Goal: Communication & Community: Answer question/provide support

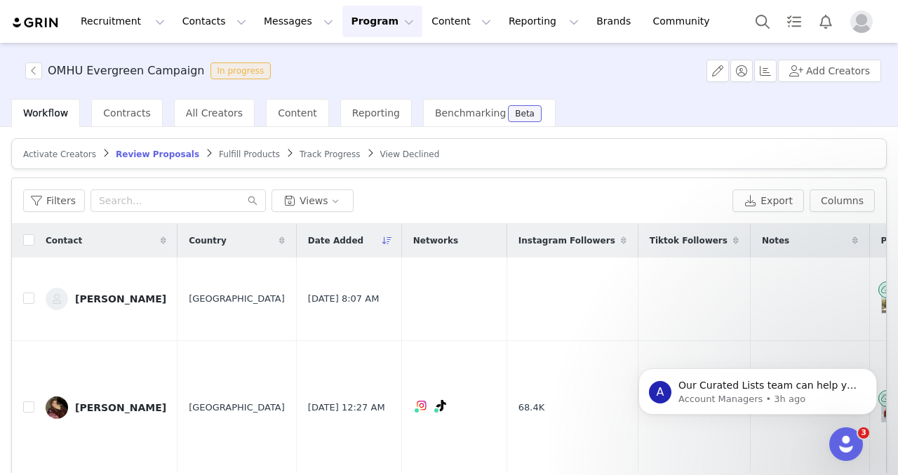
scroll to position [2021, 1]
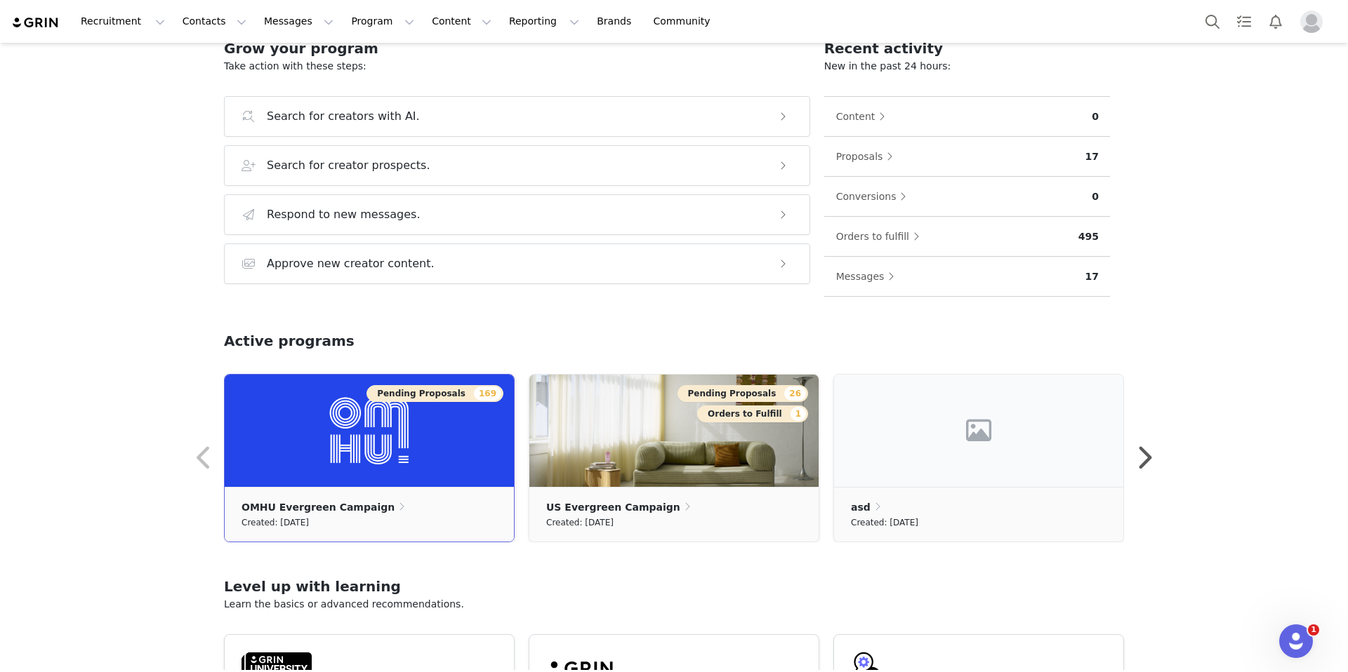
click at [415, 479] on img at bounding box center [369, 431] width 289 height 112
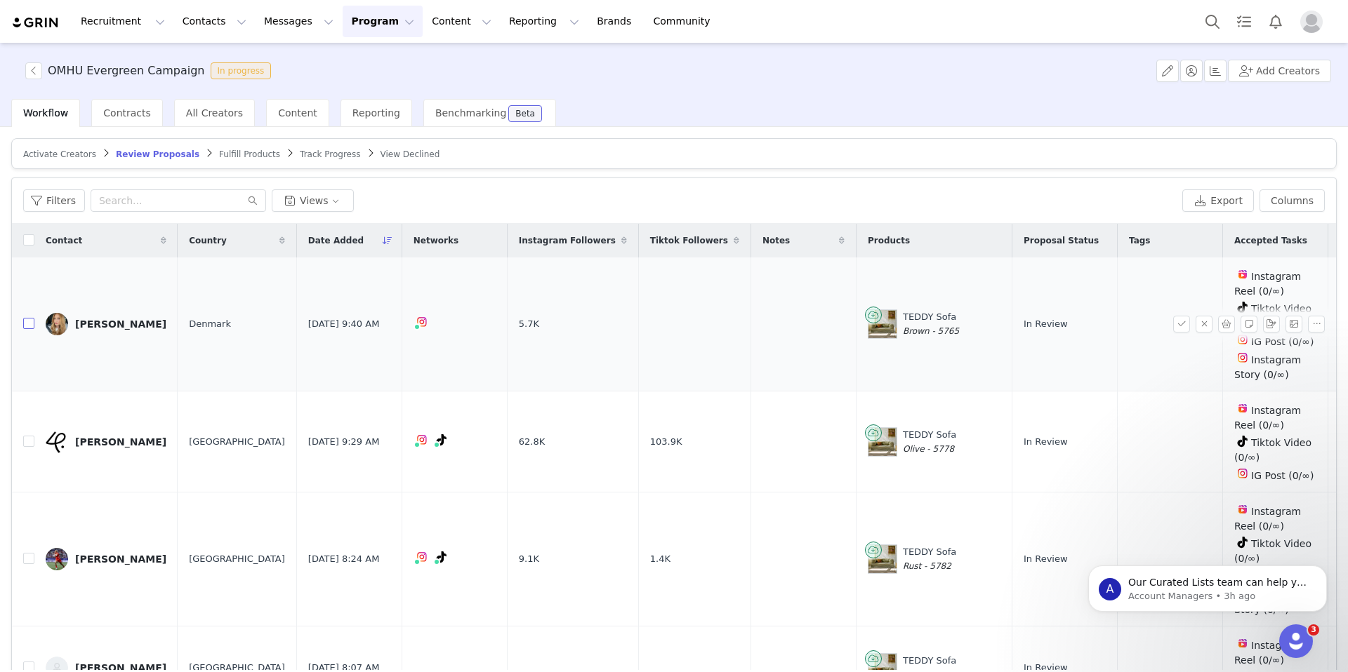
click at [32, 329] on label at bounding box center [28, 324] width 11 height 15
click at [32, 329] on input "checkbox" at bounding box center [28, 323] width 11 height 11
checkbox input "true"
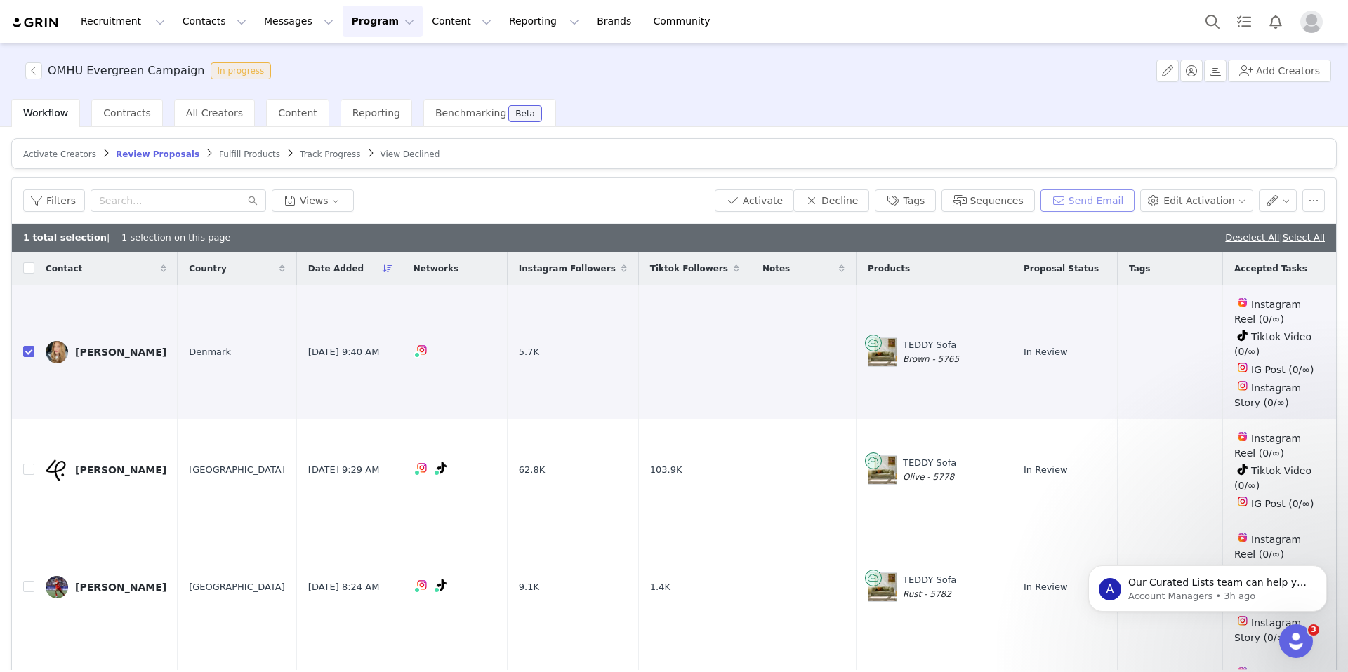
click at [1106, 204] on button "Send Email" at bounding box center [1087, 201] width 95 height 22
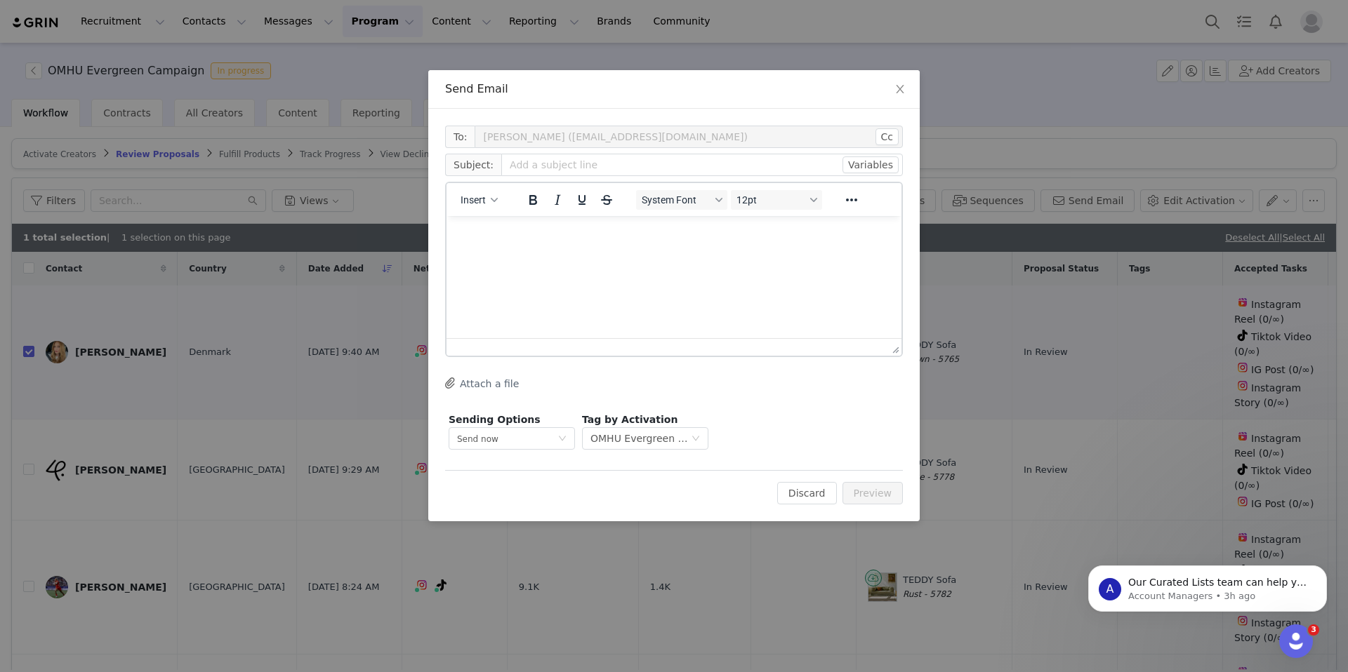
click at [488, 187] on div "Insert" at bounding box center [479, 199] width 66 height 27
click at [489, 202] on button "Insert" at bounding box center [479, 200] width 48 height 20
click at [517, 224] on div "Insert Template" at bounding box center [530, 224] width 126 height 17
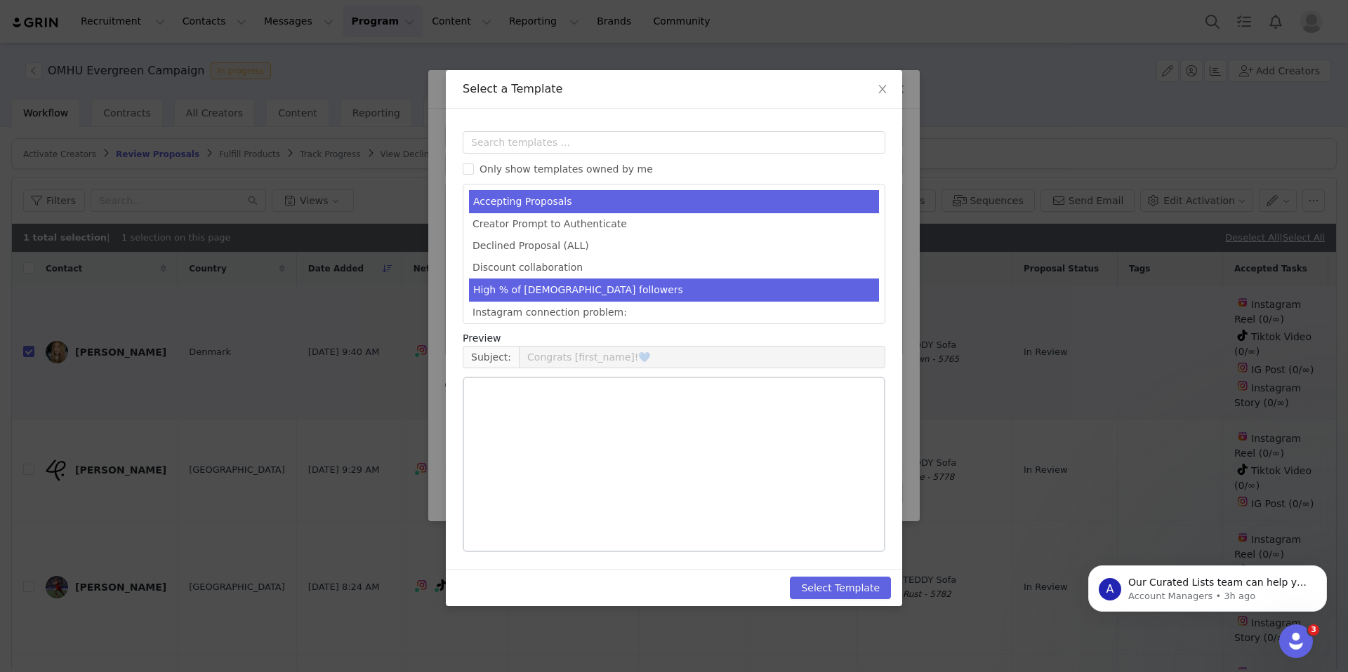
click at [562, 277] on ul "Accepting Proposals Creator Prompt to Authenticate Declined Proposal (ALL) Disc…" at bounding box center [674, 254] width 423 height 140
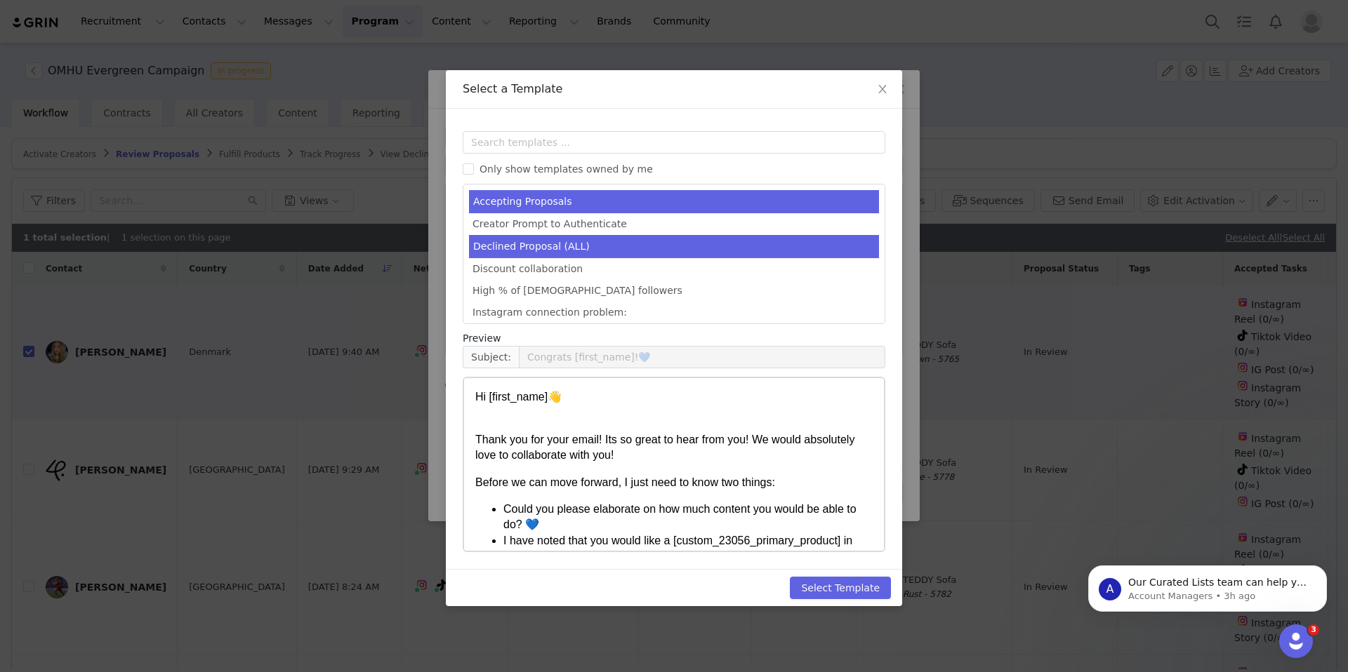
click at [559, 248] on li "Declined Proposal (ALL)" at bounding box center [674, 246] width 410 height 23
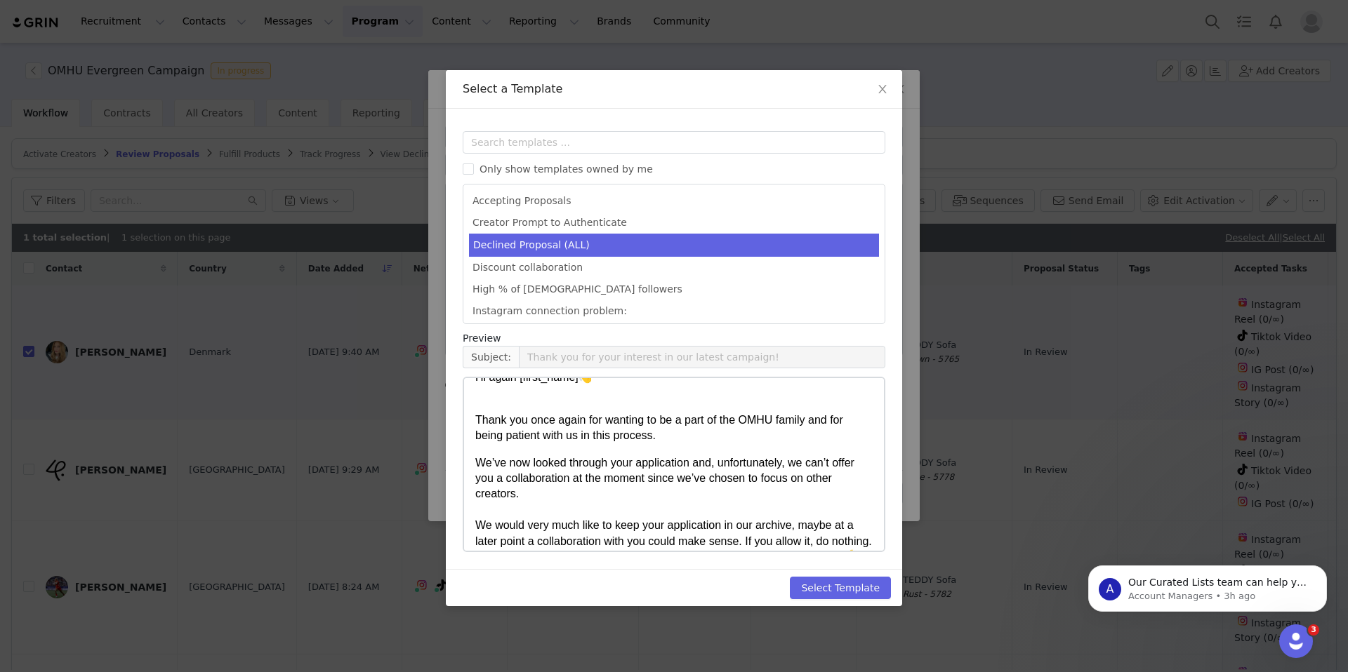
scroll to position [18, 0]
click at [546, 502] on p "We’ve now looked through your application and, unfortunately, we can’t offer yo…" at bounding box center [673, 513] width 397 height 110
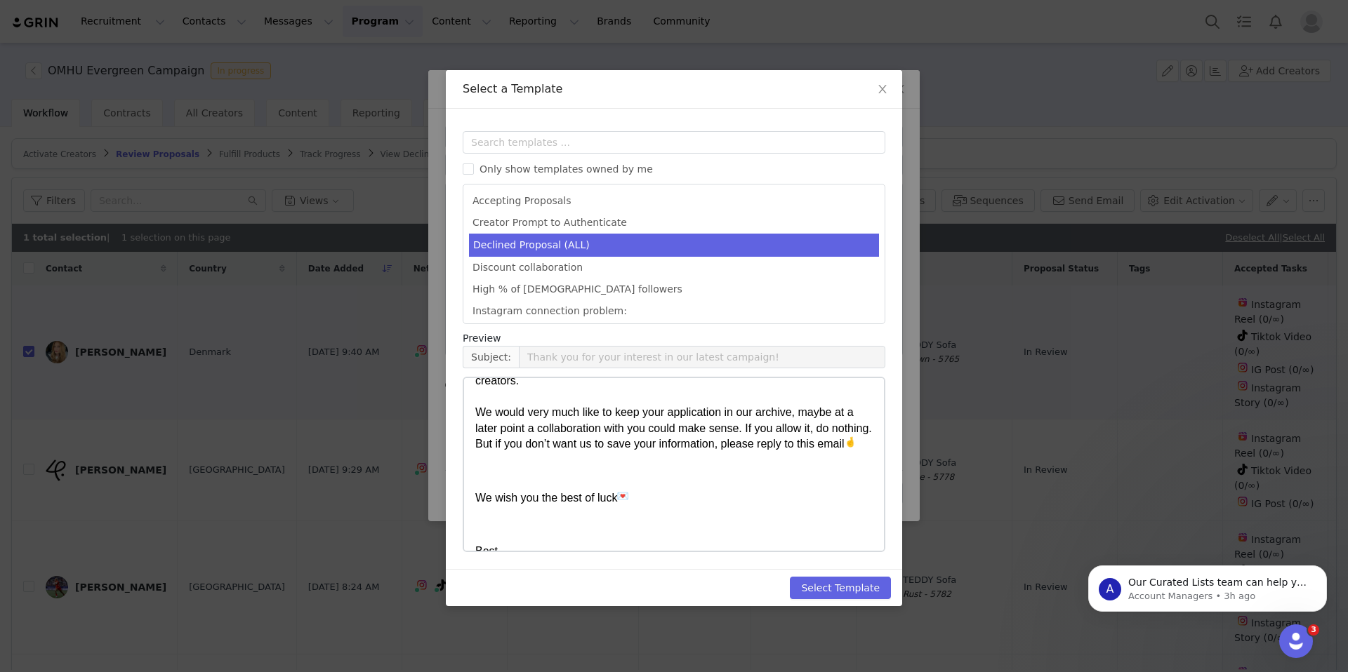
scroll to position [185, 0]
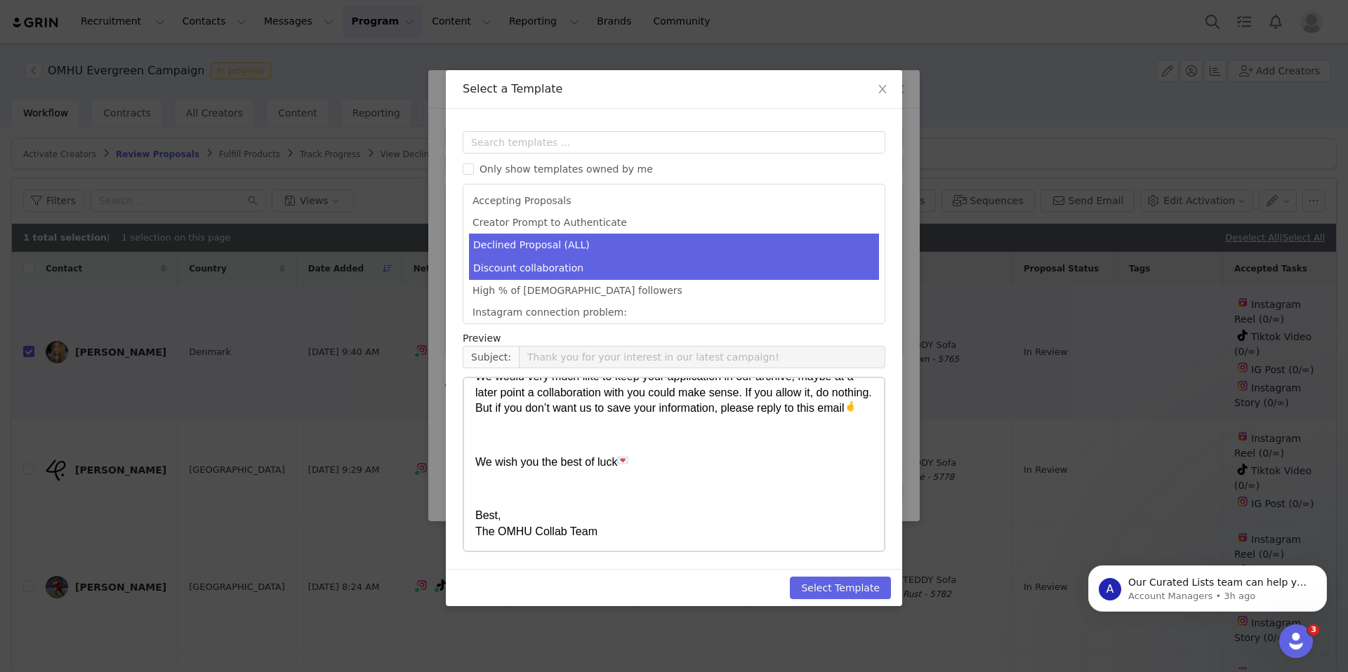
click at [594, 266] on li "Discount collaboration" at bounding box center [674, 268] width 410 height 23
type input "Potential collaboration"
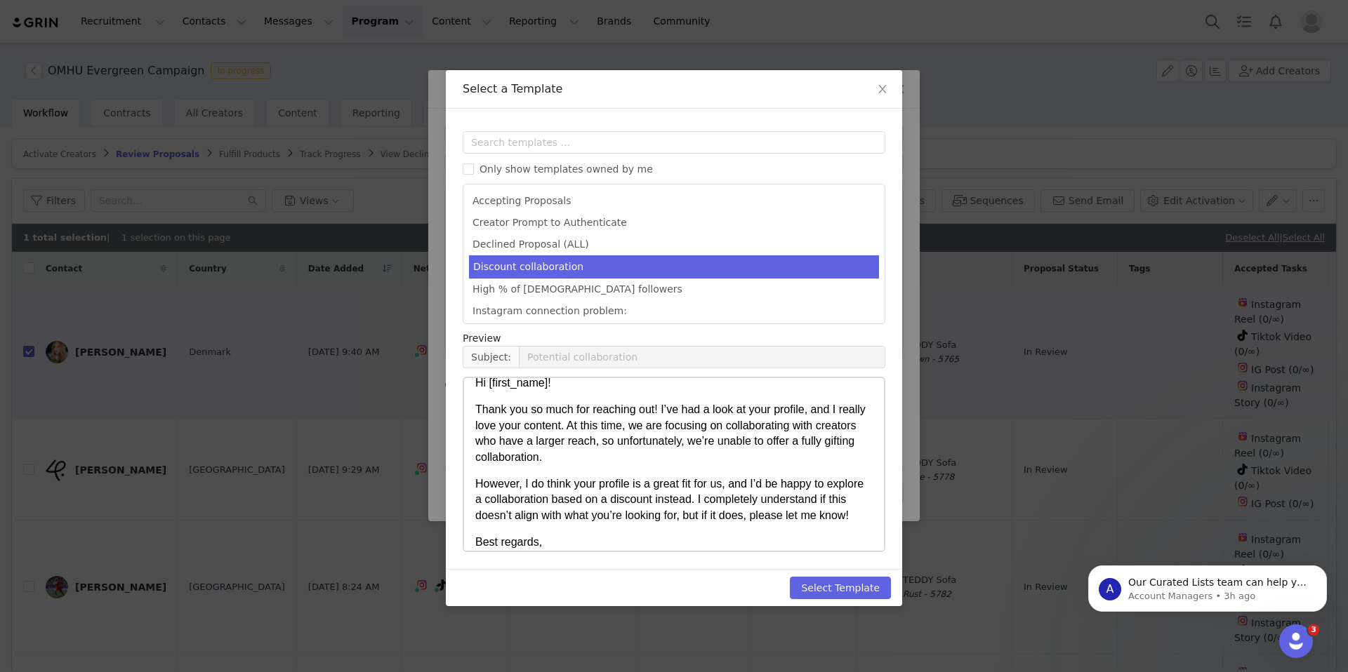
scroll to position [11, 0]
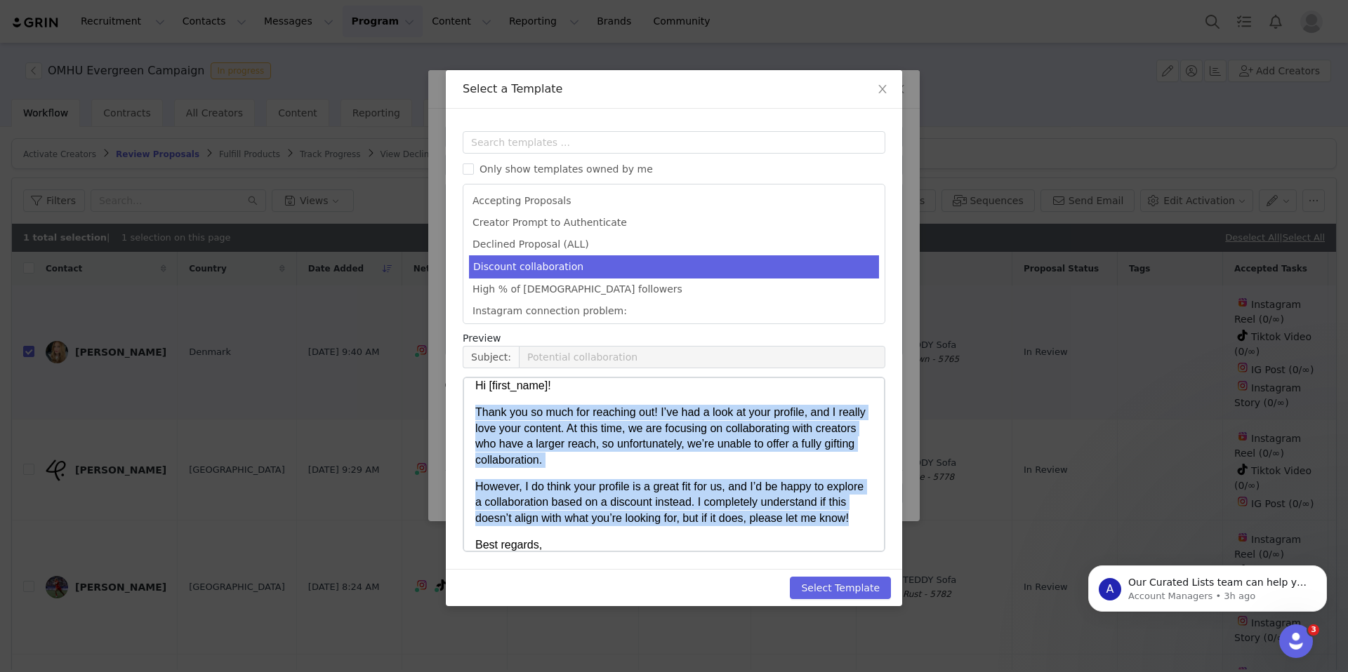
drag, startPoint x: 866, startPoint y: 517, endPoint x: 477, endPoint y: 414, distance: 403.0
click at [477, 414] on body "Hi [first_name]! Thank you so much for reaching out! I’ve had a look at your pr…" at bounding box center [673, 473] width 397 height 191
copy body "Thank you so much for reaching out! I’ve had a look at your profile, and I real…"
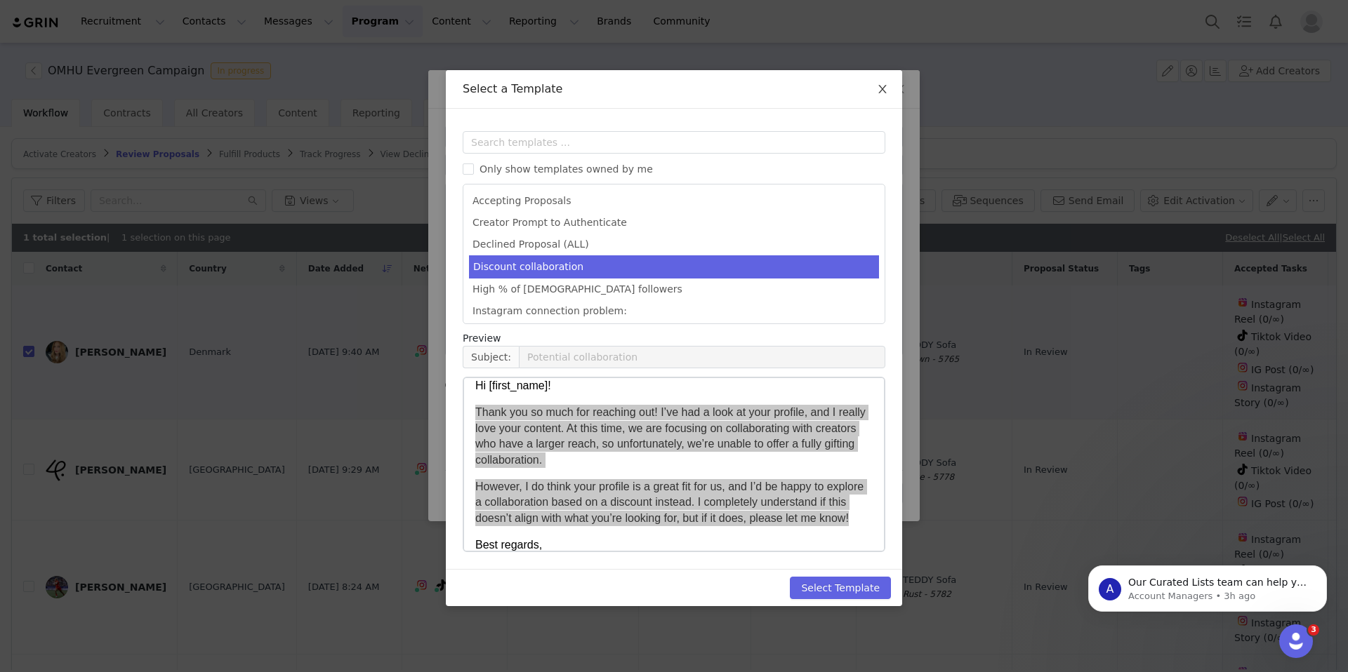
click at [893, 86] on span "Close" at bounding box center [882, 89] width 39 height 39
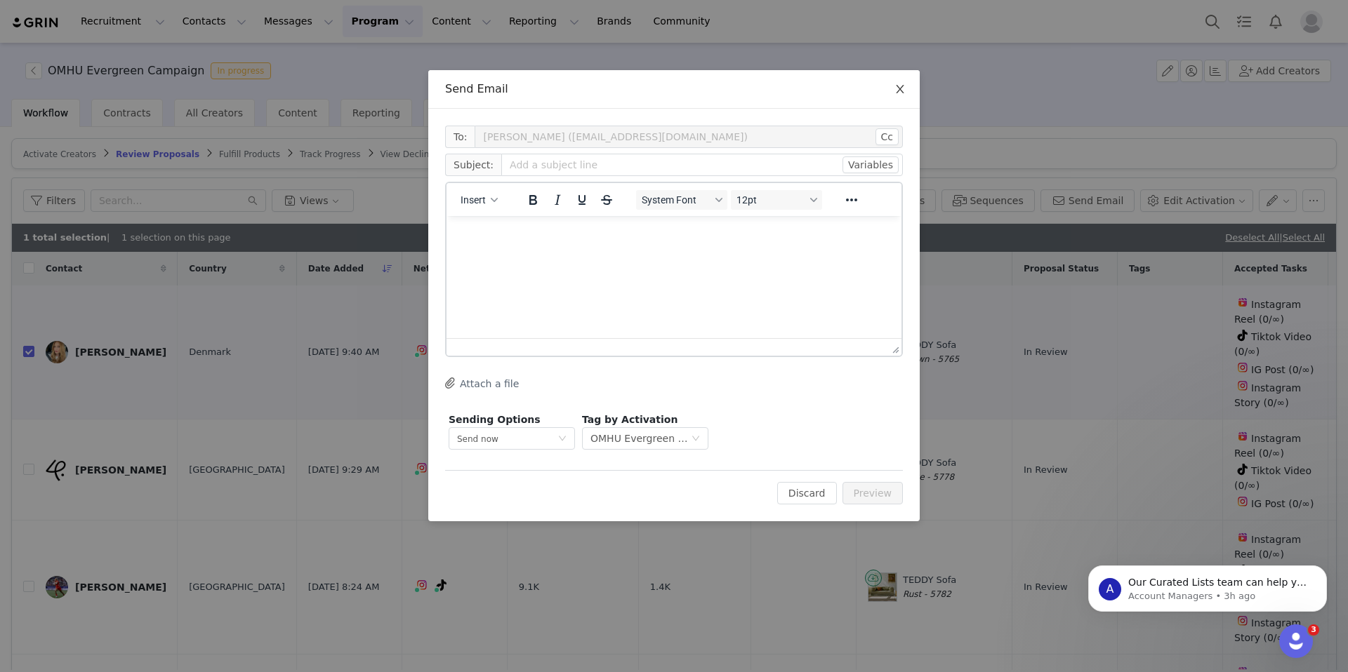
scroll to position [0, 0]
click at [890, 87] on span "Close" at bounding box center [899, 89] width 39 height 39
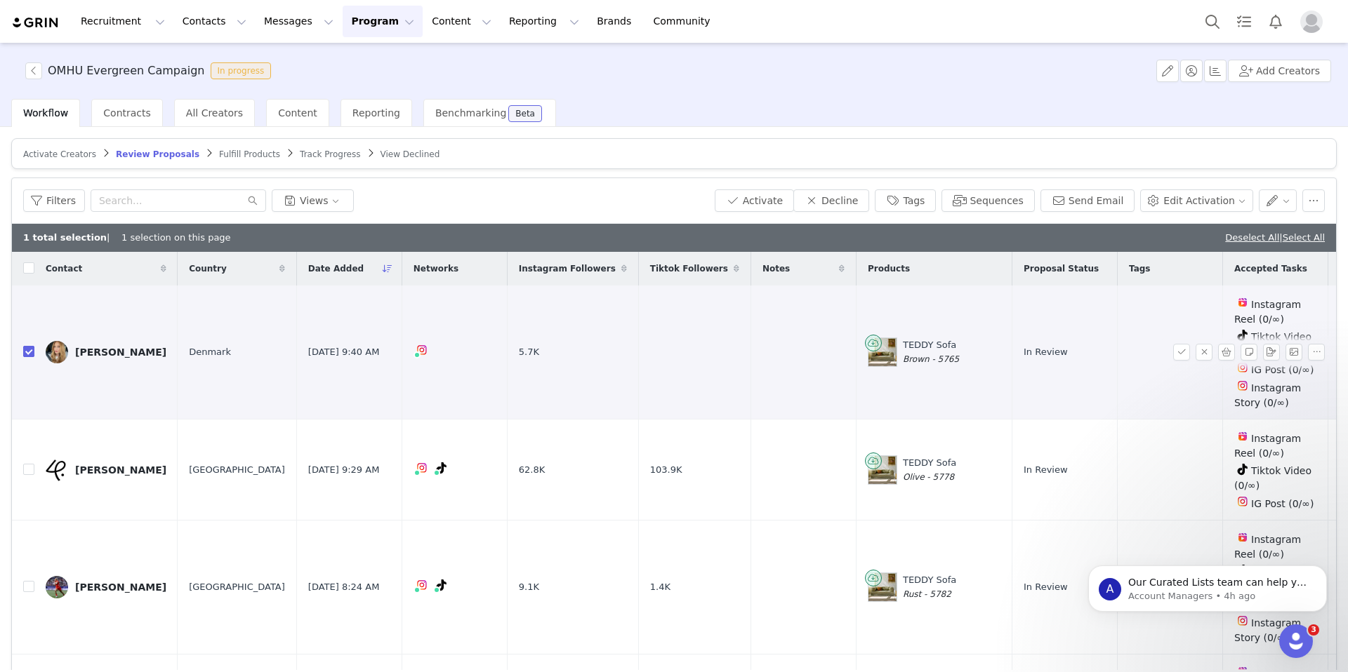
click at [25, 348] on input "checkbox" at bounding box center [28, 351] width 11 height 11
checkbox input "false"
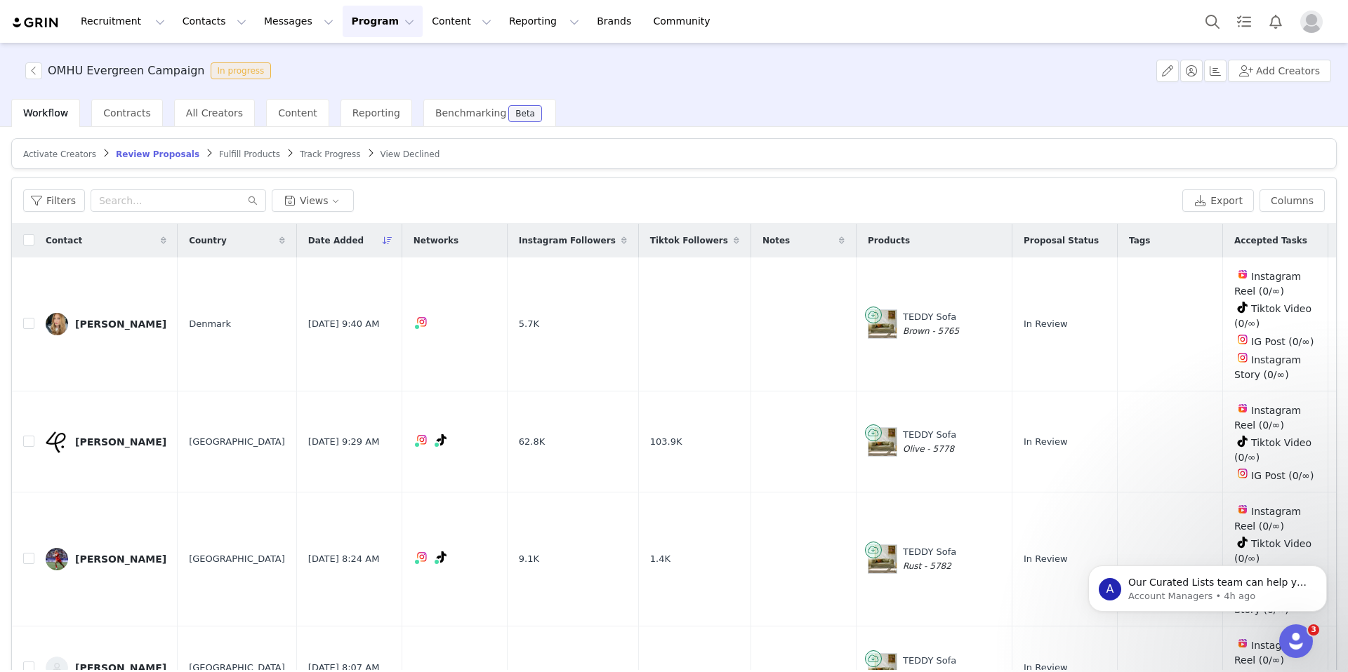
click at [389, 154] on span "View Declined" at bounding box center [410, 155] width 60 height 10
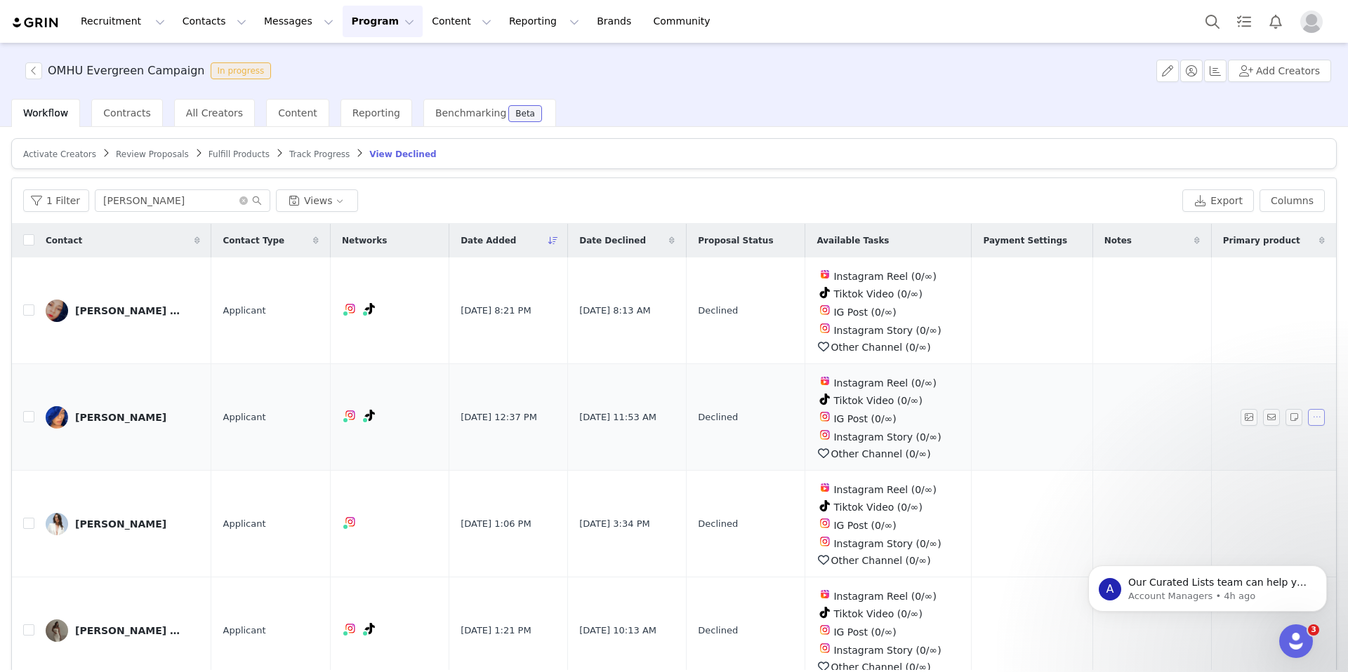
click at [1319, 411] on button "button" at bounding box center [1316, 417] width 17 height 17
click at [1292, 442] on span "Reset Status" at bounding box center [1269, 439] width 62 height 15
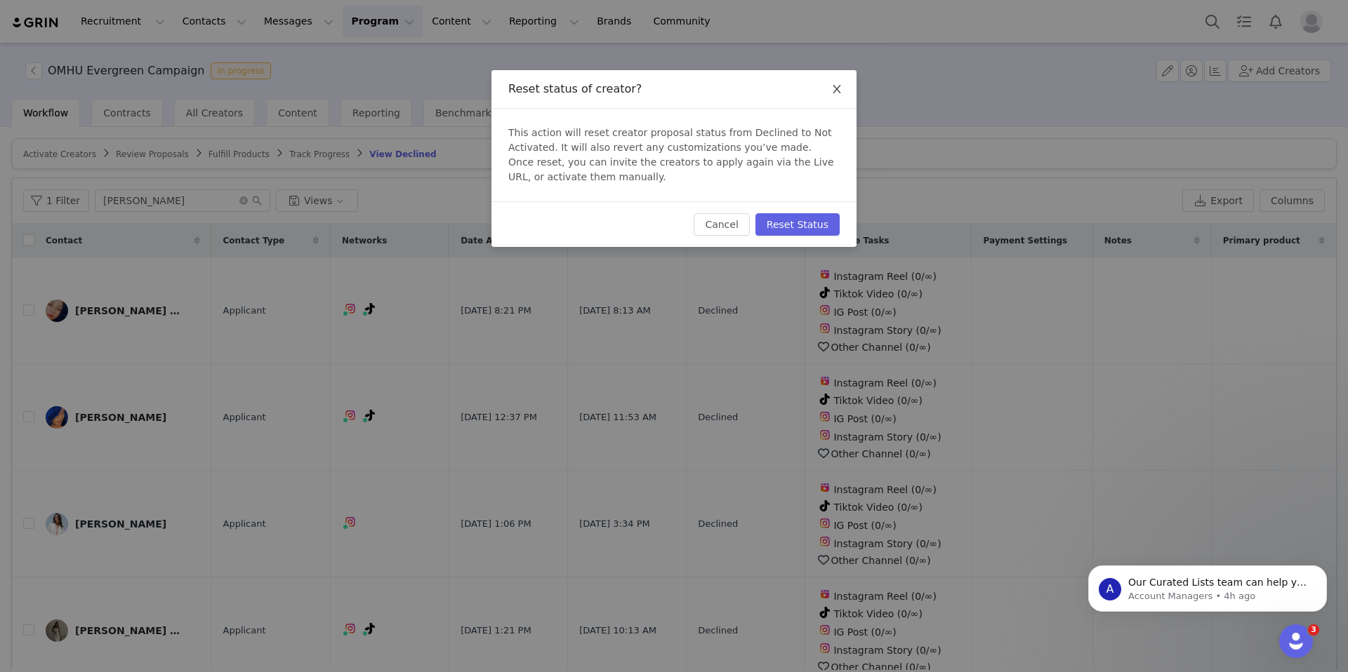
click at [837, 88] on icon "icon: close" at bounding box center [836, 89] width 11 height 11
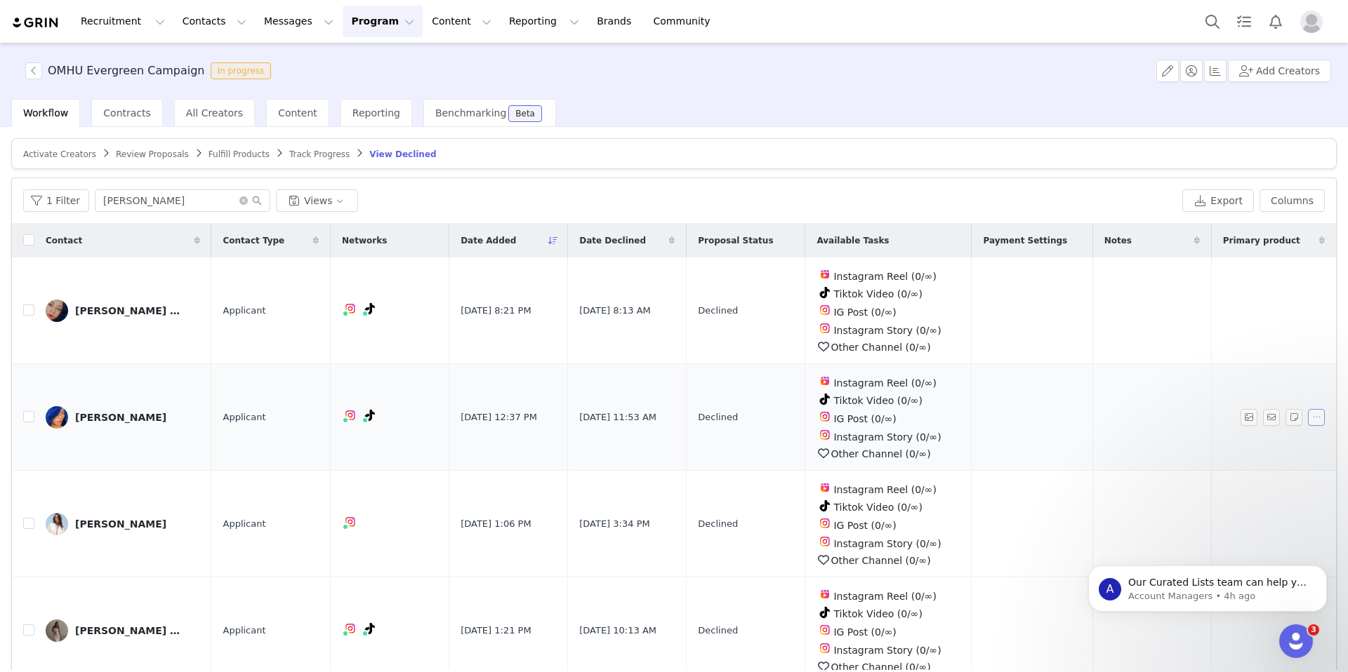
click at [1322, 415] on button "button" at bounding box center [1316, 417] width 17 height 17
click at [1280, 463] on span "Creator Preview" at bounding box center [1274, 463] width 78 height 11
click at [1246, 442] on span "Reset Status" at bounding box center [1269, 439] width 62 height 15
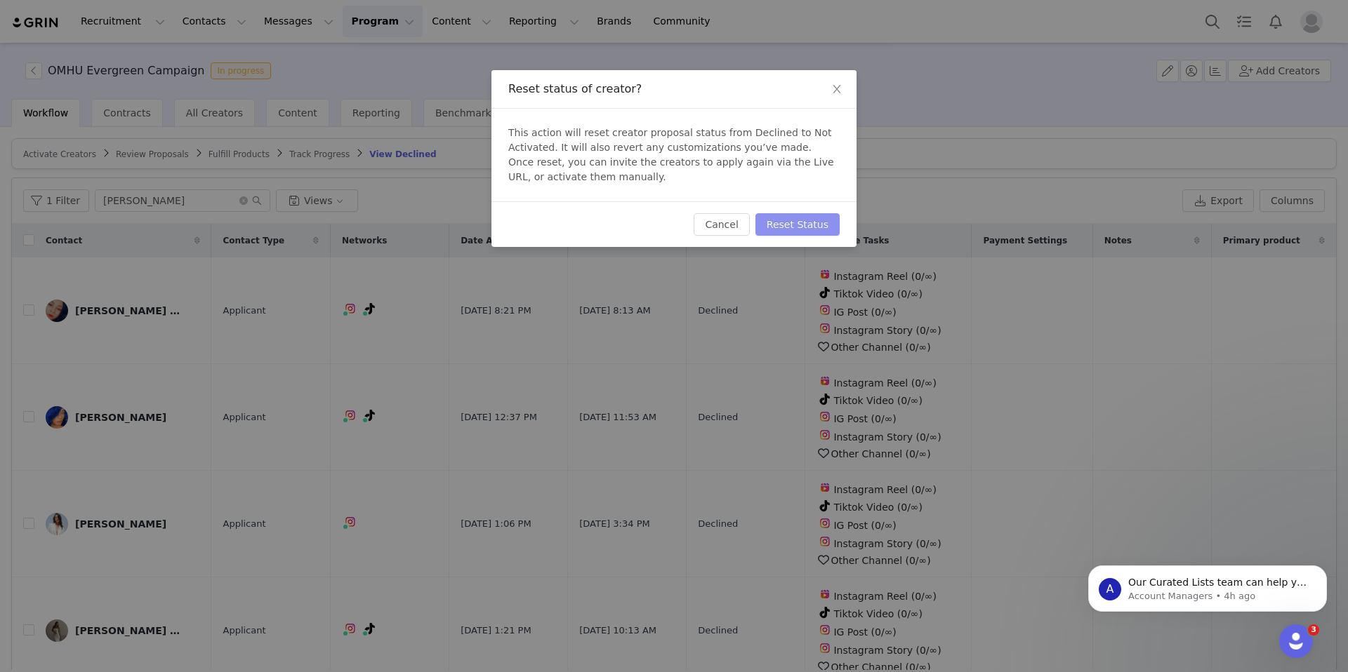
click at [811, 228] on button "Reset Status" at bounding box center [797, 224] width 84 height 22
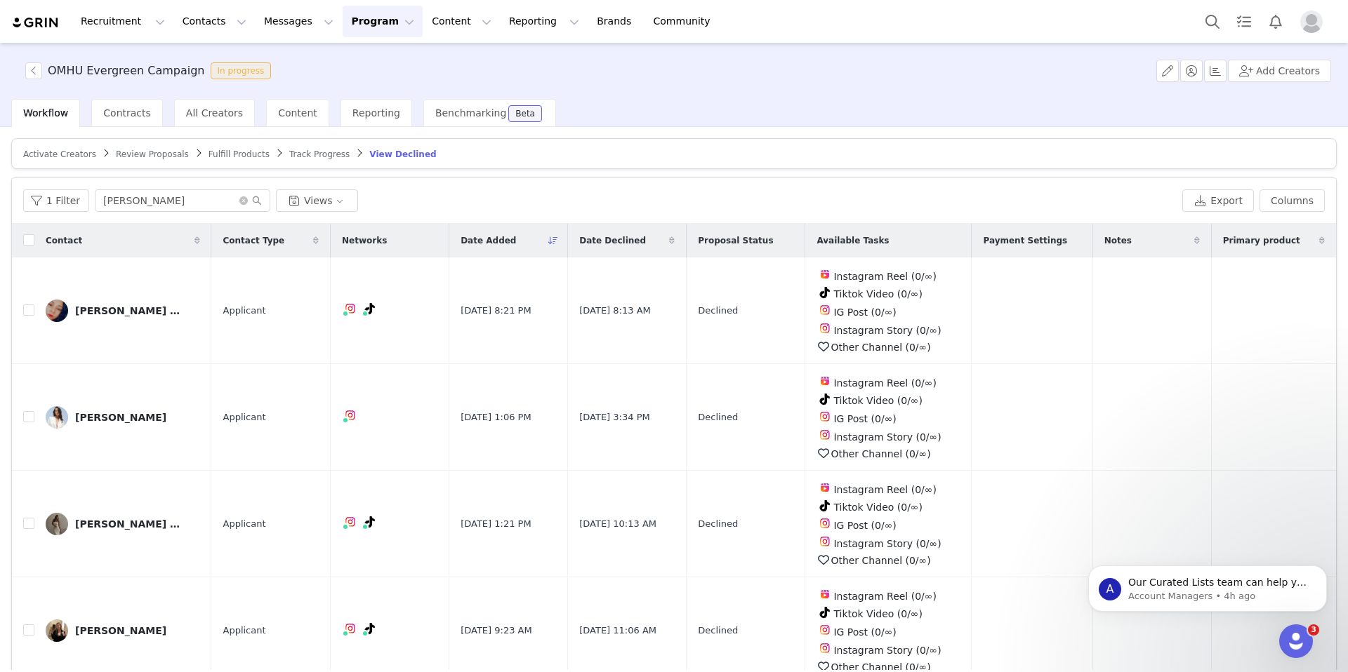
click at [60, 154] on span "Activate Creators" at bounding box center [59, 155] width 73 height 10
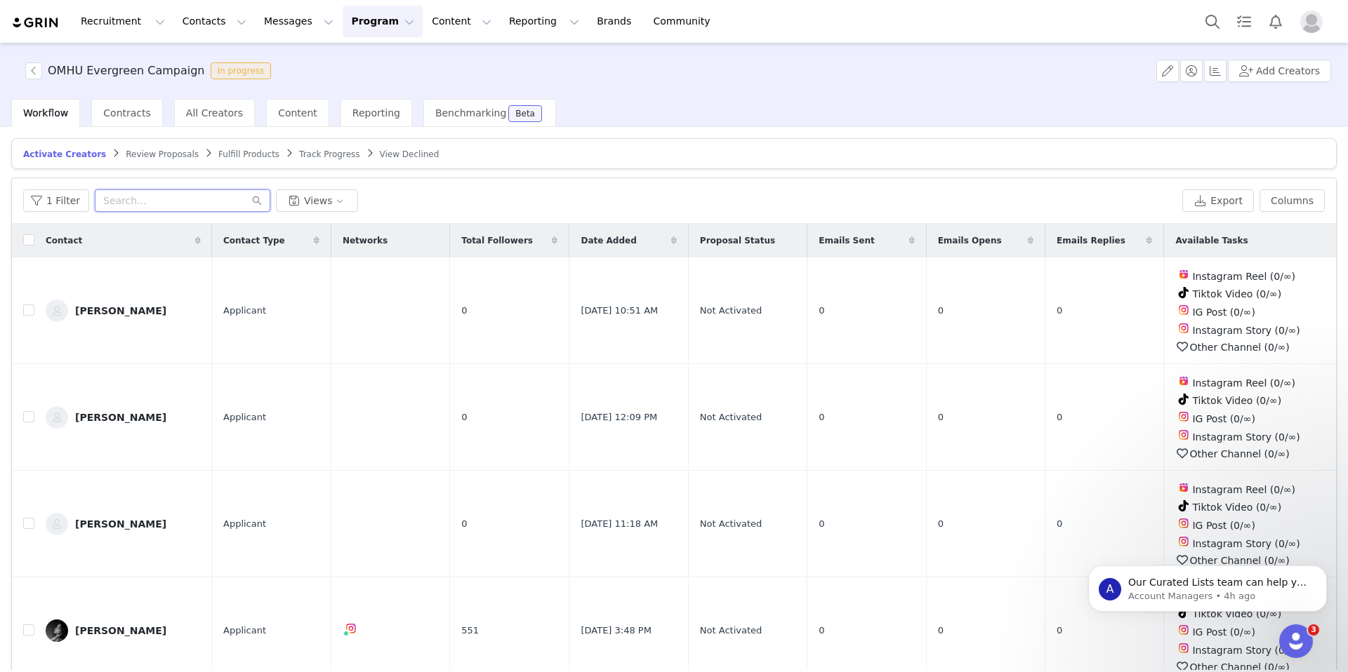
click at [173, 208] on input "text" at bounding box center [182, 201] width 175 height 22
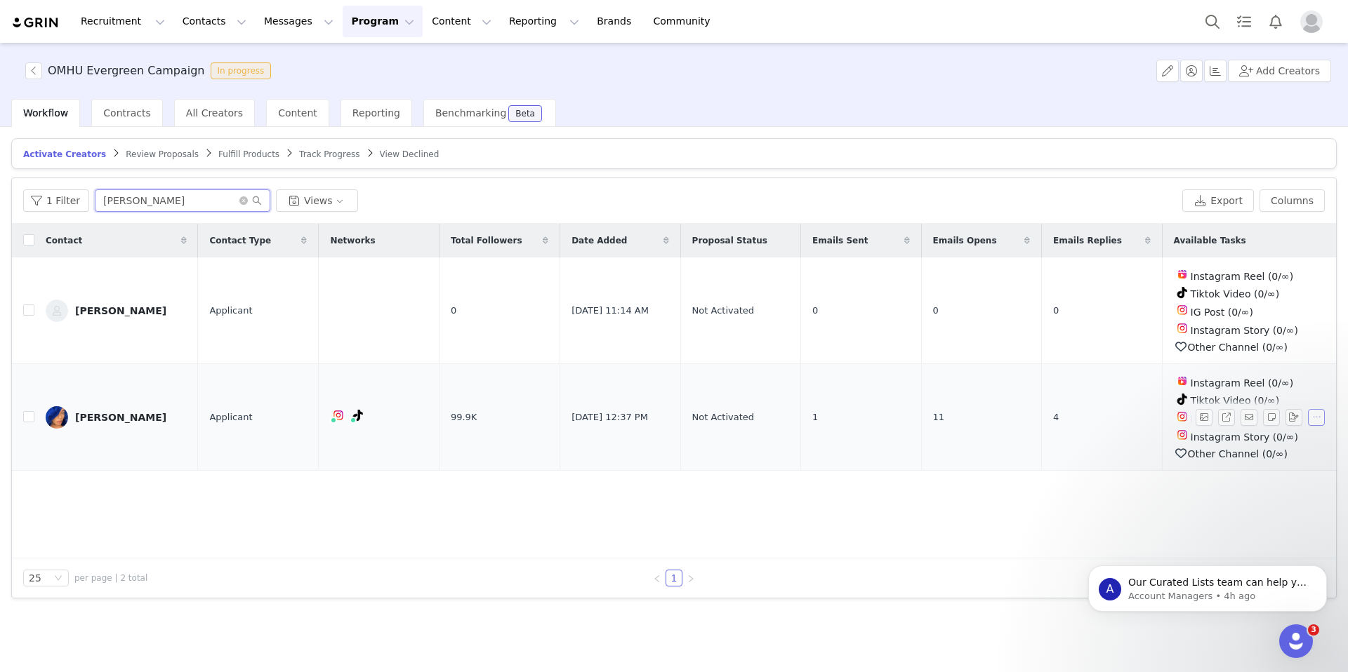
type input "sandra"
click at [1316, 419] on button "button" at bounding box center [1316, 417] width 17 height 17
click at [1322, 413] on button "button" at bounding box center [1316, 417] width 17 height 17
click at [34, 416] on tr "Sandra Fennou Applicant Instagram ( @sfennous ) — Standard Connected — Account …" at bounding box center [674, 417] width 1324 height 107
click at [31, 416] on input "checkbox" at bounding box center [28, 416] width 11 height 11
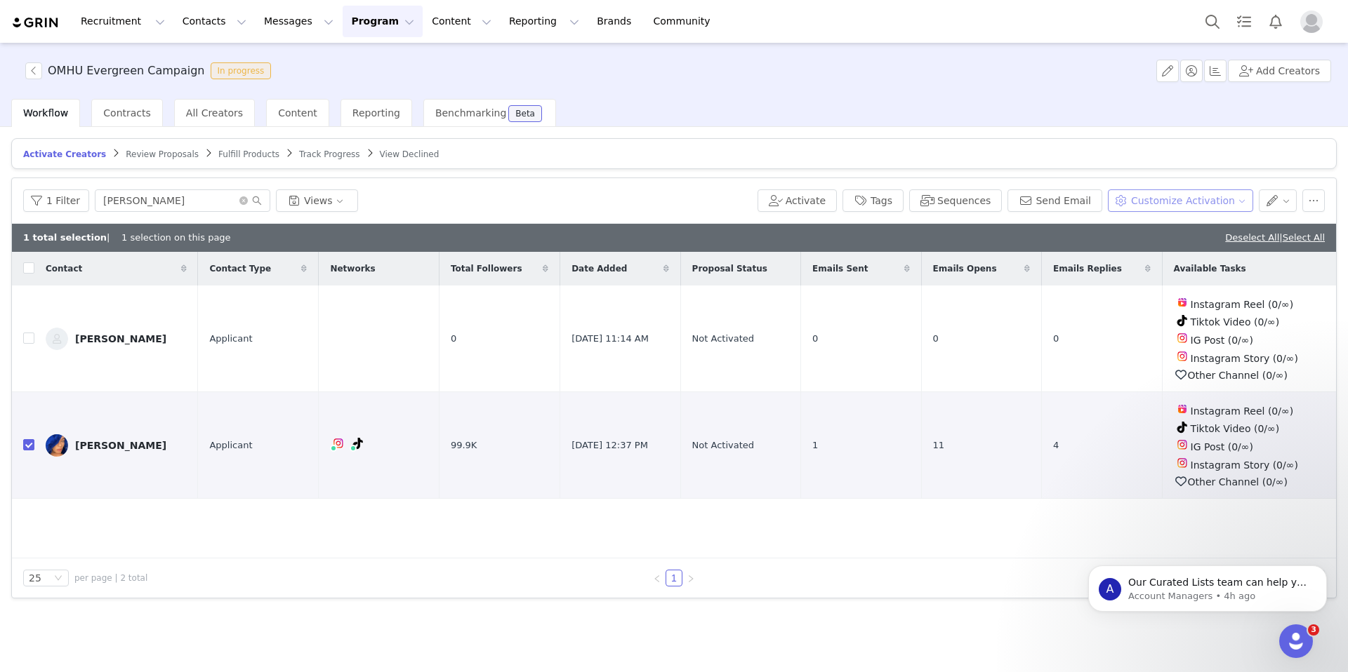
click at [1238, 204] on button "Customize Activation" at bounding box center [1180, 201] width 145 height 22
click at [1231, 195] on button "Customize Activation" at bounding box center [1180, 201] width 145 height 22
click at [1306, 201] on button "button" at bounding box center [1313, 201] width 22 height 22
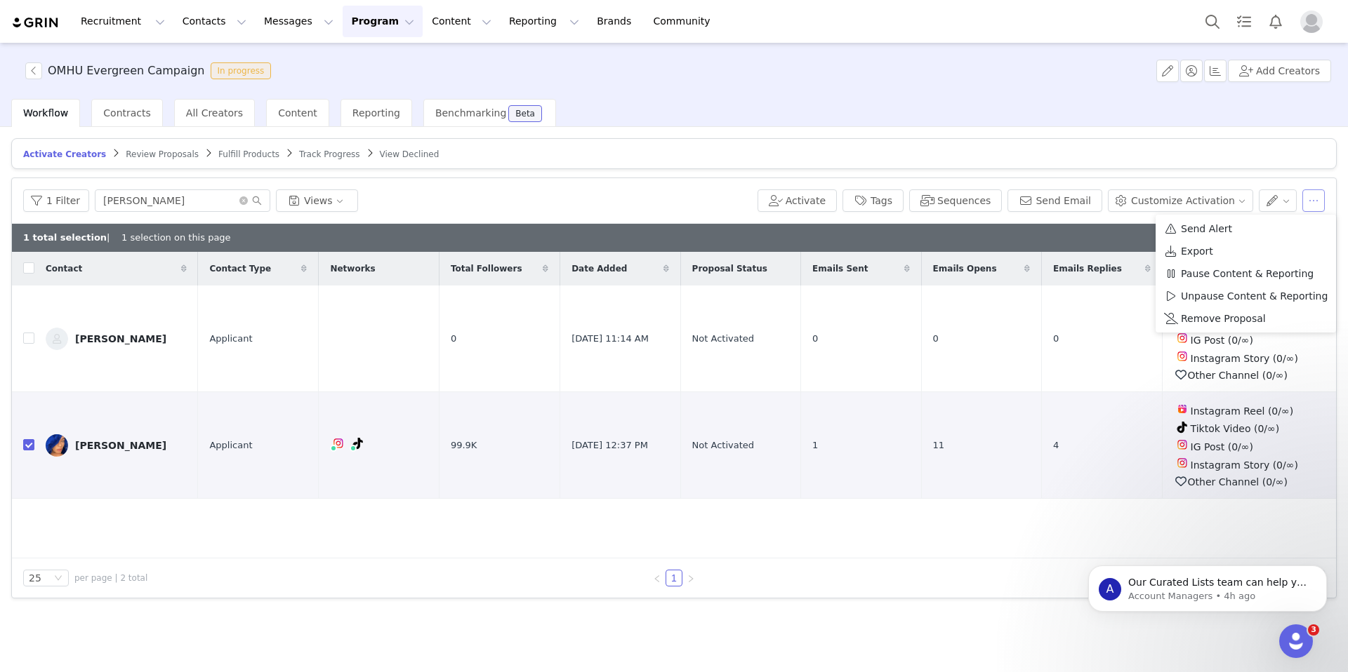
click at [1308, 194] on button "button" at bounding box center [1313, 201] width 22 height 22
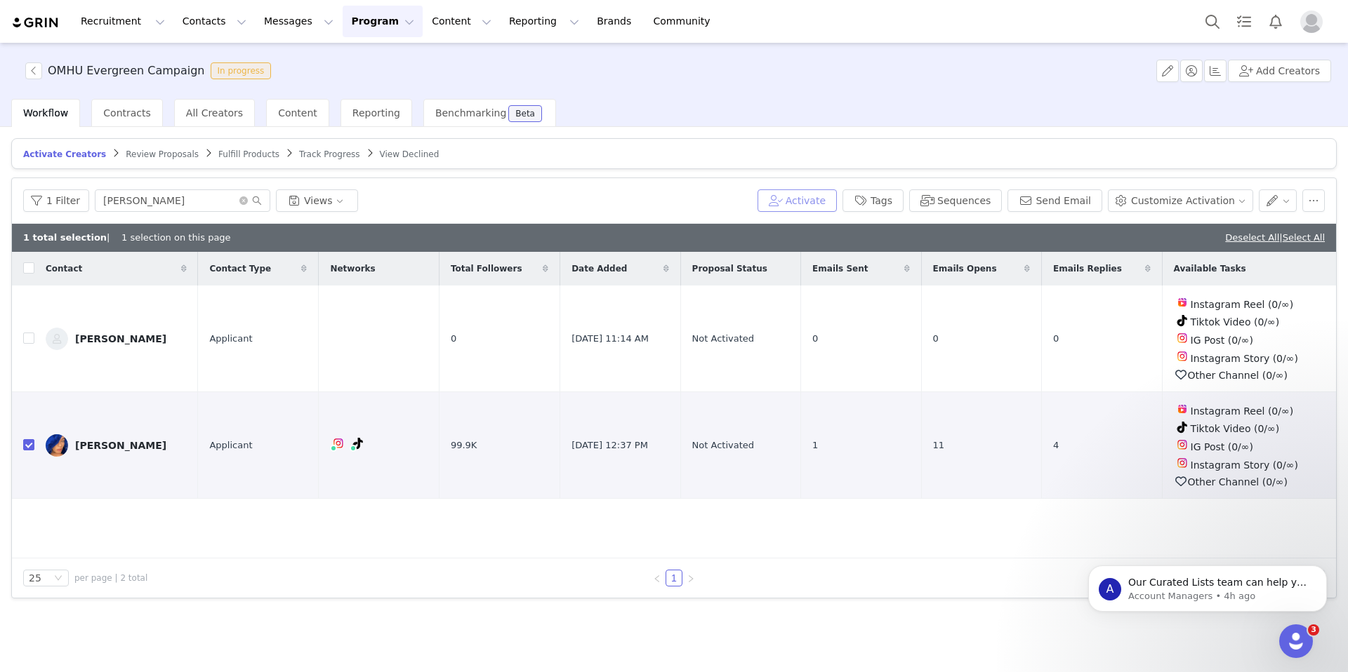
click at [825, 202] on button "Activate" at bounding box center [796, 201] width 79 height 22
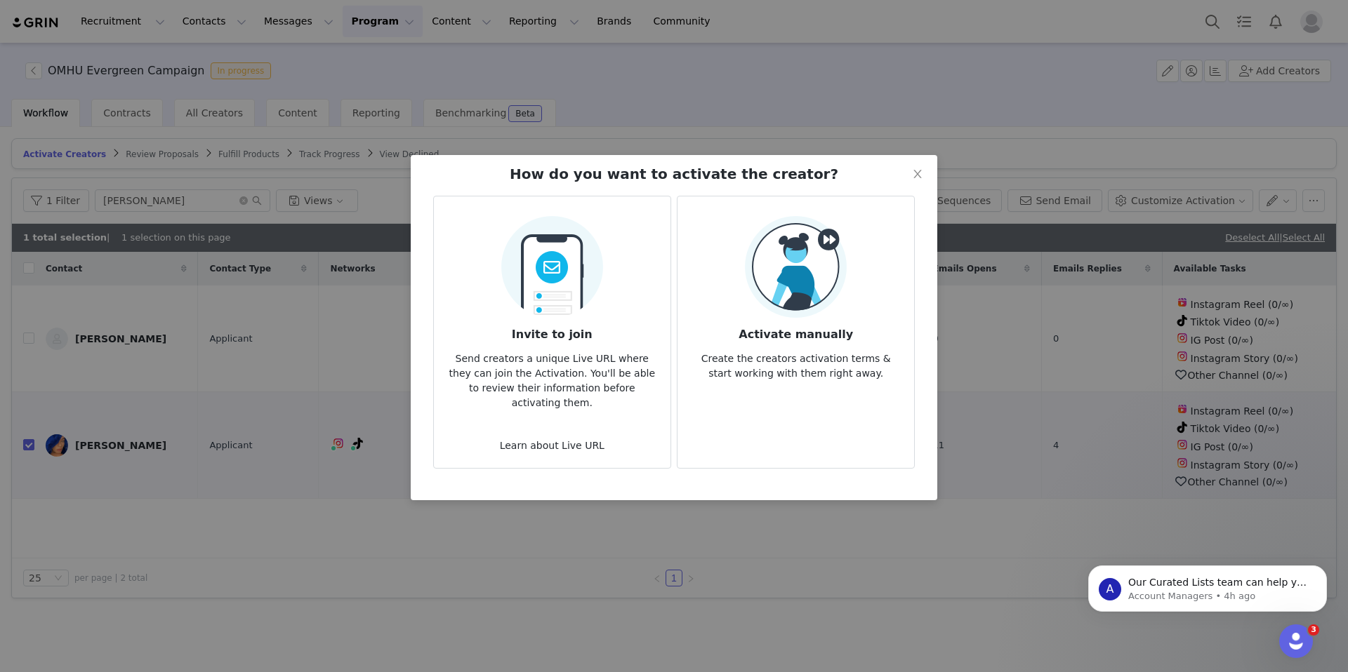
click at [795, 286] on img at bounding box center [796, 267] width 102 height 102
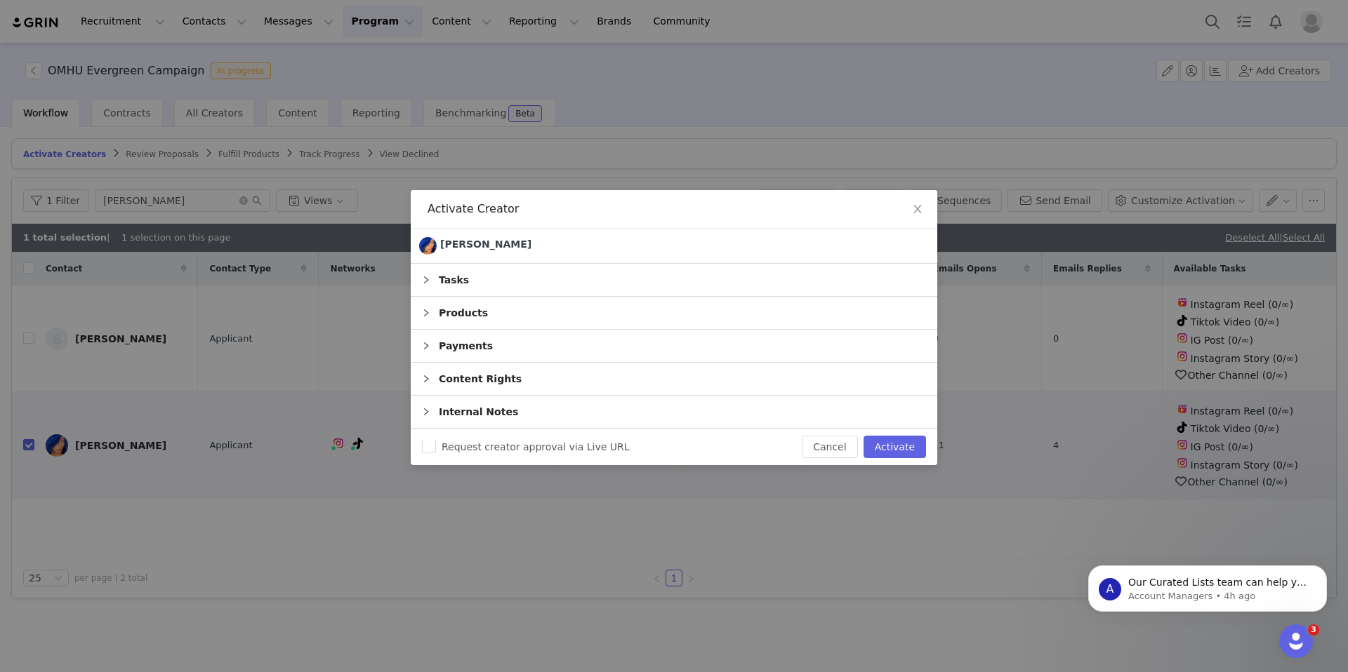
click at [486, 287] on div "Tasks" at bounding box center [674, 280] width 526 height 32
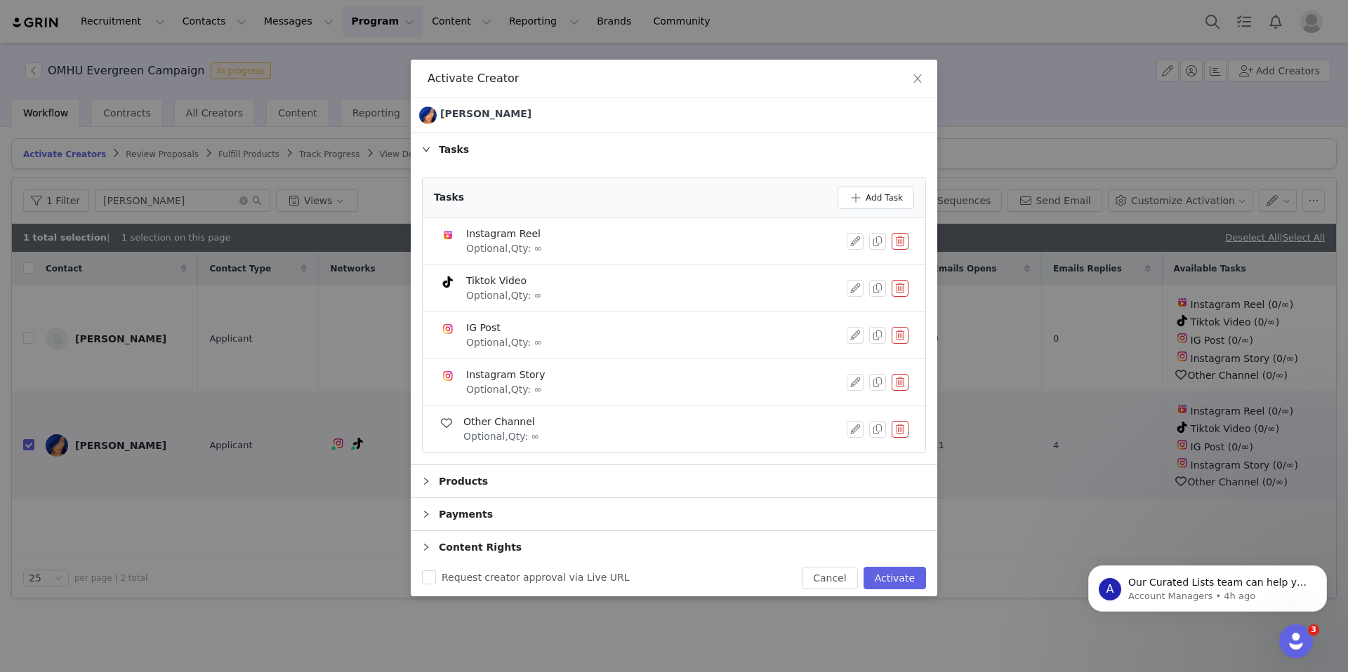
scroll to position [37, 0]
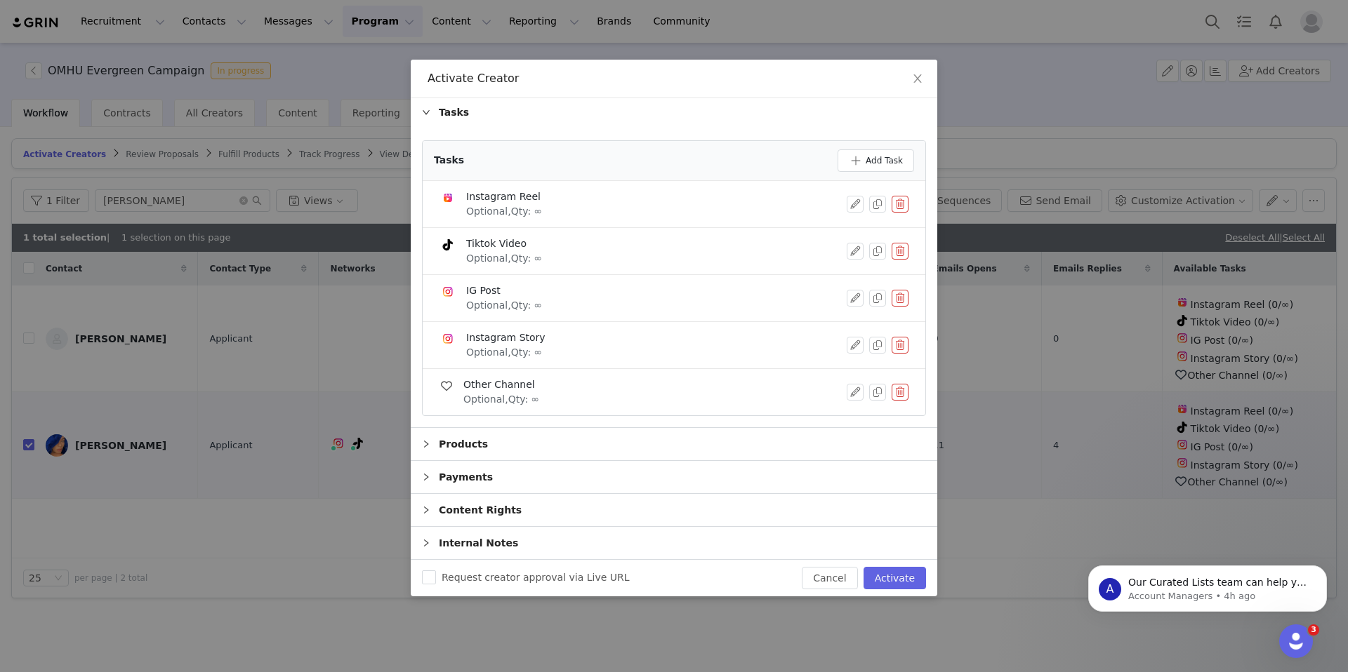
click at [548, 443] on div "Products" at bounding box center [674, 444] width 526 height 32
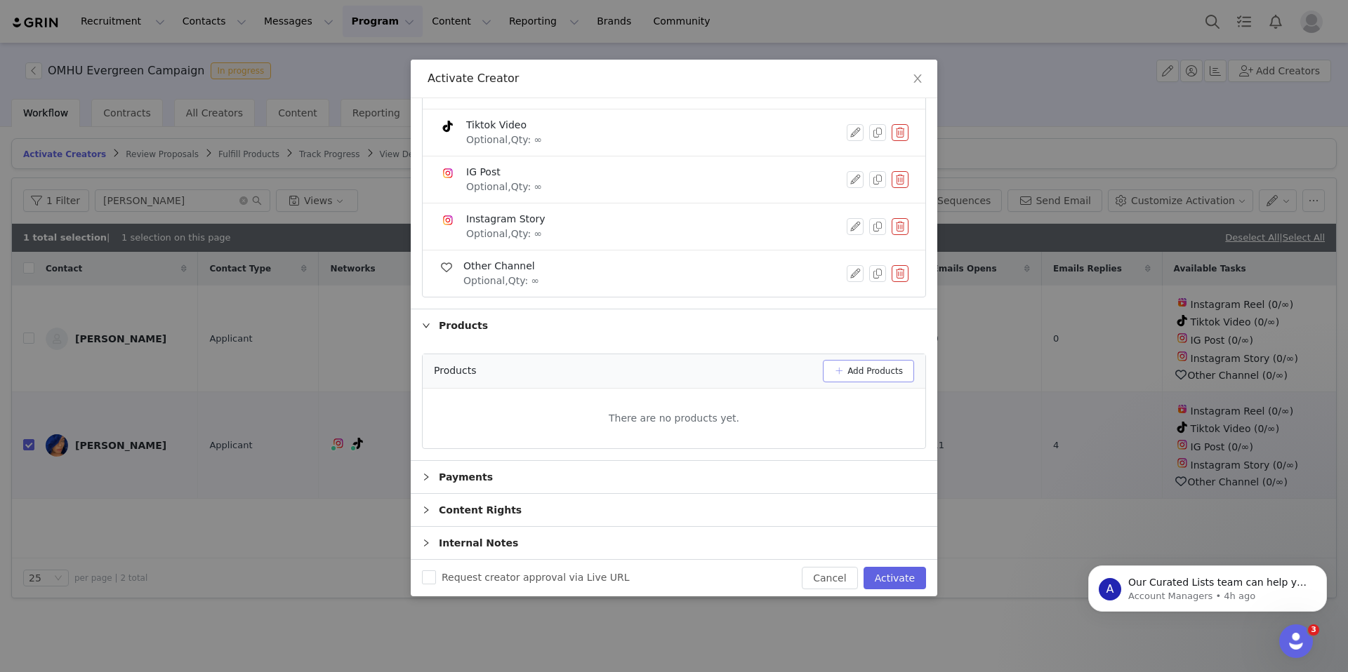
click at [894, 367] on button "Add Products" at bounding box center [868, 371] width 91 height 22
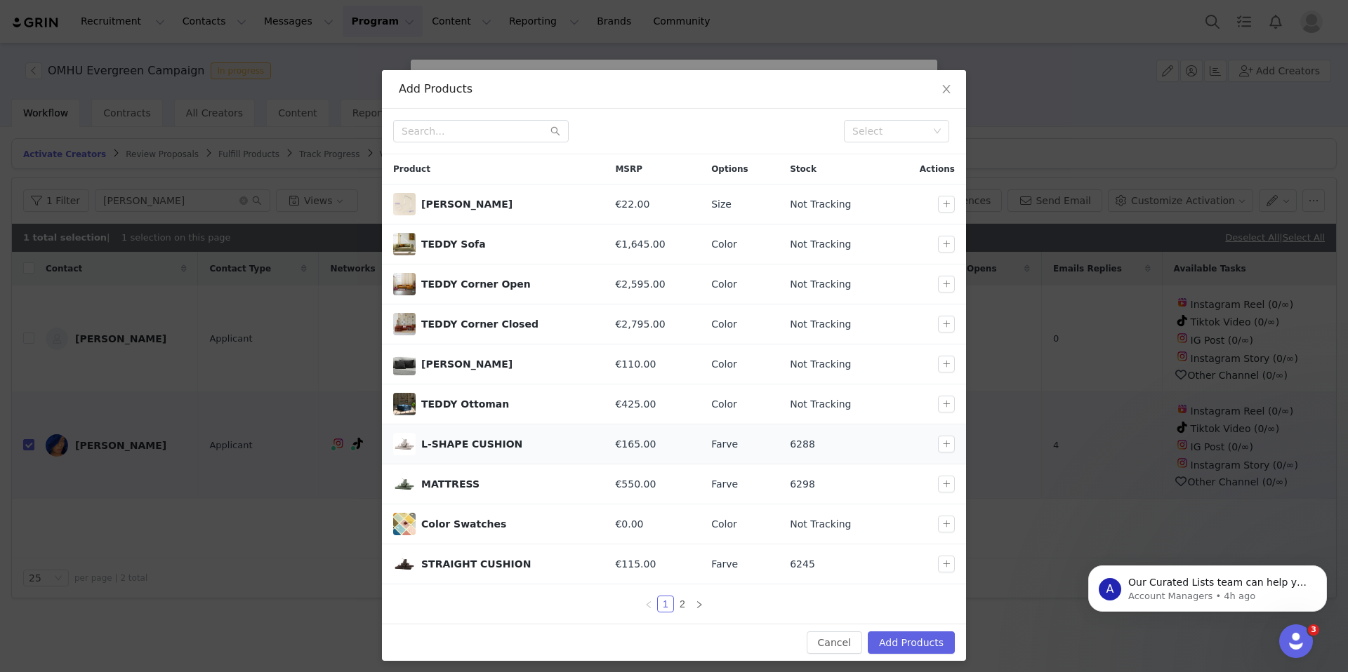
scroll to position [6, 0]
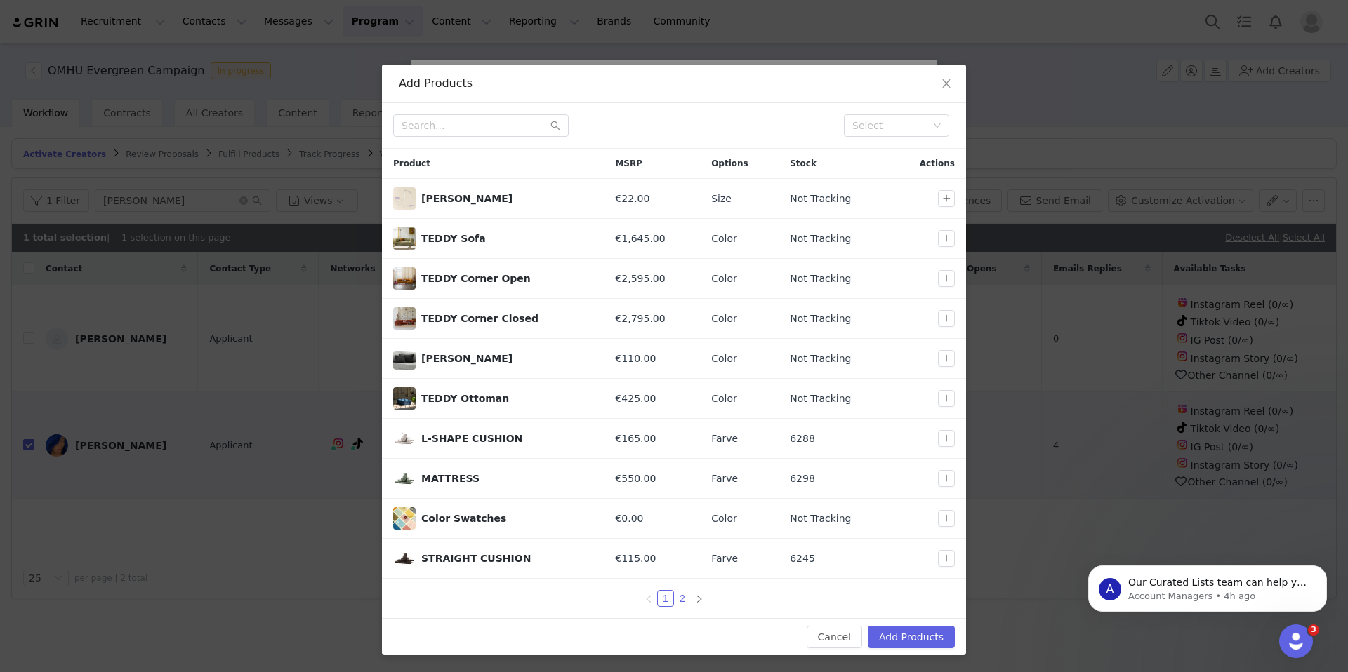
click at [680, 596] on link "2" at bounding box center [682, 598] width 15 height 15
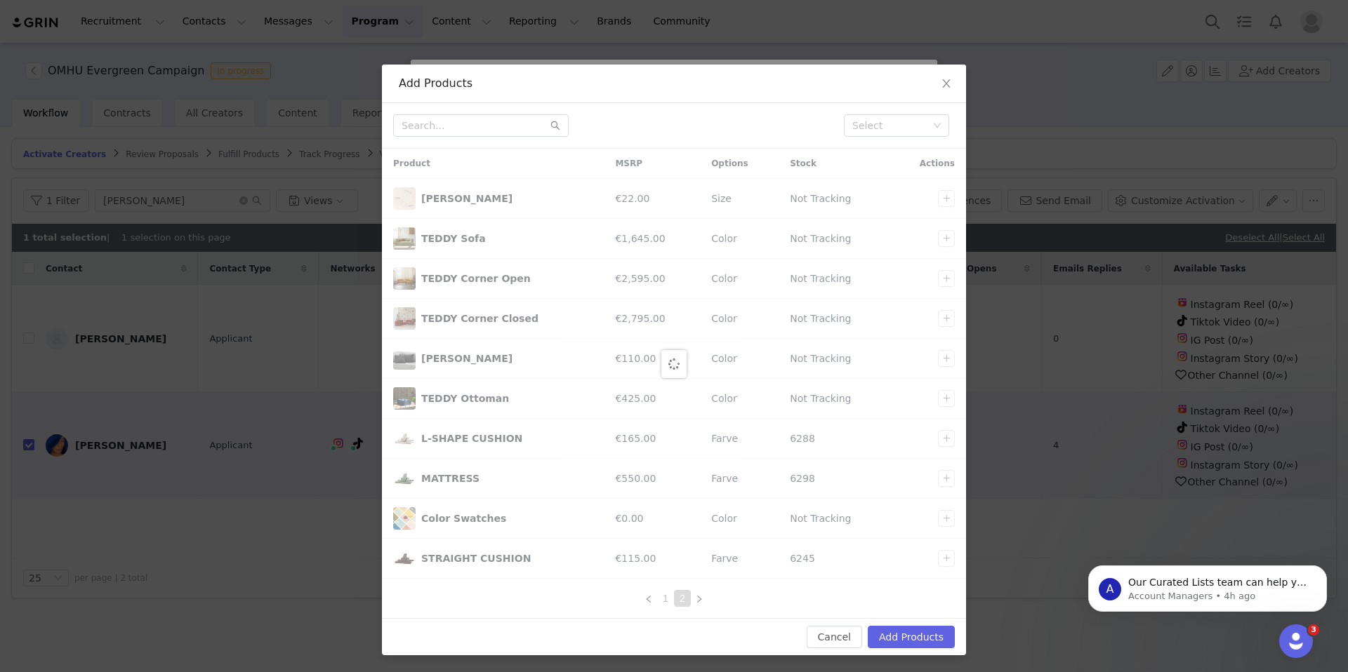
scroll to position [0, 0]
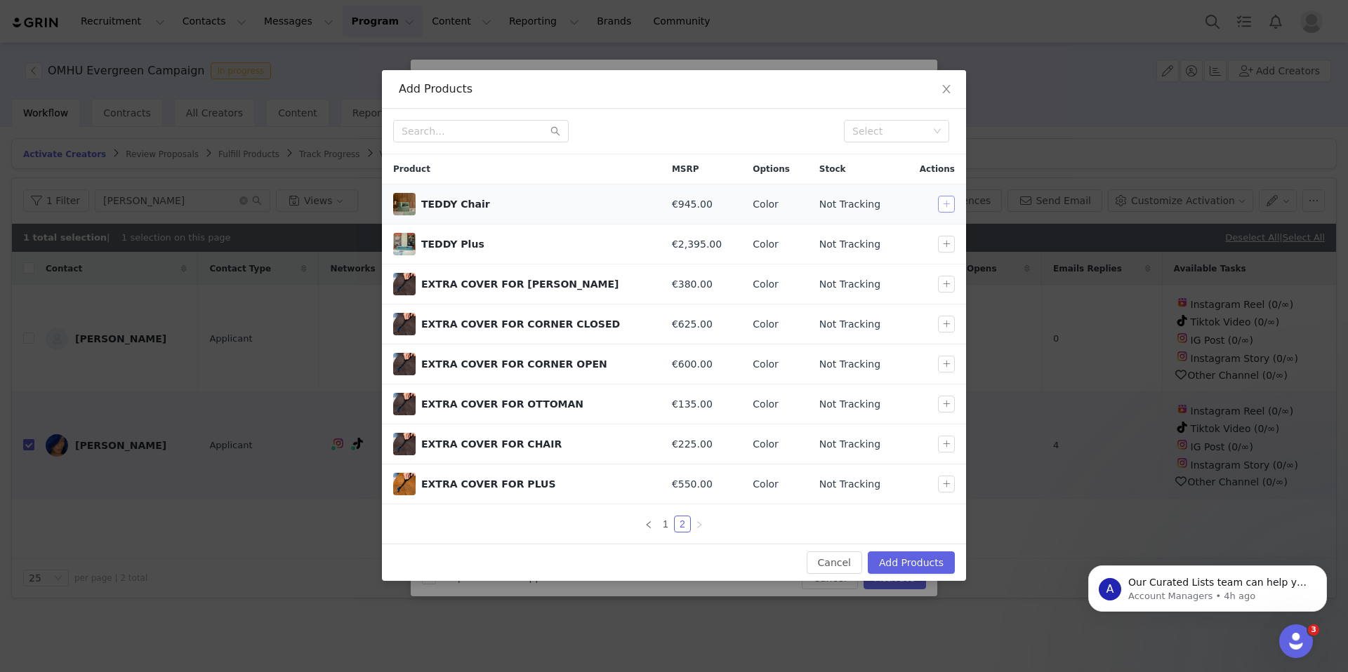
click at [943, 202] on button "button" at bounding box center [946, 204] width 17 height 17
click at [900, 556] on button "Add Products" at bounding box center [911, 563] width 87 height 22
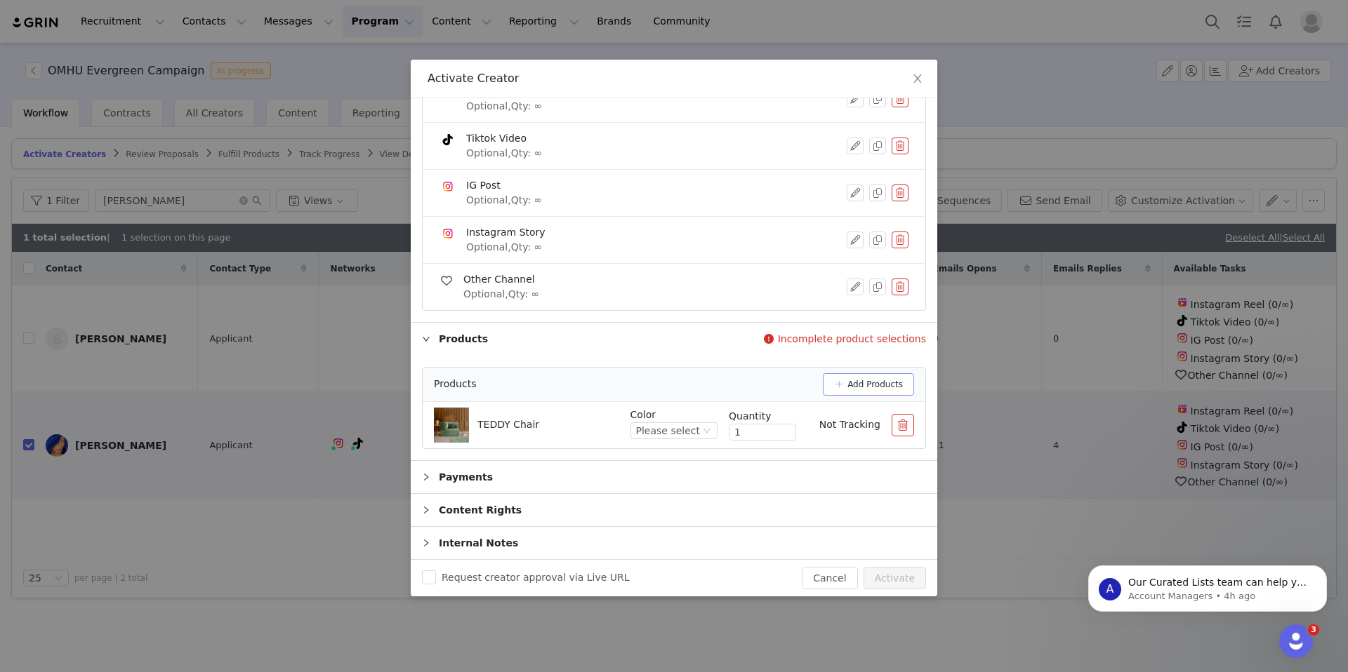
scroll to position [142, 0]
click at [699, 432] on div "Please select" at bounding box center [668, 430] width 64 height 15
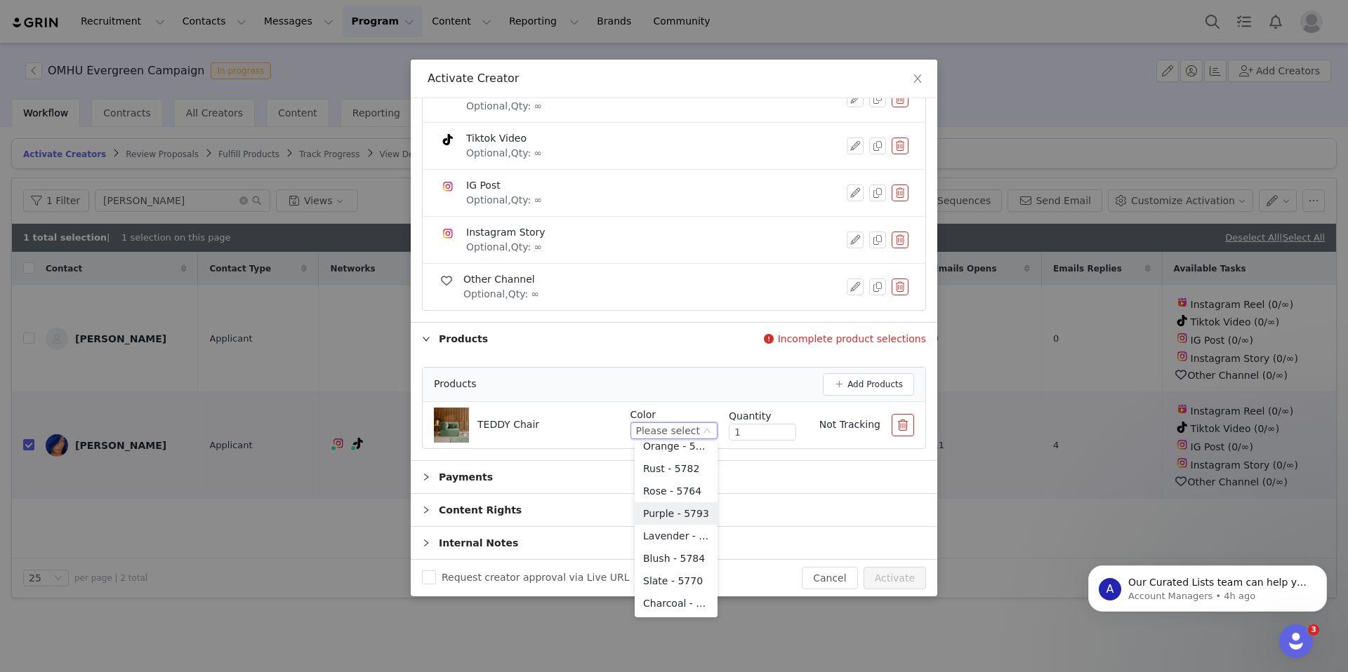
scroll to position [324, 0]
click at [661, 562] on li "Slate - 5770" at bounding box center [676, 559] width 83 height 22
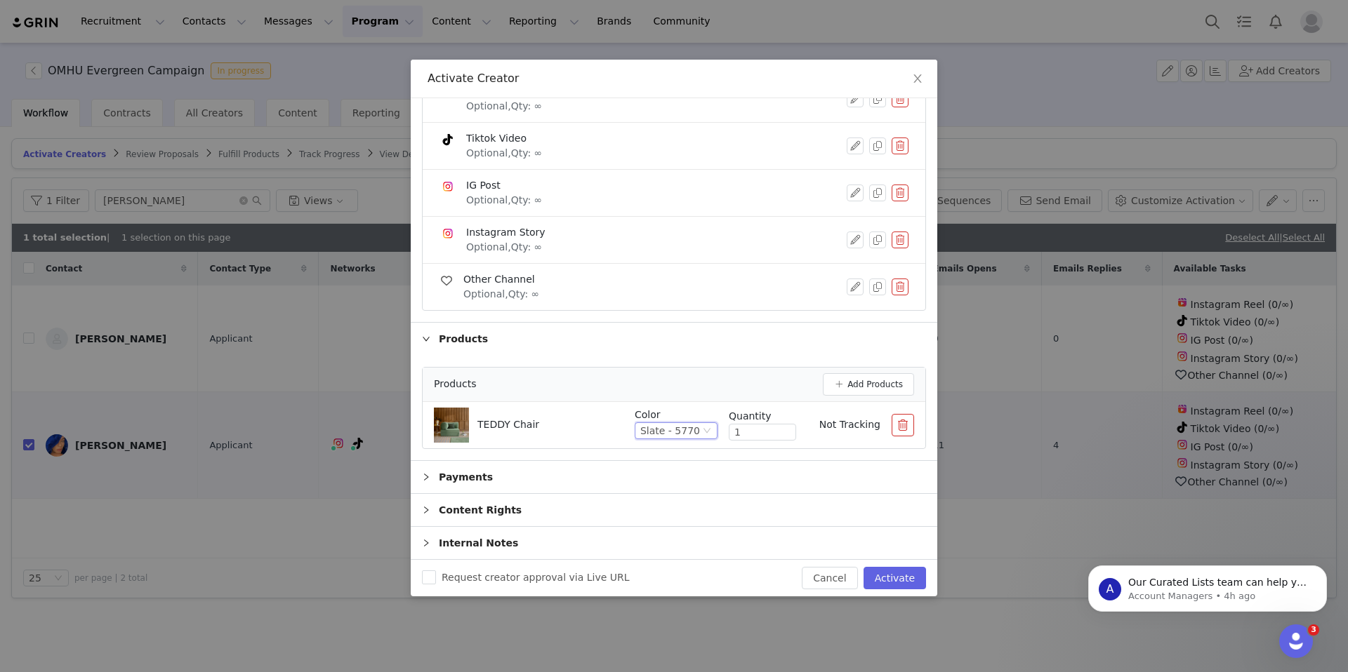
click at [643, 512] on div "Content Rights" at bounding box center [674, 510] width 526 height 32
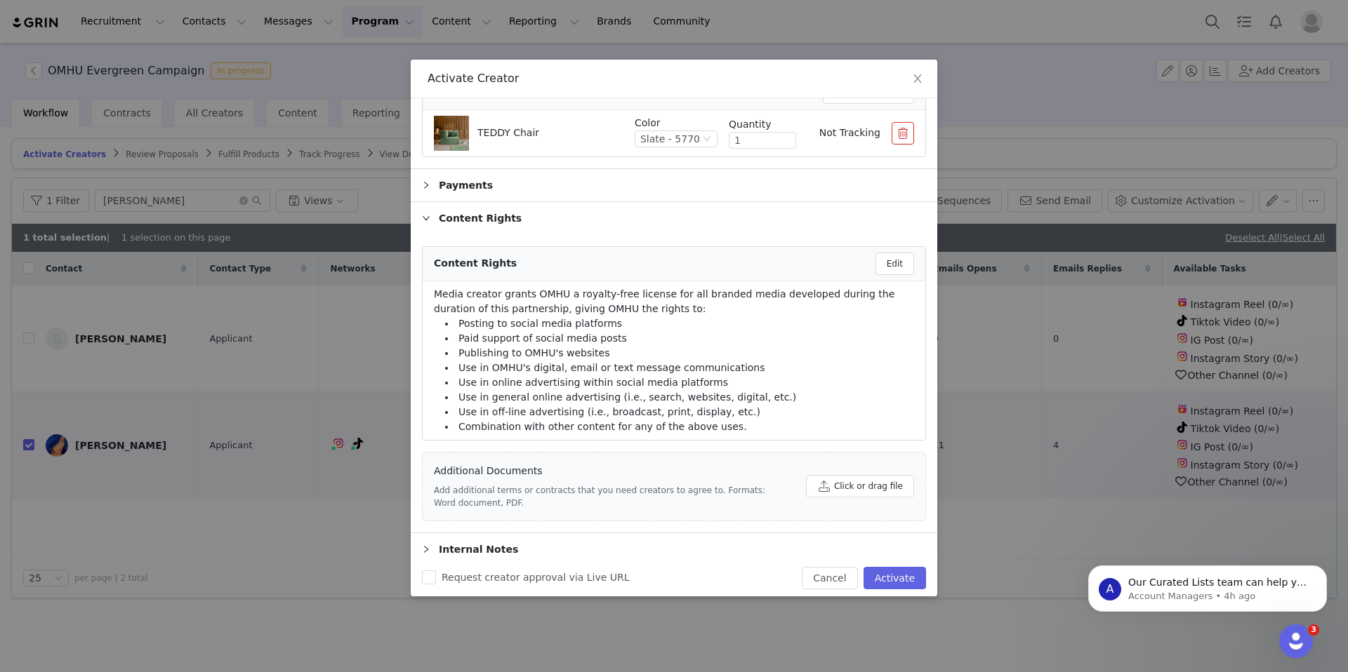
scroll to position [441, 0]
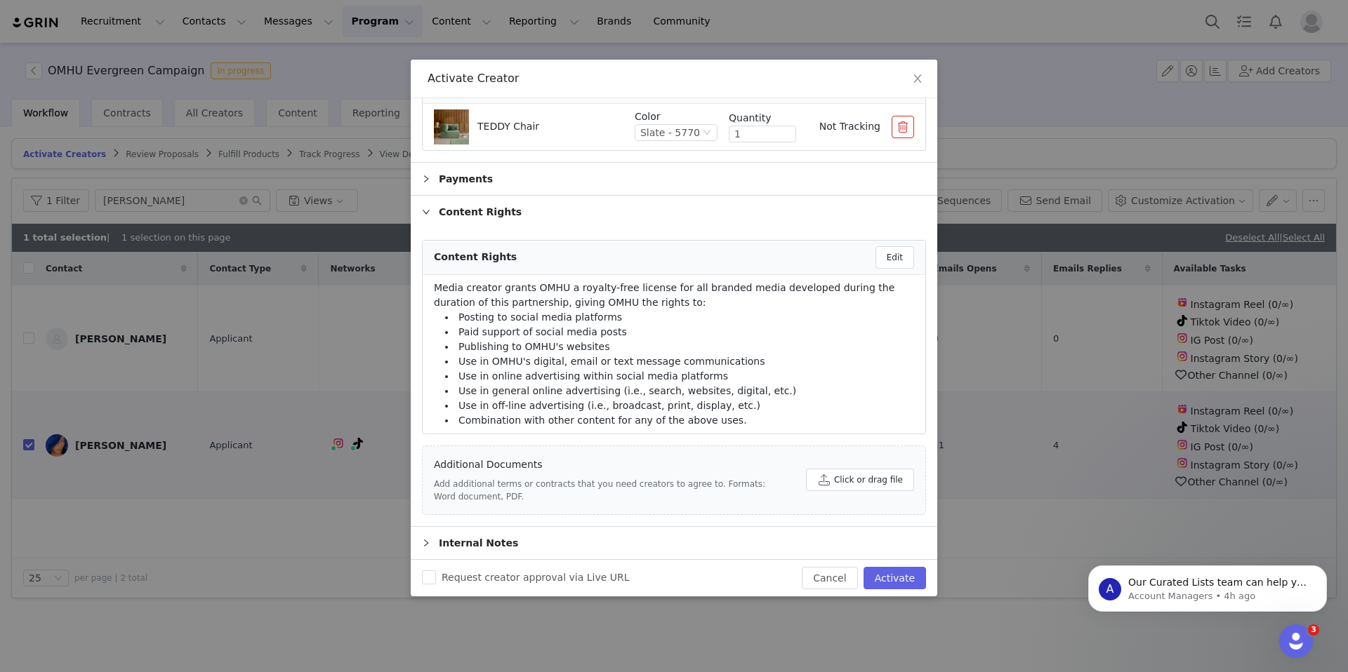
click at [564, 548] on div "Internal Notes" at bounding box center [674, 543] width 526 height 32
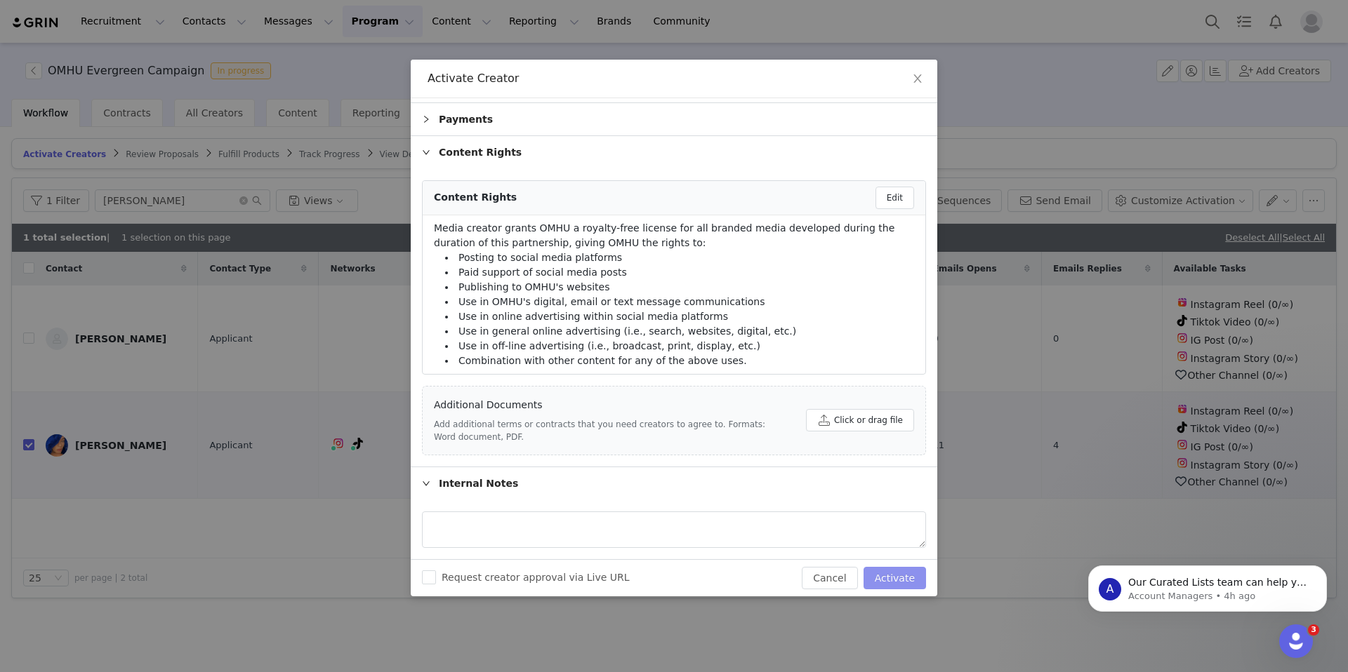
click at [903, 574] on button "Activate" at bounding box center [894, 578] width 62 height 22
checkbox input "false"
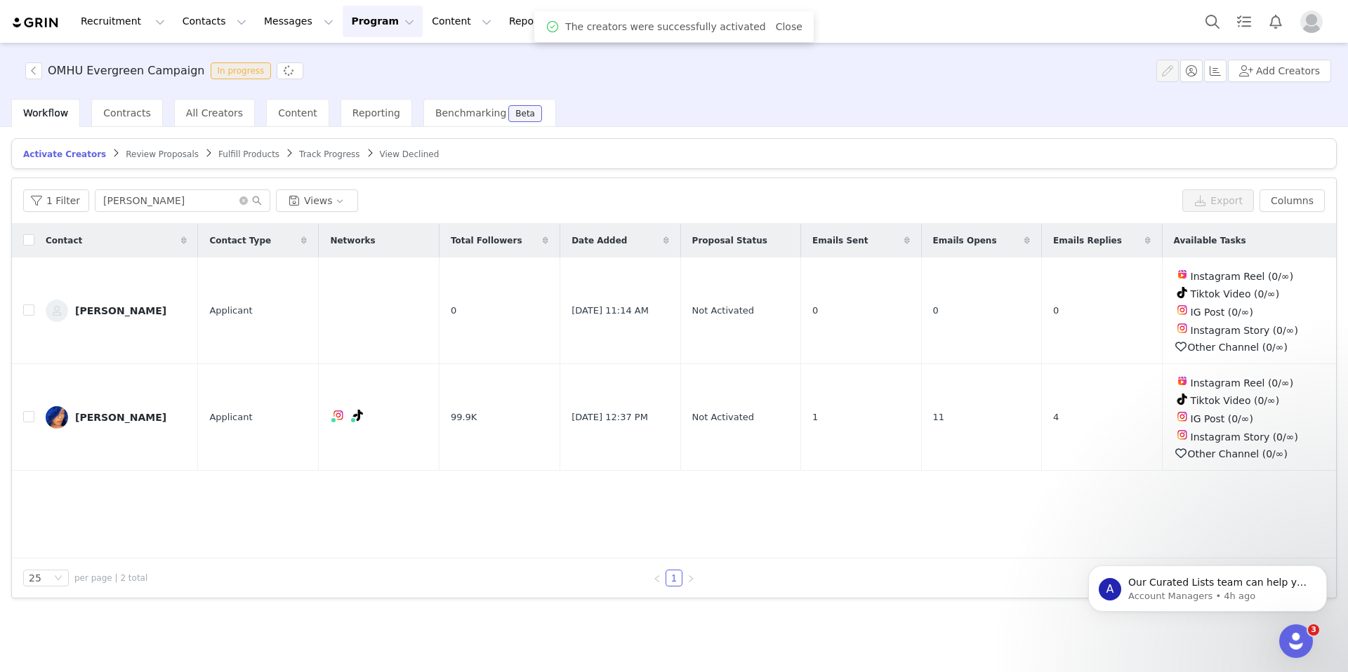
click at [303, 159] on span "Track Progress" at bounding box center [329, 155] width 60 height 10
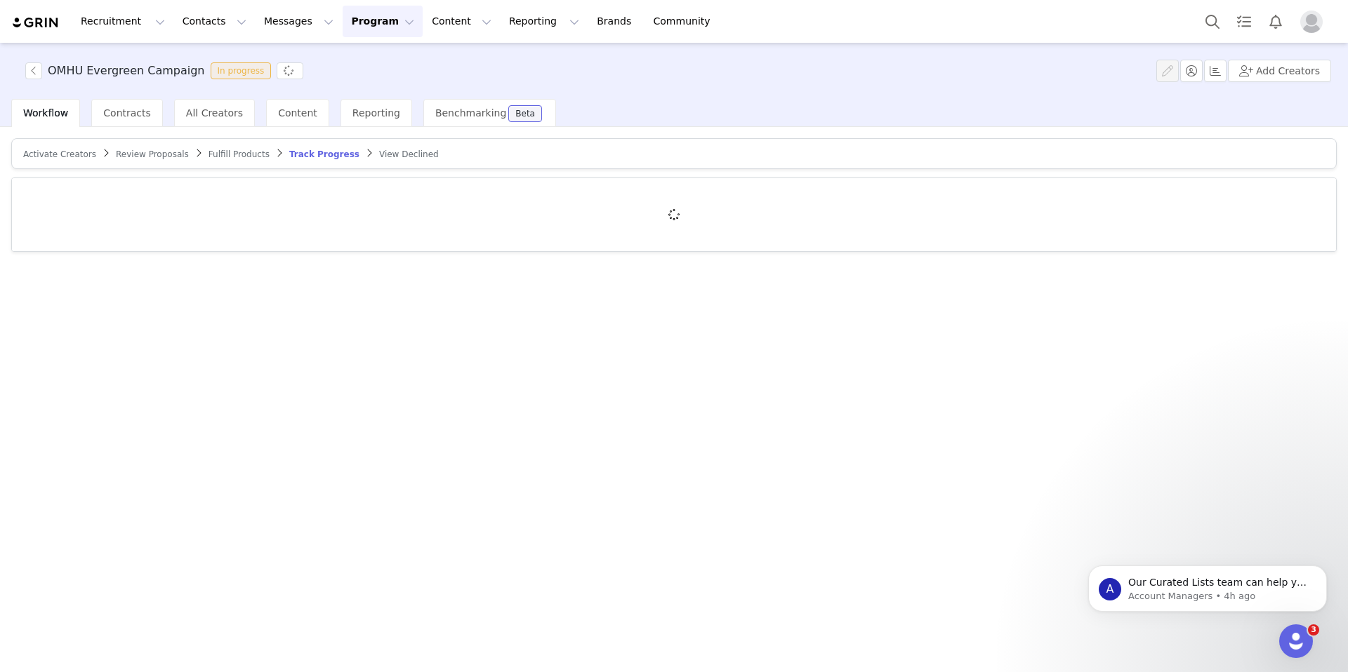
click at [228, 156] on span "Fulfill Products" at bounding box center [238, 155] width 61 height 10
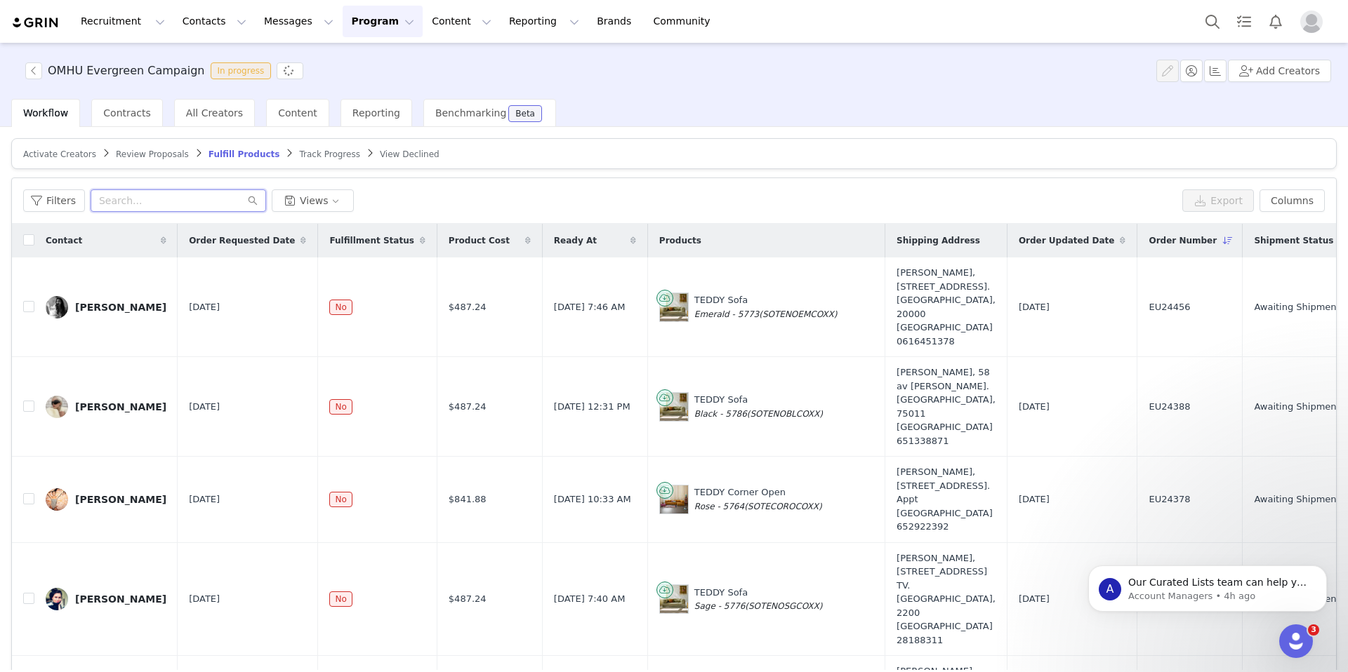
click at [147, 198] on input "text" at bounding box center [178, 201] width 175 height 22
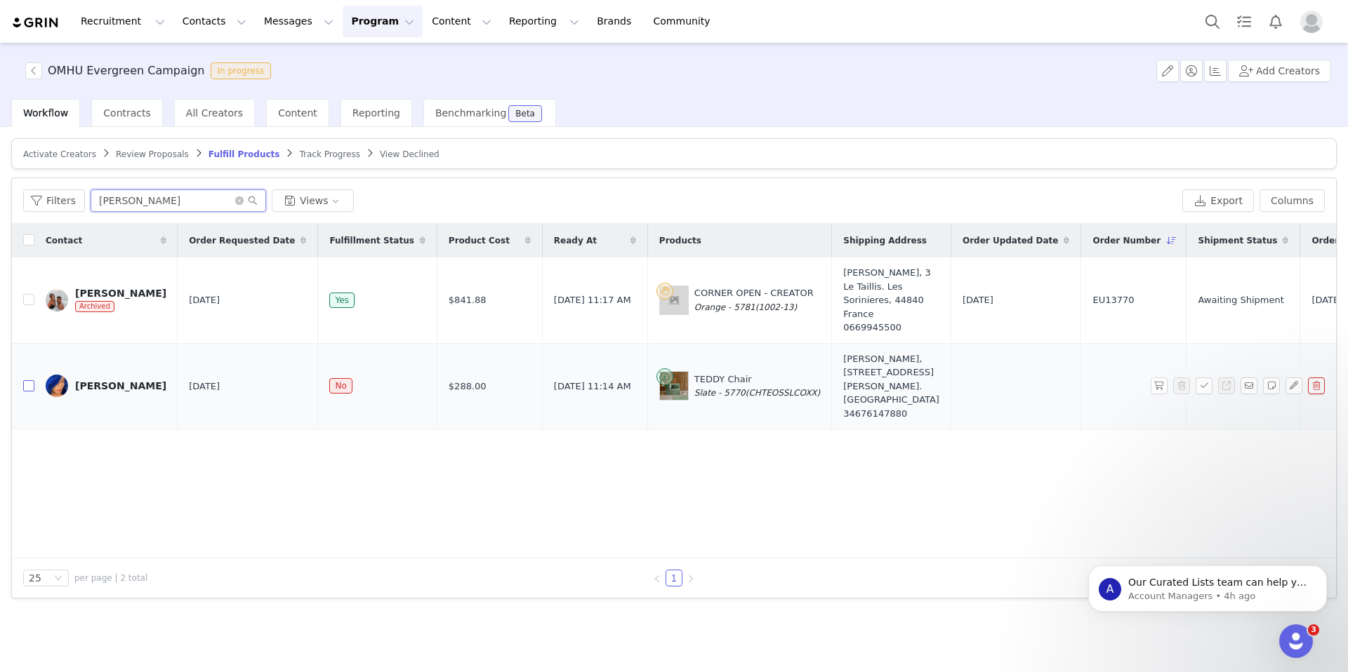
type input "sandra"
click at [32, 392] on input "checkbox" at bounding box center [28, 385] width 11 height 11
checkbox input "true"
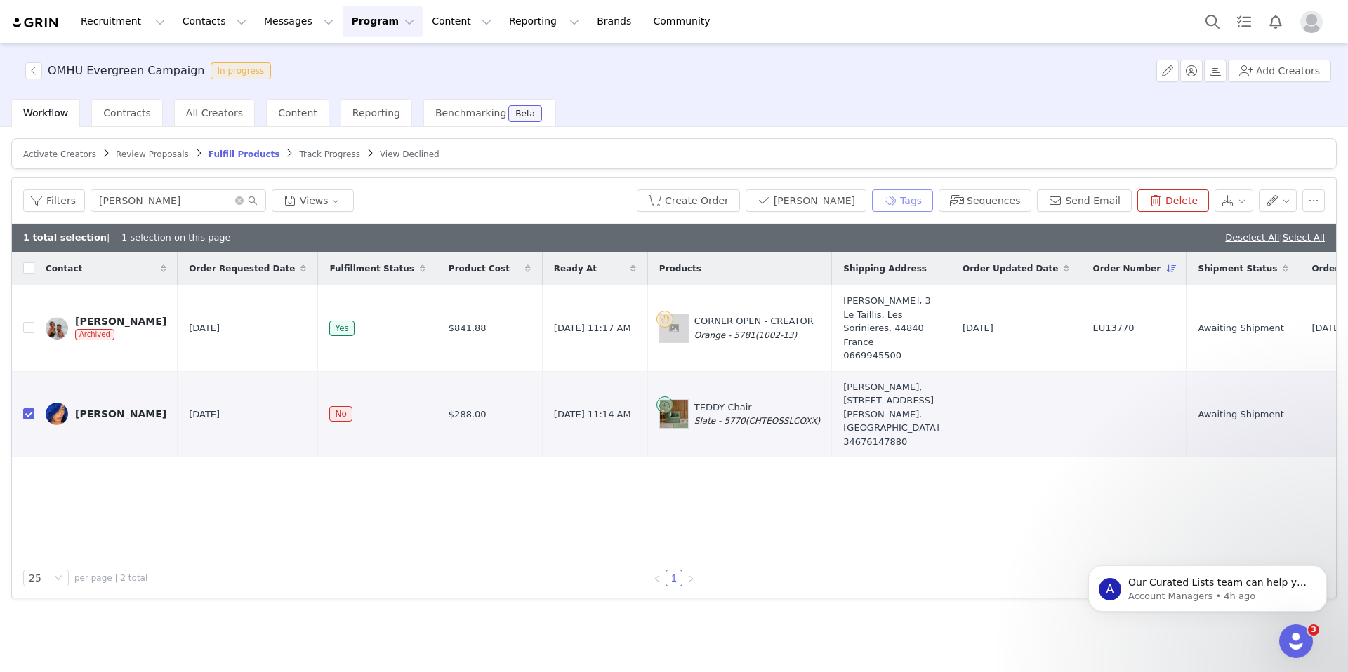
click at [924, 197] on button "Tags" at bounding box center [902, 201] width 61 height 22
click at [1270, 423] on button "button" at bounding box center [1271, 414] width 17 height 17
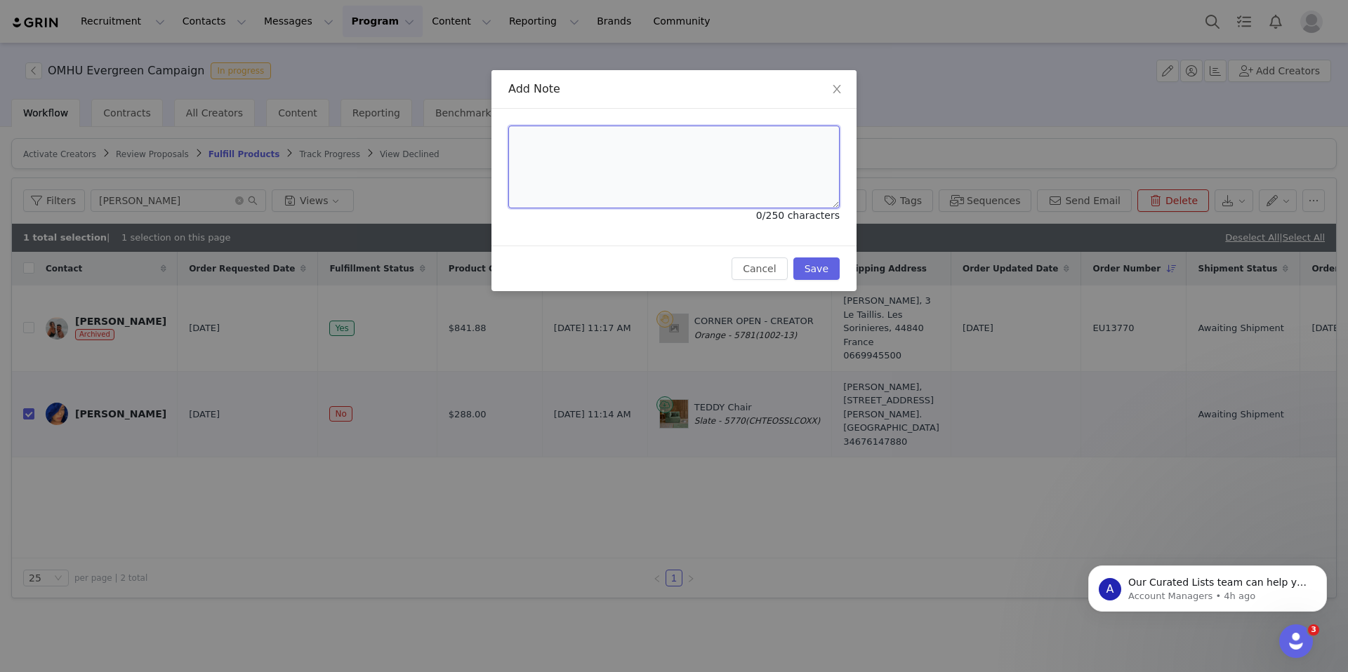
click at [646, 163] on textarea at bounding box center [673, 167] width 331 height 83
type textarea "20% discount"
click at [816, 268] on button "Save" at bounding box center [816, 269] width 46 height 22
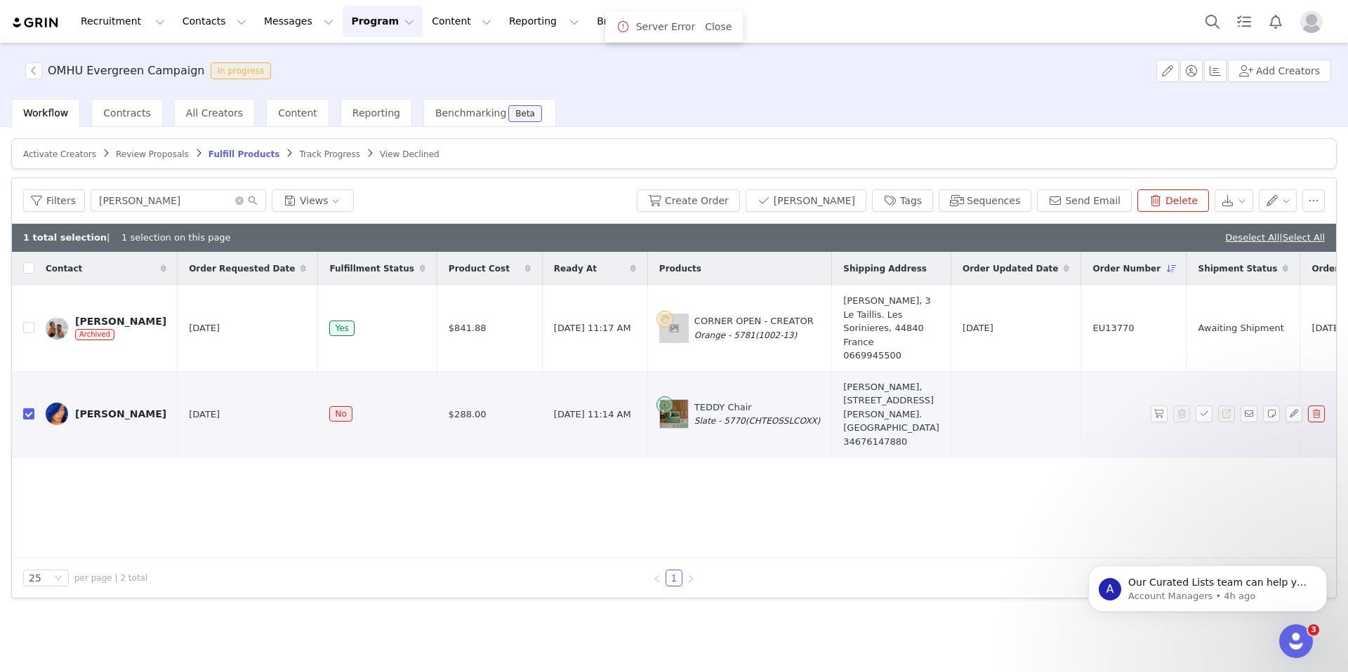
click at [34, 420] on input "checkbox" at bounding box center [28, 414] width 11 height 11
checkbox input "false"
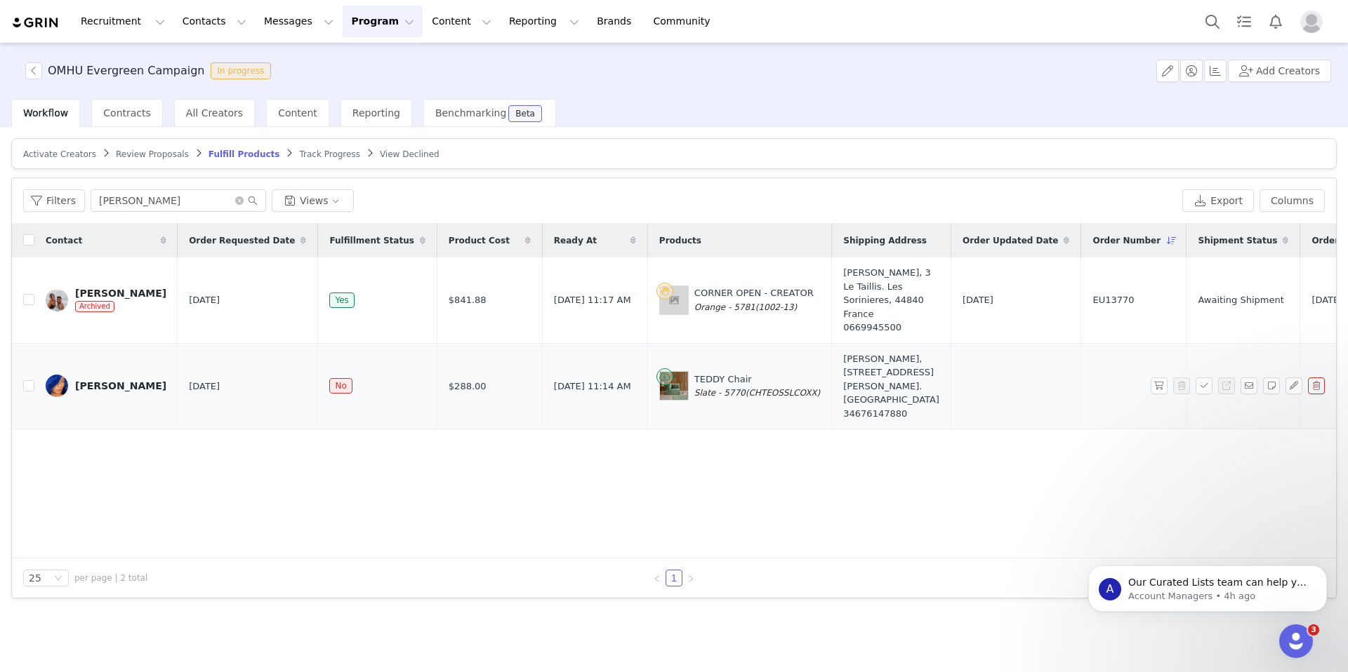
click at [131, 392] on div "Sandra Fennou" at bounding box center [120, 385] width 91 height 11
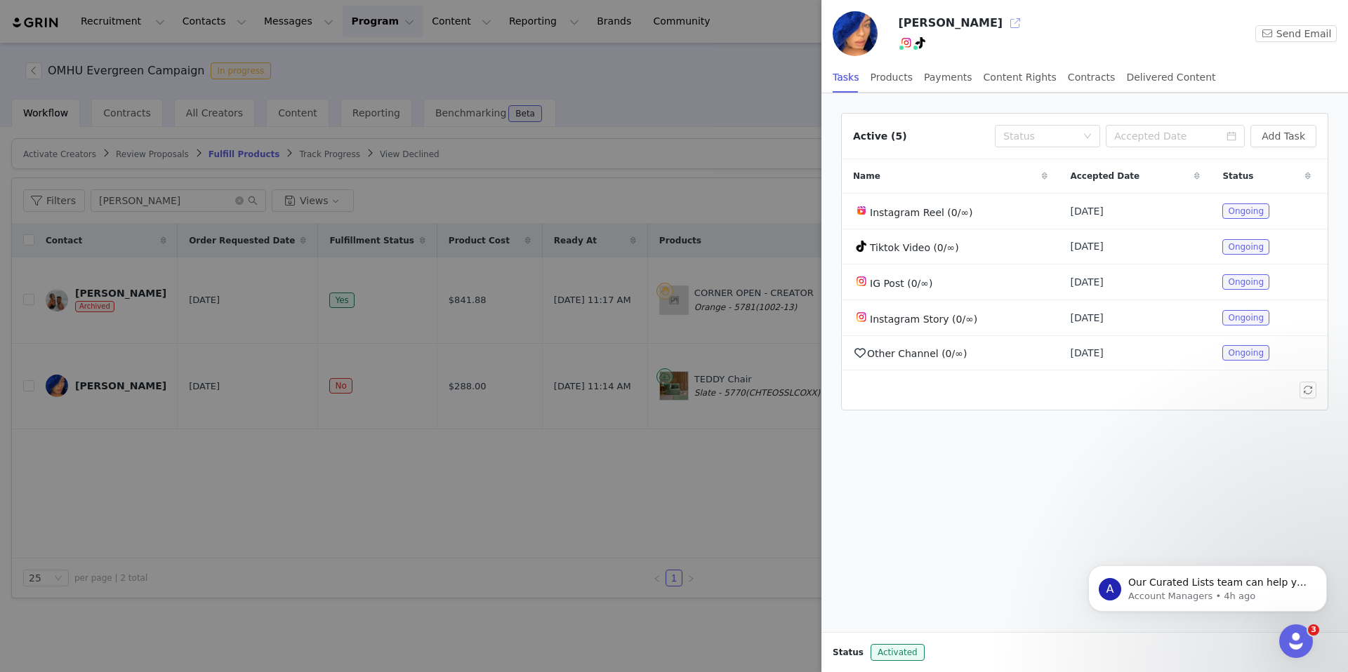
click at [1004, 23] on button "button" at bounding box center [1015, 23] width 22 height 22
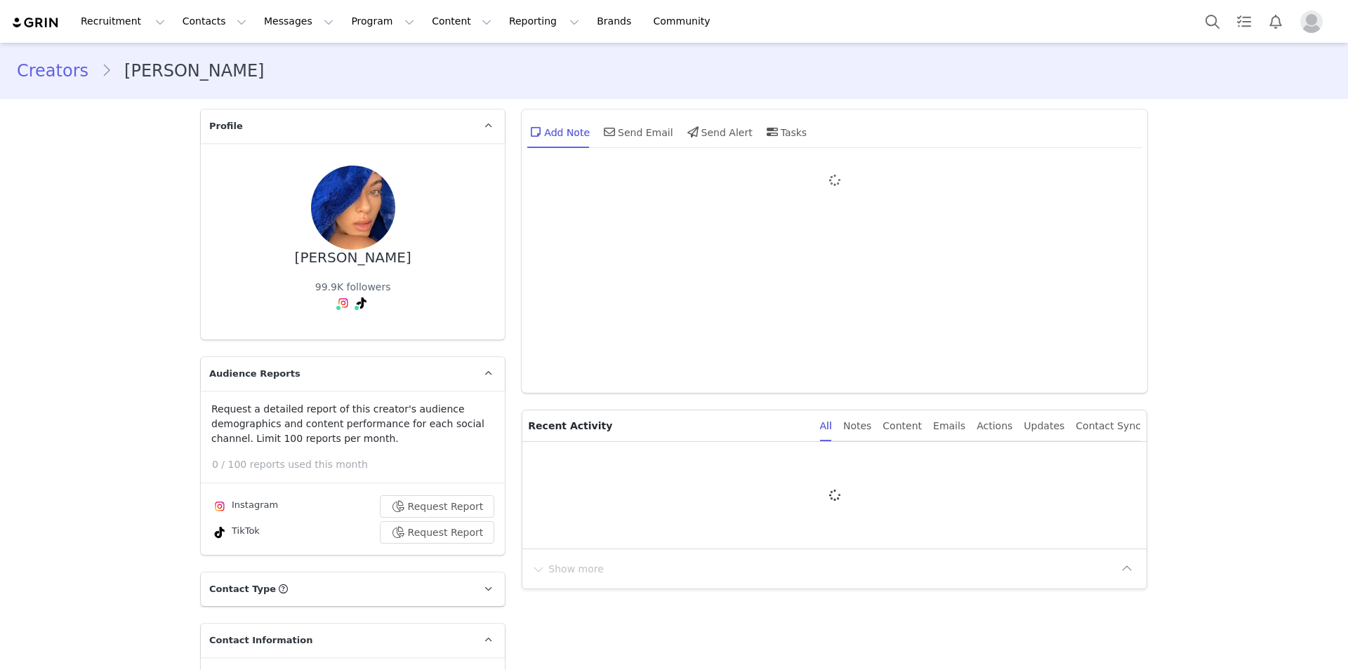
type input "+1 ([GEOGRAPHIC_DATA])"
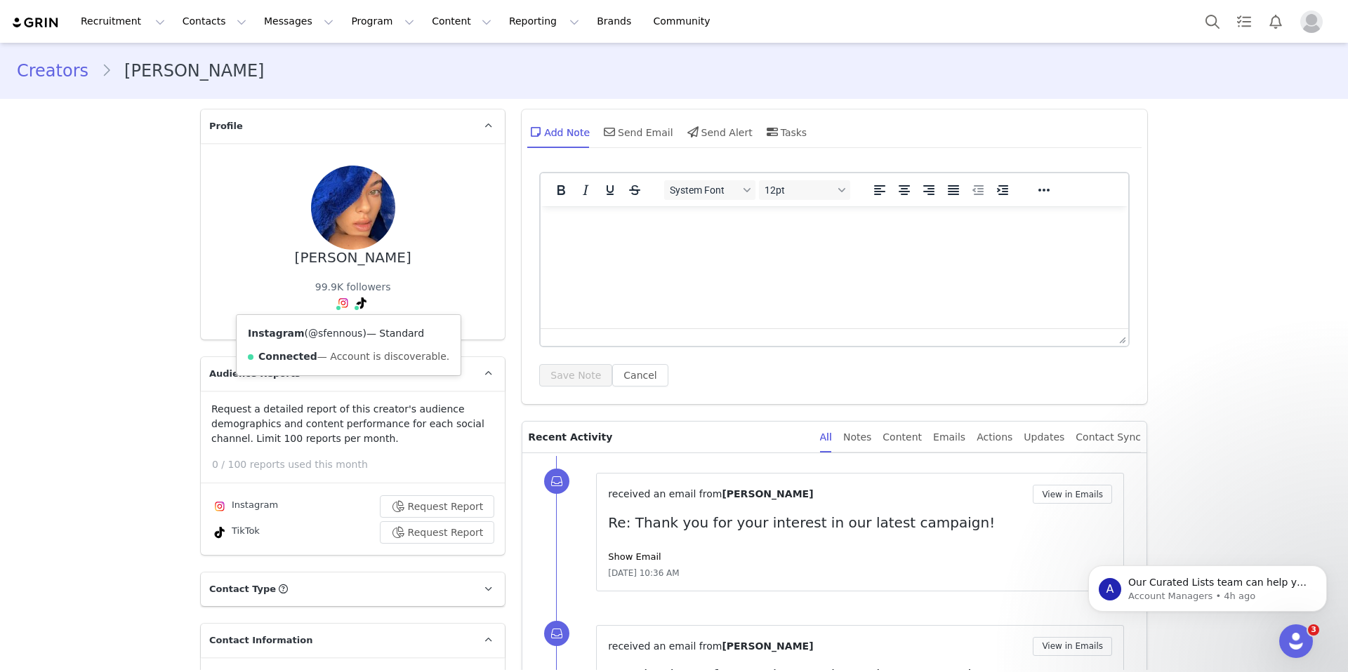
click at [332, 330] on link "@sfennous" at bounding box center [335, 333] width 54 height 11
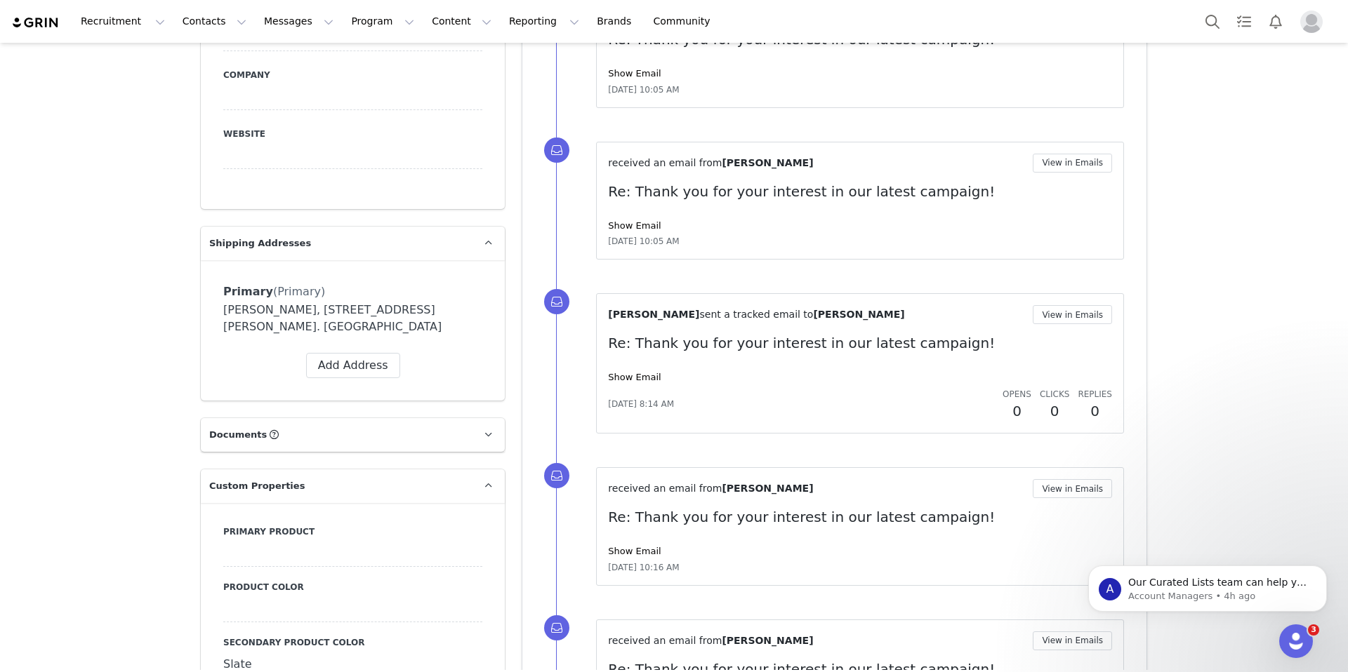
scroll to position [963, 0]
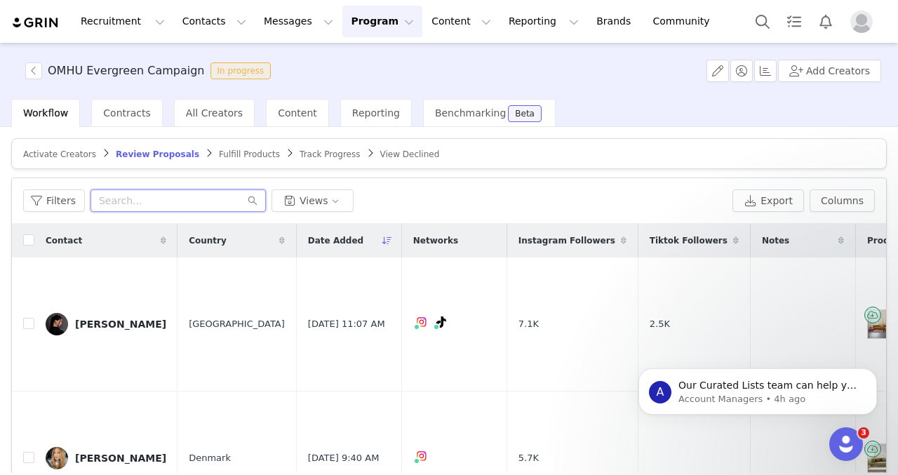
click at [154, 203] on input "text" at bounding box center [178, 201] width 175 height 22
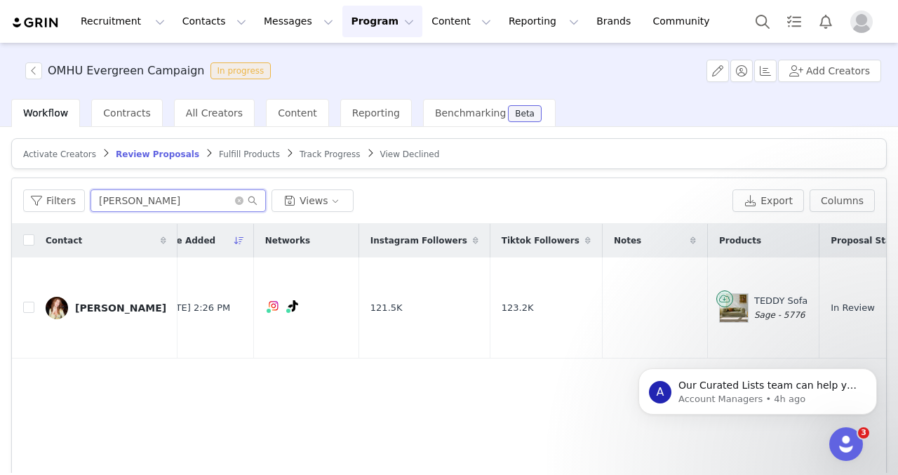
scroll to position [0, 213]
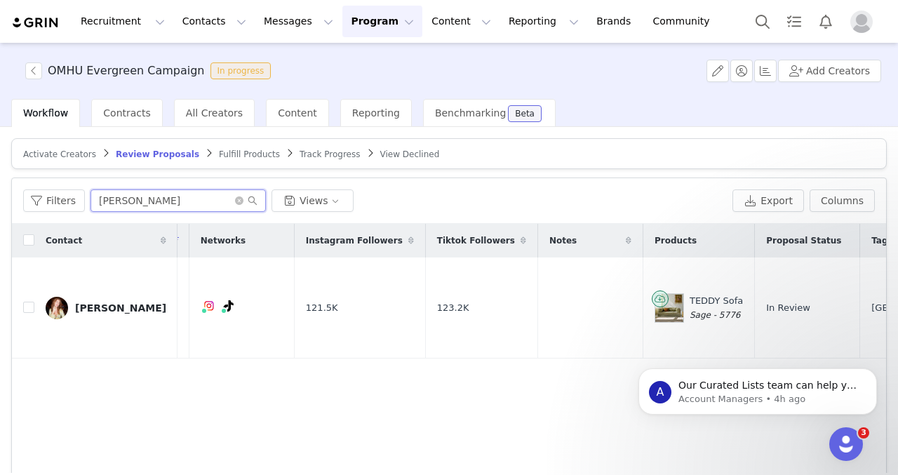
type input "elsa"
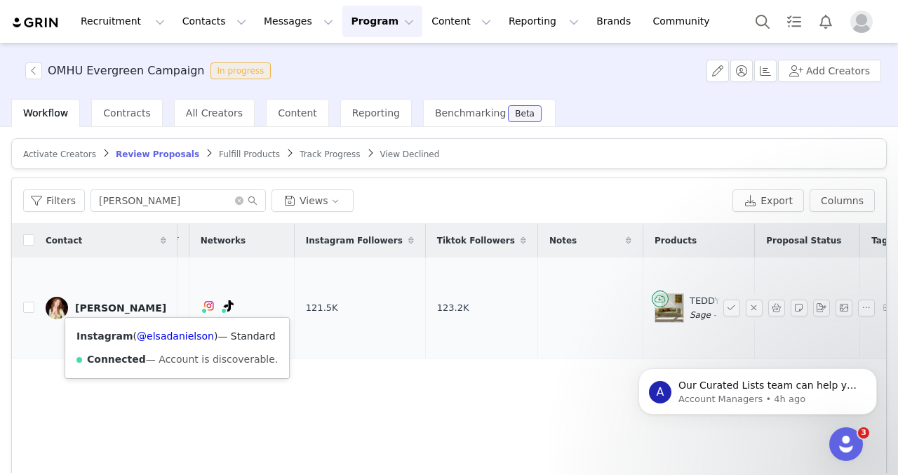
click at [171, 329] on div "Instagram ( @elsadanielson ) — Standard Connected — Account is discoverable." at bounding box center [177, 348] width 224 height 60
click at [171, 338] on link "@elsadanielson" at bounding box center [175, 336] width 77 height 11
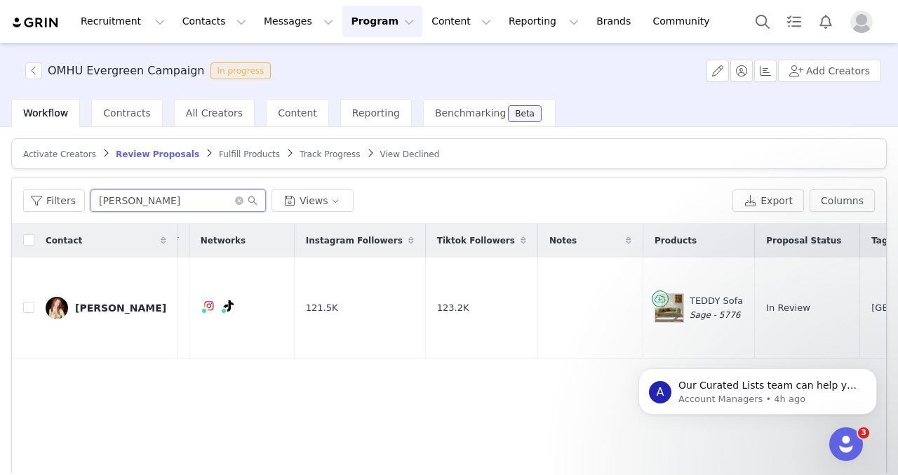
click at [152, 196] on input "elsa" at bounding box center [178, 201] width 175 height 22
drag, startPoint x: 152, startPoint y: 196, endPoint x: 86, endPoint y: 196, distance: 65.3
click at [86, 196] on div "Filters elsa Views" at bounding box center [375, 201] width 704 height 22
click at [86, 159] on article "Activate Creators Review Proposals Fulfill Products Track Progress View Declined" at bounding box center [449, 153] width 876 height 31
click at [173, 150] on span "Review Proposals" at bounding box center [158, 155] width 84 height 10
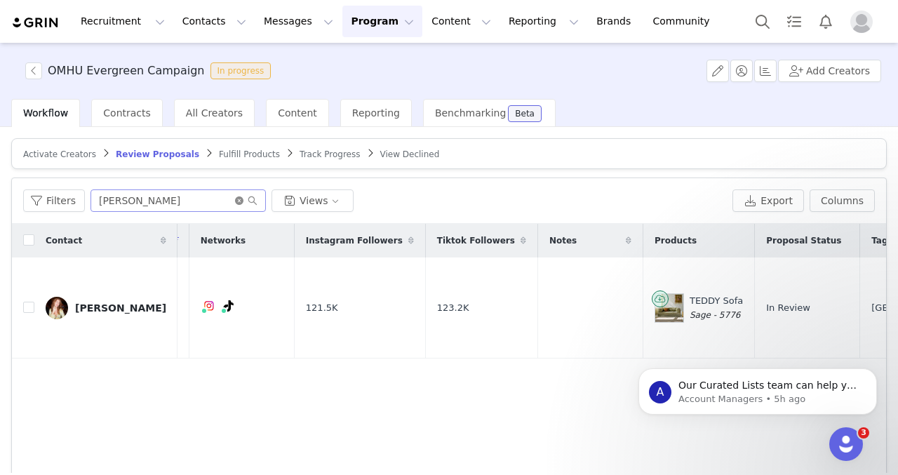
click at [238, 200] on icon "icon: close-circle" at bounding box center [239, 201] width 8 height 8
click at [206, 200] on input "text" at bounding box center [178, 201] width 175 height 22
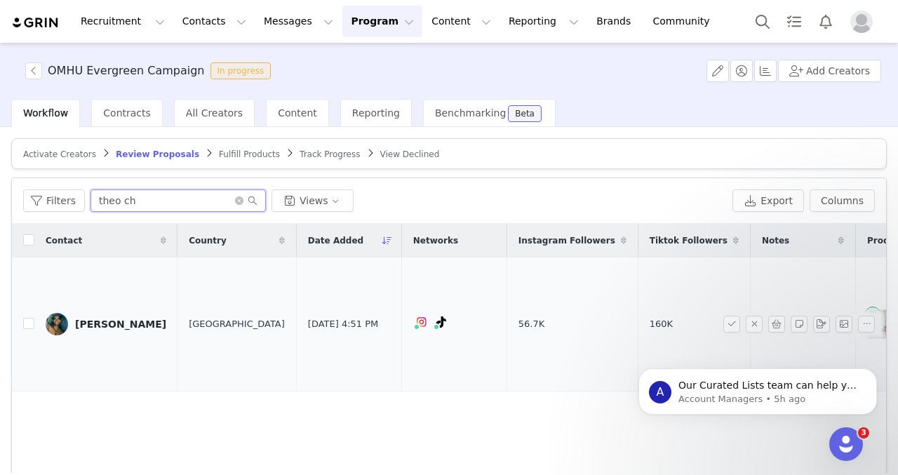
type input "theo ch"
drag, startPoint x: 137, startPoint y: 324, endPoint x: 74, endPoint y: 324, distance: 63.2
click at [74, 324] on td "Theo Ching" at bounding box center [105, 325] width 143 height 134
copy div "Theo Ching"
click at [369, 356] on link "@theoching_" at bounding box center [368, 352] width 64 height 11
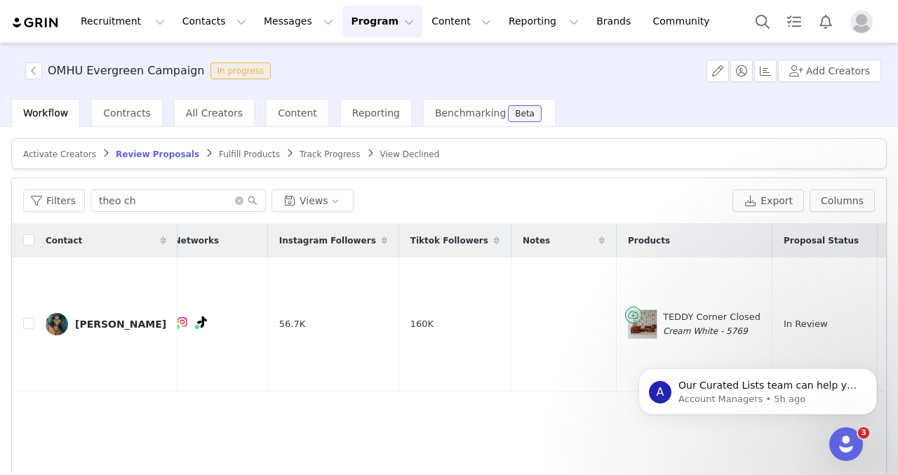
scroll to position [0, 242]
click at [89, 324] on div "Theo Ching" at bounding box center [120, 324] width 91 height 11
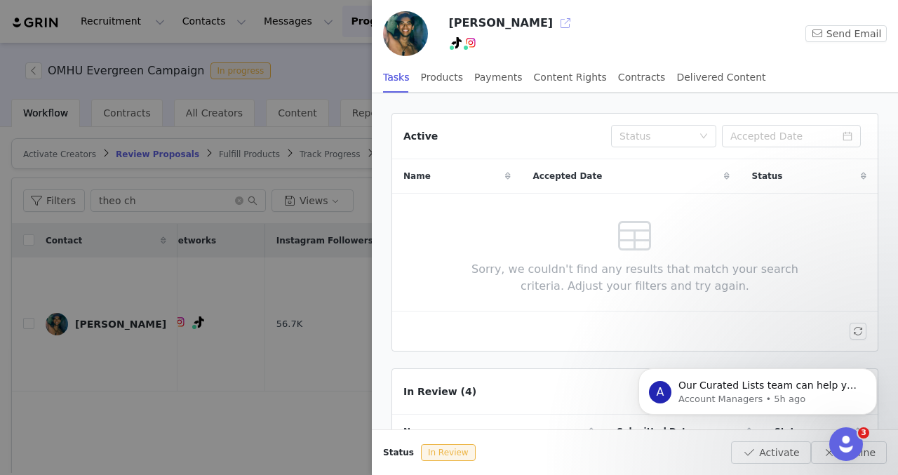
click at [555, 22] on button "button" at bounding box center [566, 23] width 22 height 22
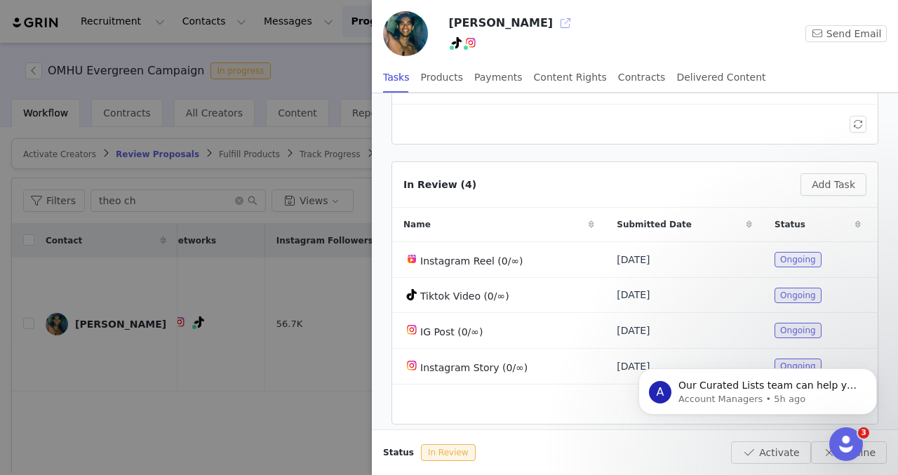
scroll to position [208, 0]
click at [195, 406] on div at bounding box center [449, 237] width 898 height 475
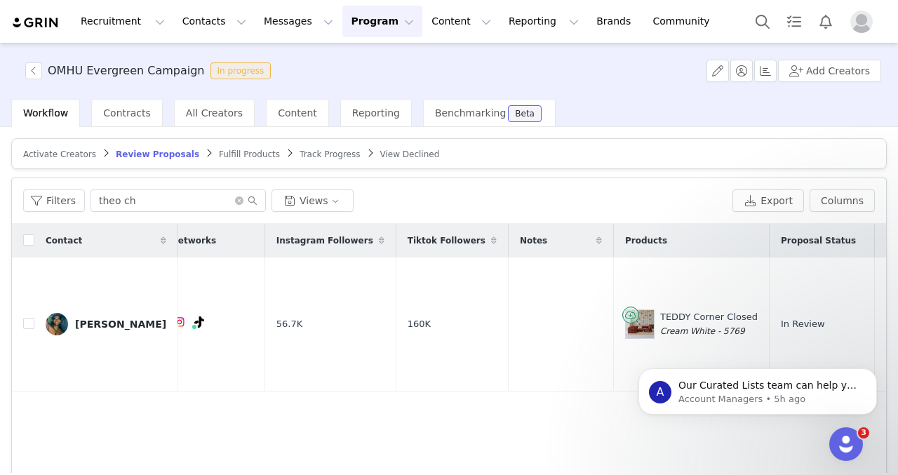
scroll to position [0, 0]
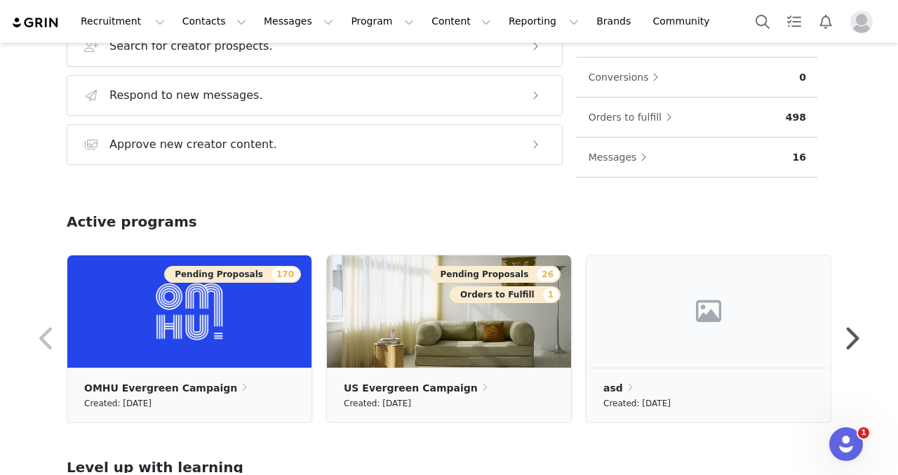
scroll to position [278, 0]
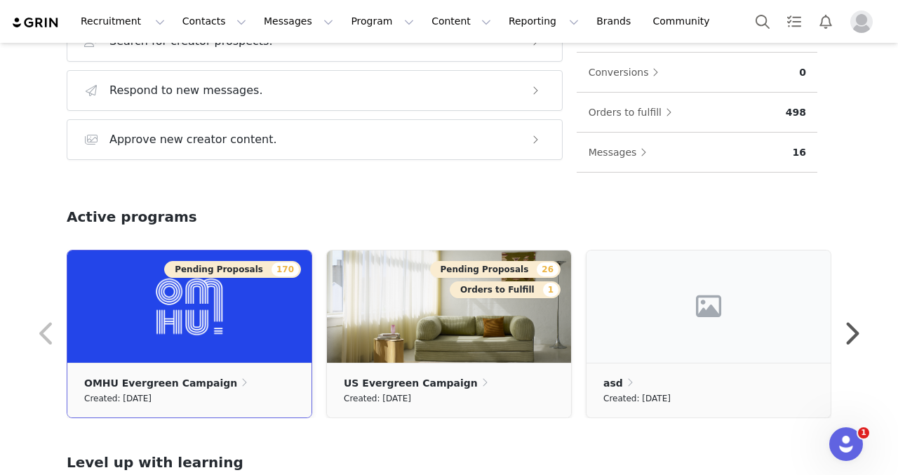
click at [244, 325] on img at bounding box center [189, 307] width 244 height 112
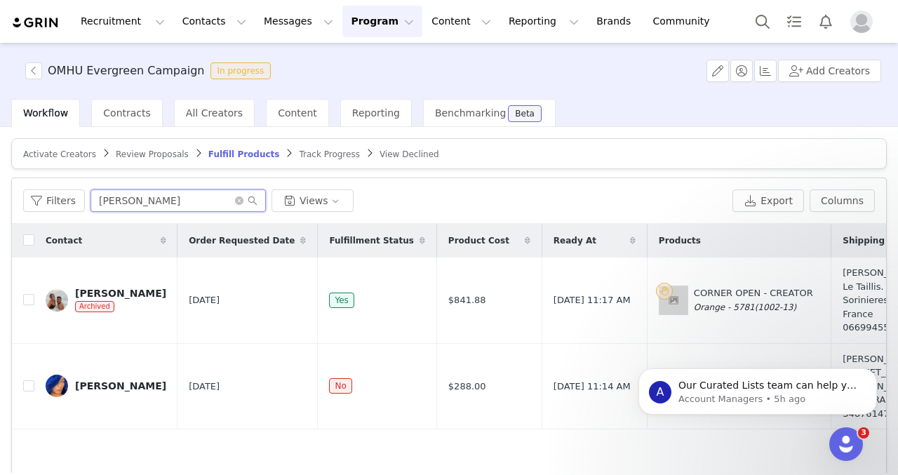
drag, startPoint x: 149, startPoint y: 206, endPoint x: 100, endPoint y: 206, distance: 49.1
click at [100, 206] on input "sandra" at bounding box center [178, 201] width 175 height 22
click at [154, 157] on span "Review Proposals" at bounding box center [152, 155] width 73 height 10
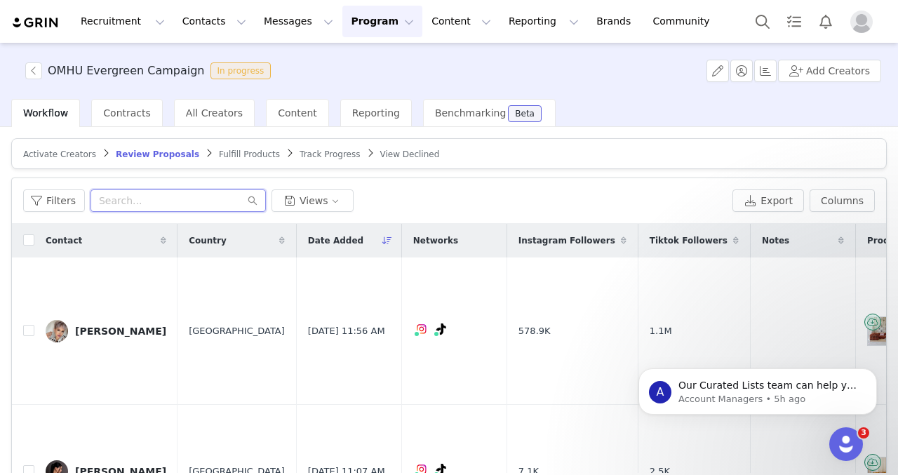
click at [169, 205] on input "text" at bounding box center [178, 201] width 175 height 22
paste input "[PERSON_NAME]"
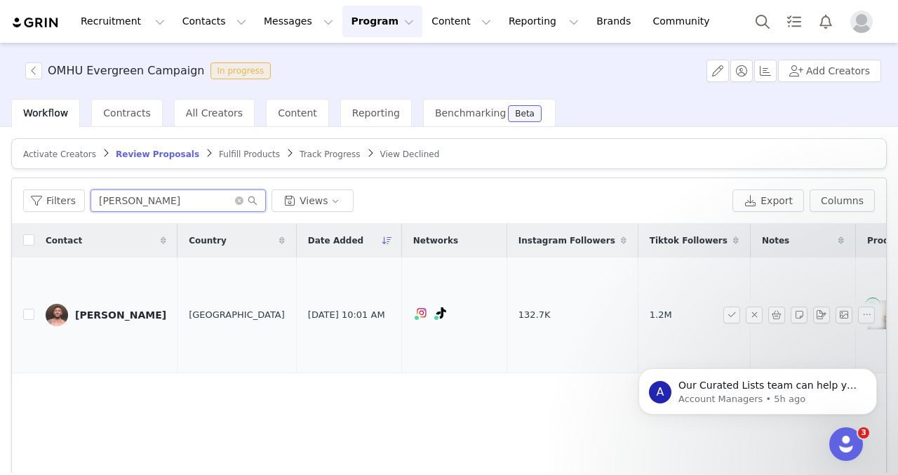
type input "Jonas Bonnabeau"
click at [147, 314] on div "Jonas Bonnabeau" at bounding box center [120, 315] width 91 height 11
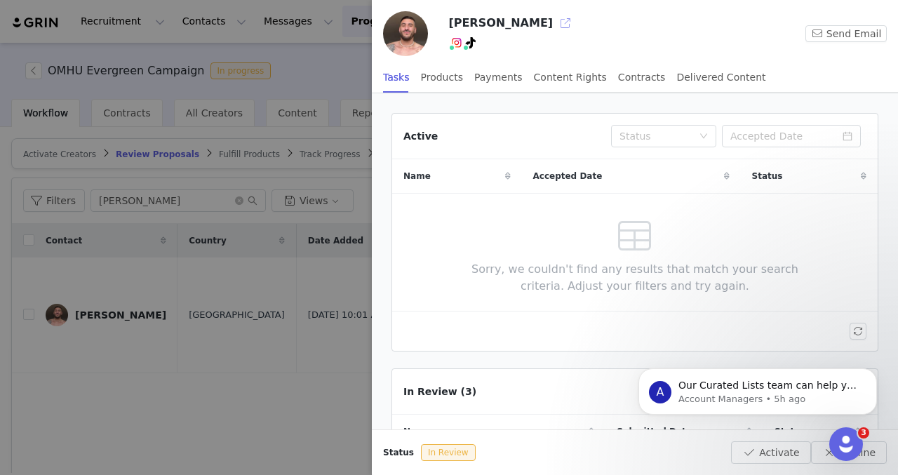
click at [557, 19] on button "button" at bounding box center [566, 23] width 22 height 22
click at [257, 379] on div at bounding box center [449, 237] width 898 height 475
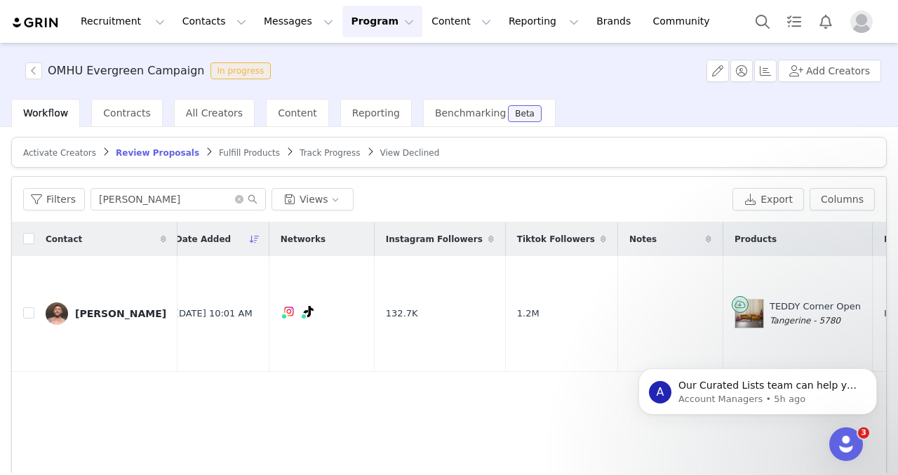
scroll to position [0, 135]
click at [190, 195] on input "Jonas Bonnabeau" at bounding box center [178, 199] width 175 height 22
drag, startPoint x: 175, startPoint y: 197, endPoint x: 70, endPoint y: 196, distance: 104.6
click at [70, 196] on div "Filters Jonas Bonnabeau Views" at bounding box center [375, 199] width 704 height 22
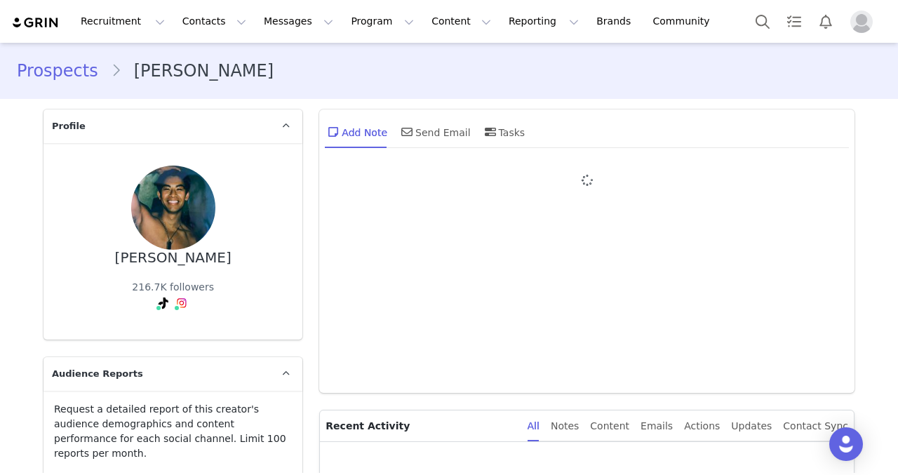
type input "+1 ([GEOGRAPHIC_DATA])"
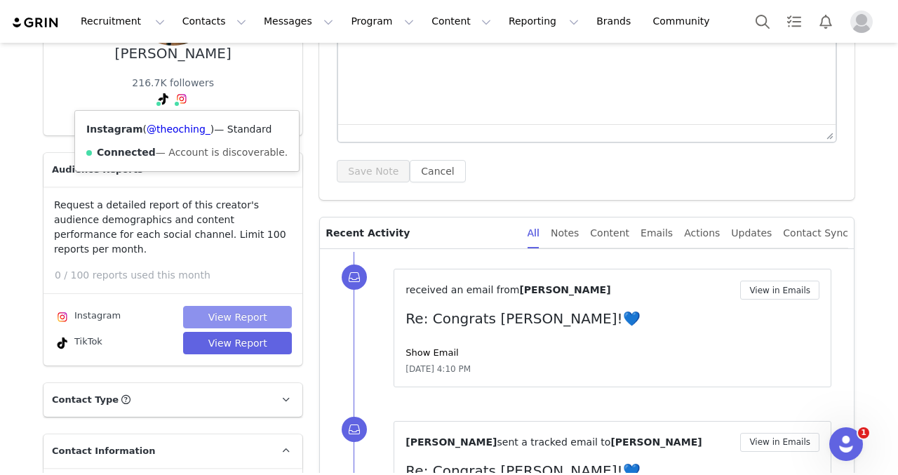
scroll to position [223, 0]
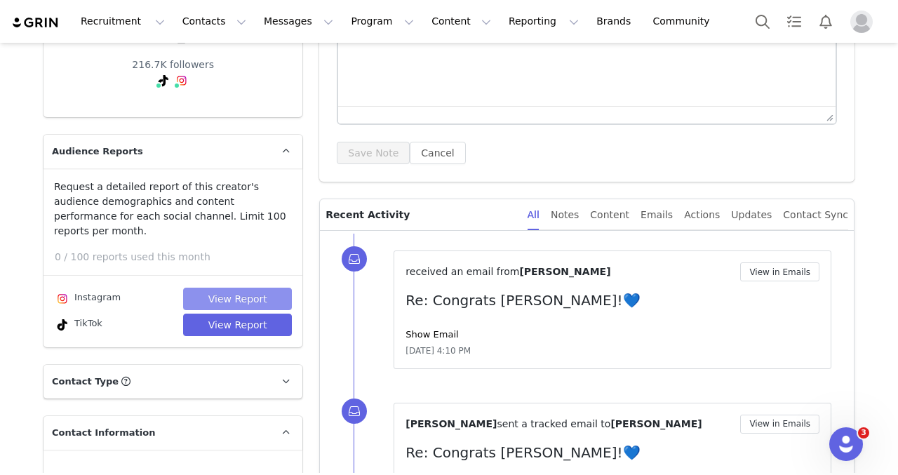
click at [216, 288] on button "View Report" at bounding box center [237, 299] width 109 height 22
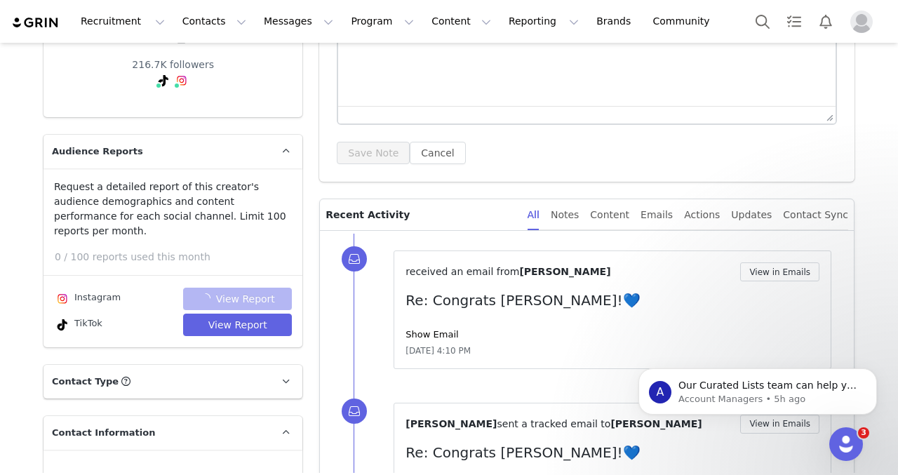
scroll to position [0, 0]
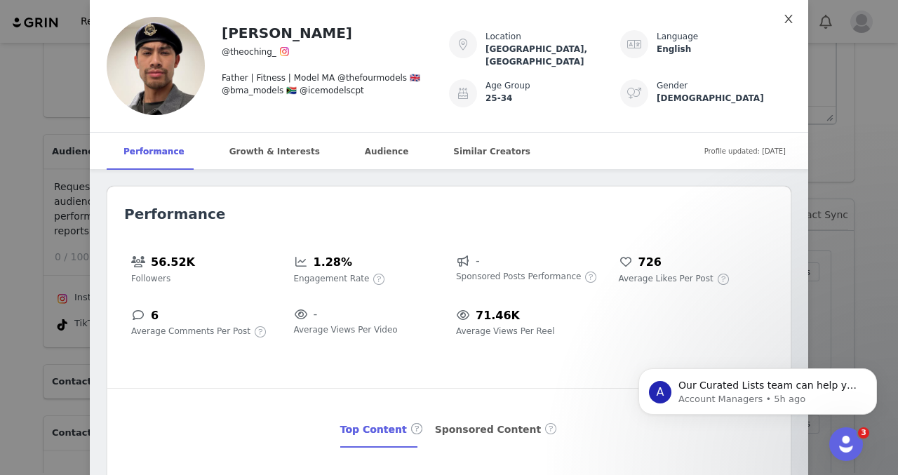
click at [787, 24] on icon "icon: close" at bounding box center [788, 18] width 11 height 11
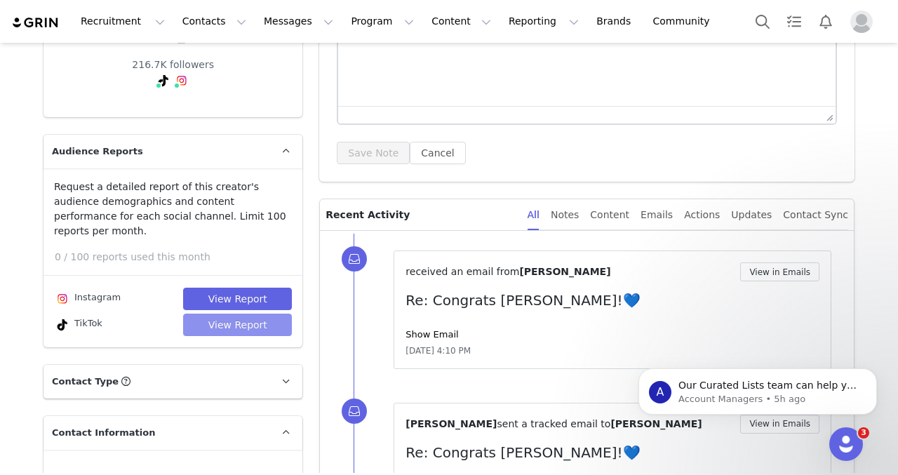
click at [223, 316] on button "View Report" at bounding box center [237, 325] width 109 height 22
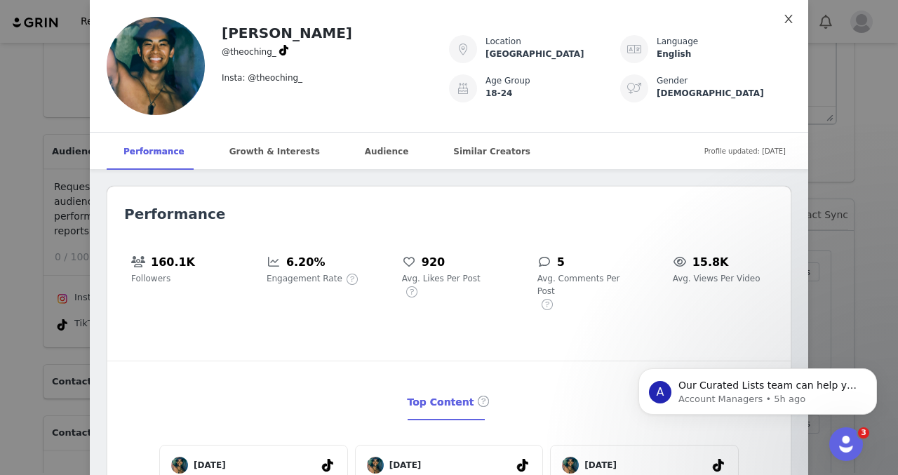
click at [788, 26] on span "Close" at bounding box center [788, 19] width 39 height 39
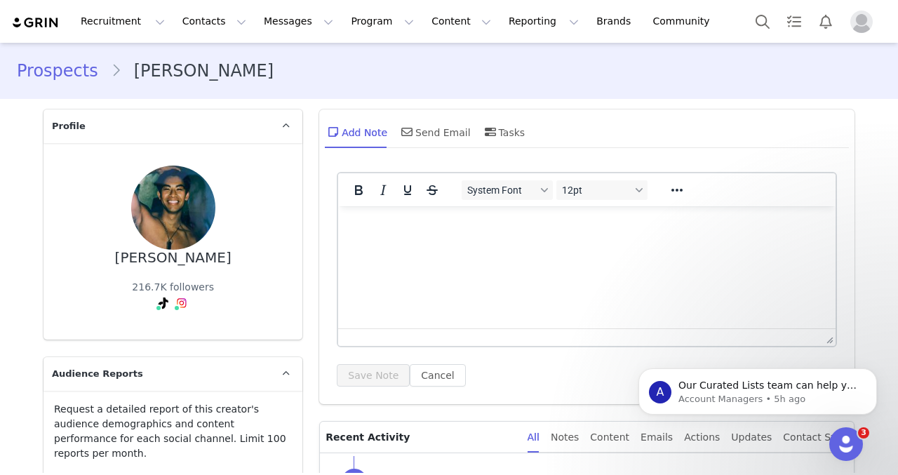
click at [39, 20] on img at bounding box center [35, 22] width 49 height 13
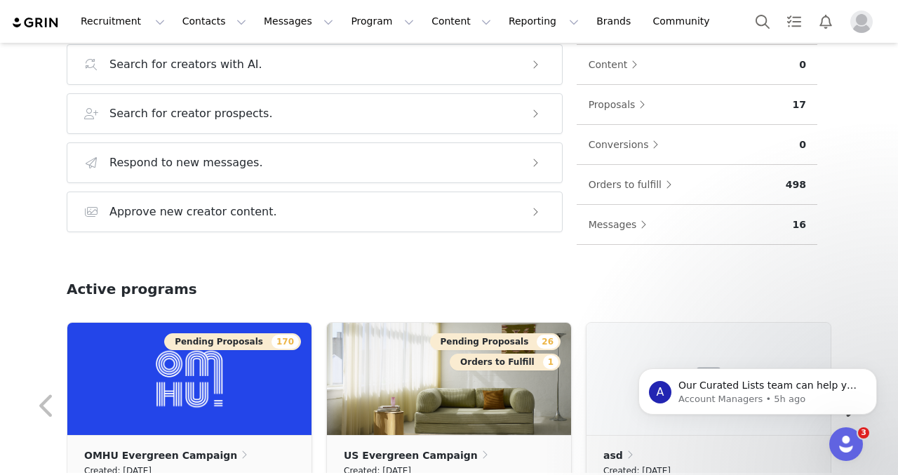
scroll to position [242, 0]
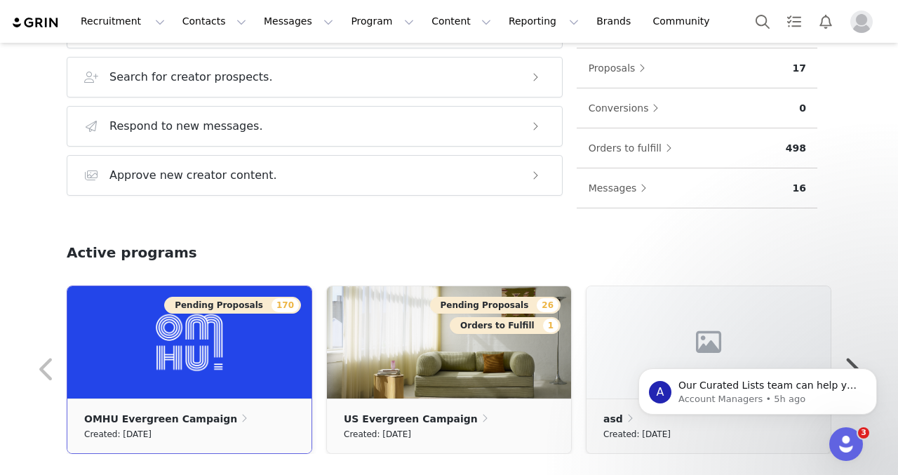
click at [246, 324] on img at bounding box center [189, 342] width 244 height 112
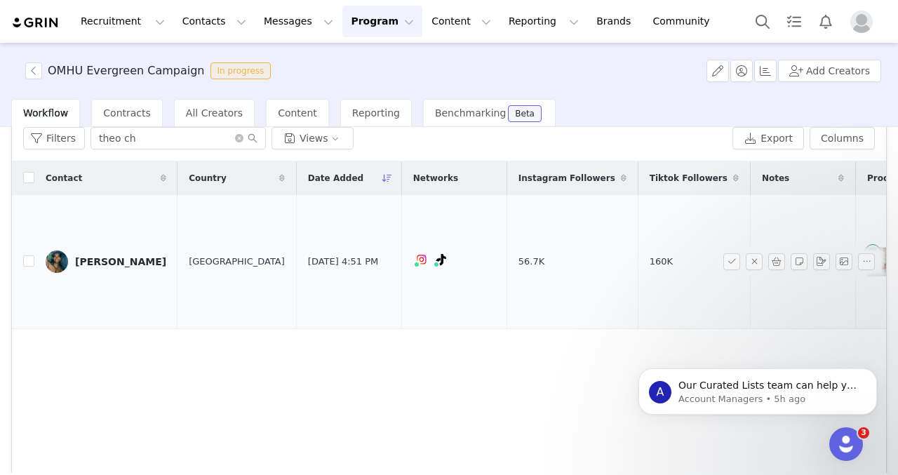
scroll to position [0, 1]
click at [237, 140] on icon "icon: close-circle" at bounding box center [239, 138] width 8 height 8
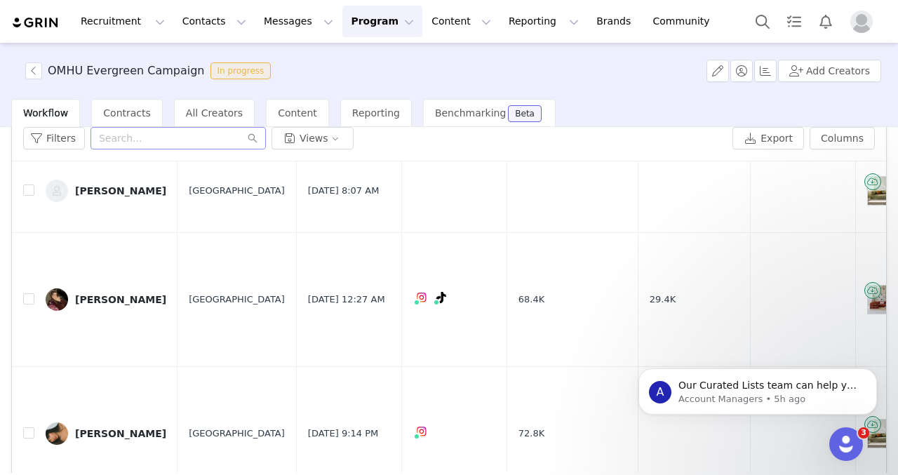
scroll to position [690, 0]
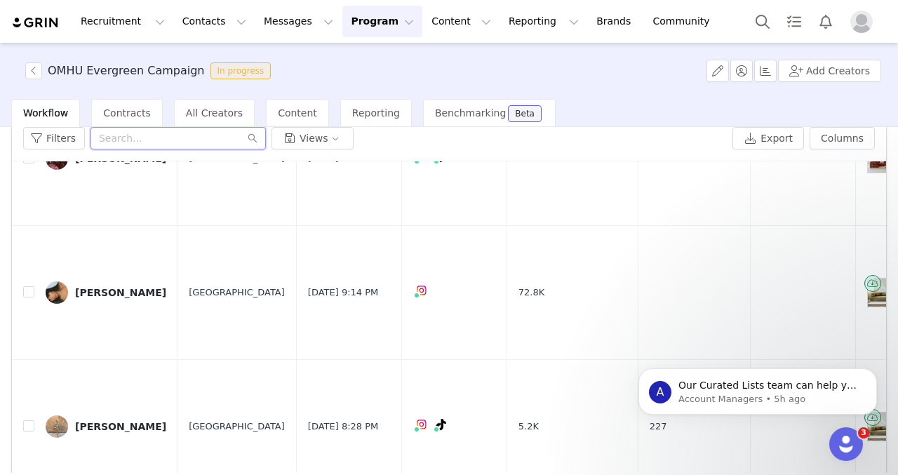
click at [197, 140] on input "text" at bounding box center [178, 138] width 175 height 22
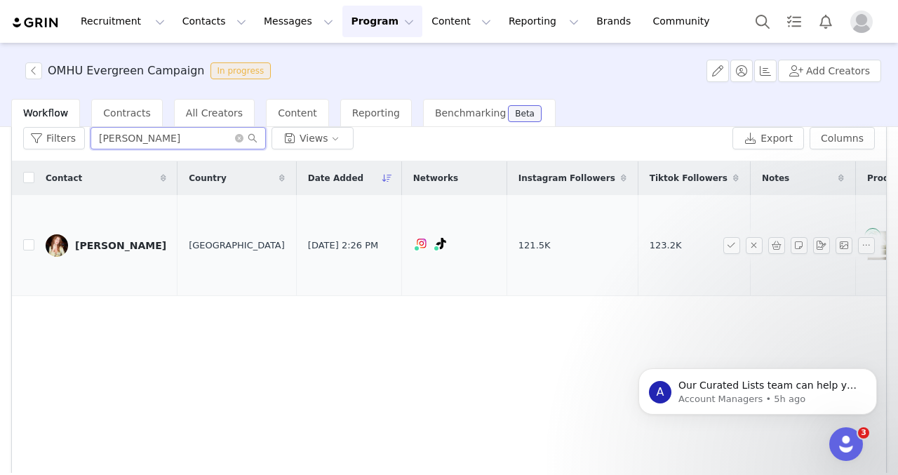
type input "[PERSON_NAME]"
click at [114, 244] on div "[PERSON_NAME]" at bounding box center [120, 245] width 91 height 11
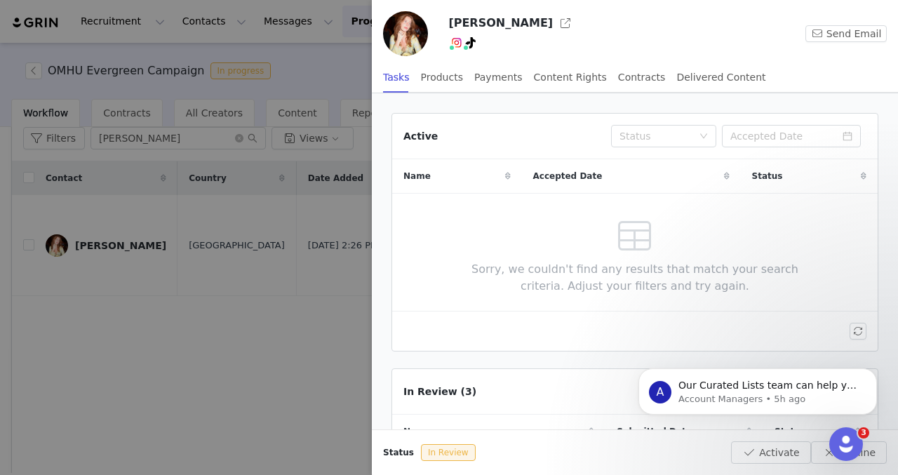
drag, startPoint x: 450, startPoint y: 25, endPoint x: 523, endPoint y: 25, distance: 73.0
click at [523, 25] on h3 "[PERSON_NAME]" at bounding box center [501, 23] width 105 height 17
copy h3 "[PERSON_NAME]"
click at [316, 395] on div at bounding box center [449, 237] width 898 height 475
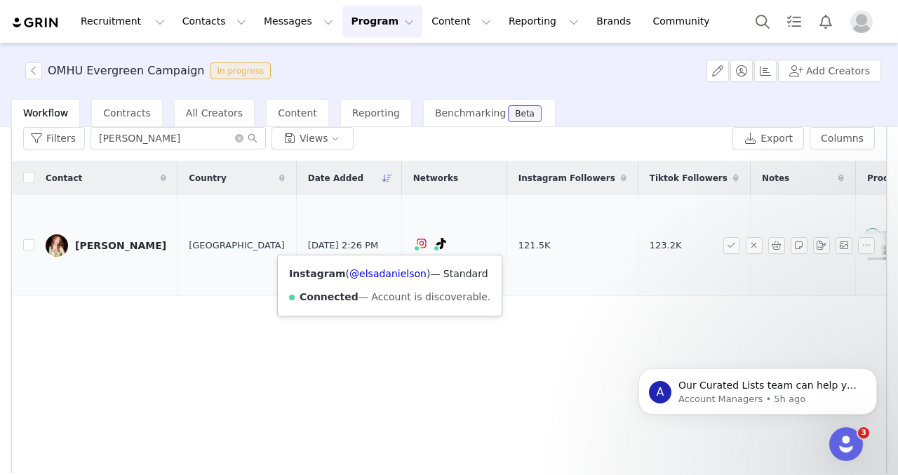
click at [384, 267] on div "Instagram ( @elsadanielson ) — Standard Connected — Account is discoverable." at bounding box center [390, 286] width 224 height 60
click at [386, 275] on link "@elsadanielson" at bounding box center [388, 273] width 77 height 11
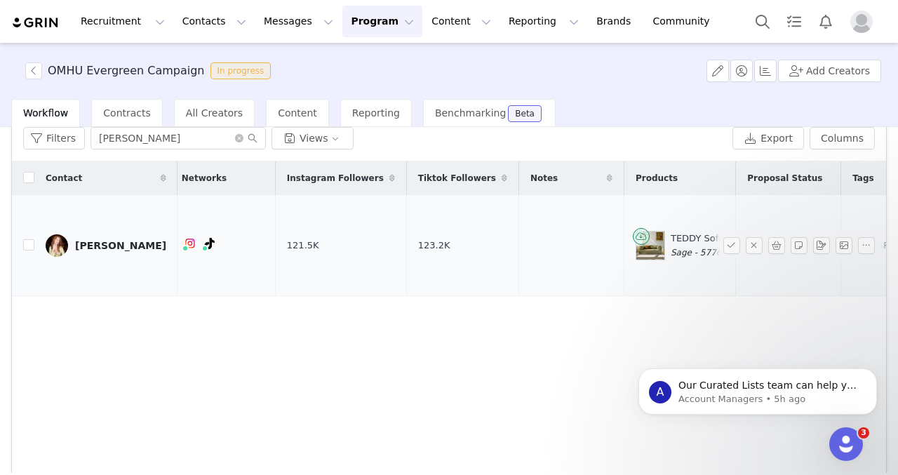
scroll to position [0, 503]
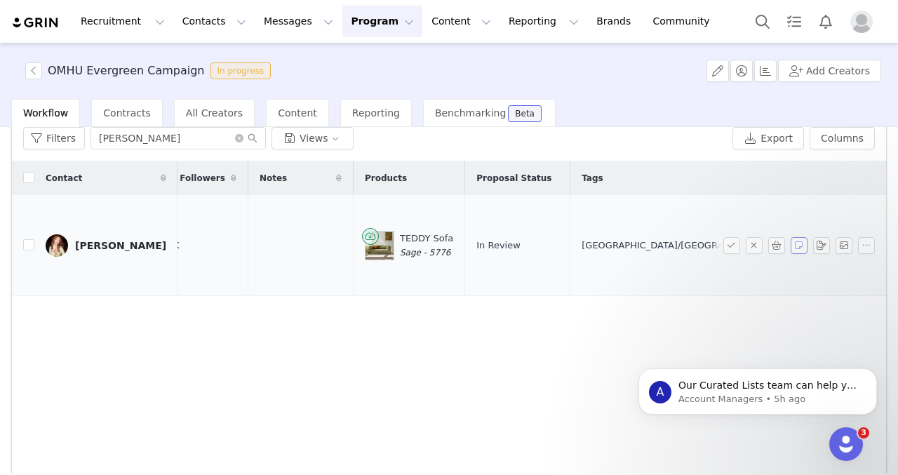
click at [797, 249] on button "button" at bounding box center [799, 245] width 17 height 17
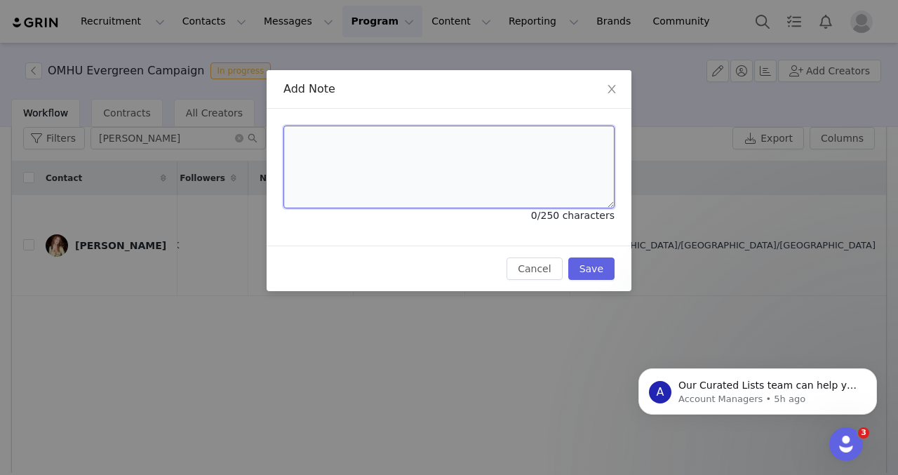
click at [457, 168] on textarea at bounding box center [449, 167] width 331 height 83
type textarea "A"
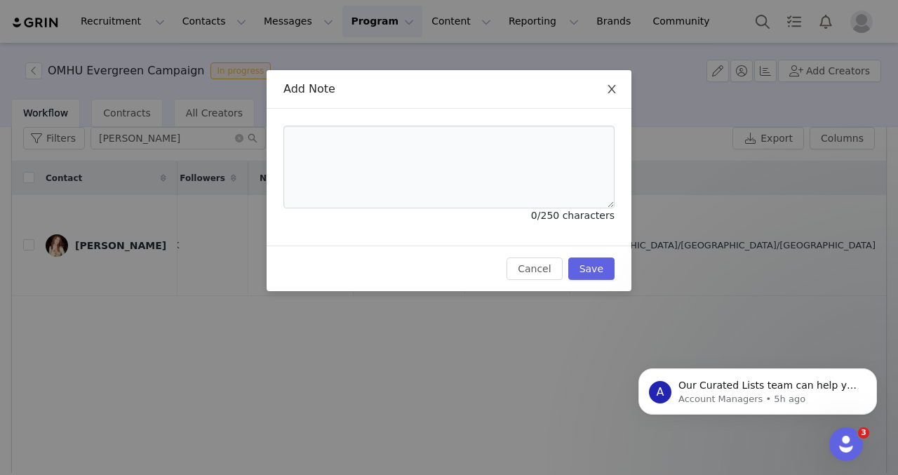
click at [611, 88] on icon "icon: close" at bounding box center [612, 89] width 8 height 8
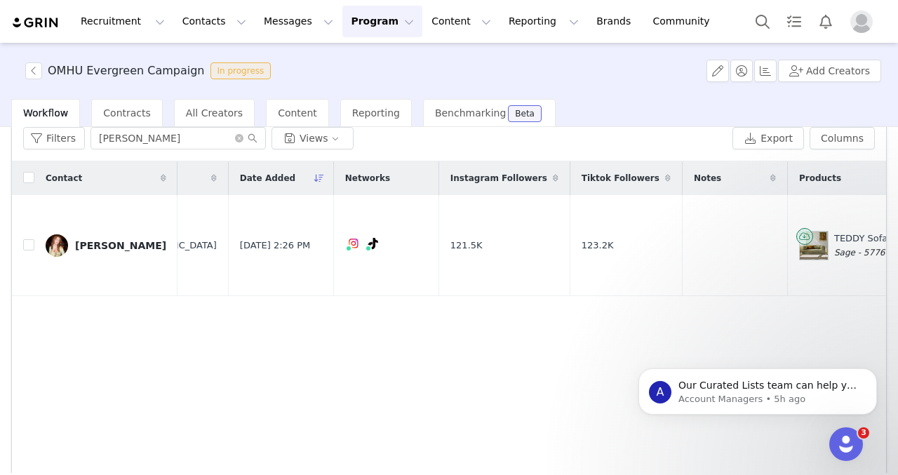
scroll to position [0, 0]
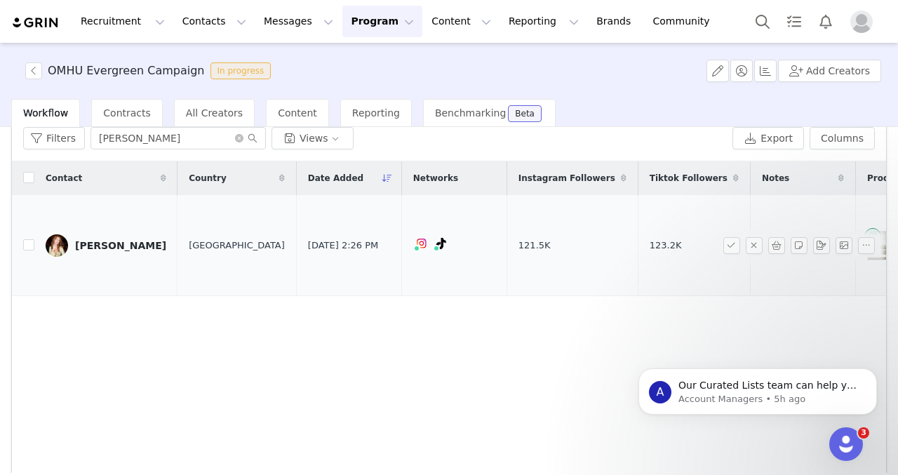
click at [93, 247] on div "[PERSON_NAME]" at bounding box center [120, 245] width 91 height 11
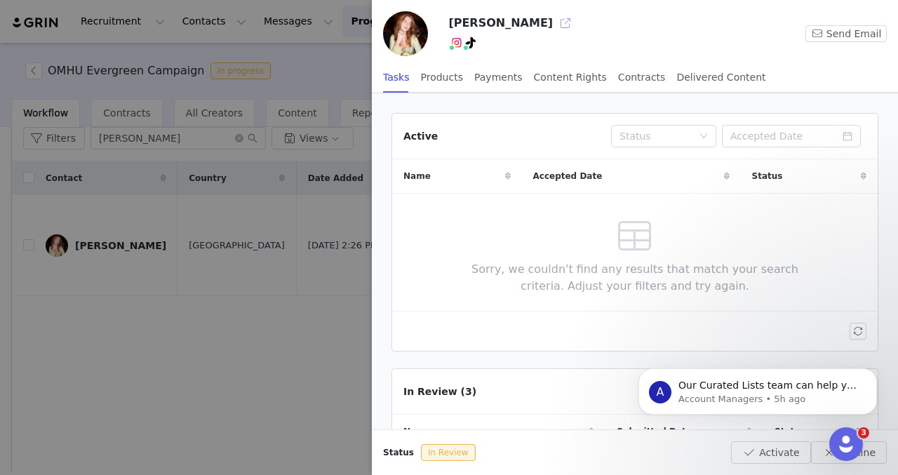
click at [555, 28] on button "button" at bounding box center [566, 23] width 22 height 22
click at [234, 275] on div at bounding box center [449, 237] width 898 height 475
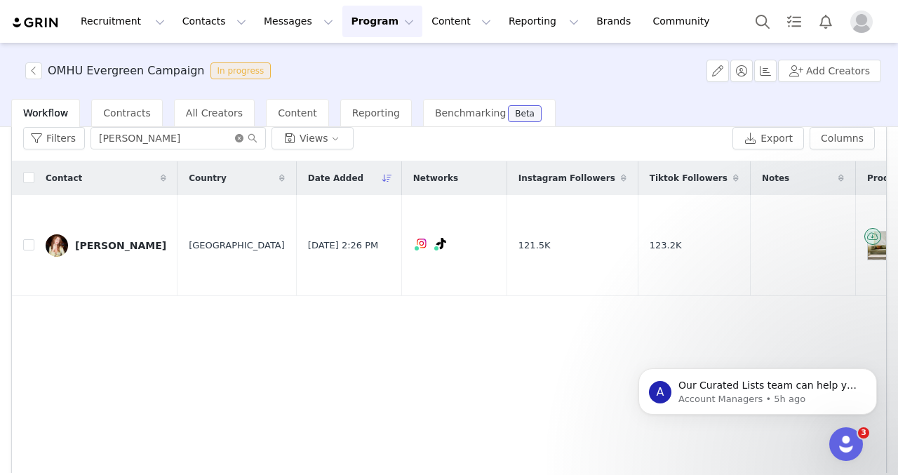
click at [237, 140] on icon "icon: close-circle" at bounding box center [239, 138] width 8 height 8
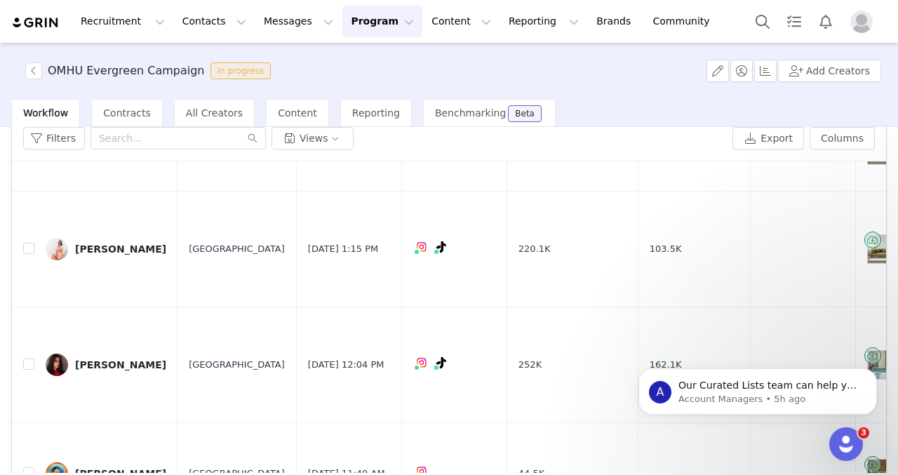
scroll to position [136, 0]
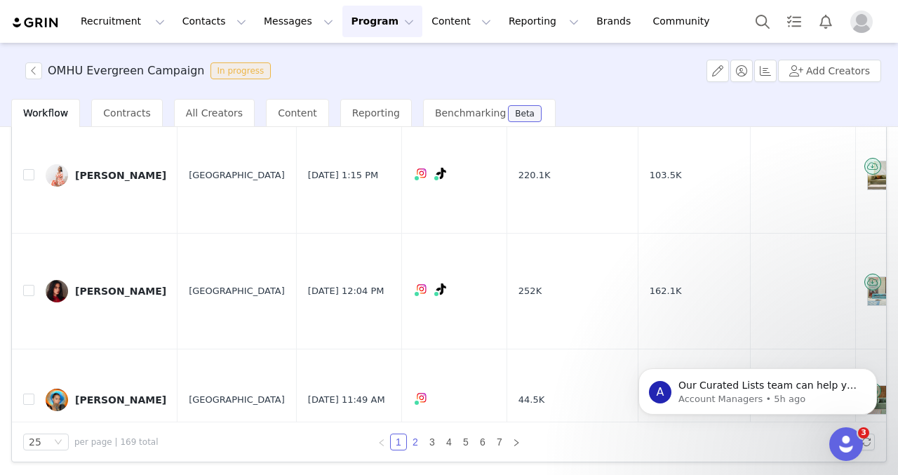
click at [418, 445] on link "2" at bounding box center [415, 442] width 15 height 15
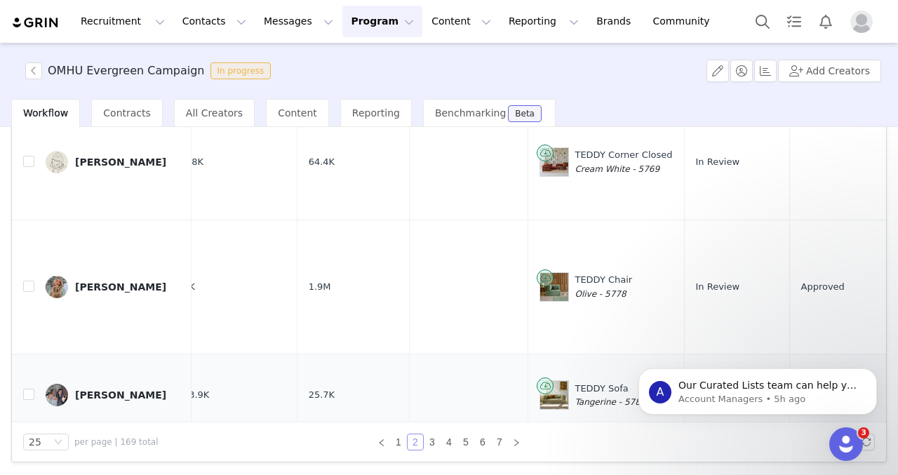
scroll to position [1215, 0]
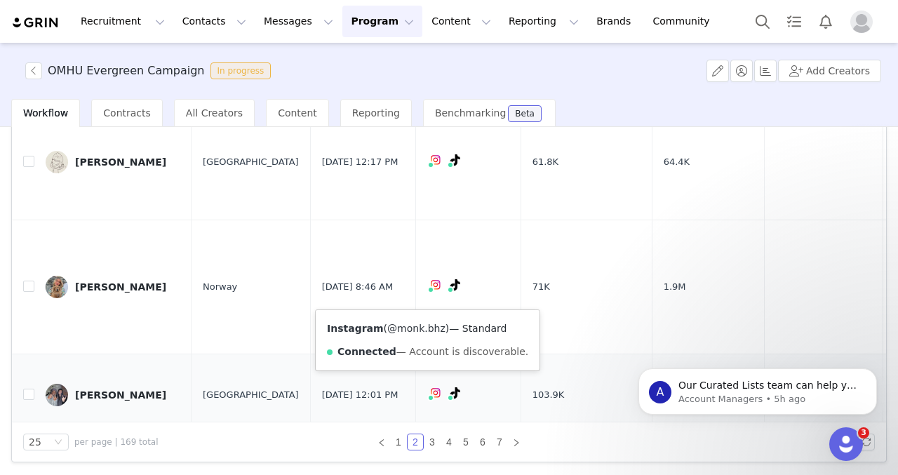
click at [416, 325] on link "@monk.bhz" at bounding box center [416, 328] width 58 height 11
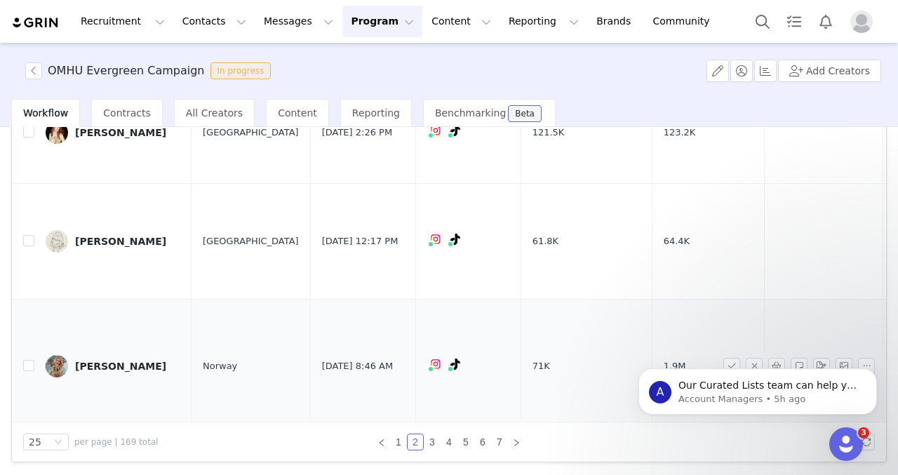
scroll to position [1129, 0]
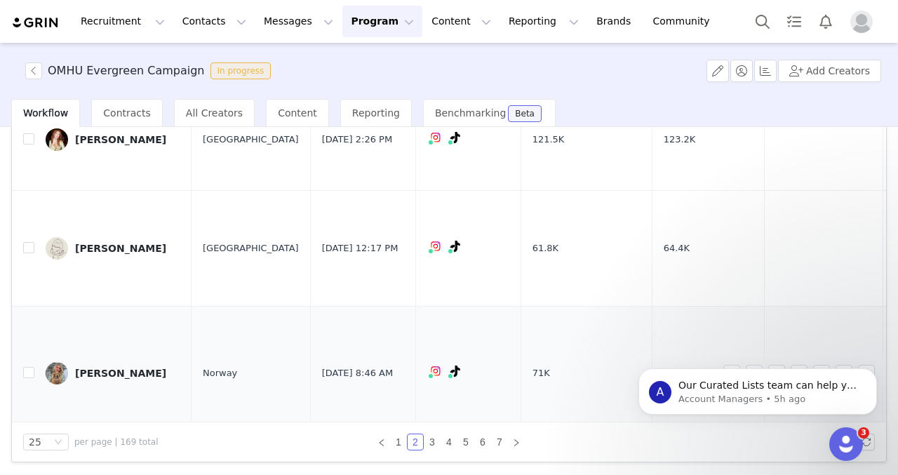
click at [102, 368] on div "Tilde Andersen" at bounding box center [120, 373] width 91 height 11
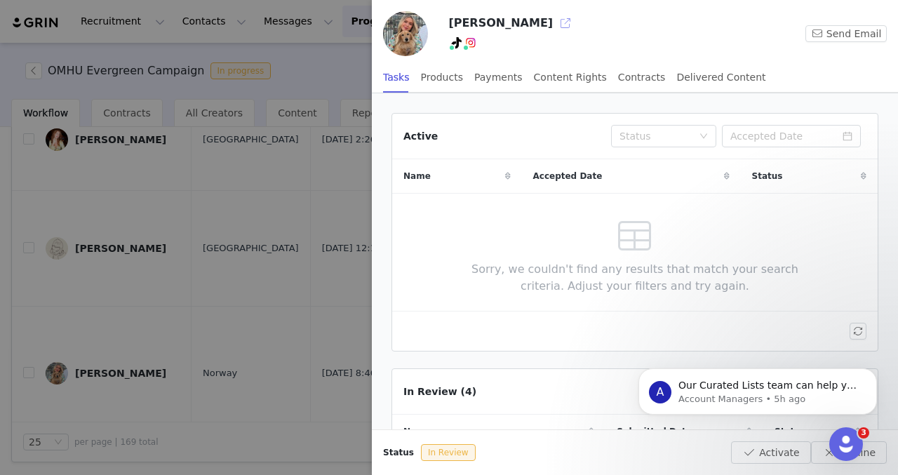
click at [555, 26] on button "button" at bounding box center [566, 23] width 22 height 22
click at [265, 228] on div at bounding box center [449, 237] width 898 height 475
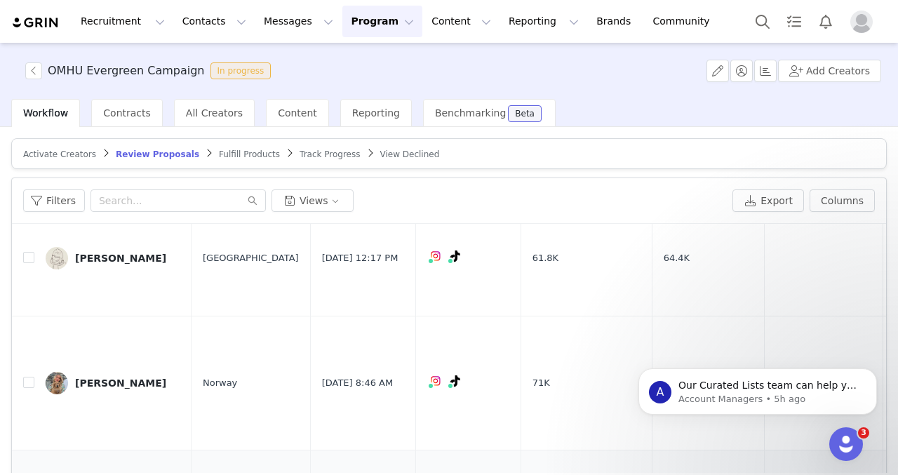
scroll to position [1256, 0]
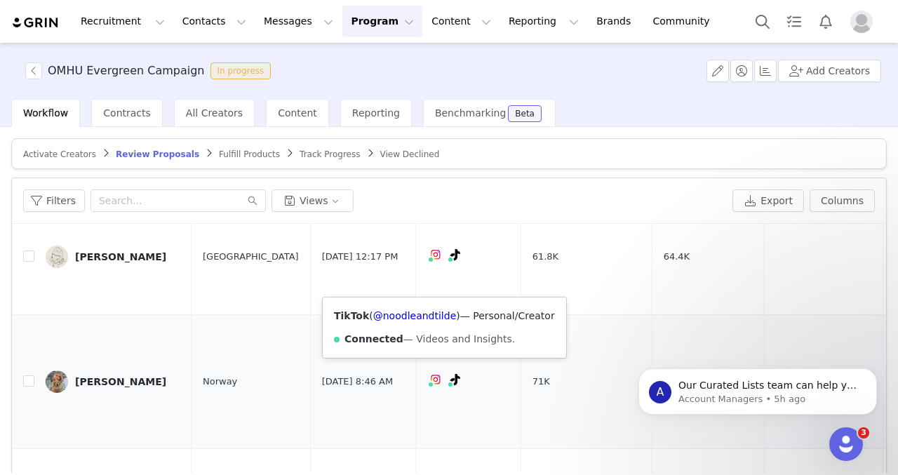
click at [451, 374] on icon at bounding box center [456, 379] width 10 height 11
click at [435, 315] on link "@noodleandtilde" at bounding box center [415, 315] width 84 height 11
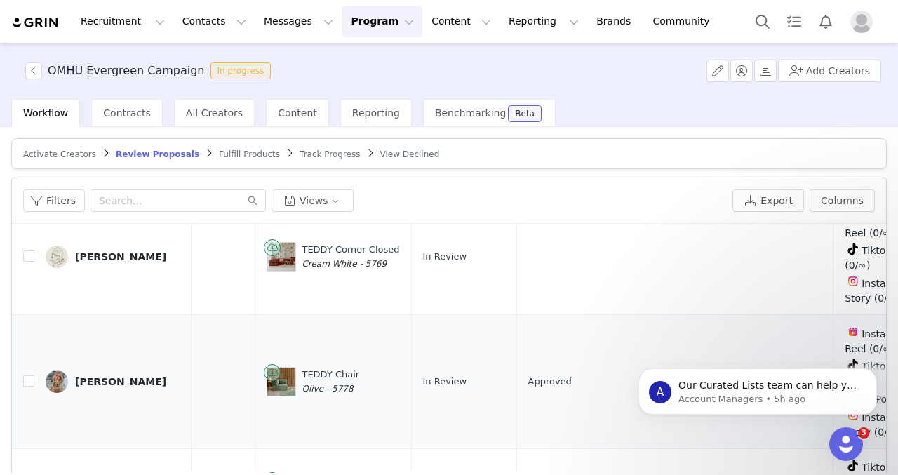
scroll to position [1256, 639]
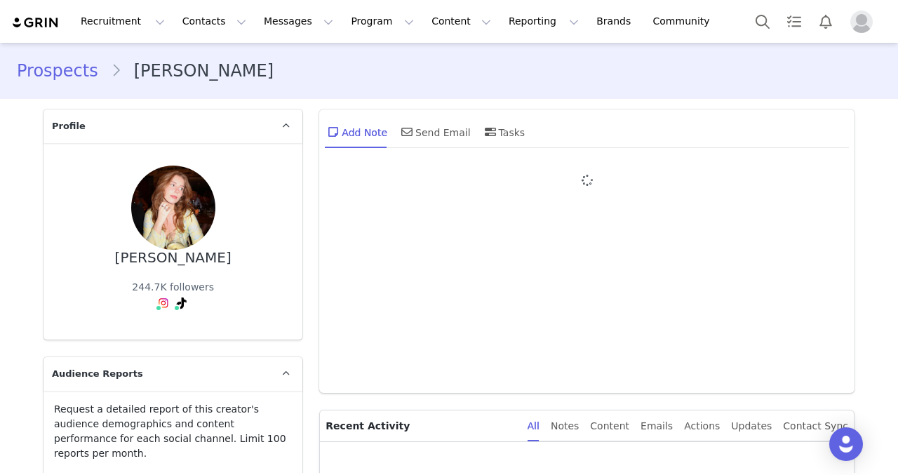
type input "+1 ([GEOGRAPHIC_DATA])"
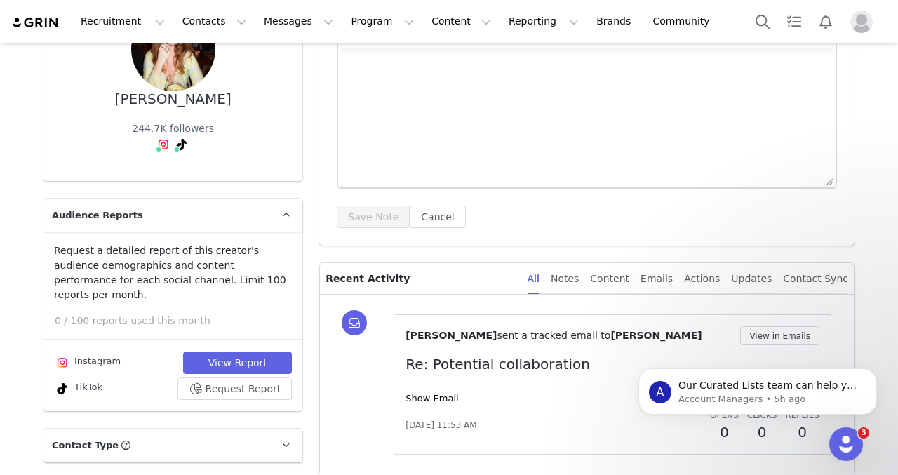
scroll to position [166, 0]
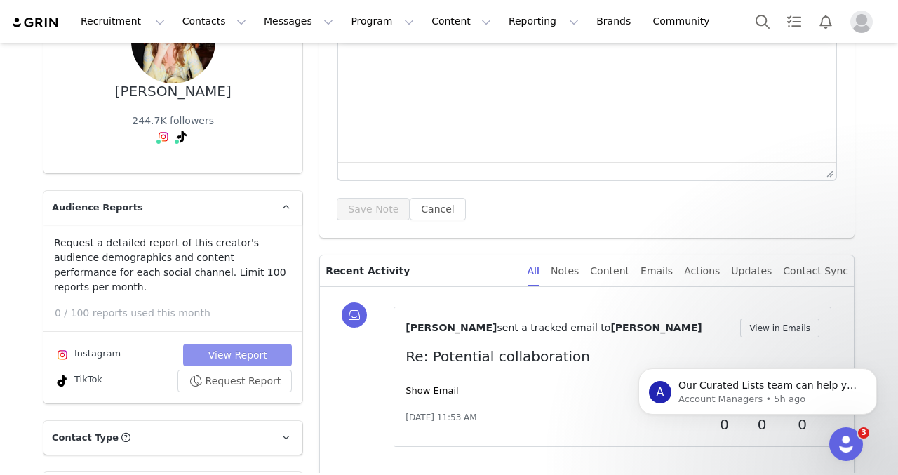
click at [246, 344] on button "View Report" at bounding box center [237, 355] width 109 height 22
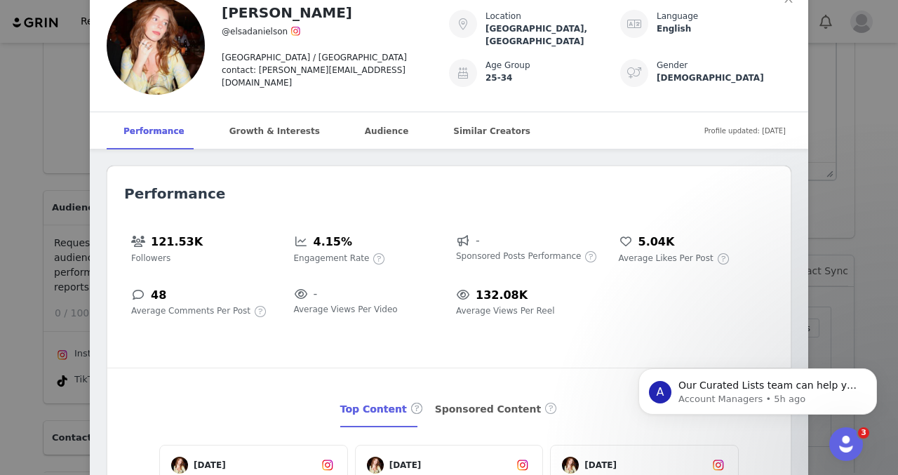
scroll to position [0, 0]
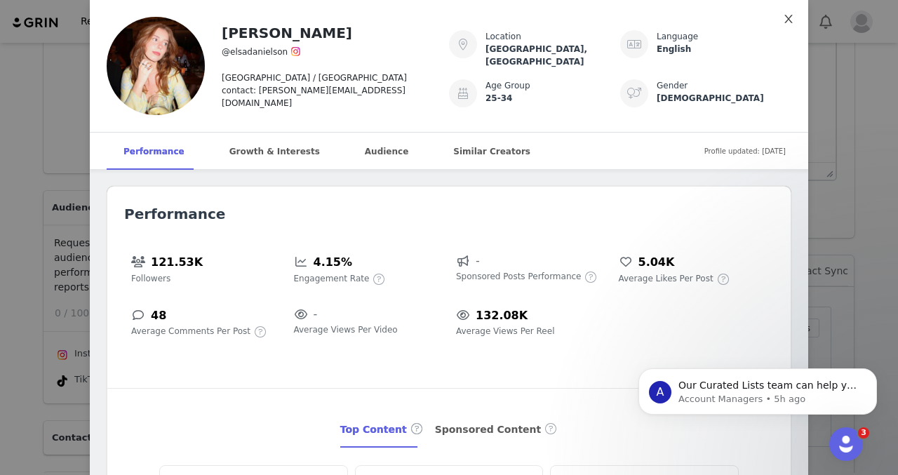
click at [786, 20] on icon "icon: close" at bounding box center [788, 18] width 11 height 11
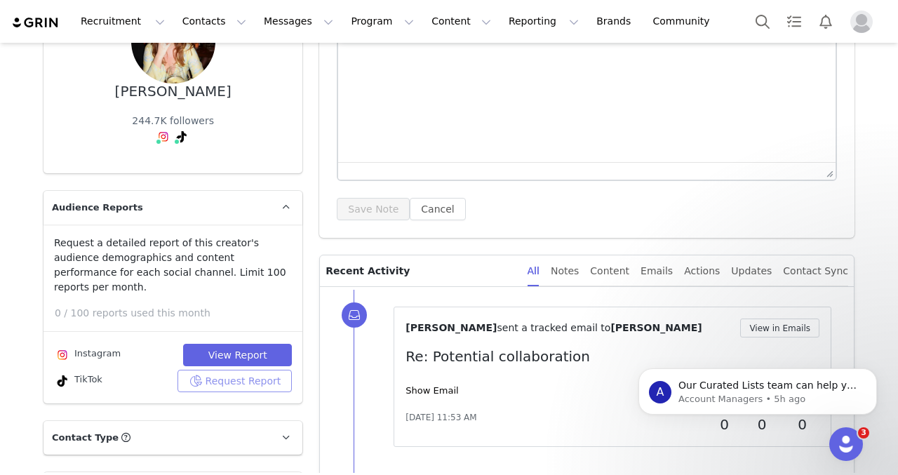
click at [245, 370] on button "Request Report" at bounding box center [235, 381] width 115 height 22
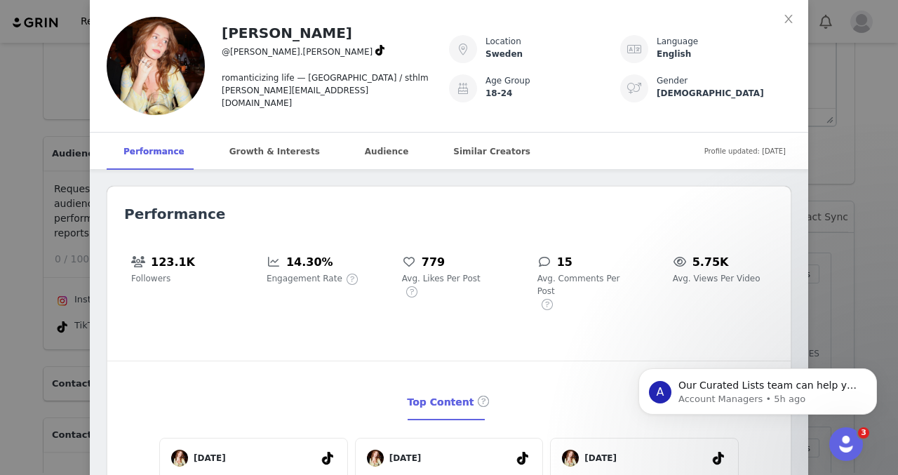
scroll to position [225, 0]
click at [79, 202] on div "elsa danielson @elsa.danielson romanticizing life — barcelona / sthlm elsa@leve…" at bounding box center [449, 237] width 898 height 475
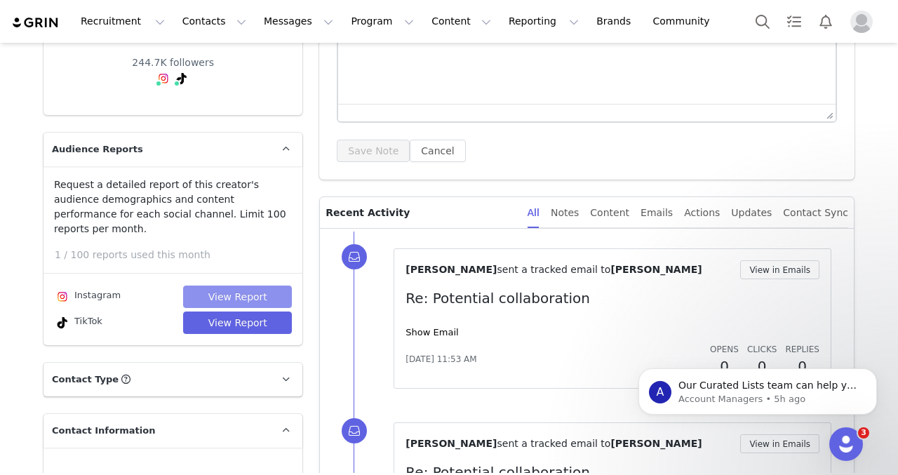
click at [204, 286] on button "View Report" at bounding box center [237, 297] width 109 height 22
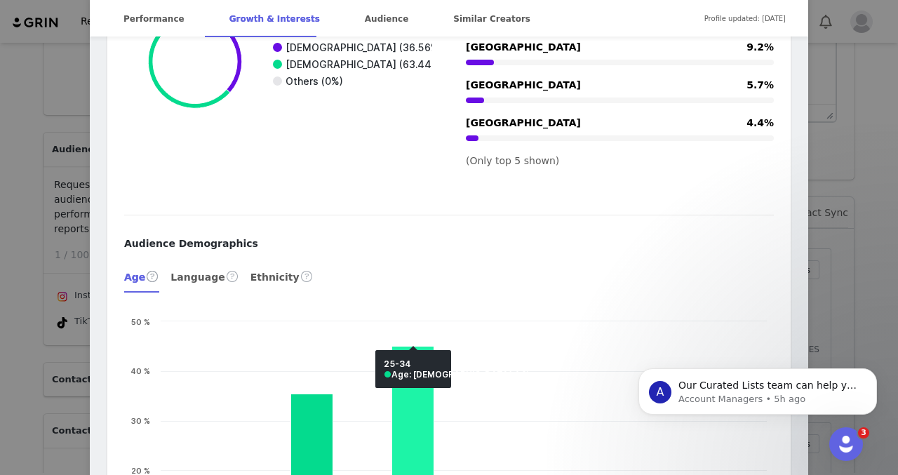
scroll to position [1953, 0]
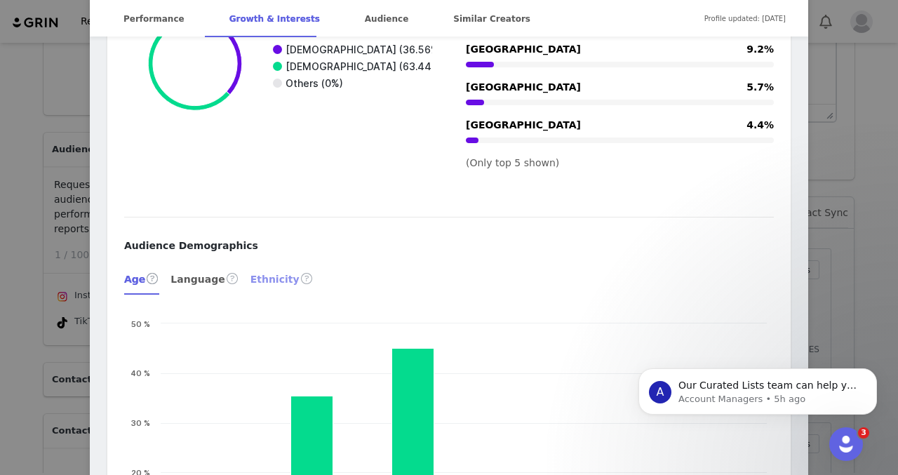
click at [271, 279] on div "Ethnicity" at bounding box center [282, 279] width 63 height 34
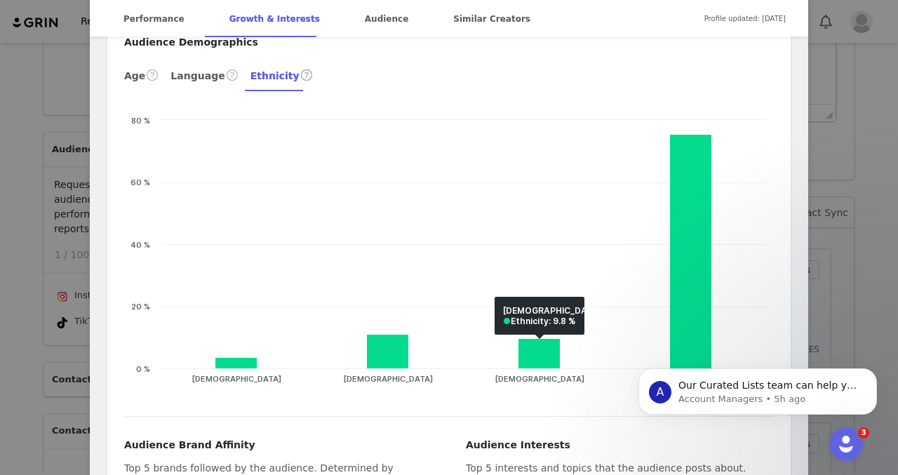
scroll to position [2140, 0]
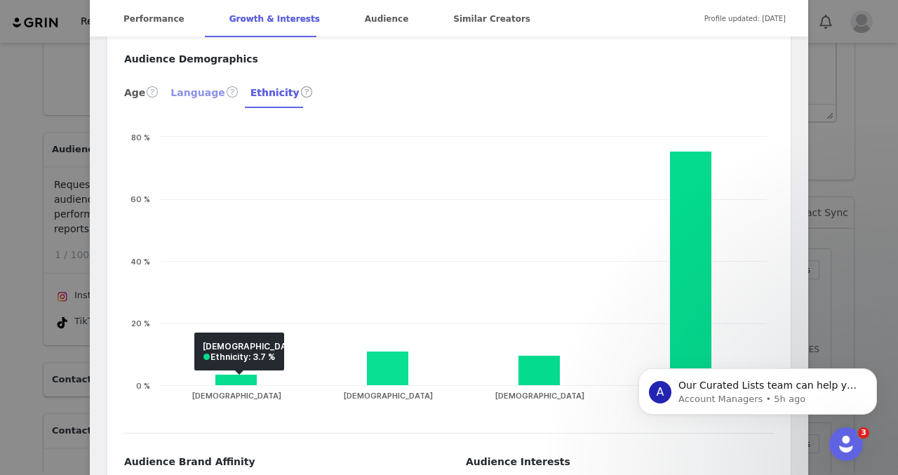
click at [196, 96] on div "Language" at bounding box center [205, 92] width 68 height 34
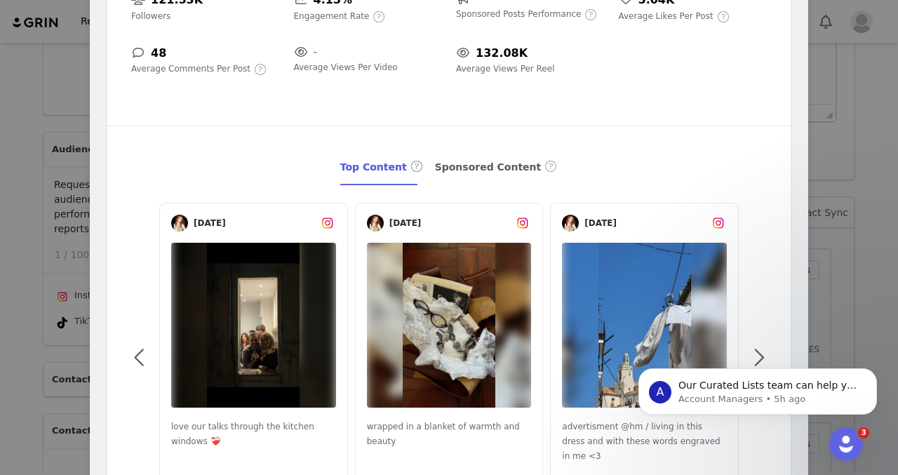
scroll to position [0, 0]
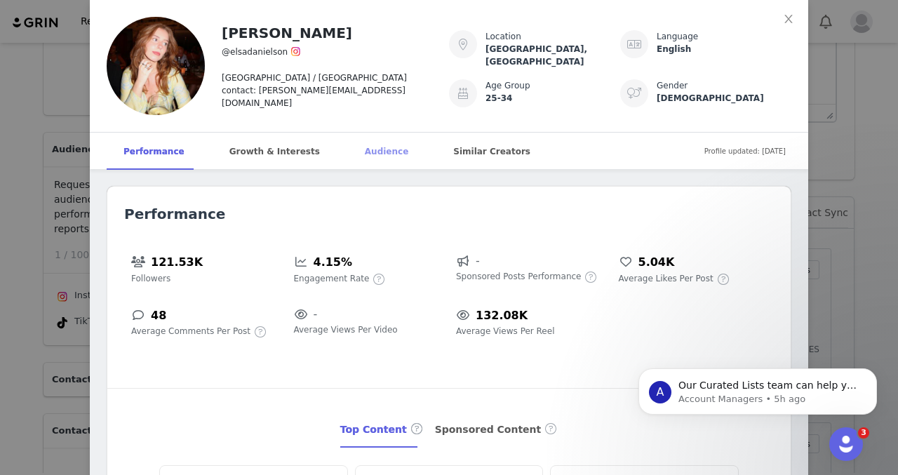
click at [380, 147] on div "Audience" at bounding box center [386, 152] width 77 height 38
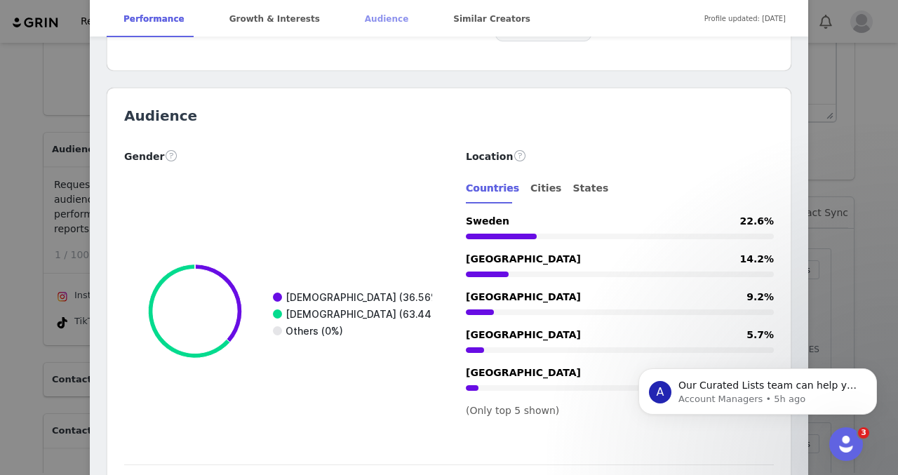
scroll to position [1732, 0]
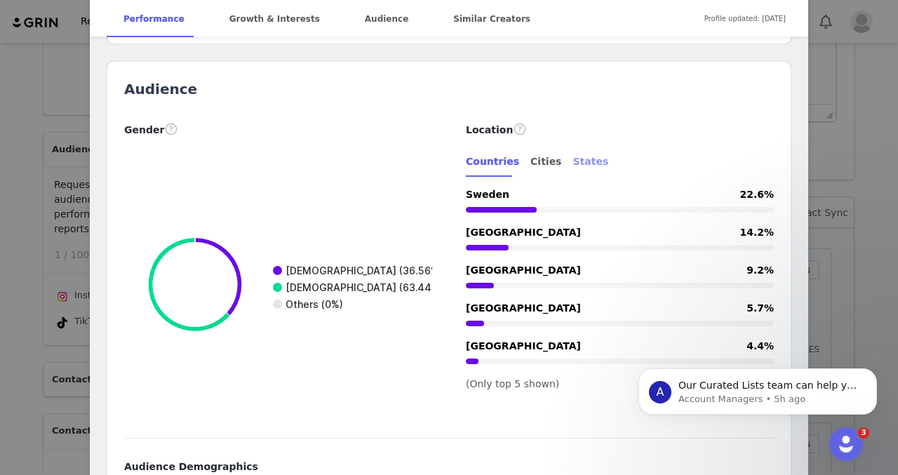
click at [576, 161] on div "States" at bounding box center [591, 162] width 36 height 32
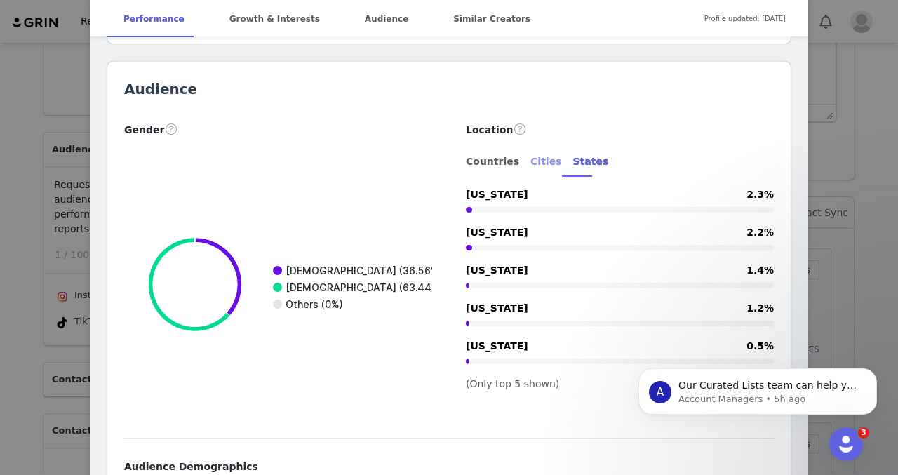
click at [543, 159] on div "Cities" at bounding box center [546, 162] width 31 height 32
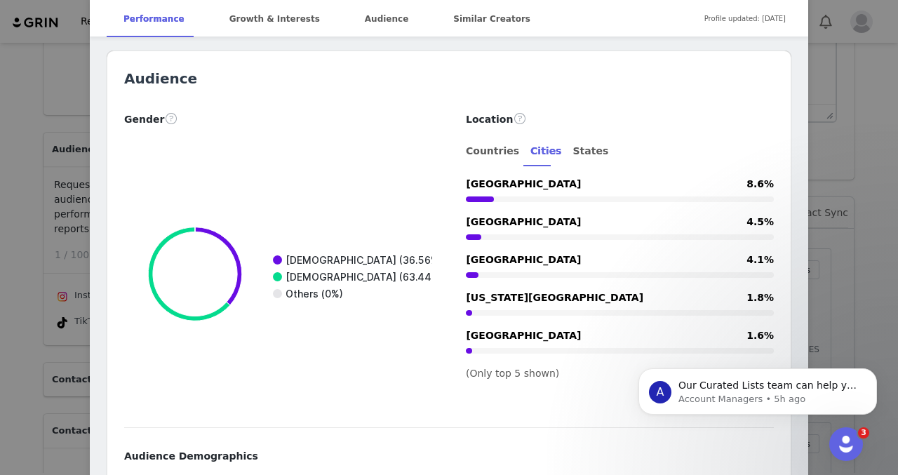
scroll to position [1744, 0]
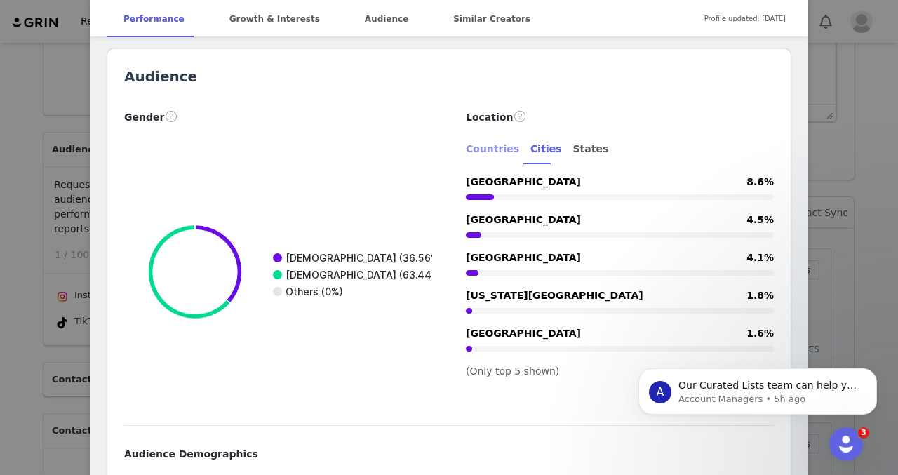
click at [485, 152] on div "Countries" at bounding box center [492, 149] width 53 height 32
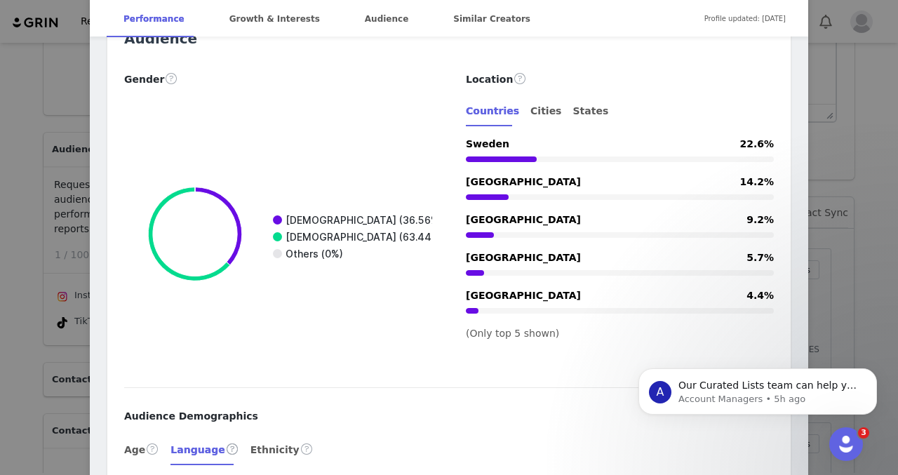
scroll to position [1784, 0]
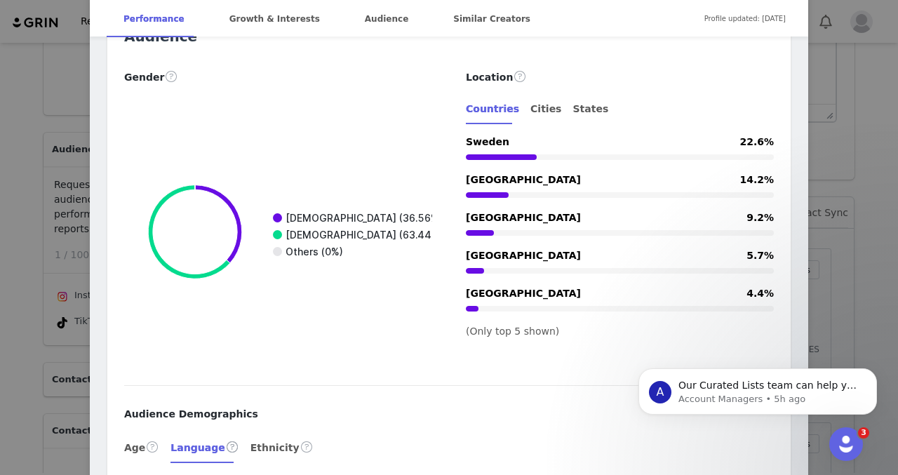
click at [851, 89] on div "elsa danielson @elsadanielson barcelona / stockholm contact: elsa@levenagency.c…" at bounding box center [449, 237] width 898 height 475
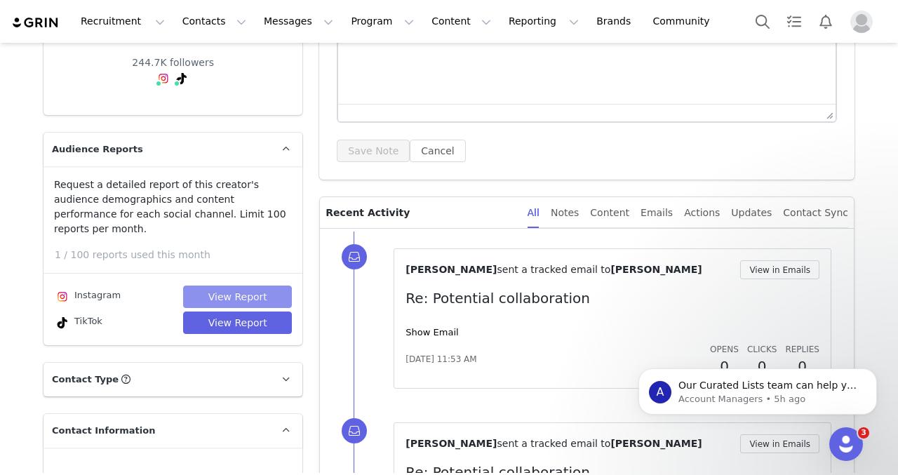
scroll to position [0, 0]
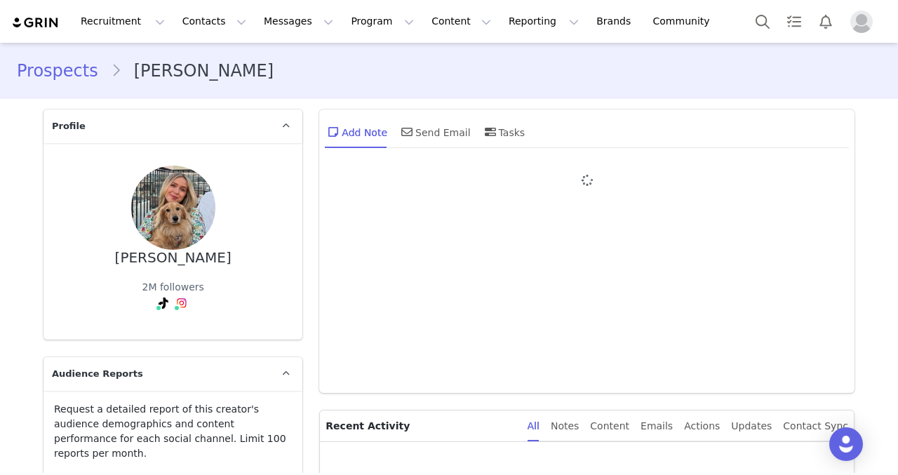
type input "+1 ([GEOGRAPHIC_DATA])"
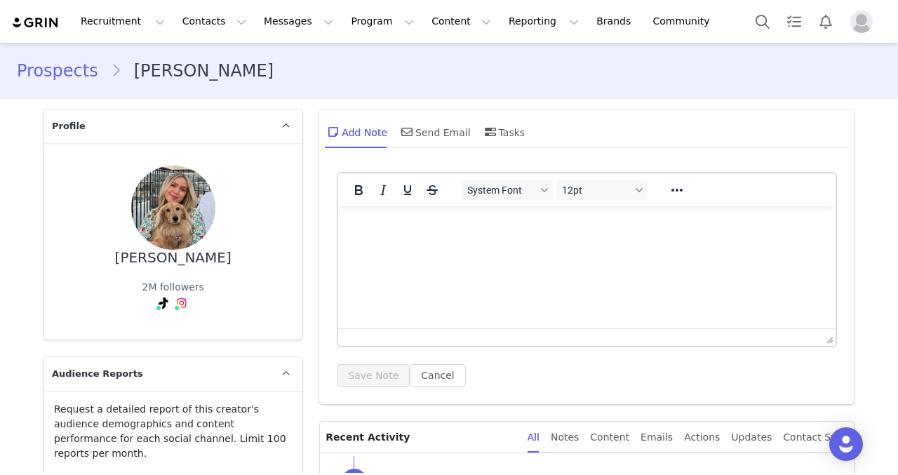
drag, startPoint x: 263, startPoint y: 80, endPoint x: 140, endPoint y: 79, distance: 122.1
click at [140, 79] on div "Prospects [PERSON_NAME]" at bounding box center [449, 70] width 865 height 25
drag, startPoint x: 273, startPoint y: 73, endPoint x: 173, endPoint y: 72, distance: 100.4
click at [173, 72] on div "Prospects [PERSON_NAME]" at bounding box center [449, 70] width 865 height 25
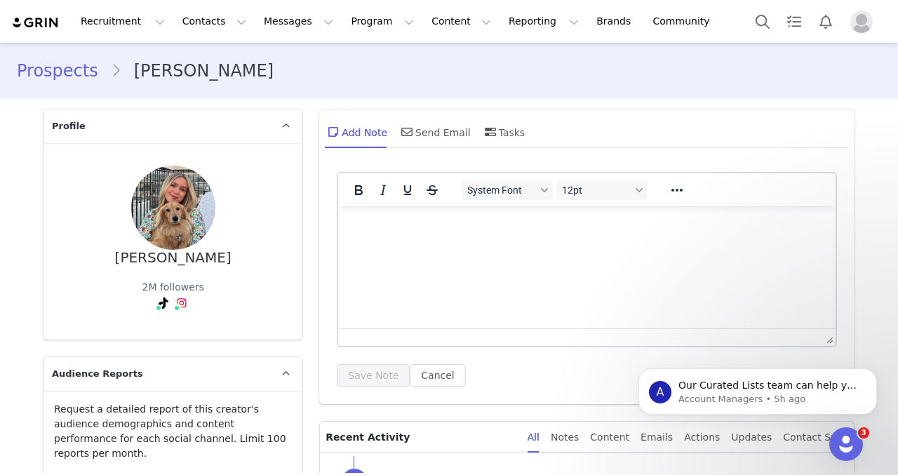
drag, startPoint x: 225, startPoint y: 256, endPoint x: 110, endPoint y: 256, distance: 114.4
click at [110, 256] on div "[PERSON_NAME] 2M followers" at bounding box center [173, 242] width 214 height 152
copy div "[PERSON_NAME]"
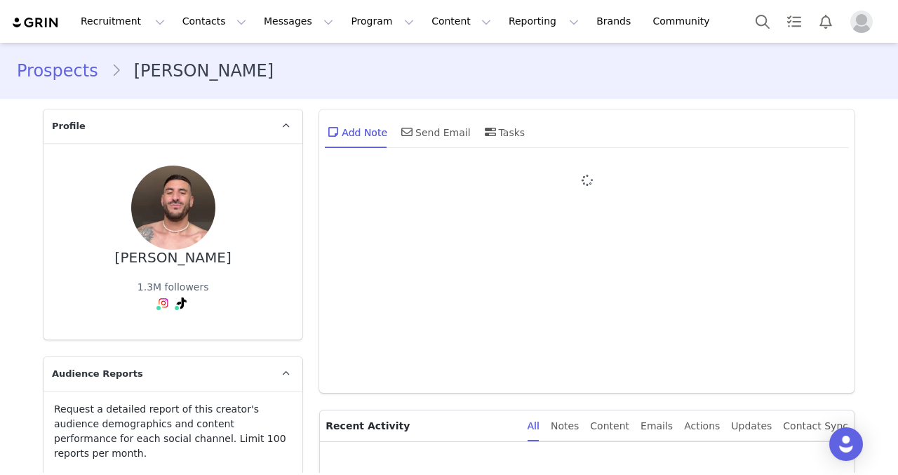
type input "+1 ([GEOGRAPHIC_DATA])"
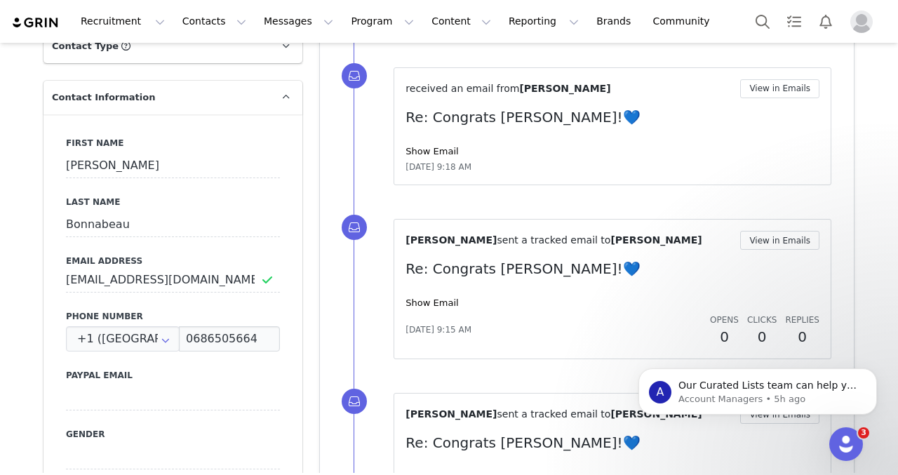
scroll to position [561, 0]
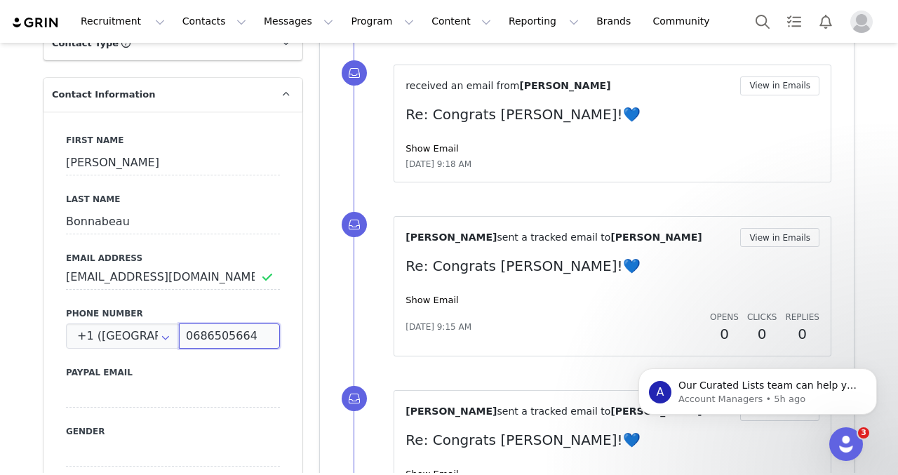
click at [240, 324] on input "0686505664" at bounding box center [229, 336] width 101 height 25
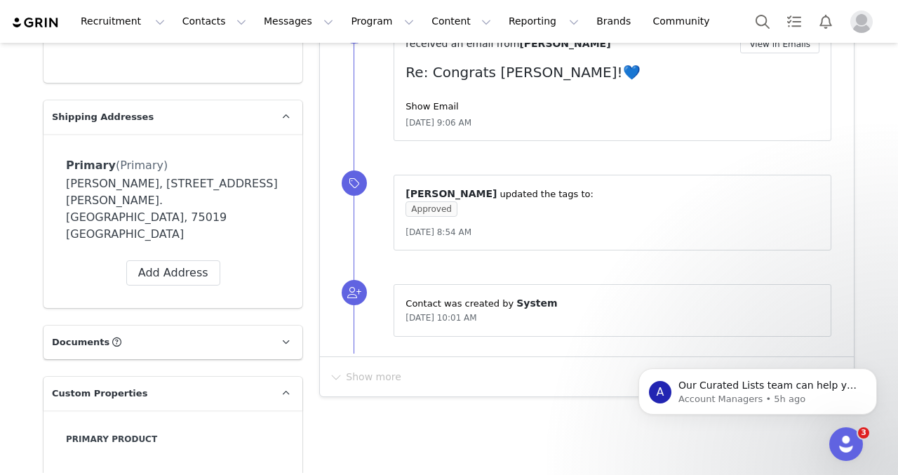
scroll to position [1104, 0]
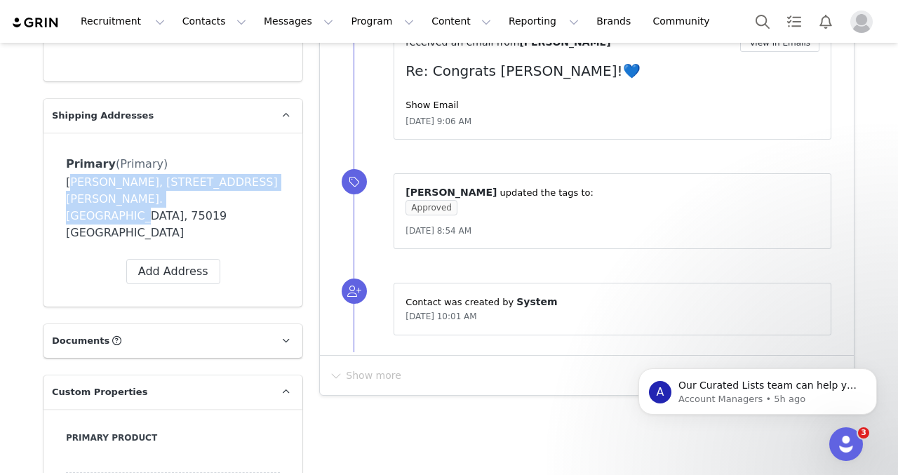
drag, startPoint x: 156, startPoint y: 190, endPoint x: 62, endPoint y: 171, distance: 95.3
click at [62, 171] on div "Primary (Primary) Label Primary First Name [PERSON_NAME] Last Name [PERSON_NAME…" at bounding box center [173, 220] width 259 height 174
copy div "[PERSON_NAME], [STREET_ADDRESS][PERSON_NAME]. [GEOGRAPHIC_DATA], 75019 [GEOGRAP…"
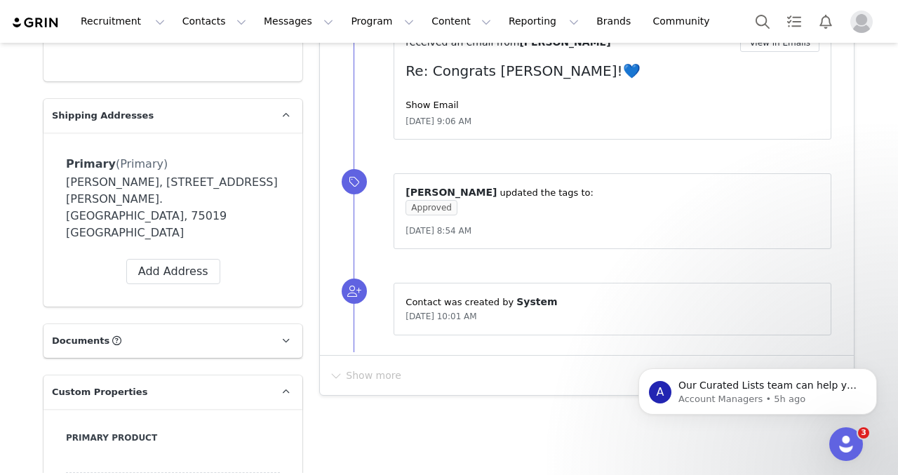
click at [218, 180] on div "[PERSON_NAME], [STREET_ADDRESS][PERSON_NAME]. [GEOGRAPHIC_DATA], 75019 [GEOGRAP…" at bounding box center [173, 207] width 214 height 67
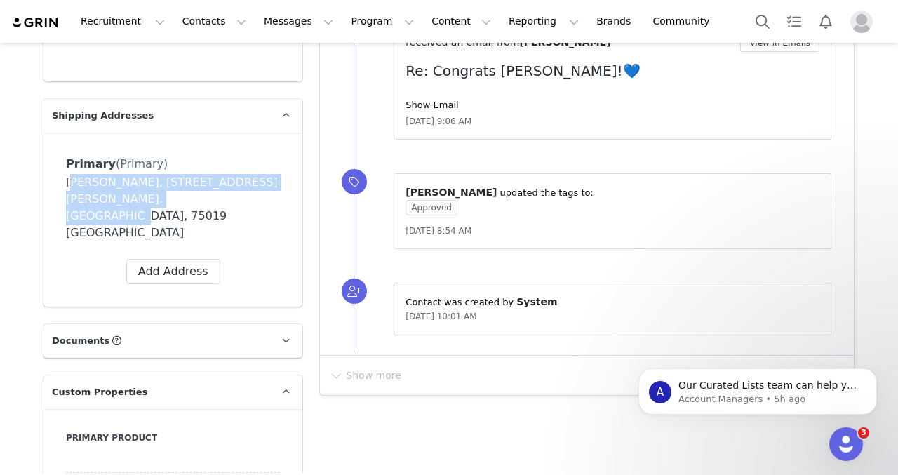
drag, startPoint x: 210, startPoint y: 184, endPoint x: 62, endPoint y: 171, distance: 148.0
click at [62, 171] on div "Primary (Primary) Label Primary First Name jonas Last Name bonnabeau Email hell…" at bounding box center [173, 220] width 259 height 174
copy div "jonas bonnabeau, 3 rue eugène jumin. paris, 75019 France"
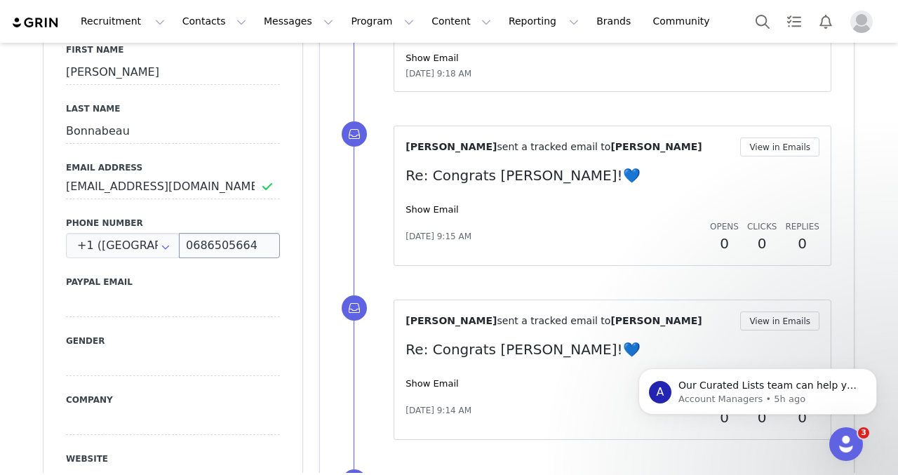
scroll to position [649, 0]
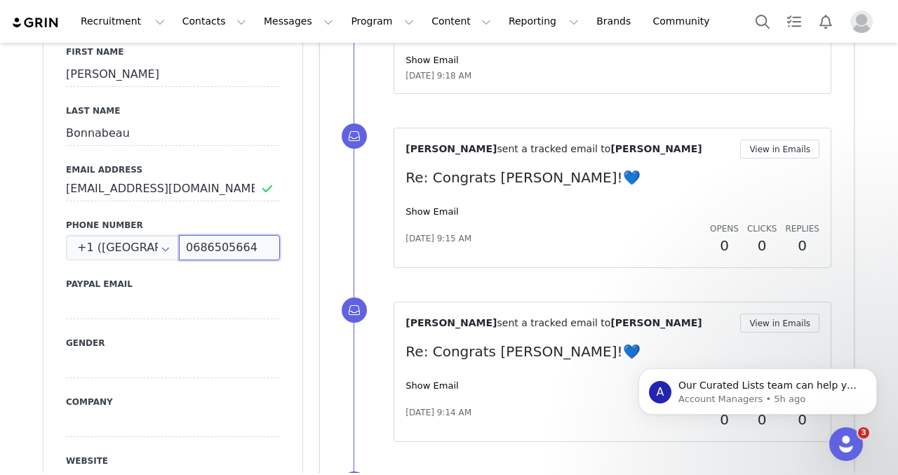
click at [223, 235] on input "0686505664" at bounding box center [229, 247] width 101 height 25
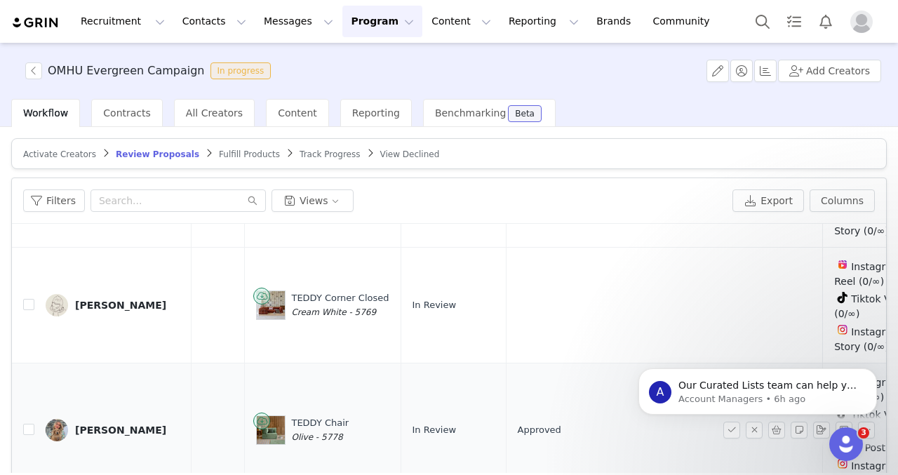
scroll to position [0, 639]
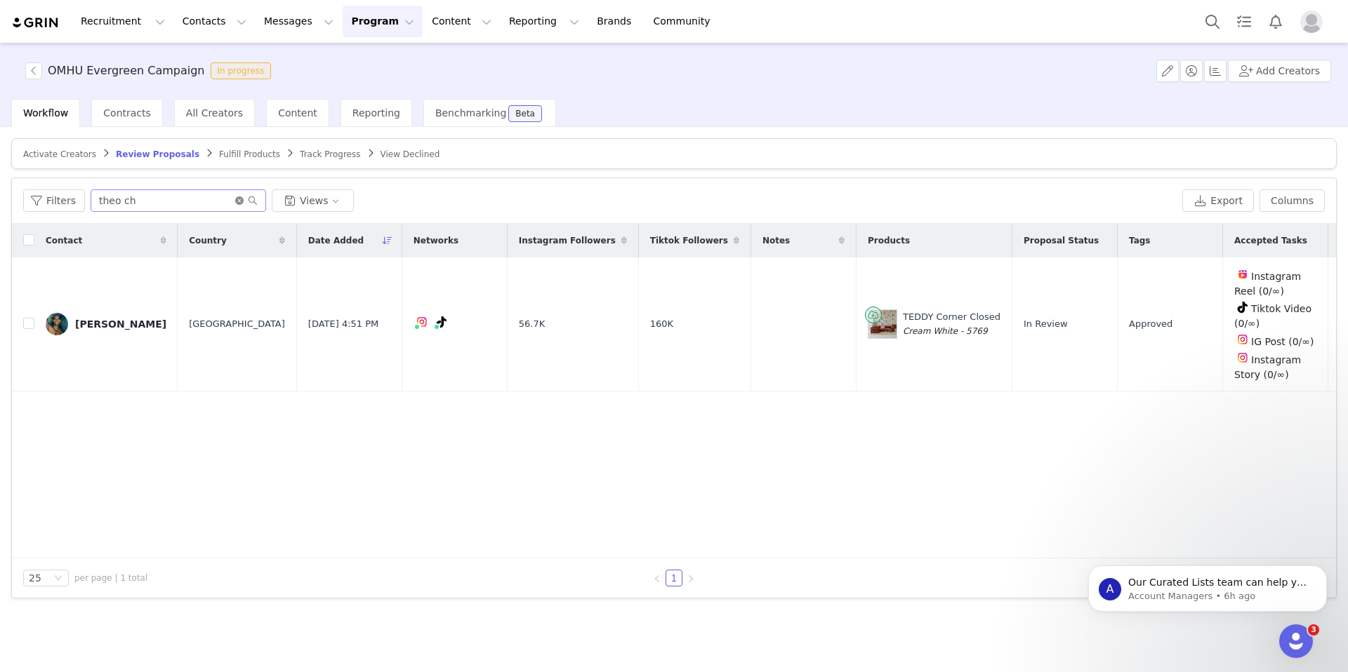
click at [236, 204] on icon "icon: close-circle" at bounding box center [239, 201] width 8 height 8
click at [173, 201] on input "text" at bounding box center [178, 201] width 175 height 22
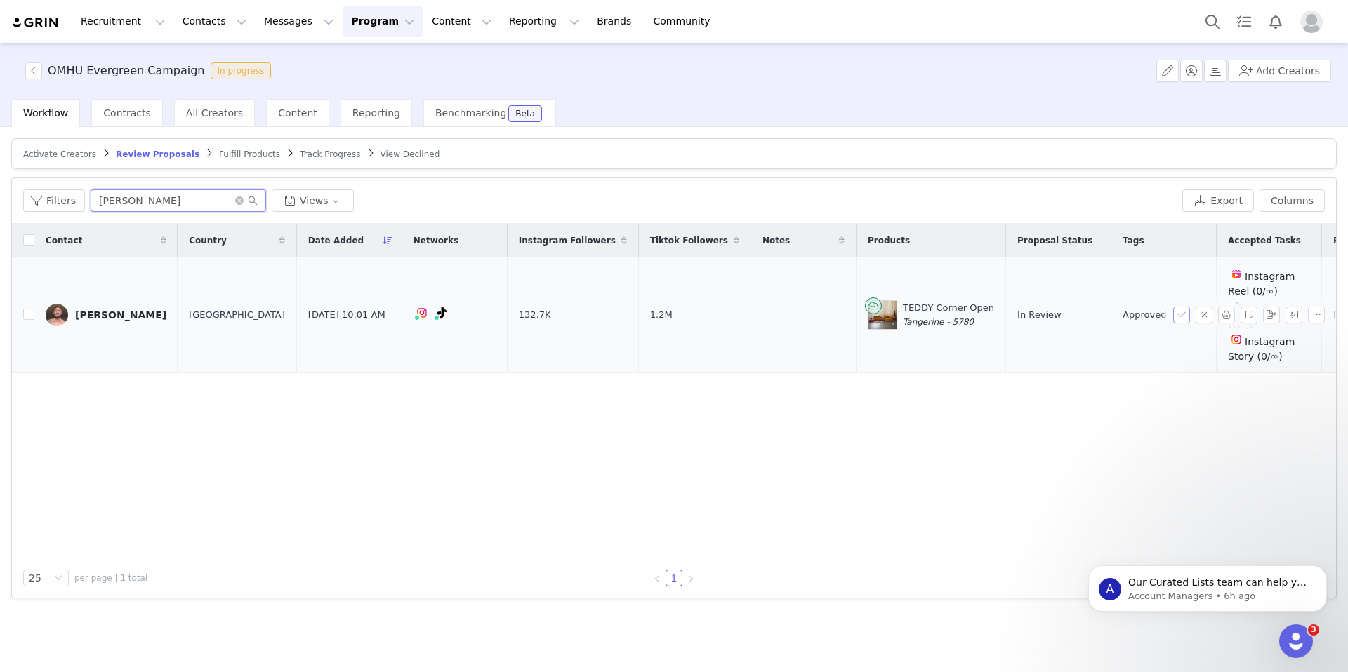
type input "[PERSON_NAME]"
click at [1180, 310] on button "button" at bounding box center [1181, 315] width 17 height 17
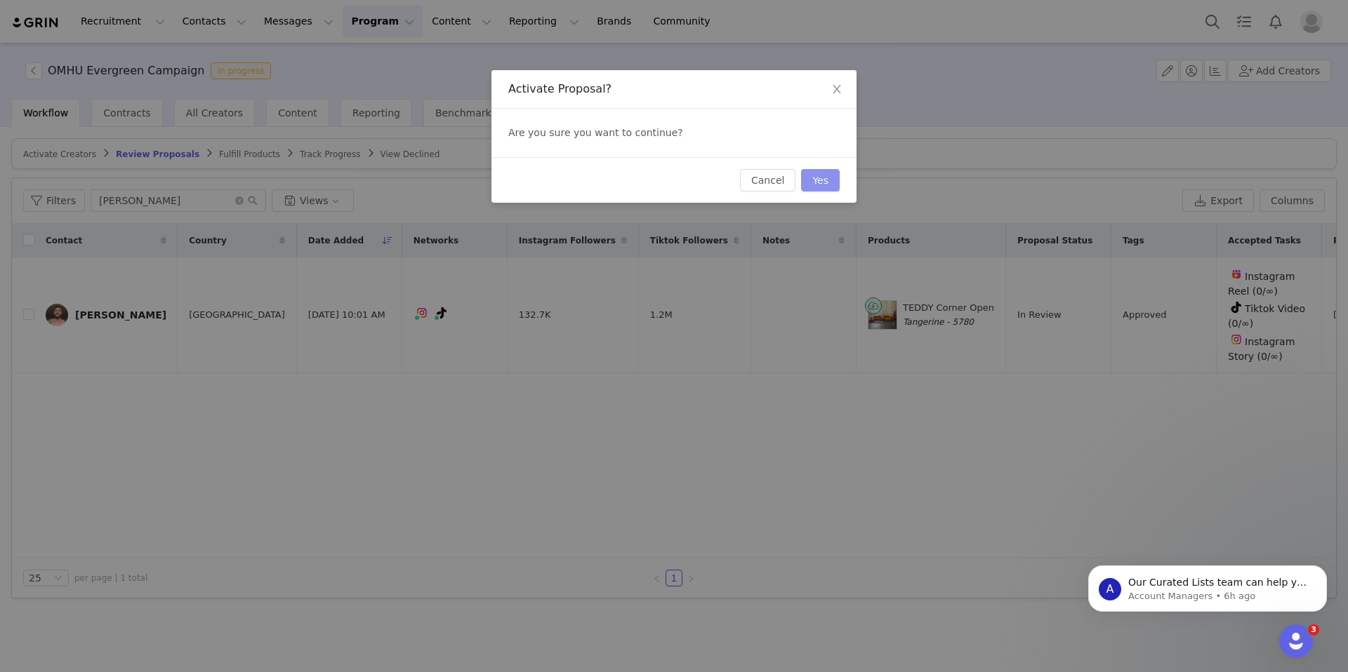
click at [833, 188] on button "Yes" at bounding box center [820, 180] width 39 height 22
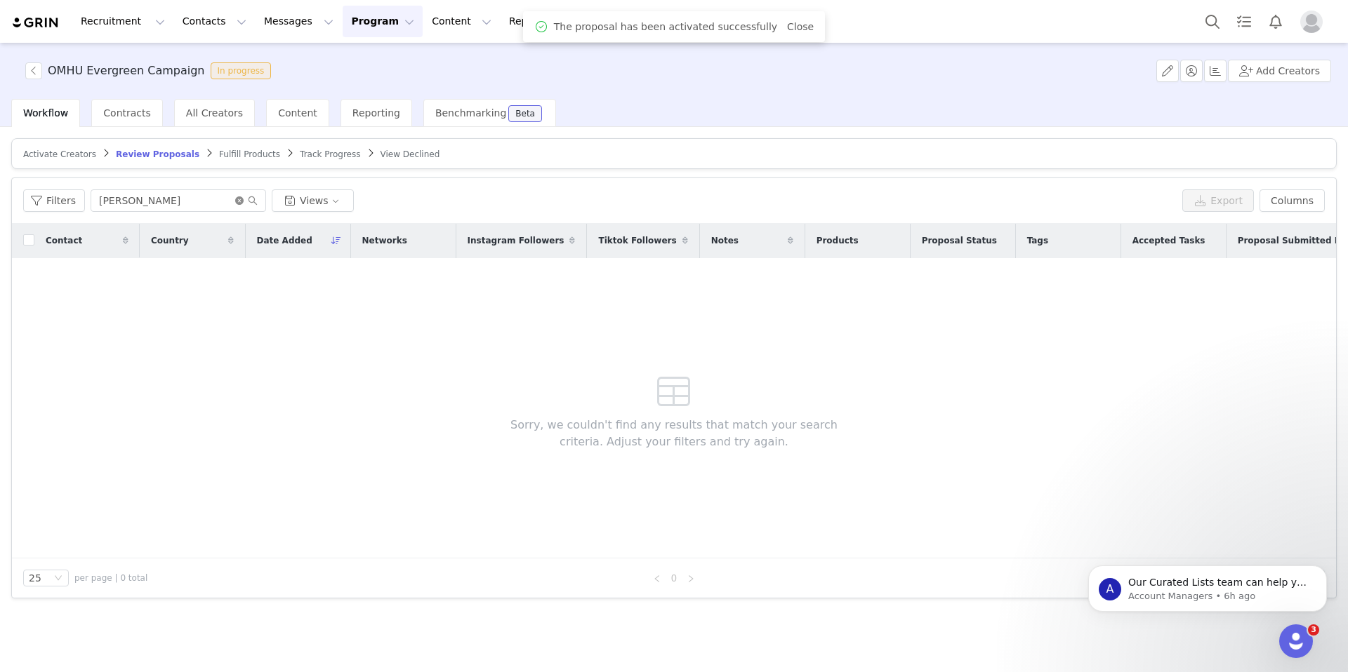
click at [236, 201] on icon "icon: close-circle" at bounding box center [239, 201] width 8 height 8
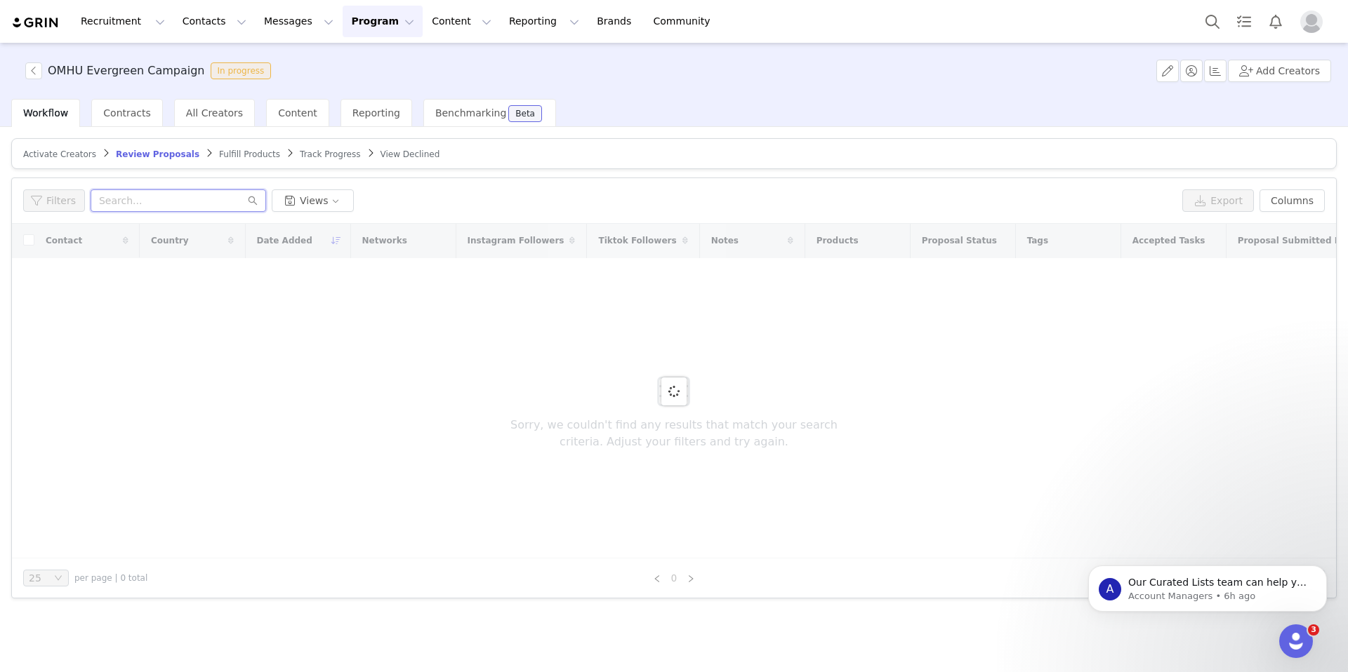
click at [199, 201] on input "text" at bounding box center [178, 201] width 175 height 22
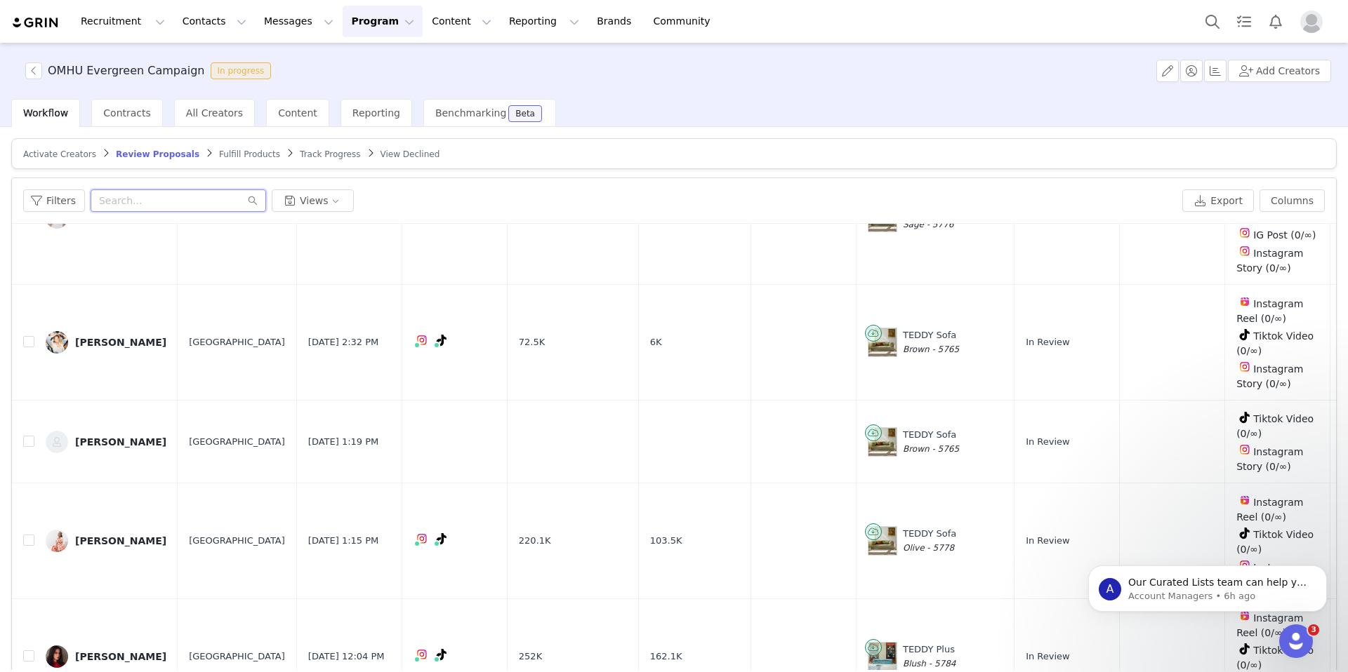
scroll to position [67, 0]
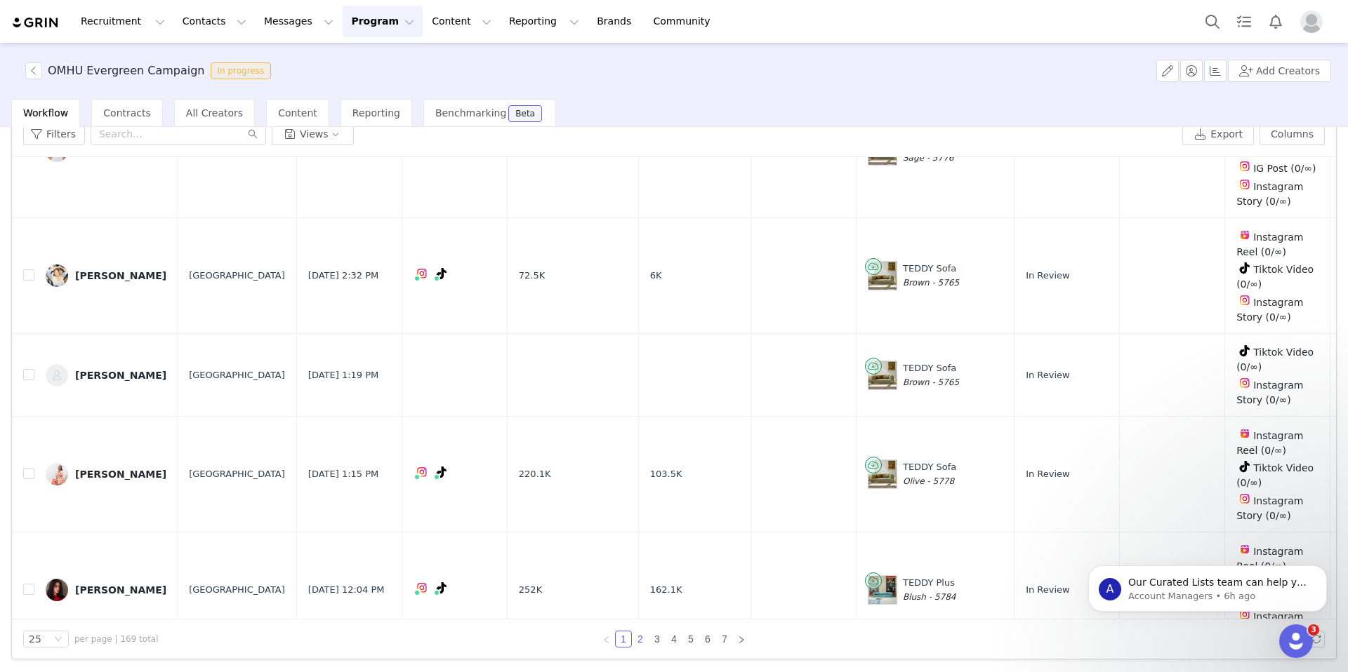
click at [639, 640] on link "2" at bounding box center [639, 639] width 15 height 15
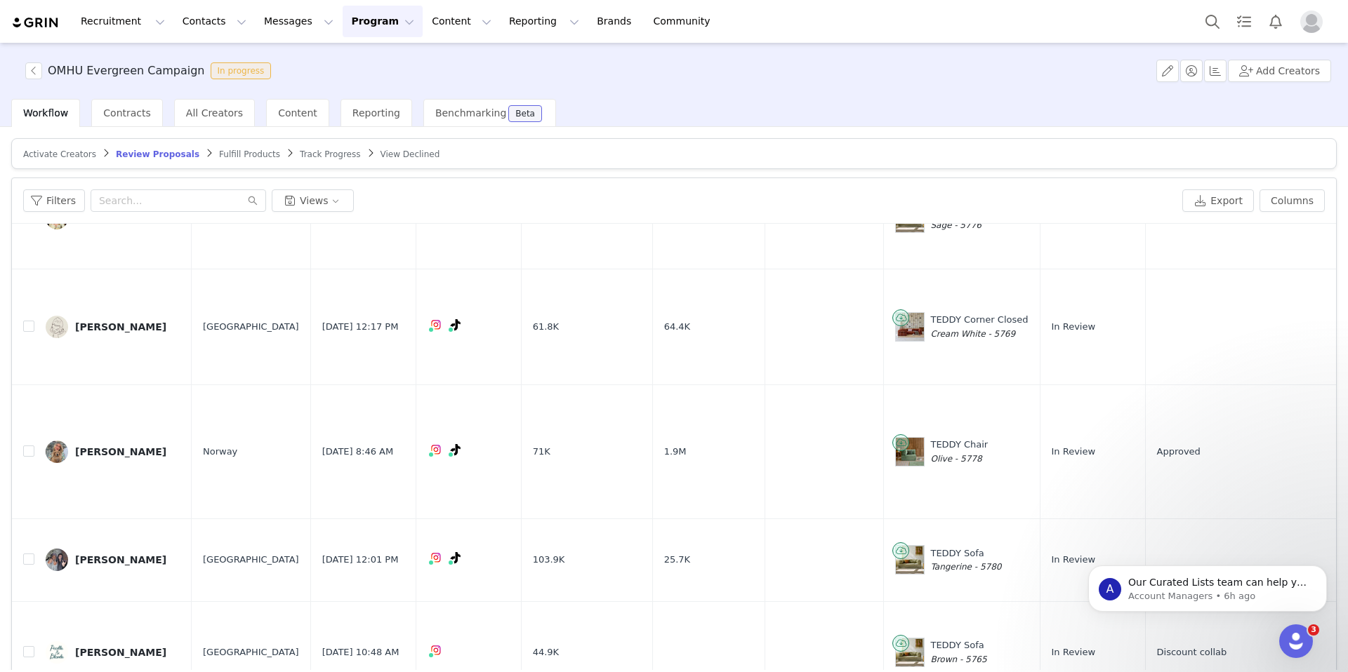
scroll to position [1289, 0]
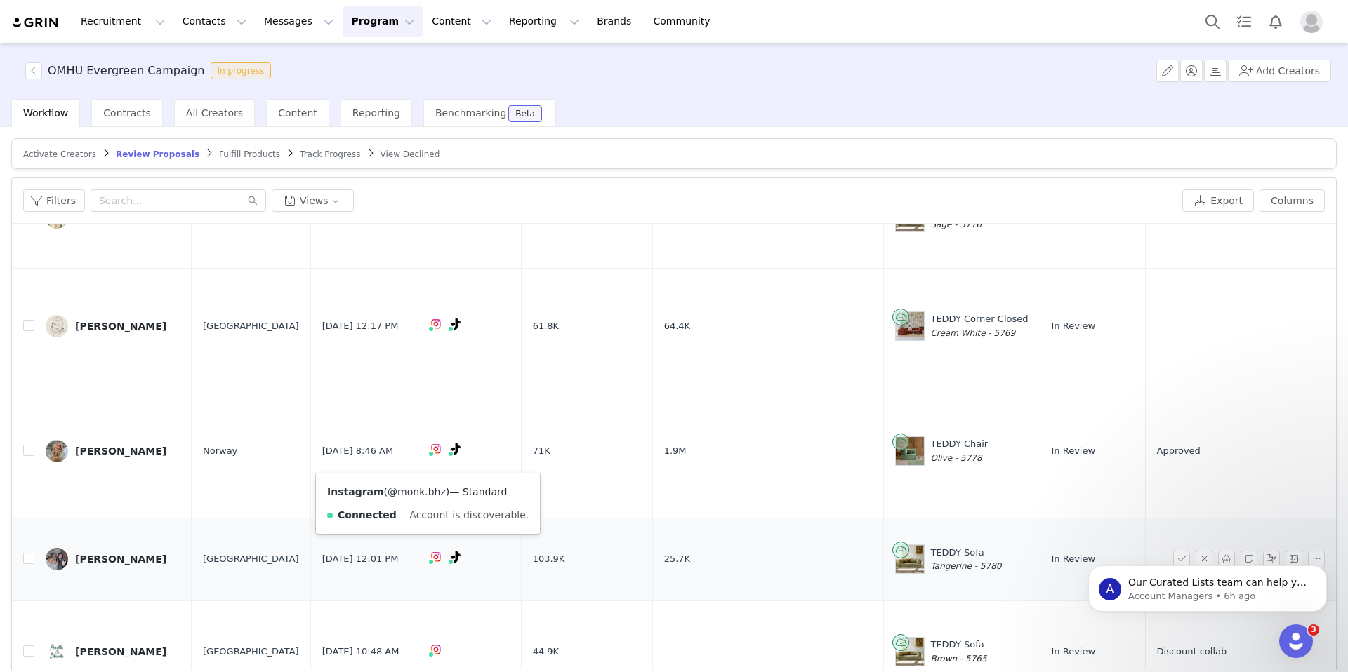
click at [413, 493] on link "@monk.bhz" at bounding box center [416, 491] width 58 height 11
click at [29, 553] on input "checkbox" at bounding box center [28, 558] width 11 height 11
checkbox input "true"
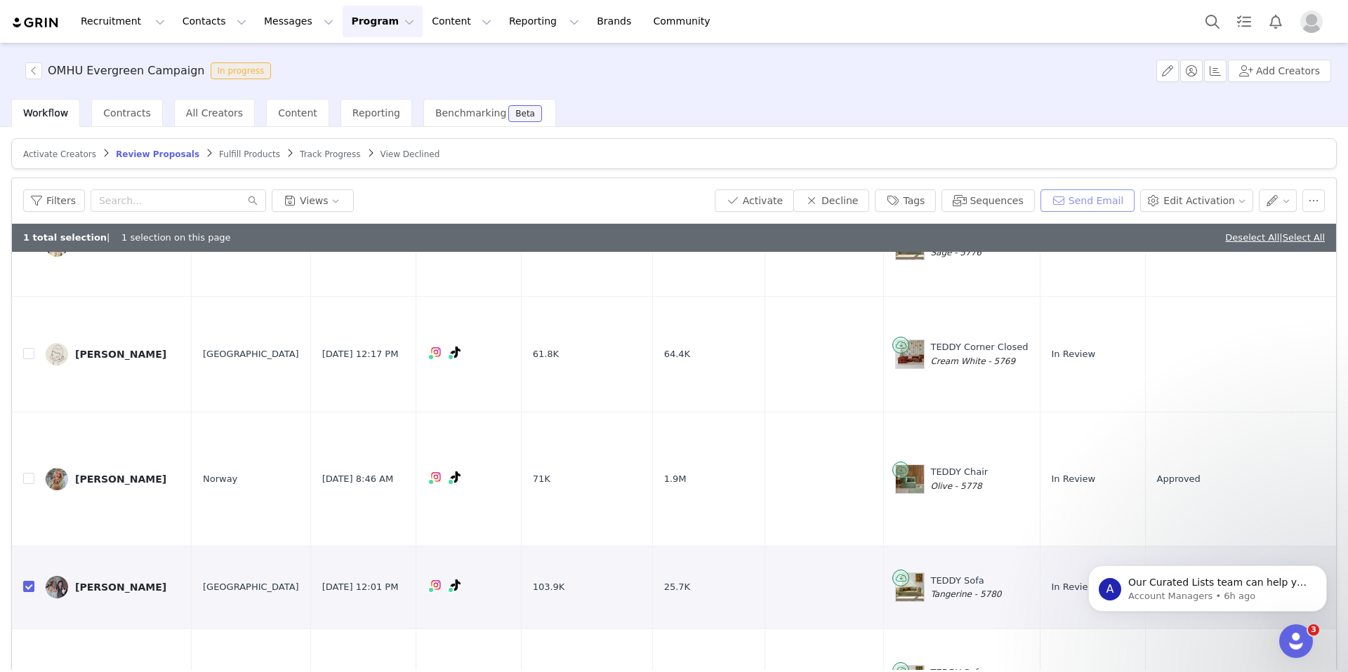
click at [1118, 192] on button "Send Email" at bounding box center [1087, 201] width 95 height 22
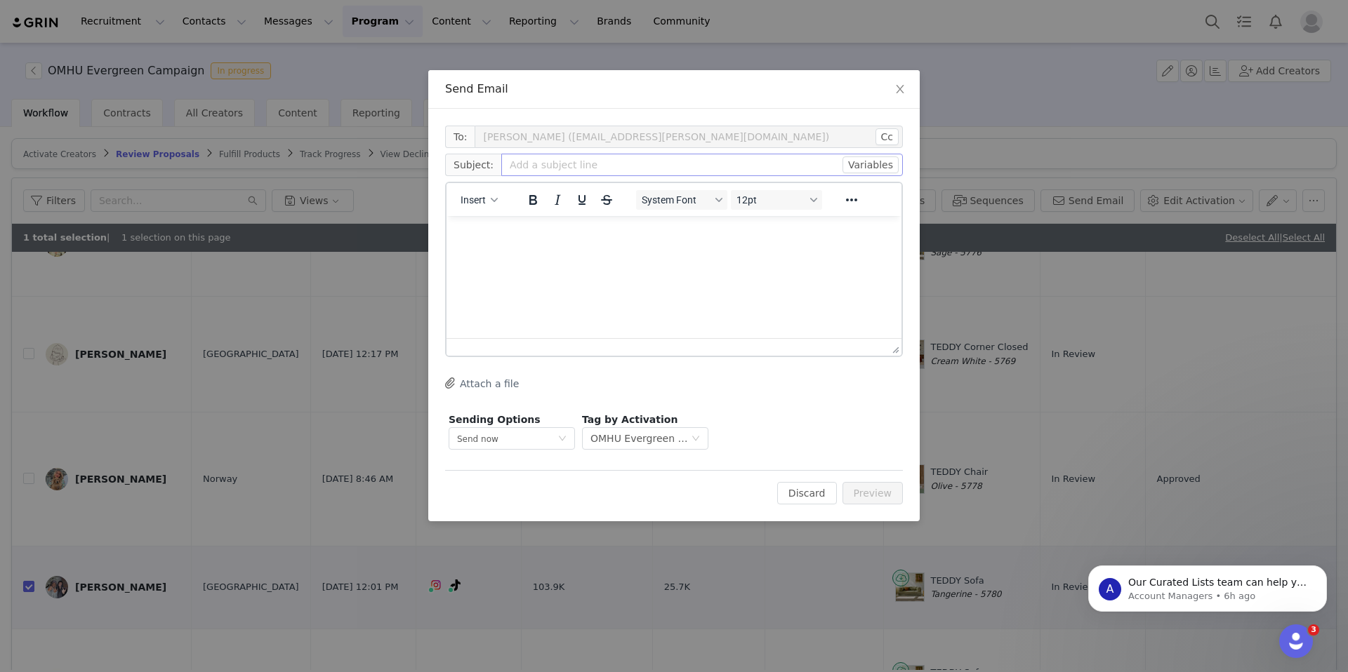
scroll to position [0, 0]
click at [489, 197] on div "button" at bounding box center [494, 200] width 11 height 7
click at [523, 232] on div "Insert Template" at bounding box center [530, 224] width 126 height 17
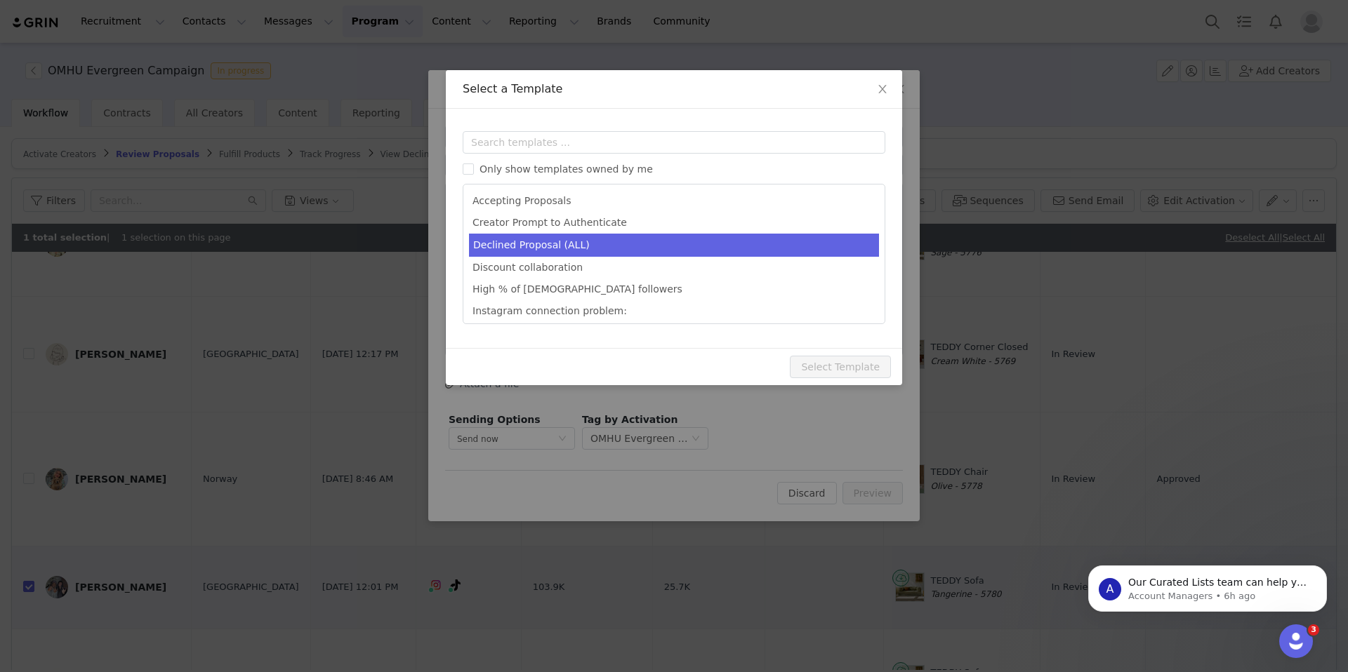
click at [561, 248] on li "Declined Proposal (ALL)" at bounding box center [674, 245] width 410 height 23
type input "Thank you for your interest in our latest campaign!"
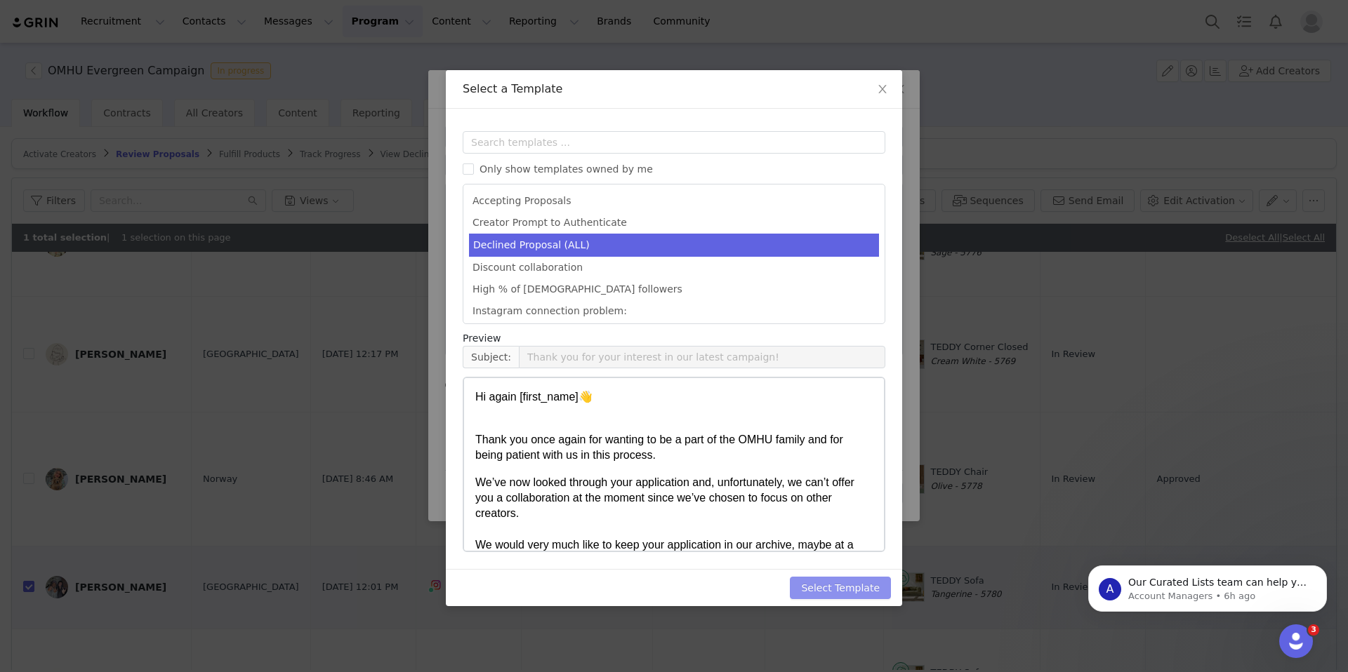
click at [859, 590] on button "Select Template" at bounding box center [840, 588] width 101 height 22
type input "Thank you for your interest in our latest campaign!"
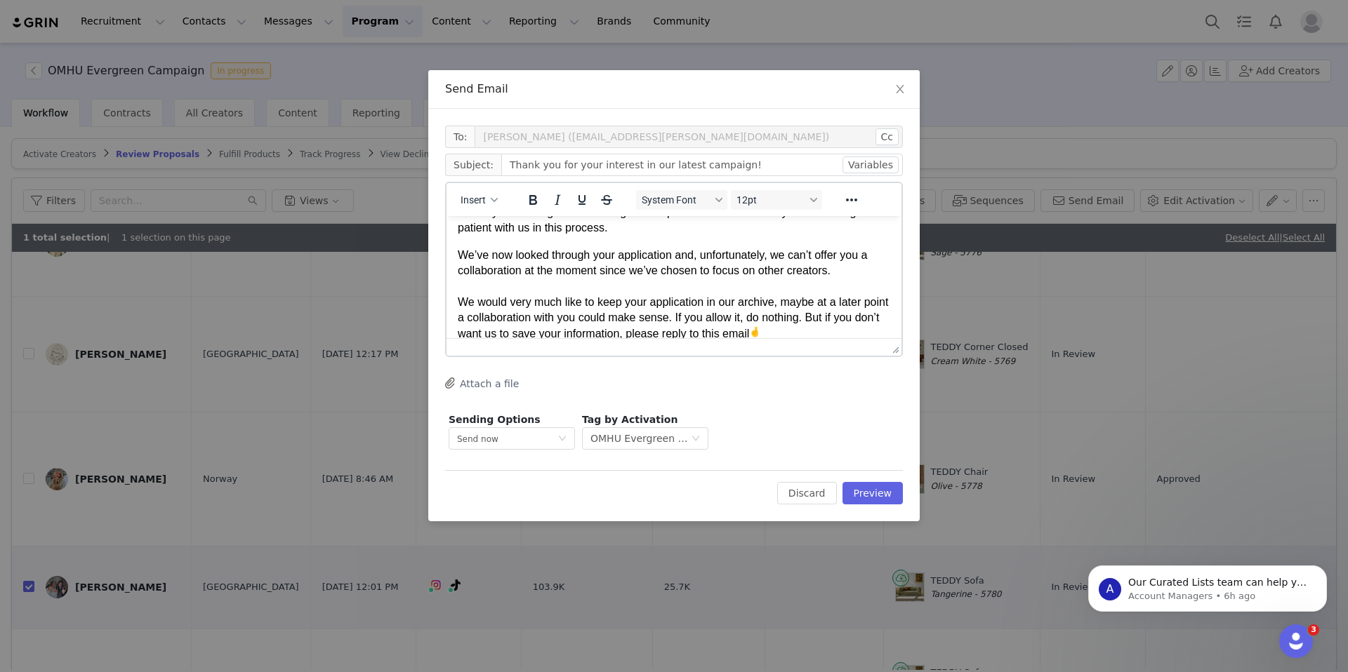
scroll to position [60, 0]
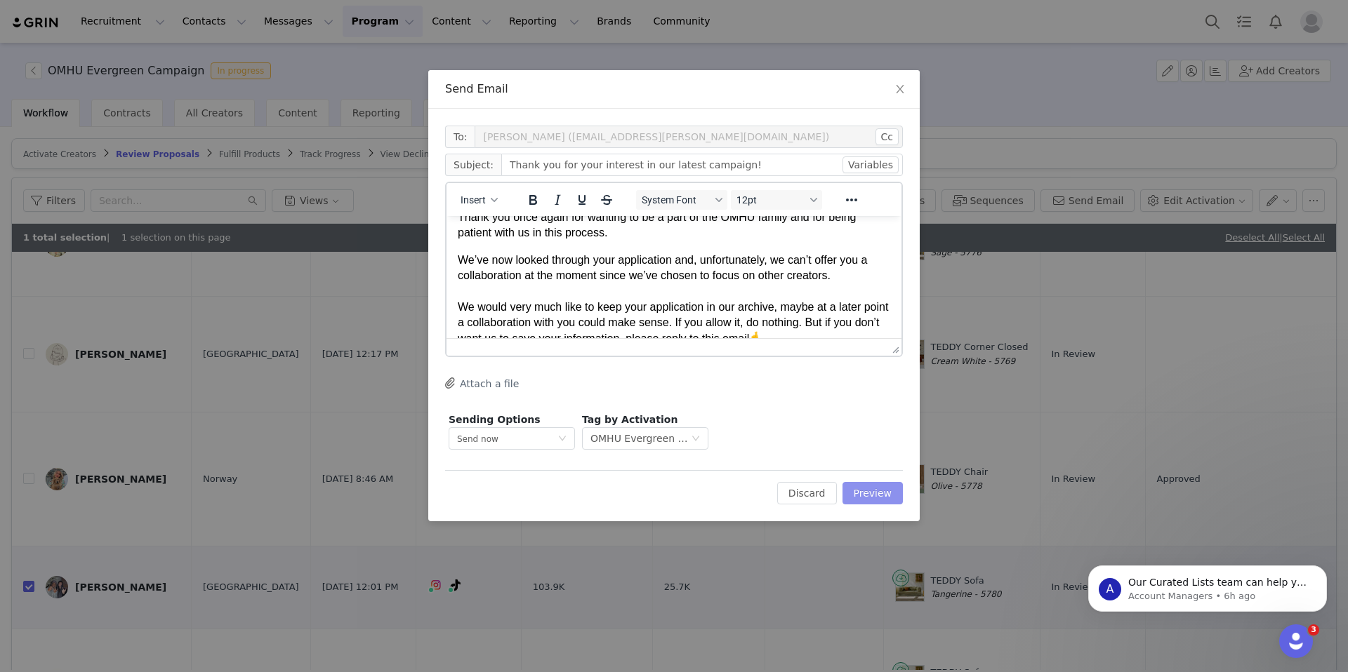
click at [882, 494] on button "Preview" at bounding box center [872, 493] width 61 height 22
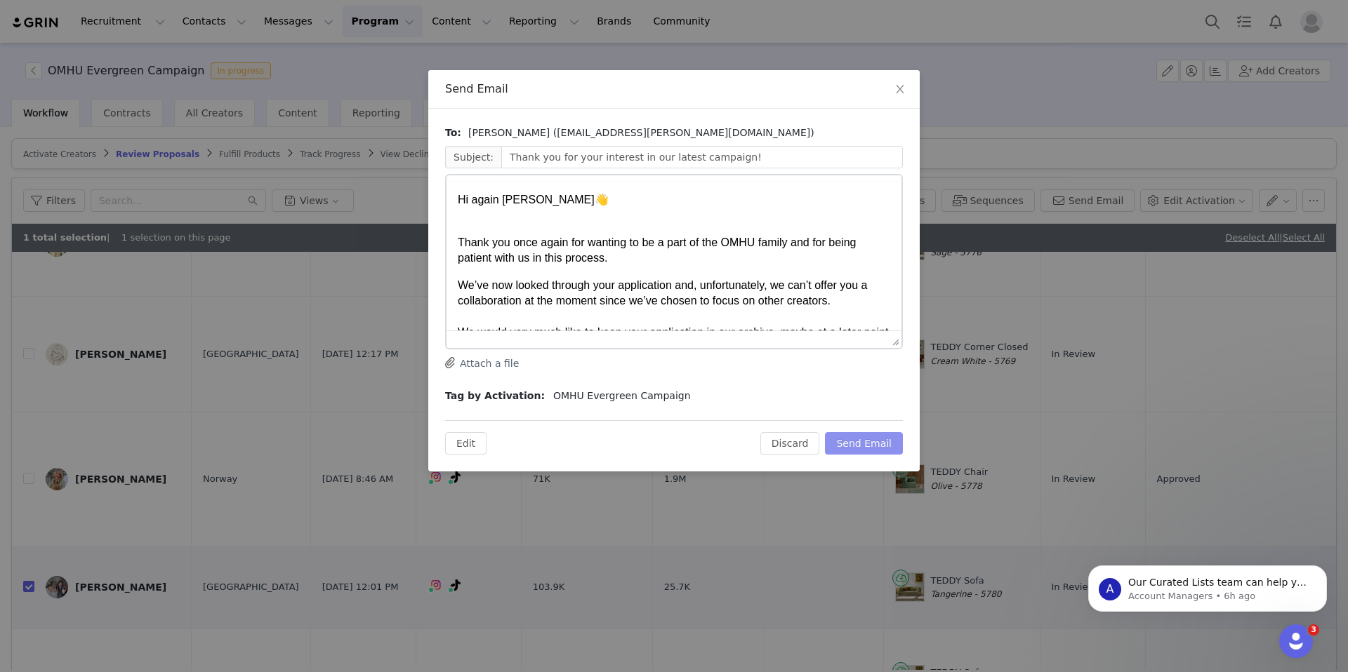
scroll to position [0, 0]
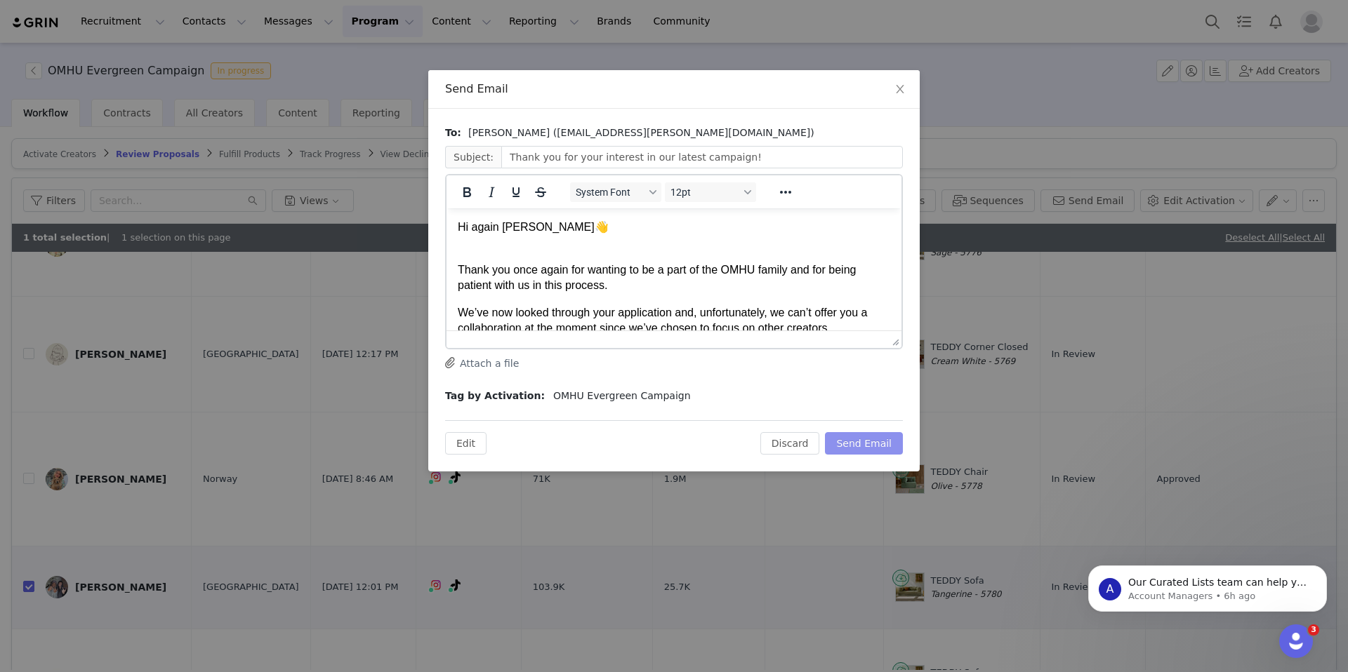
click at [865, 444] on button "Send Email" at bounding box center [864, 443] width 78 height 22
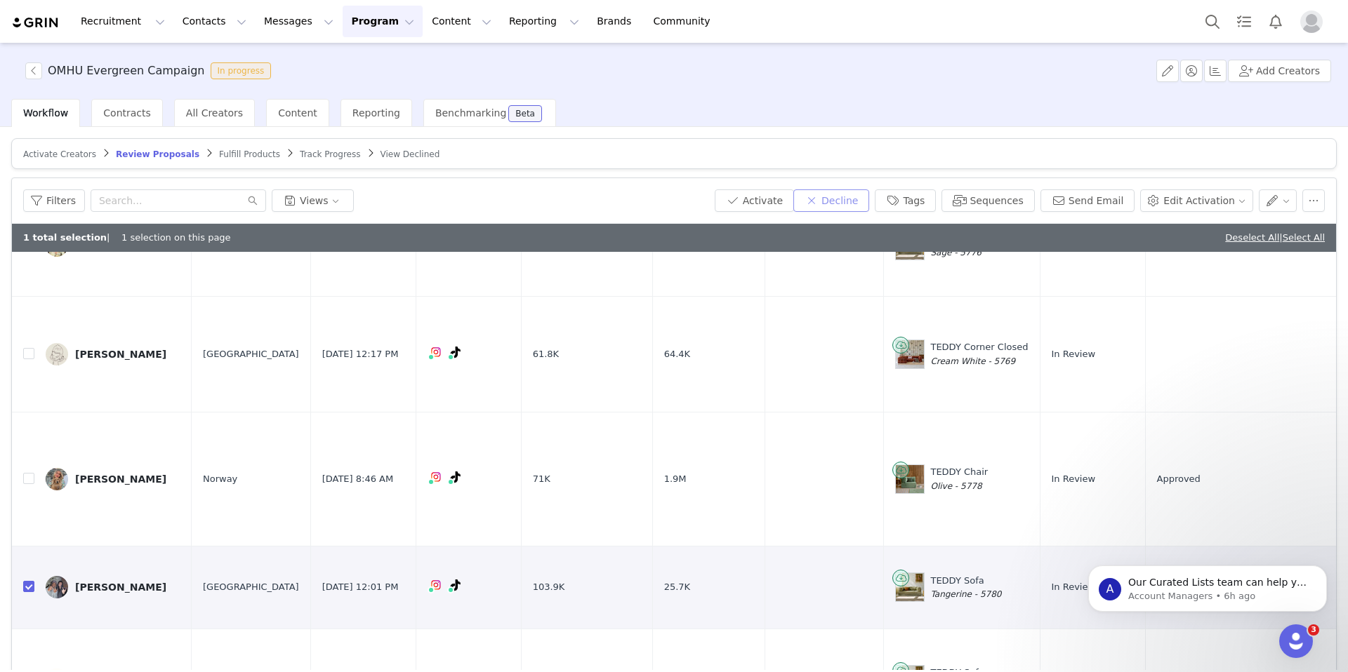
click at [853, 198] on button "Decline" at bounding box center [831, 201] width 76 height 22
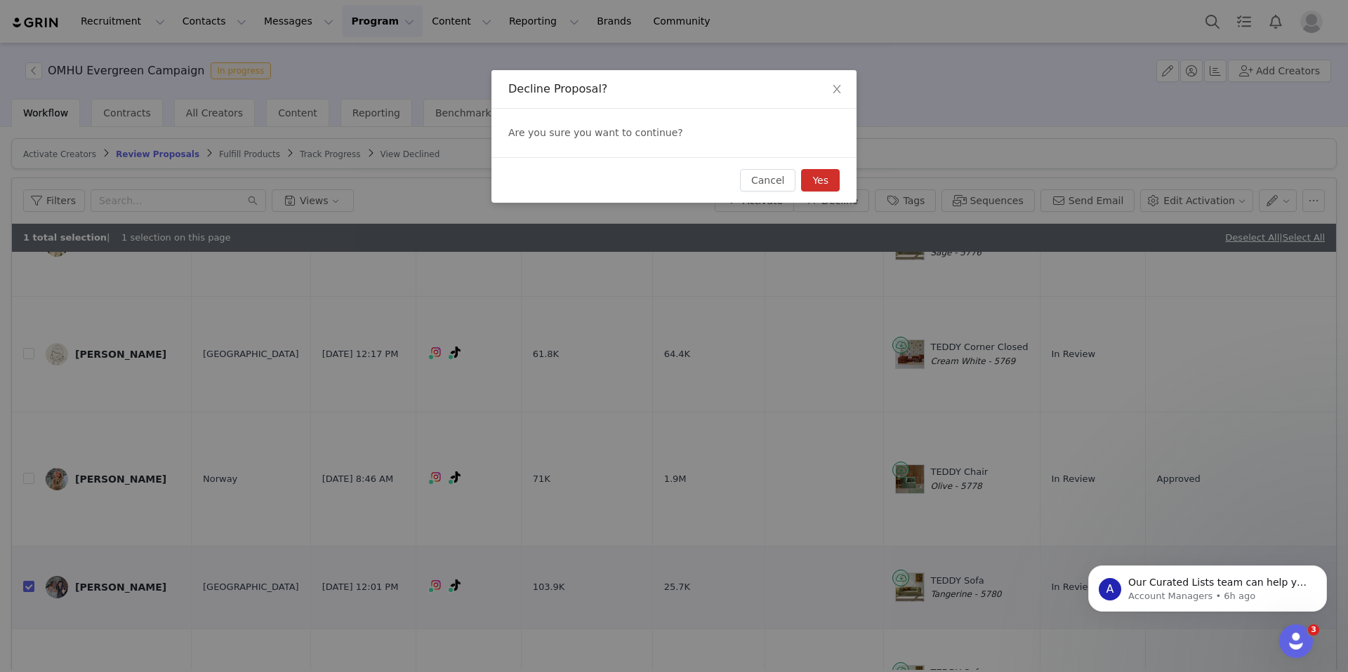
click at [821, 181] on button "Yes" at bounding box center [820, 180] width 39 height 22
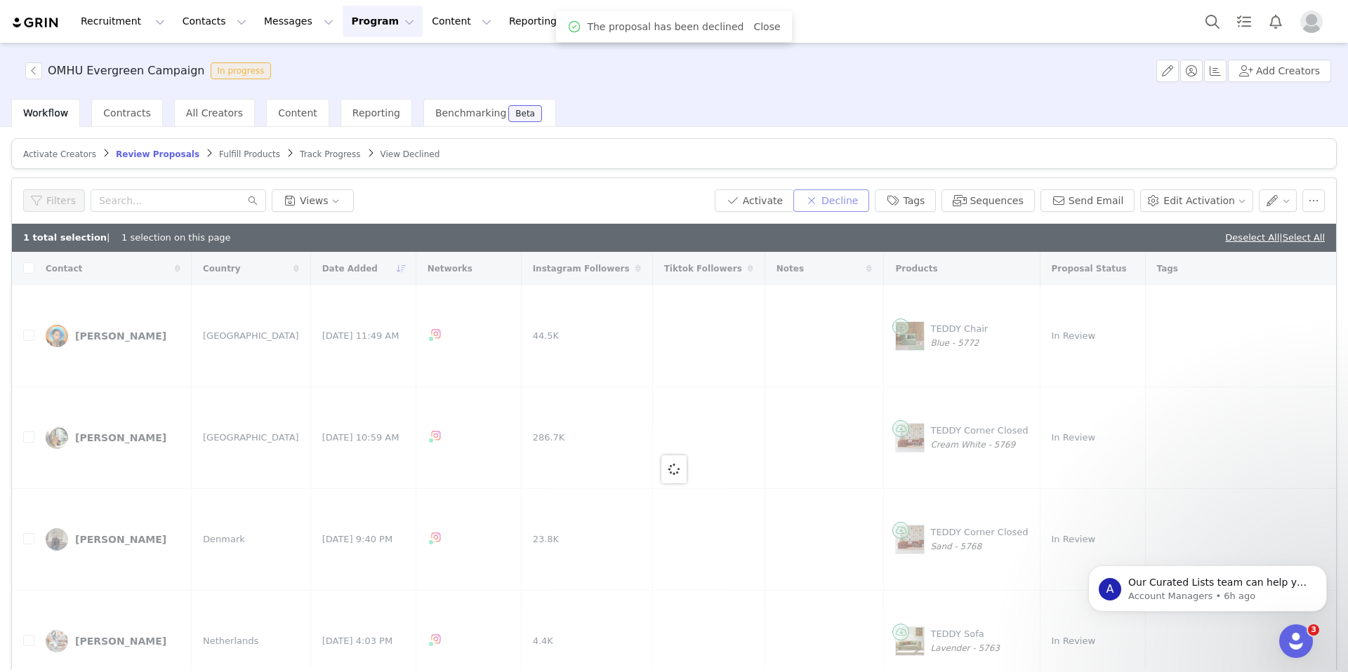
checkbox input "false"
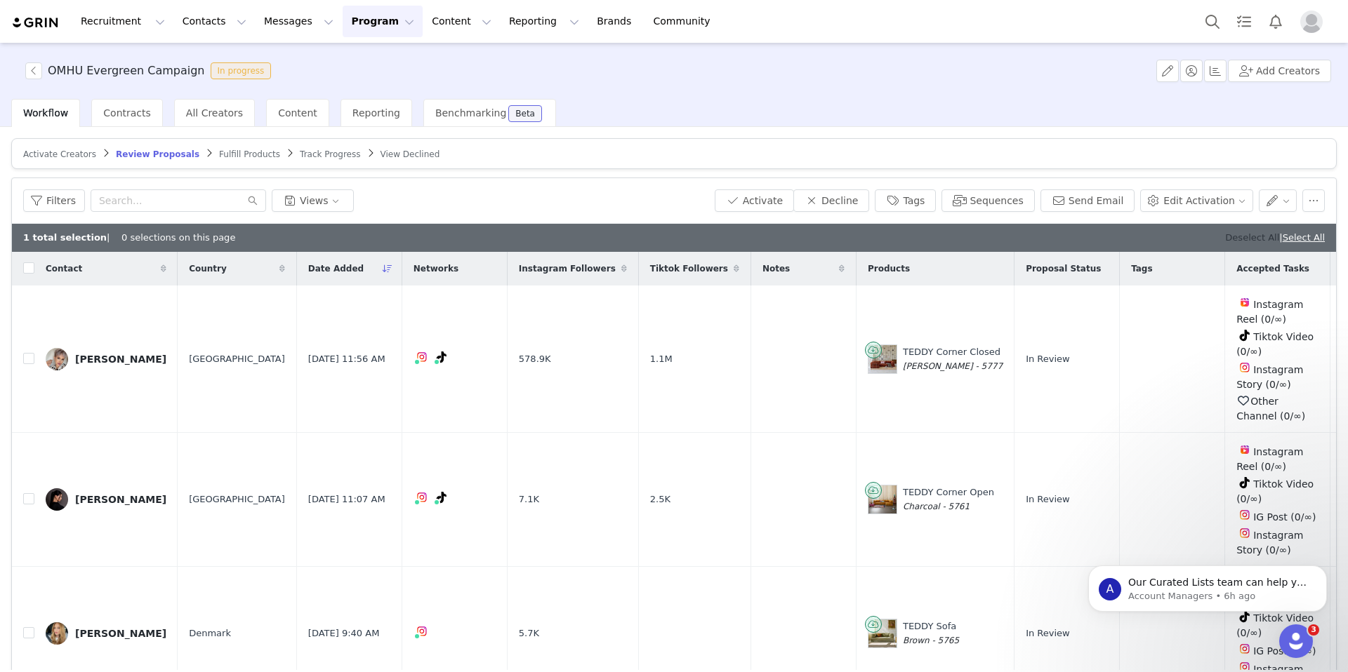
click at [1255, 238] on link "Deselect All" at bounding box center [1252, 237] width 54 height 11
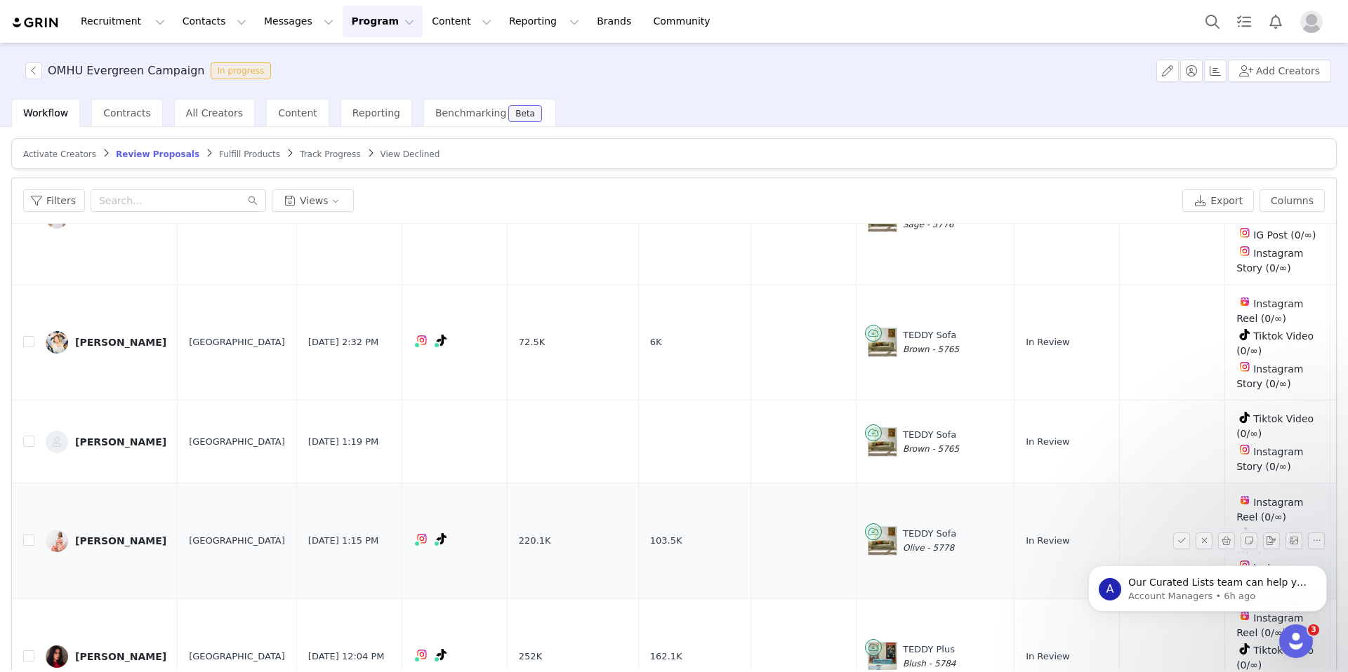
scroll to position [67, 0]
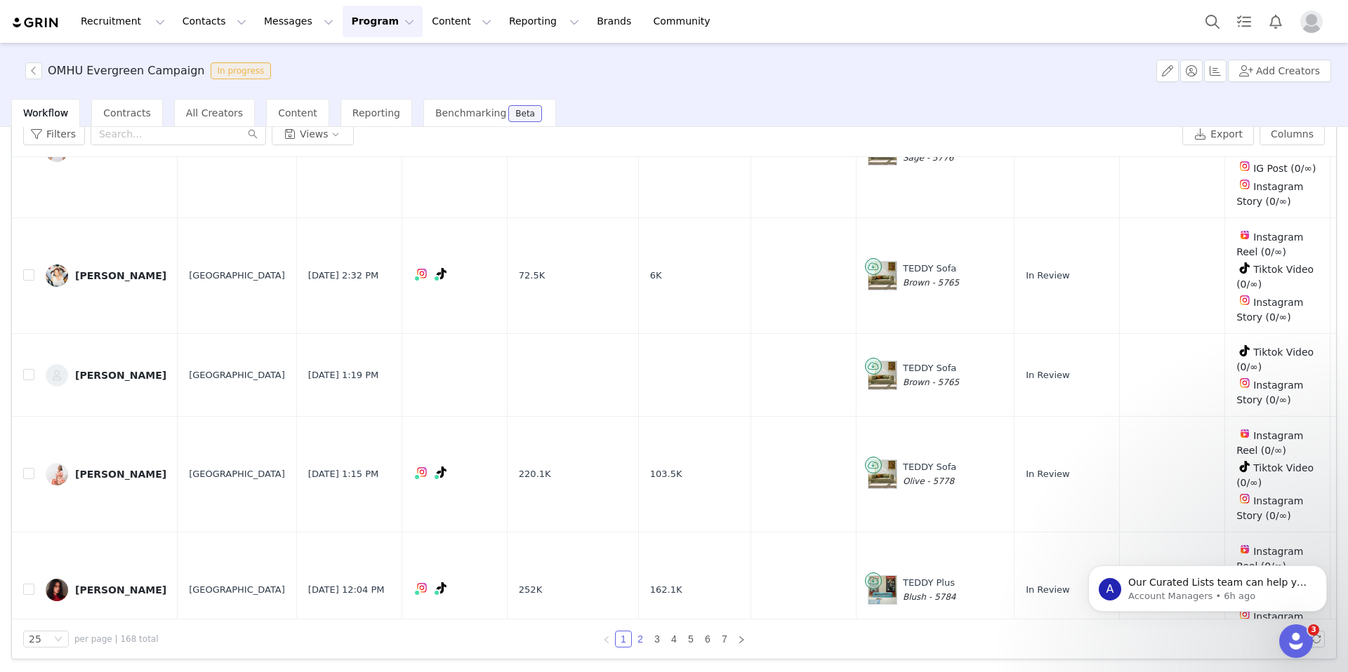
click at [637, 639] on link "2" at bounding box center [639, 639] width 15 height 15
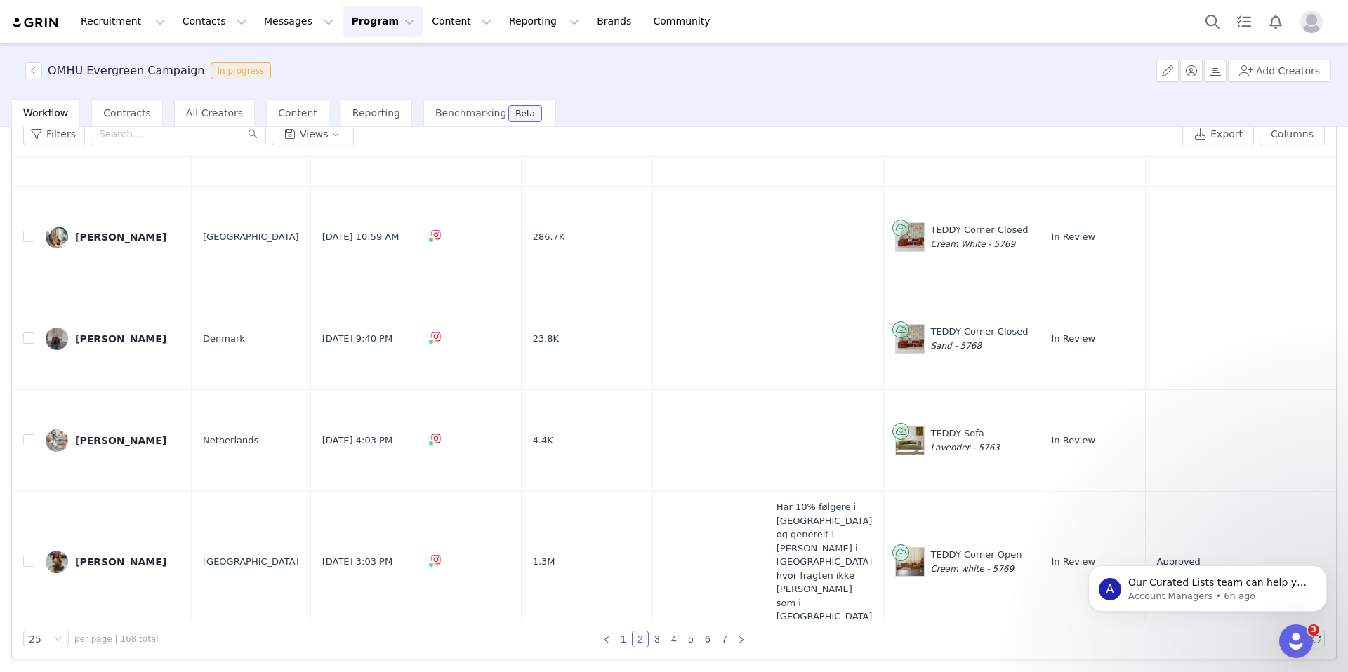
scroll to position [101, 0]
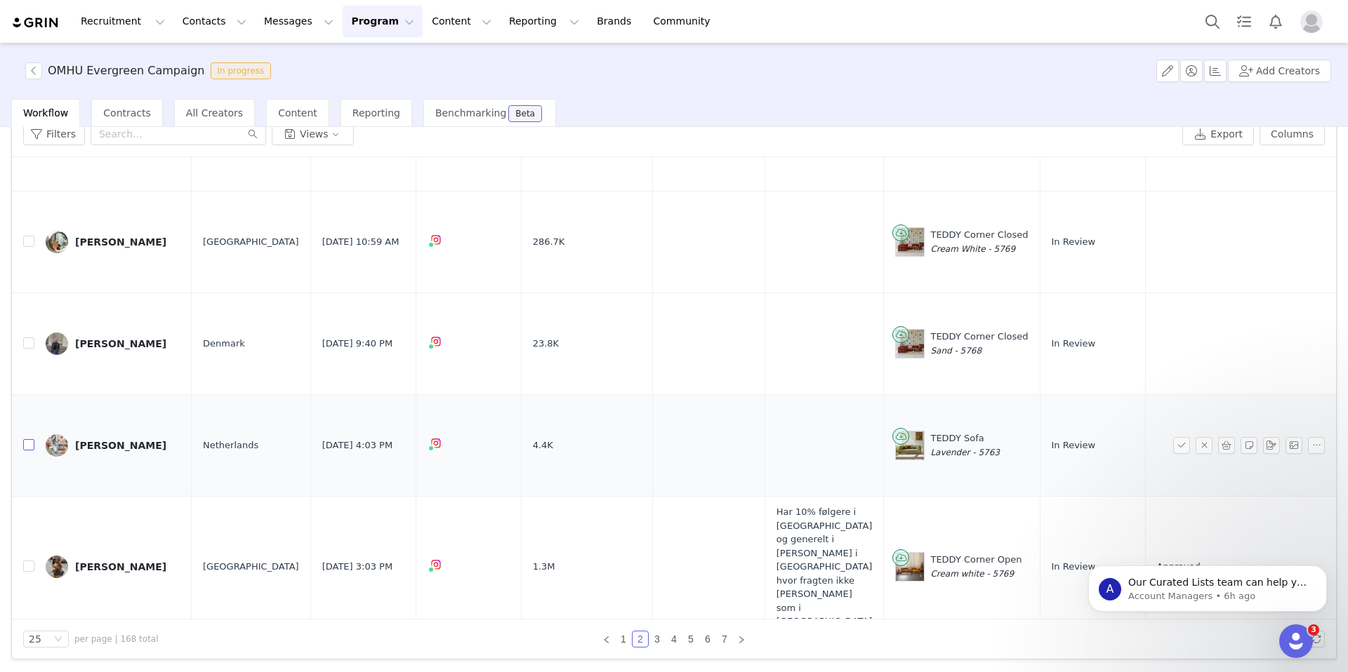
click at [25, 441] on input "checkbox" at bounding box center [28, 444] width 11 height 11
checkbox input "true"
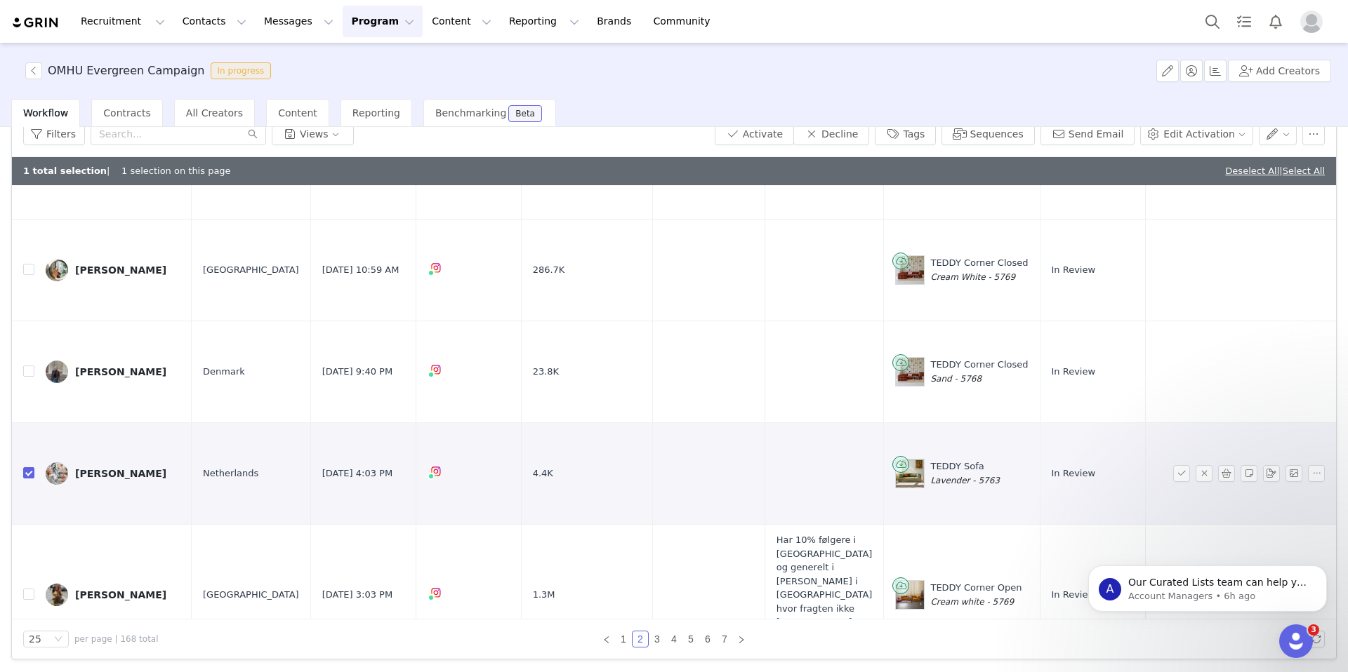
scroll to position [79, 0]
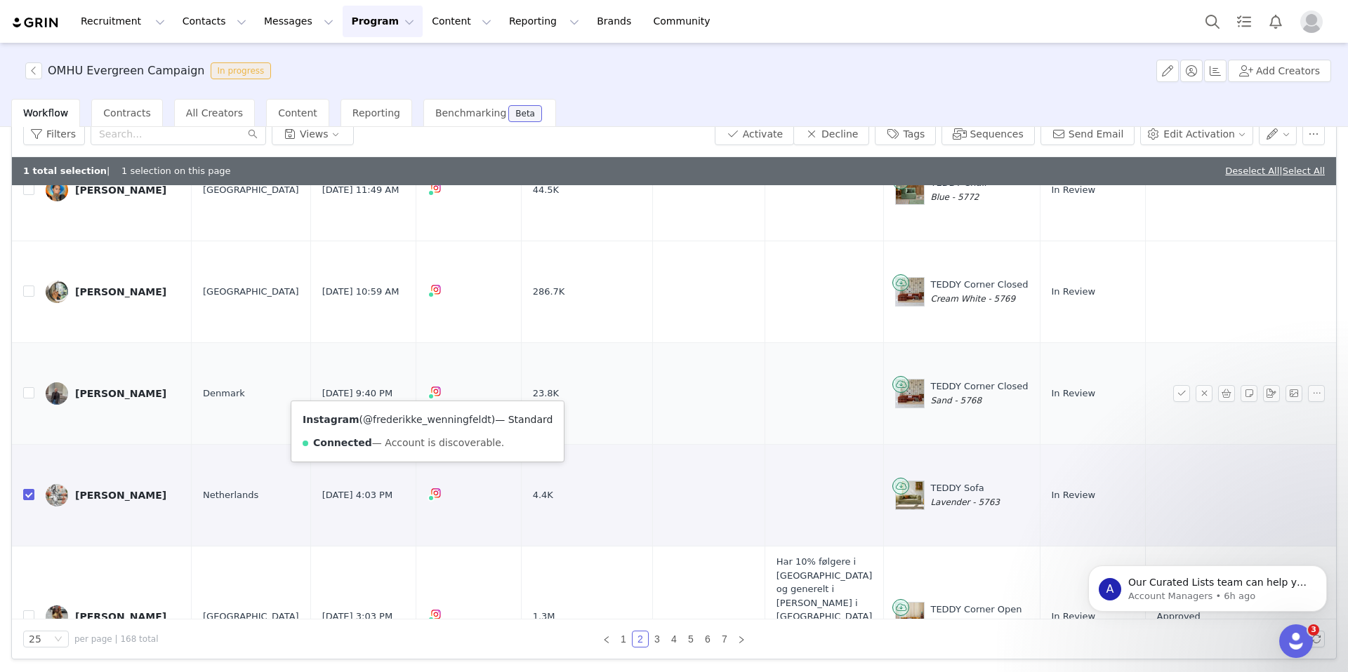
click at [410, 421] on link "@frederikke_wenningfeldt" at bounding box center [427, 419] width 128 height 11
click at [29, 392] on input "checkbox" at bounding box center [28, 392] width 11 height 11
checkbox input "true"
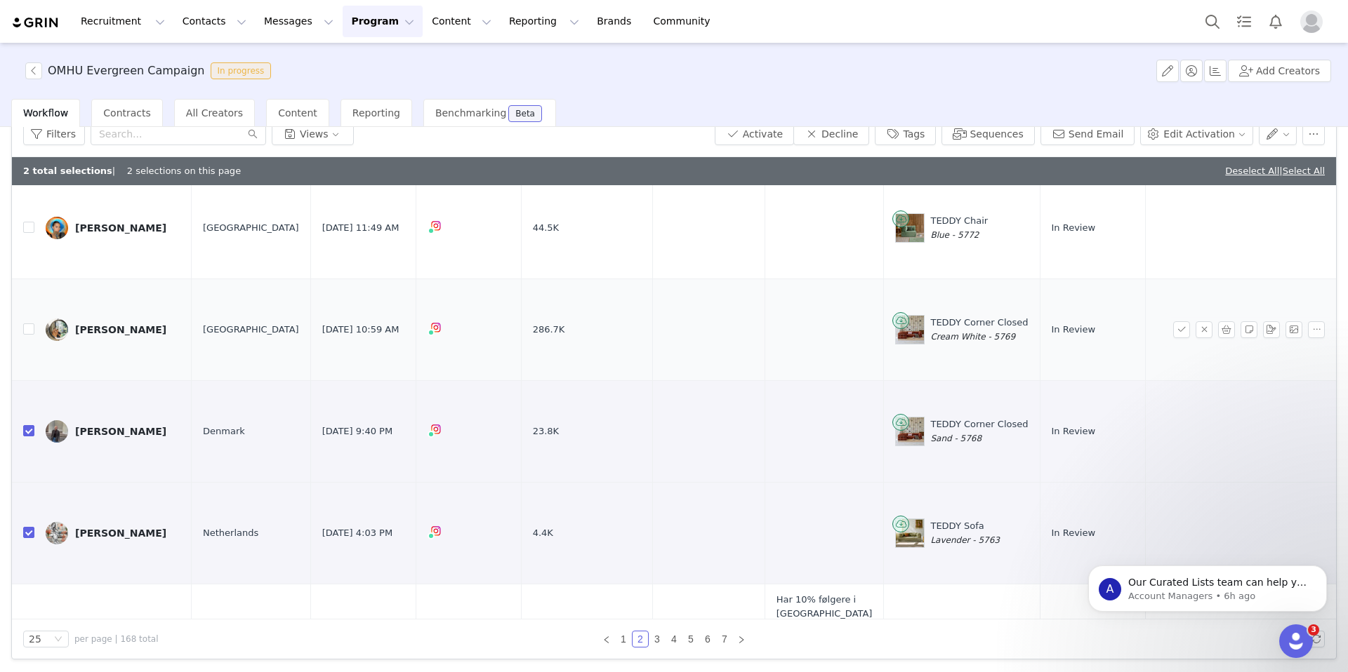
scroll to position [0, 0]
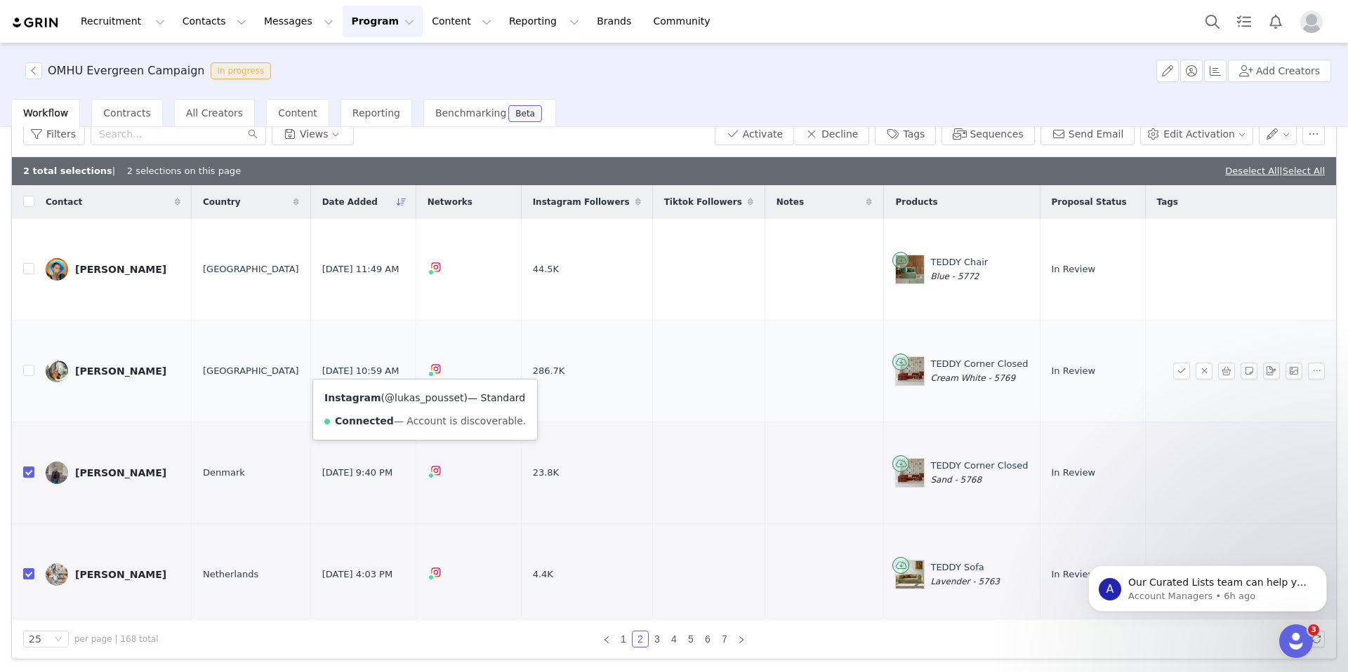
click at [418, 395] on link "@lukas_pousset" at bounding box center [424, 397] width 79 height 11
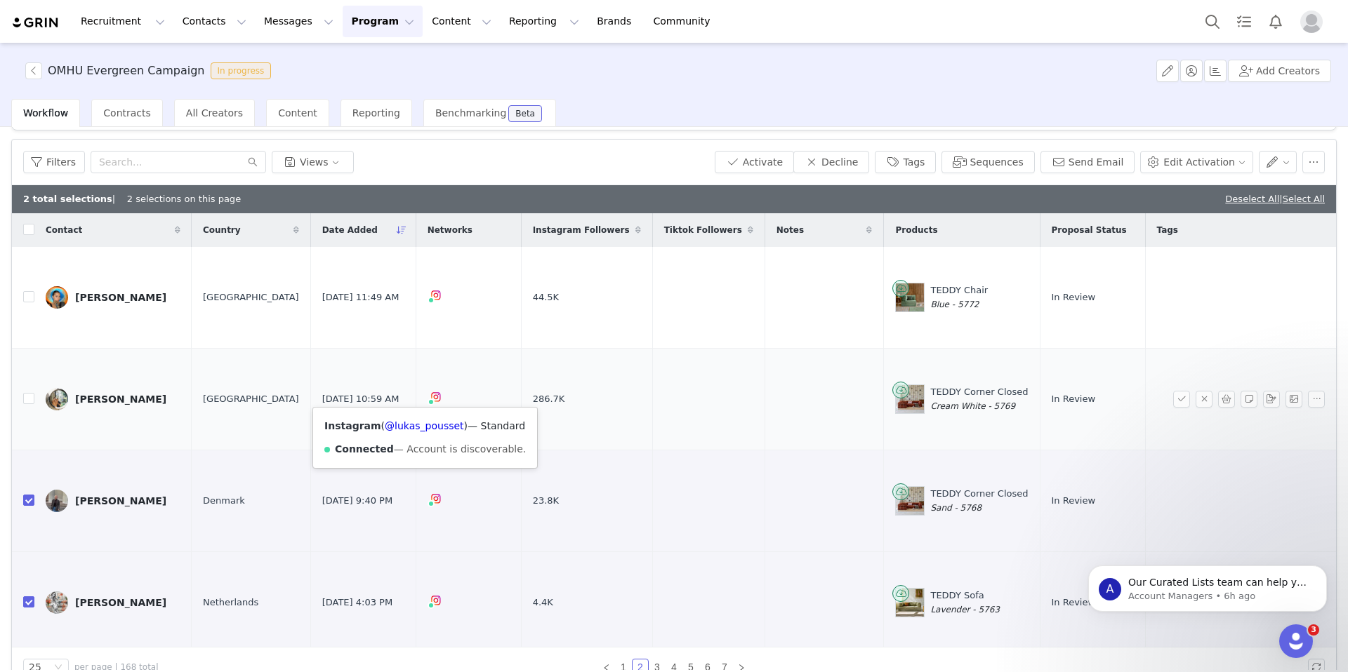
scroll to position [29, 0]
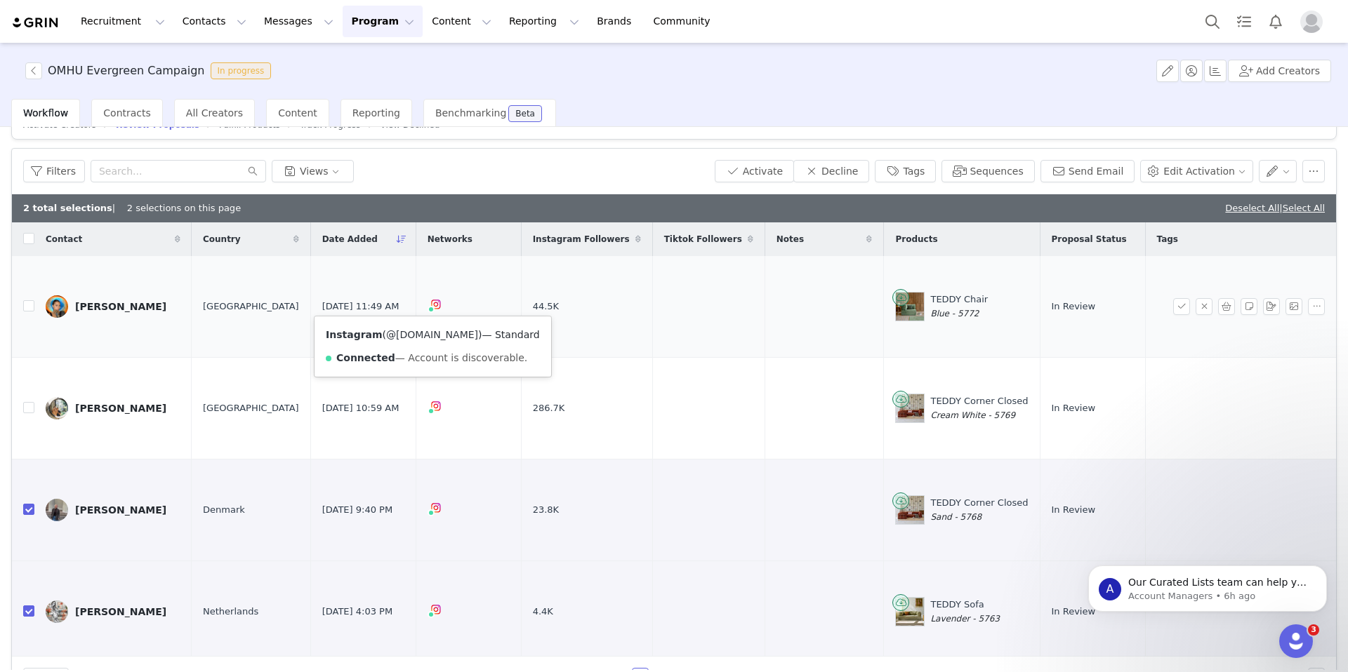
click at [411, 334] on link "@[DOMAIN_NAME]" at bounding box center [432, 334] width 92 height 11
click at [29, 305] on input "checkbox" at bounding box center [28, 305] width 11 height 11
checkbox input "true"
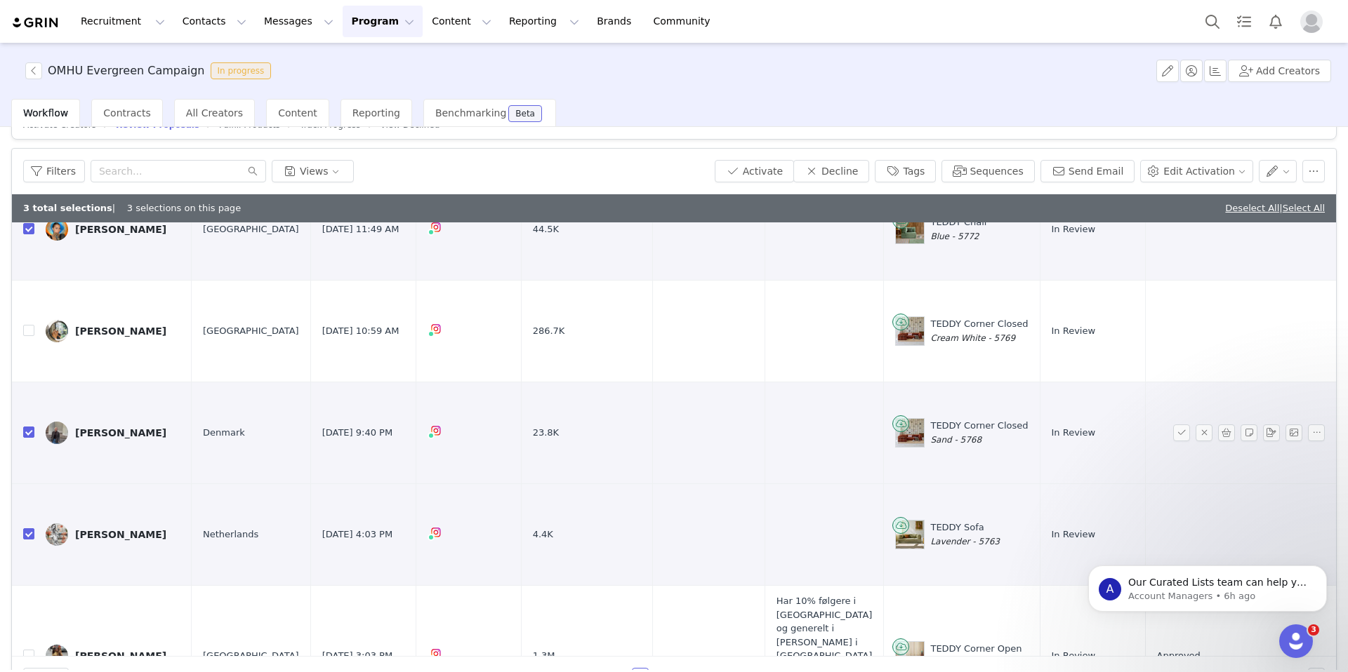
scroll to position [0, 0]
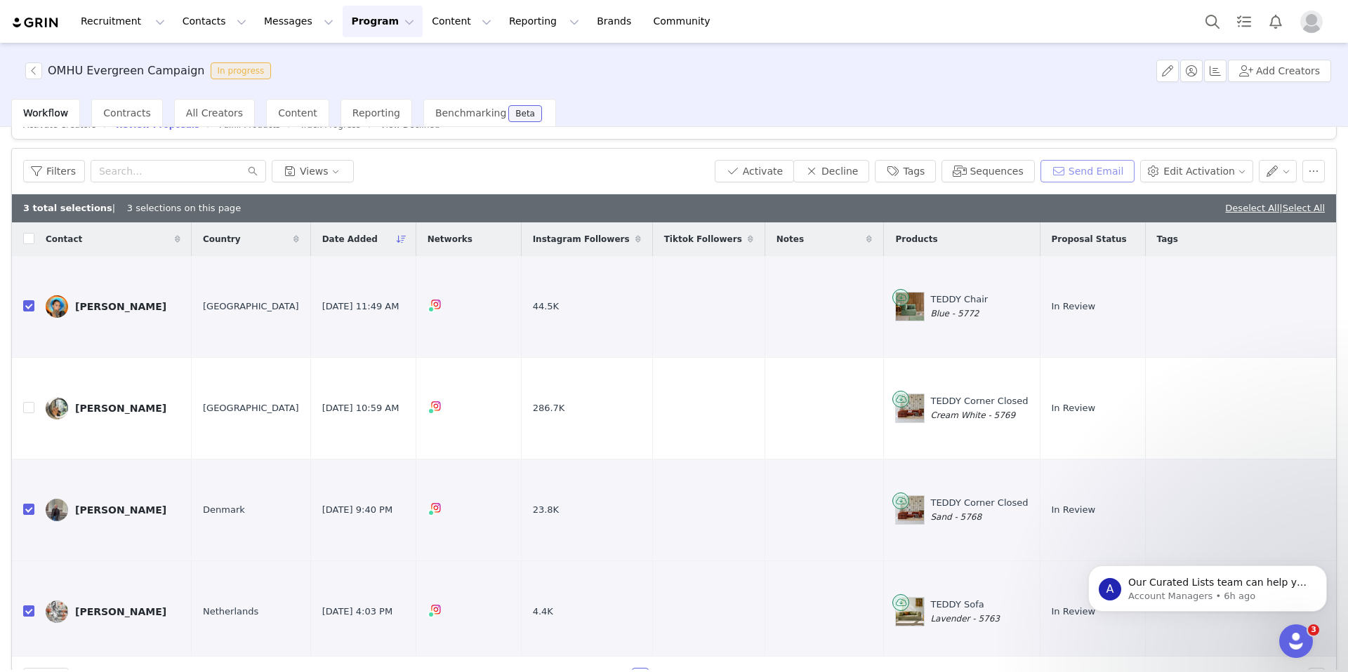
click at [1111, 173] on button "Send Email" at bounding box center [1087, 171] width 95 height 22
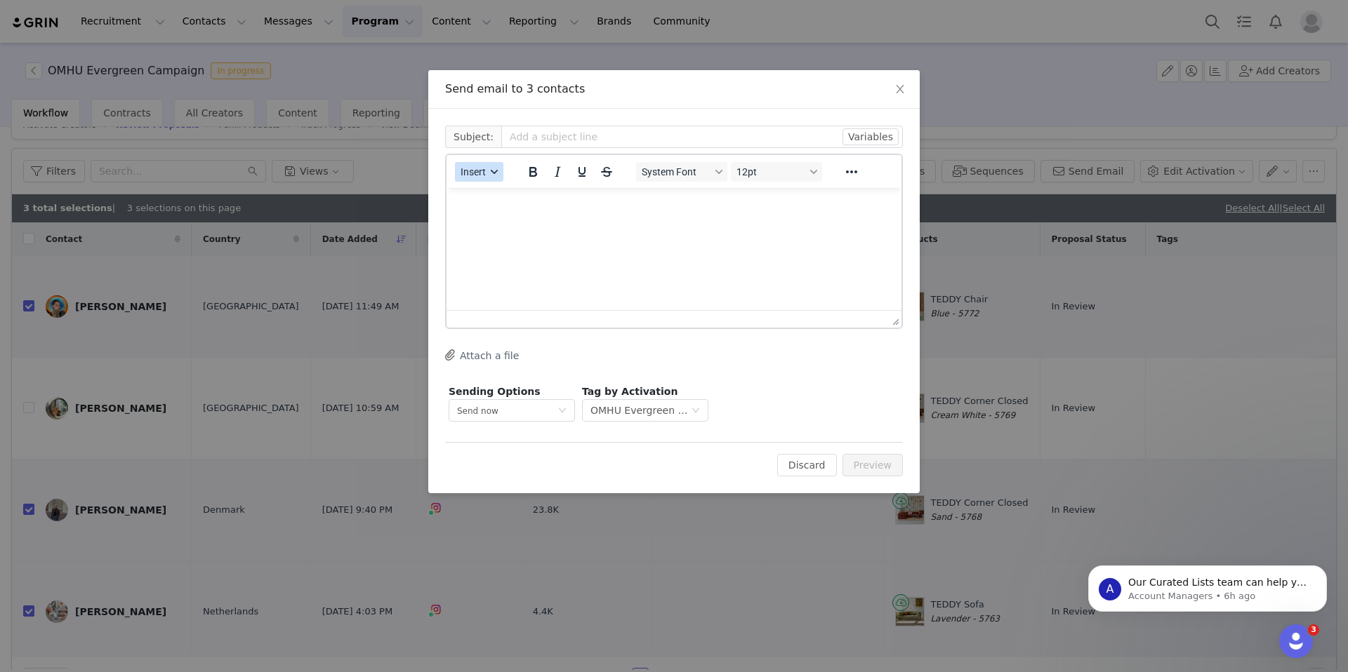
click at [489, 172] on div "button" at bounding box center [494, 171] width 11 height 7
click at [521, 194] on div "Insert Template" at bounding box center [530, 196] width 126 height 17
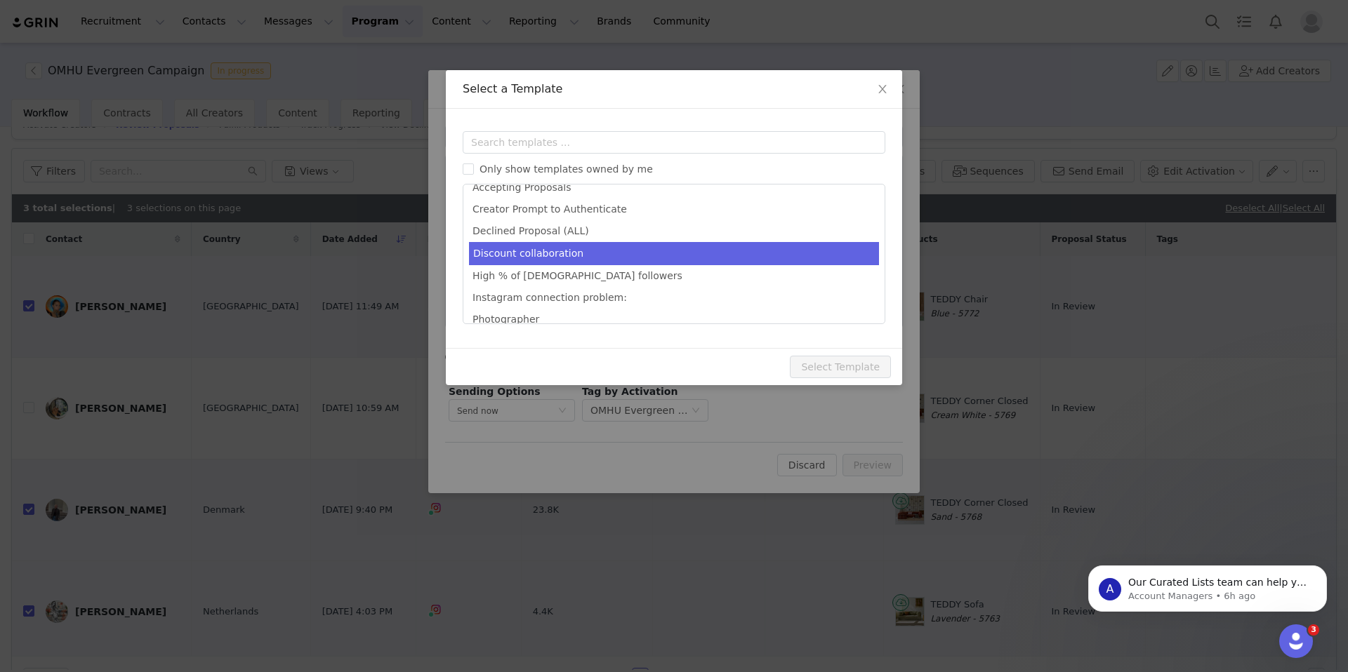
scroll to position [15, 0]
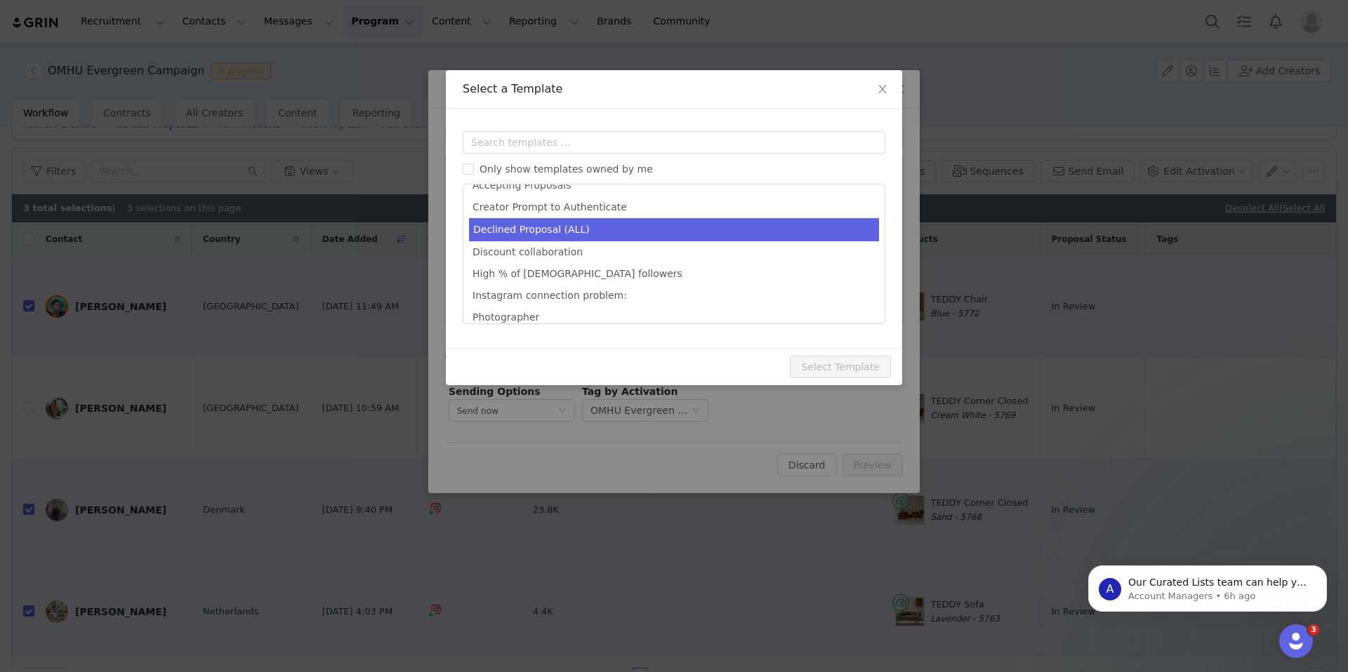
click at [606, 230] on li "Declined Proposal (ALL)" at bounding box center [674, 229] width 410 height 23
type input "Thank you for your interest in our latest campaign!"
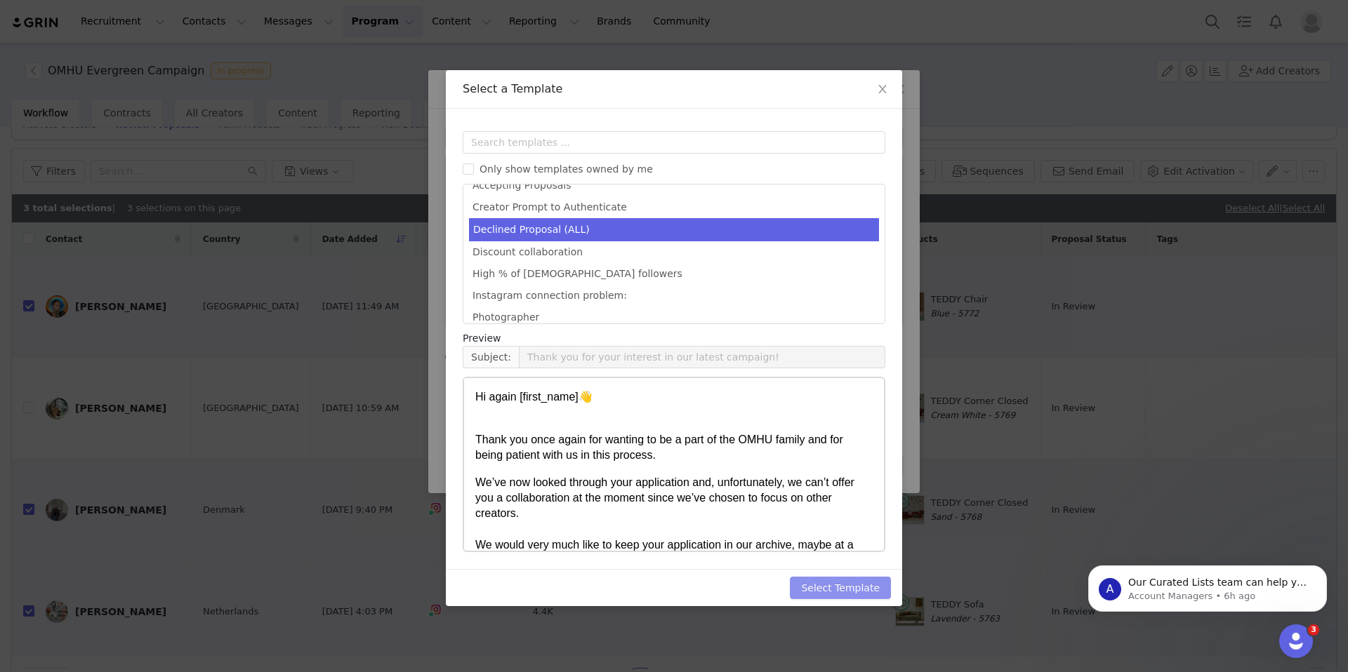
click at [827, 587] on button "Select Template" at bounding box center [840, 588] width 101 height 22
type input "Thank you for your interest in our latest campaign!"
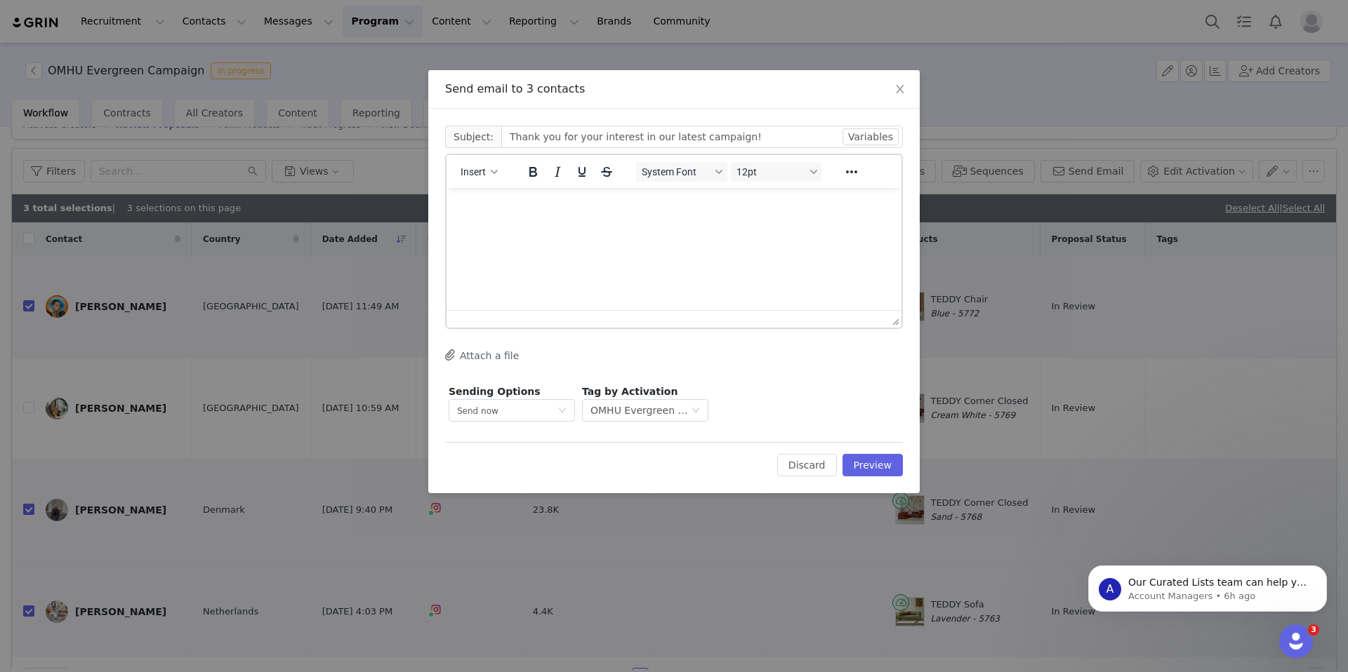
scroll to position [0, 0]
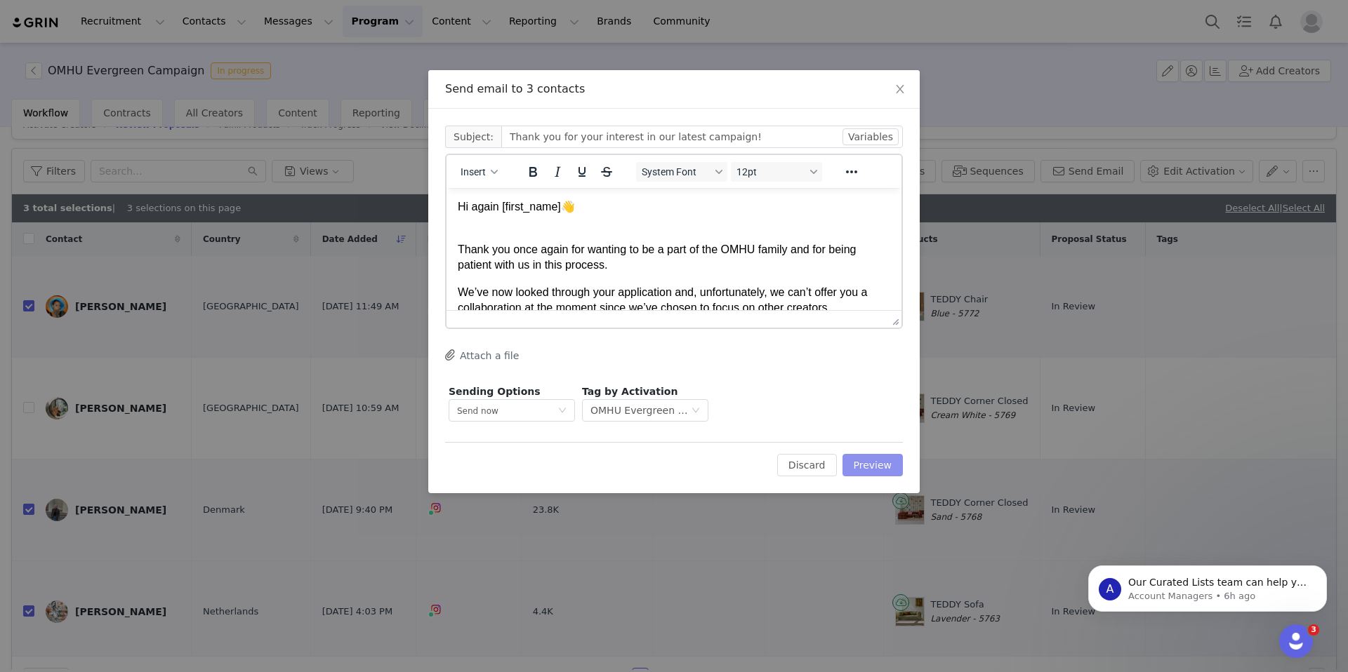
click at [885, 465] on button "Preview" at bounding box center [872, 465] width 61 height 22
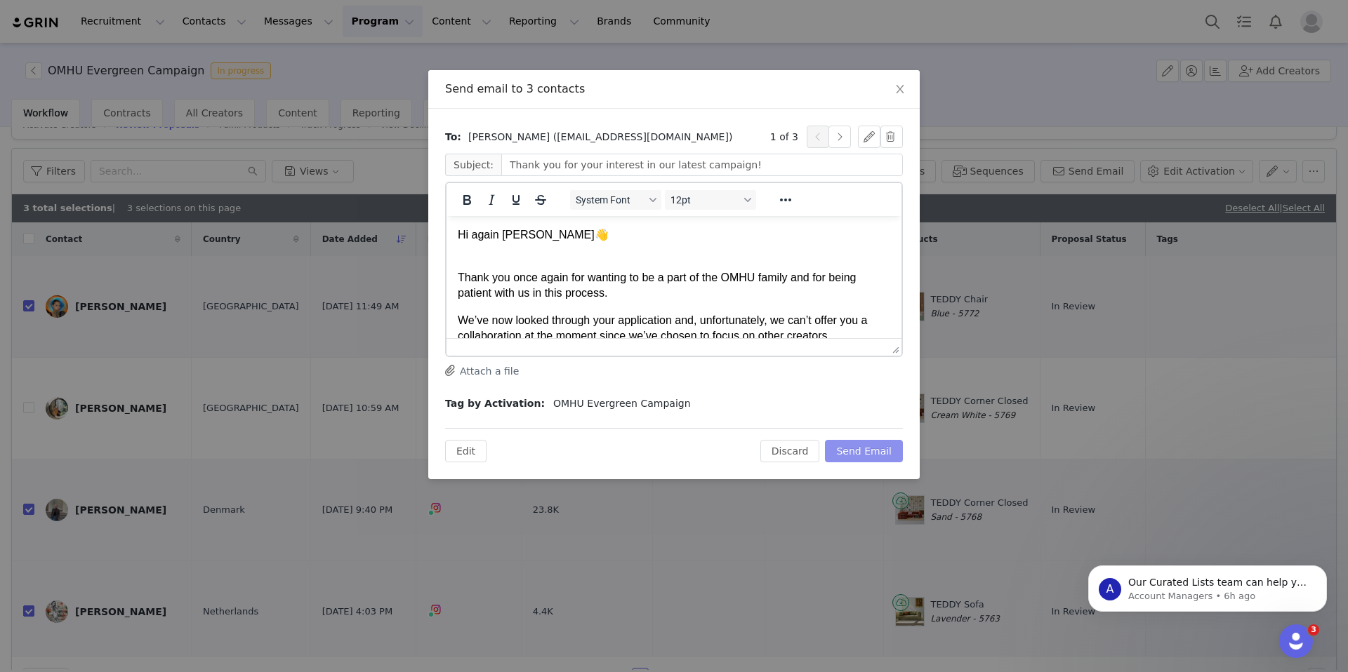
click at [871, 459] on button "Send Email" at bounding box center [864, 451] width 78 height 22
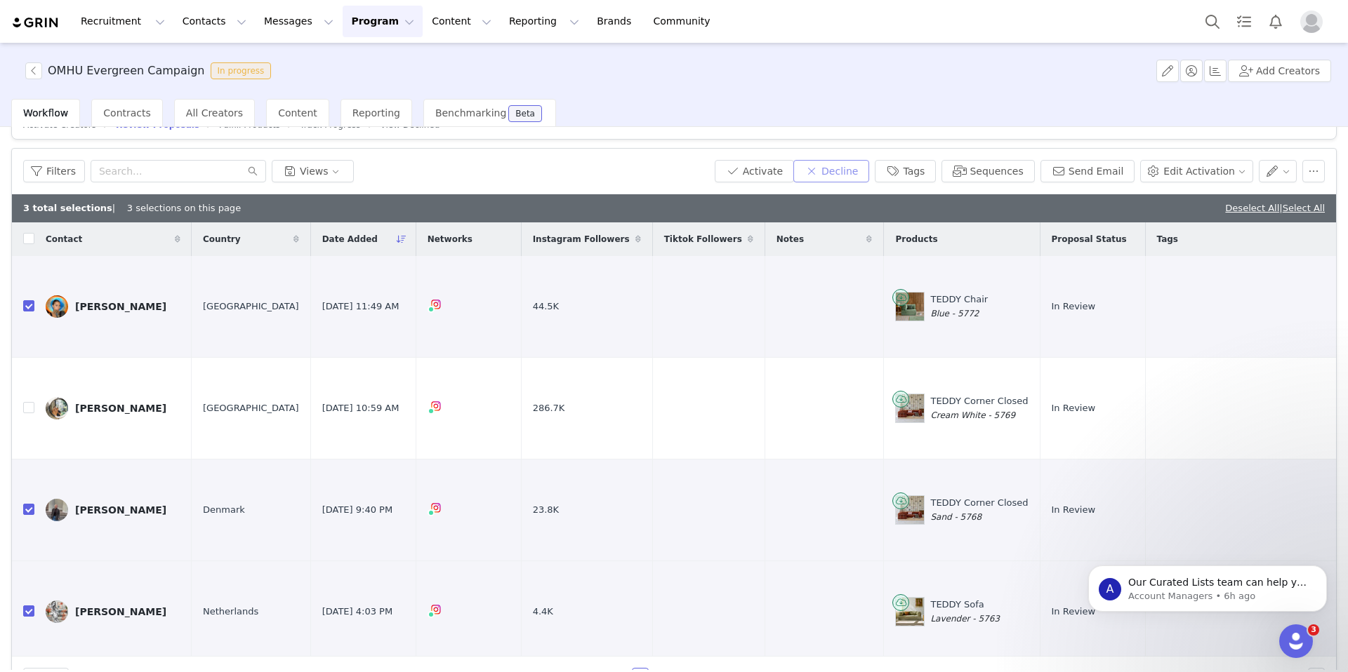
click at [862, 169] on button "Decline" at bounding box center [831, 171] width 76 height 22
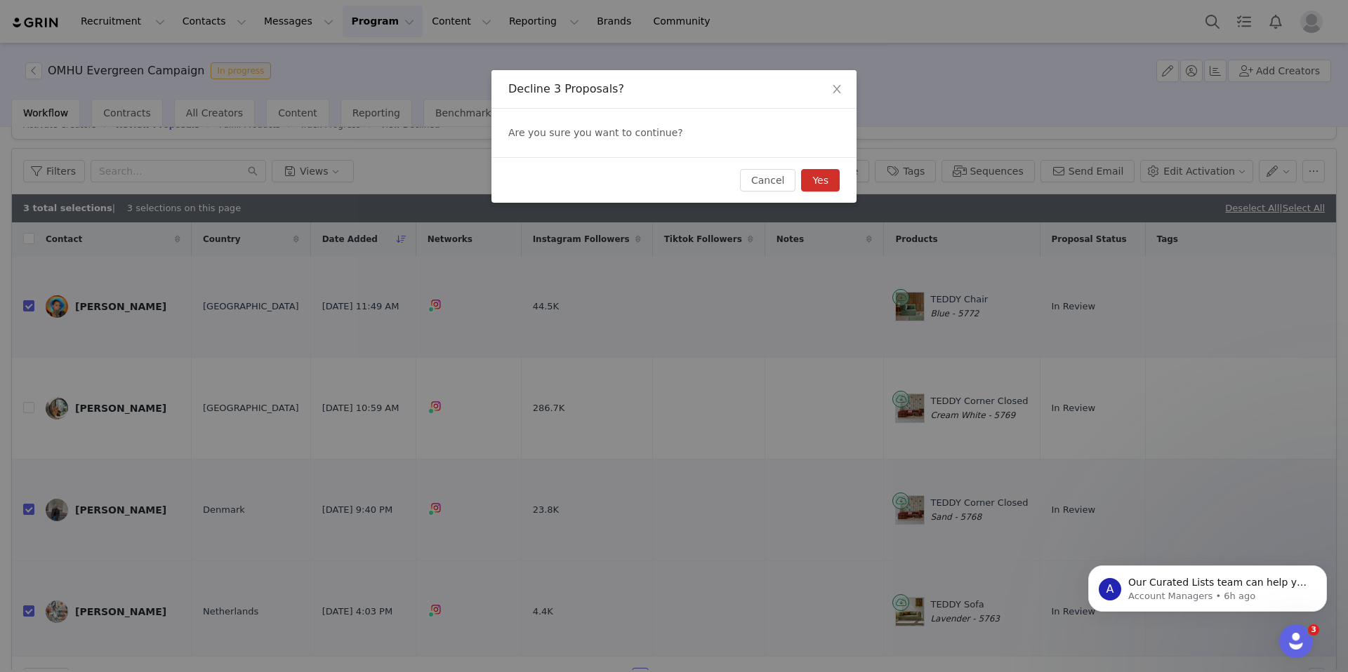
click at [827, 177] on button "Yes" at bounding box center [820, 180] width 39 height 22
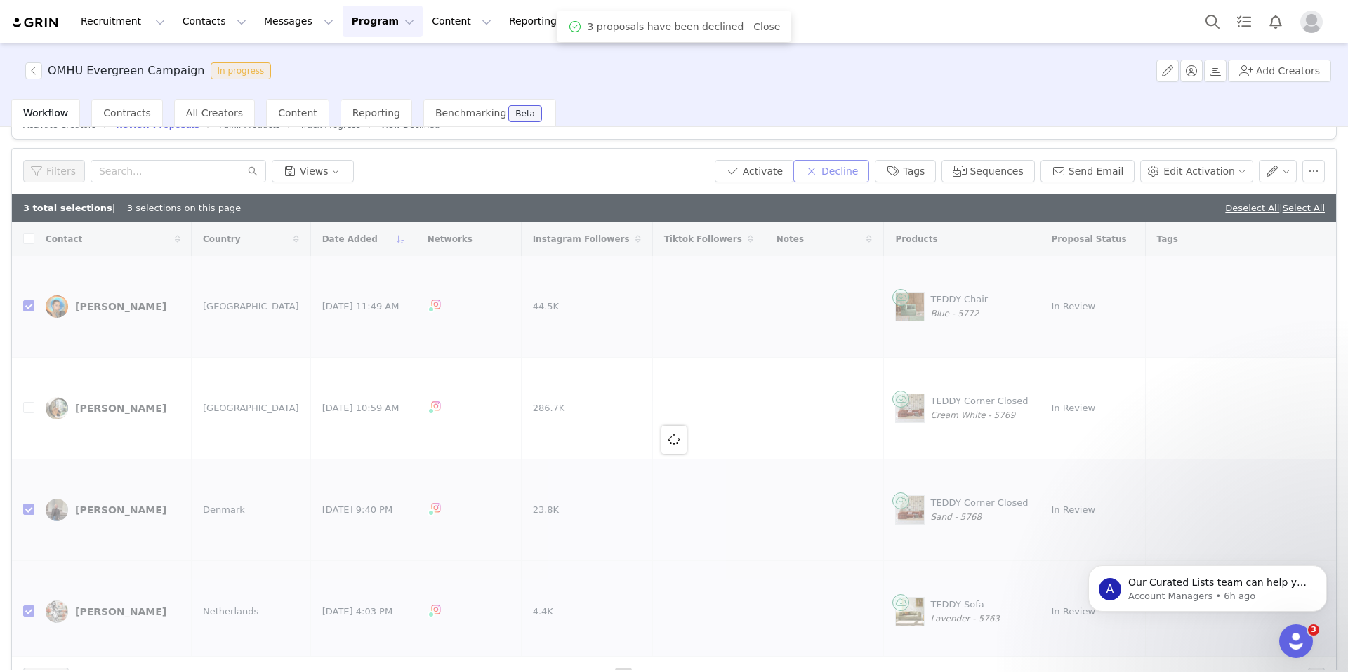
checkbox input "false"
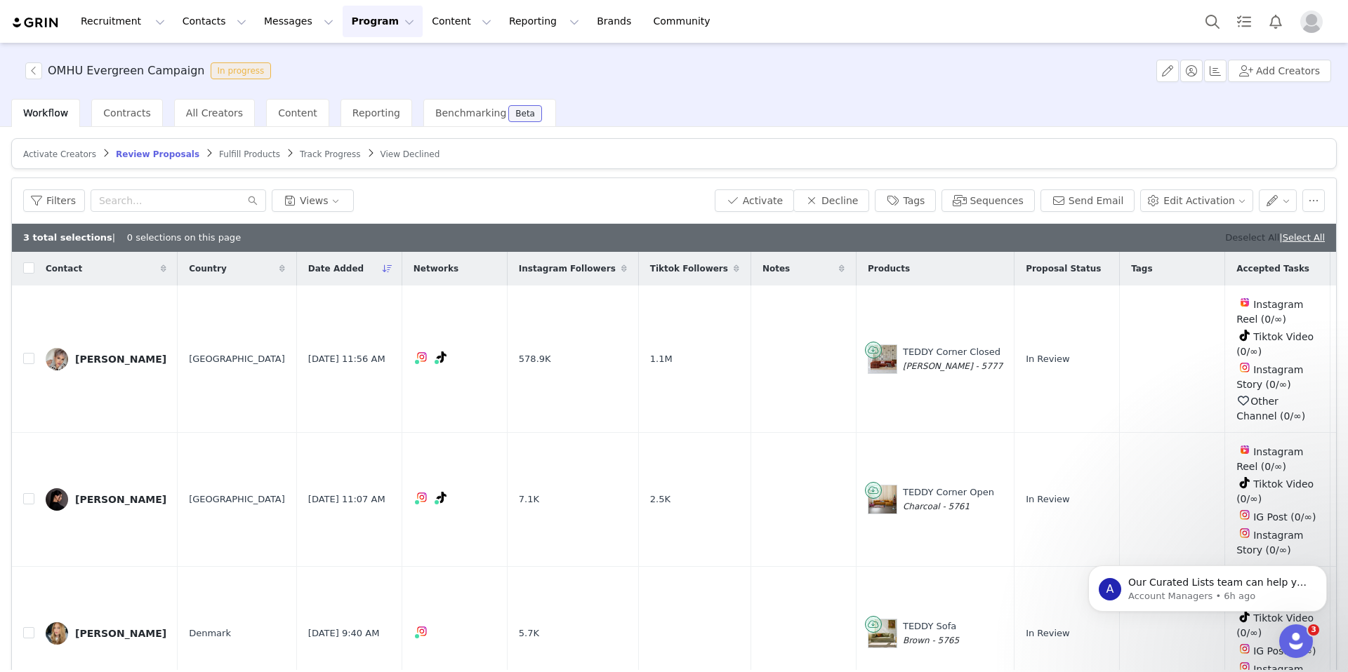
click at [1247, 239] on link "Deselect All" at bounding box center [1252, 237] width 54 height 11
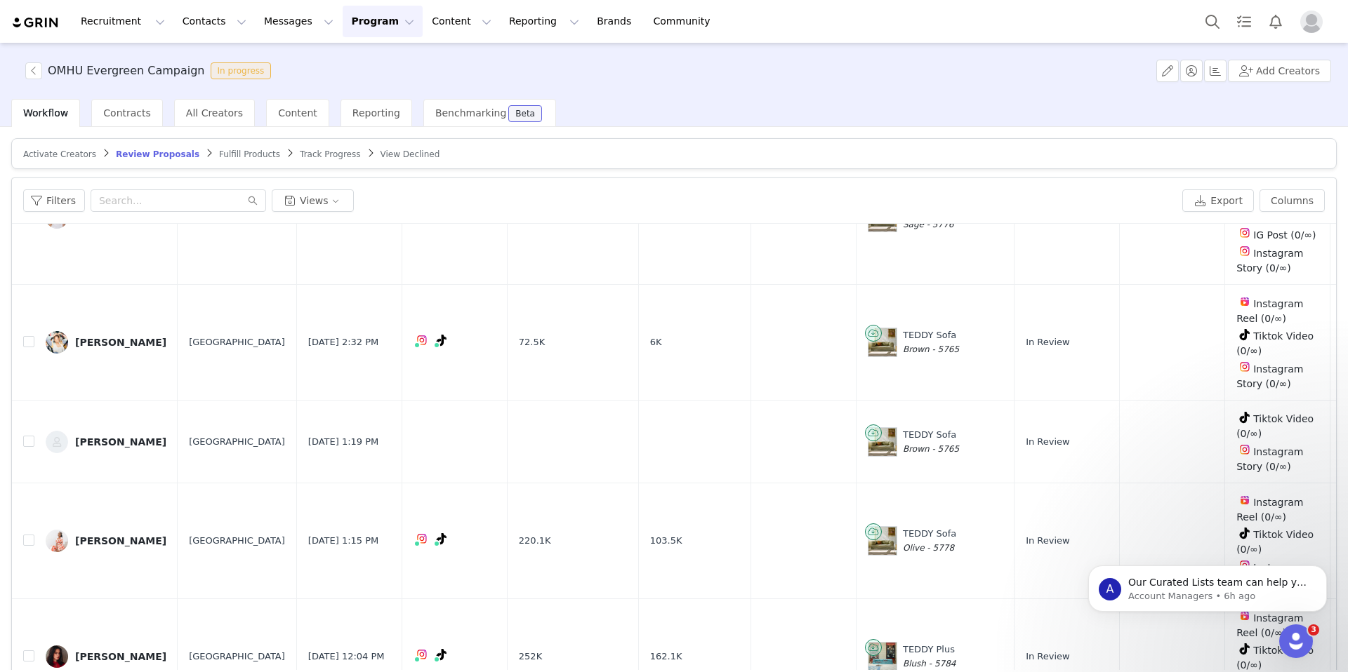
scroll to position [67, 0]
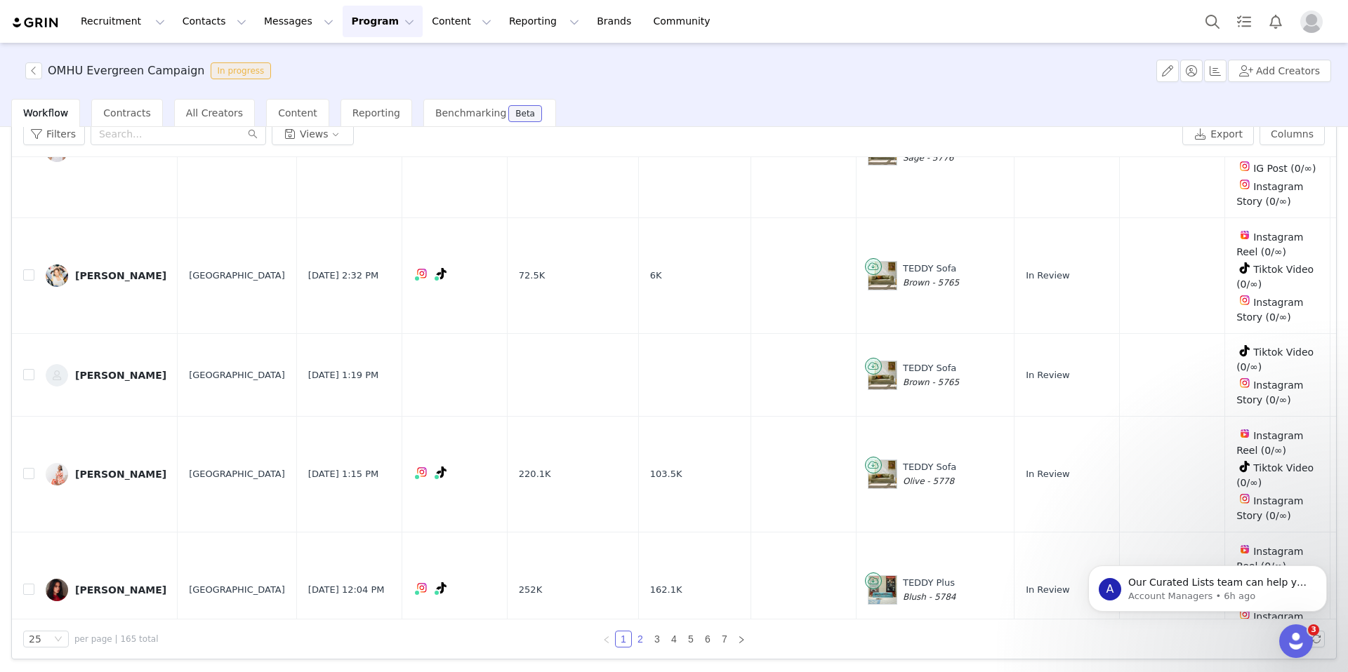
click at [635, 639] on link "2" at bounding box center [639, 639] width 15 height 15
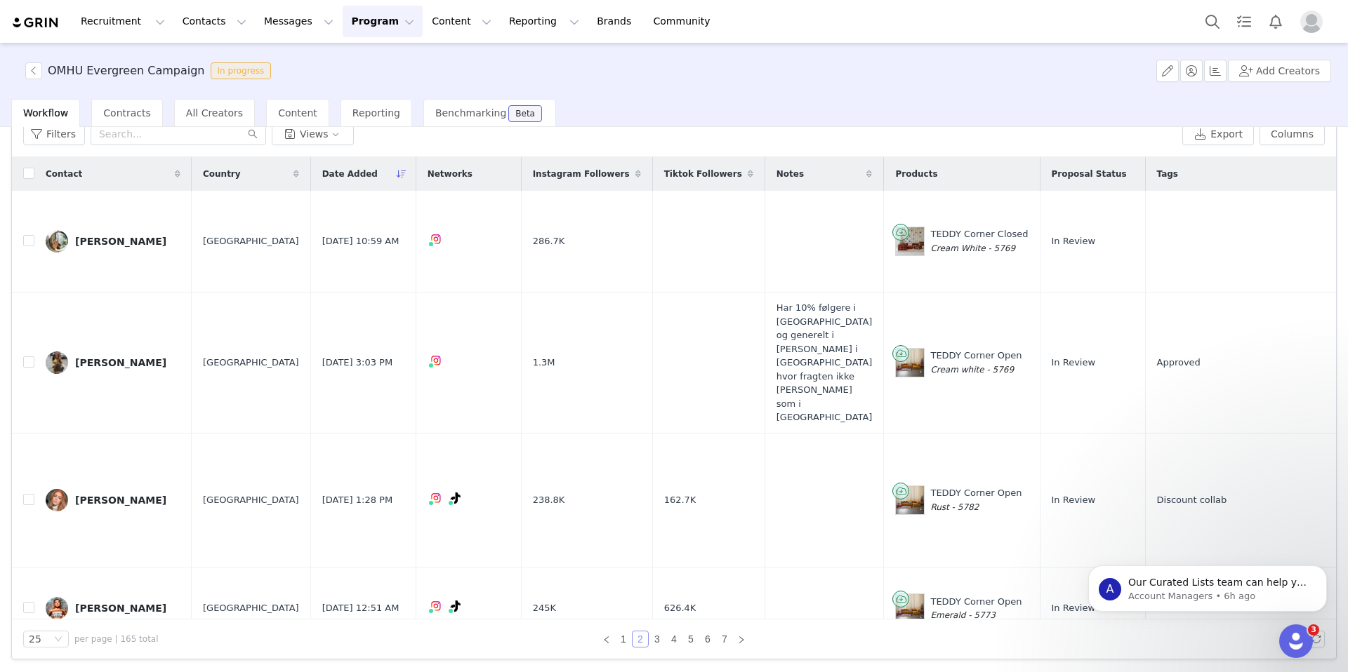
scroll to position [0, 0]
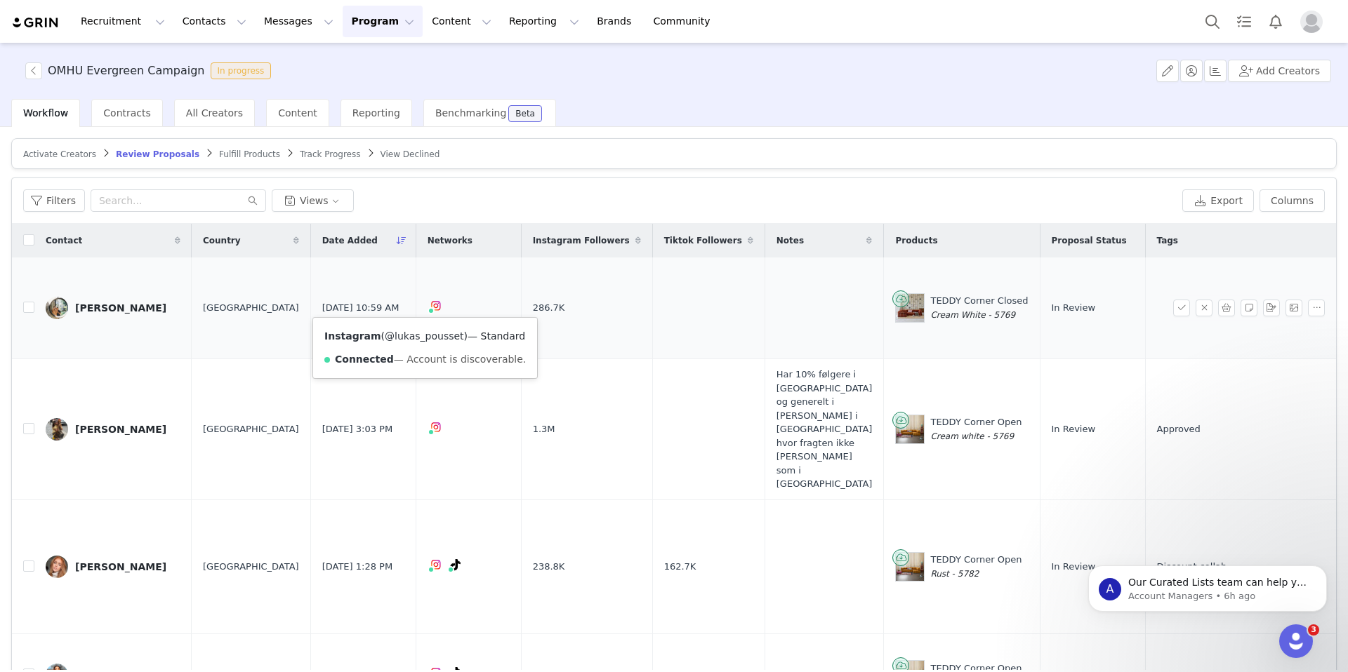
click at [416, 334] on link "@lukas_pousset" at bounding box center [424, 336] width 79 height 11
click at [118, 306] on div "[PERSON_NAME]" at bounding box center [120, 308] width 91 height 11
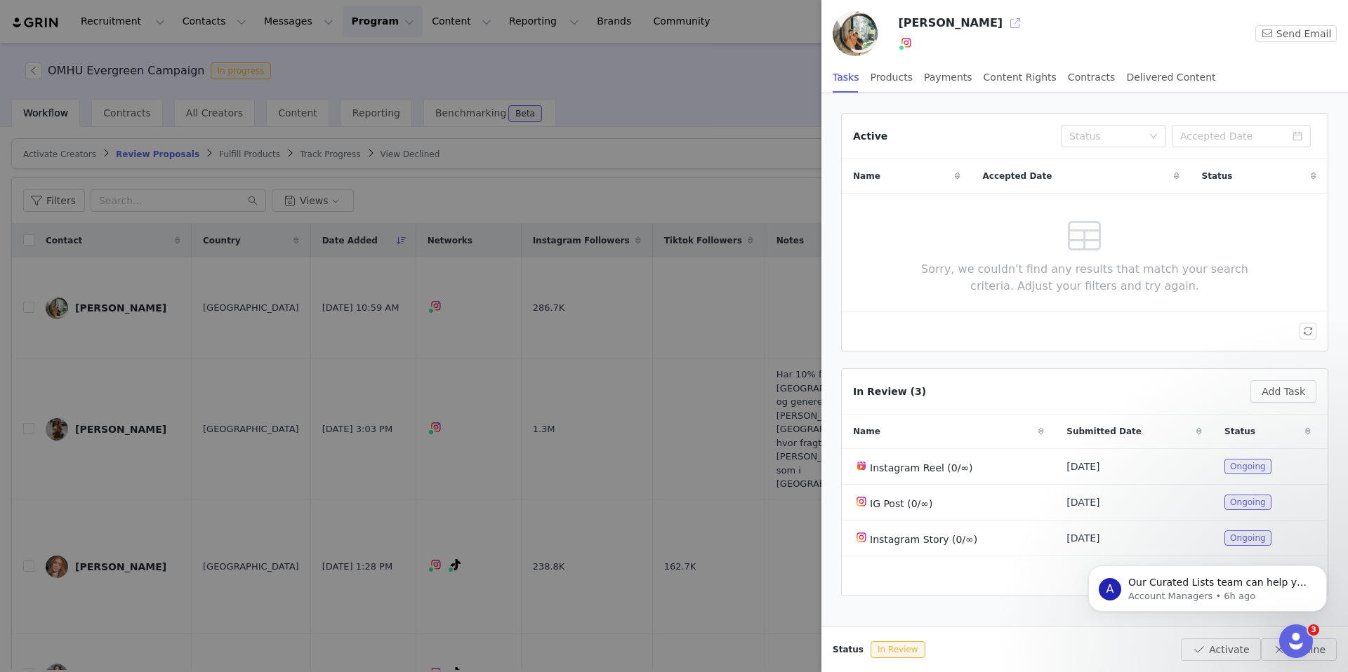
click at [1004, 29] on button "button" at bounding box center [1015, 23] width 22 height 22
click at [750, 111] on div at bounding box center [674, 336] width 1348 height 672
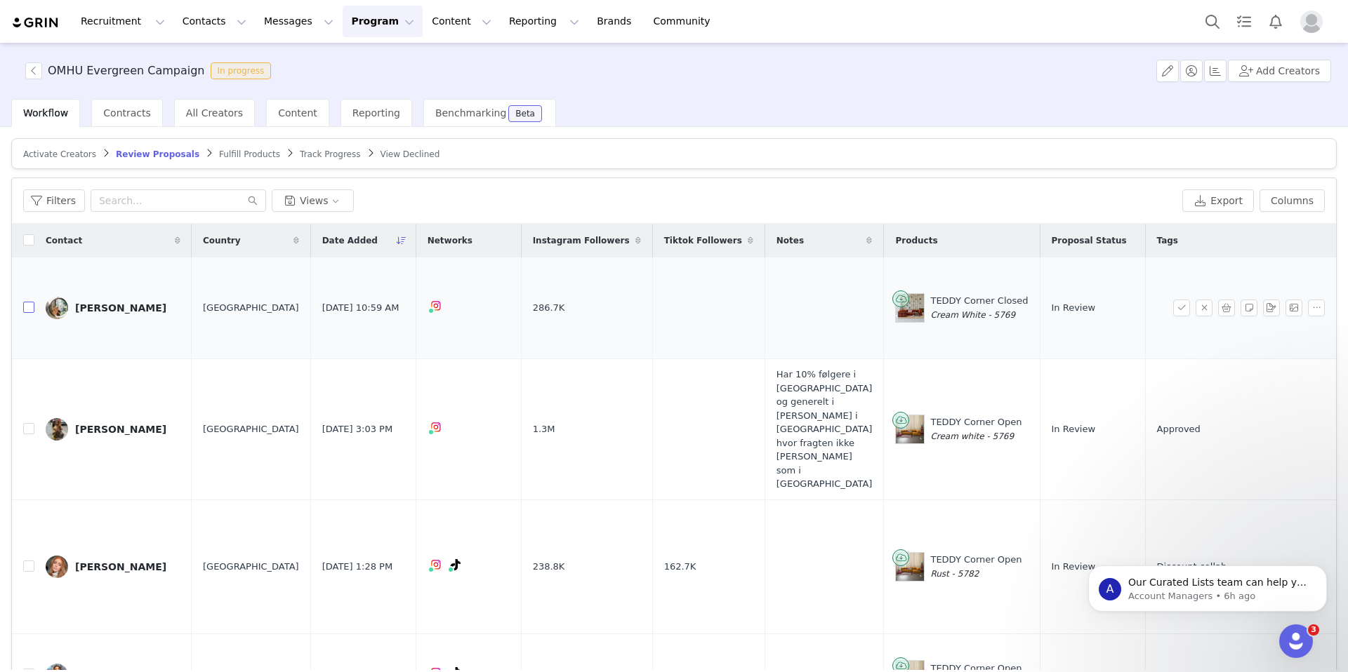
click at [30, 307] on input "checkbox" at bounding box center [28, 307] width 11 height 11
checkbox input "true"
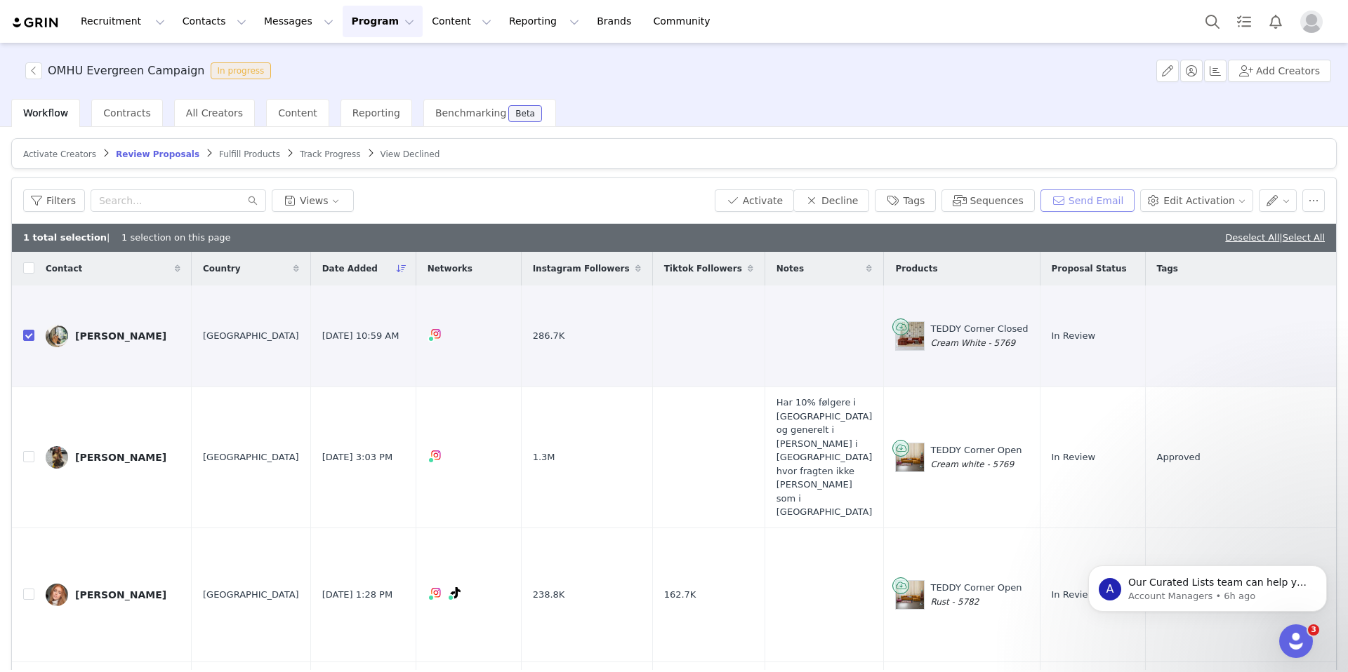
click at [1127, 201] on button "Send Email" at bounding box center [1087, 201] width 95 height 22
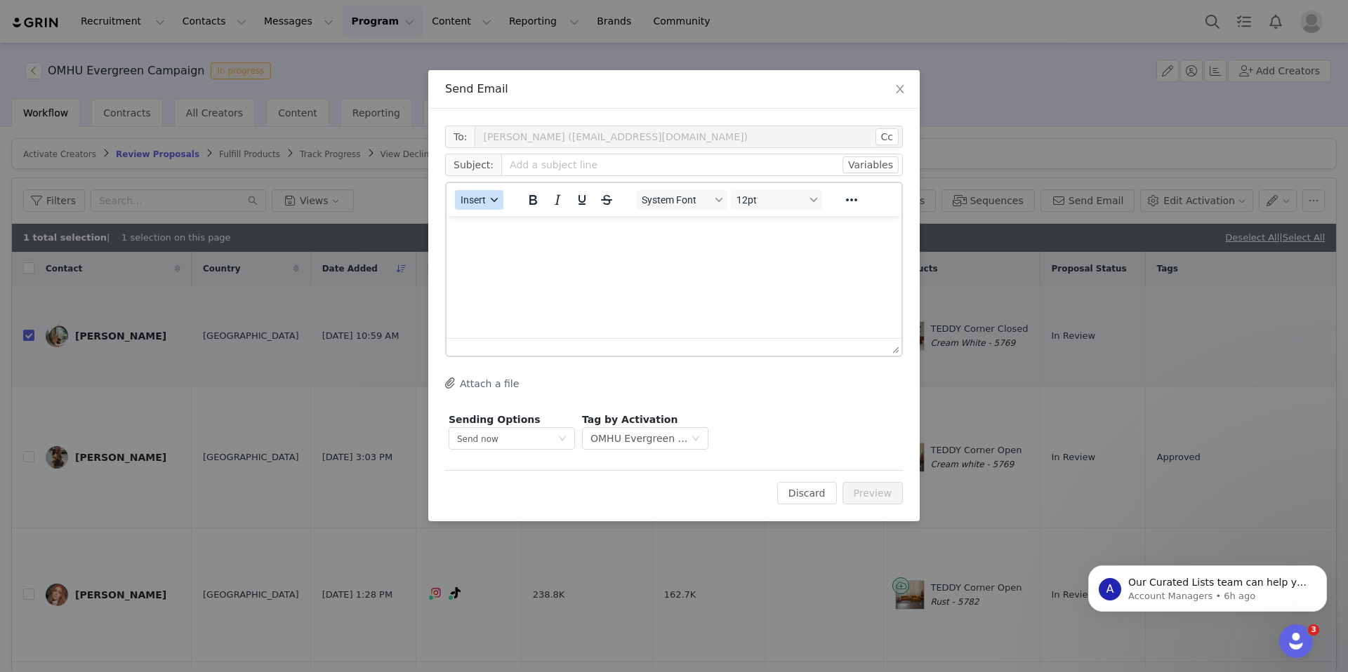
click at [484, 199] on span "Insert" at bounding box center [472, 199] width 25 height 11
click at [518, 230] on div "Insert Template" at bounding box center [530, 224] width 126 height 17
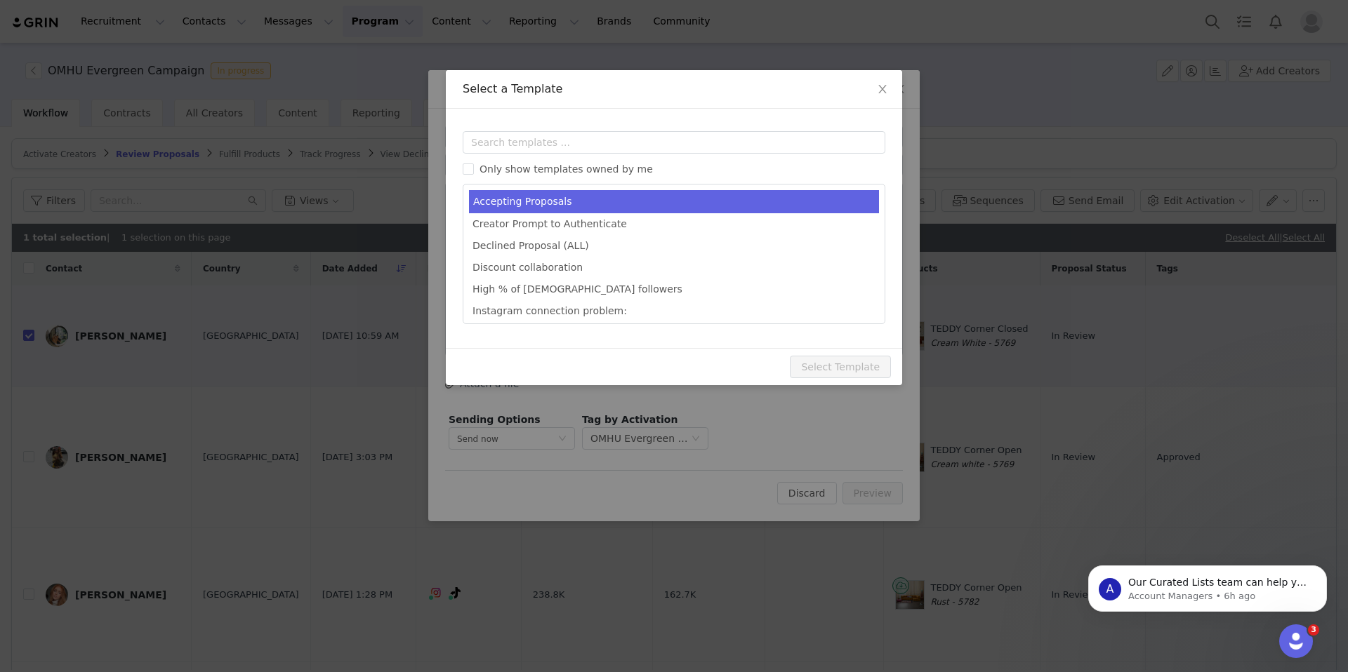
type input "Congrats [first_name]!💙"
click at [571, 200] on li "Accepting Proposals" at bounding box center [674, 201] width 410 height 23
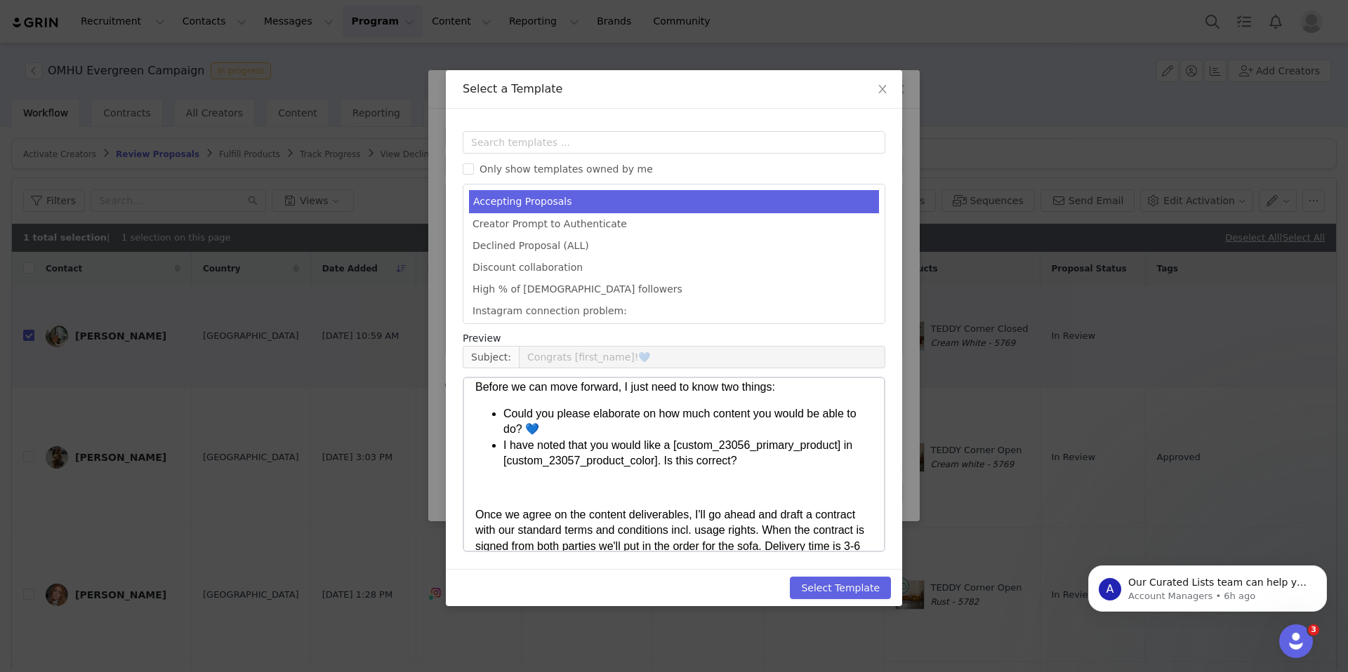
scroll to position [96, 0]
click at [838, 588] on button "Select Template" at bounding box center [840, 588] width 101 height 22
type input "Congrats [first_name]!💙"
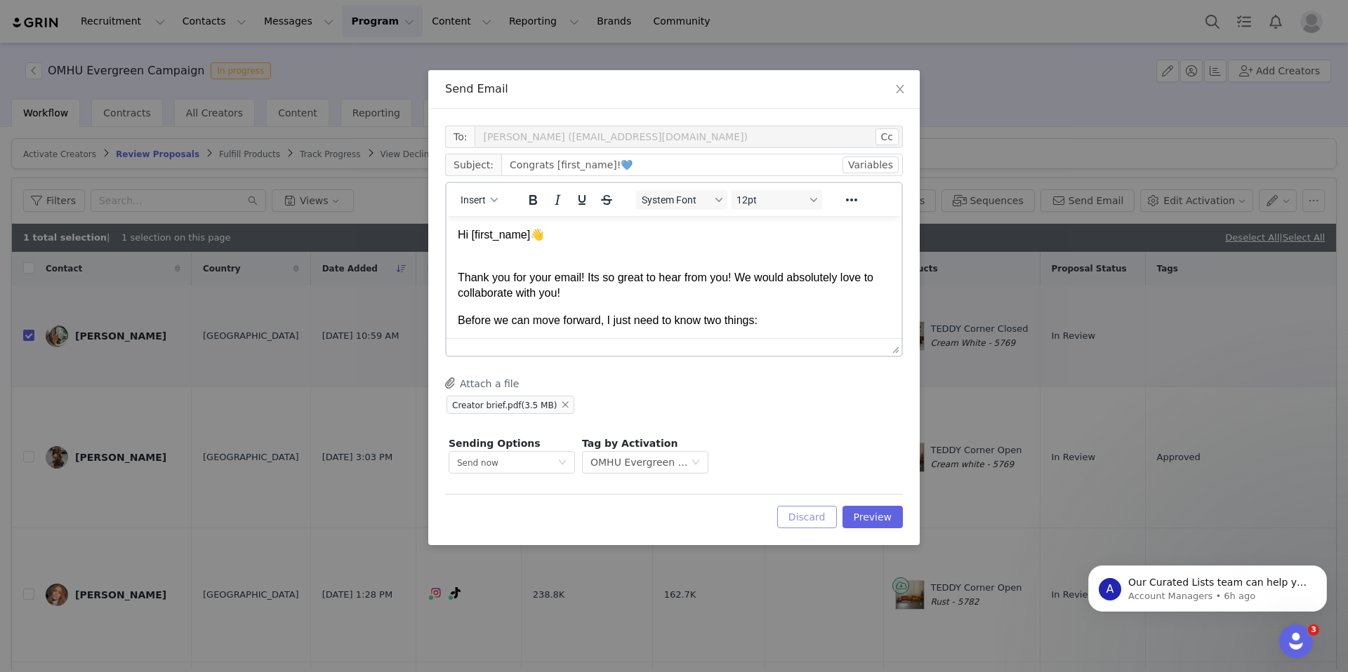
scroll to position [0, 0]
click at [856, 512] on button "Preview" at bounding box center [872, 517] width 61 height 22
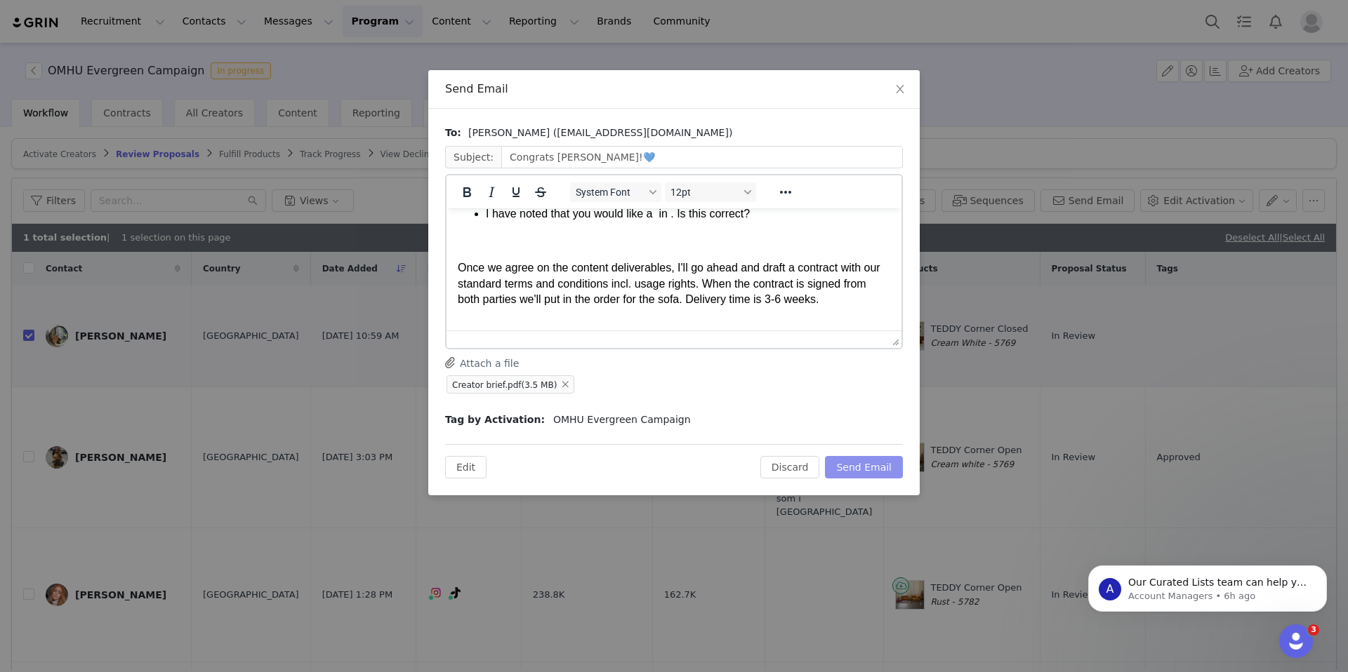
scroll to position [110, 0]
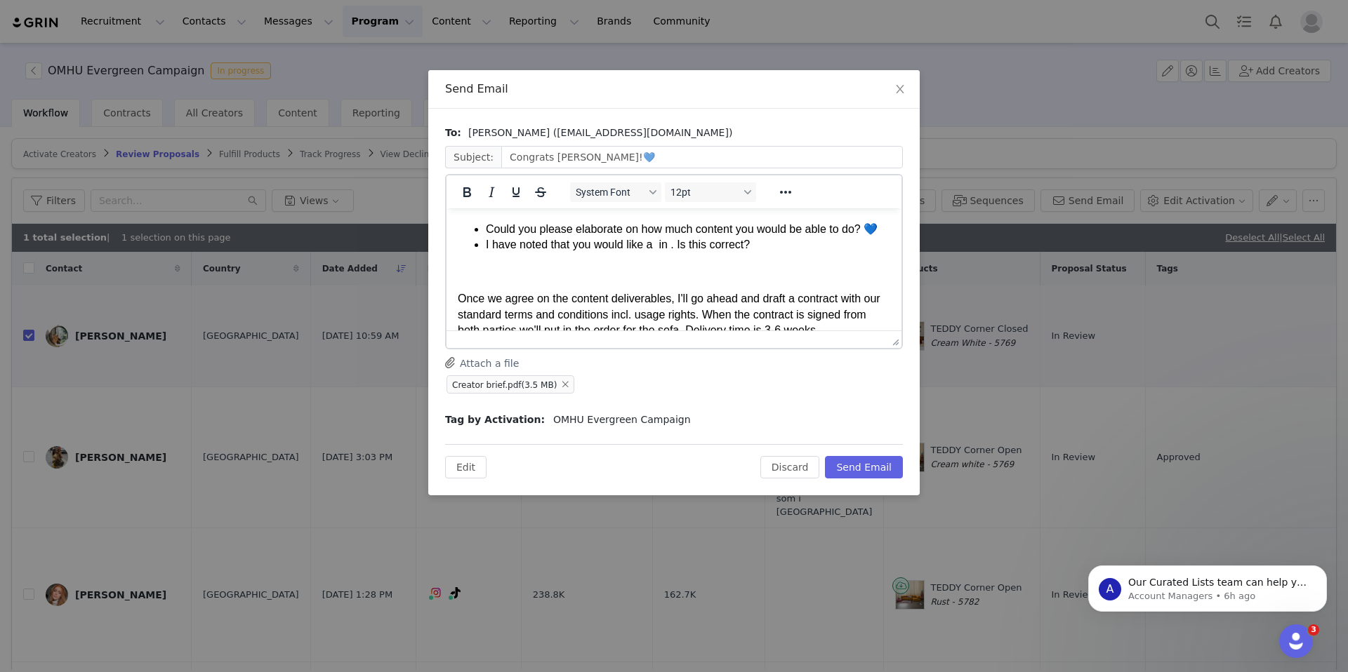
click at [673, 246] on li "I have noted that you would like a in . Is this correct?" at bounding box center [688, 244] width 404 height 15
click at [661, 242] on li "I have noted that you would like a in Cream White. Is this correct?" at bounding box center [688, 244] width 404 height 15
click at [680, 252] on li "I have noted that you would like a TEDDY Corner Closed in Cream White. Is this …" at bounding box center [688, 253] width 404 height 32
click at [606, 272] on body "Hi Lukas👋 Thank you for your email! Its so great to hear from you! We would abs…" at bounding box center [674, 373] width 432 height 526
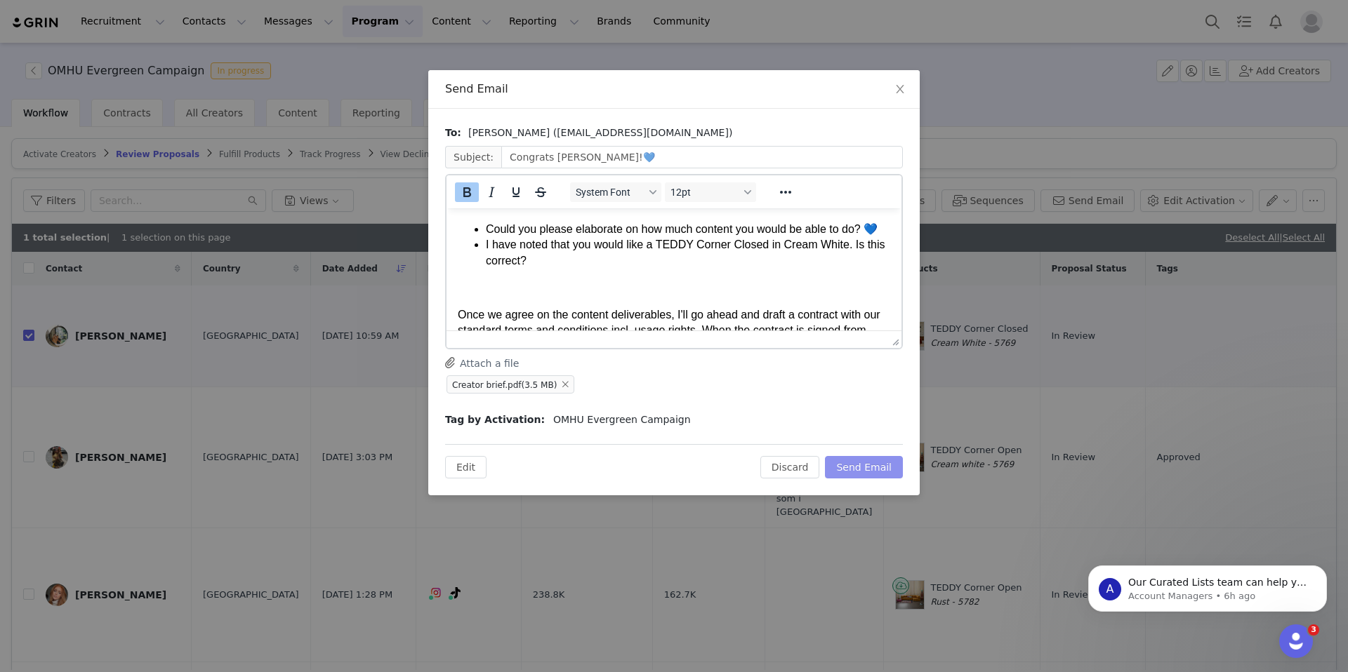
click at [871, 465] on button "Send Email" at bounding box center [864, 467] width 78 height 22
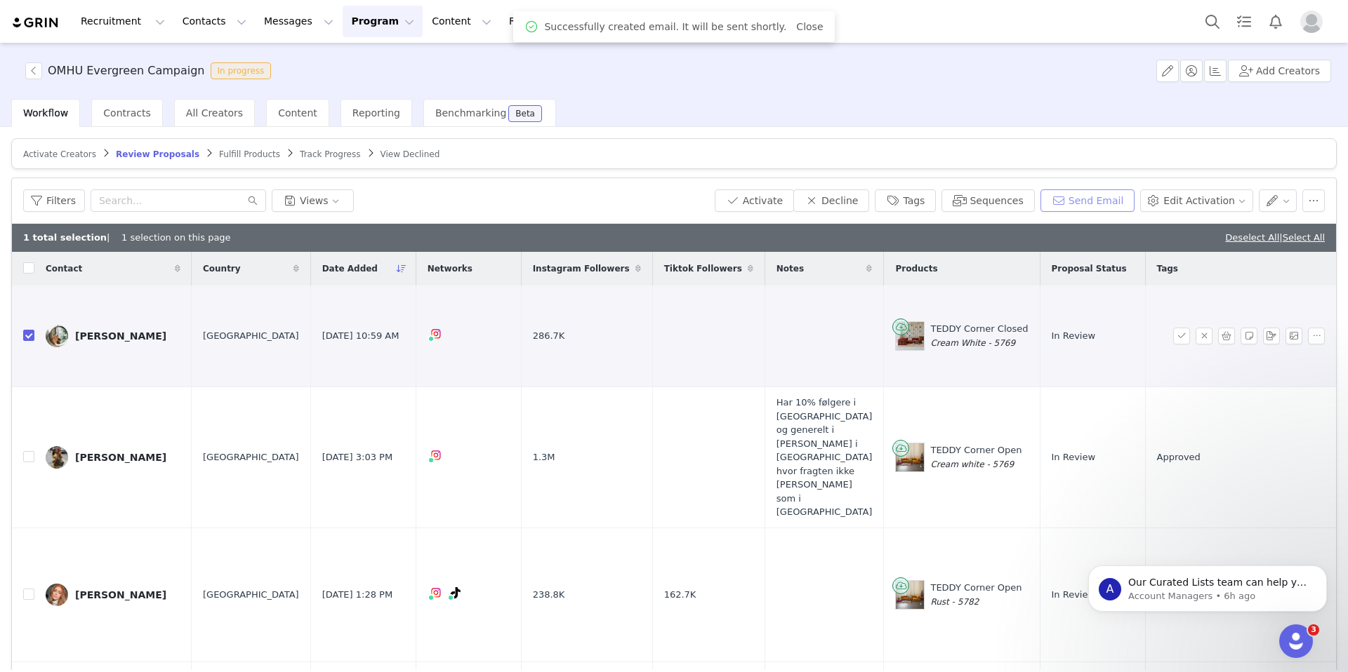
scroll to position [0, 0]
click at [911, 197] on button "Tags" at bounding box center [905, 201] width 61 height 22
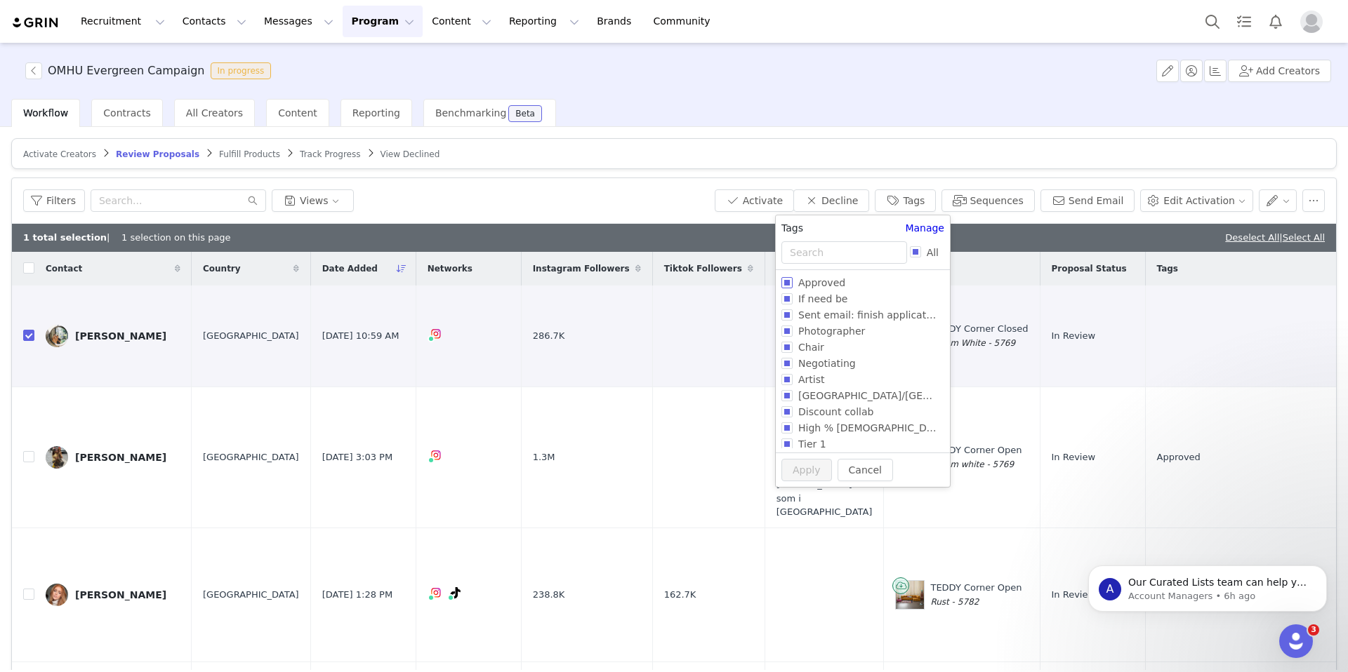
click at [794, 282] on span "Approved" at bounding box center [821, 282] width 58 height 11
click at [792, 282] on input "Approved" at bounding box center [786, 282] width 11 height 11
checkbox input "true"
click at [799, 493] on button "Apply" at bounding box center [806, 497] width 51 height 22
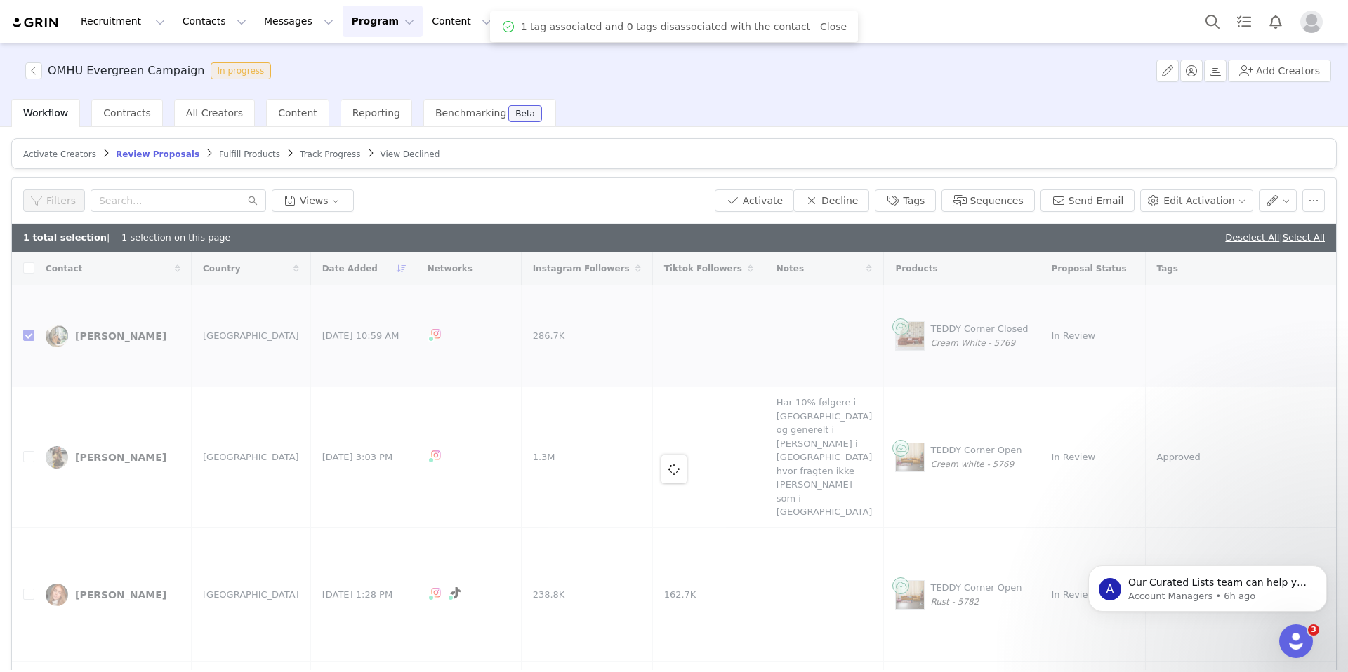
checkbox input "false"
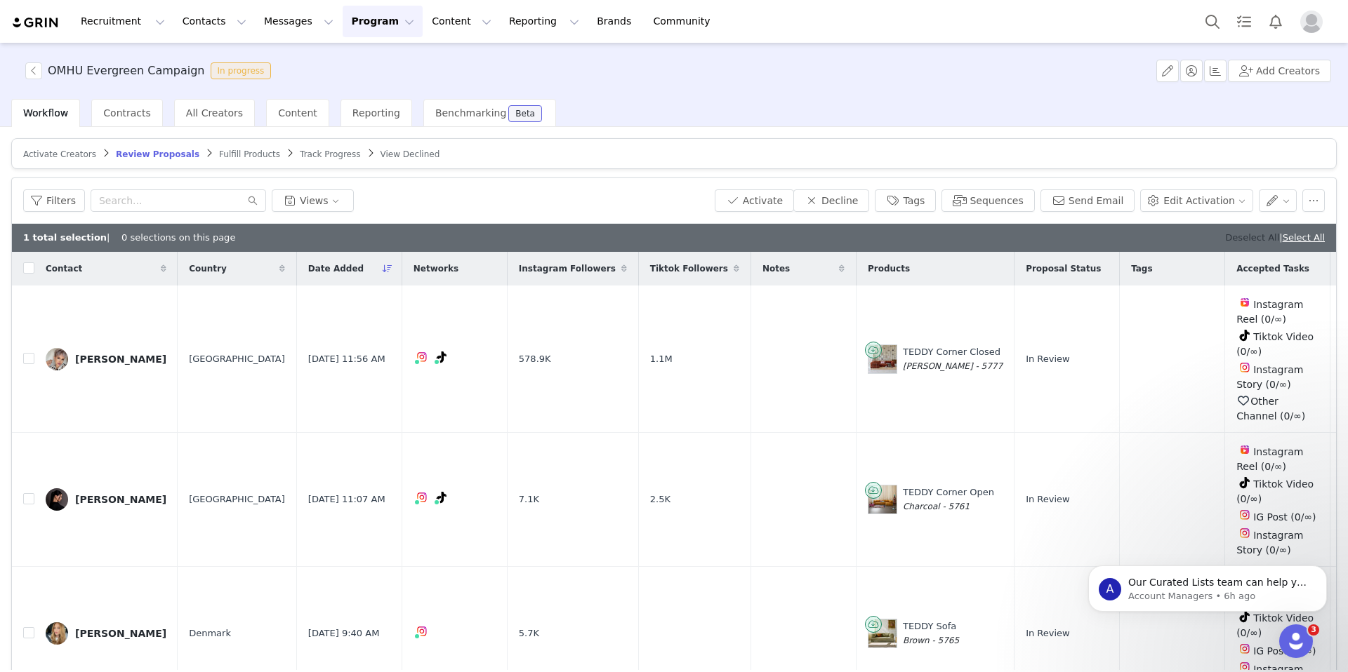
click at [1226, 233] on link "Deselect All" at bounding box center [1252, 237] width 54 height 11
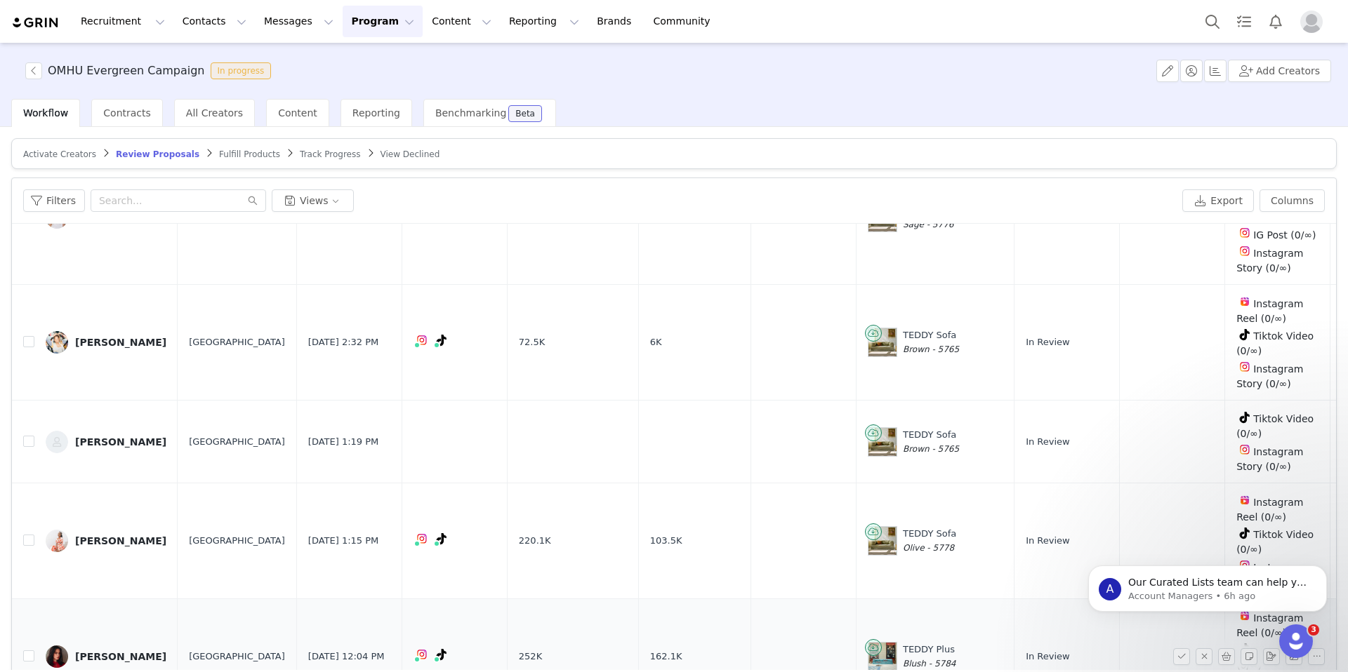
scroll to position [67, 0]
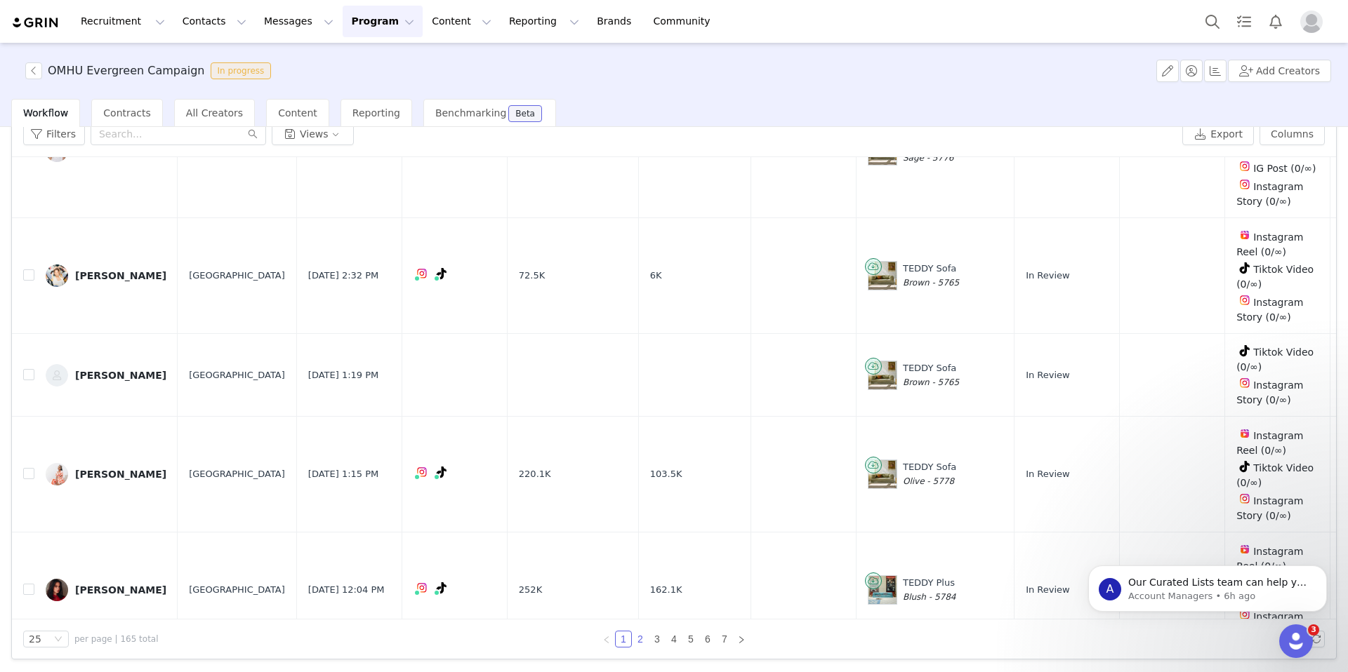
click at [637, 639] on link "2" at bounding box center [639, 639] width 15 height 15
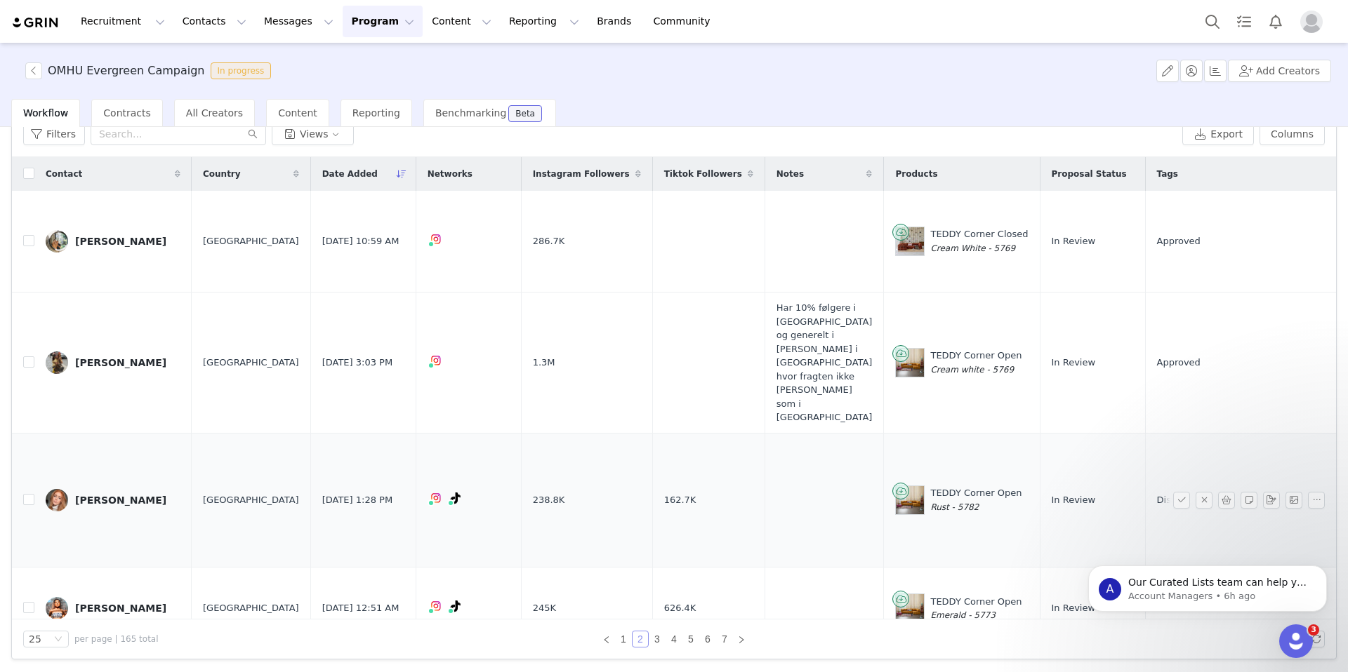
scroll to position [2707, 0]
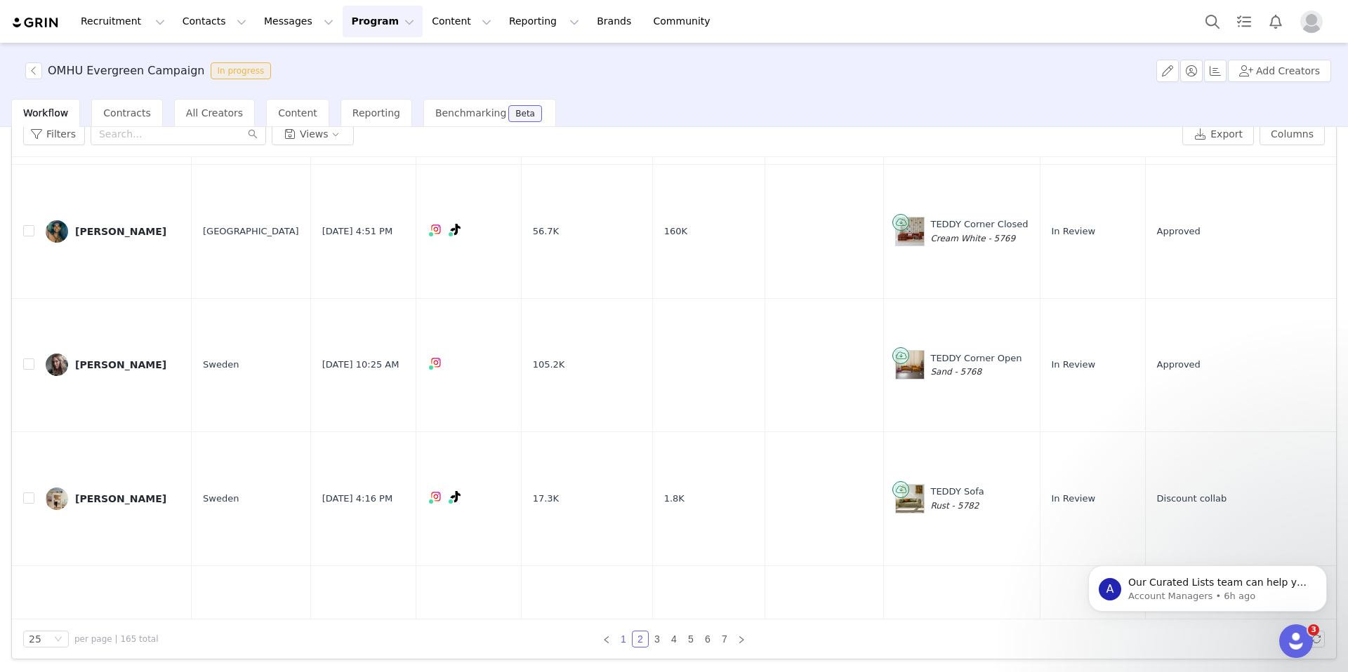
click at [621, 642] on link "1" at bounding box center [623, 639] width 15 height 15
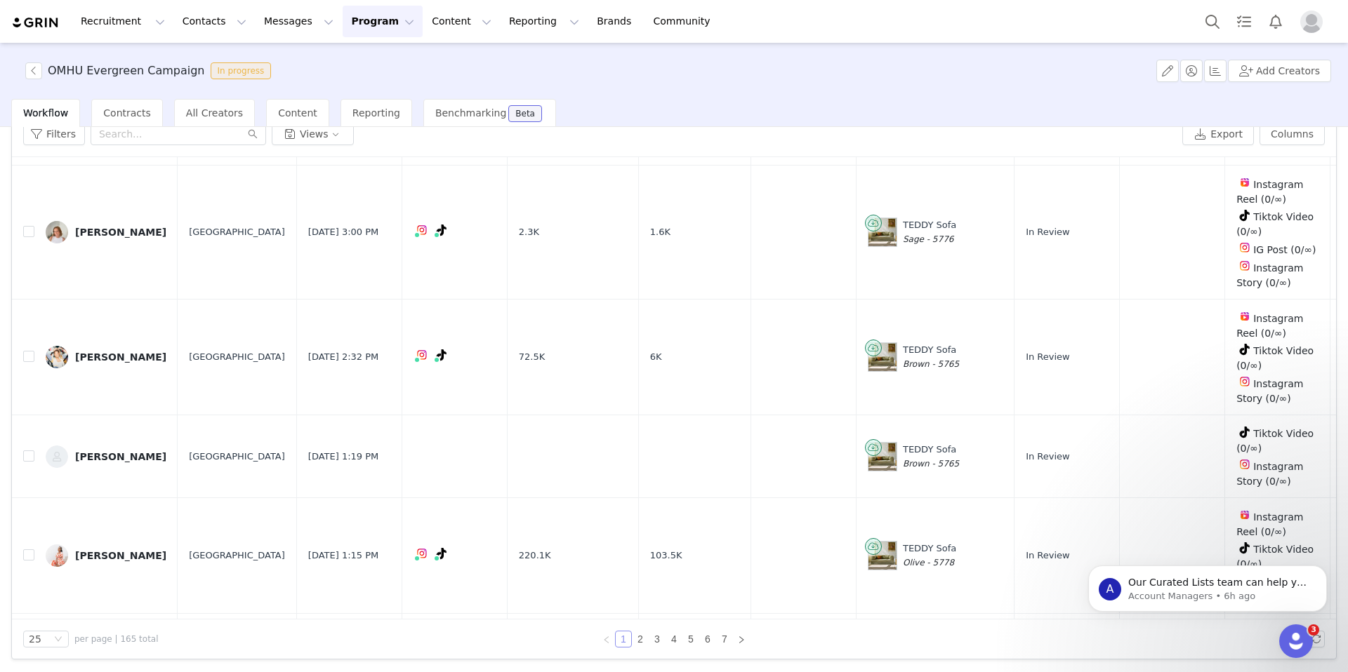
scroll to position [2502, 0]
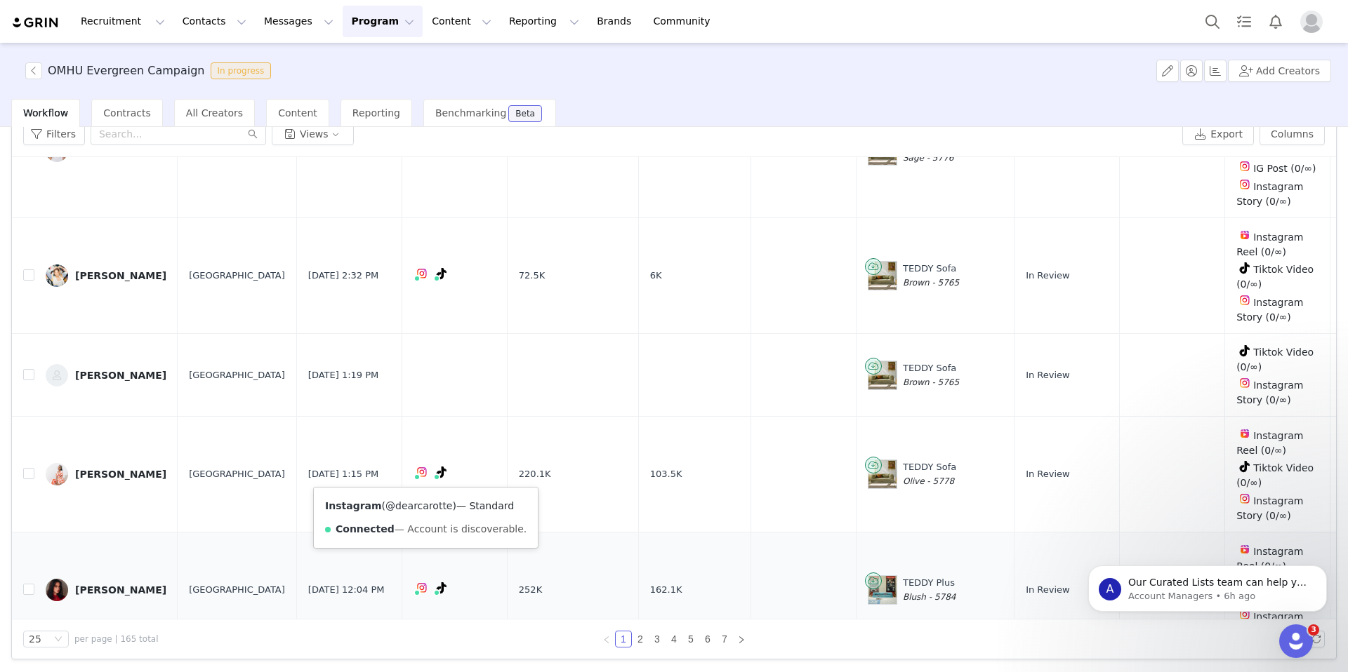
click at [422, 508] on link "@dearcarotte" at bounding box center [418, 505] width 67 height 11
click at [26, 584] on input "checkbox" at bounding box center [28, 589] width 11 height 11
checkbox input "true"
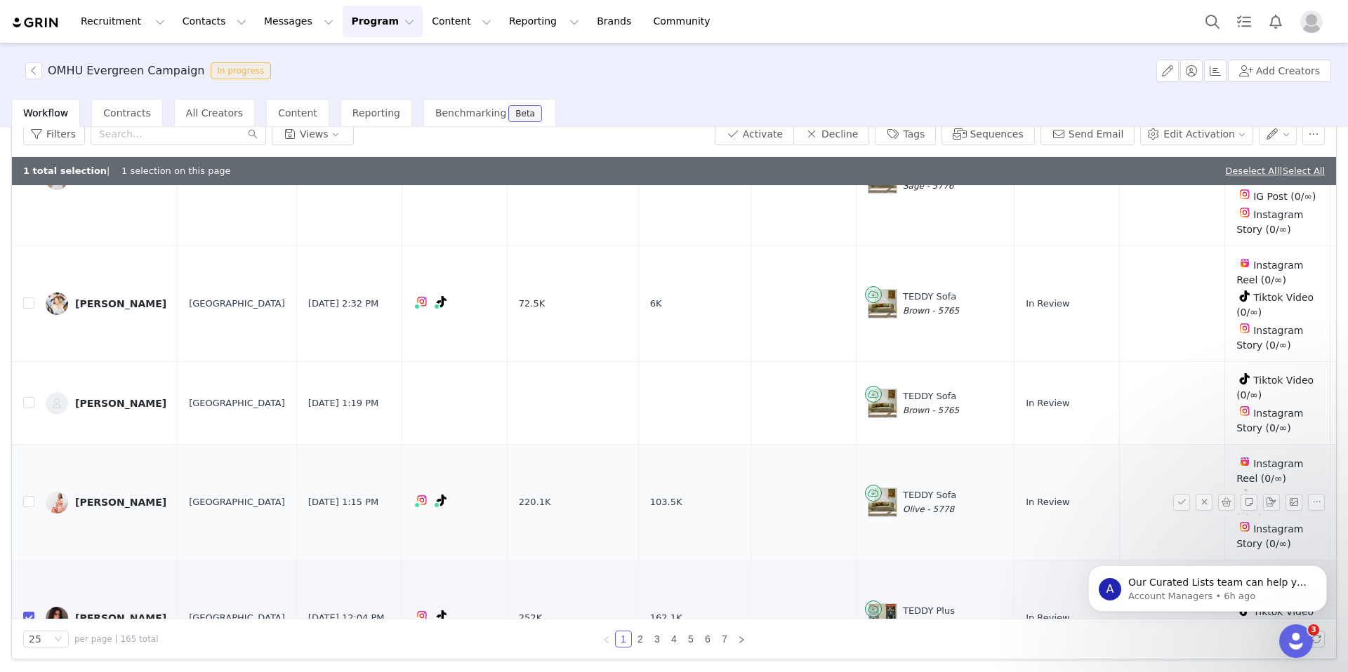
scroll to position [2531, 0]
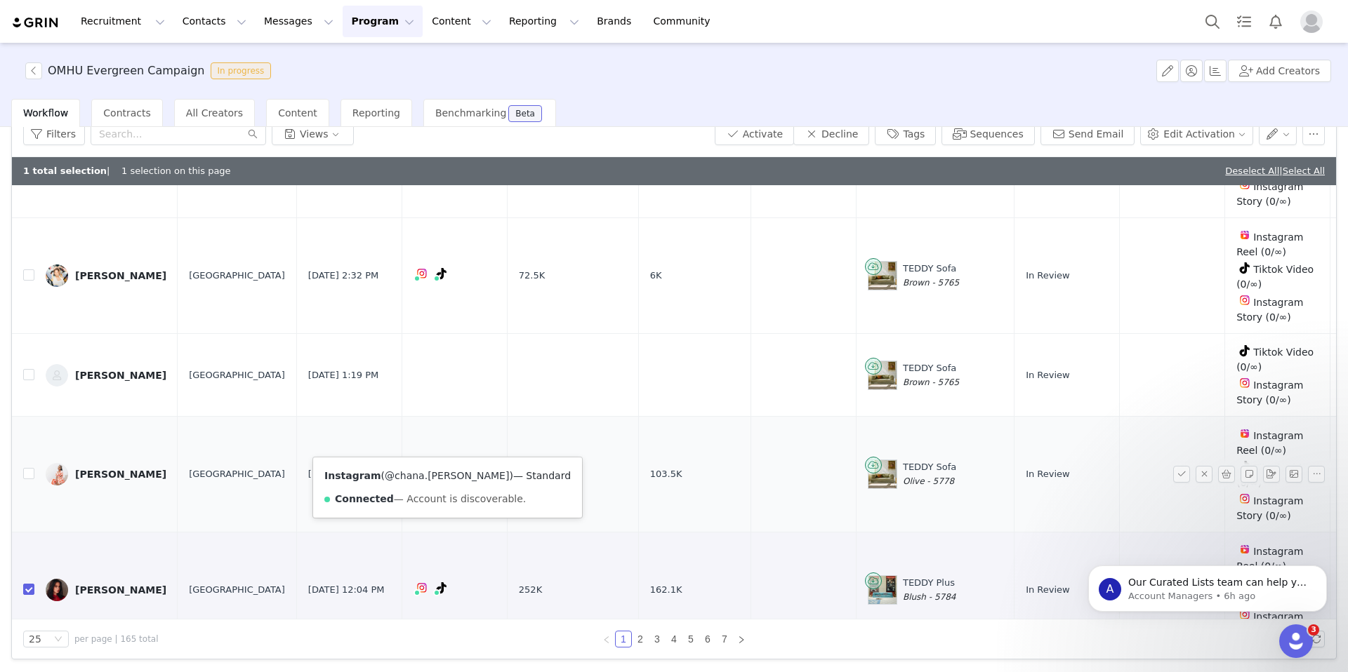
click at [404, 477] on link "@chana.didier_" at bounding box center [447, 475] width 124 height 11
click at [27, 468] on input "checkbox" at bounding box center [28, 473] width 11 height 11
click at [32, 468] on input "checkbox" at bounding box center [28, 473] width 11 height 11
checkbox input "false"
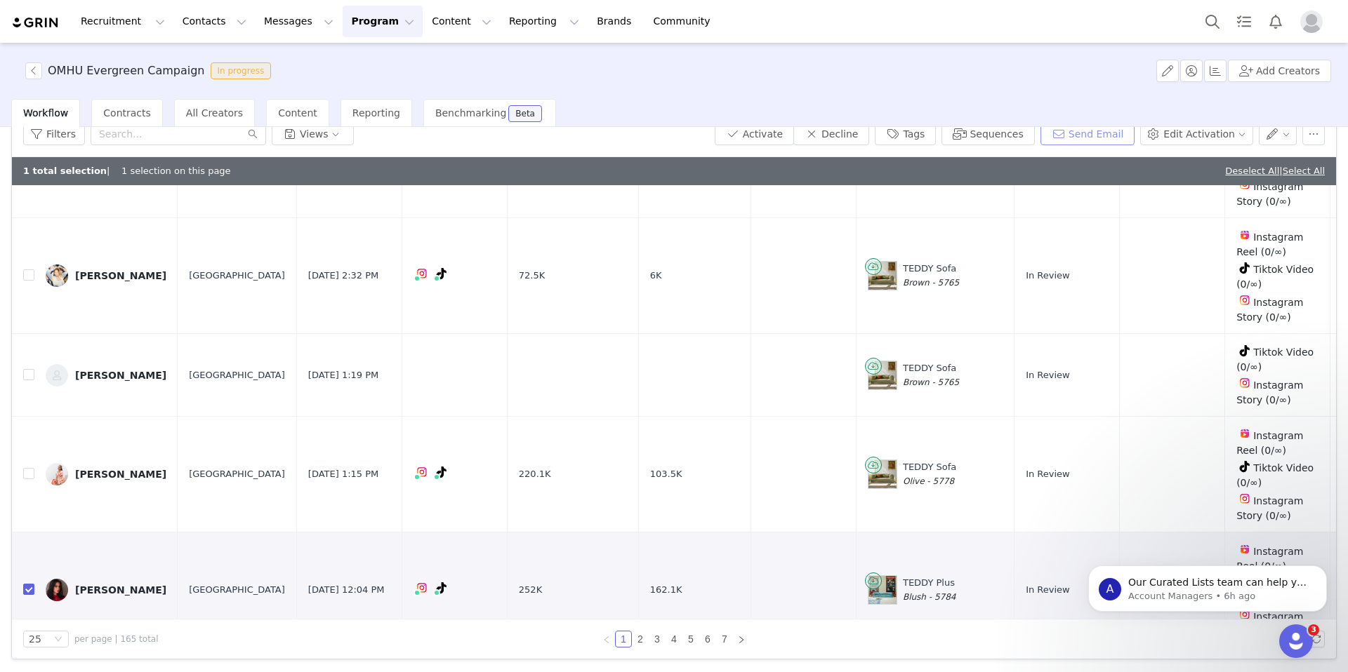
click at [1096, 134] on button "Send Email" at bounding box center [1087, 134] width 95 height 22
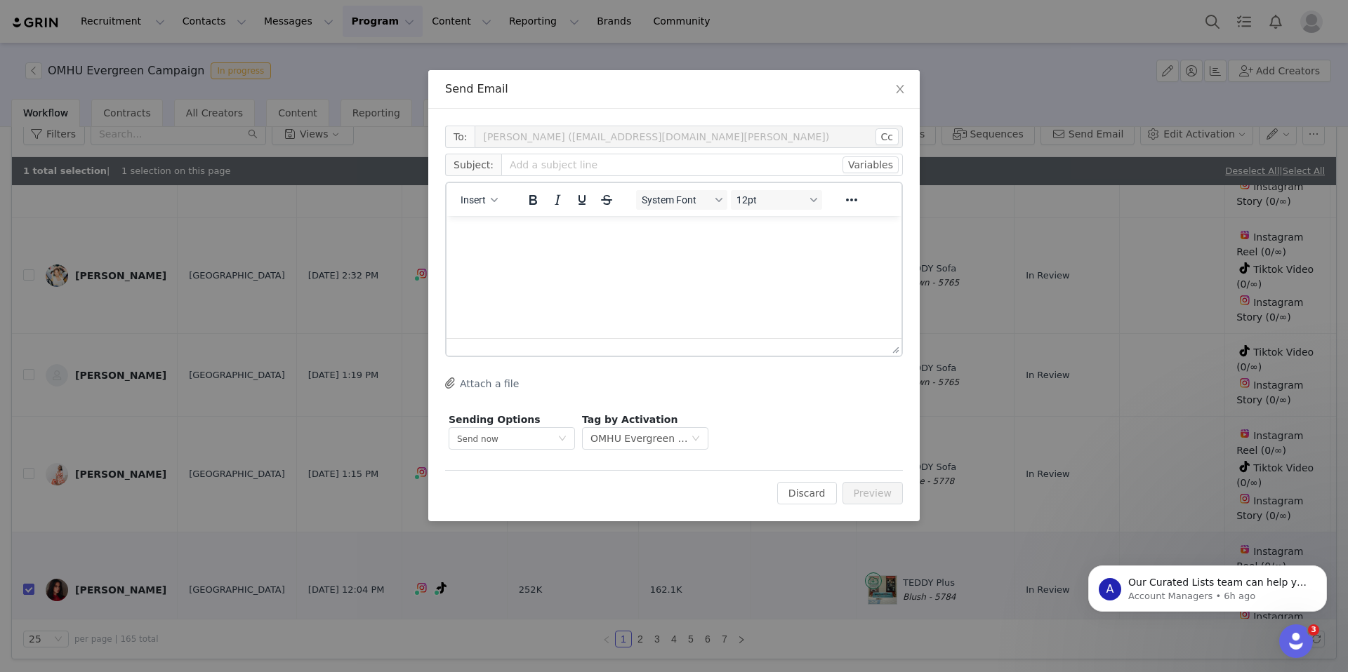
scroll to position [0, 0]
click at [484, 201] on span "Insert" at bounding box center [472, 199] width 25 height 11
click at [509, 227] on div "Insert Template" at bounding box center [530, 224] width 126 height 17
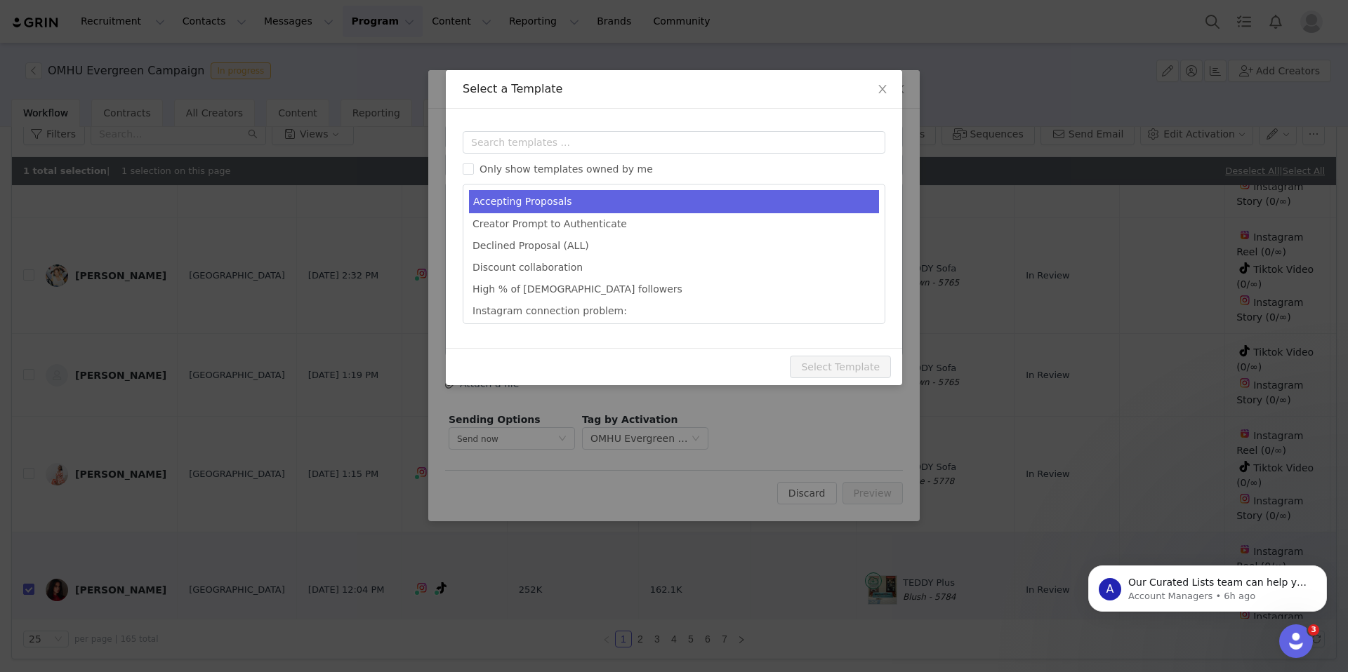
type input "Congrats [first_name]!💙"
click at [558, 199] on li "Accepting Proposals" at bounding box center [674, 201] width 410 height 23
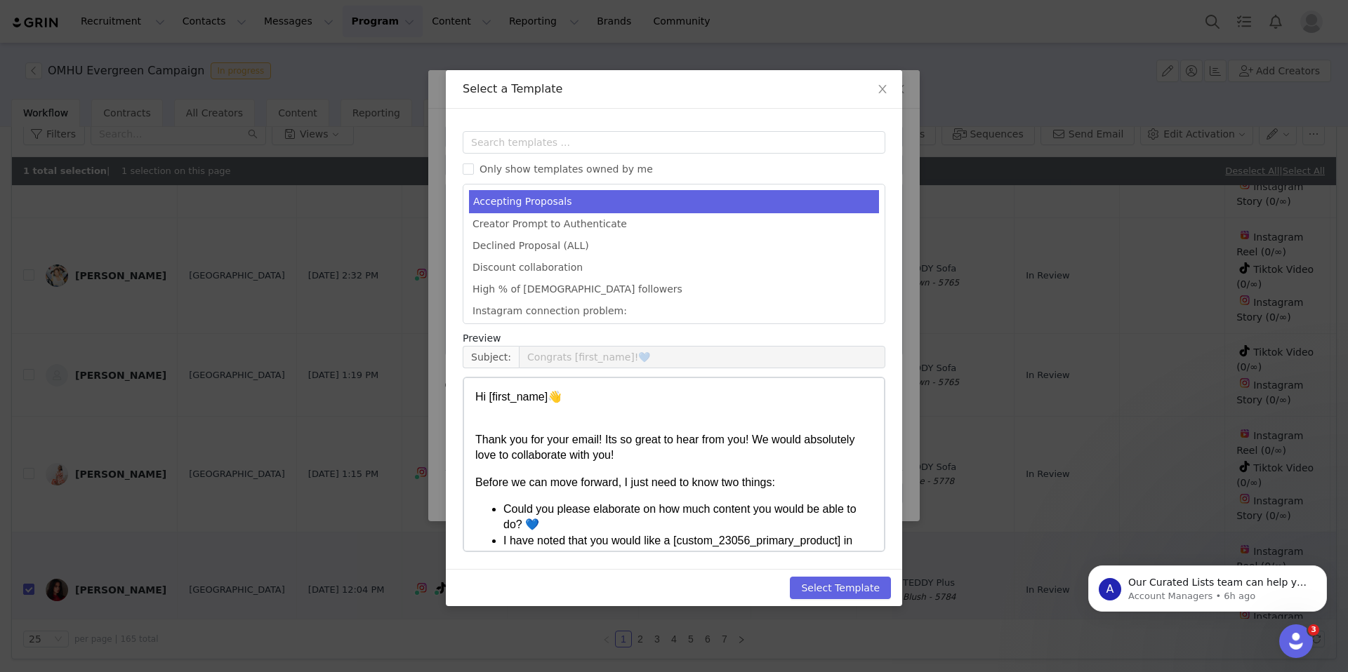
scroll to position [317, 0]
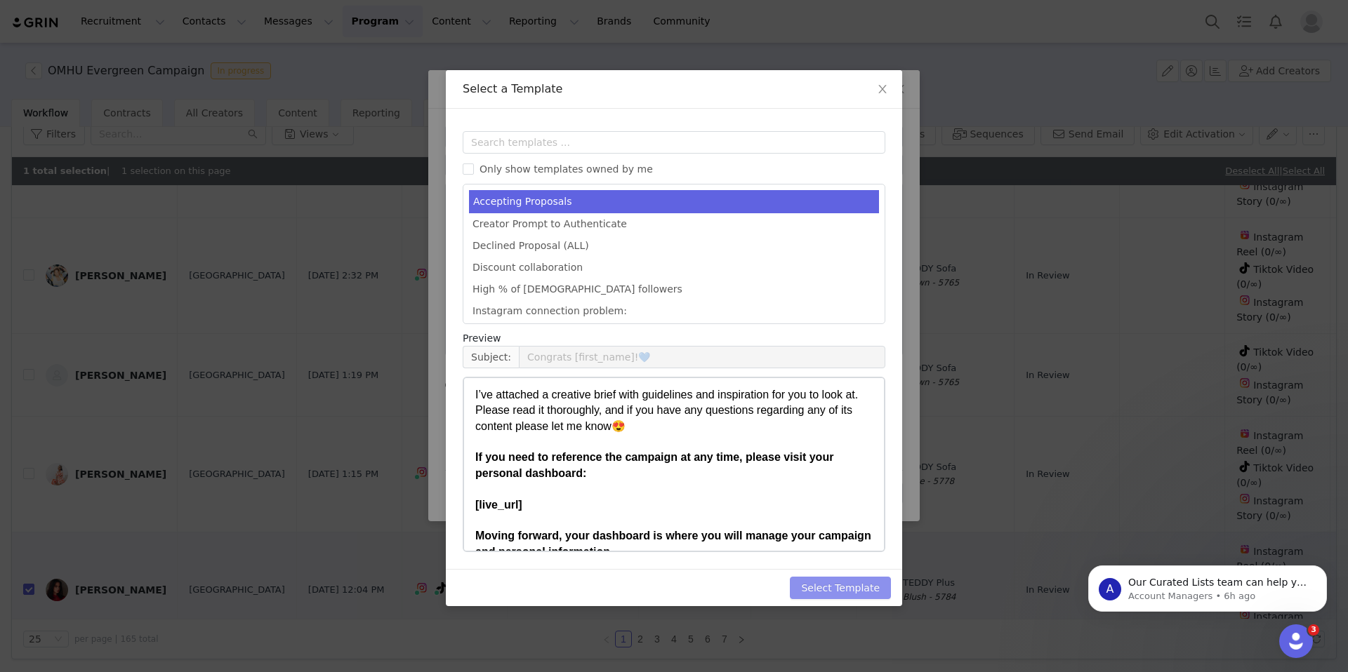
click at [824, 581] on button "Select Template" at bounding box center [840, 588] width 101 height 22
type input "Congrats [first_name]!💙"
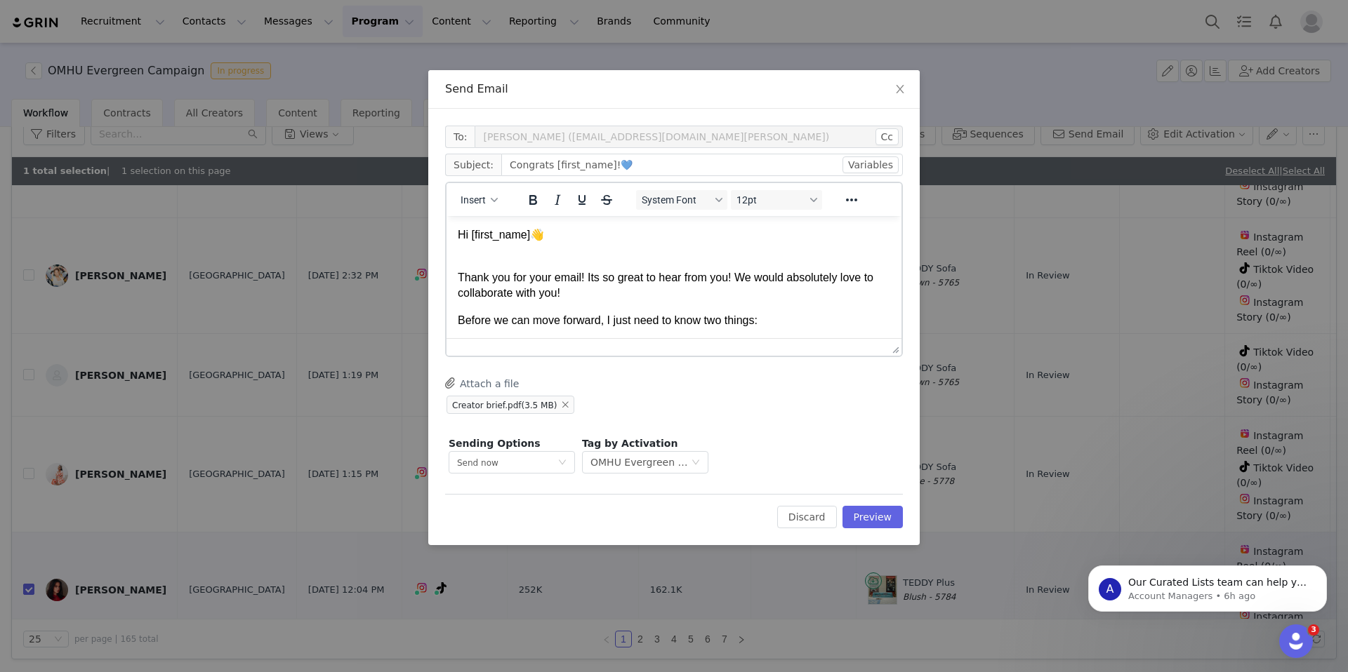
scroll to position [426, 0]
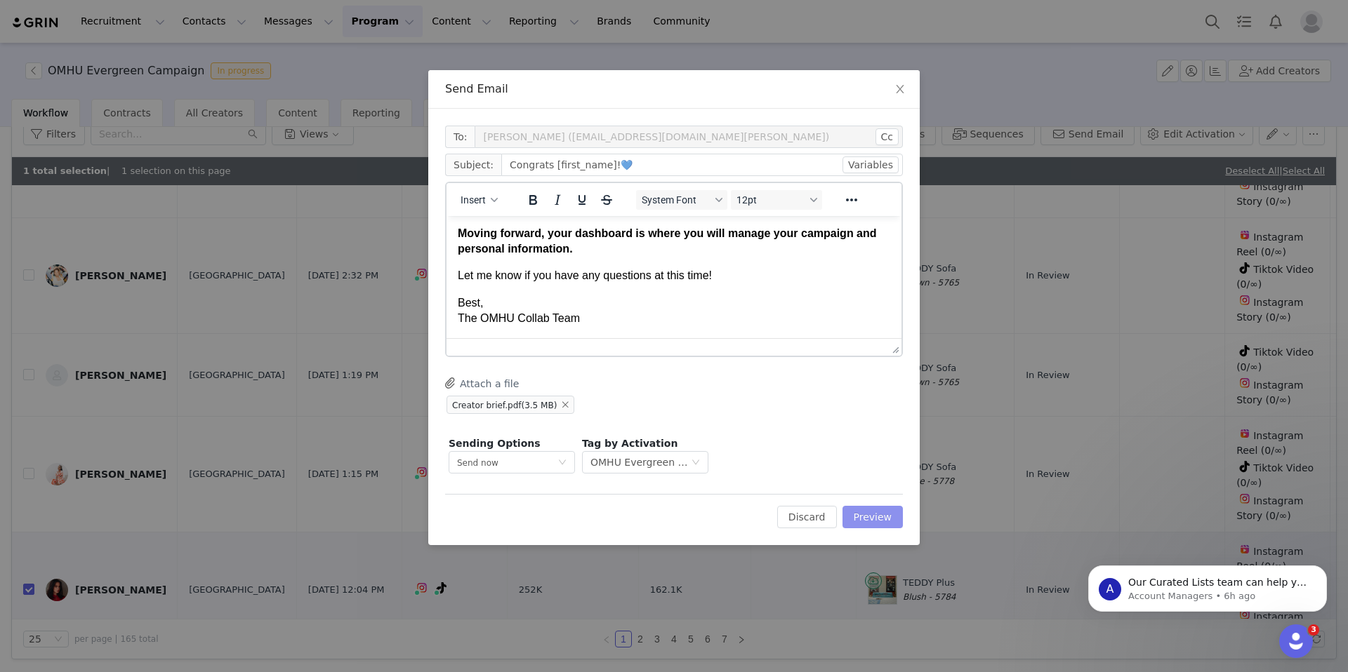
click at [860, 524] on button "Preview" at bounding box center [872, 517] width 61 height 22
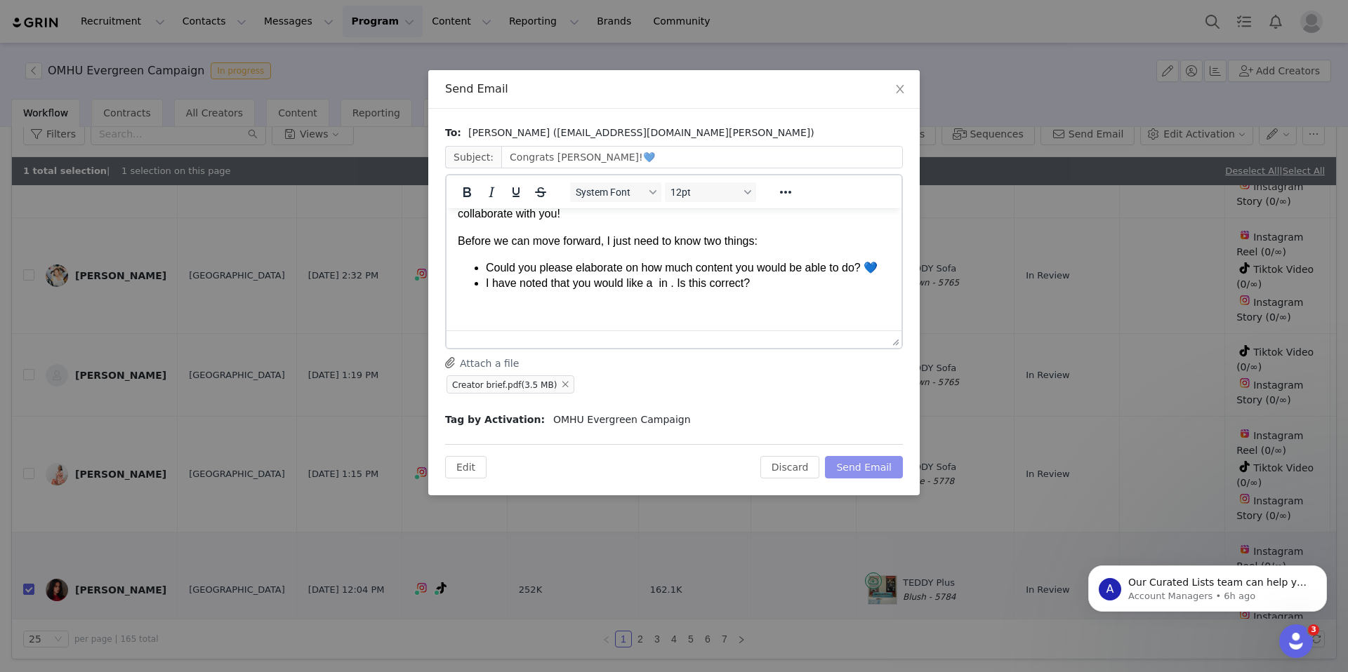
scroll to position [71, 0]
click at [658, 287] on li "I have noted that you would like a in . Is this correct?" at bounding box center [688, 284] width 404 height 15
click at [846, 293] on body "Hi Caroline👋 Thank you for your email! Its so great to hear from you! We would …" at bounding box center [674, 404] width 432 height 510
click at [864, 288] on li "I have noted that you would like a Teddy Plus in Blush. Is this correct?" at bounding box center [688, 284] width 404 height 15
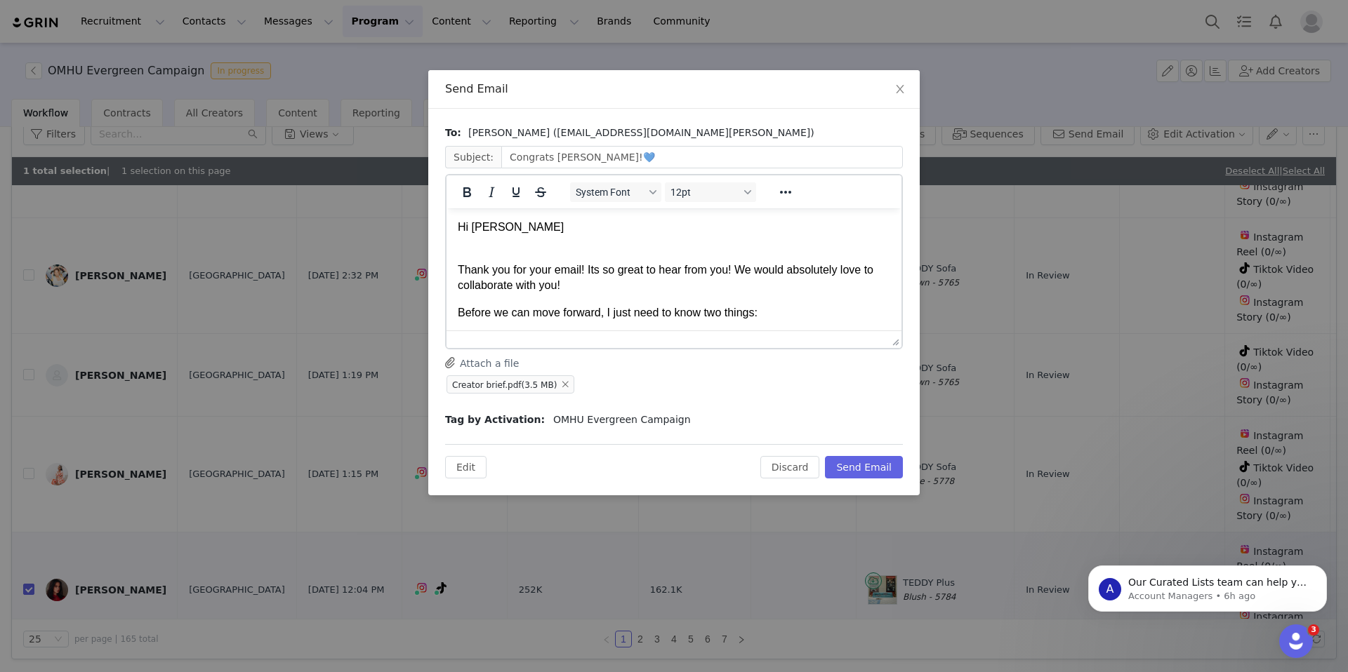
scroll to position [410, 0]
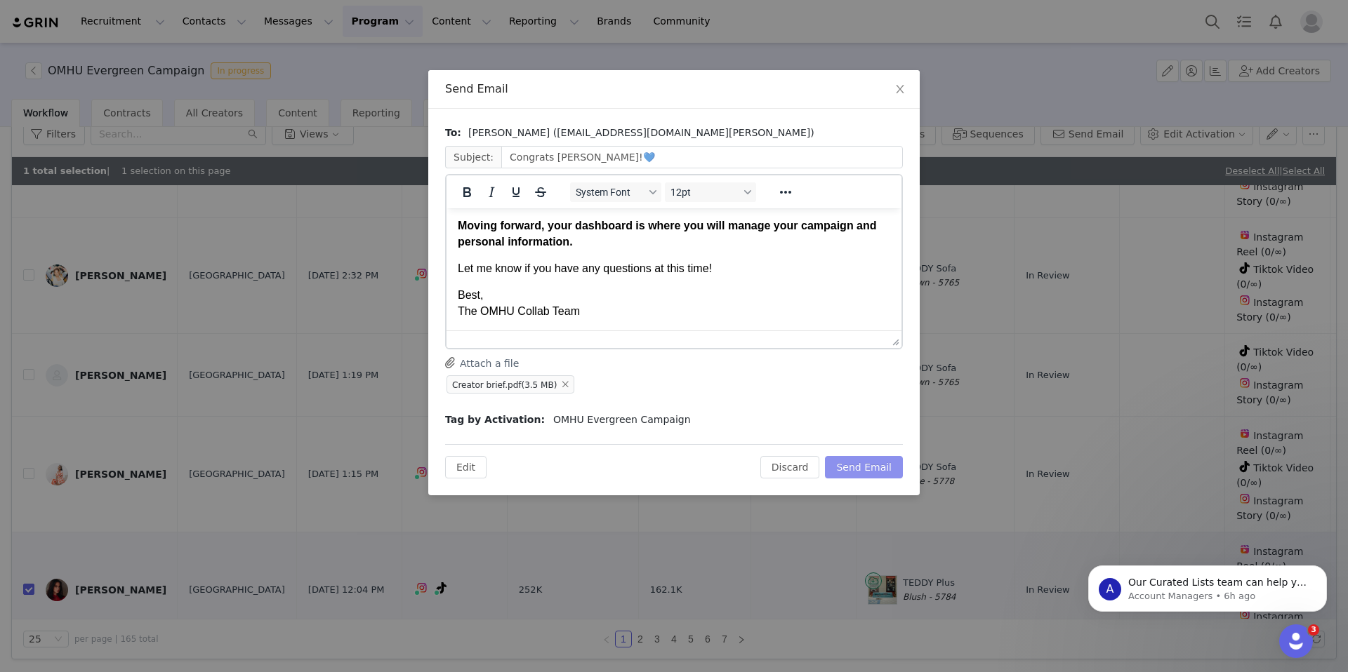
click at [865, 470] on button "Send Email" at bounding box center [864, 467] width 78 height 22
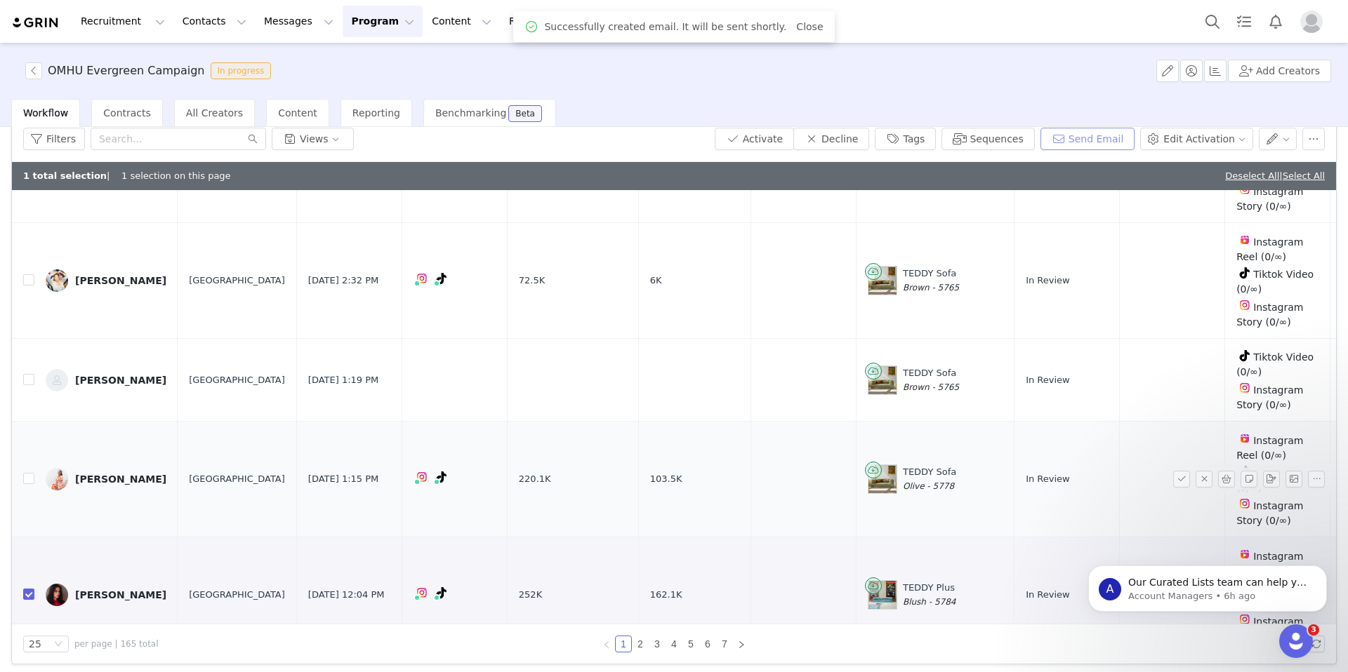
scroll to position [0, 0]
click at [927, 138] on button "Tags" at bounding box center [905, 139] width 61 height 22
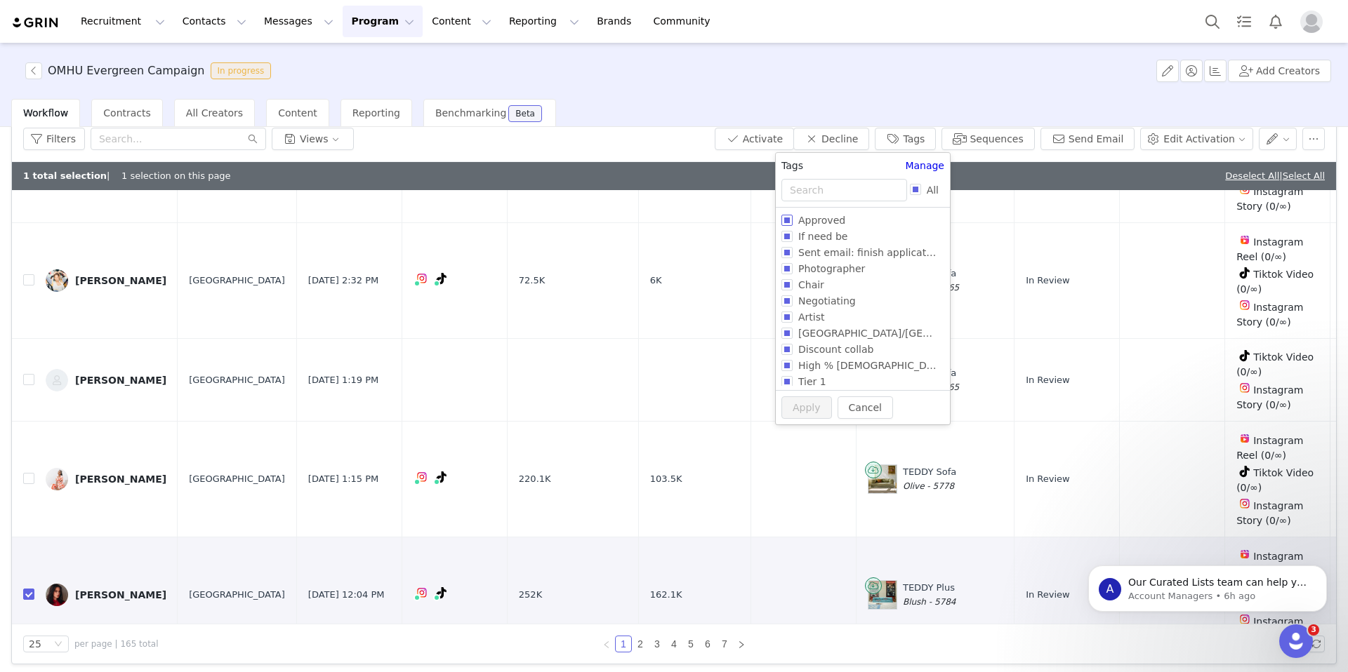
click at [792, 222] on input "Approved" at bounding box center [786, 220] width 11 height 11
checkbox input "true"
click at [800, 432] on button "Apply" at bounding box center [806, 434] width 51 height 22
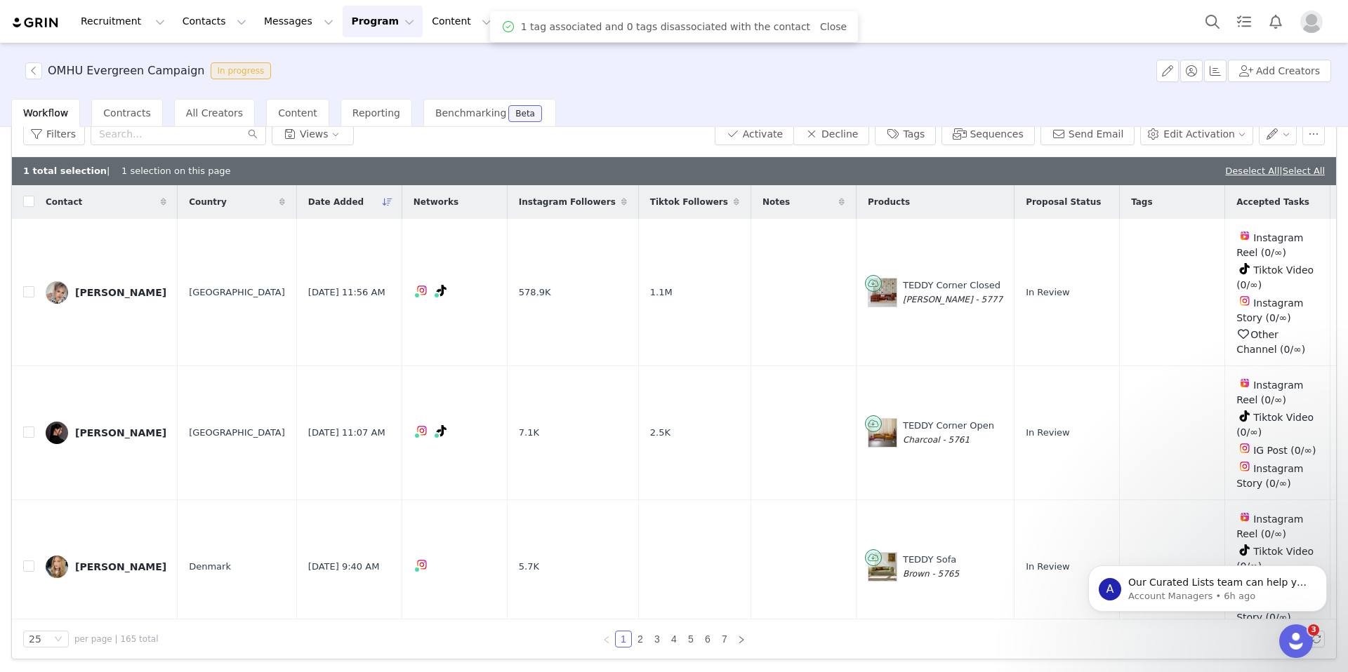
scroll to position [2531, 0]
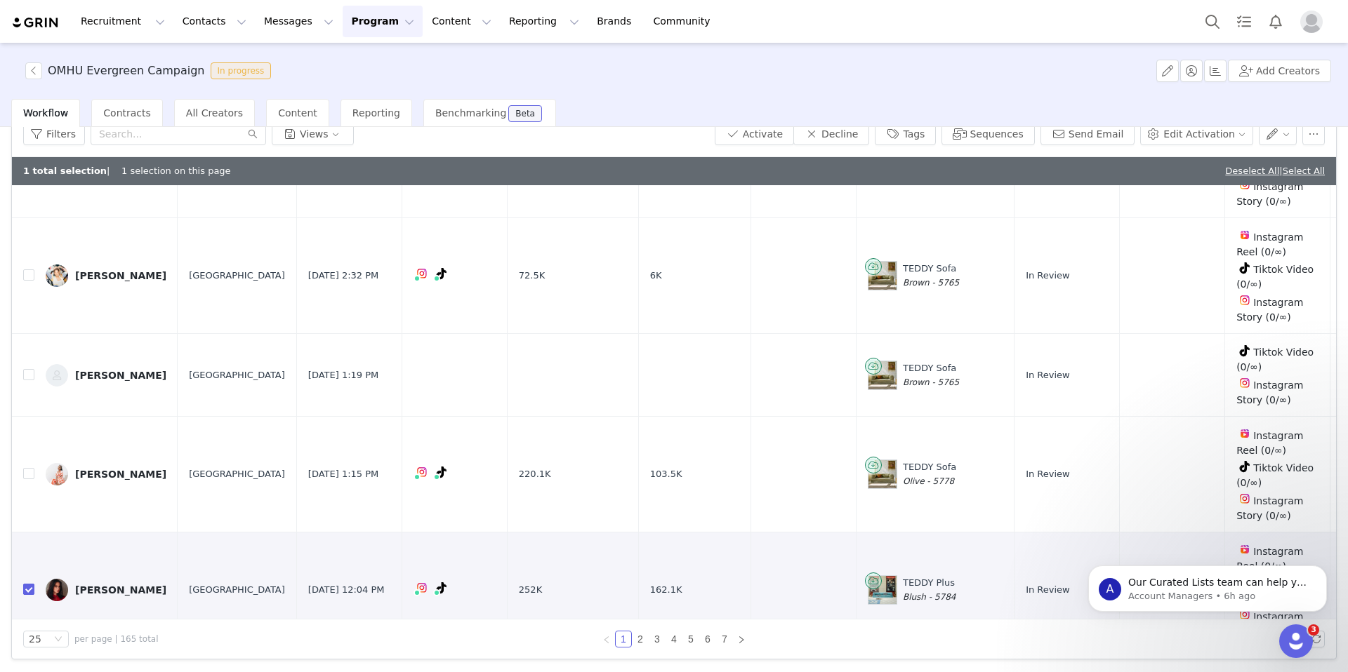
click at [27, 584] on input "checkbox" at bounding box center [28, 589] width 11 height 11
checkbox input "false"
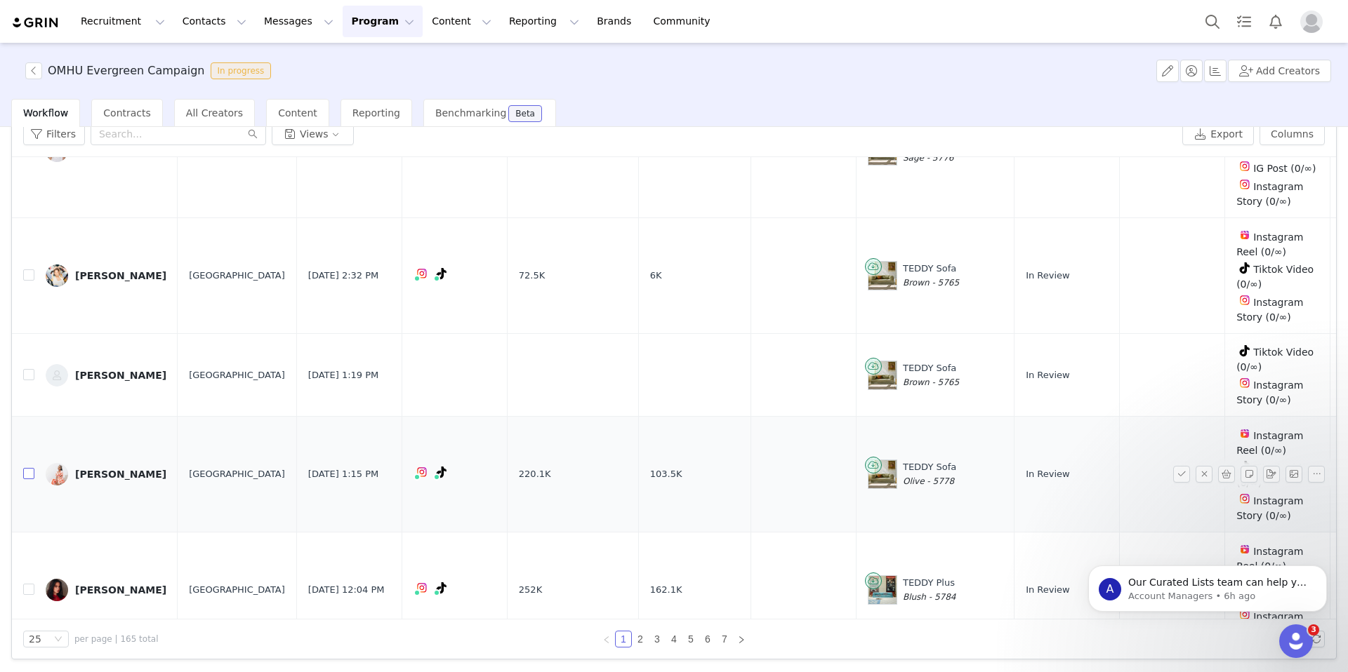
click at [31, 468] on input "checkbox" at bounding box center [28, 473] width 11 height 11
checkbox input "true"
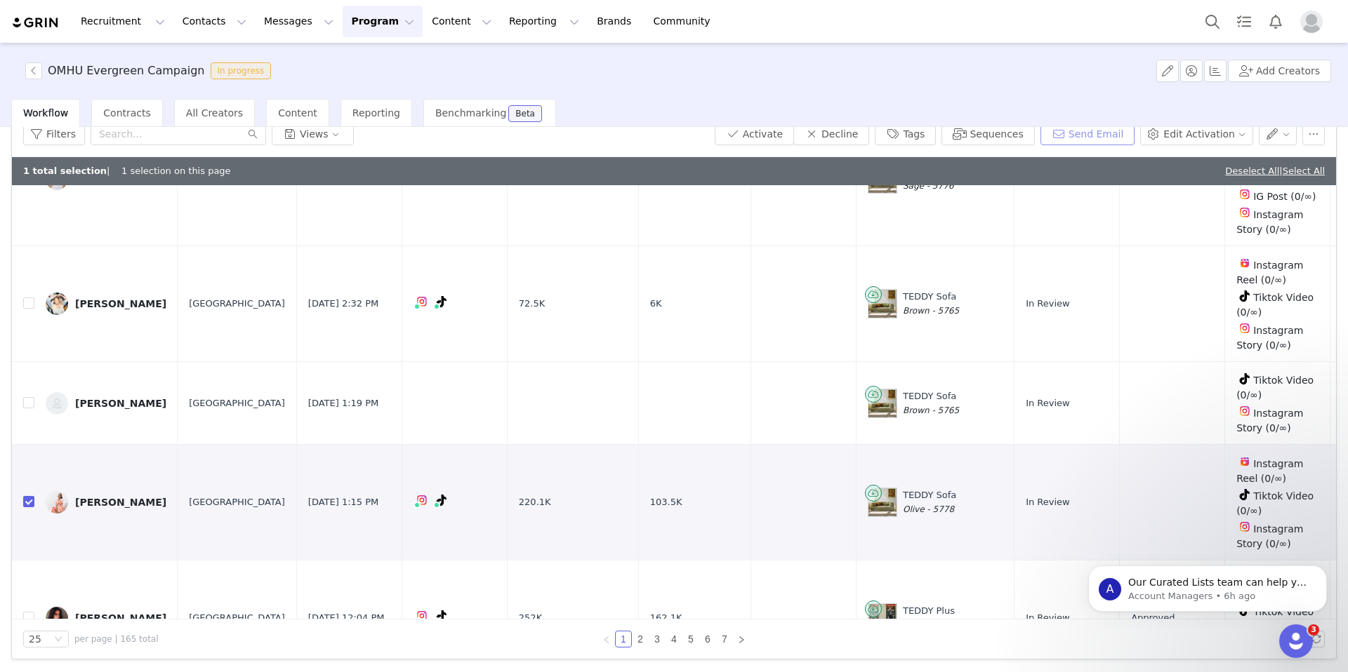
click at [1083, 139] on button "Send Email" at bounding box center [1087, 134] width 95 height 22
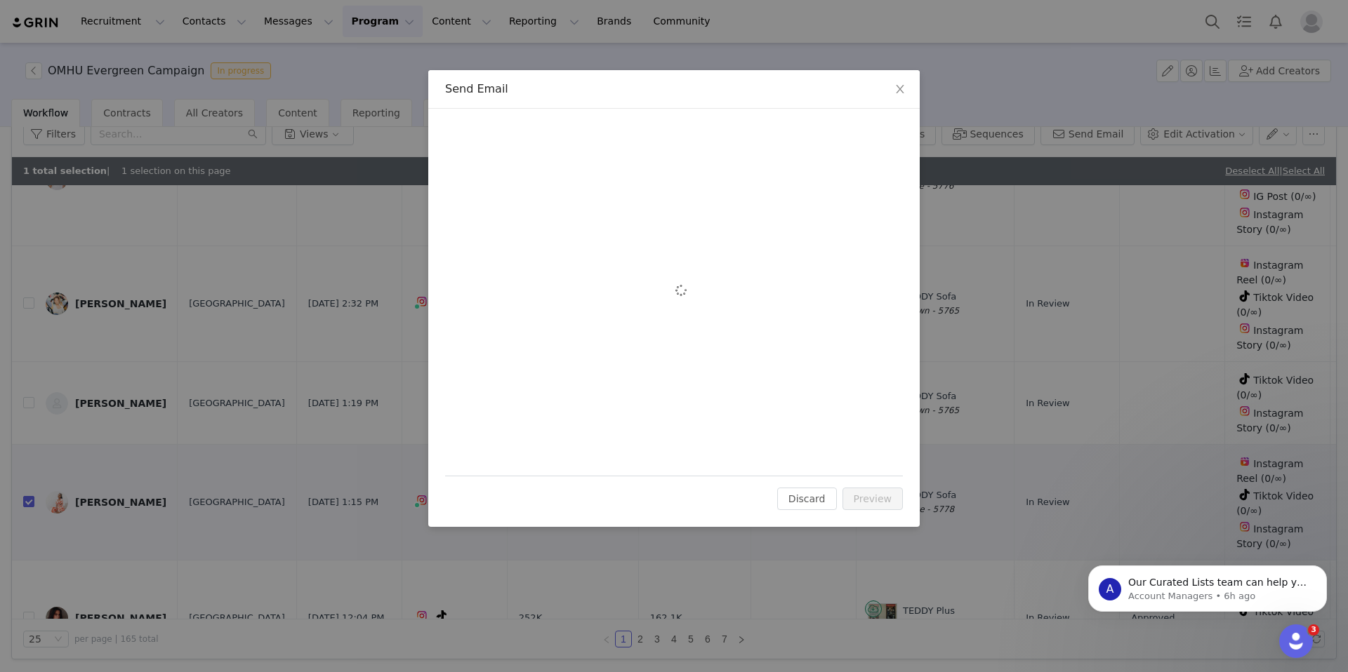
scroll to position [0, 0]
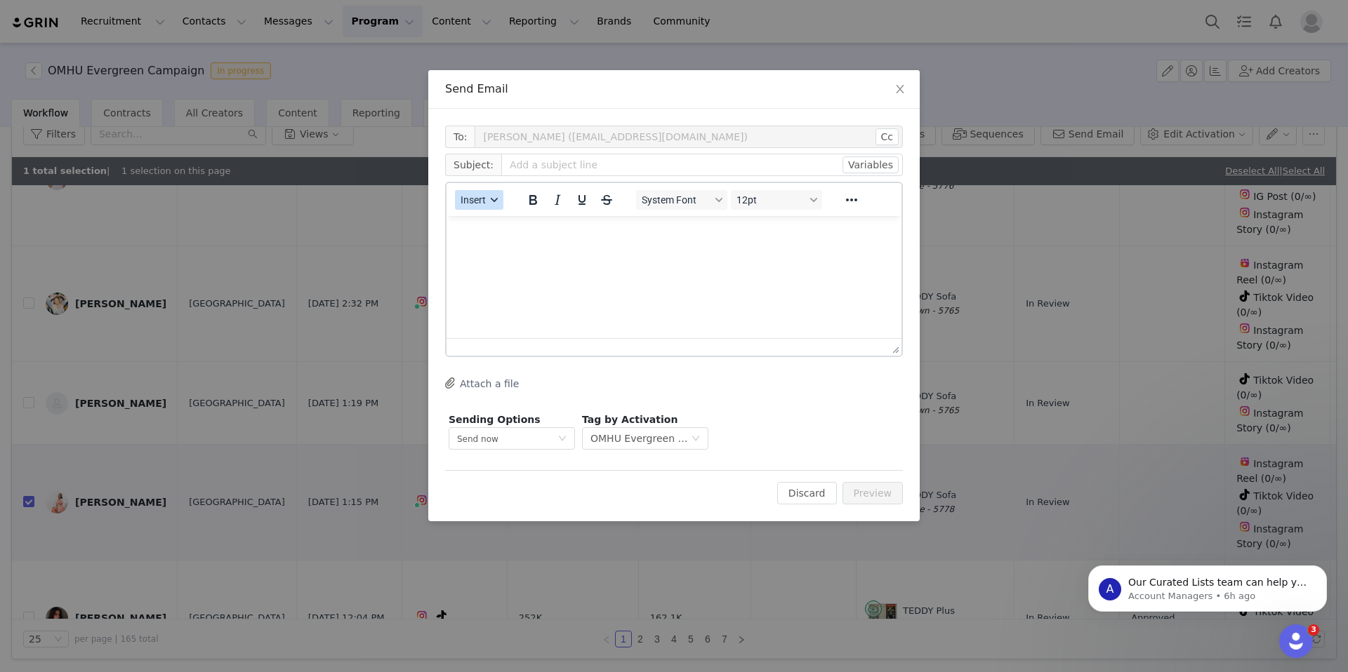
click at [489, 201] on div "button" at bounding box center [494, 200] width 11 height 7
click at [898, 88] on icon "icon: close" at bounding box center [899, 89] width 11 height 11
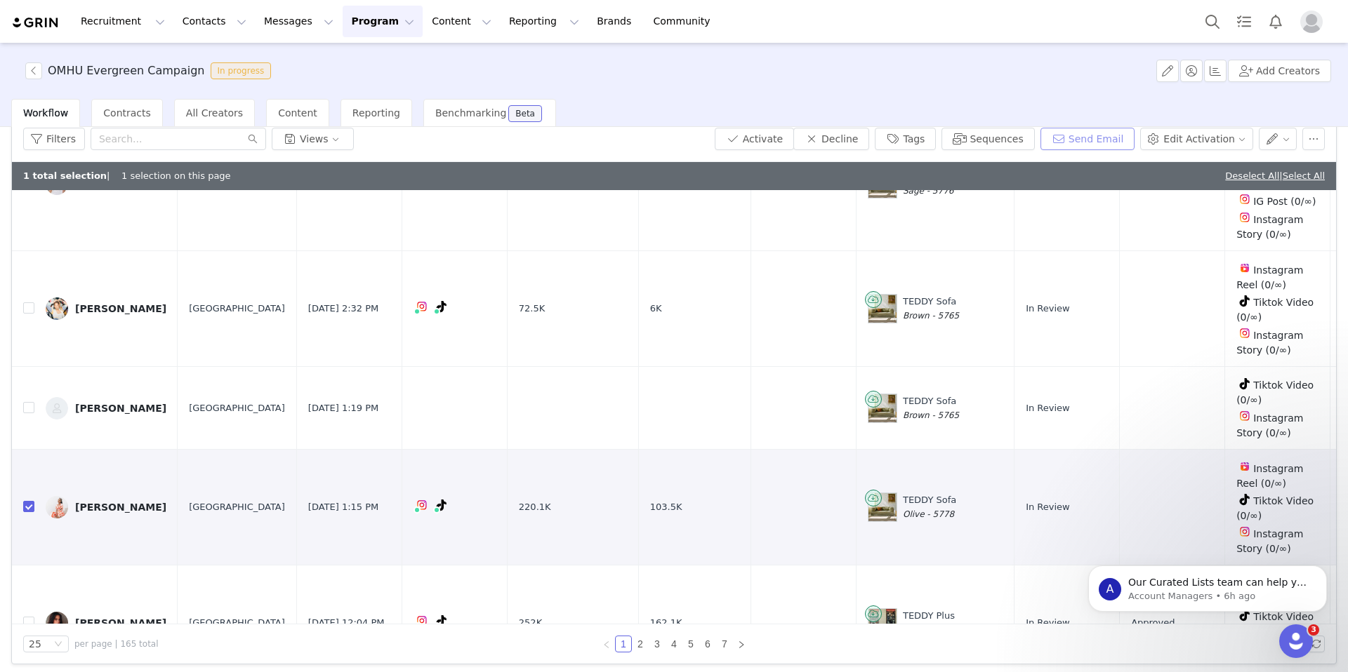
click at [1091, 135] on button "Send Email" at bounding box center [1087, 139] width 95 height 22
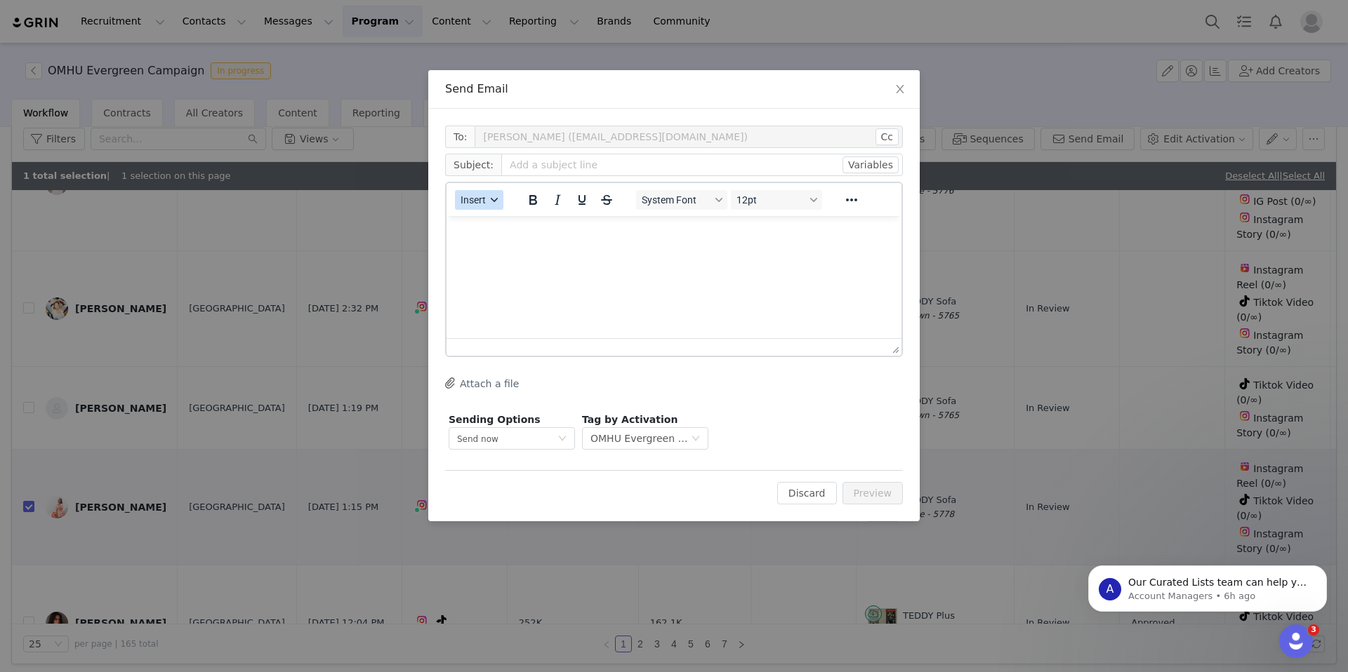
click at [486, 198] on span "Insert" at bounding box center [472, 199] width 25 height 11
click at [517, 223] on div "Insert Template" at bounding box center [530, 224] width 126 height 17
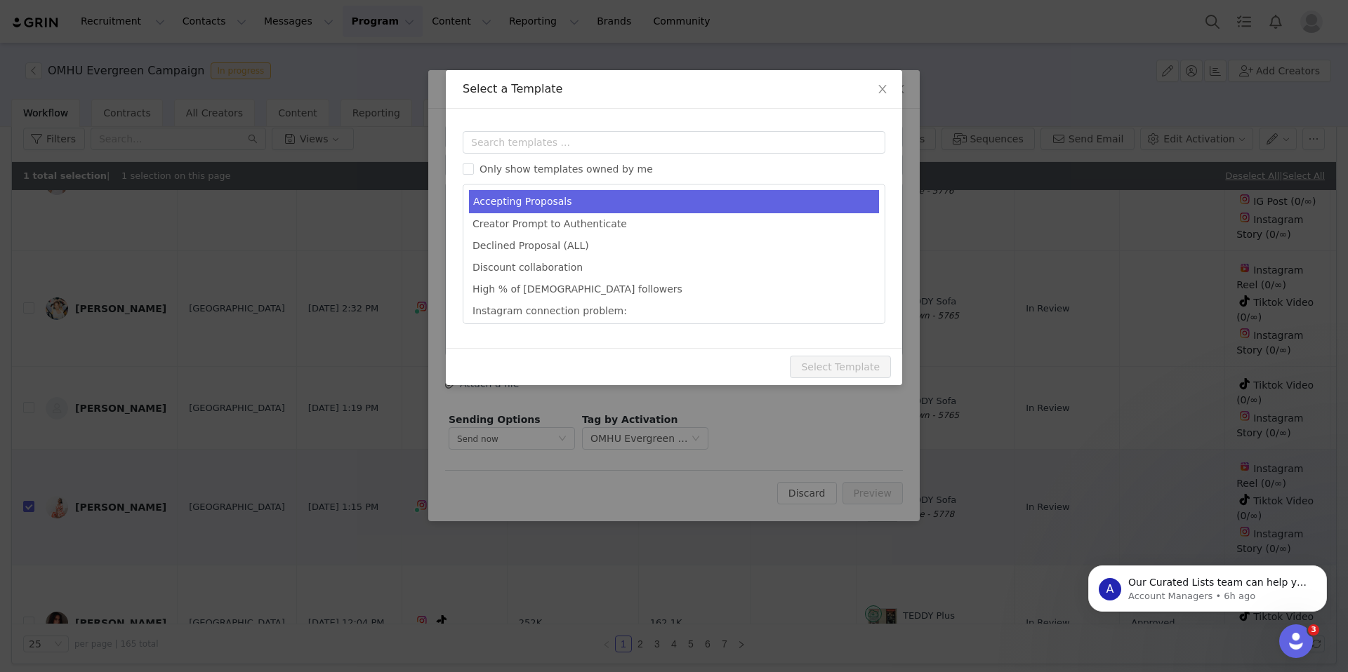
type input "Congrats [first_name]!💙"
click at [627, 201] on li "Accepting Proposals" at bounding box center [674, 201] width 410 height 23
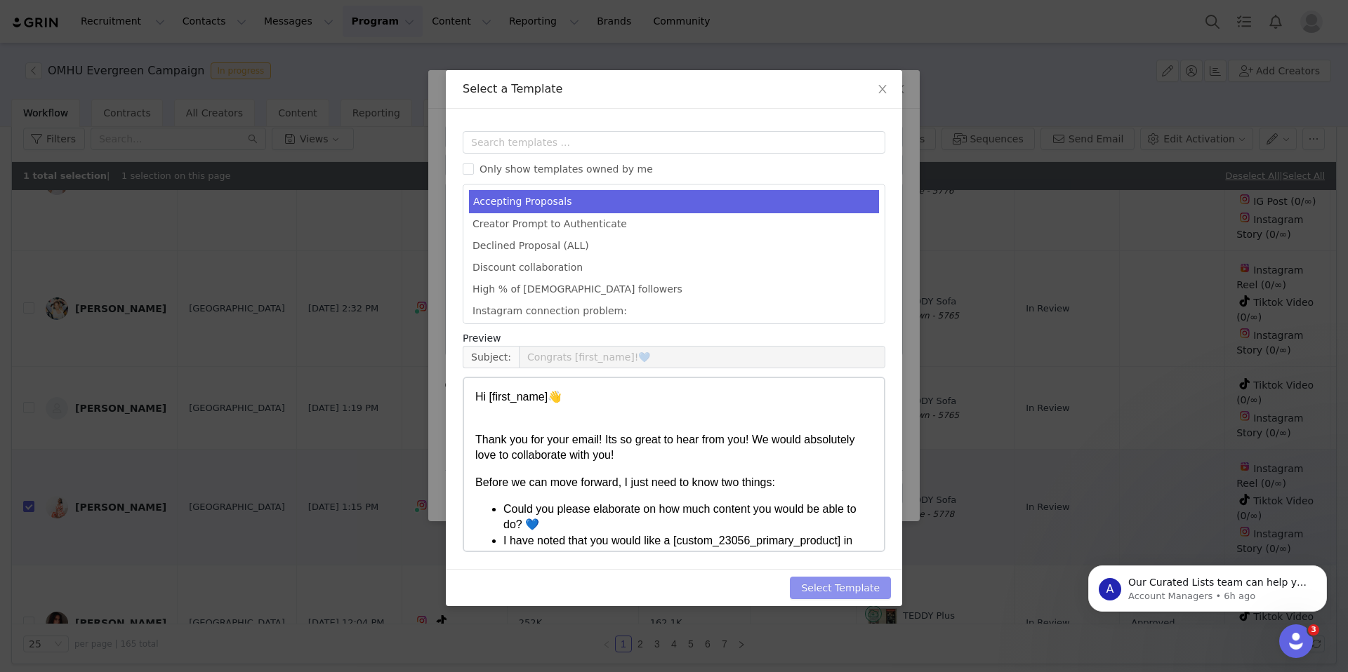
click at [828, 583] on button "Select Template" at bounding box center [840, 588] width 101 height 22
type input "Congrats [first_name]!💙"
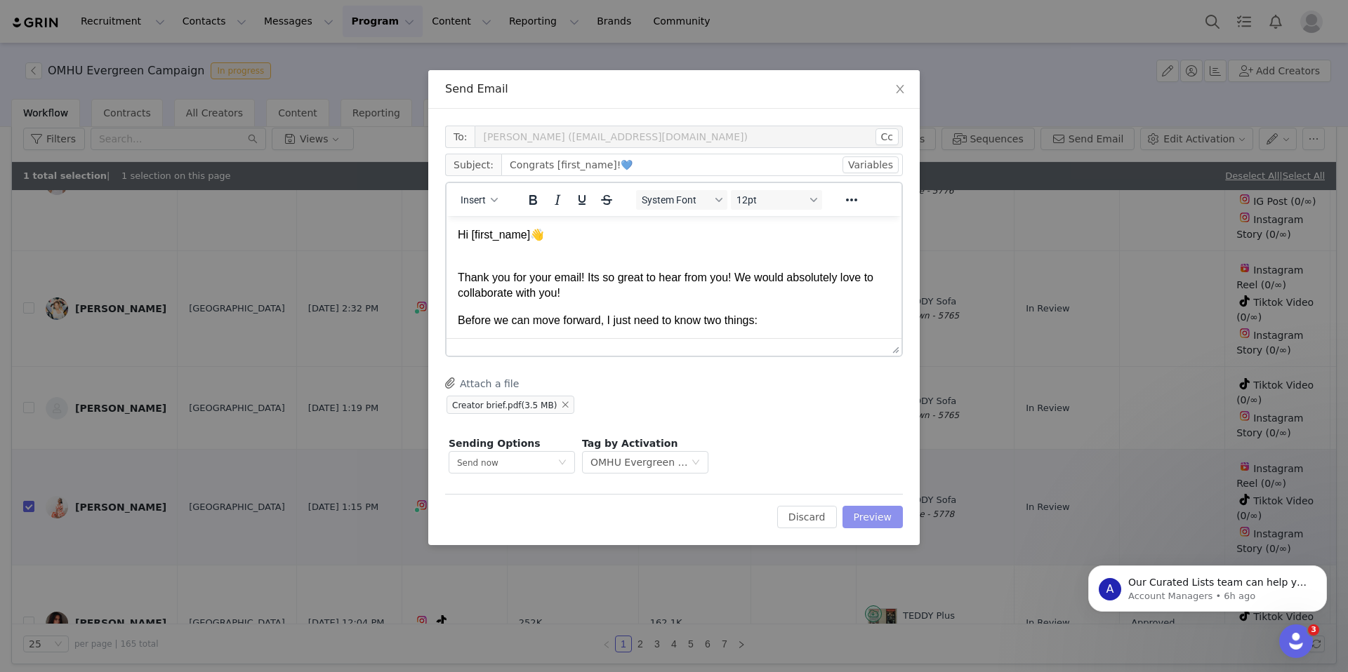
click at [854, 511] on button "Preview" at bounding box center [872, 517] width 61 height 22
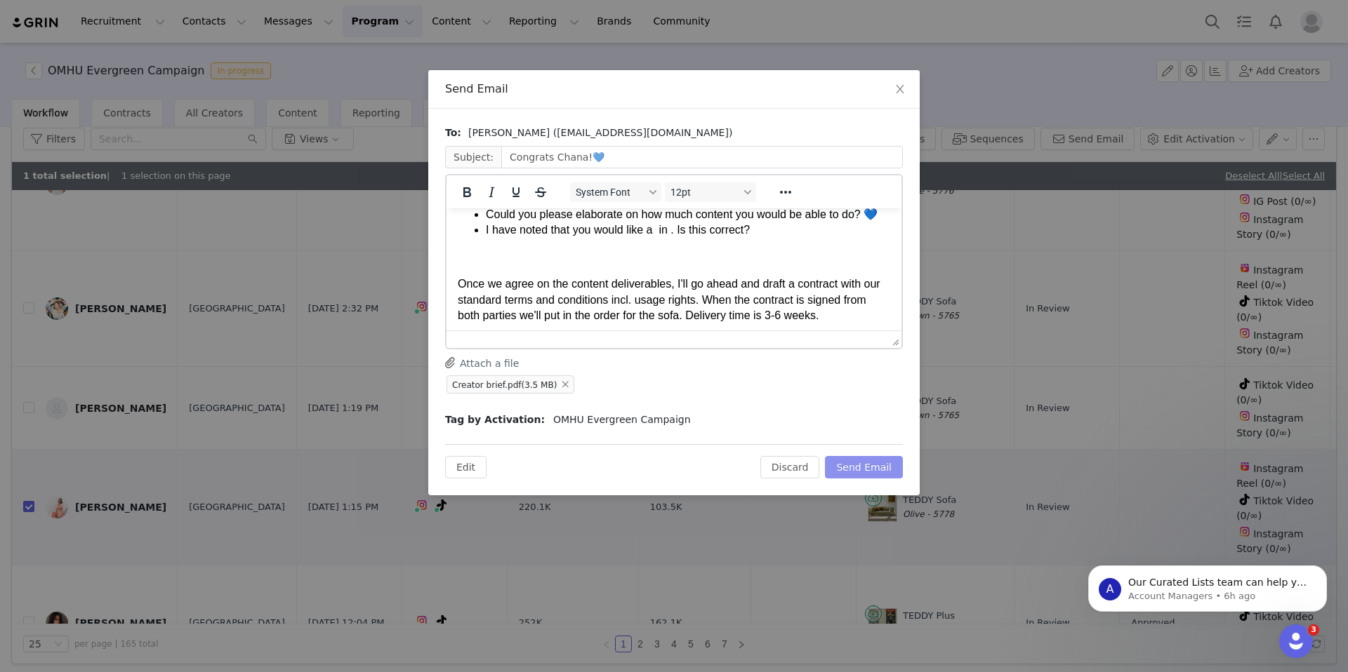
scroll to position [107, 0]
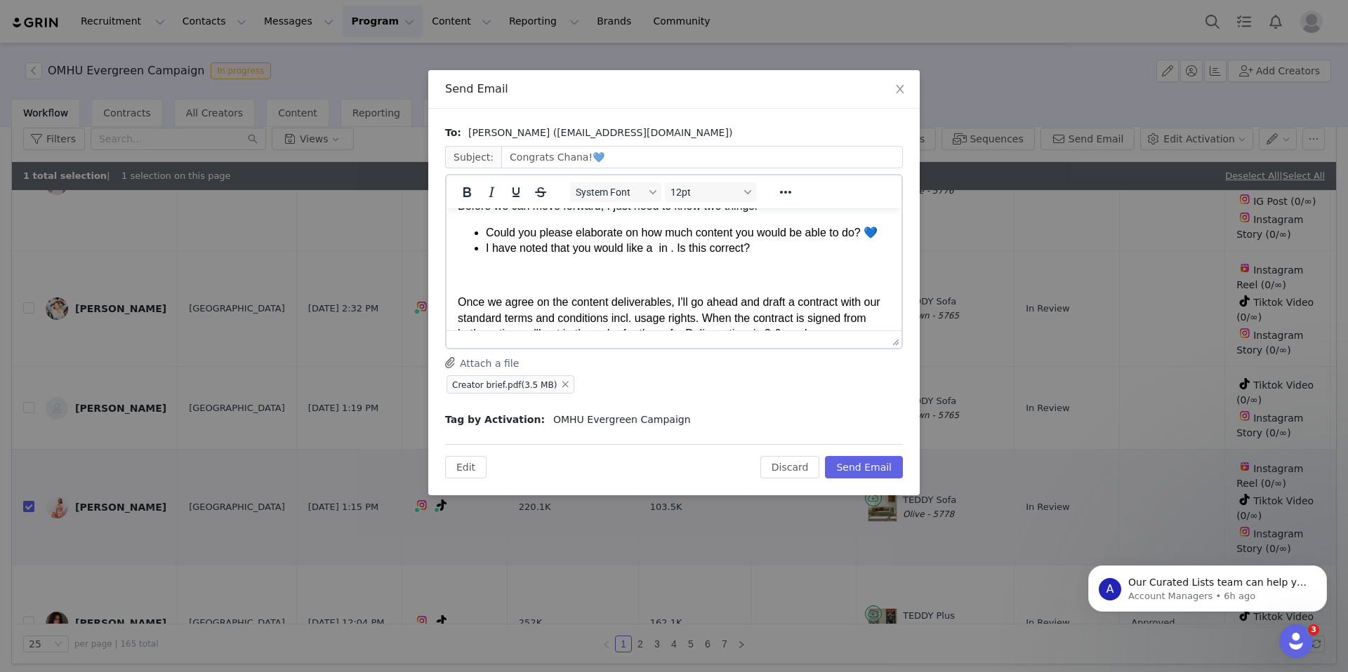
click at [658, 250] on li "I have noted that you would like a in . Is this correct?" at bounding box center [688, 248] width 404 height 15
click at [702, 248] on li "I have noted that you would like a Teddy in . Is this correct?" at bounding box center [688, 248] width 404 height 15
click at [868, 458] on button "Send Email" at bounding box center [864, 467] width 78 height 22
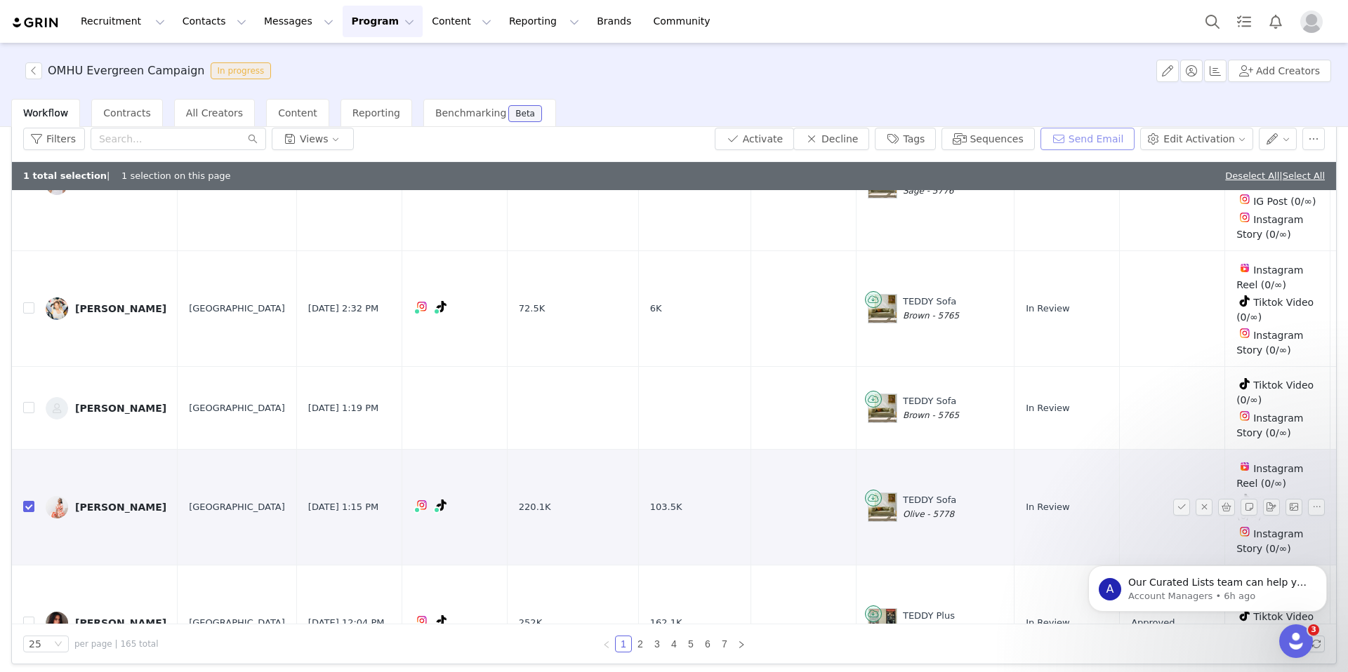
scroll to position [2531, 0]
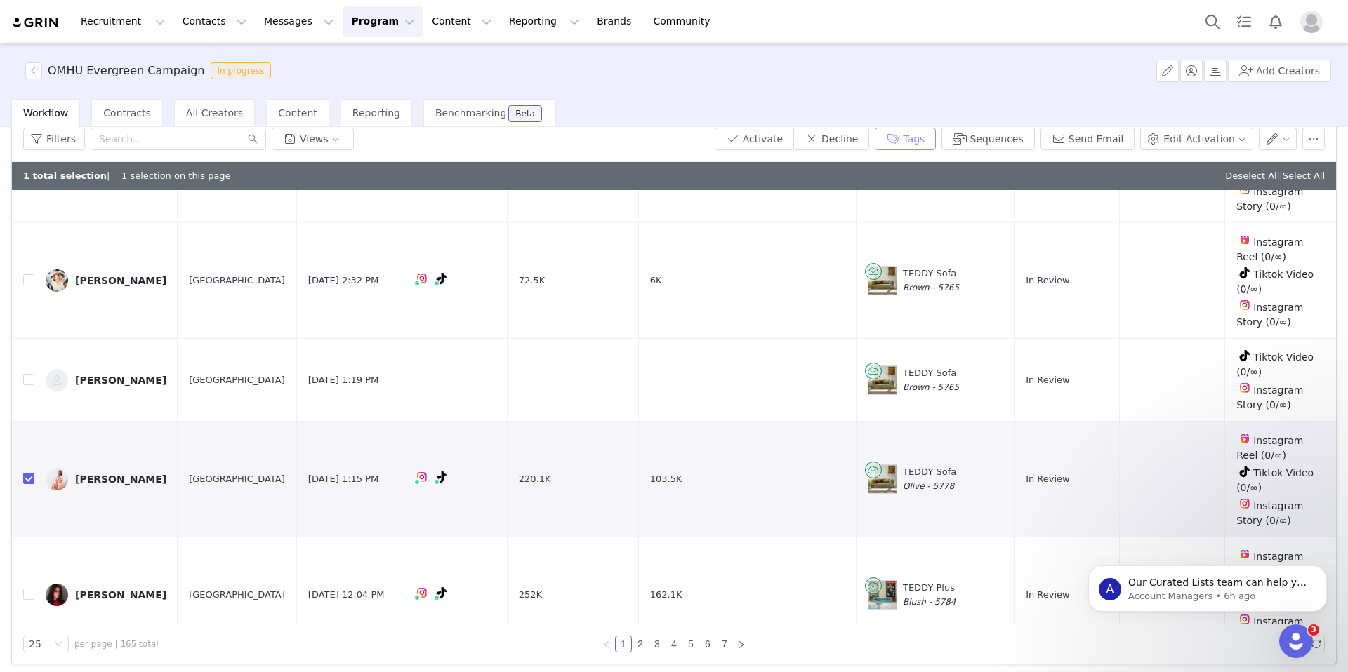
click at [915, 131] on button "Tags" at bounding box center [905, 139] width 61 height 22
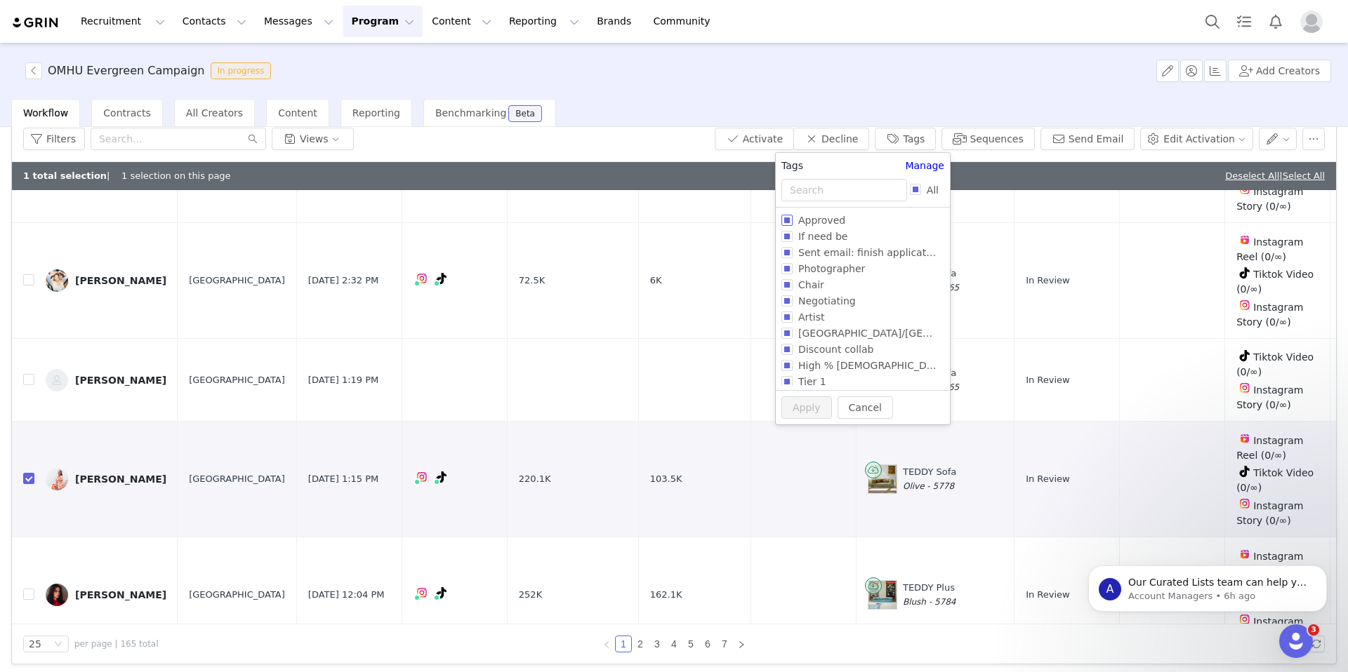
click at [795, 223] on span "Approved" at bounding box center [821, 220] width 58 height 11
click at [792, 223] on input "Approved" at bounding box center [786, 220] width 11 height 11
checkbox input "true"
click at [799, 438] on button "Apply" at bounding box center [806, 434] width 51 height 22
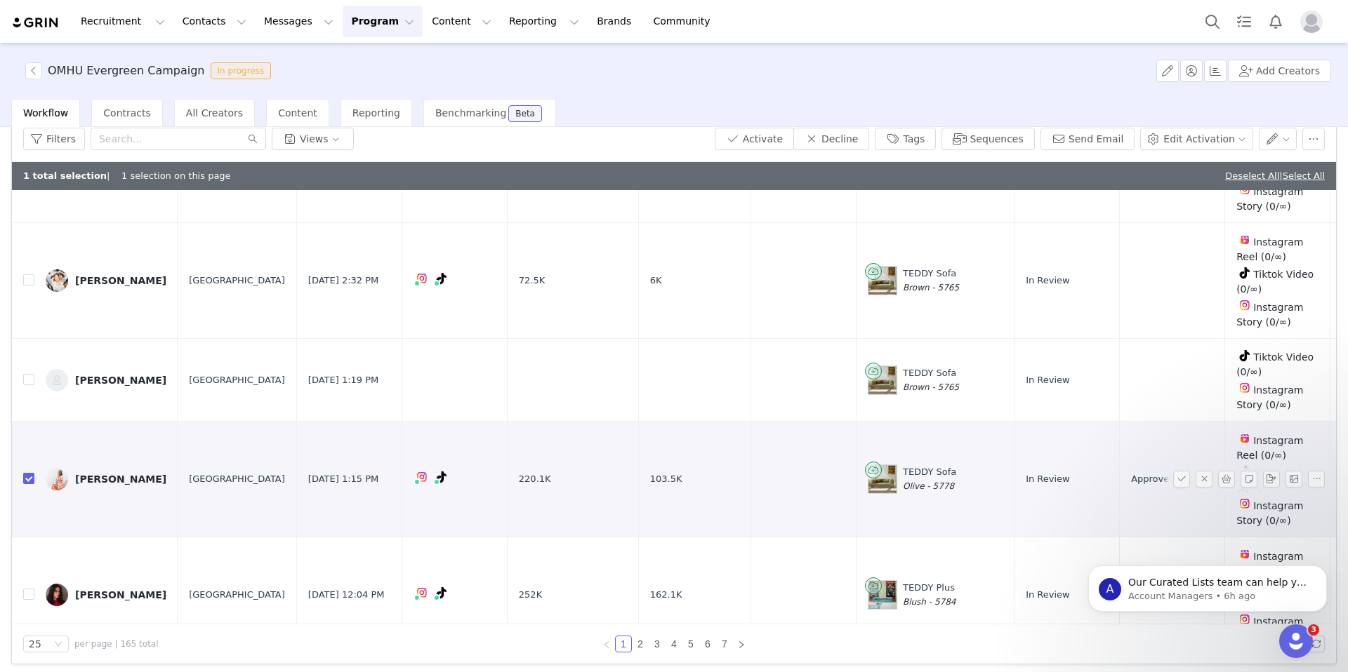
click at [25, 473] on input "checkbox" at bounding box center [28, 478] width 11 height 11
checkbox input "false"
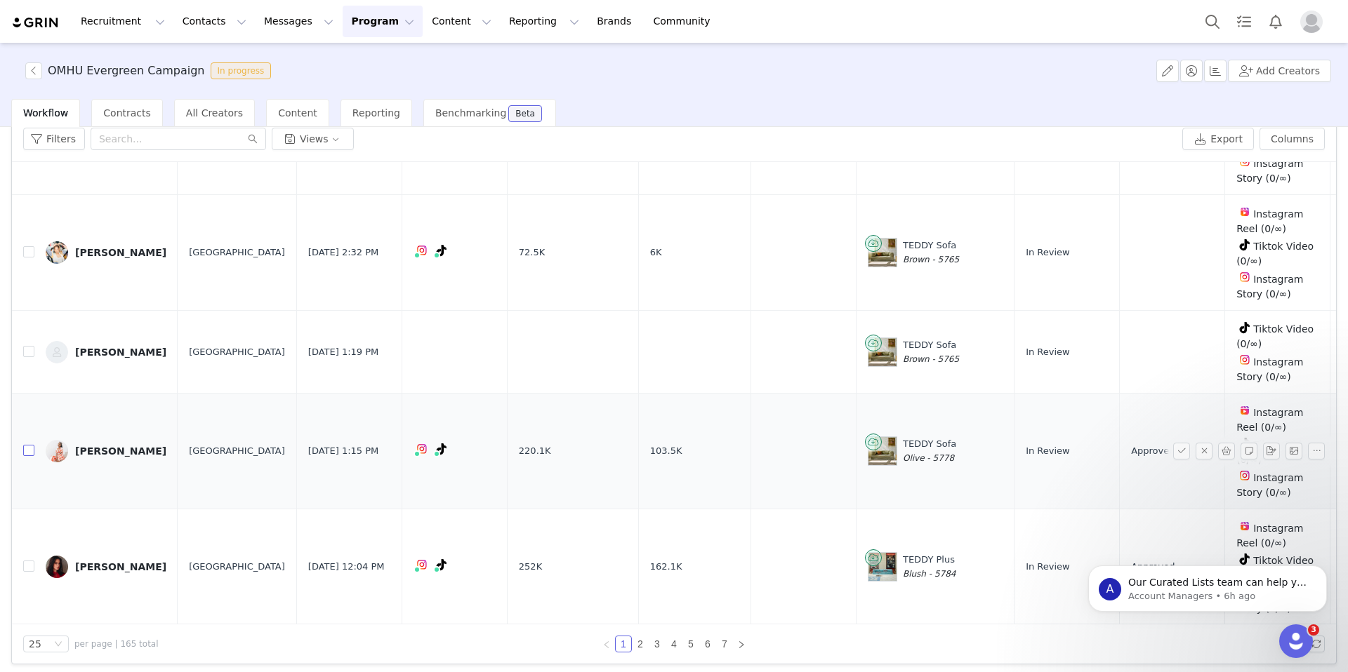
scroll to position [2502, 0]
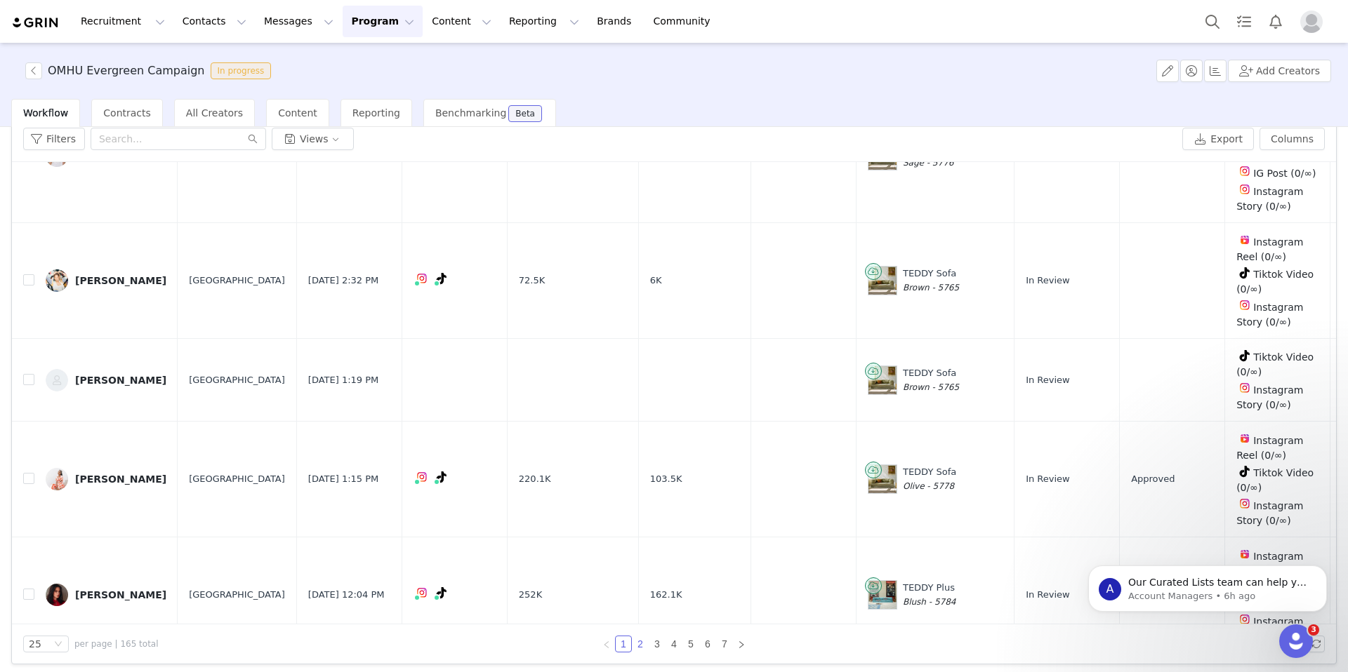
click at [641, 641] on link "2" at bounding box center [639, 644] width 15 height 15
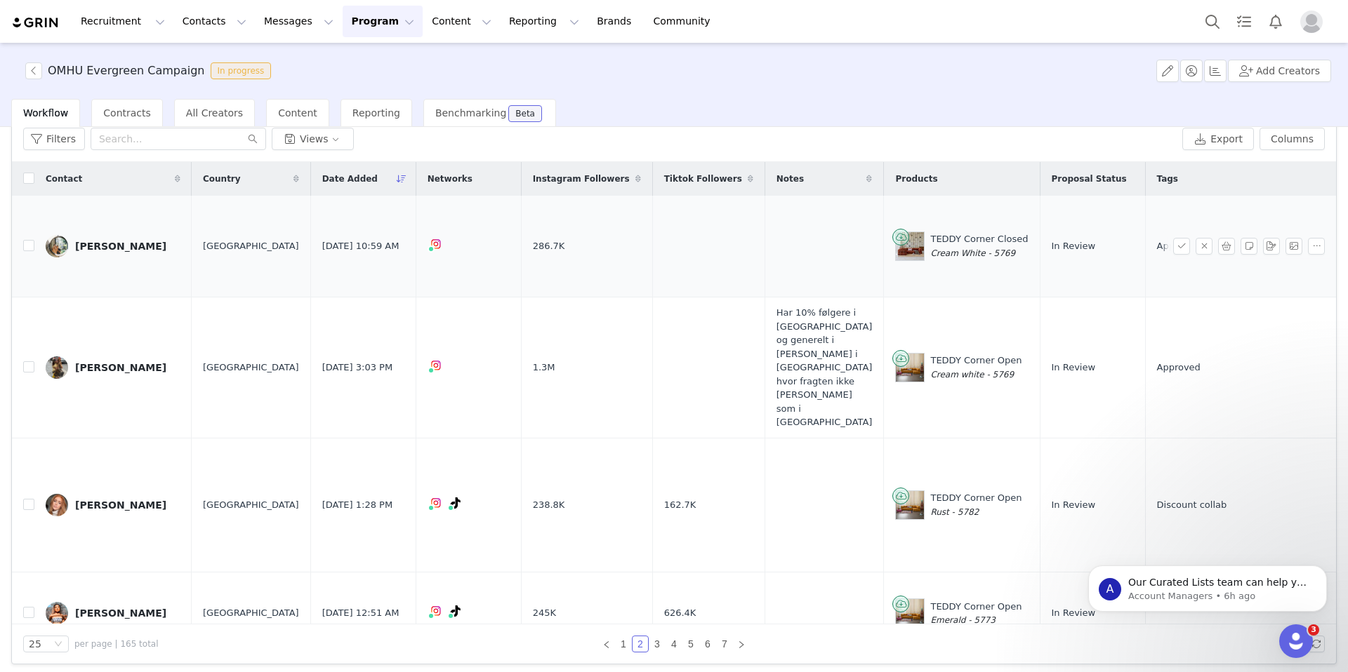
click at [107, 251] on link "Lukas Pousset" at bounding box center [113, 246] width 135 height 22
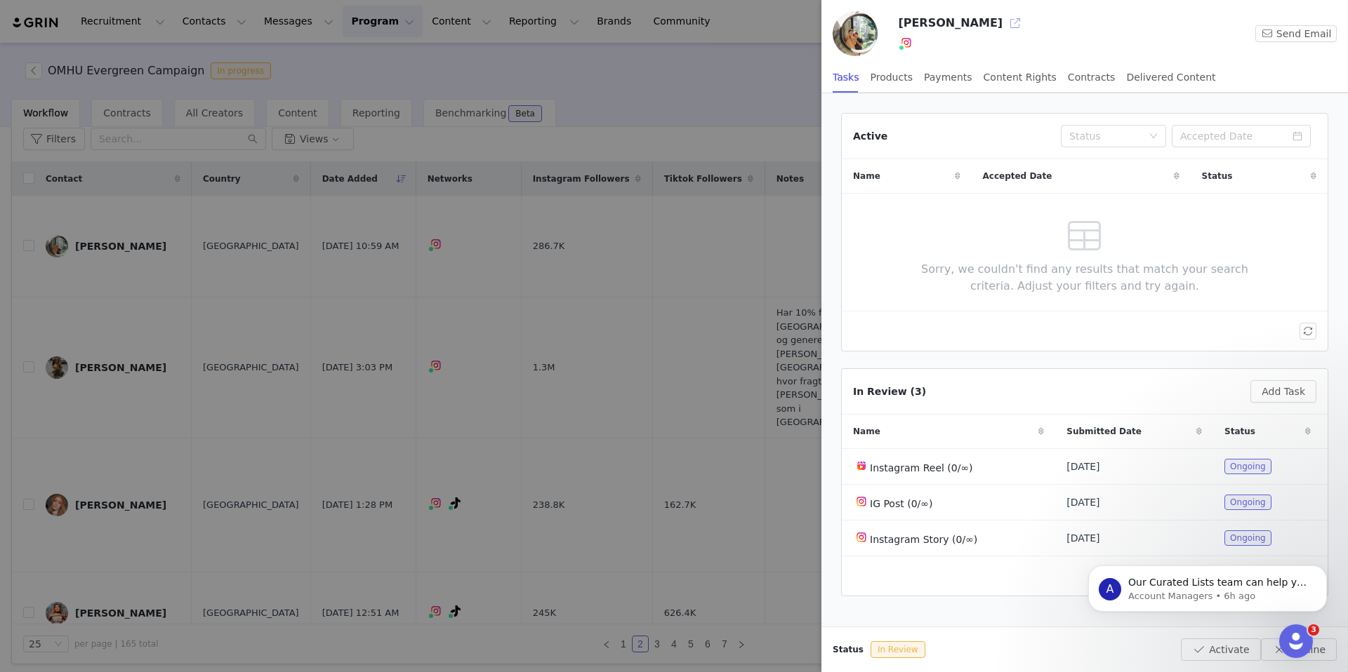
click at [1004, 21] on button "button" at bounding box center [1015, 23] width 22 height 22
click at [657, 86] on div at bounding box center [674, 336] width 1348 height 672
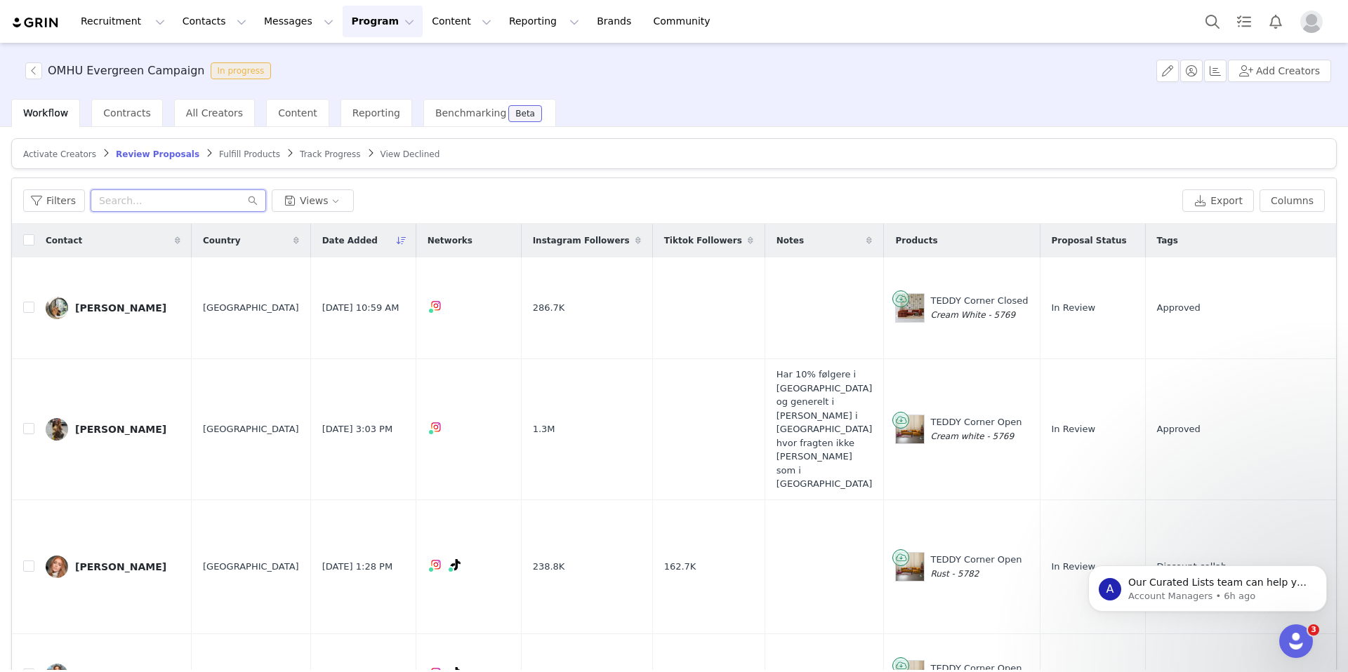
click at [194, 199] on input "text" at bounding box center [178, 201] width 175 height 22
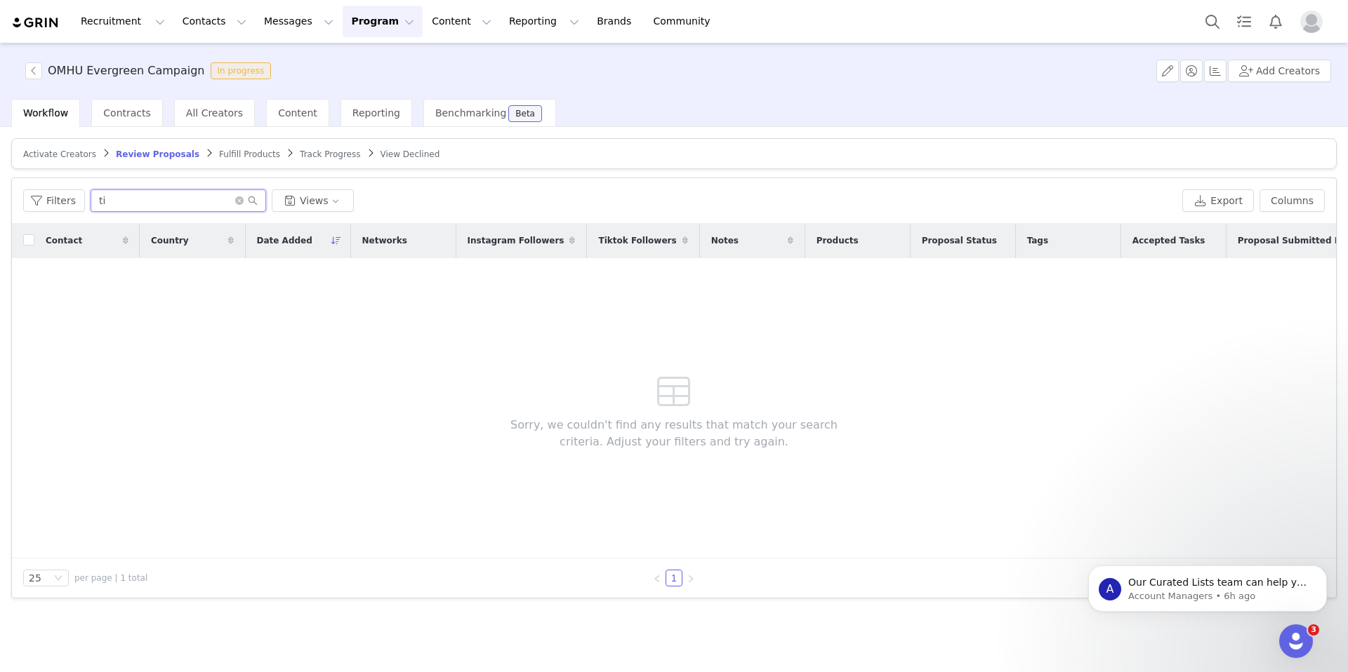
type input "t"
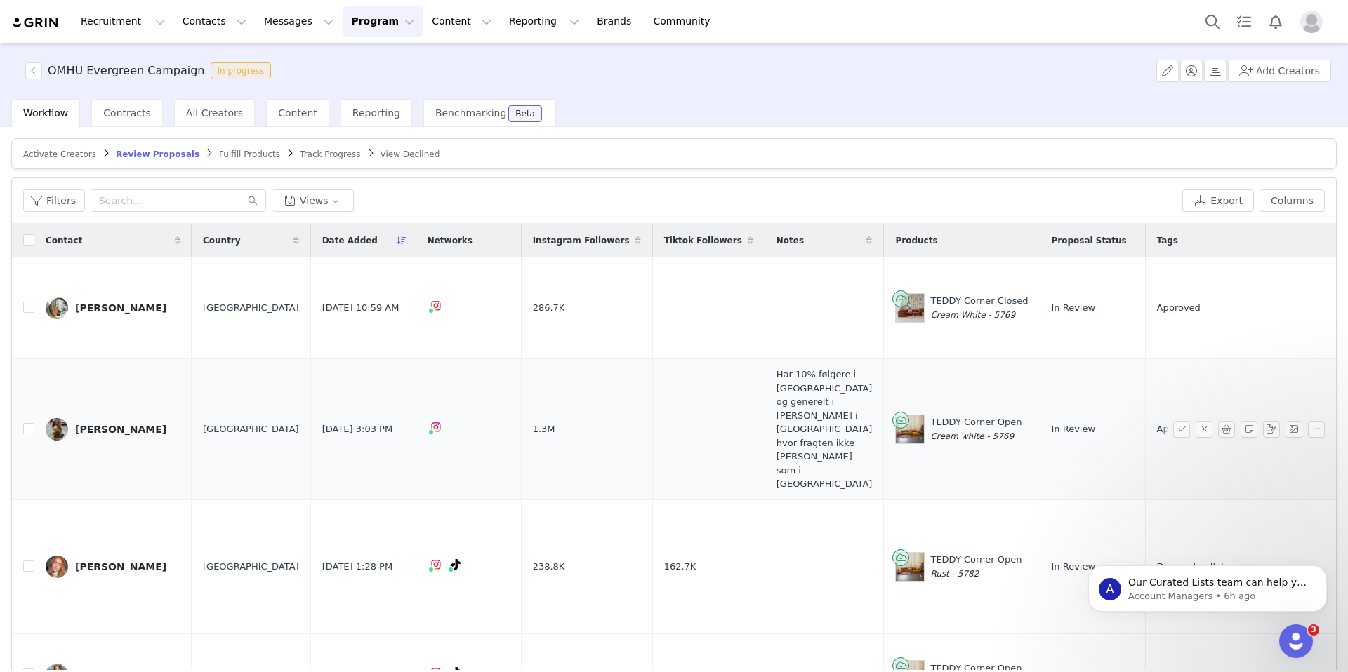
click at [230, 401] on td "[GEOGRAPHIC_DATA]" at bounding box center [251, 429] width 119 height 141
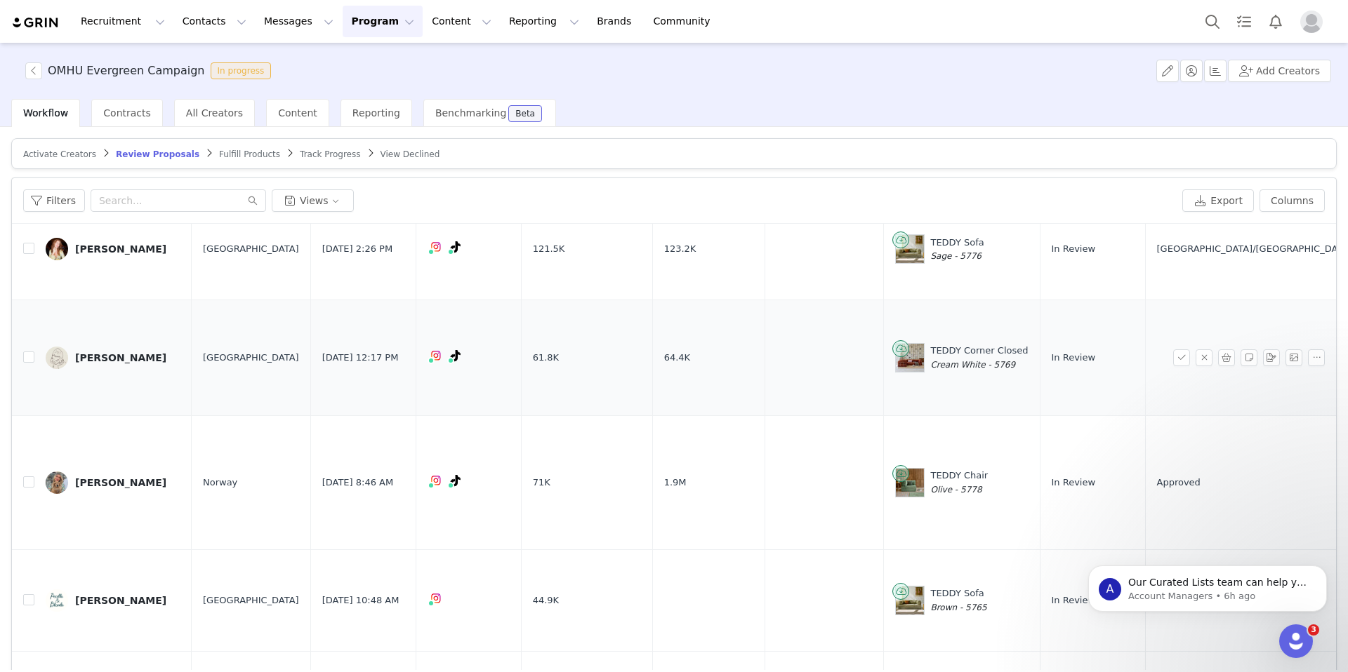
scroll to position [953, 0]
click at [128, 476] on div "Tilde Andersen" at bounding box center [120, 481] width 91 height 11
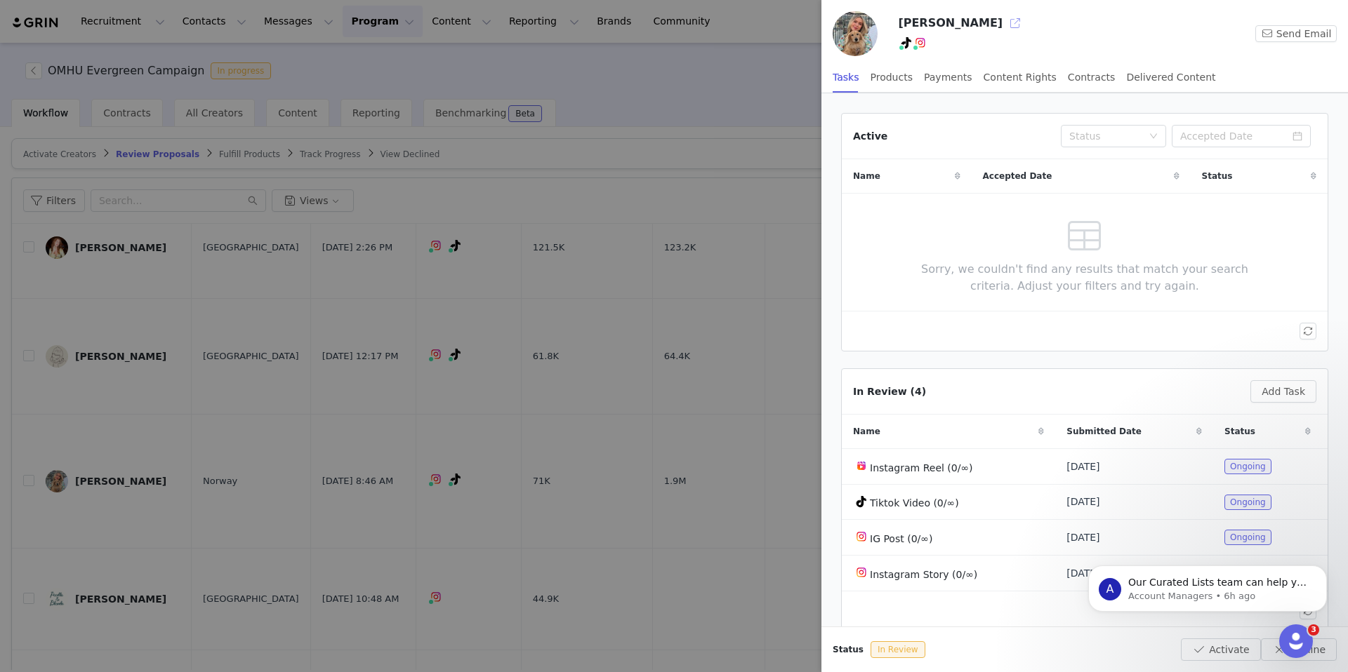
click at [1004, 18] on button "button" at bounding box center [1015, 23] width 22 height 22
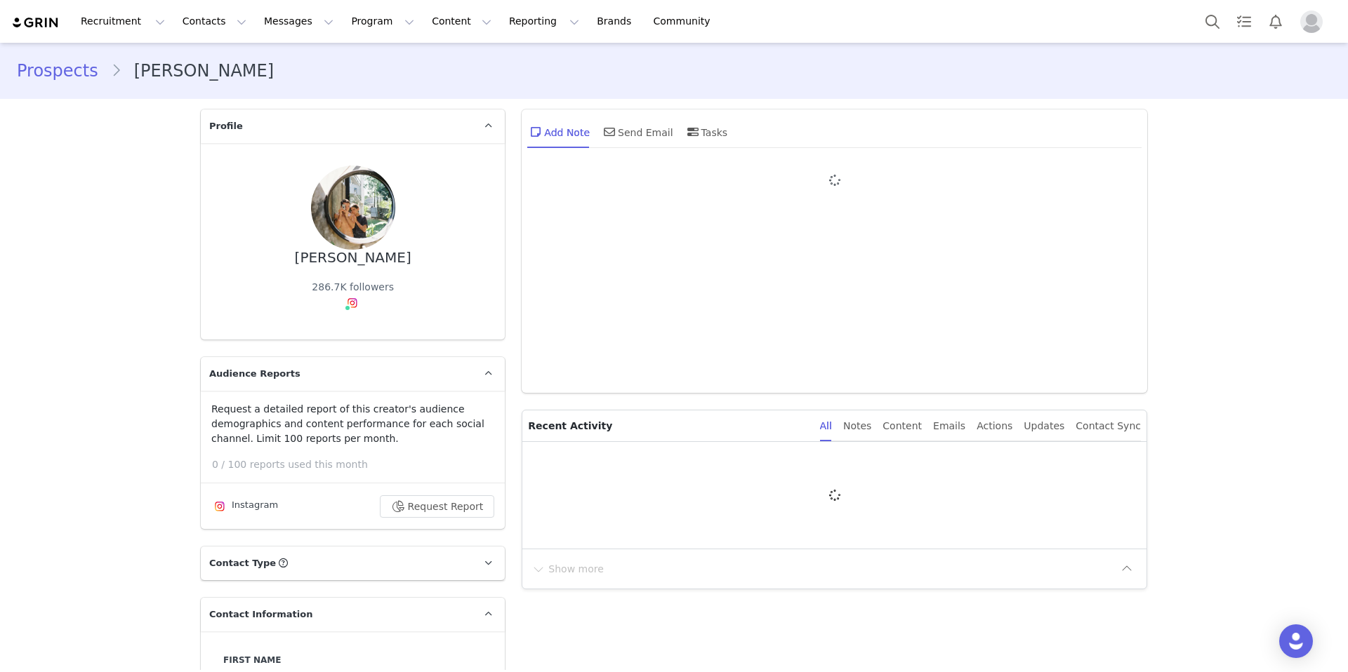
type input "+1 ([GEOGRAPHIC_DATA])"
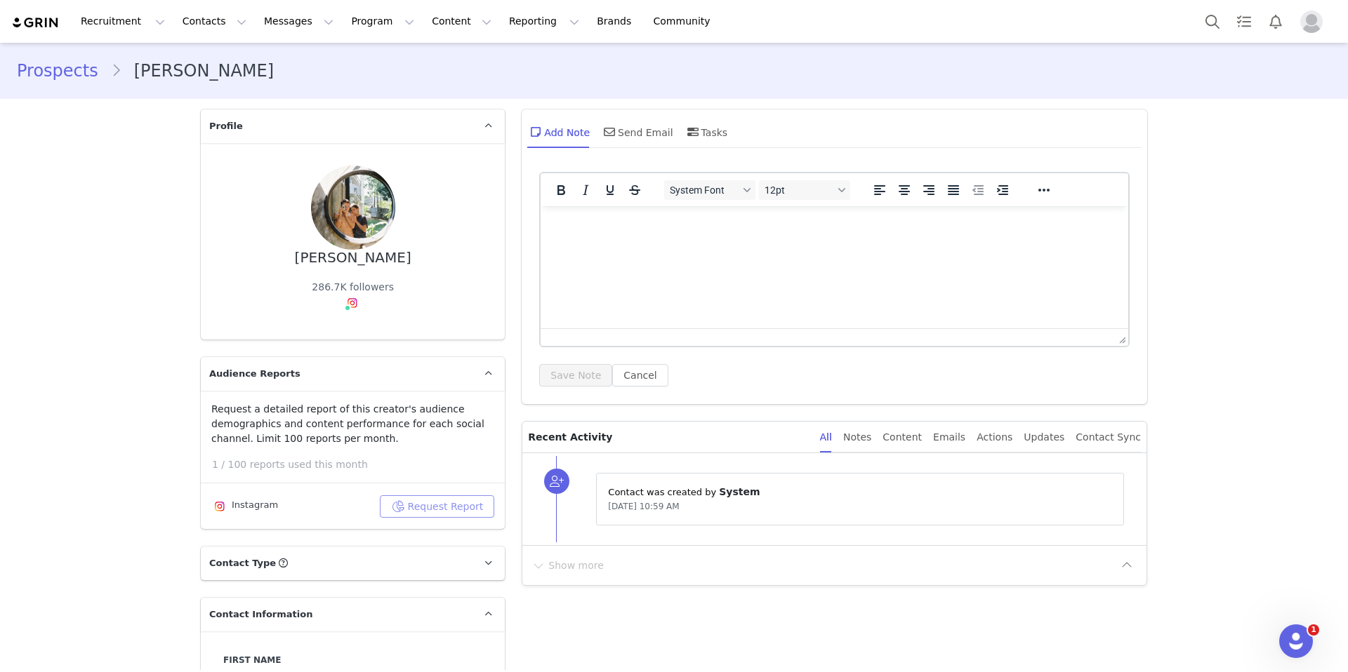
click at [435, 508] on button "Request Report" at bounding box center [437, 507] width 115 height 22
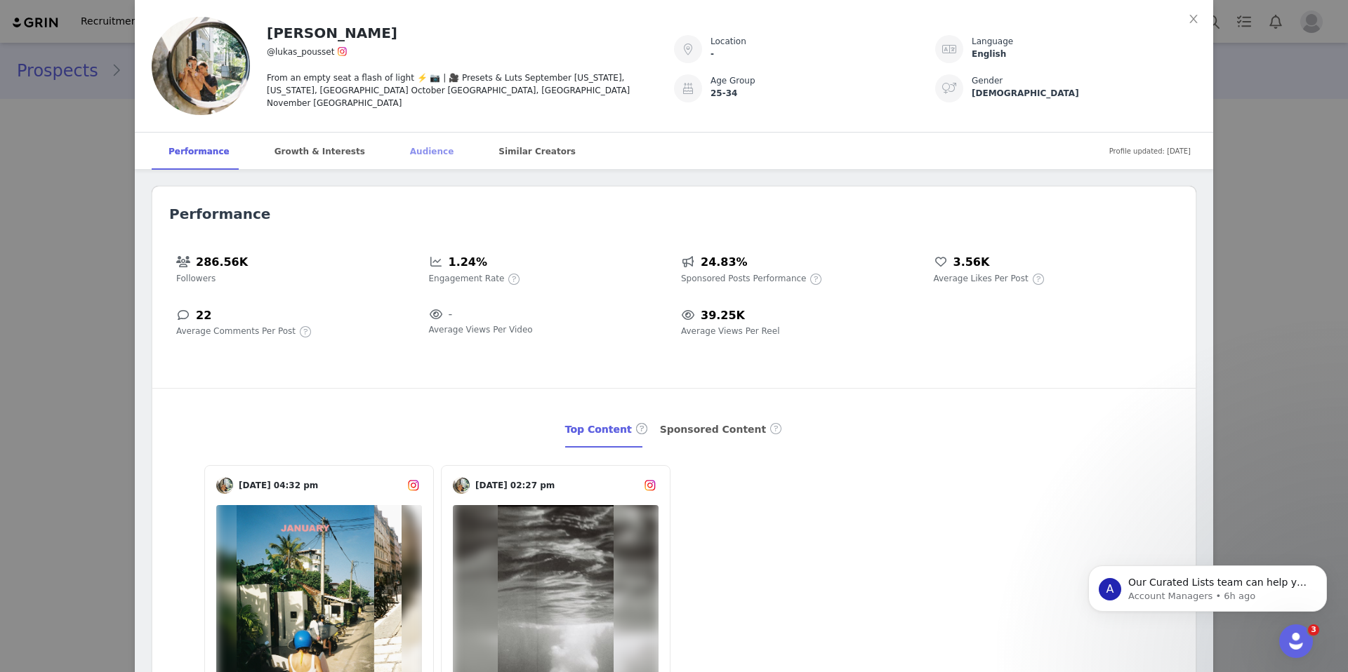
click at [410, 151] on div "Audience" at bounding box center [431, 152] width 77 height 38
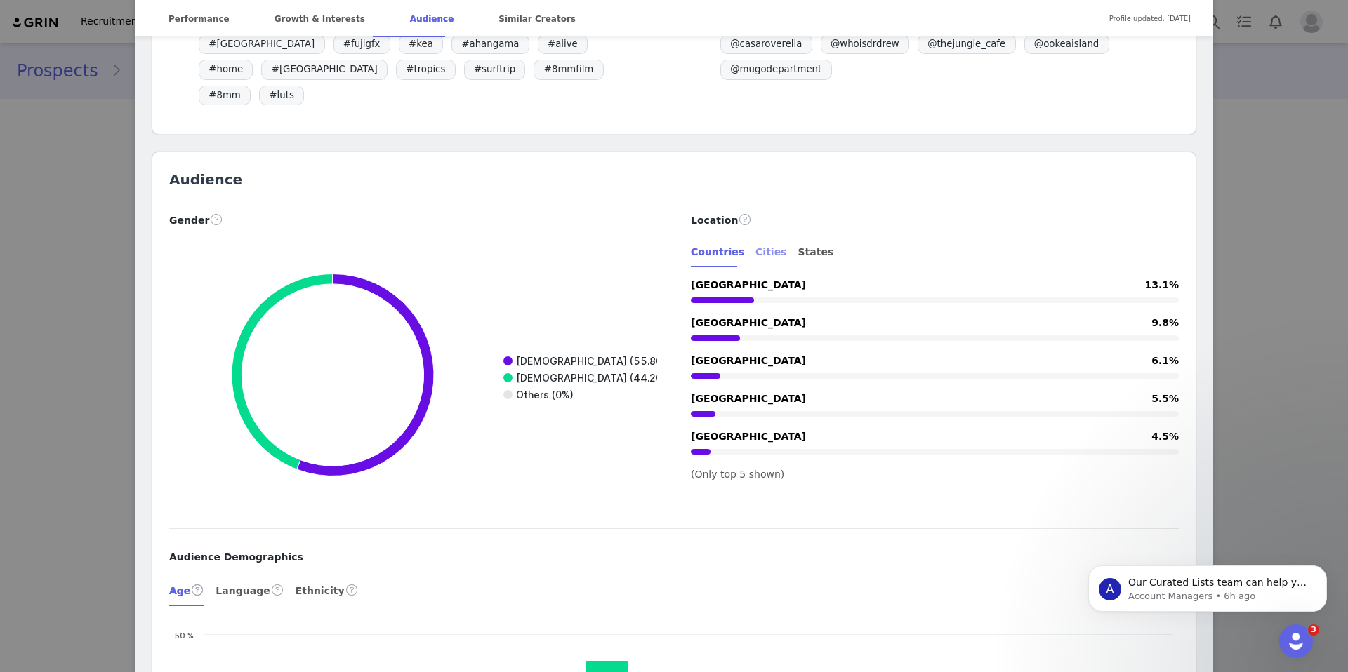
scroll to position [1437, 0]
click at [757, 236] on div "Cities" at bounding box center [770, 252] width 31 height 32
click at [797, 236] on div "States" at bounding box center [815, 252] width 36 height 32
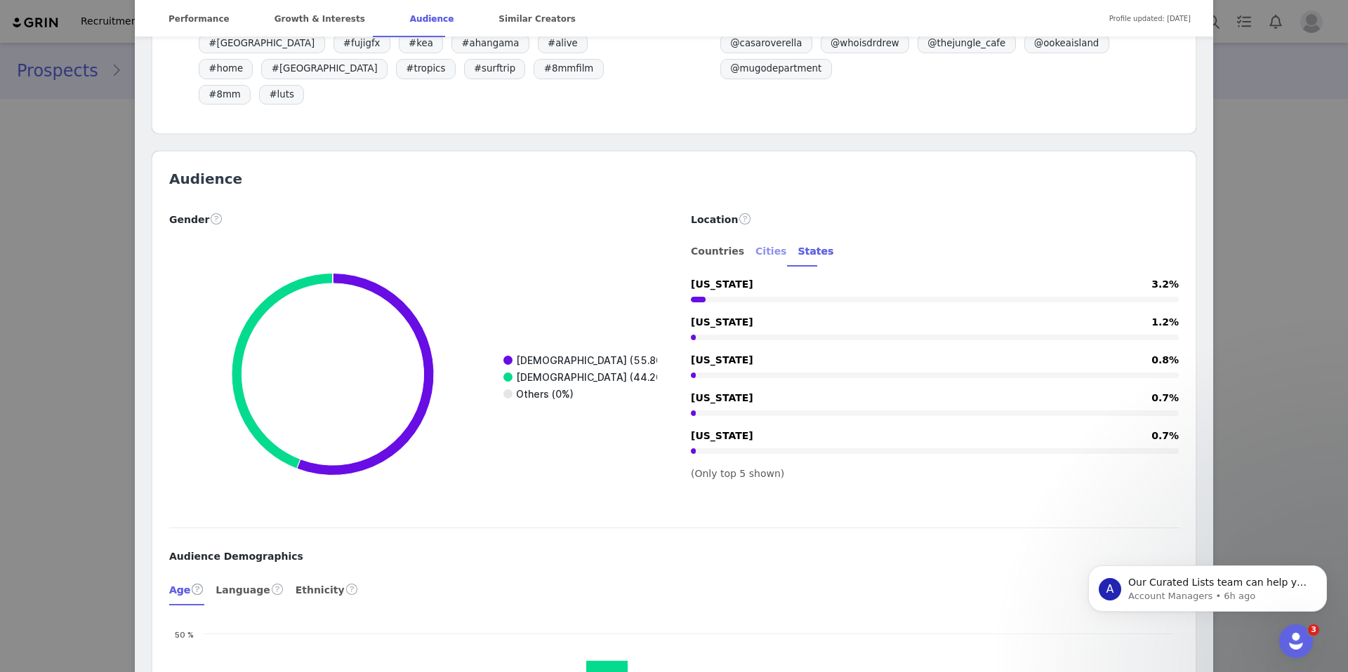
click at [761, 236] on div "Cities" at bounding box center [770, 252] width 31 height 32
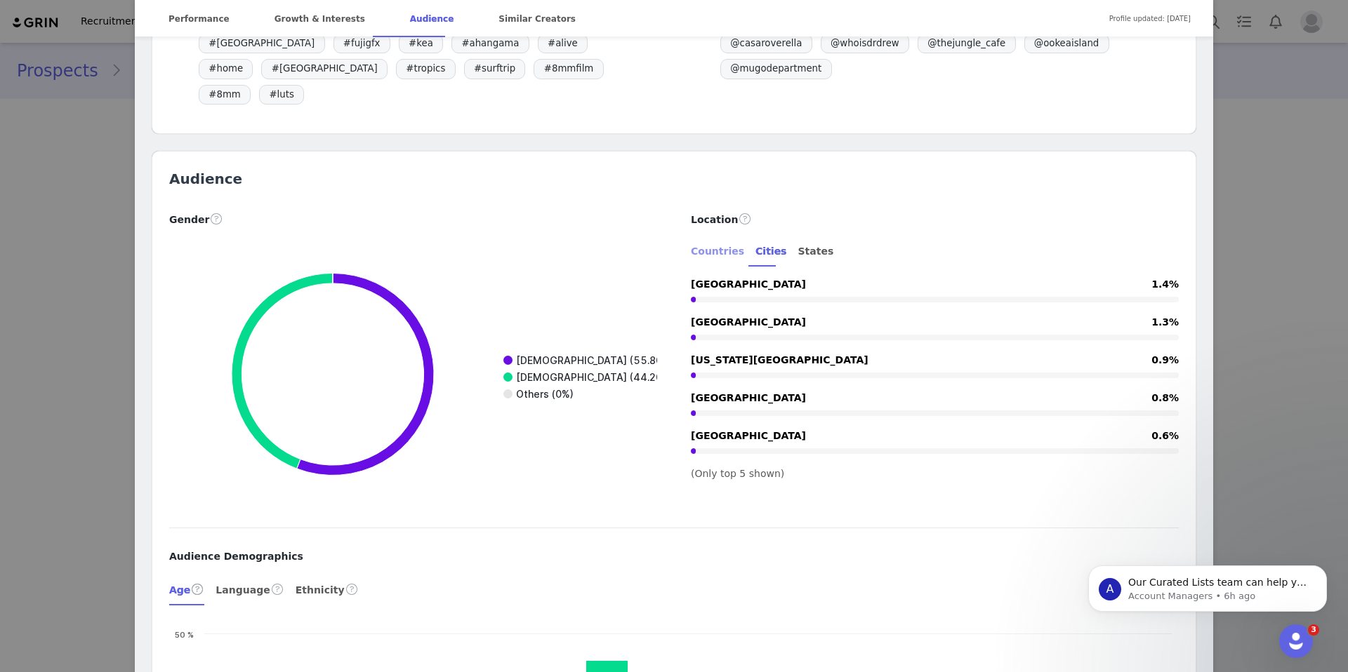
click at [712, 236] on div "Countries" at bounding box center [717, 252] width 53 height 32
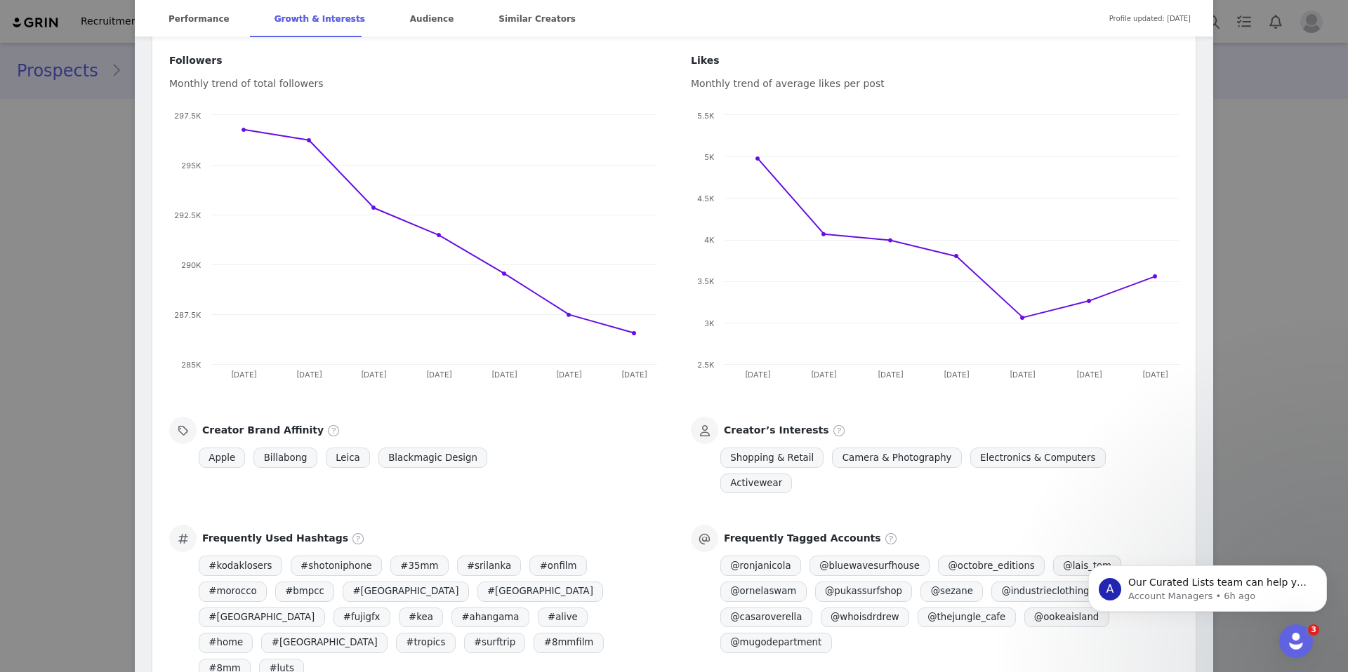
scroll to position [0, 0]
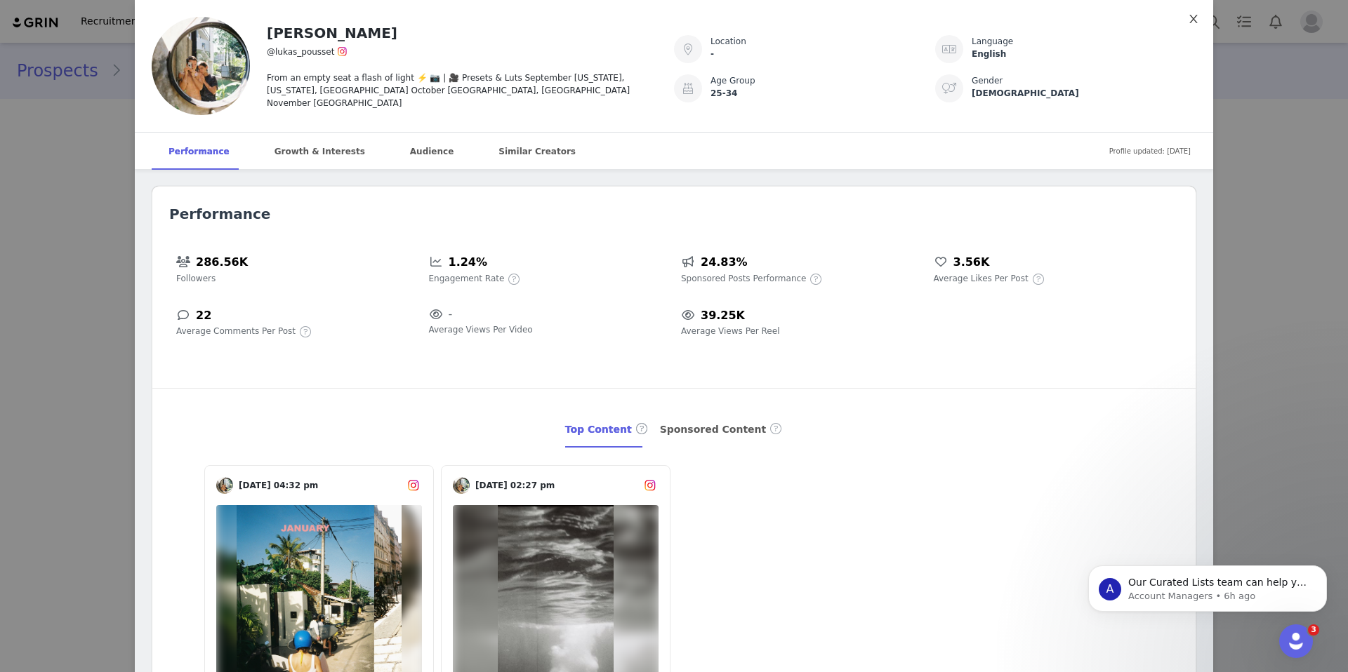
click at [1195, 19] on icon "icon: close" at bounding box center [1193, 18] width 11 height 11
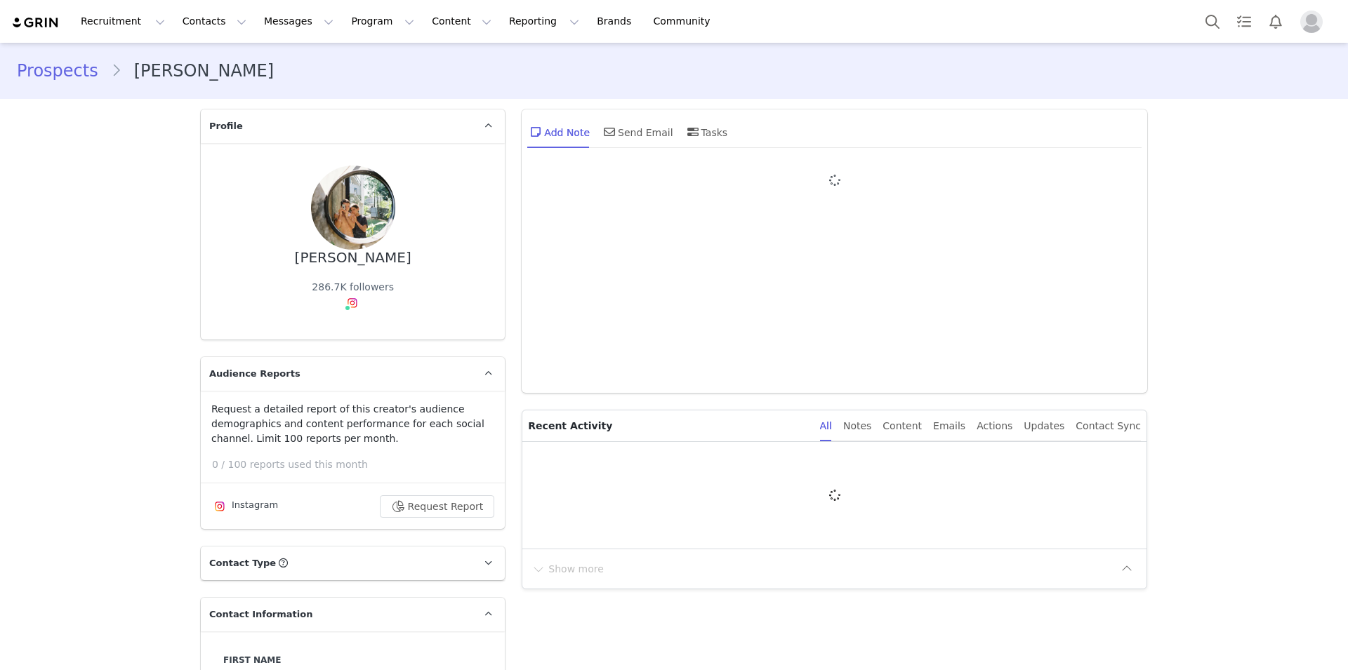
type input "+1 ([GEOGRAPHIC_DATA])"
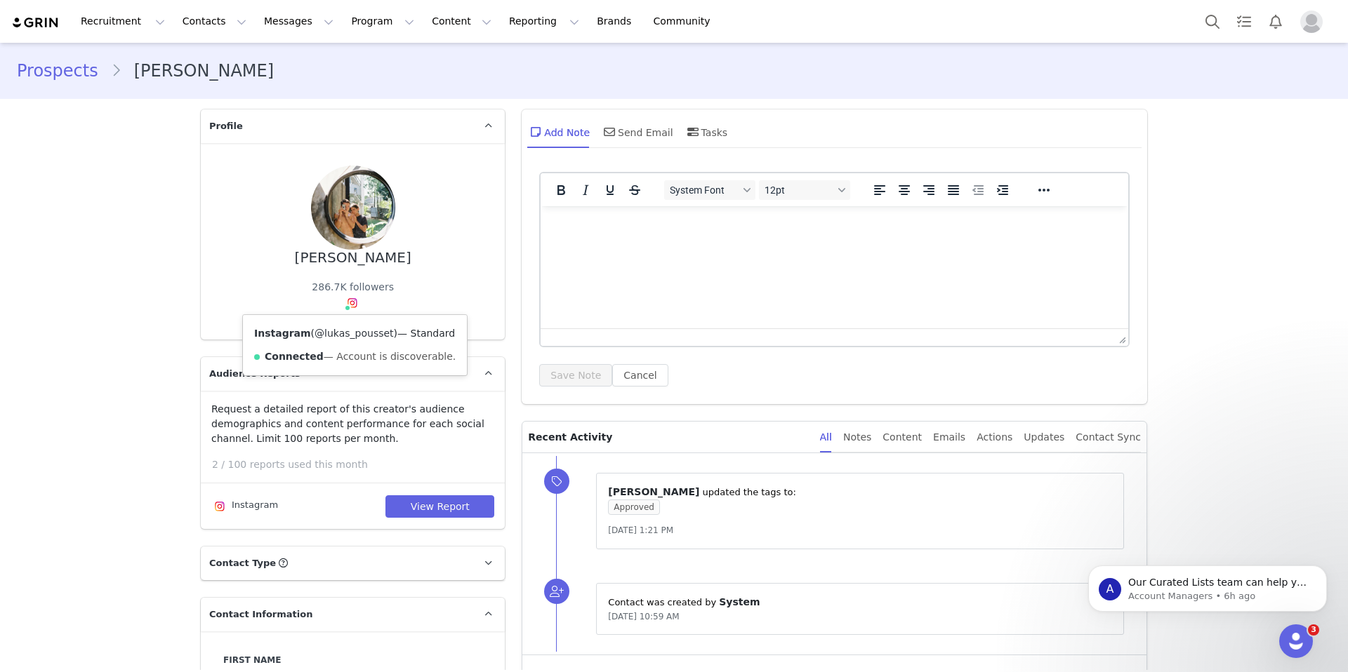
click at [343, 332] on link "@lukas_pousset" at bounding box center [353, 333] width 79 height 11
click at [449, 498] on button "View Report" at bounding box center [439, 507] width 109 height 22
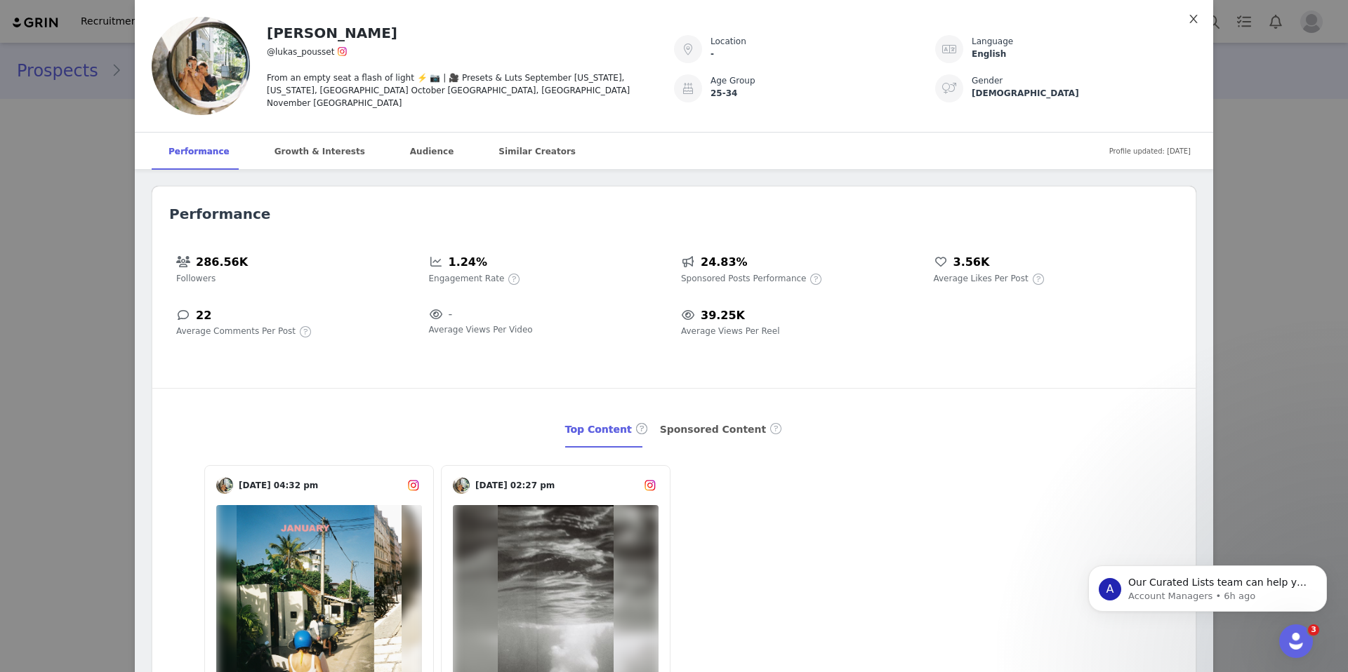
click at [1193, 20] on icon "icon: close" at bounding box center [1193, 19] width 8 height 8
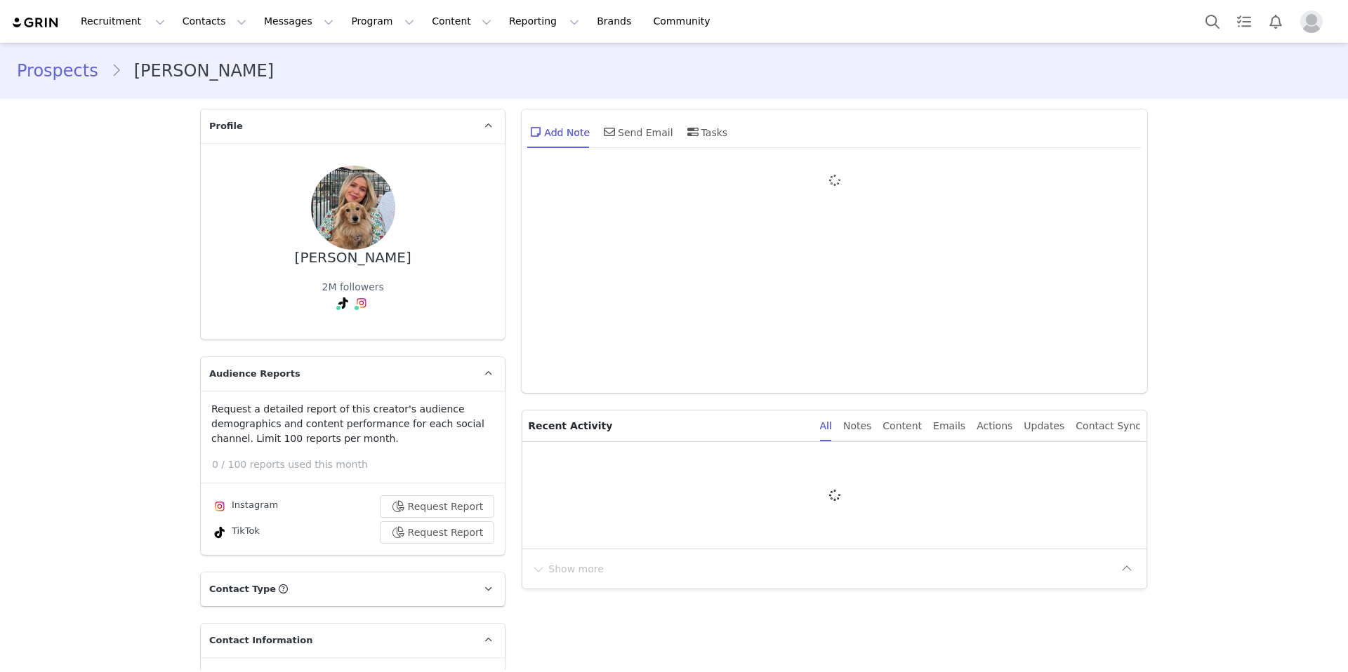
type input "+1 ([GEOGRAPHIC_DATA])"
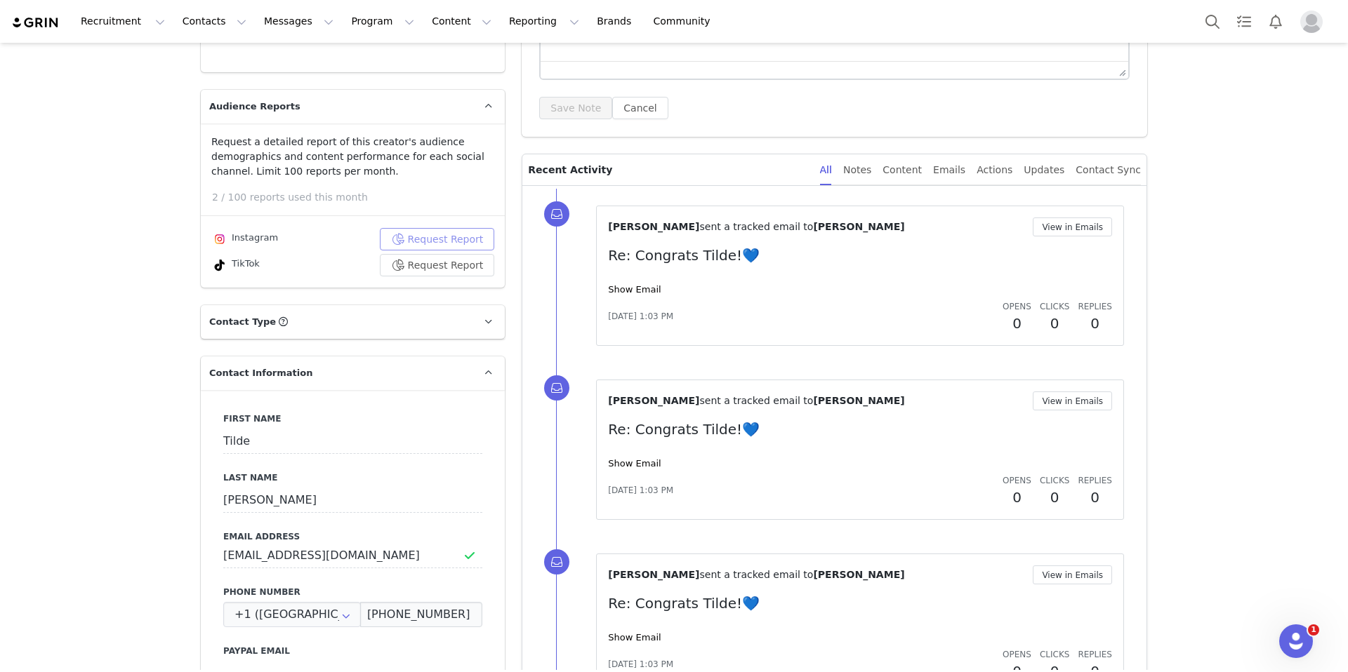
click at [458, 238] on button "Request Report" at bounding box center [437, 239] width 115 height 22
click at [458, 269] on button "Request Report" at bounding box center [437, 265] width 115 height 22
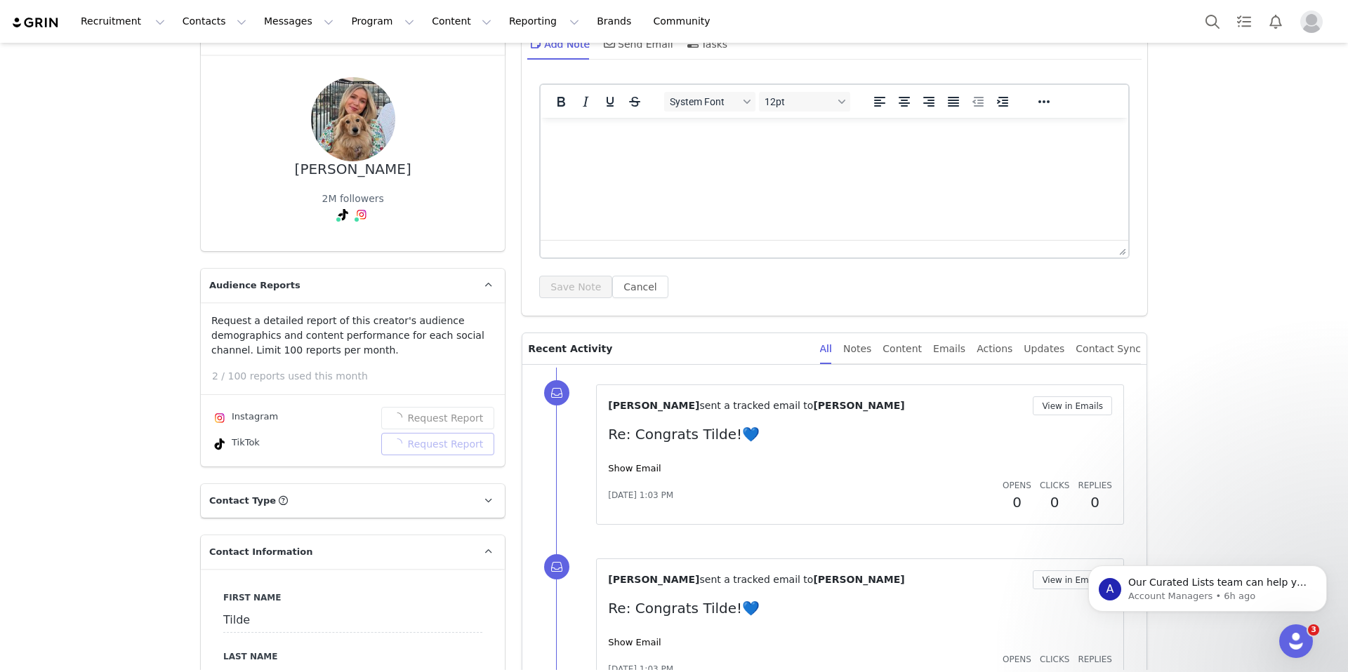
scroll to position [95, 0]
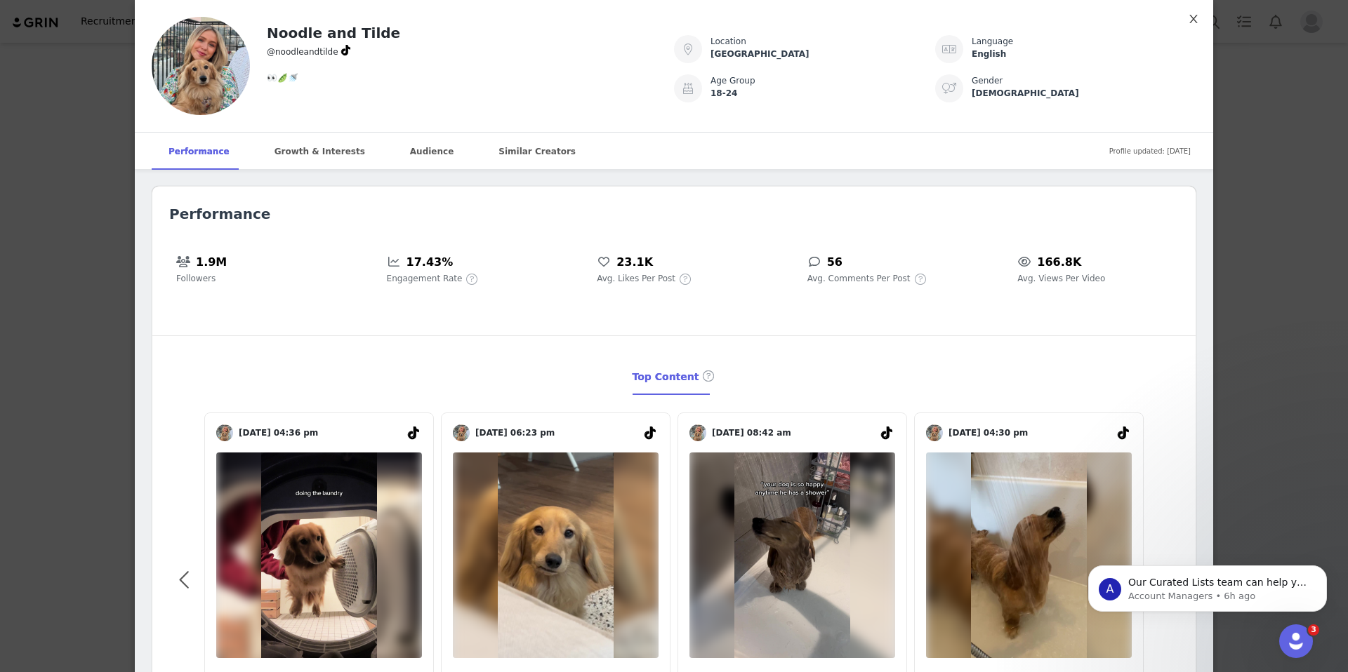
click at [1195, 22] on icon "icon: close" at bounding box center [1193, 19] width 8 height 8
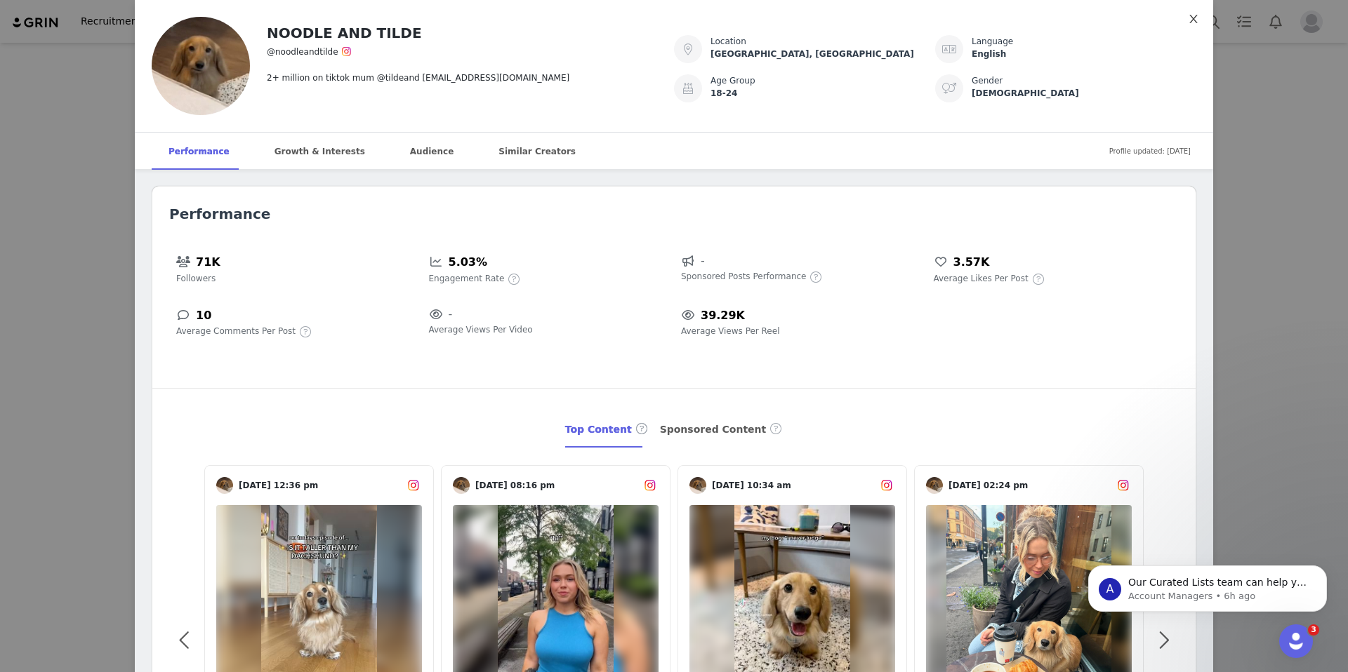
click at [1194, 23] on icon "icon: close" at bounding box center [1193, 18] width 11 height 11
click at [1194, 23] on div "NOODLE AND TILDE @noodleandtilde 2+ million on tiktok mum @tildeand noodleandti…" at bounding box center [674, 336] width 1348 height 672
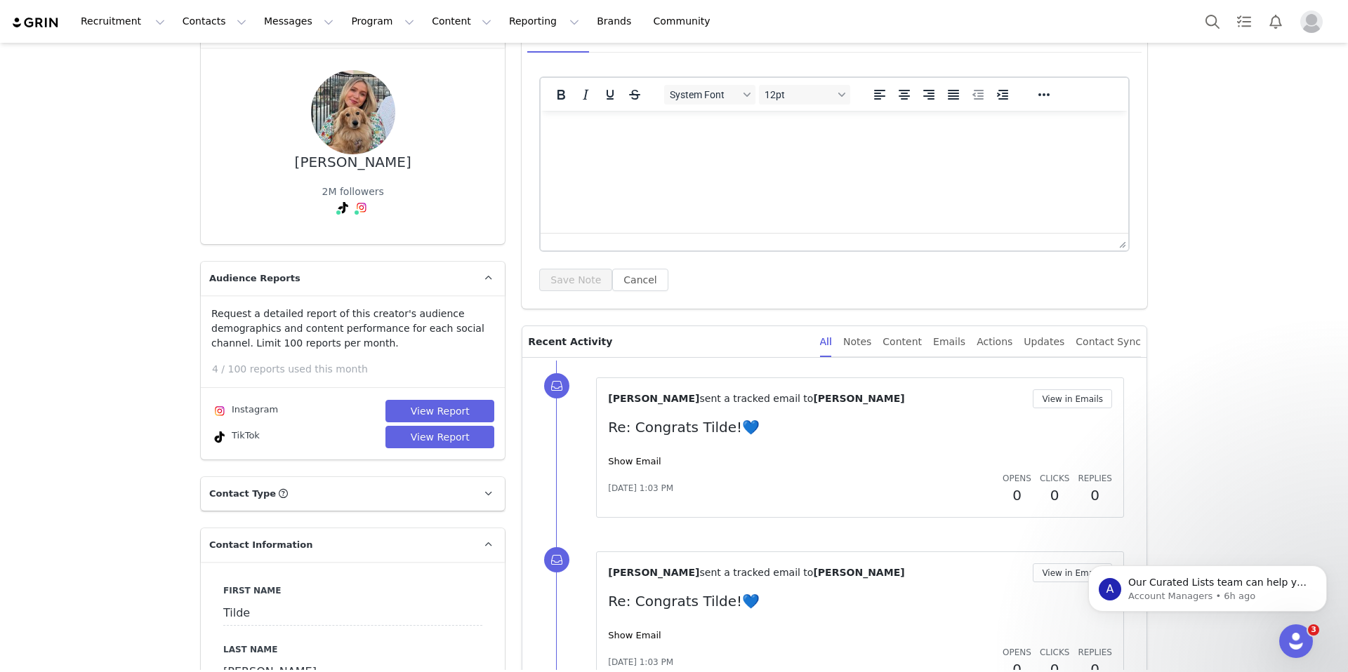
scroll to position [0, 0]
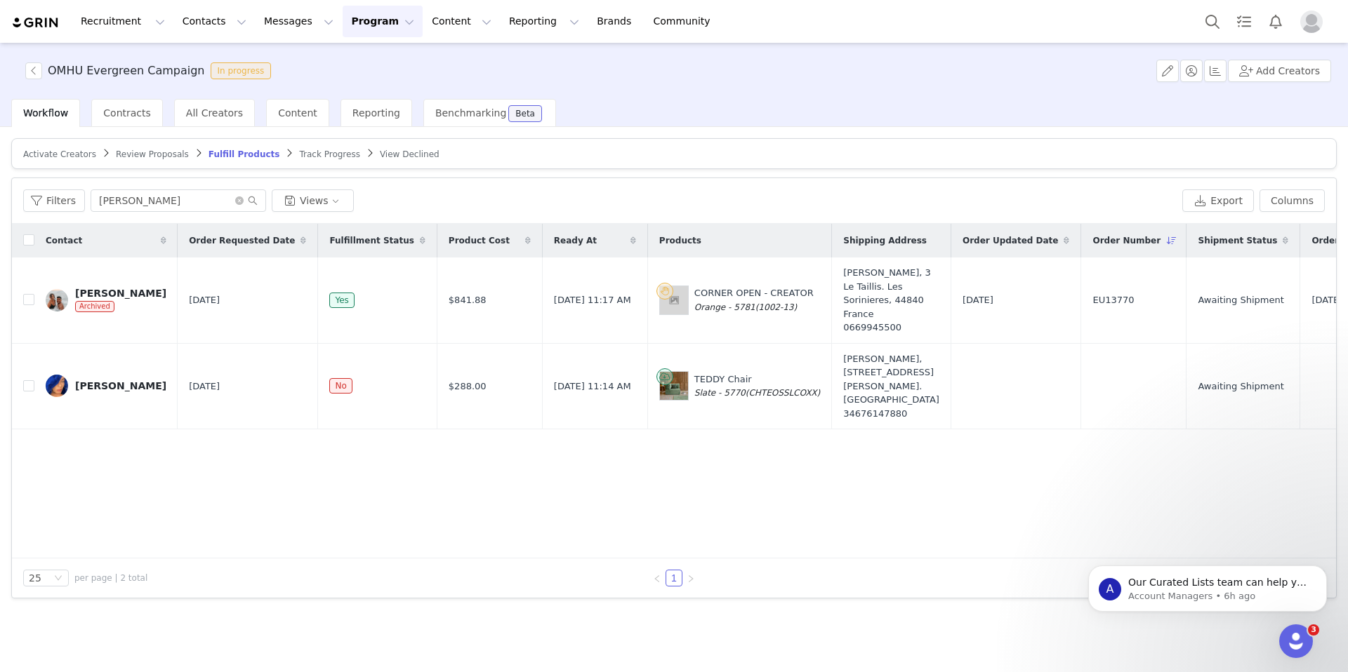
click at [173, 161] on article "Activate Creators Review Proposals Fulfill Products Track Progress View Declined" at bounding box center [673, 153] width 1325 height 31
click at [163, 155] on span "Review Proposals" at bounding box center [152, 155] width 73 height 10
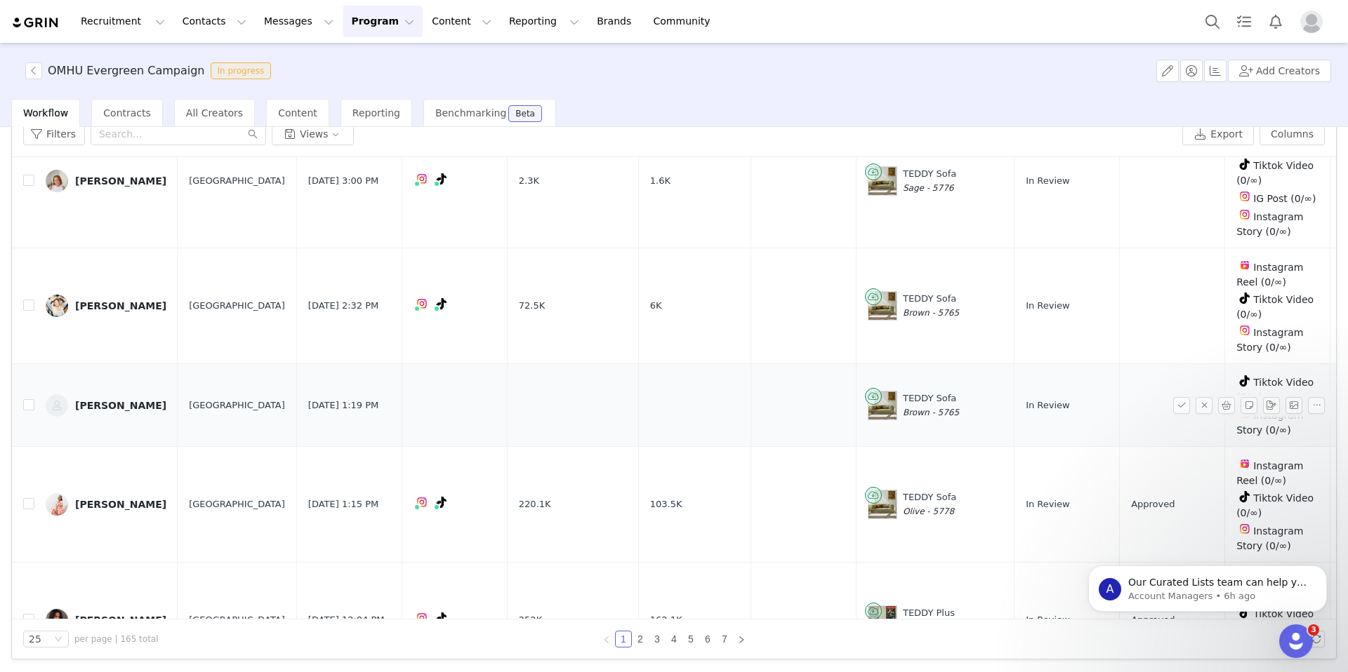
scroll to position [2467, 0]
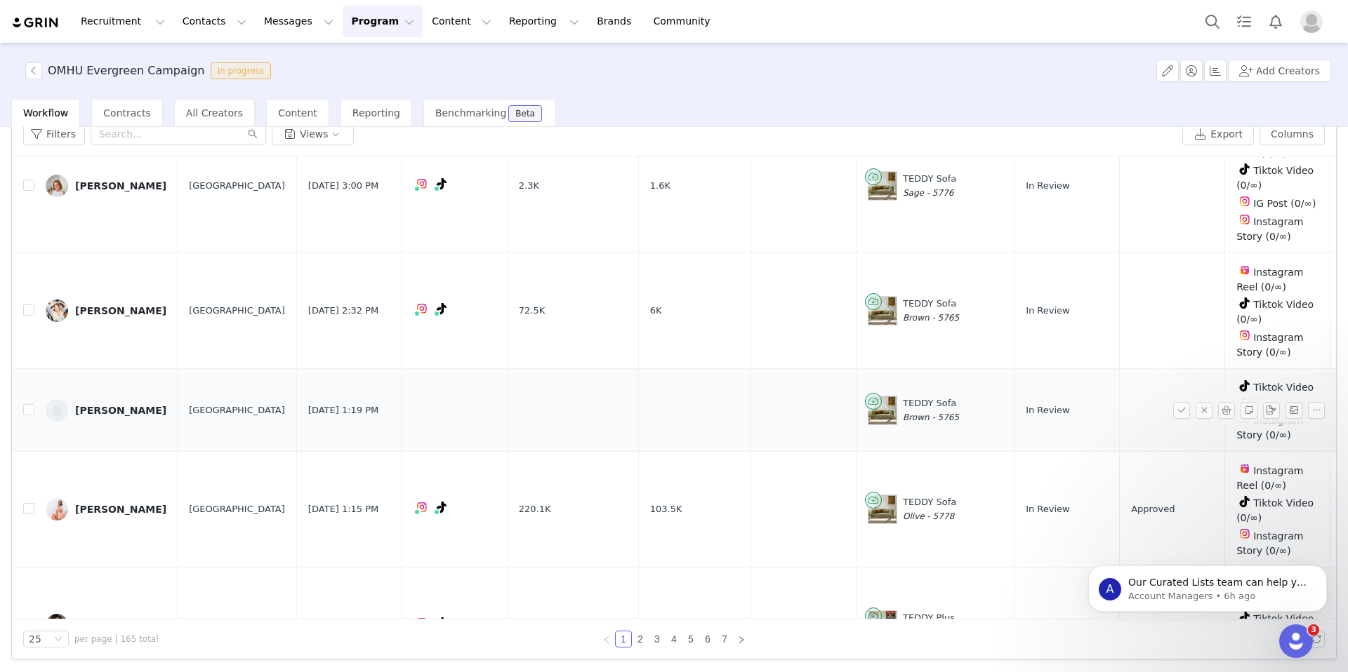
click at [96, 405] on div "[PERSON_NAME]" at bounding box center [120, 410] width 91 height 11
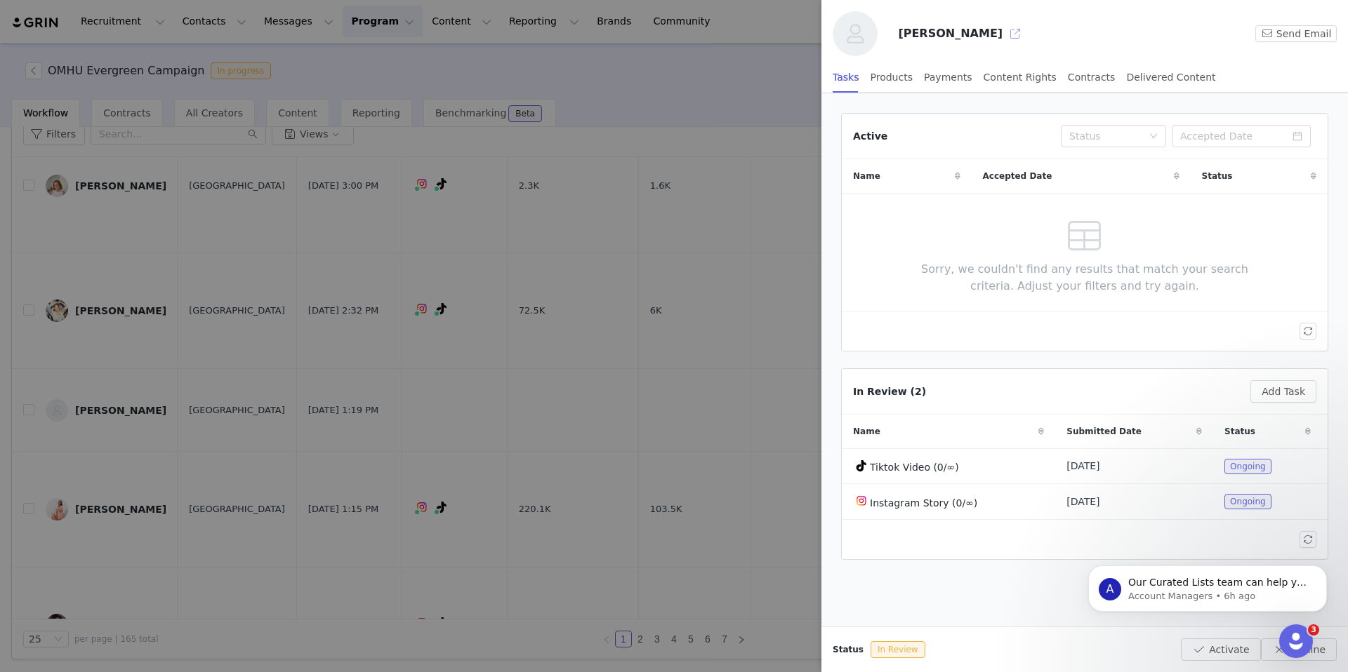
click at [1004, 32] on button "button" at bounding box center [1015, 33] width 22 height 22
click at [503, 487] on div at bounding box center [674, 336] width 1348 height 672
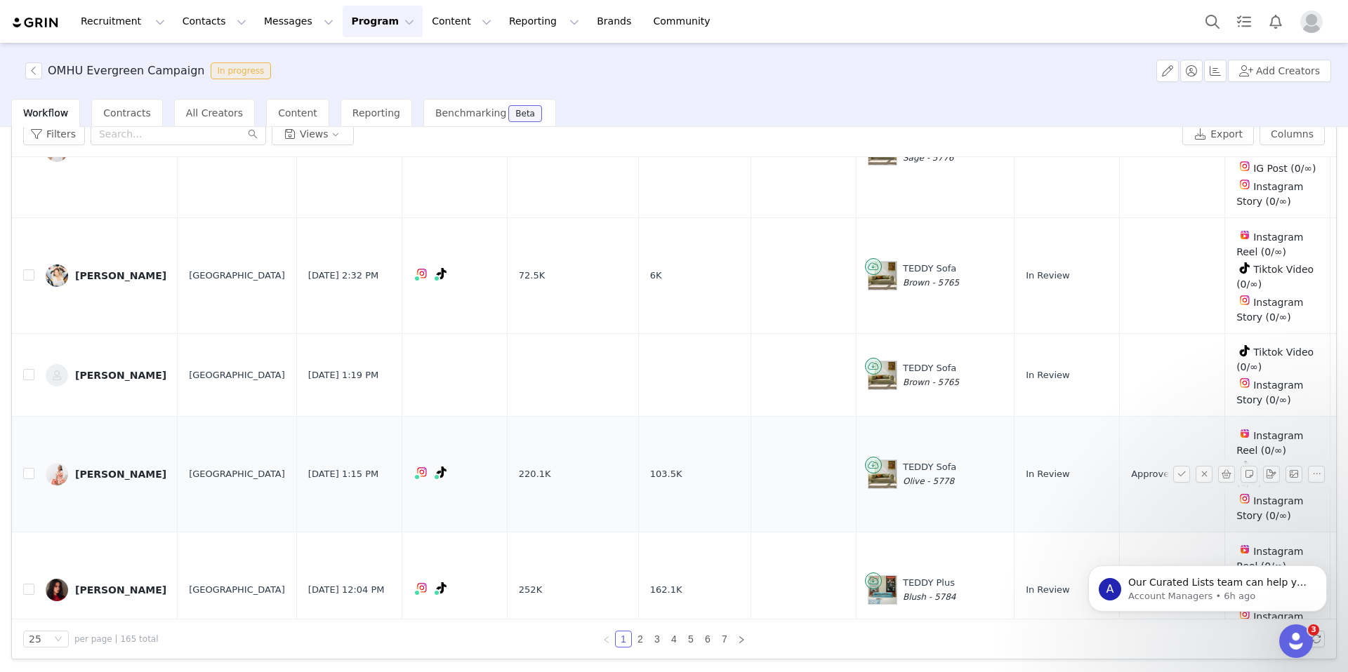
scroll to position [2443, 0]
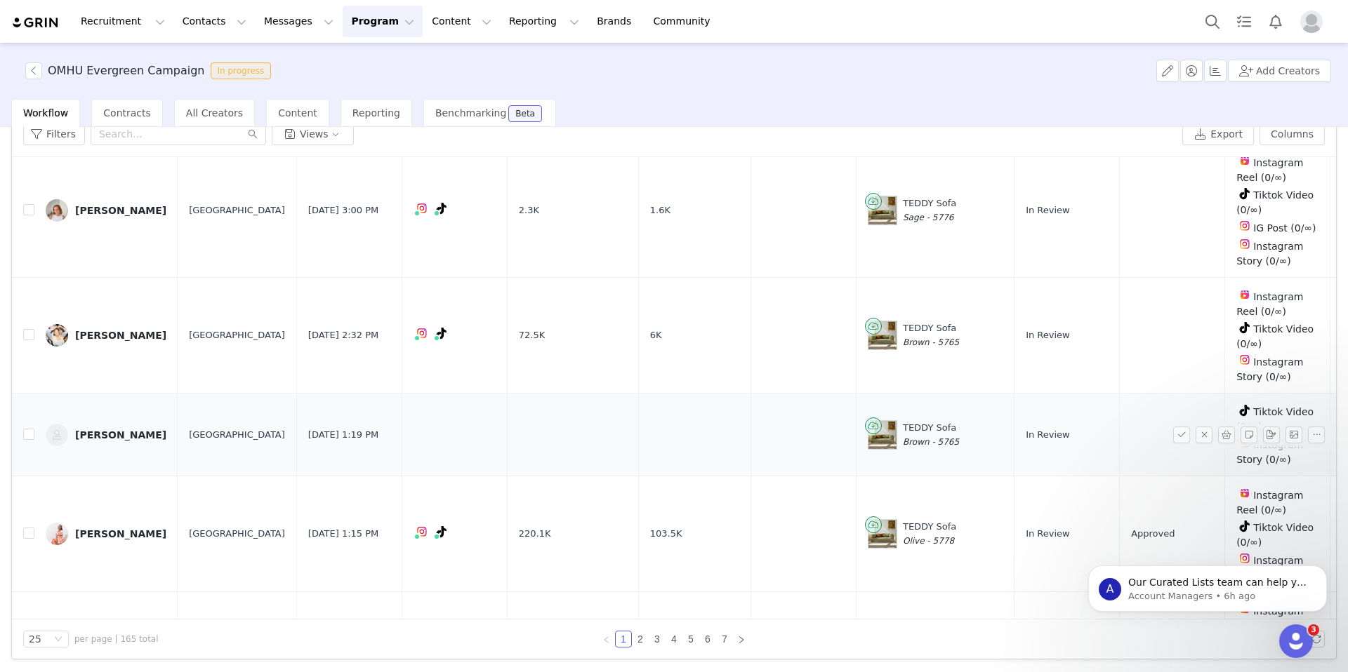
click at [109, 430] on div "[PERSON_NAME]" at bounding box center [120, 435] width 91 height 11
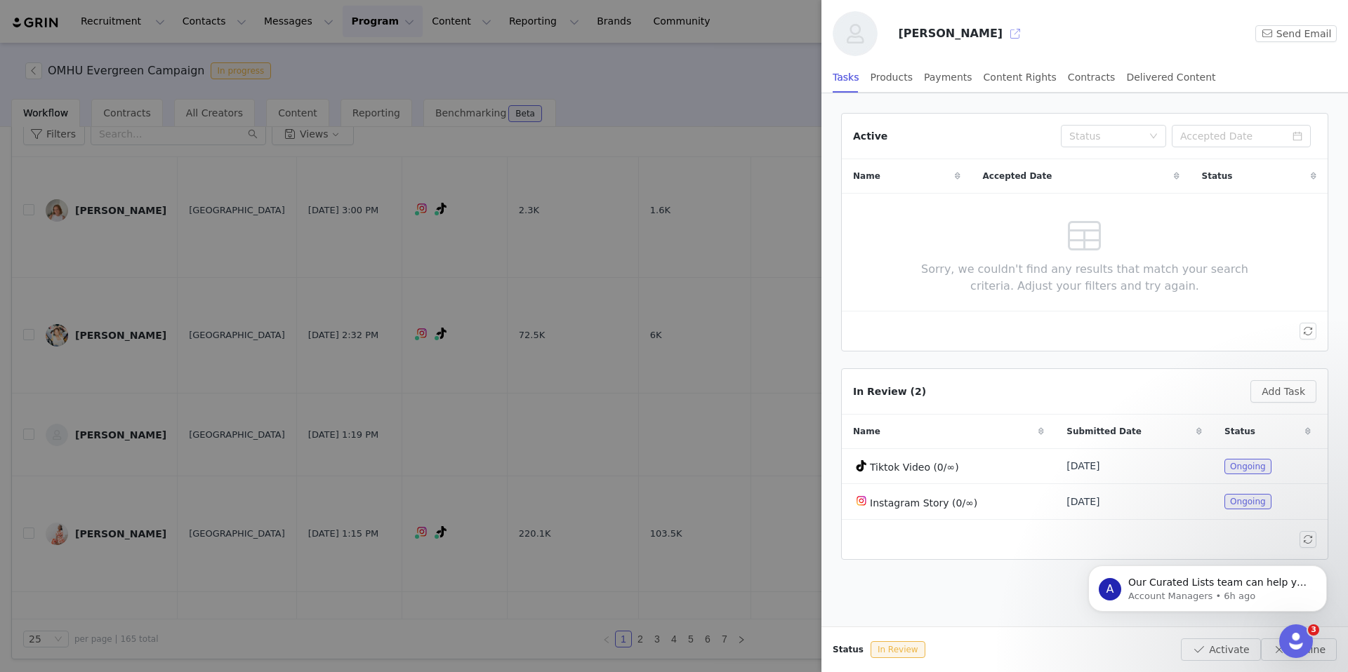
click at [1004, 29] on button "button" at bounding box center [1015, 33] width 22 height 22
click at [719, 102] on div at bounding box center [674, 336] width 1348 height 672
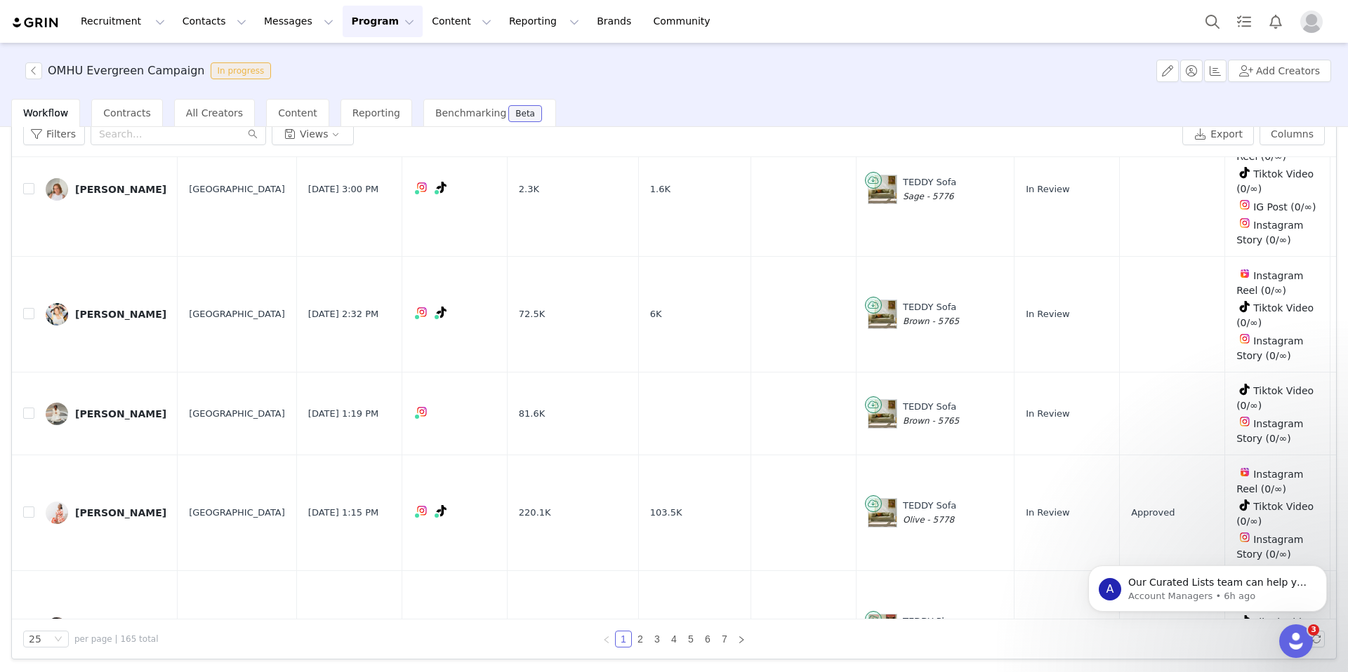
scroll to position [2462, 0]
click at [29, 409] on input "checkbox" at bounding box center [28, 414] width 11 height 11
checkbox input "true"
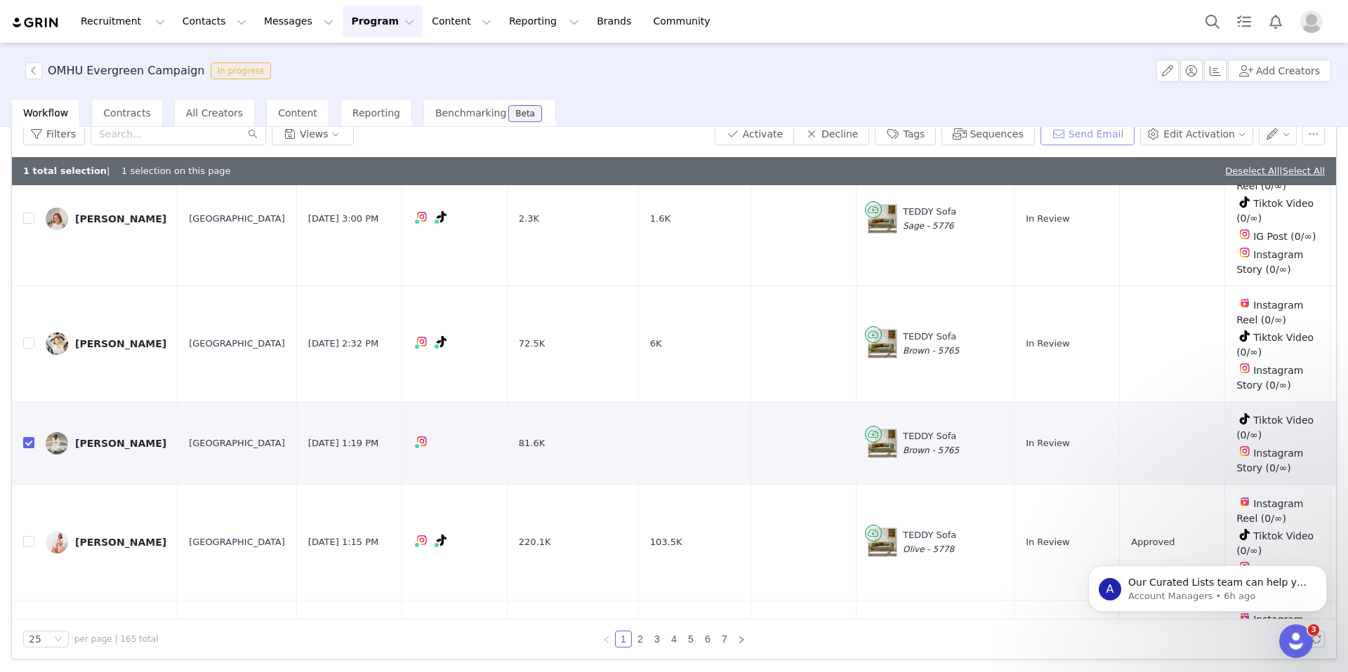
click at [1103, 138] on button "Send Email" at bounding box center [1087, 134] width 95 height 22
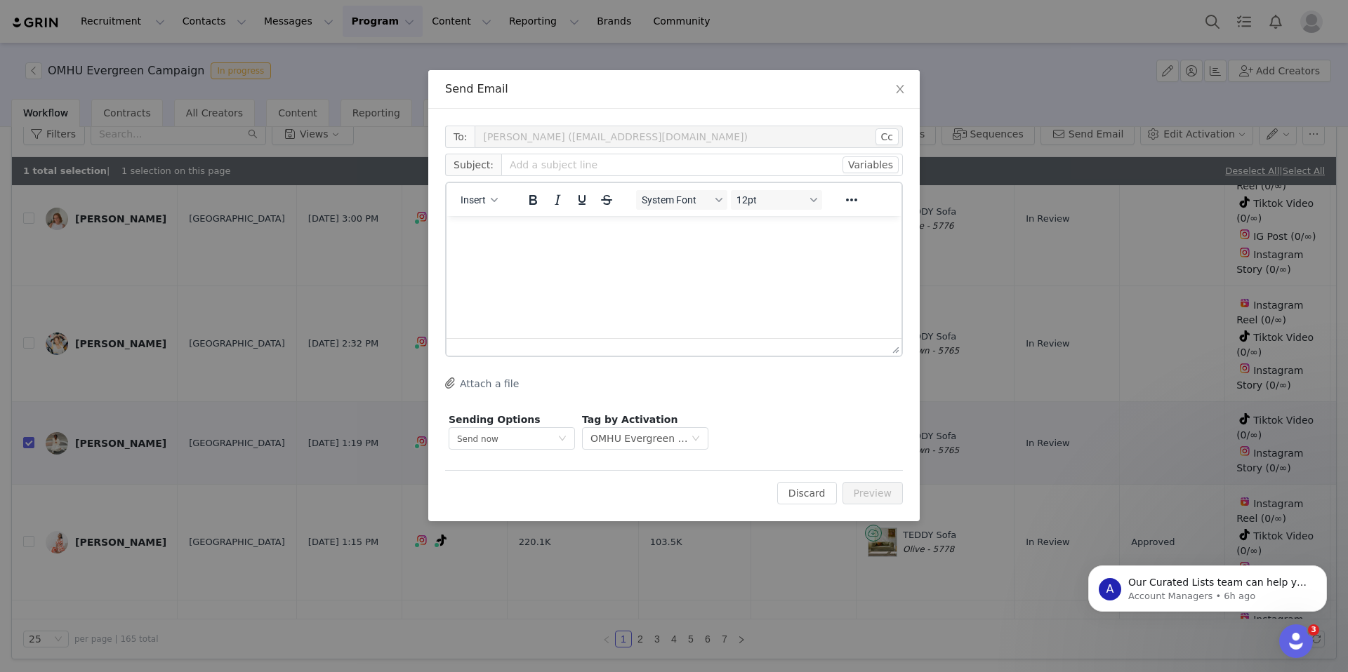
scroll to position [0, 0]
click at [894, 86] on span "Close" at bounding box center [899, 89] width 39 height 39
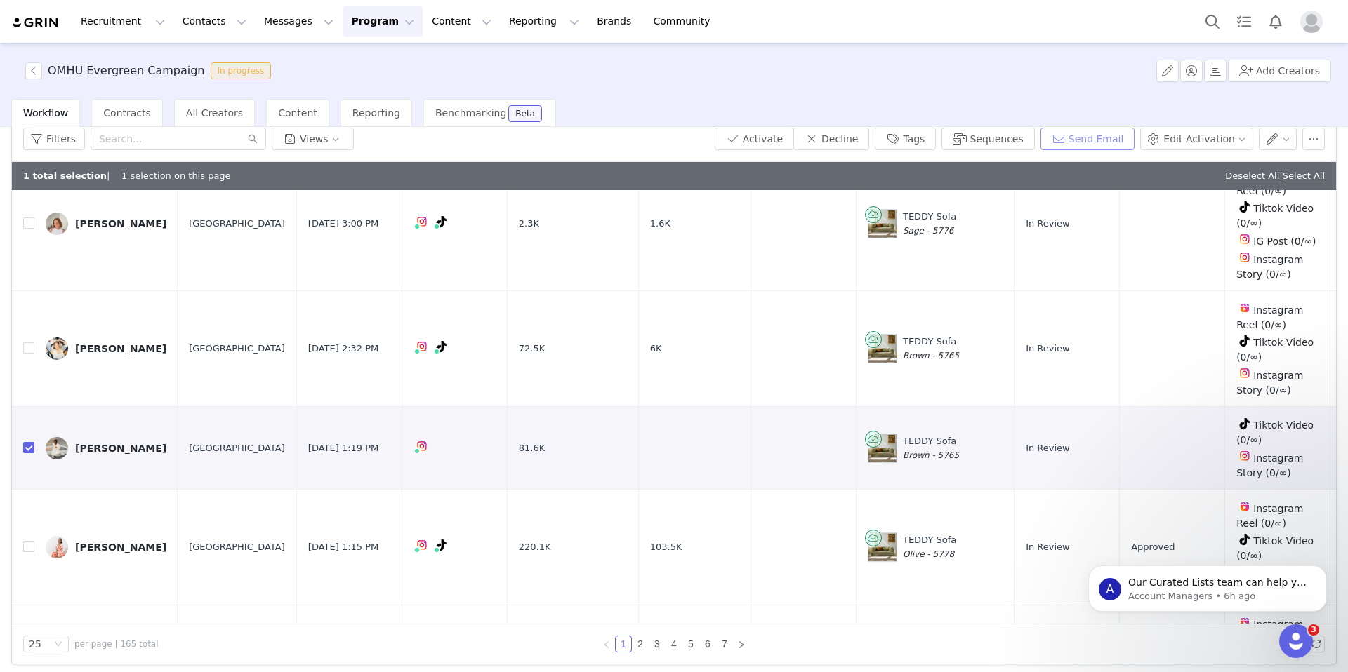
click at [1109, 137] on button "Send Email" at bounding box center [1087, 139] width 95 height 22
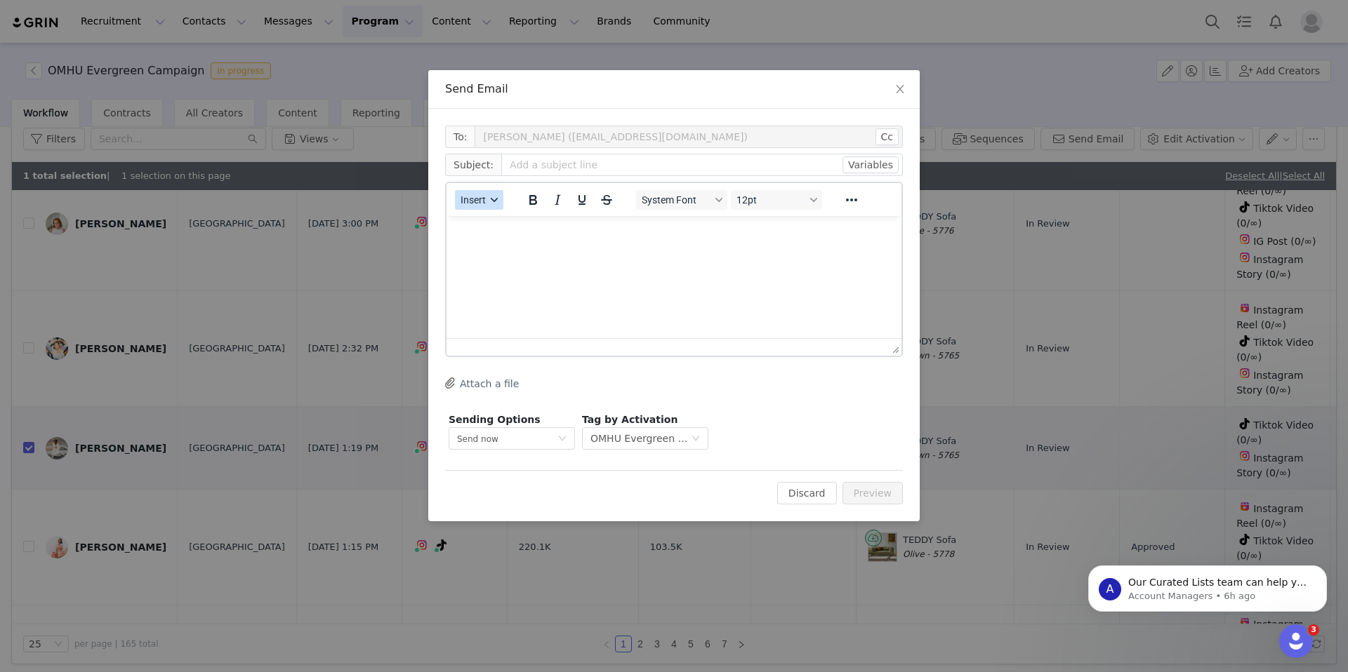
click at [482, 199] on span "Insert" at bounding box center [472, 199] width 25 height 11
click at [521, 229] on div "Insert Template" at bounding box center [530, 224] width 126 height 17
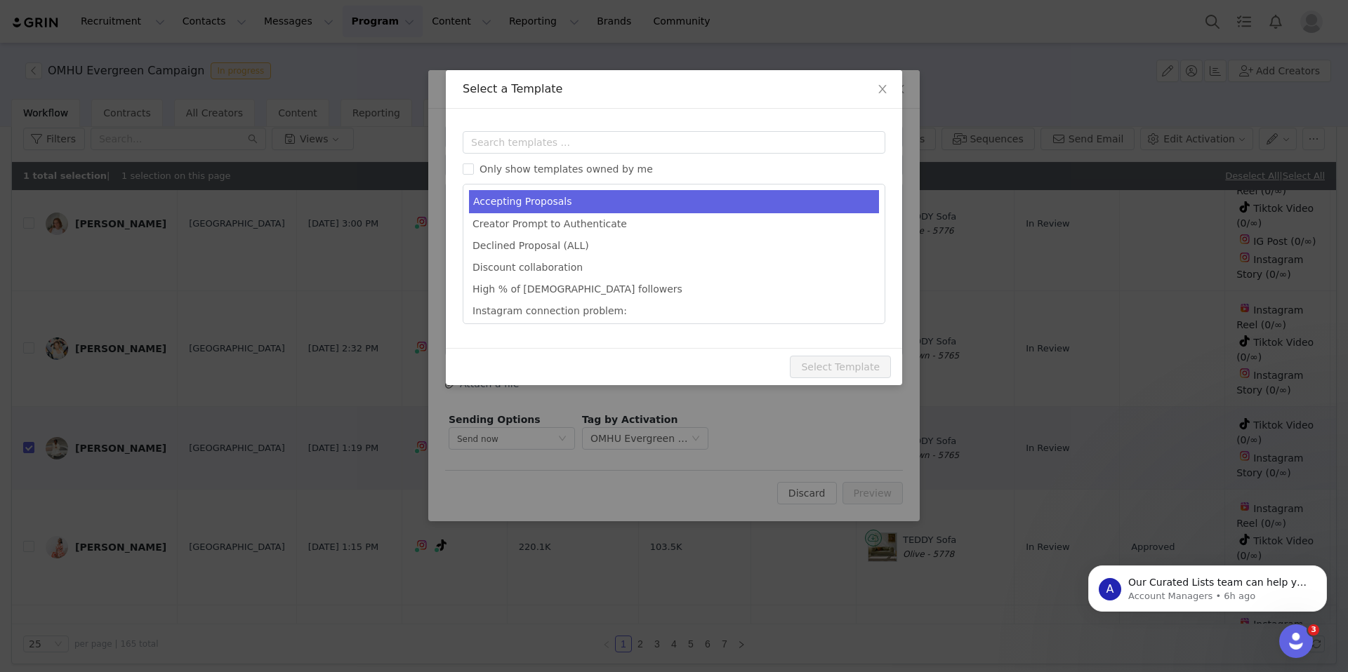
type input "Congrats [first_name]!💙"
click at [530, 202] on li "Accepting Proposals" at bounding box center [674, 201] width 410 height 23
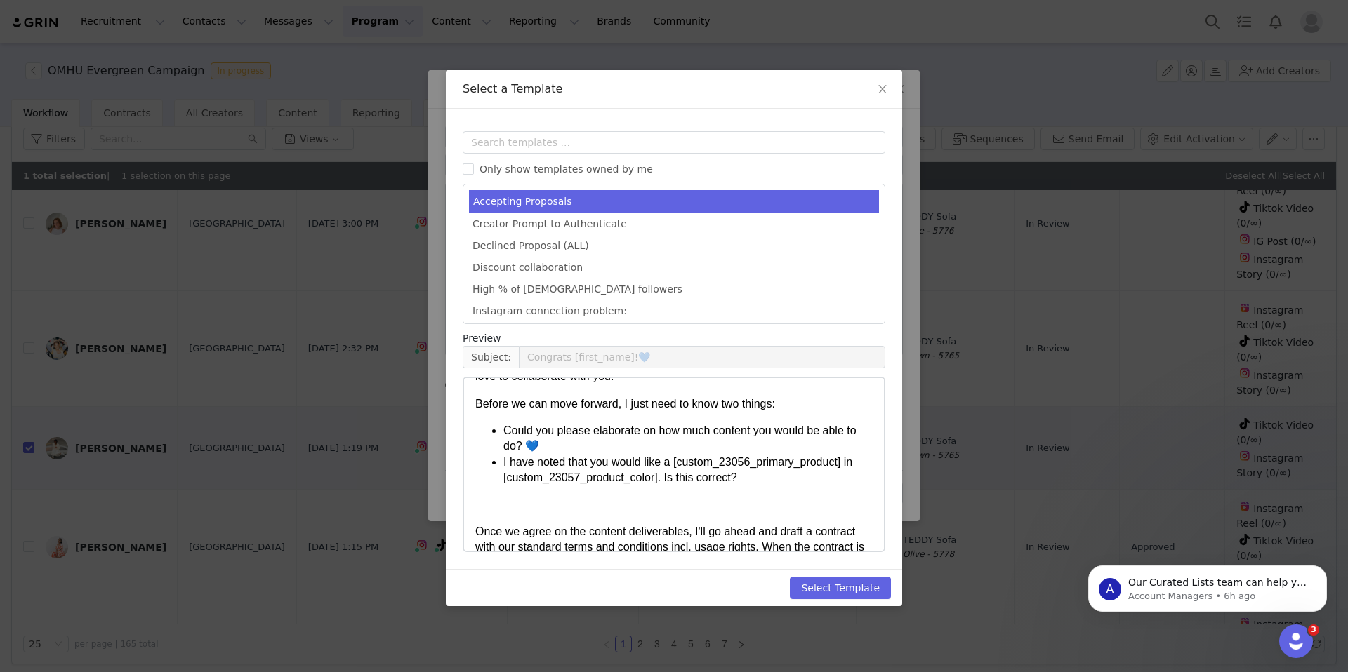
scroll to position [322, 0]
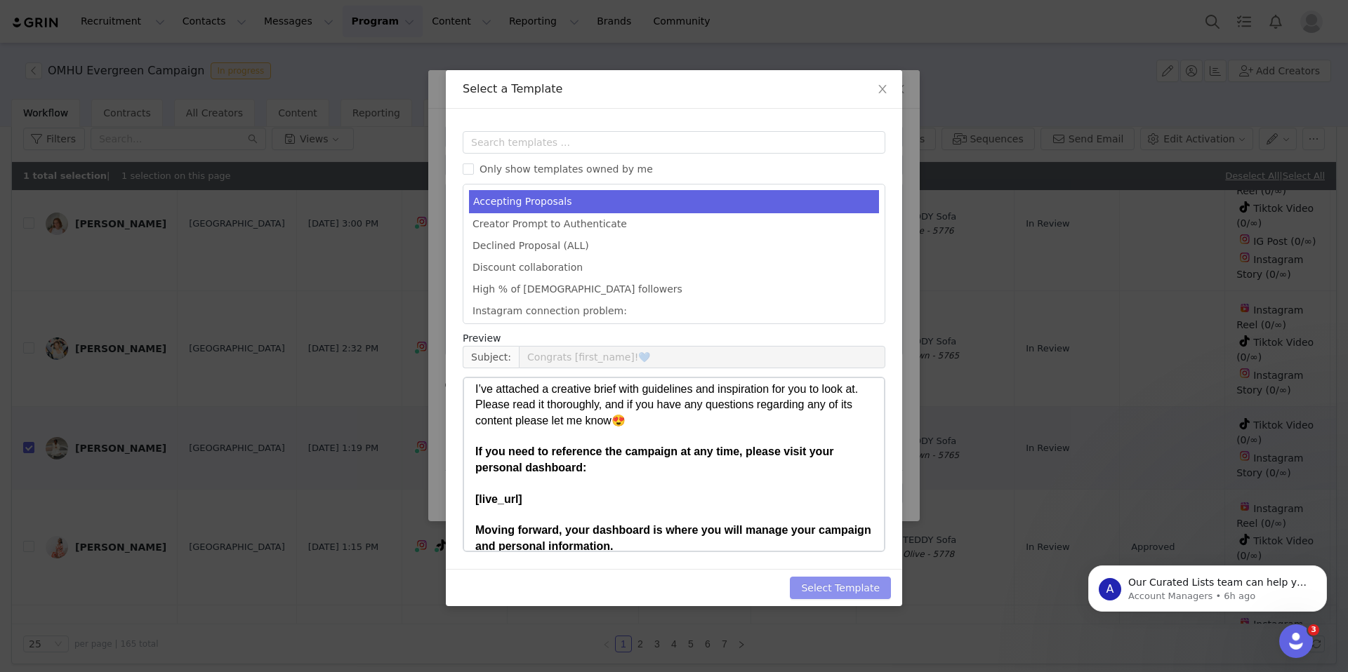
click at [839, 592] on button "Select Template" at bounding box center [840, 588] width 101 height 22
type input "Congrats [first_name]!💙"
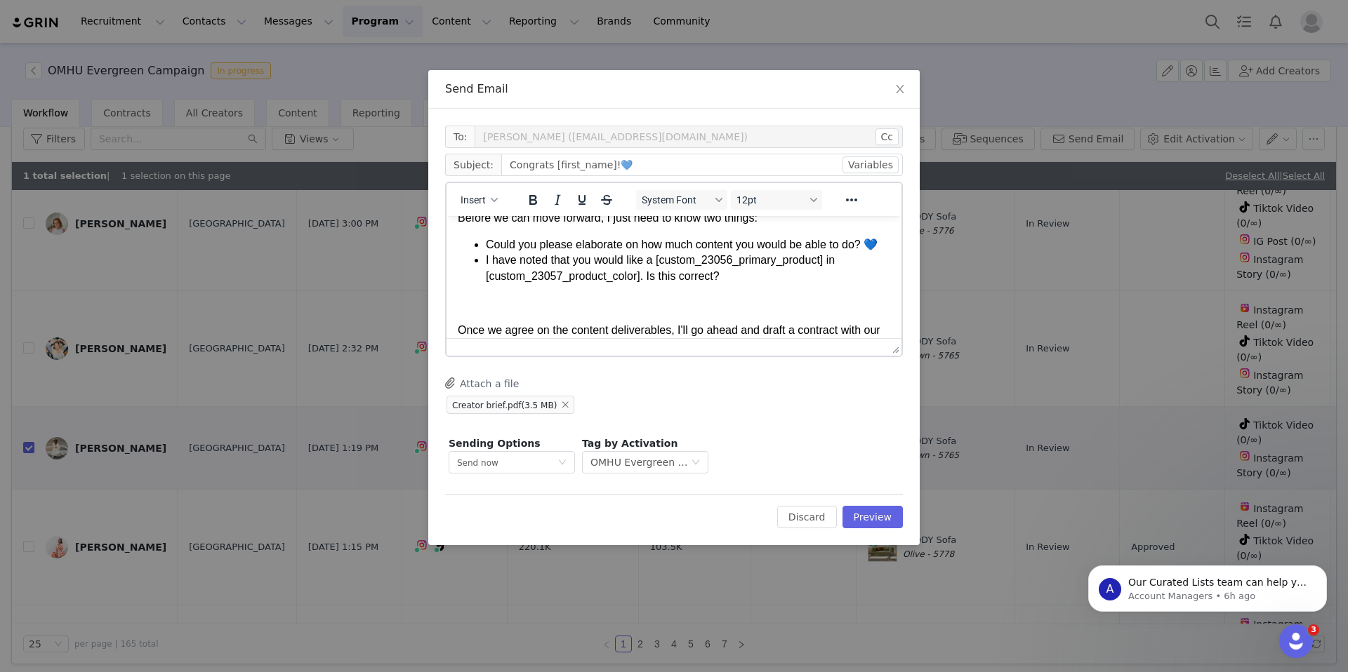
scroll to position [0, 0]
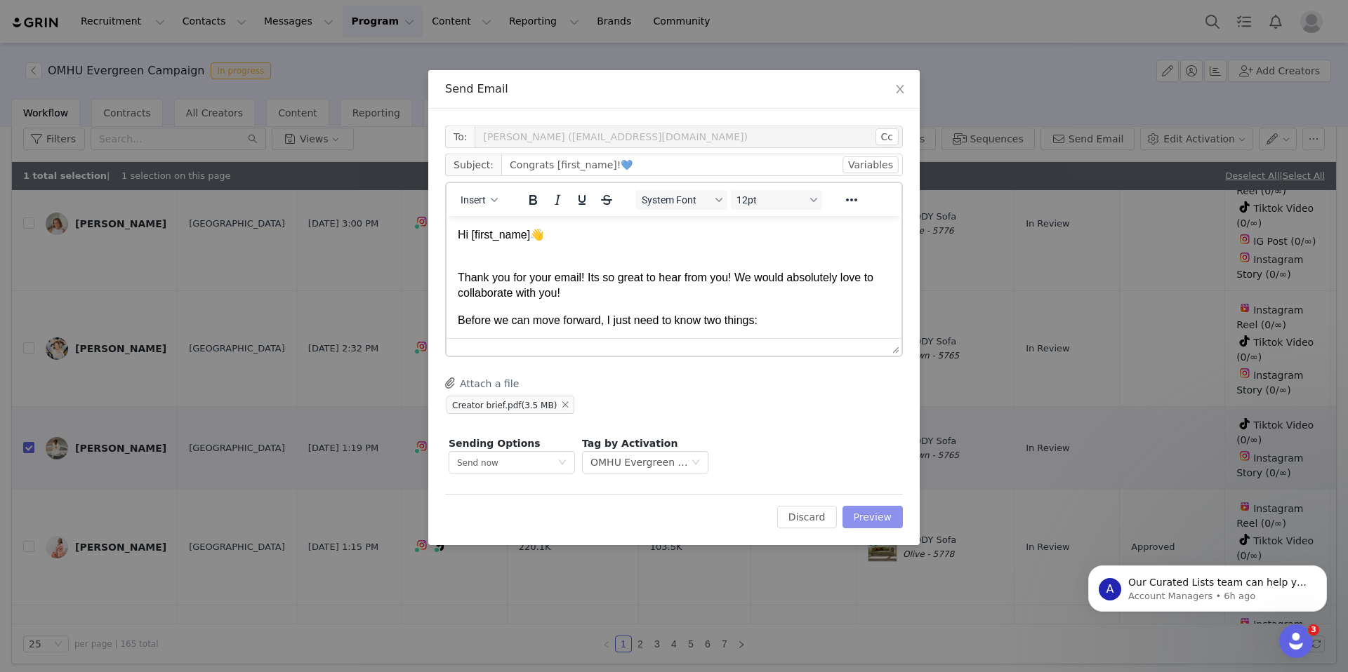
click at [863, 515] on button "Preview" at bounding box center [872, 517] width 61 height 22
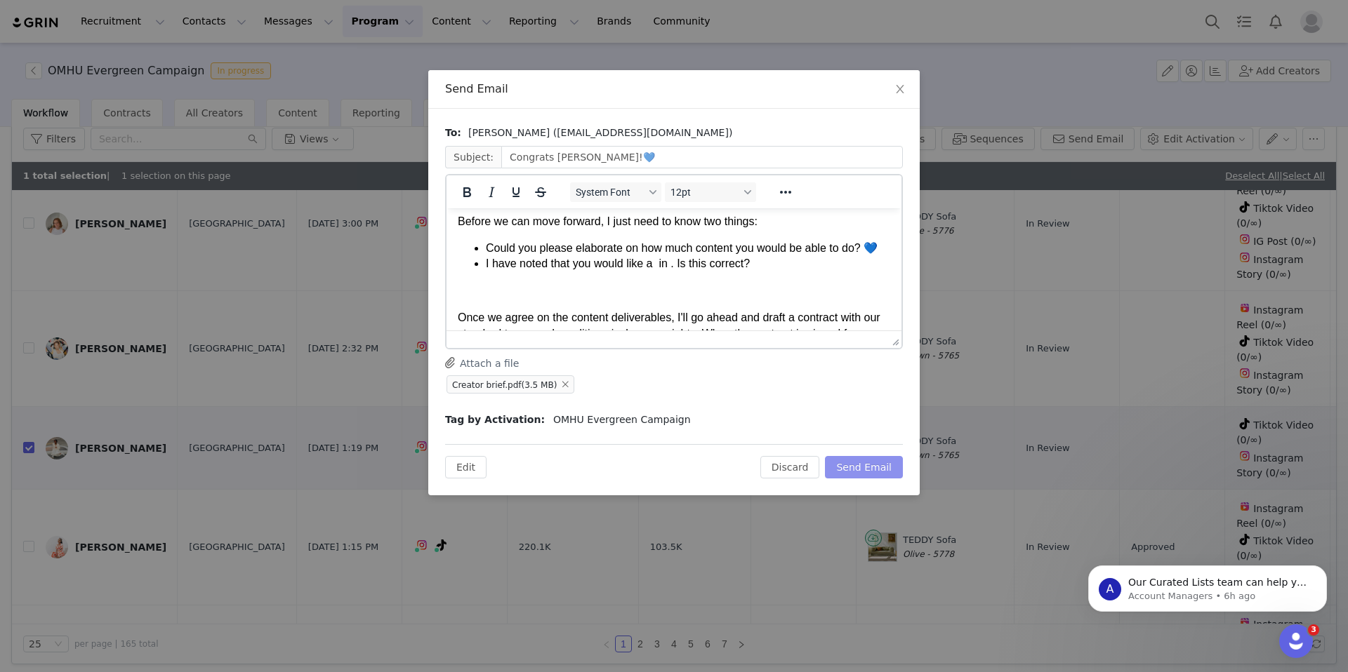
scroll to position [87, 0]
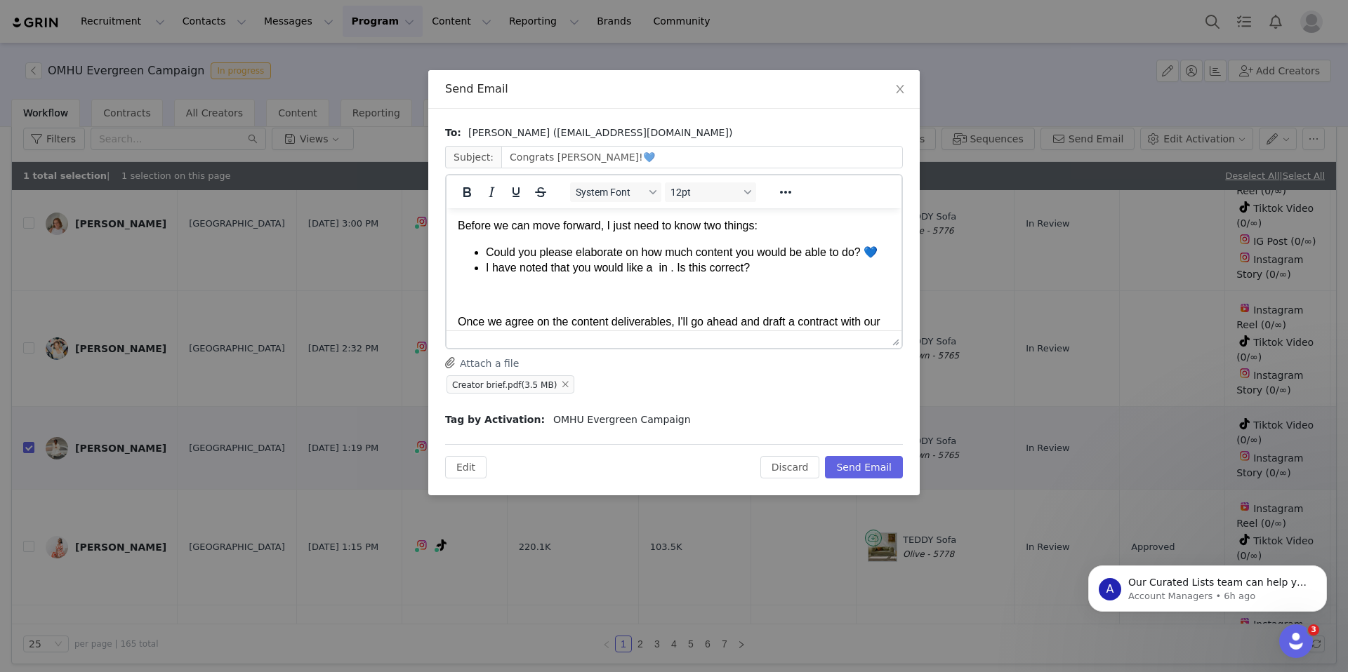
click at [658, 270] on li "I have noted that you would like a in . Is this correct?" at bounding box center [688, 267] width 404 height 15
click at [860, 273] on li "I have noted that you would like a Teddy in Brown. Is this correct?" at bounding box center [688, 267] width 404 height 15
click at [871, 466] on button "Send Email" at bounding box center [864, 467] width 78 height 22
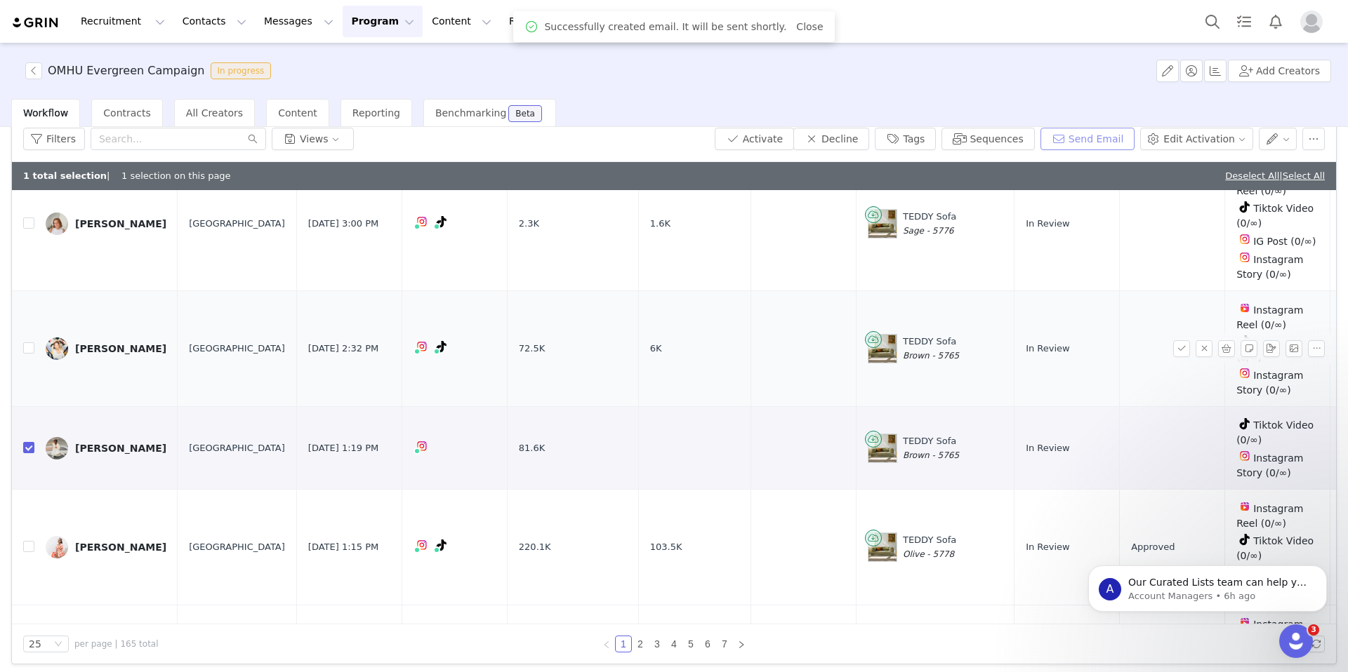
scroll to position [0, 0]
click at [936, 136] on button "Tags" at bounding box center [905, 139] width 61 height 22
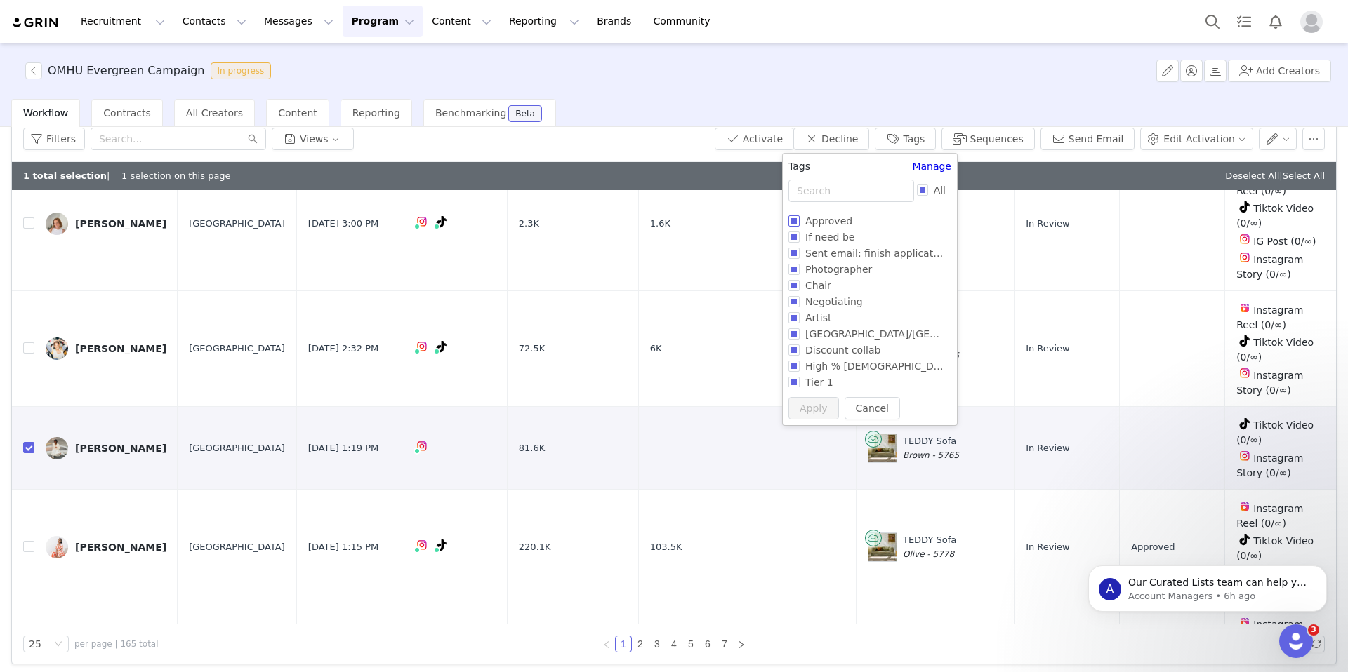
click at [792, 223] on input "Approved" at bounding box center [793, 220] width 11 height 11
checkbox input "true"
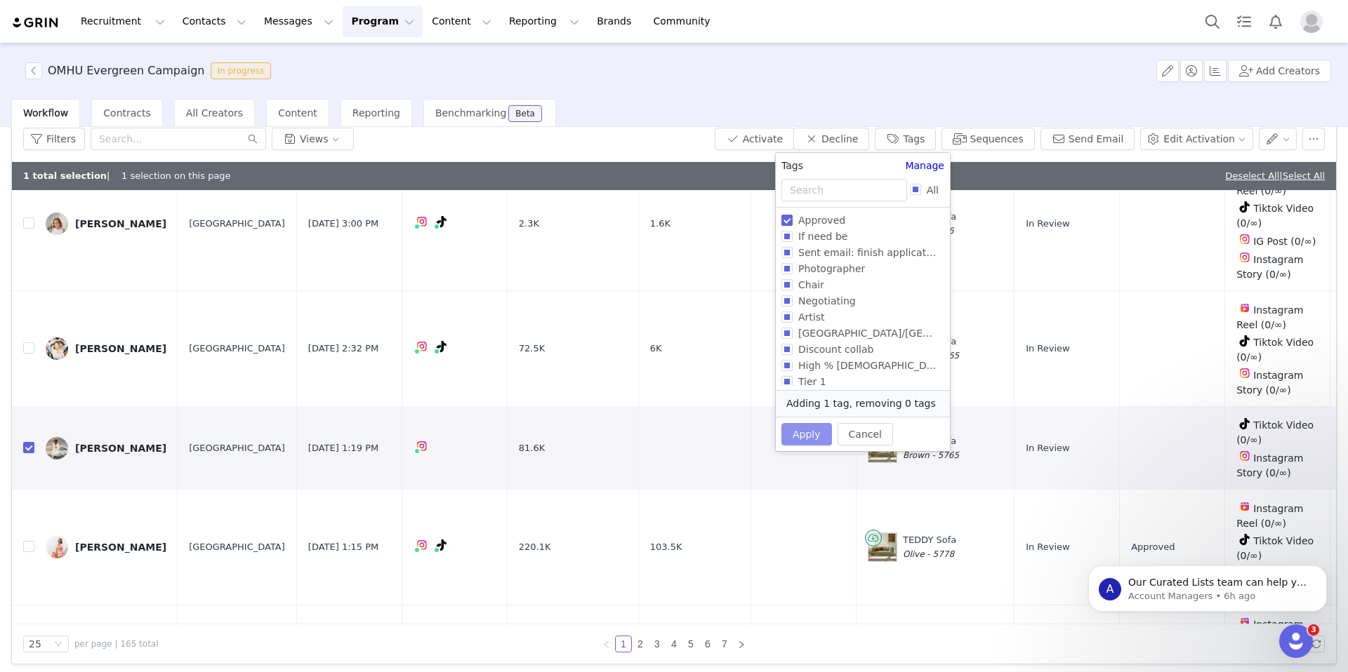
click at [798, 441] on button "Apply" at bounding box center [806, 434] width 51 height 22
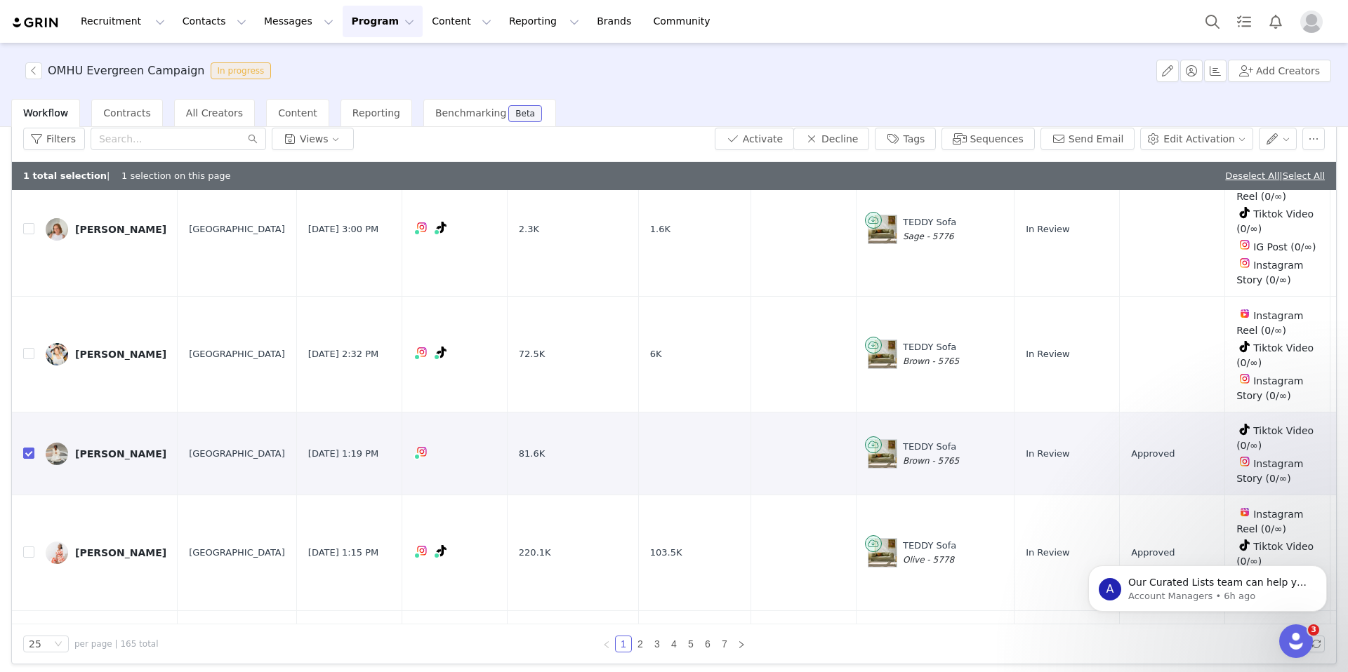
scroll to position [2531, 0]
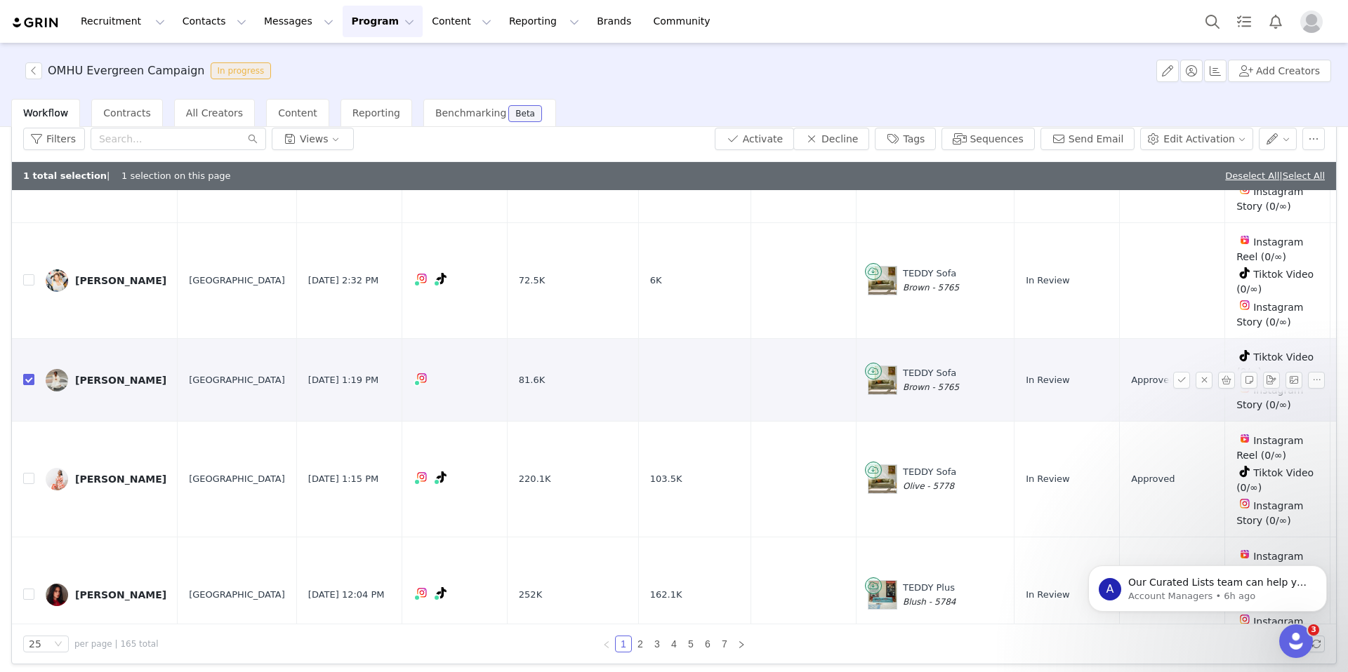
click at [29, 374] on input "checkbox" at bounding box center [28, 379] width 11 height 11
checkbox input "false"
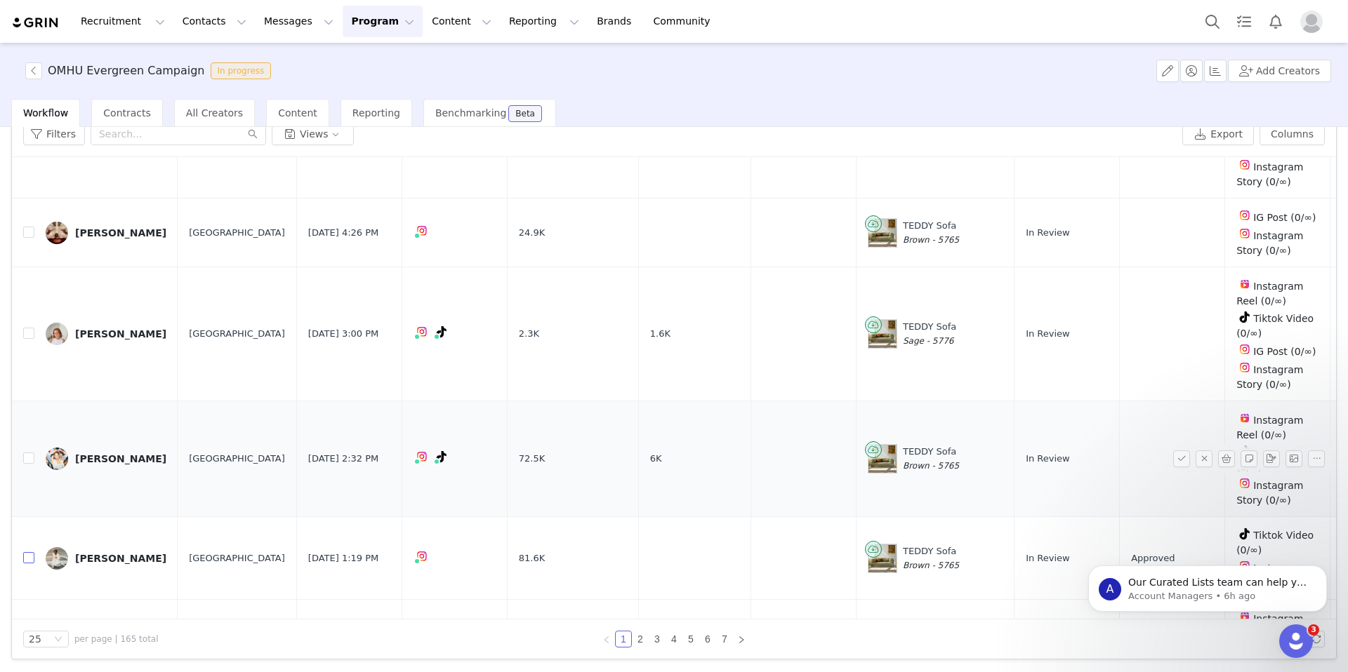
scroll to position [2316, 0]
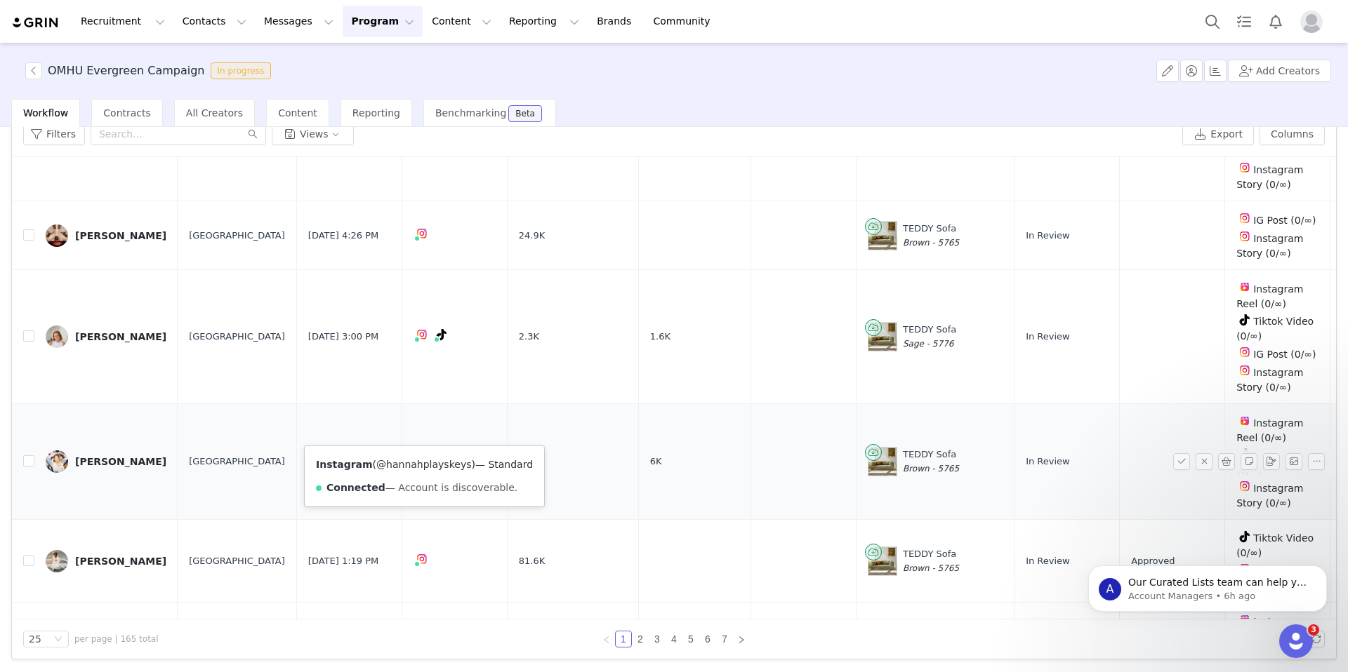
click at [419, 466] on link "@hannahplayskeys" at bounding box center [423, 464] width 95 height 11
click at [26, 456] on input "checkbox" at bounding box center [28, 461] width 11 height 11
checkbox input "true"
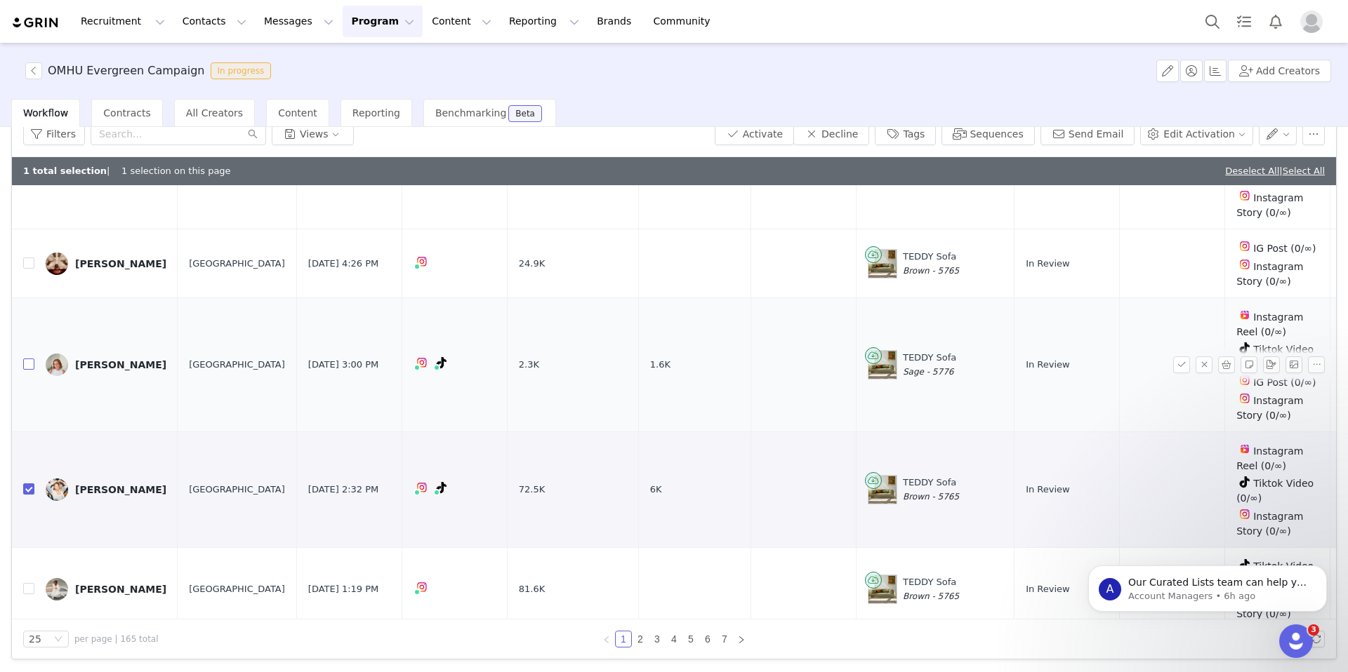
click at [29, 359] on input "checkbox" at bounding box center [28, 364] width 11 height 11
checkbox input "true"
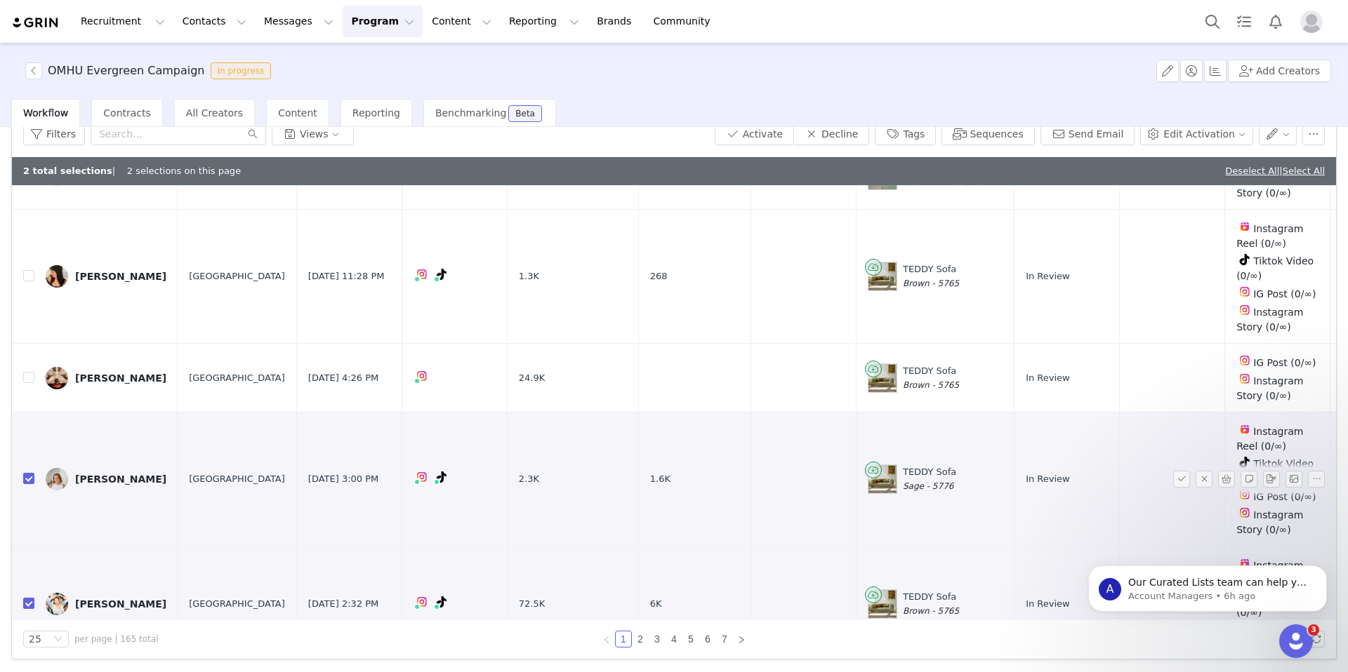
scroll to position [2194, 0]
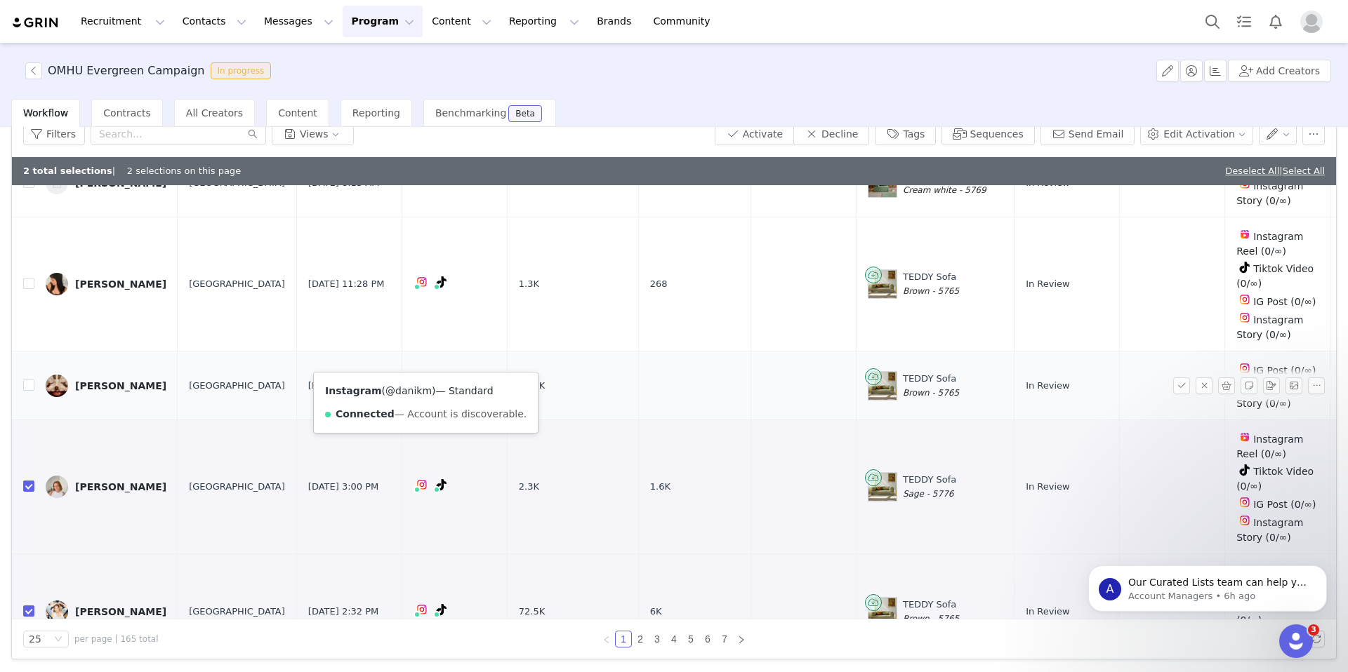
click at [414, 389] on link "@danikm" at bounding box center [408, 390] width 46 height 11
click at [31, 380] on input "checkbox" at bounding box center [28, 385] width 11 height 11
checkbox input "true"
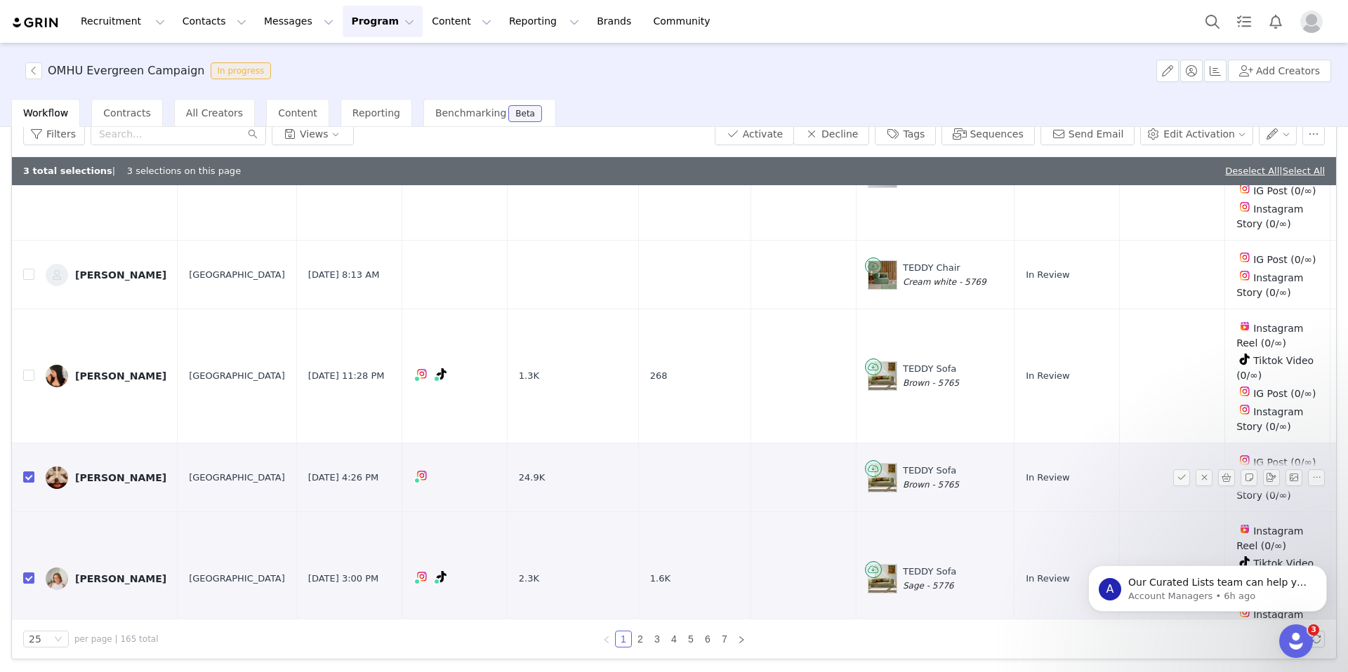
scroll to position [2099, 0]
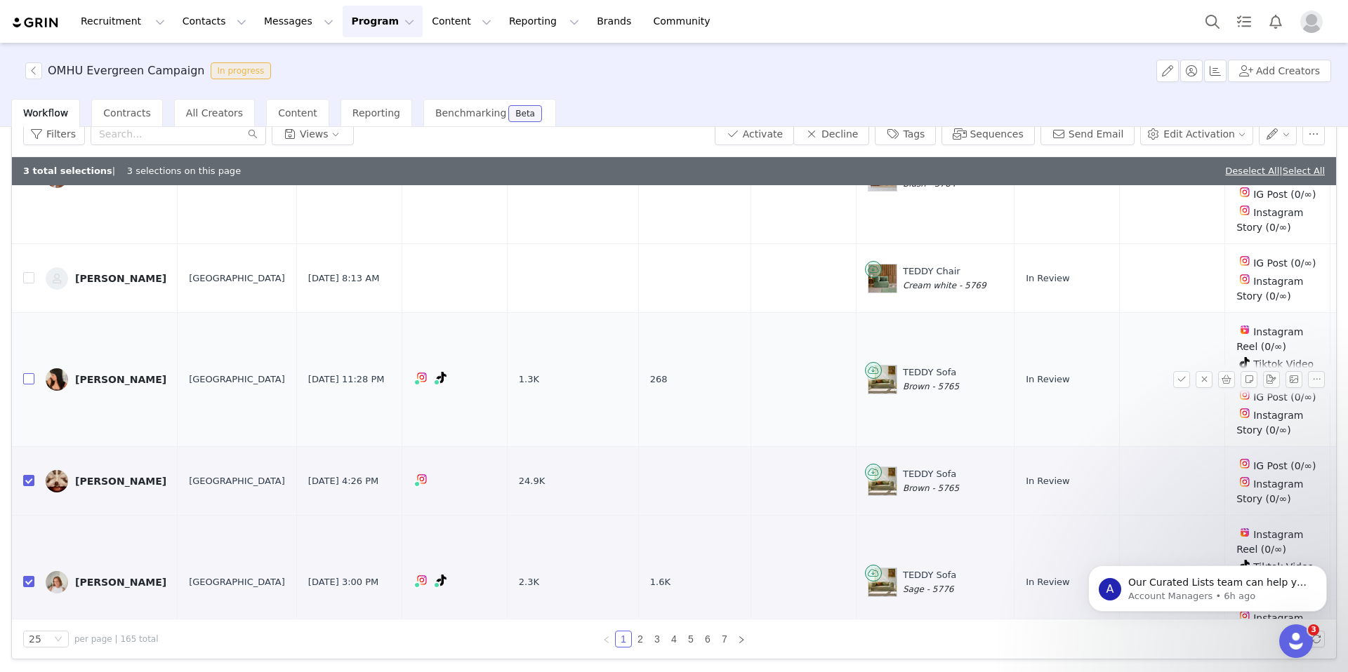
click at [29, 373] on input "checkbox" at bounding box center [28, 378] width 11 height 11
checkbox input "true"
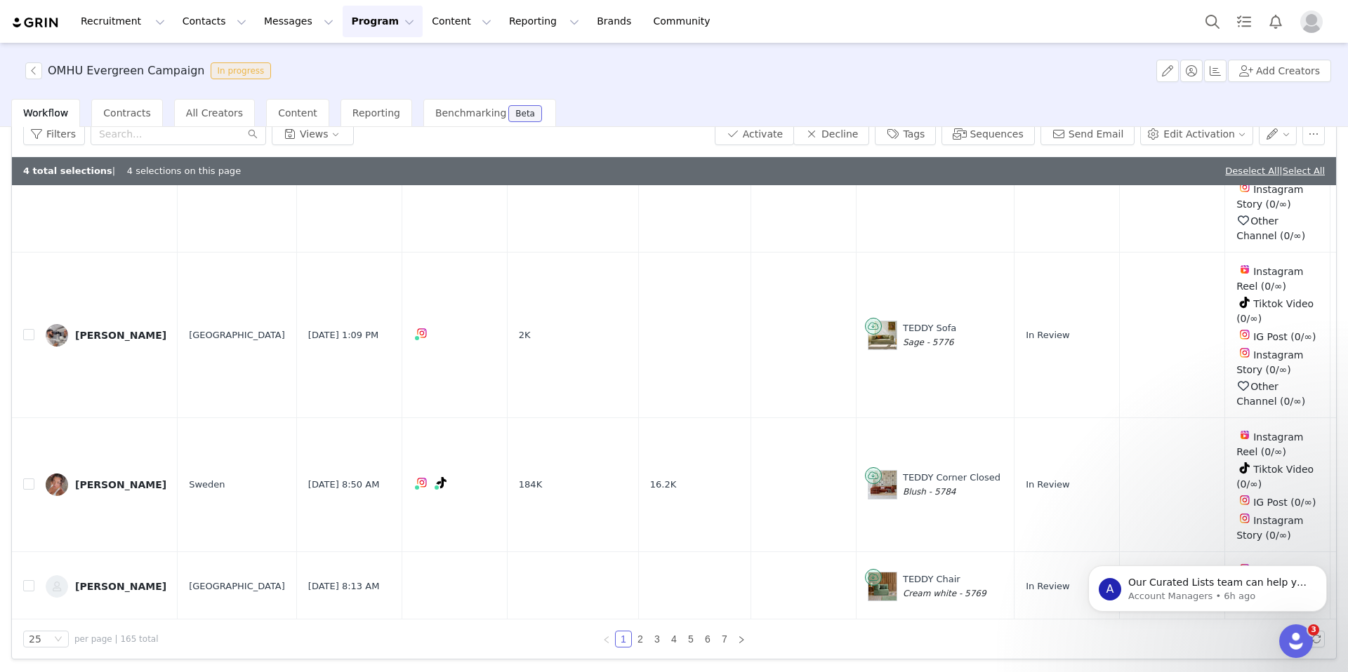
scroll to position [1775, 0]
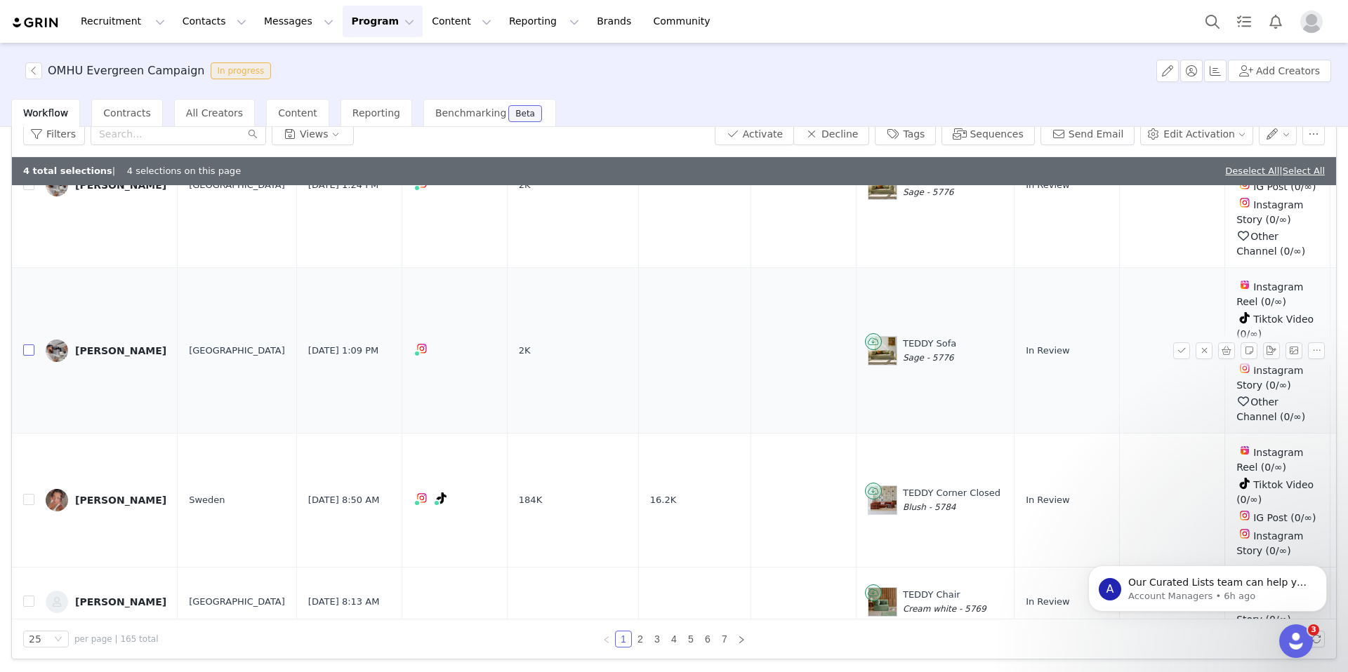
click at [29, 345] on input "checkbox" at bounding box center [28, 350] width 11 height 11
checkbox input "true"
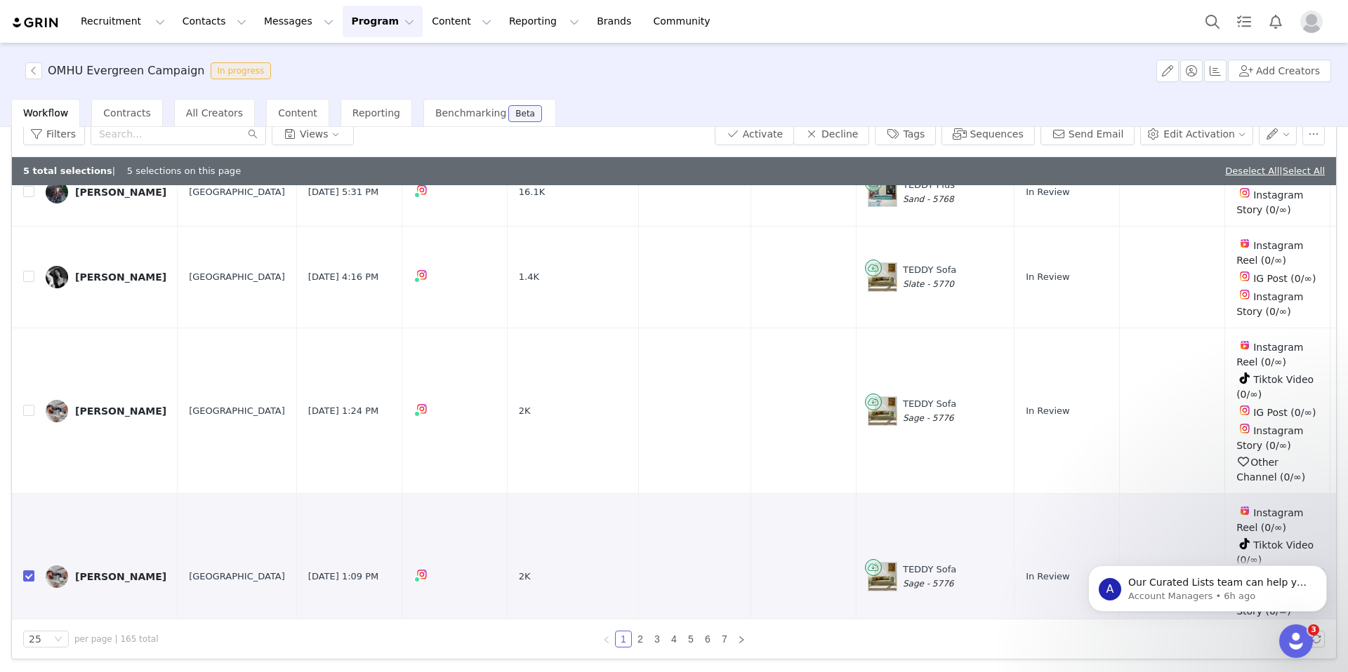
scroll to position [1527, 0]
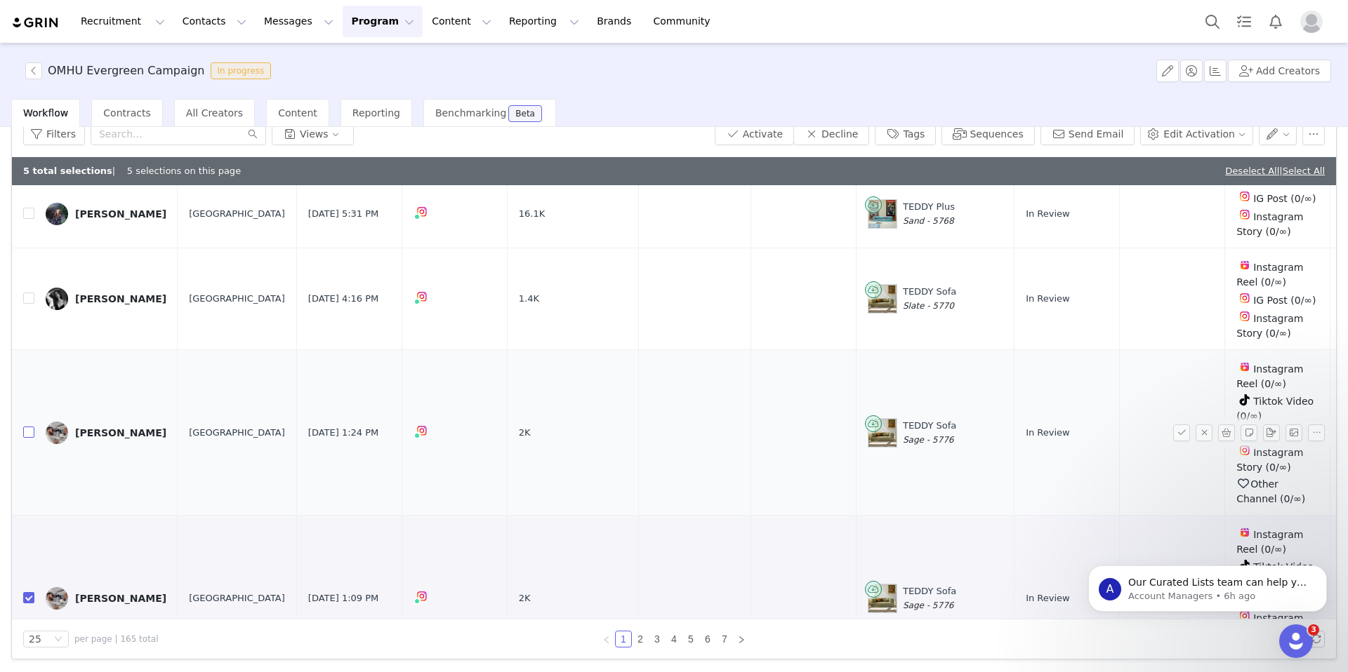
click at [29, 427] on input "checkbox" at bounding box center [28, 432] width 11 height 11
checkbox input "true"
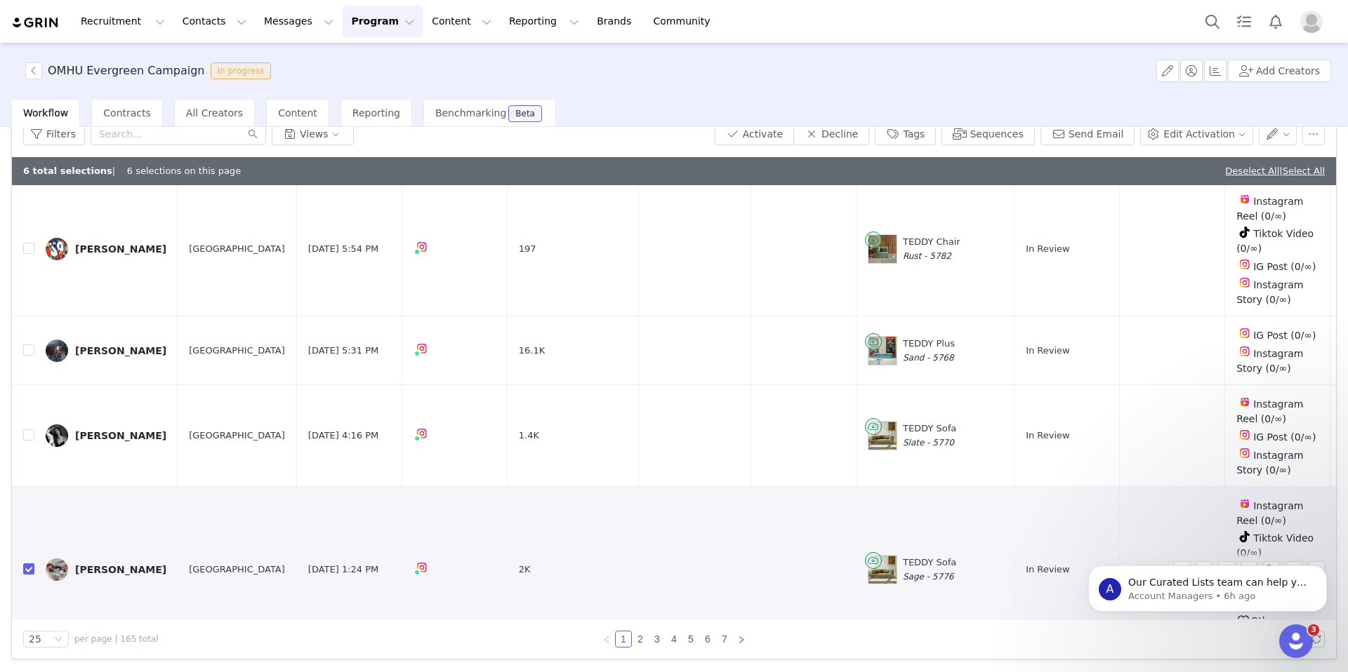
scroll to position [1386, 0]
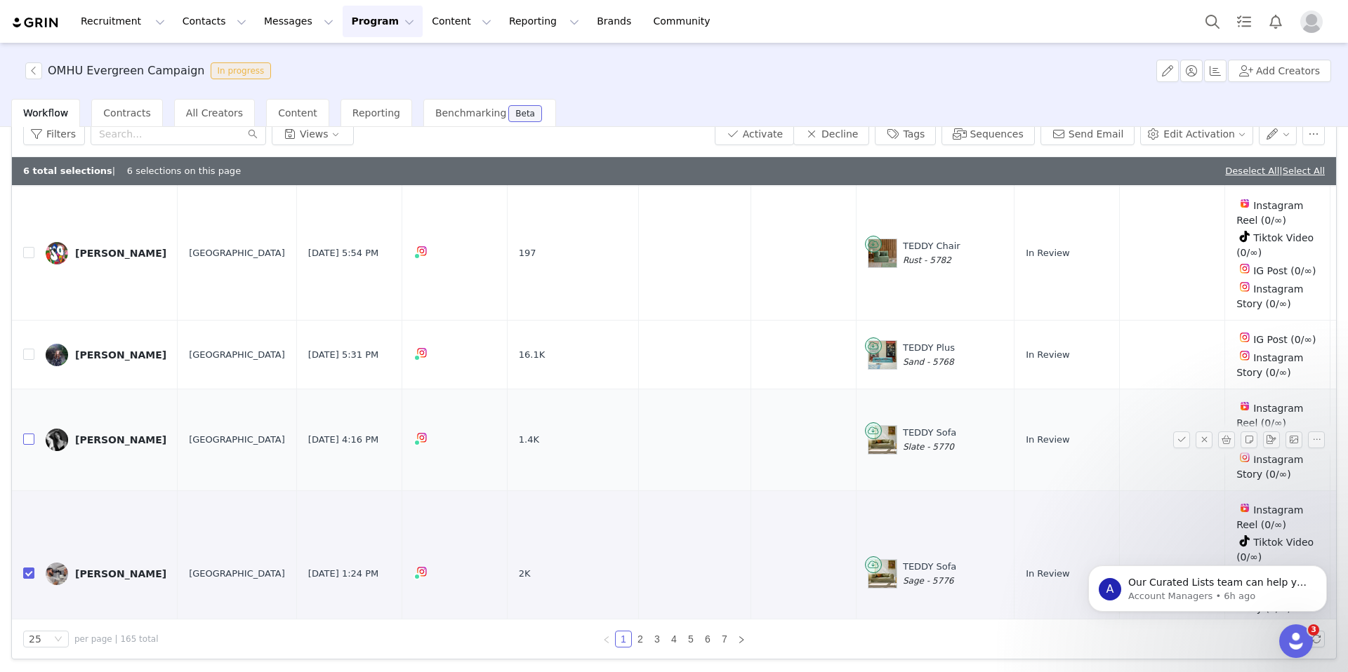
click at [32, 434] on input "checkbox" at bounding box center [28, 439] width 11 height 11
checkbox input "true"
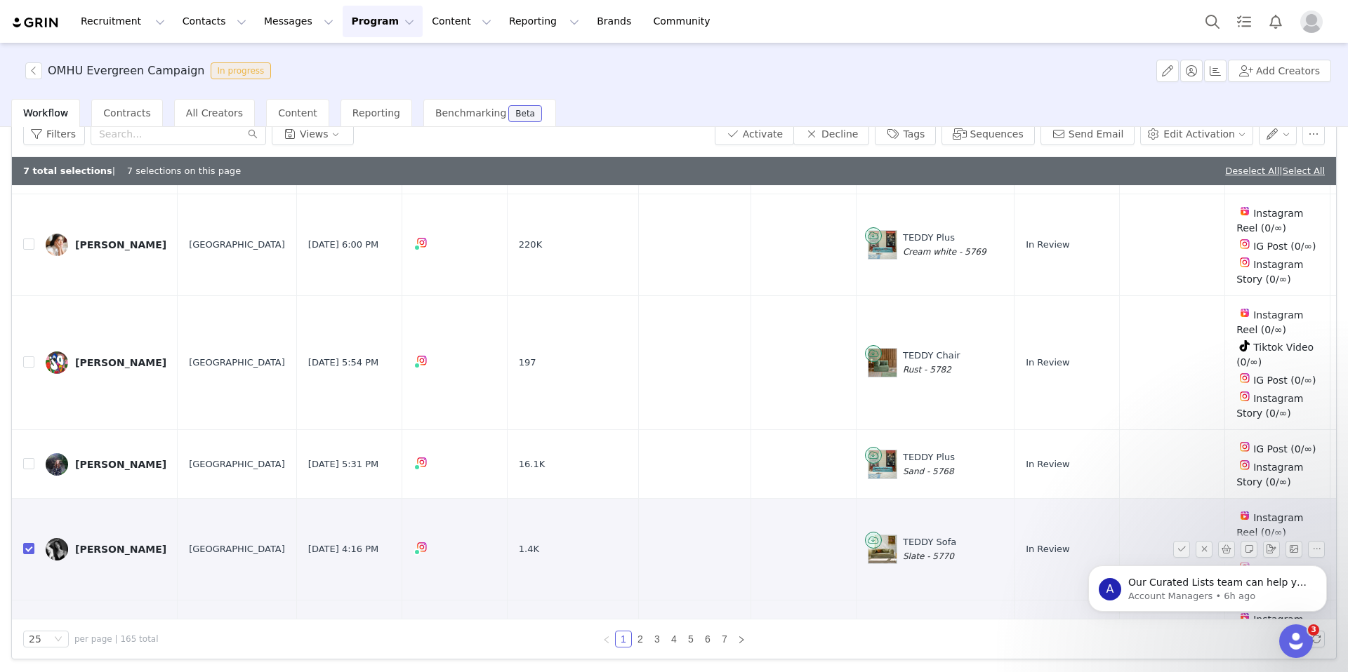
scroll to position [1261, 0]
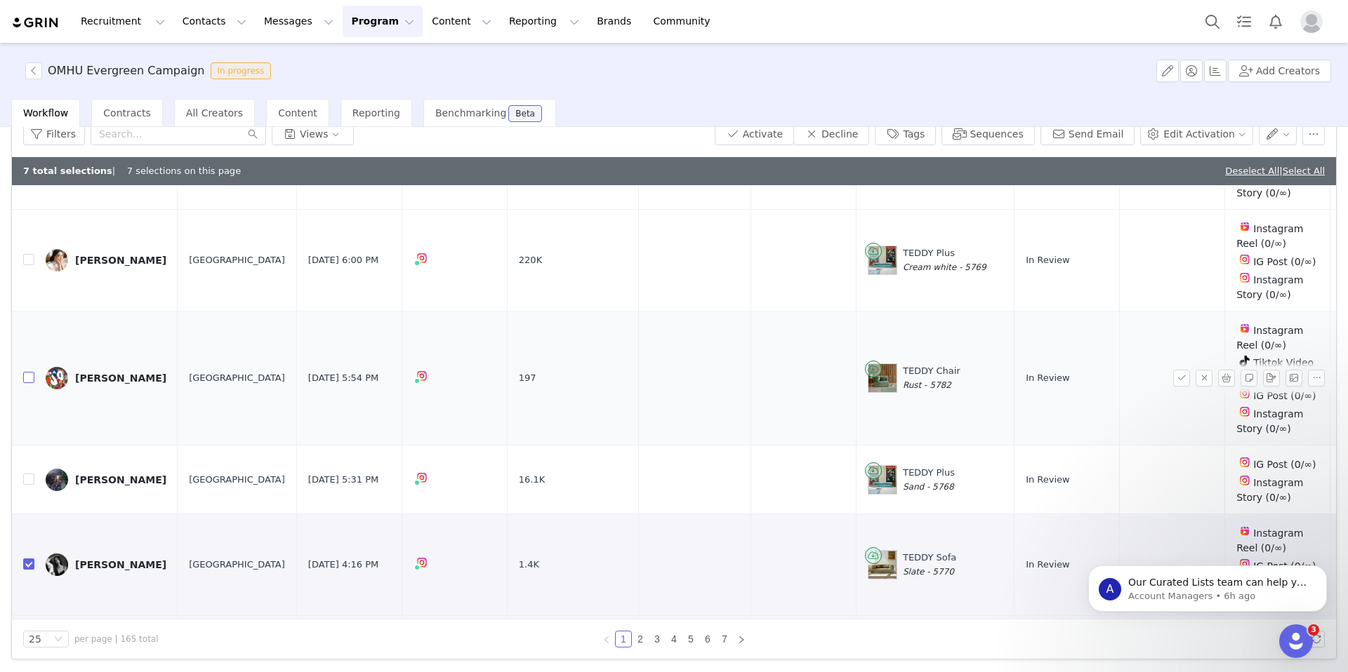
click at [32, 372] on input "checkbox" at bounding box center [28, 377] width 11 height 11
checkbox input "true"
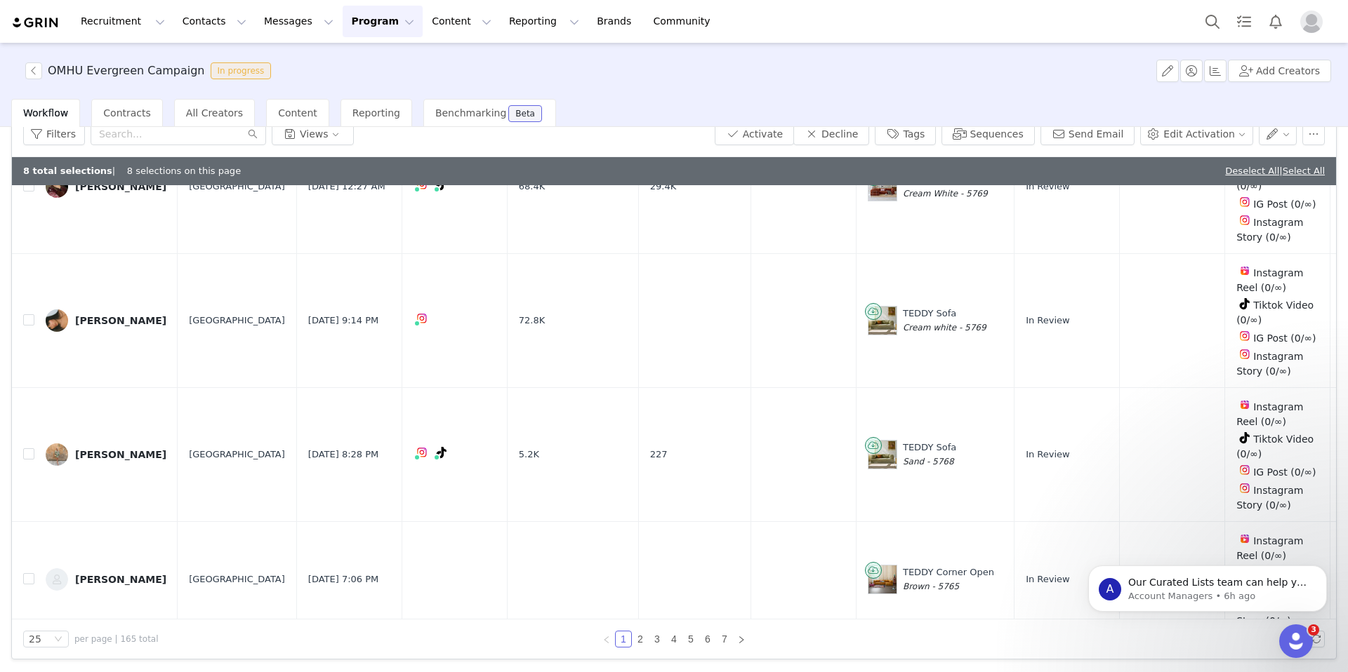
scroll to position [821, 0]
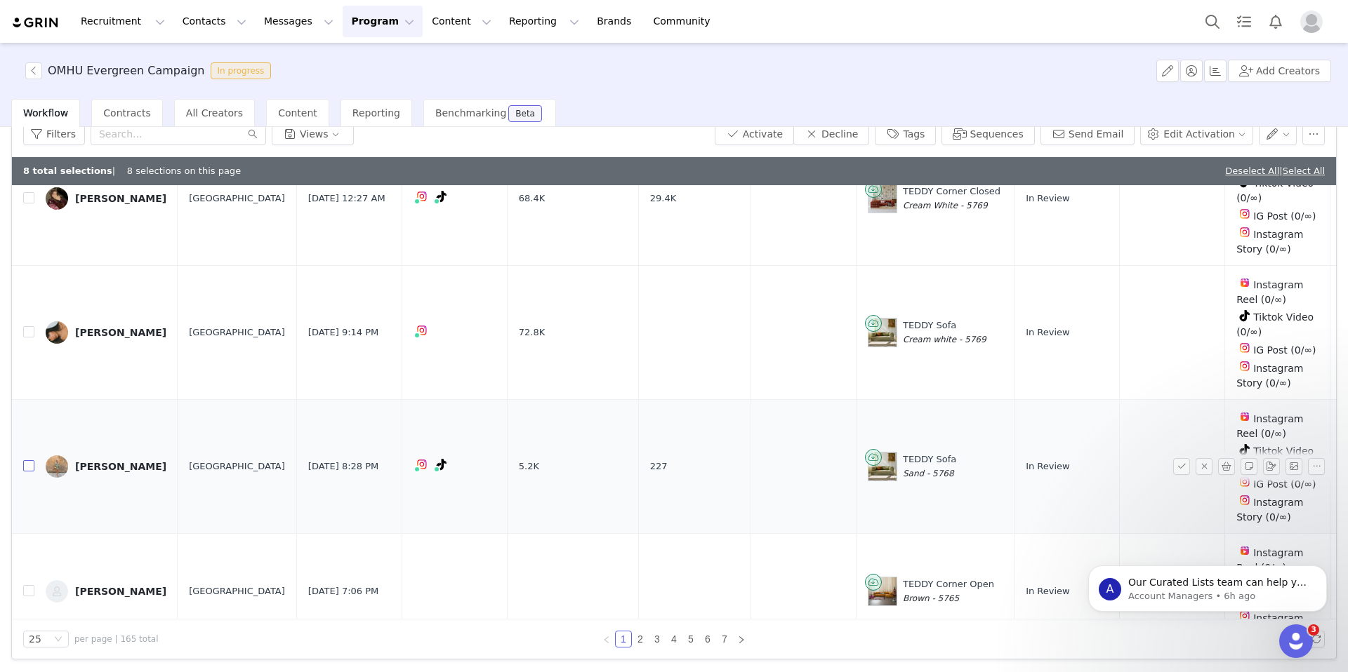
click at [27, 462] on label at bounding box center [28, 467] width 11 height 15
click at [27, 462] on input "checkbox" at bounding box center [28, 465] width 11 height 11
checkbox input "true"
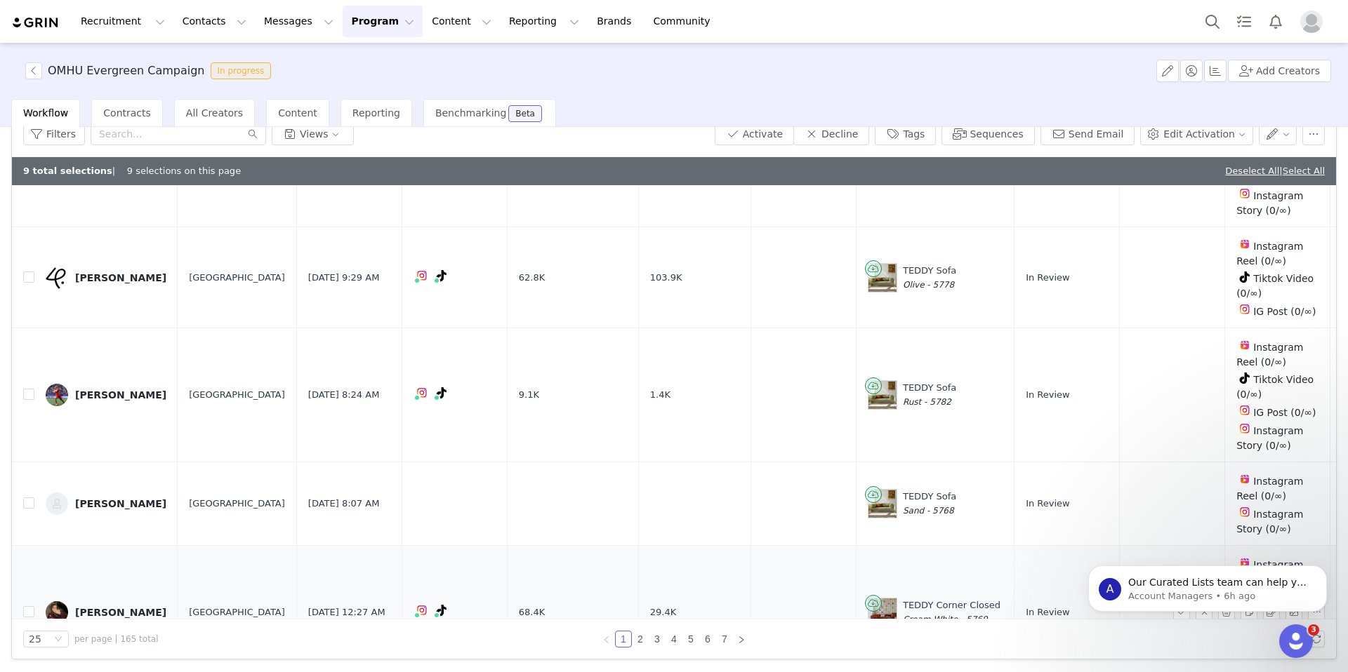
scroll to position [401, 0]
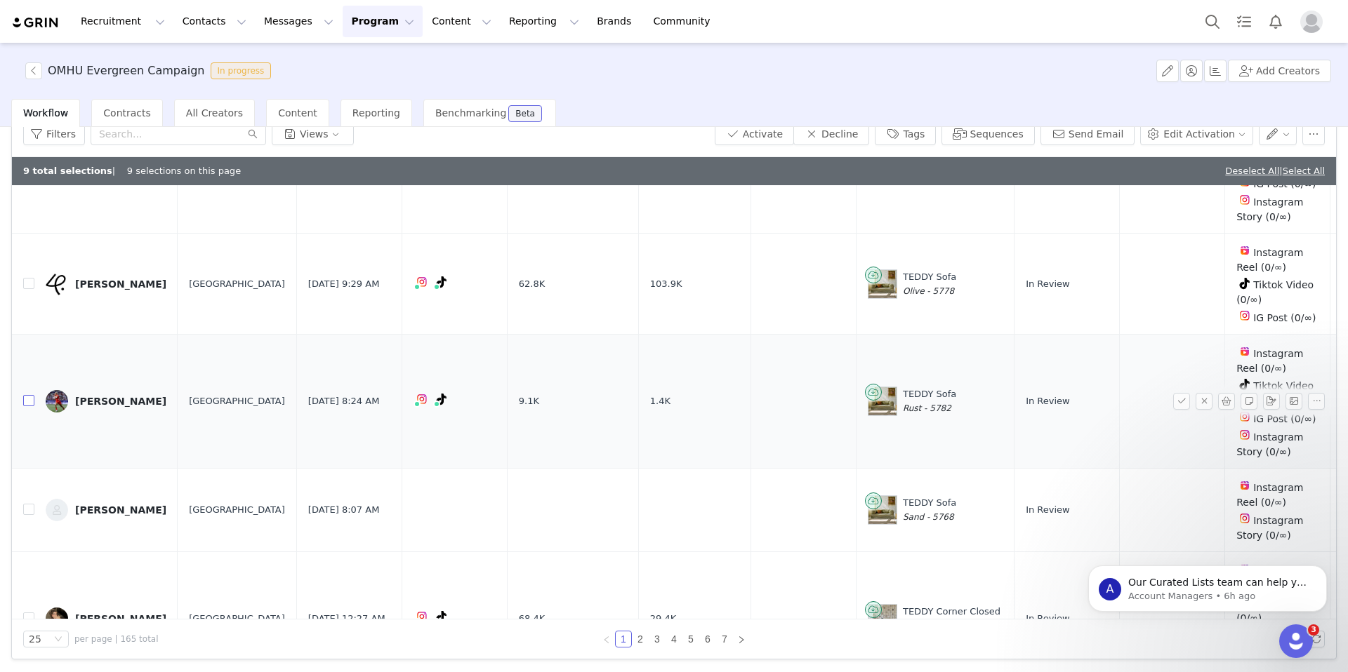
click at [27, 395] on input "checkbox" at bounding box center [28, 400] width 11 height 11
checkbox input "true"
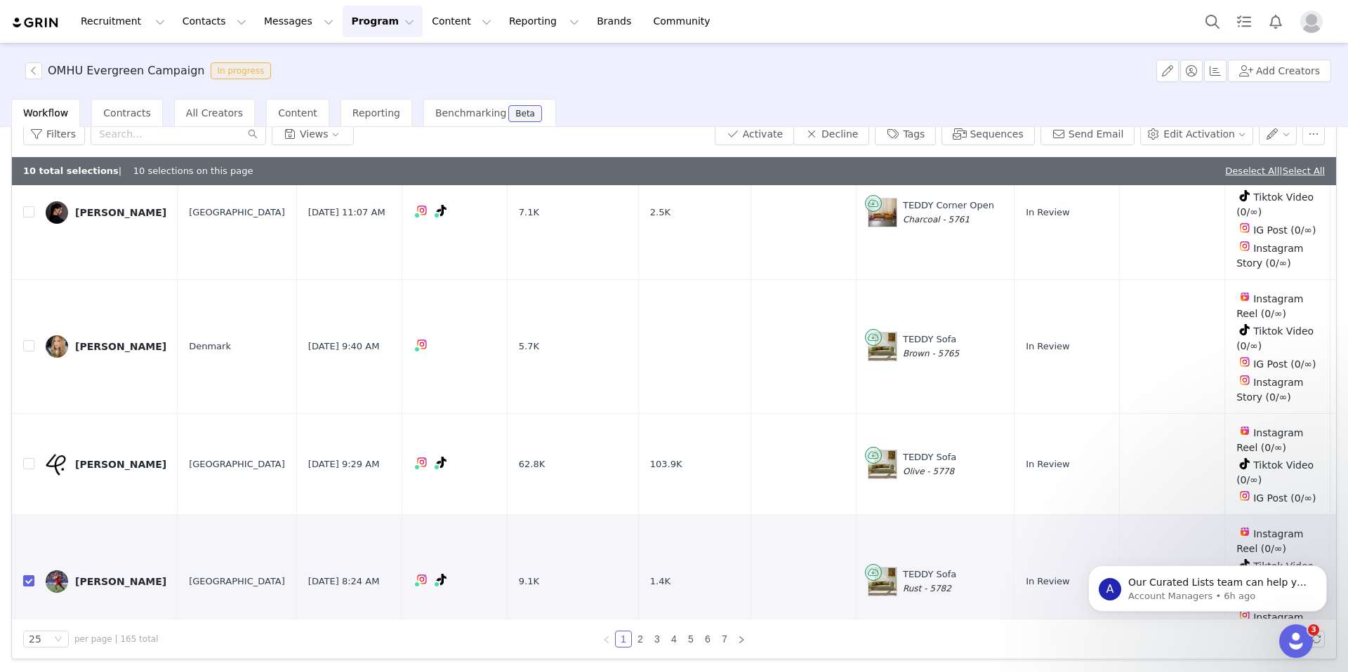
scroll to position [178, 0]
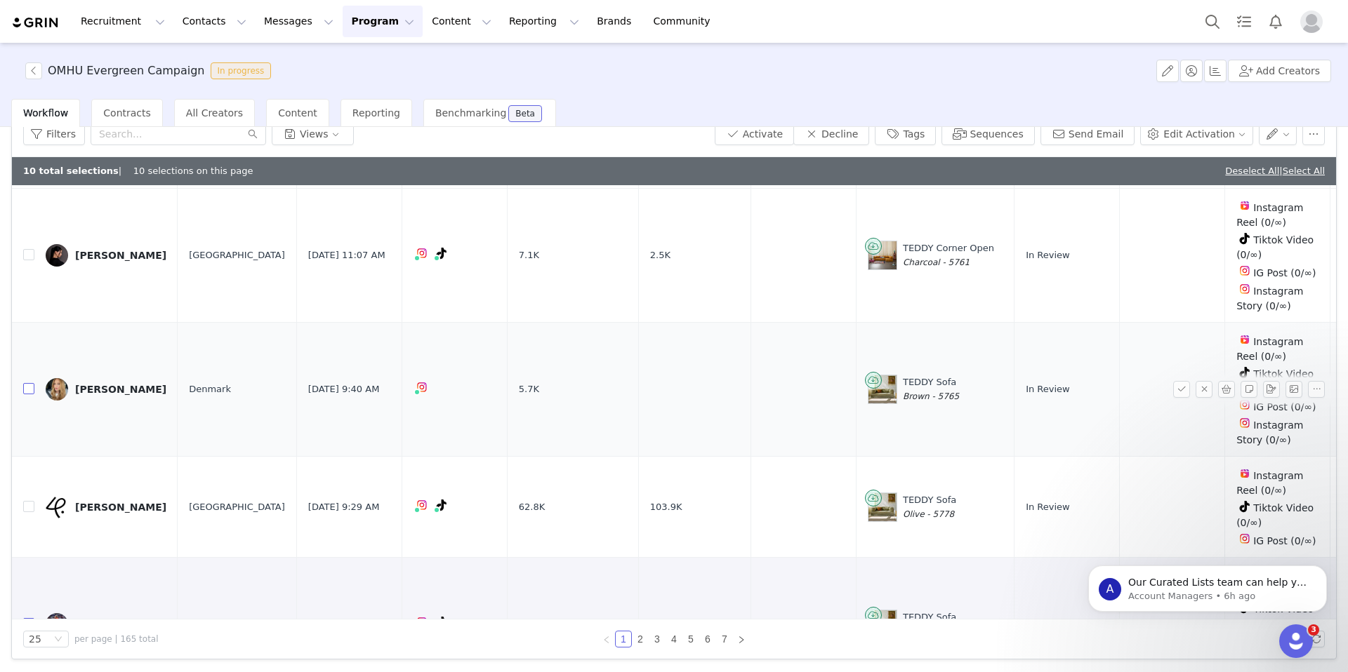
click at [25, 384] on input "checkbox" at bounding box center [28, 388] width 11 height 11
checkbox input "true"
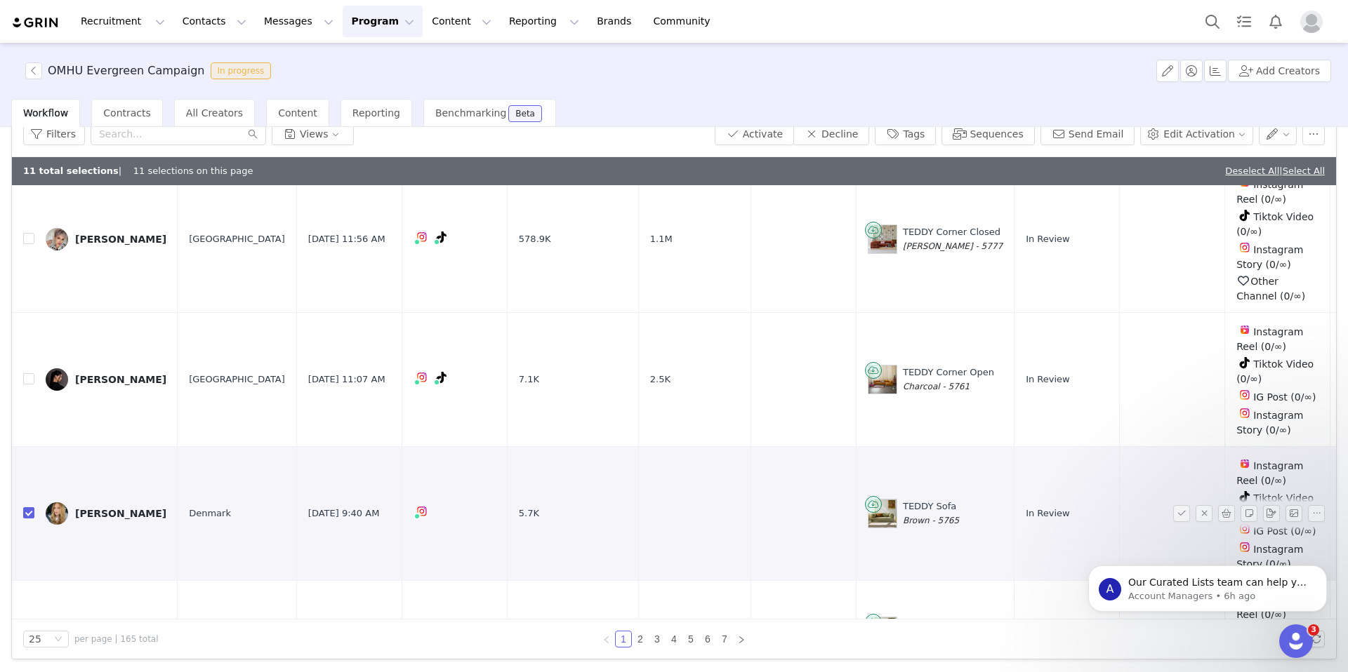
scroll to position [41, 0]
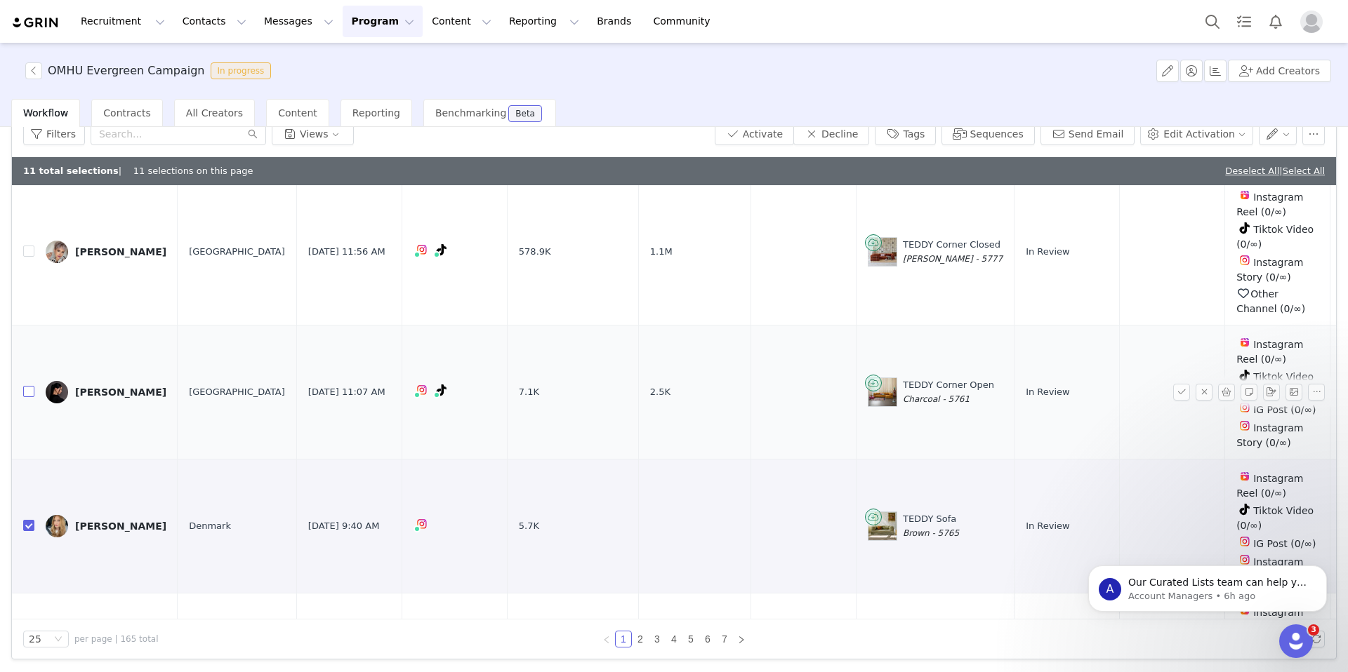
click at [31, 390] on input "checkbox" at bounding box center [28, 391] width 11 height 11
checkbox input "true"
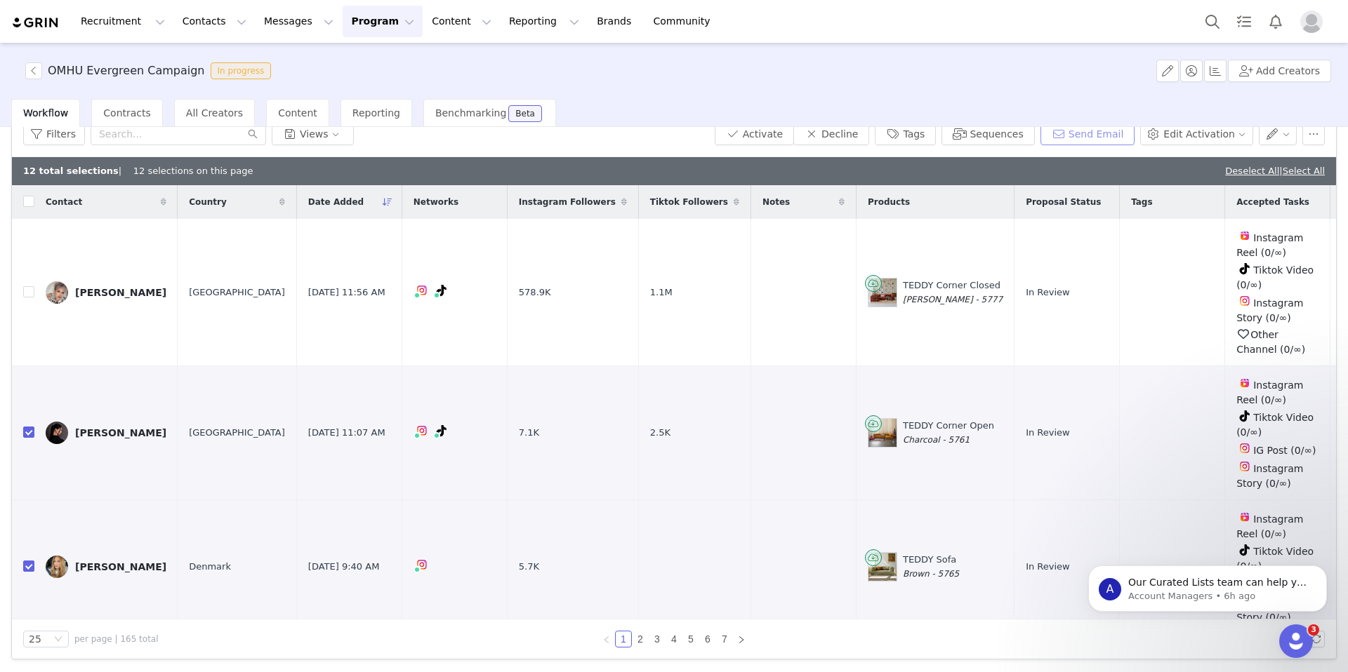
click at [1100, 134] on button "Send Email" at bounding box center [1087, 134] width 95 height 22
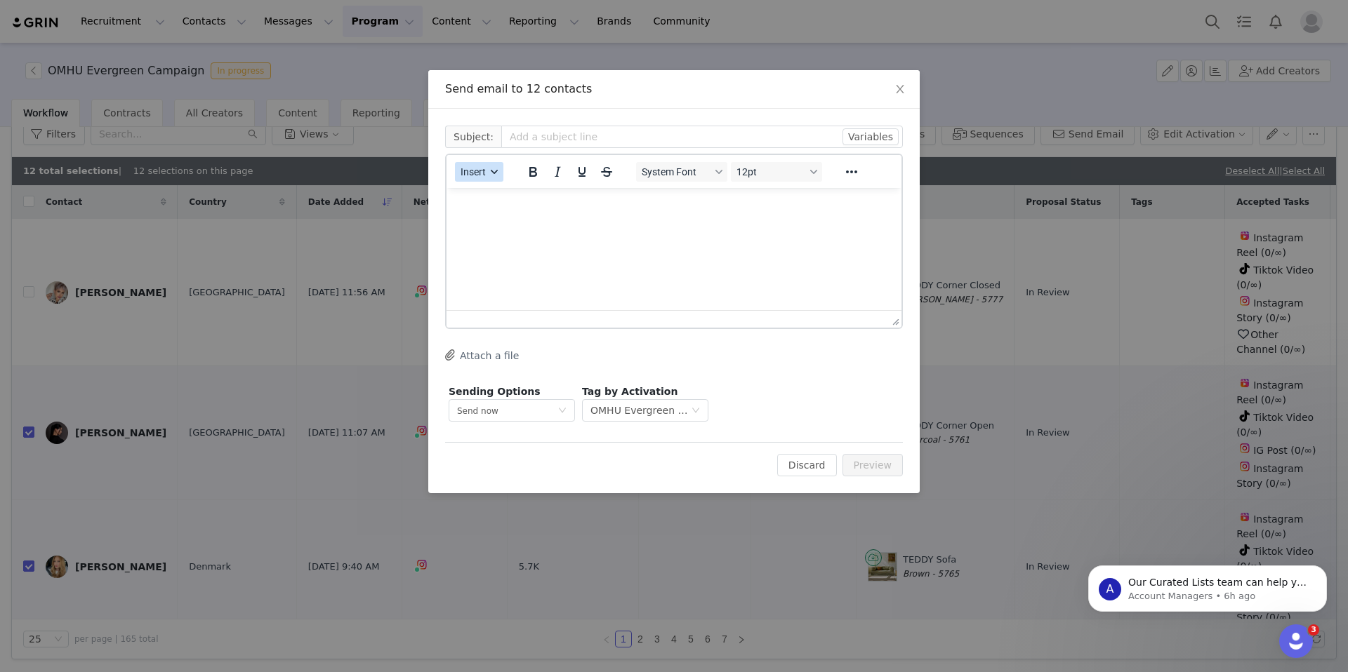
click at [488, 173] on button "Insert" at bounding box center [479, 172] width 48 height 20
click at [516, 200] on div "Insert Template" at bounding box center [530, 196] width 126 height 17
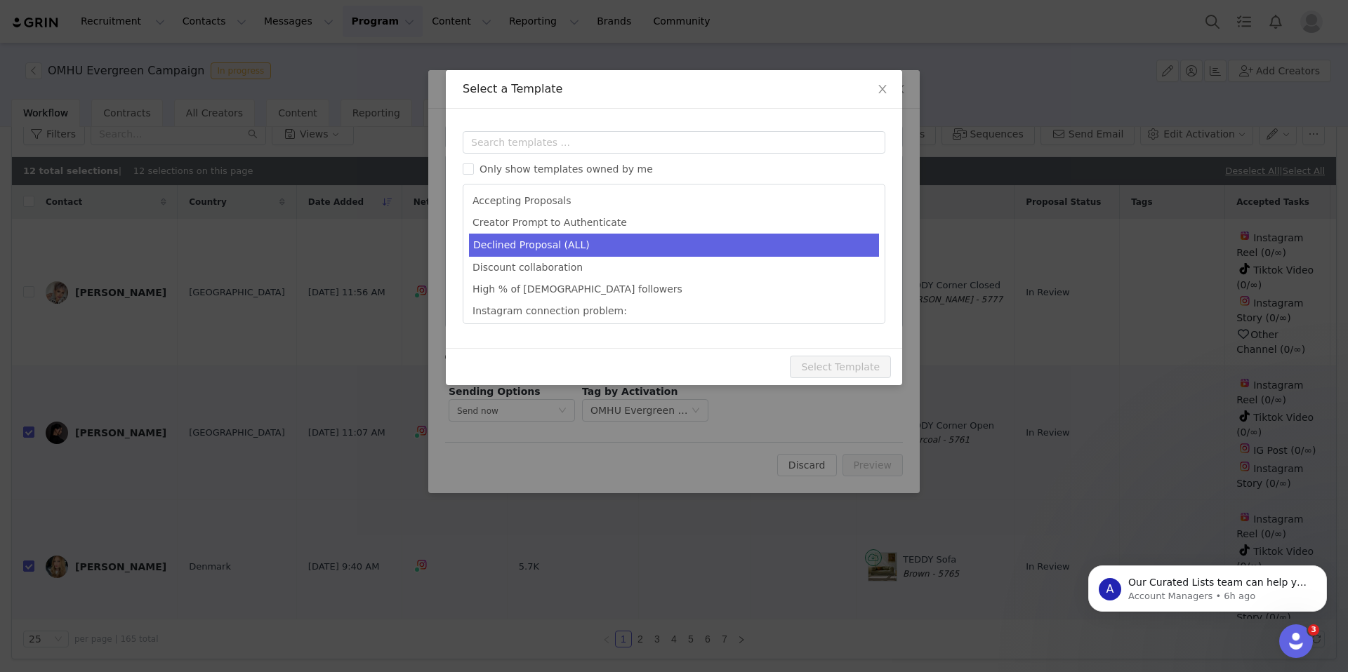
click at [574, 249] on li "Declined Proposal (ALL)" at bounding box center [674, 245] width 410 height 23
type input "Thank you for your interest in our latest campaign!"
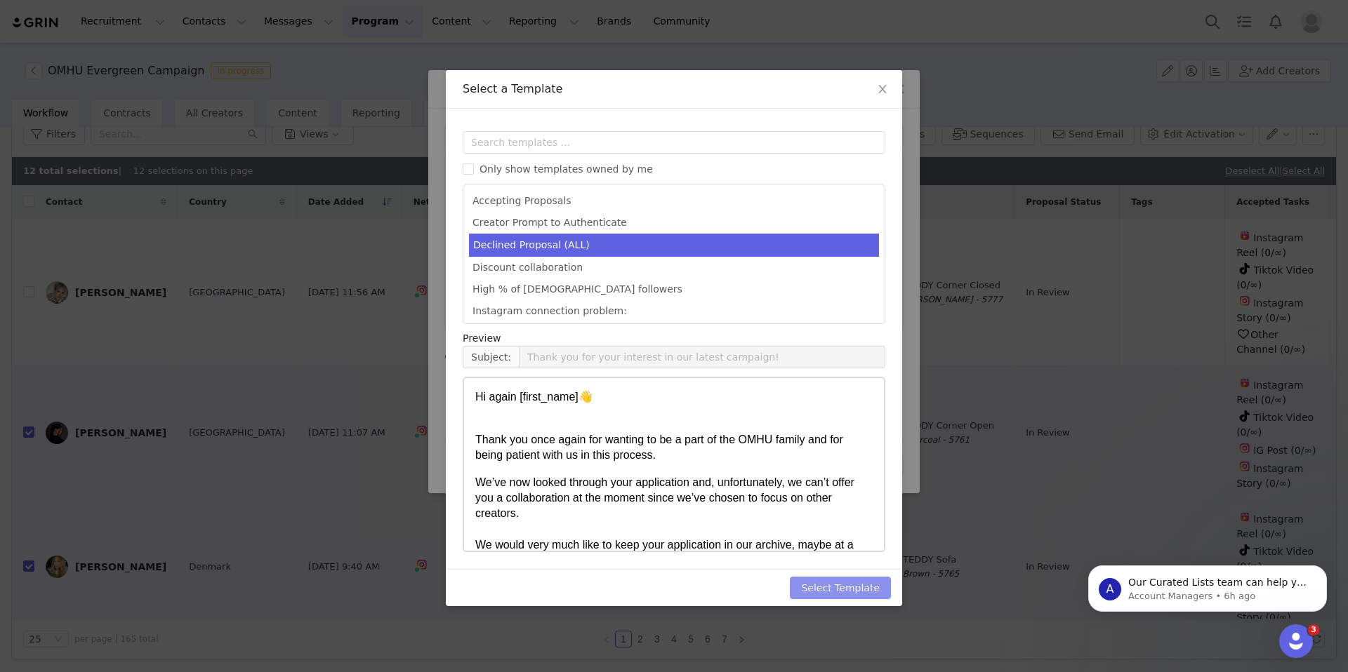
click at [835, 585] on button "Select Template" at bounding box center [840, 588] width 101 height 22
type input "Thank you for your interest in our latest campaign!"
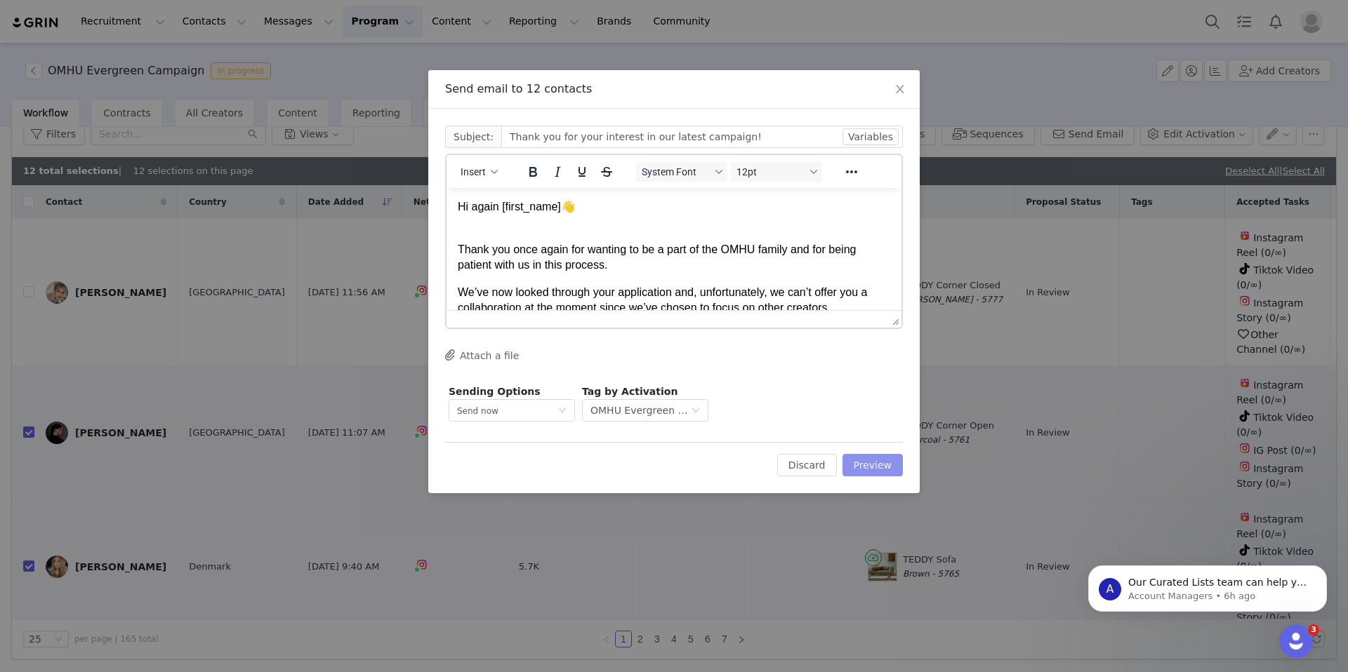
click at [877, 470] on button "Preview" at bounding box center [872, 465] width 61 height 22
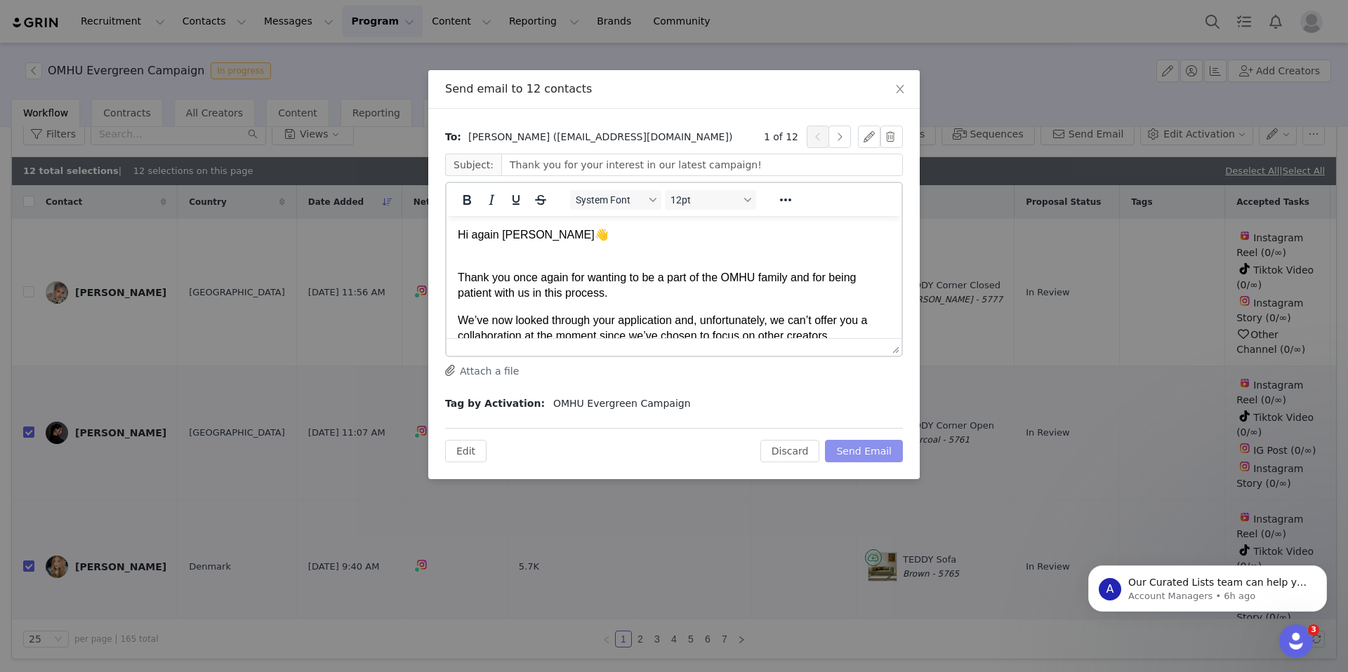
click at [873, 454] on button "Send Email" at bounding box center [864, 451] width 78 height 22
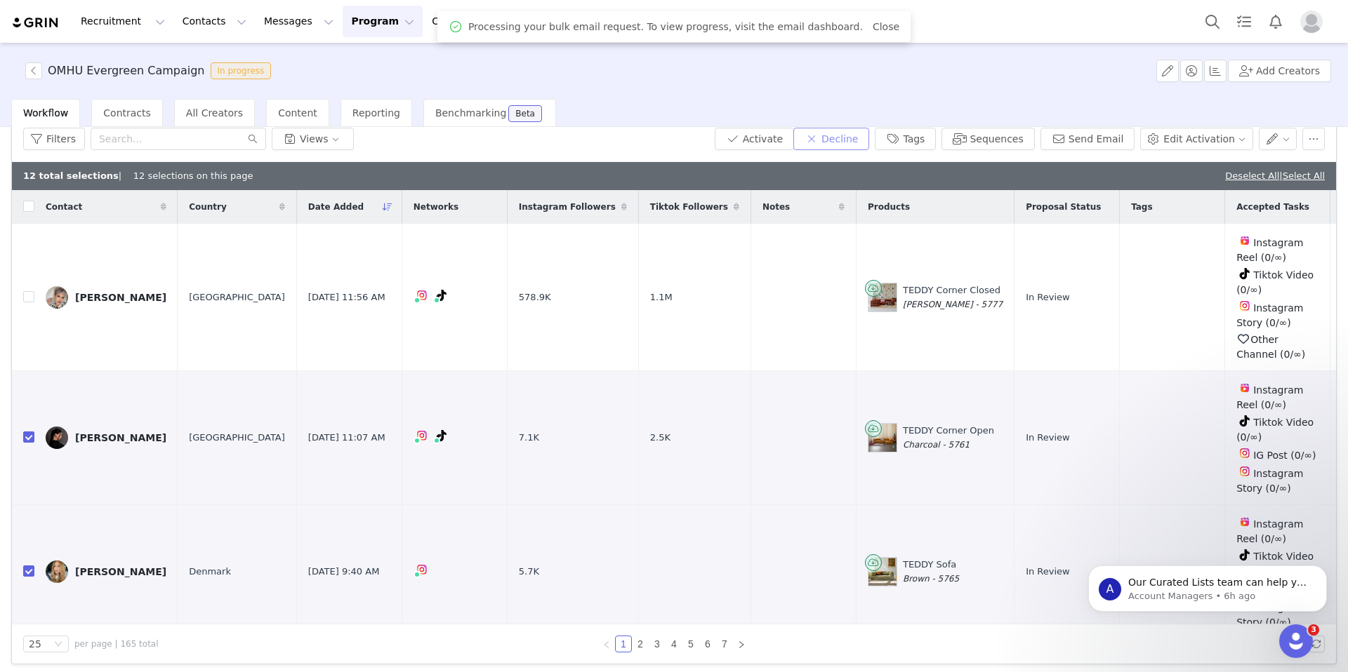
click at [863, 144] on button "Decline" at bounding box center [831, 139] width 76 height 22
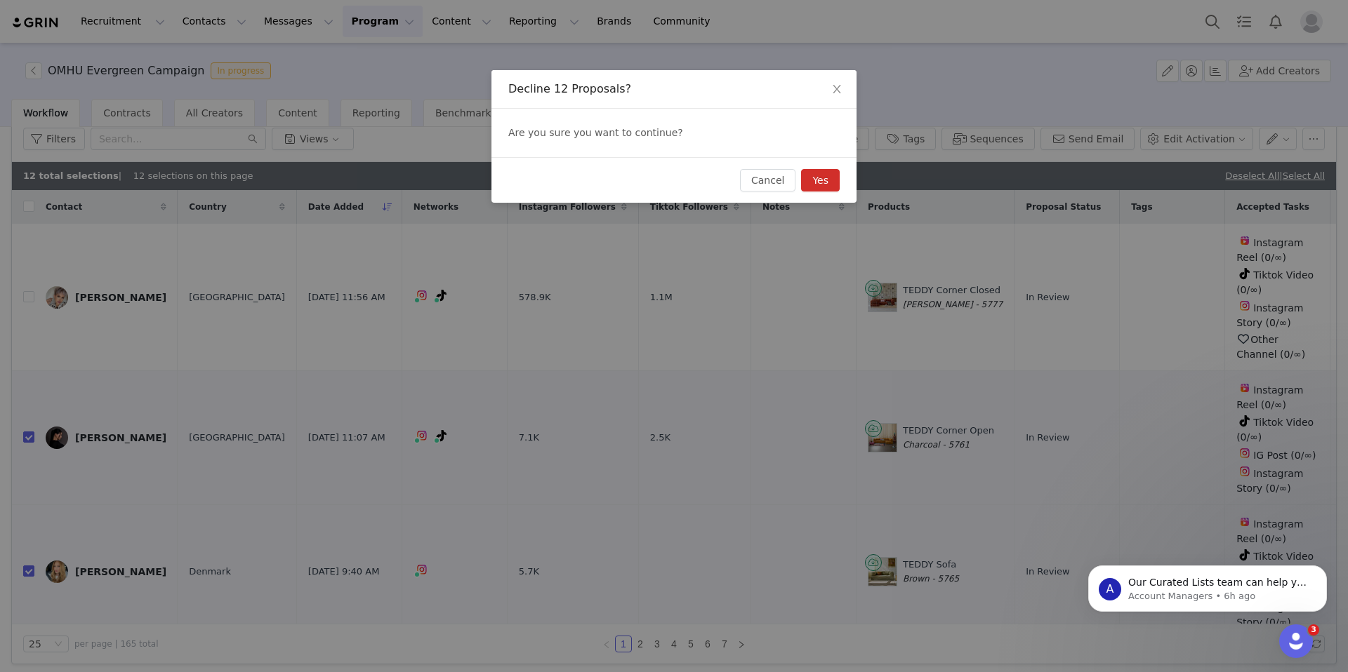
click at [824, 175] on button "Yes" at bounding box center [820, 180] width 39 height 22
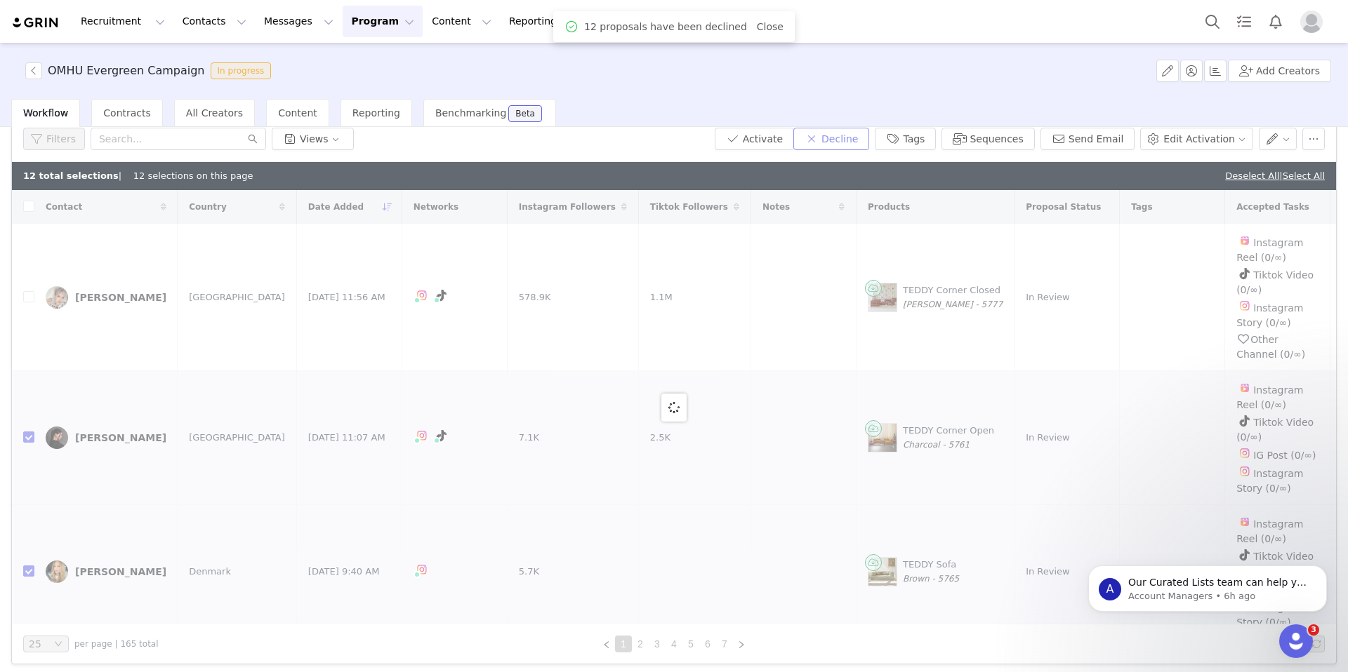
checkbox input "false"
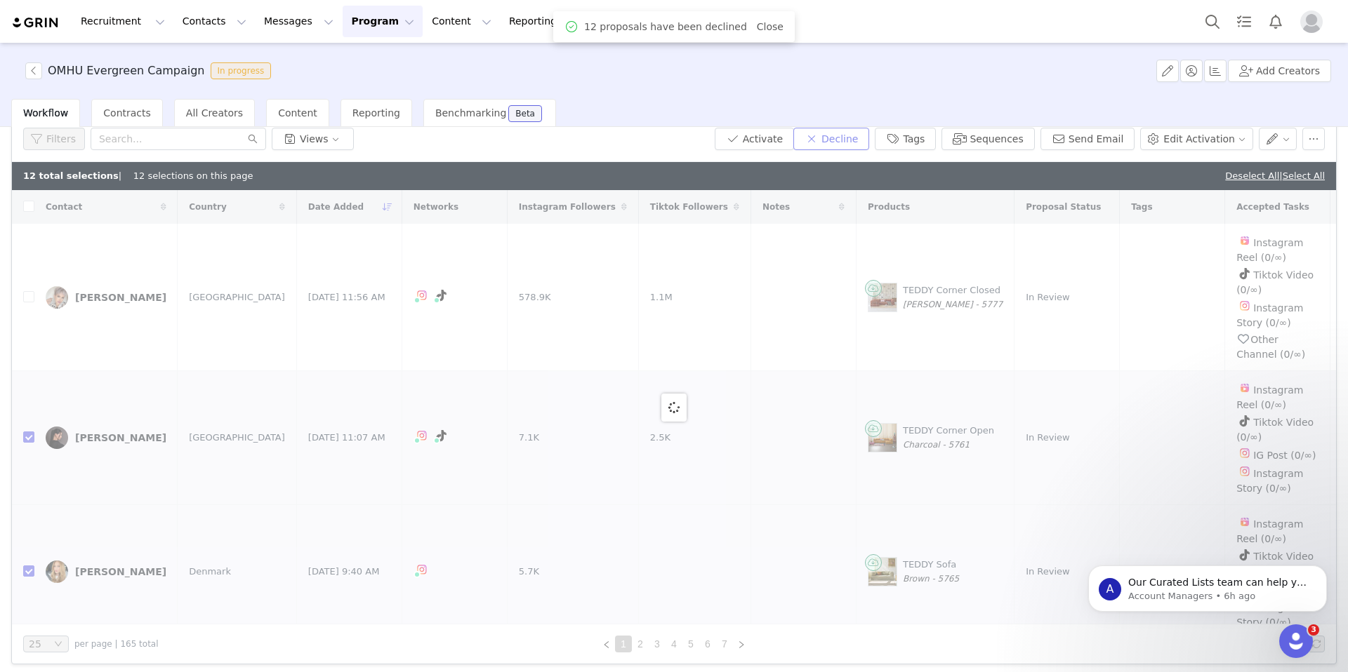
checkbox input "false"
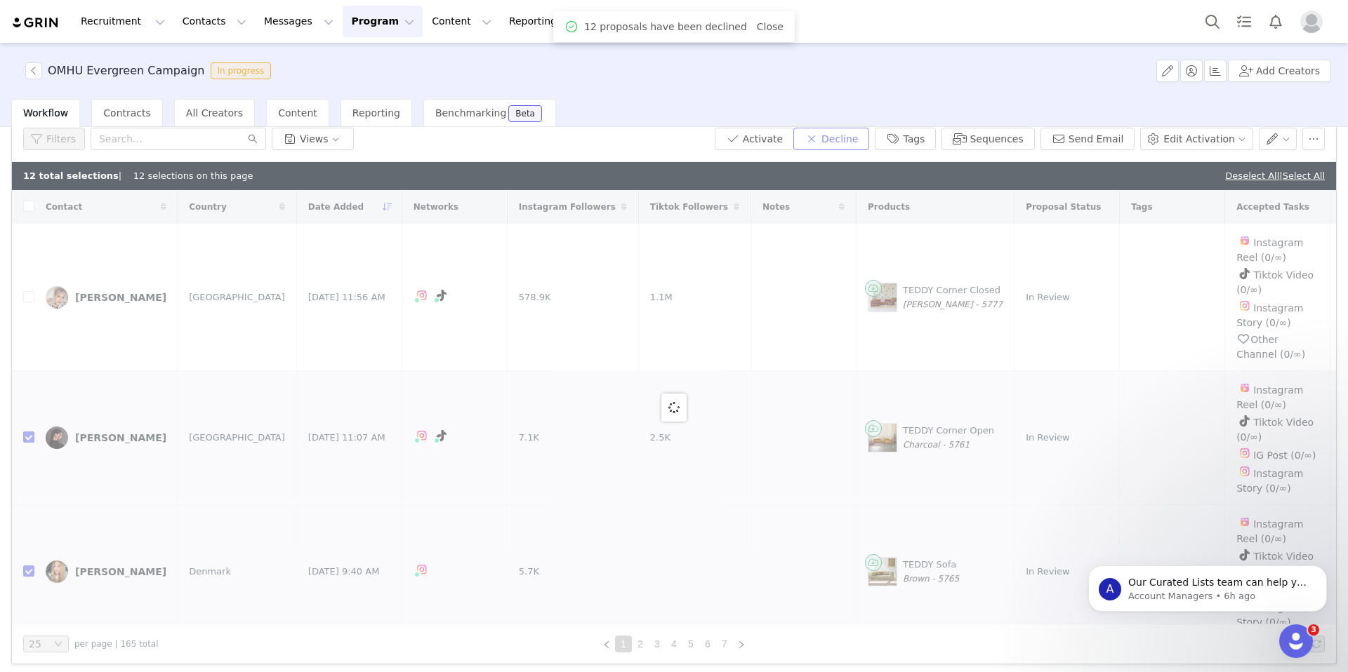
checkbox input "false"
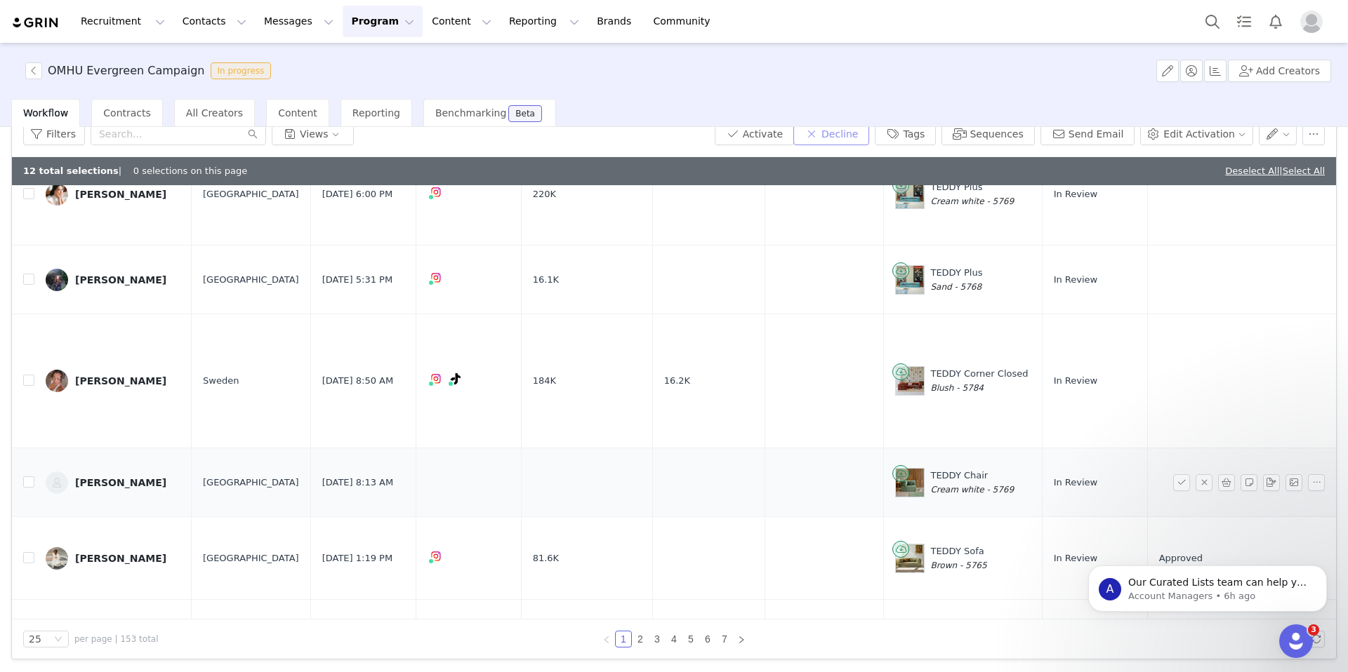
scroll to position [799, 0]
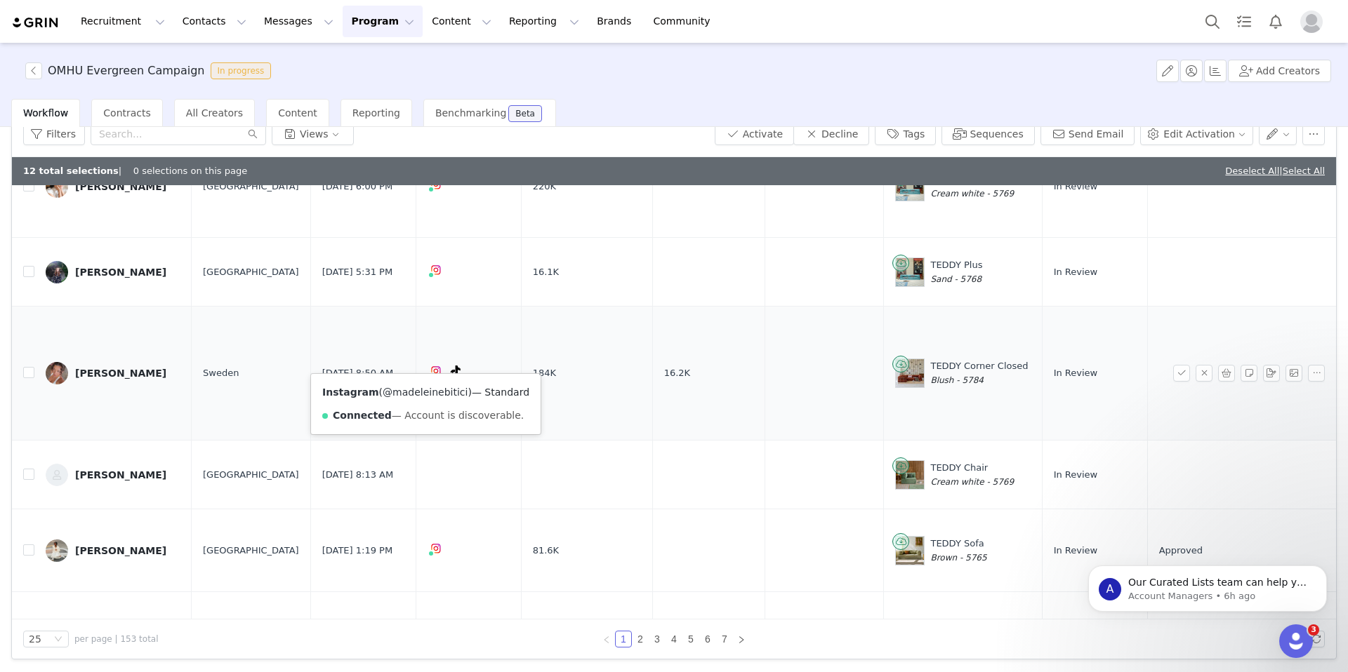
click at [413, 391] on link "@madeleinebitici" at bounding box center [425, 392] width 85 height 11
click at [432, 392] on link "@madeleinebitici" at bounding box center [415, 392] width 85 height 11
click at [29, 367] on input "checkbox" at bounding box center [28, 372] width 11 height 11
click at [1233, 178] on div "12 total selections | 0 selections on this page Deselect All | Select All" at bounding box center [674, 171] width 1324 height 28
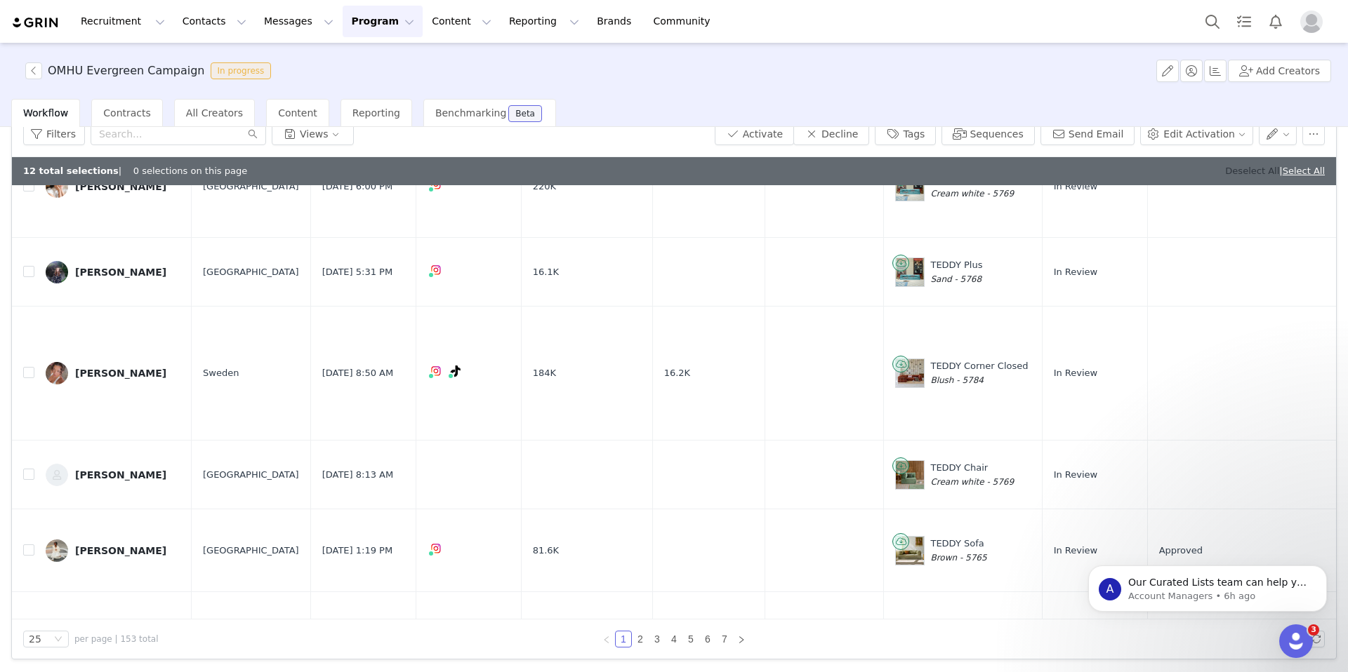
click at [1233, 171] on link "Deselect All" at bounding box center [1252, 171] width 54 height 11
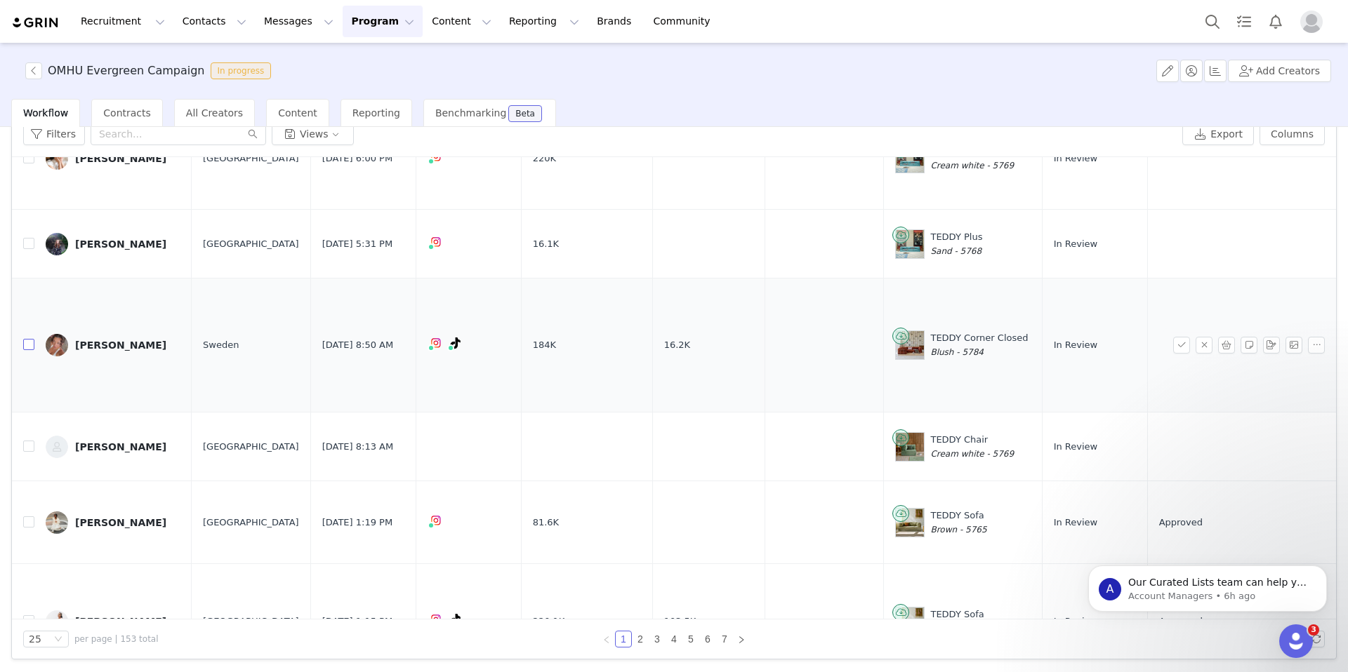
click at [30, 339] on input "checkbox" at bounding box center [28, 344] width 11 height 11
checkbox input "true"
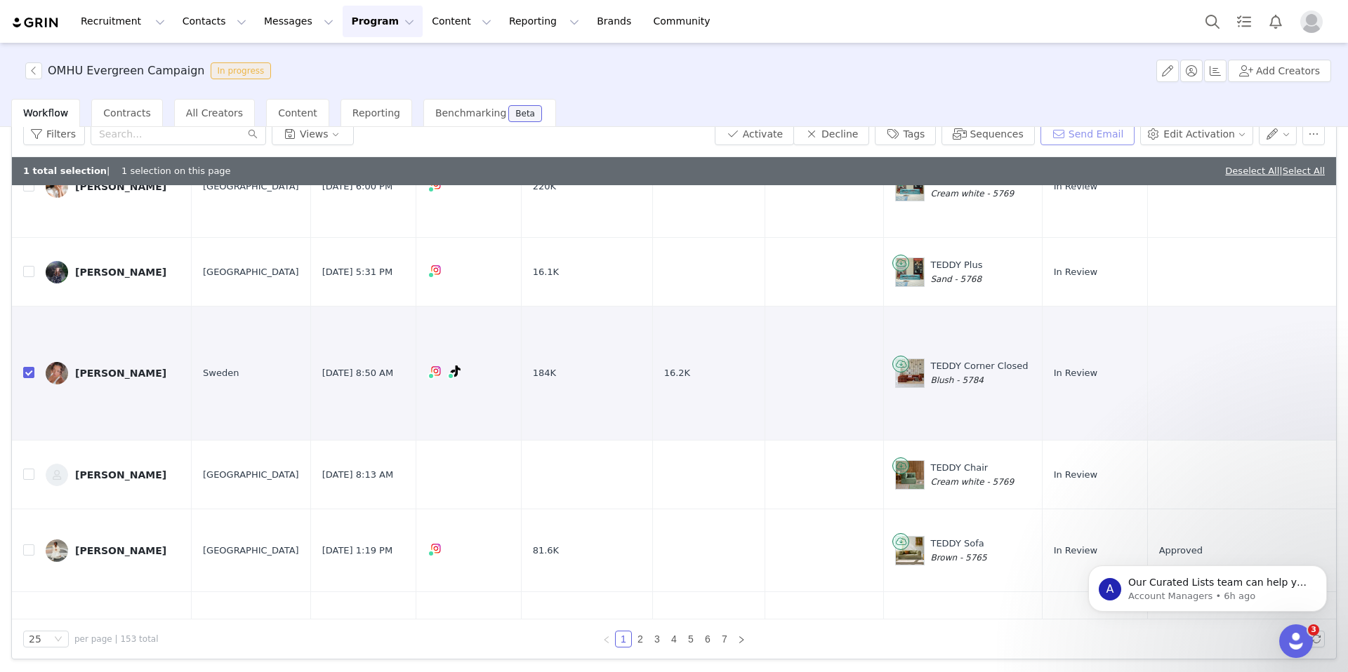
click at [1089, 138] on button "Send Email" at bounding box center [1087, 134] width 95 height 22
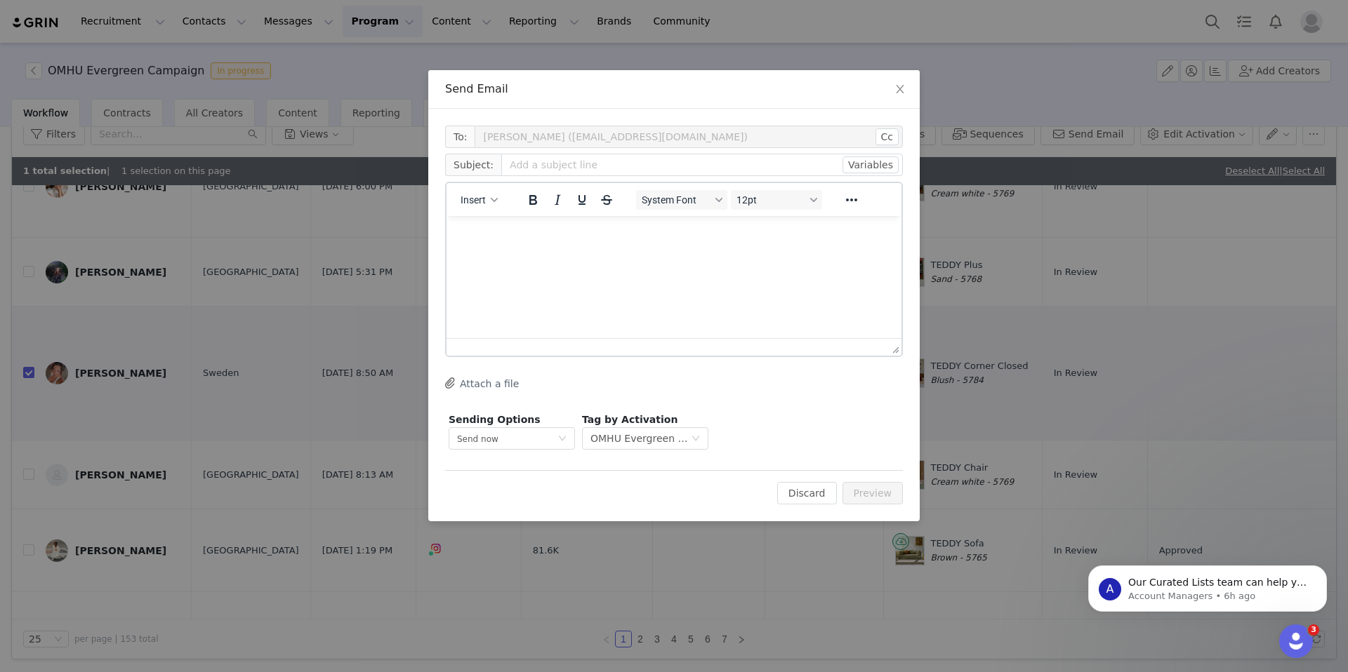
scroll to position [0, 0]
click at [490, 211] on div "Insert" at bounding box center [479, 199] width 66 height 27
click at [482, 207] on button "Insert" at bounding box center [479, 200] width 48 height 20
click at [520, 216] on div "Insert Template" at bounding box center [530, 224] width 126 height 17
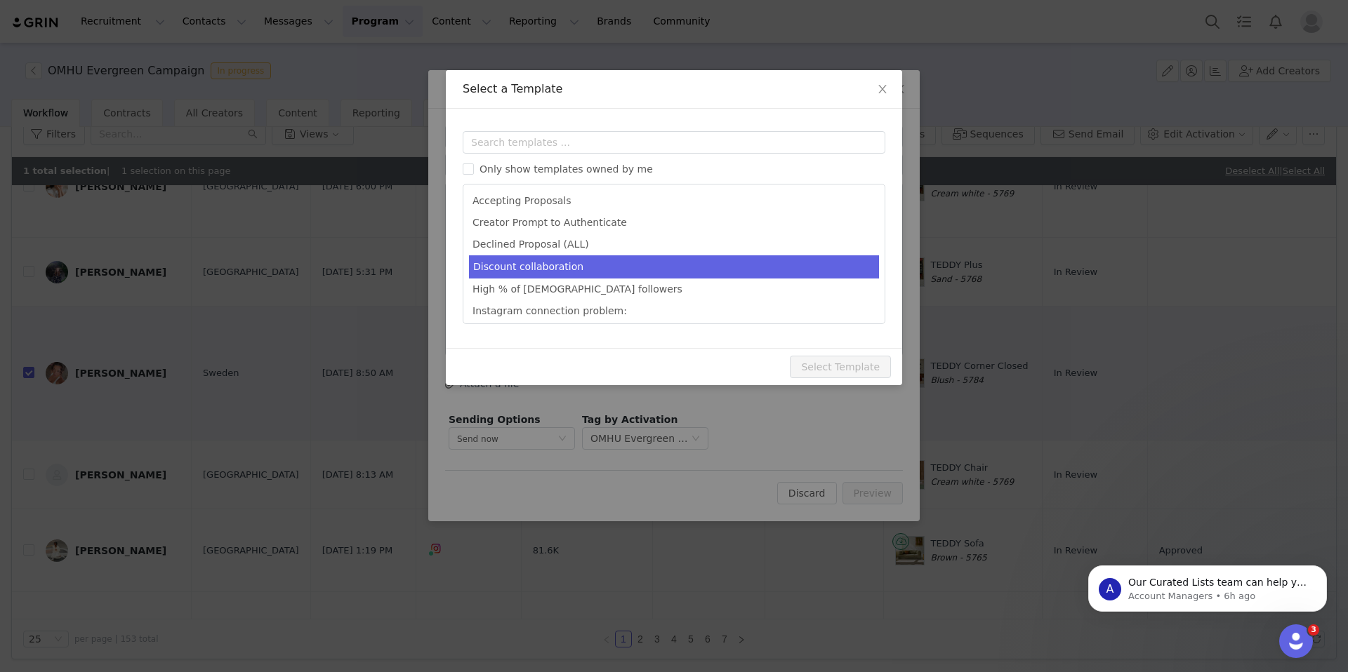
click at [564, 265] on li "Discount collaboration" at bounding box center [674, 267] width 410 height 23
type input "Potential collaboration"
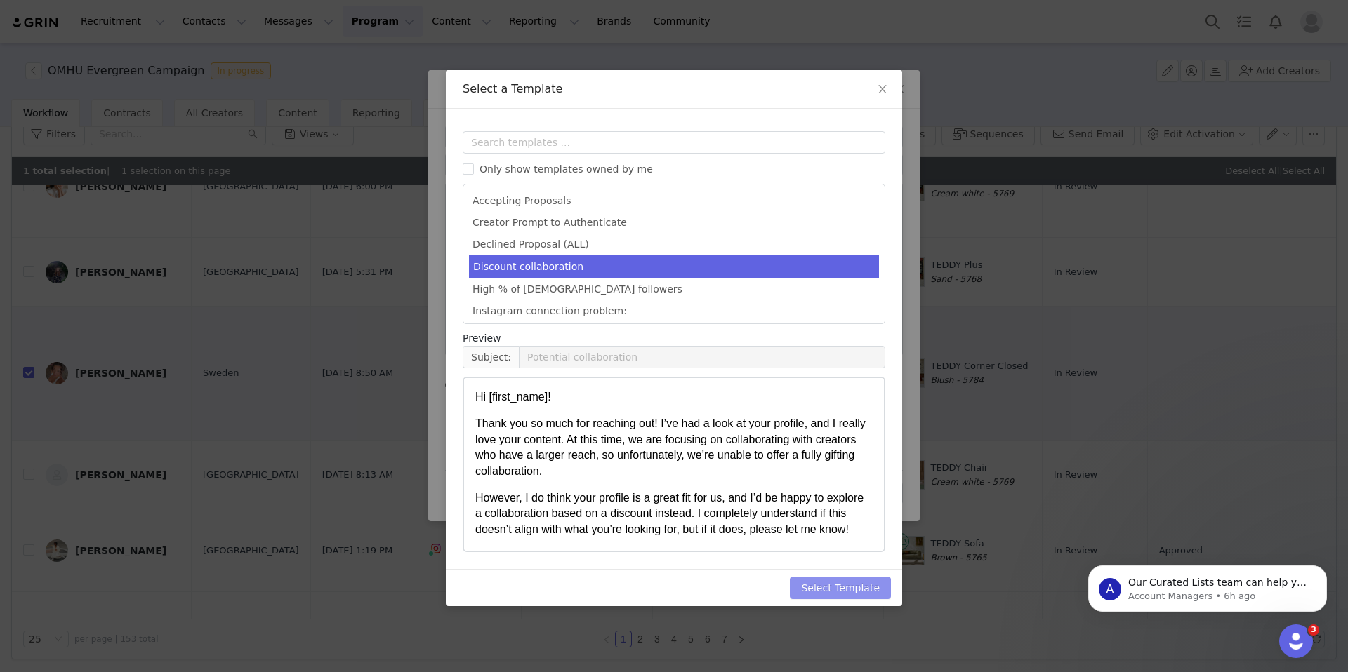
click at [848, 587] on button "Select Template" at bounding box center [840, 588] width 101 height 22
type input "Potential collaboration"
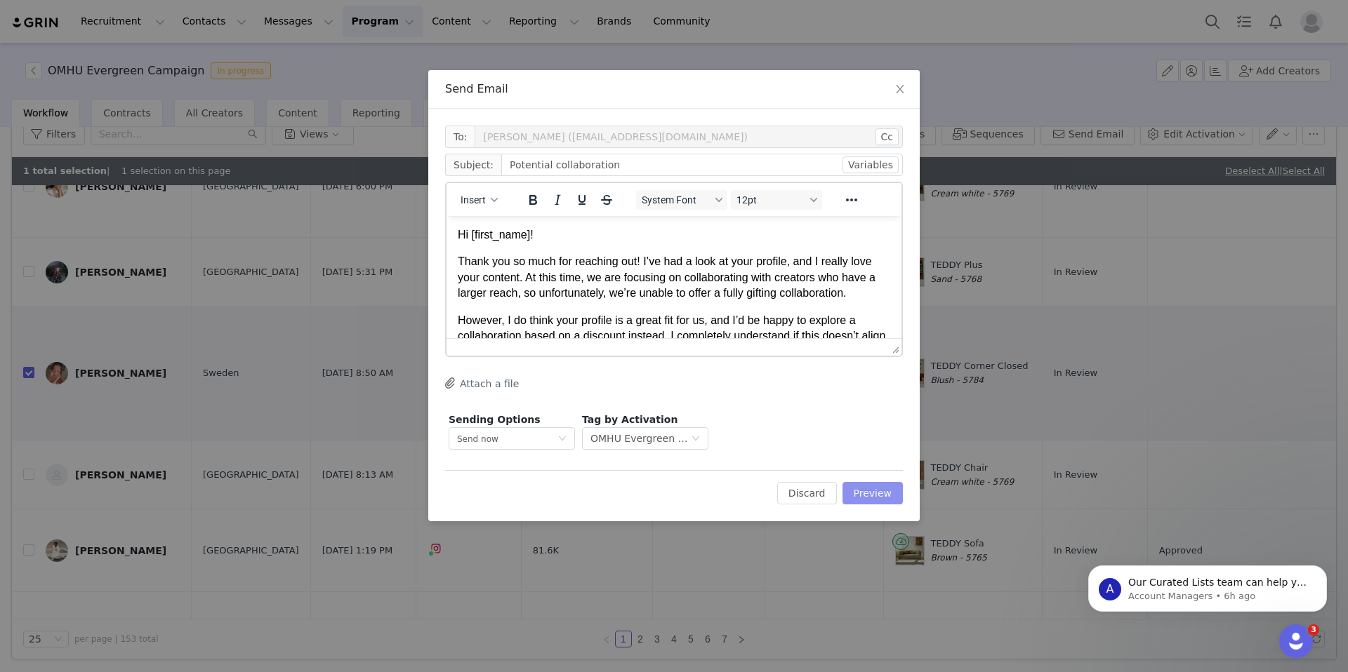
click at [868, 491] on button "Preview" at bounding box center [872, 493] width 61 height 22
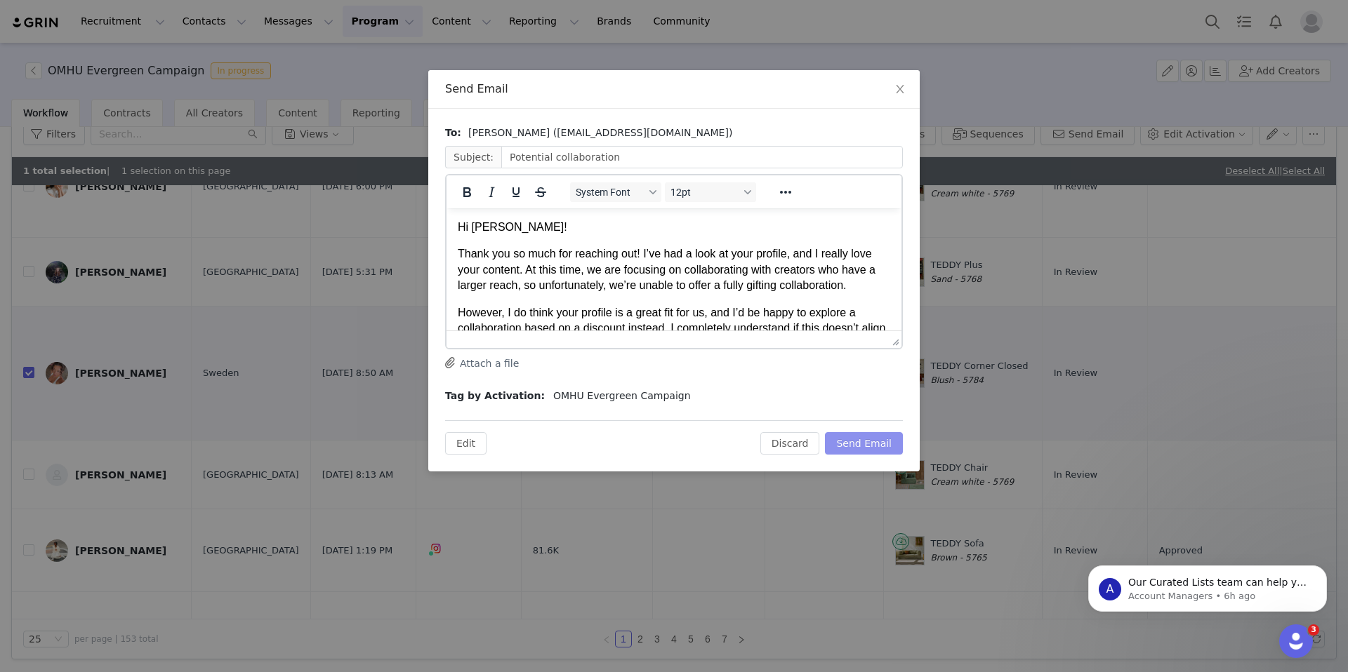
click at [872, 438] on button "Send Email" at bounding box center [864, 443] width 78 height 22
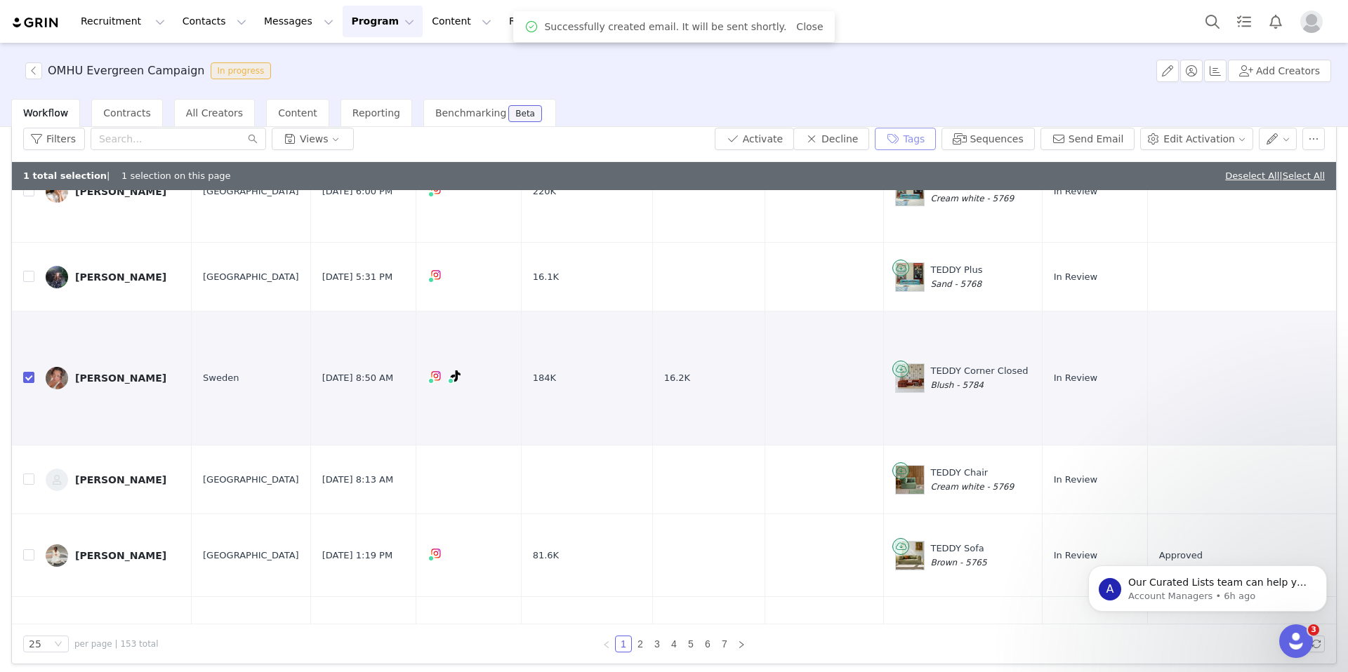
click at [936, 137] on button "Tags" at bounding box center [905, 139] width 61 height 22
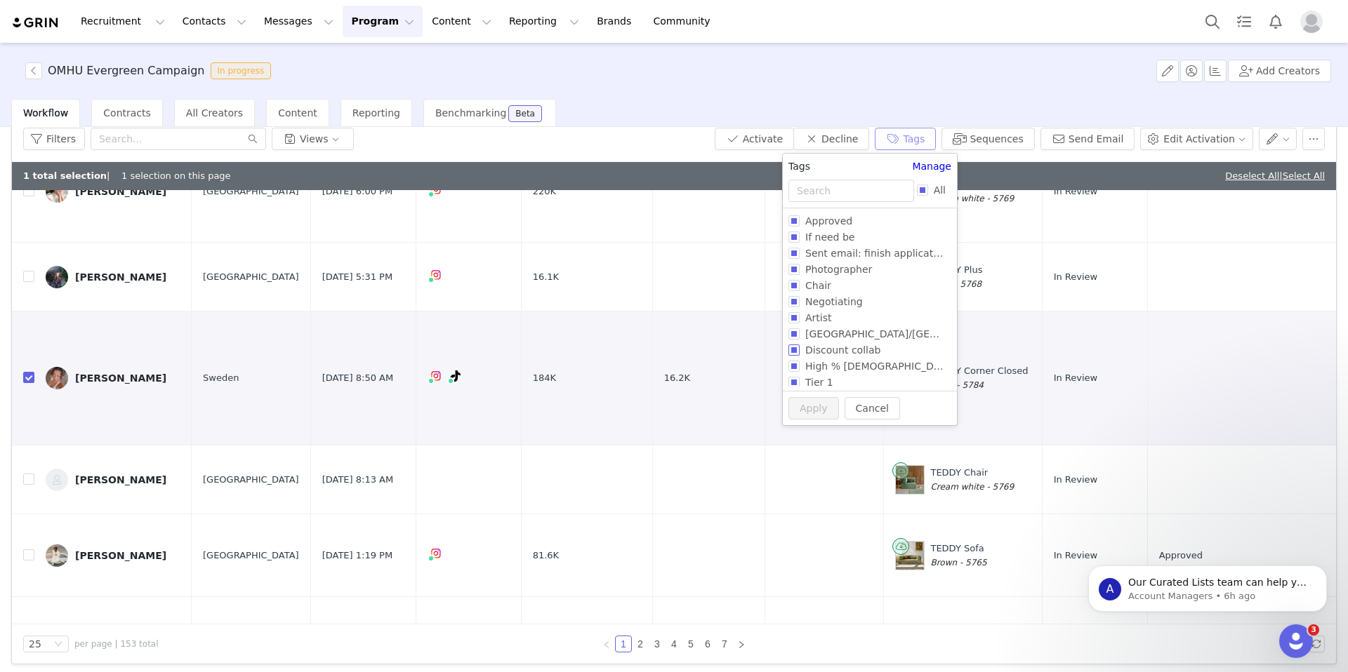
scroll to position [5, 0]
click at [792, 353] on label "Discount collab" at bounding box center [866, 345] width 157 height 16
click at [792, 351] on input "Discount collab" at bounding box center [793, 345] width 11 height 11
checkbox input "true"
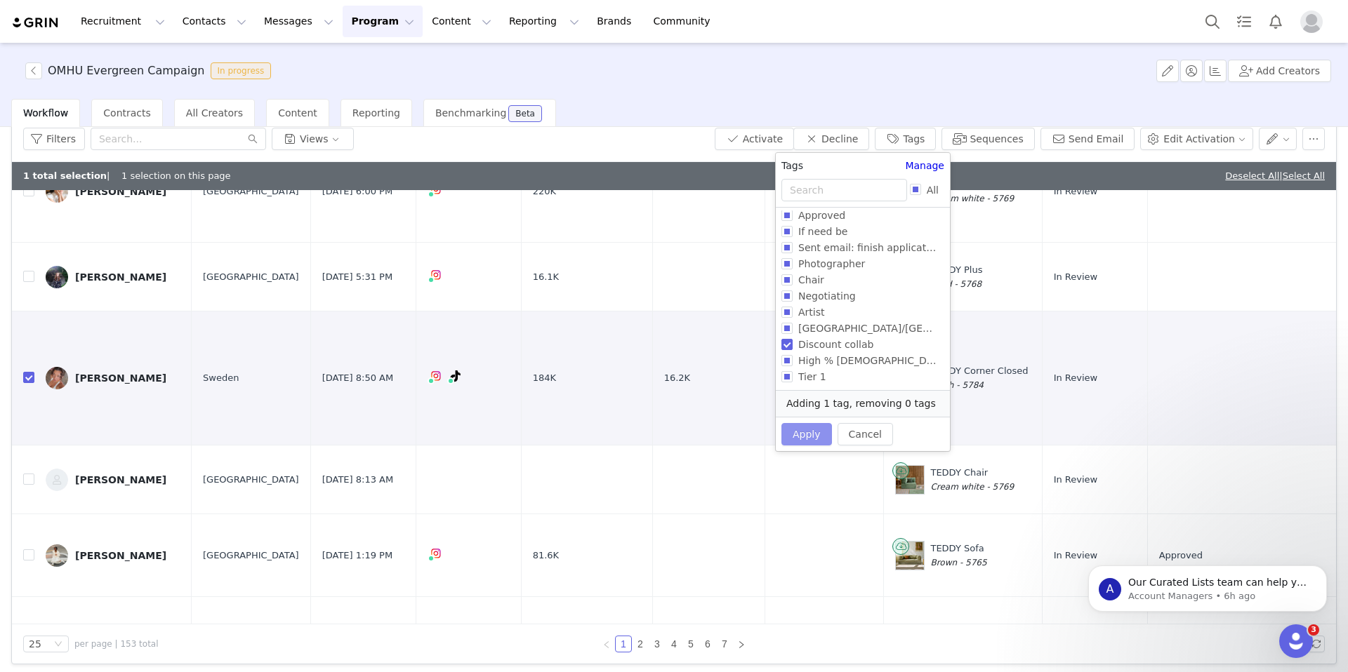
click at [792, 429] on button "Apply" at bounding box center [806, 434] width 51 height 22
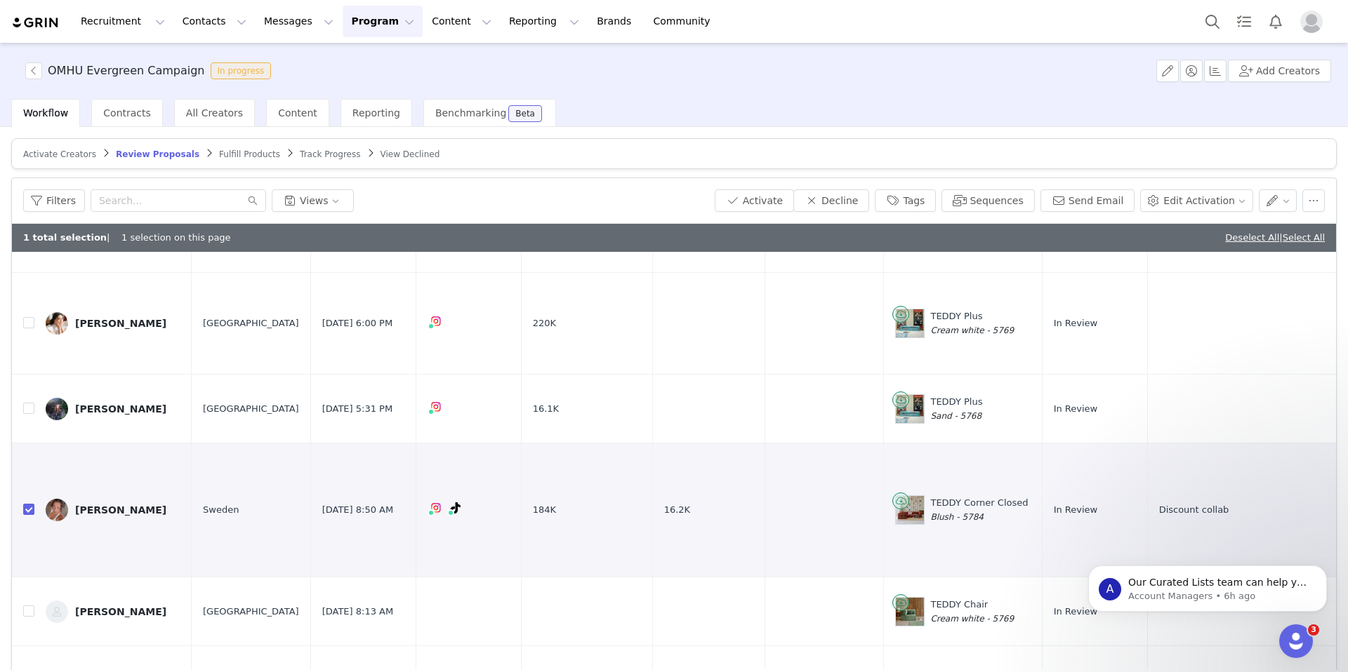
scroll to position [729, 0]
click at [418, 431] on link "@amy_powney" at bounding box center [432, 428] width 91 height 11
click at [27, 503] on input "checkbox" at bounding box center [28, 508] width 11 height 11
checkbox input "false"
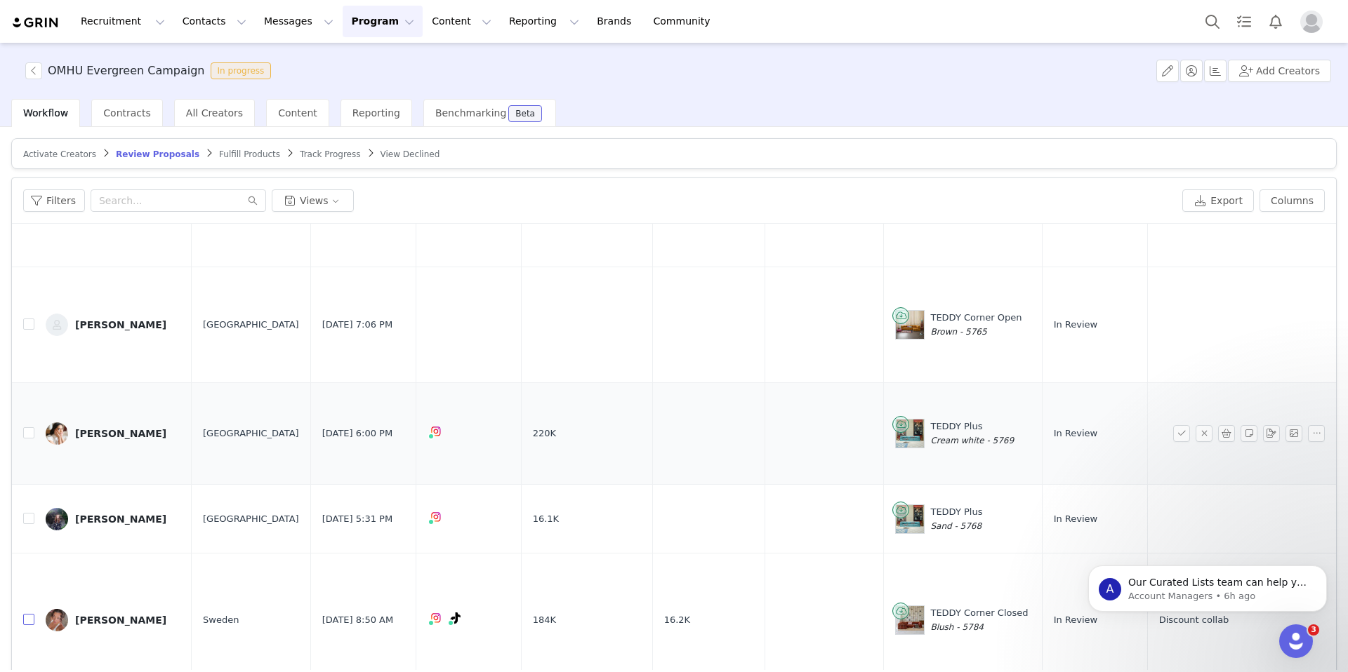
scroll to position [573, 0]
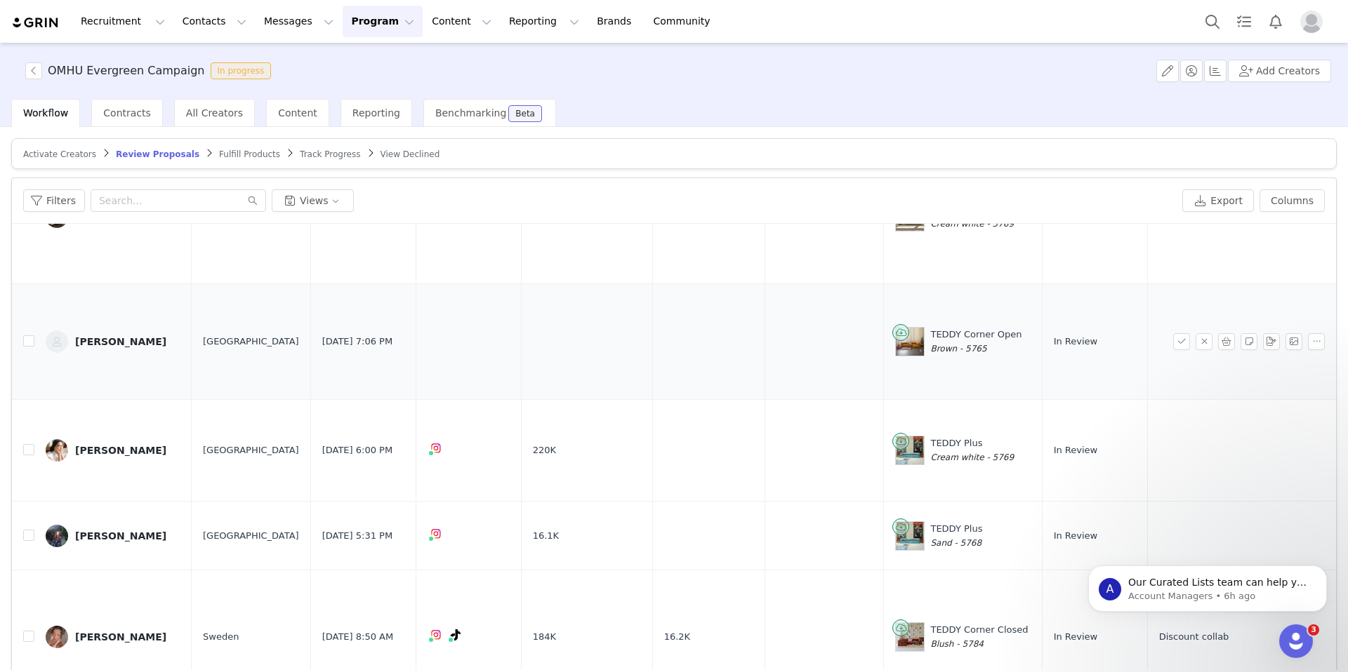
click at [107, 338] on div "Maria Moreira" at bounding box center [120, 341] width 91 height 11
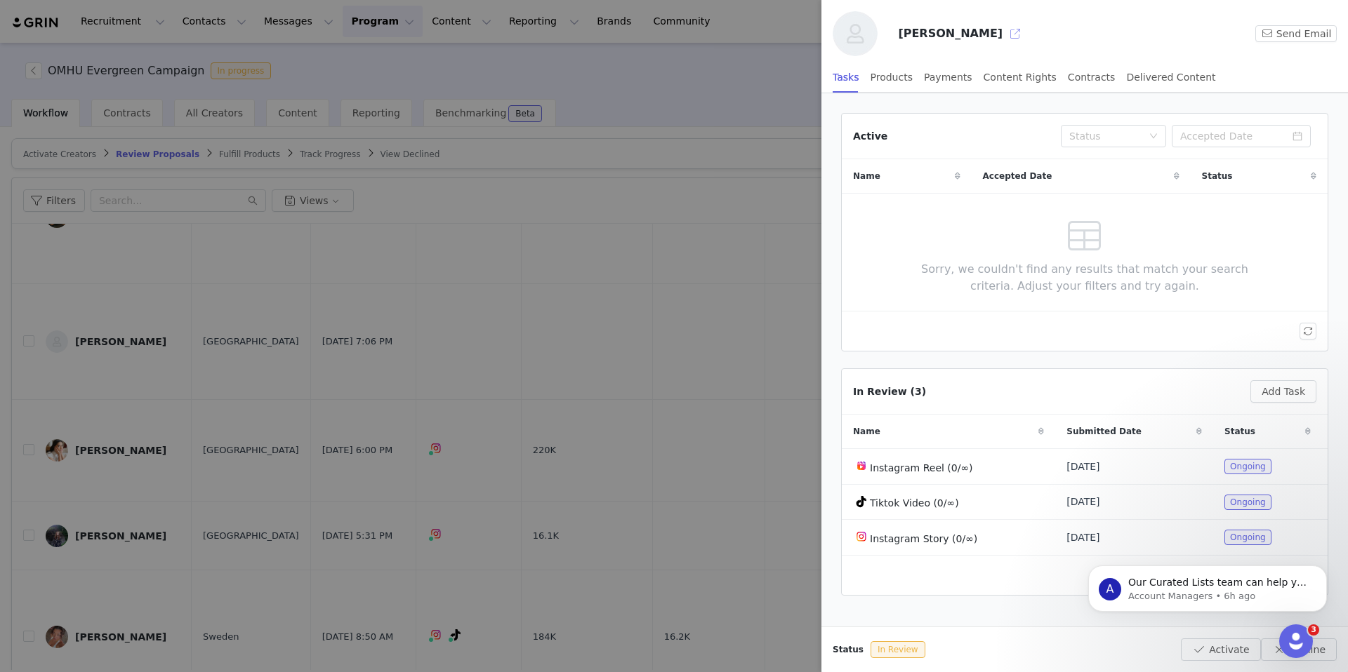
click at [1004, 33] on button "button" at bounding box center [1015, 33] width 22 height 22
click at [734, 99] on div at bounding box center [674, 336] width 1348 height 672
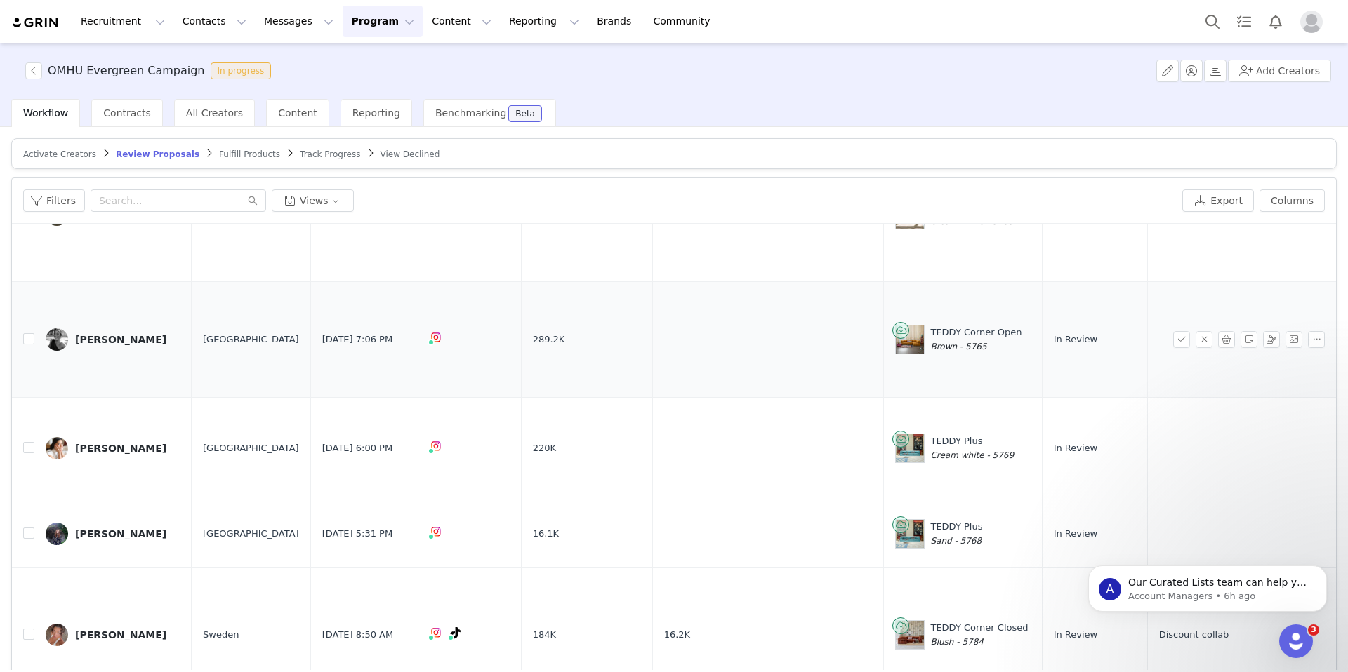
scroll to position [547, 0]
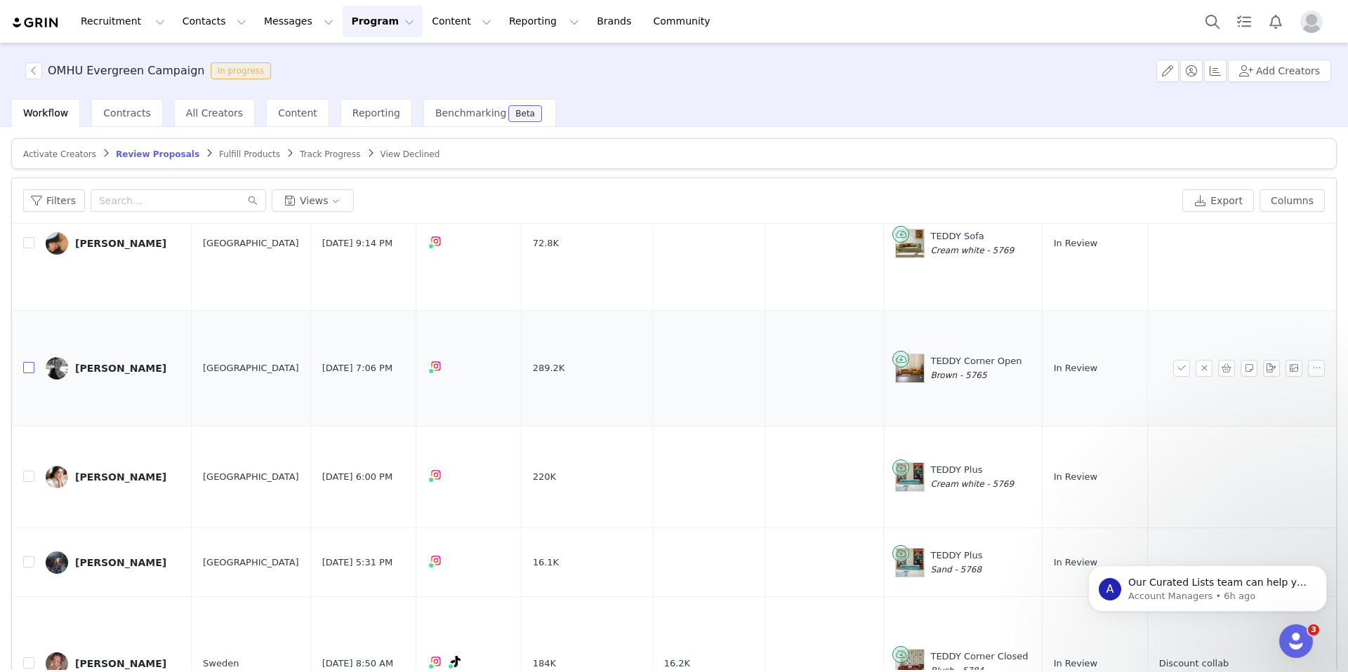
click at [29, 362] on input "checkbox" at bounding box center [28, 367] width 11 height 11
checkbox input "true"
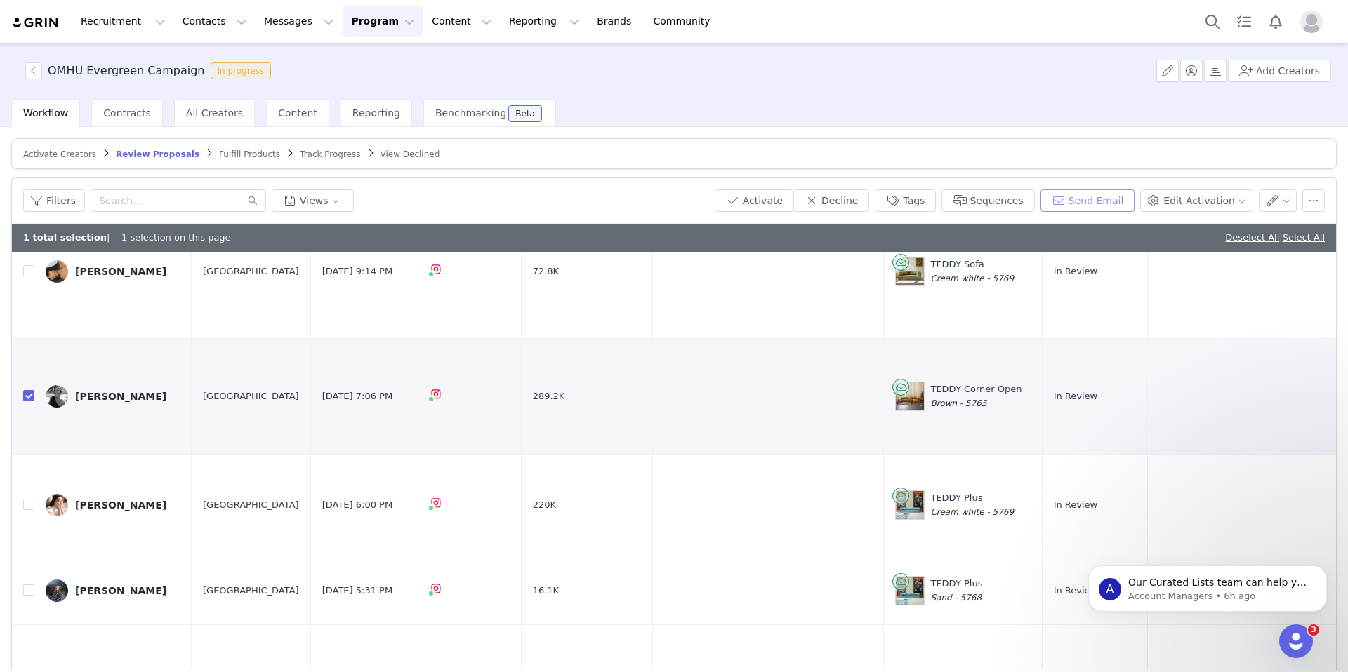
click at [1120, 204] on button "Send Email" at bounding box center [1087, 201] width 95 height 22
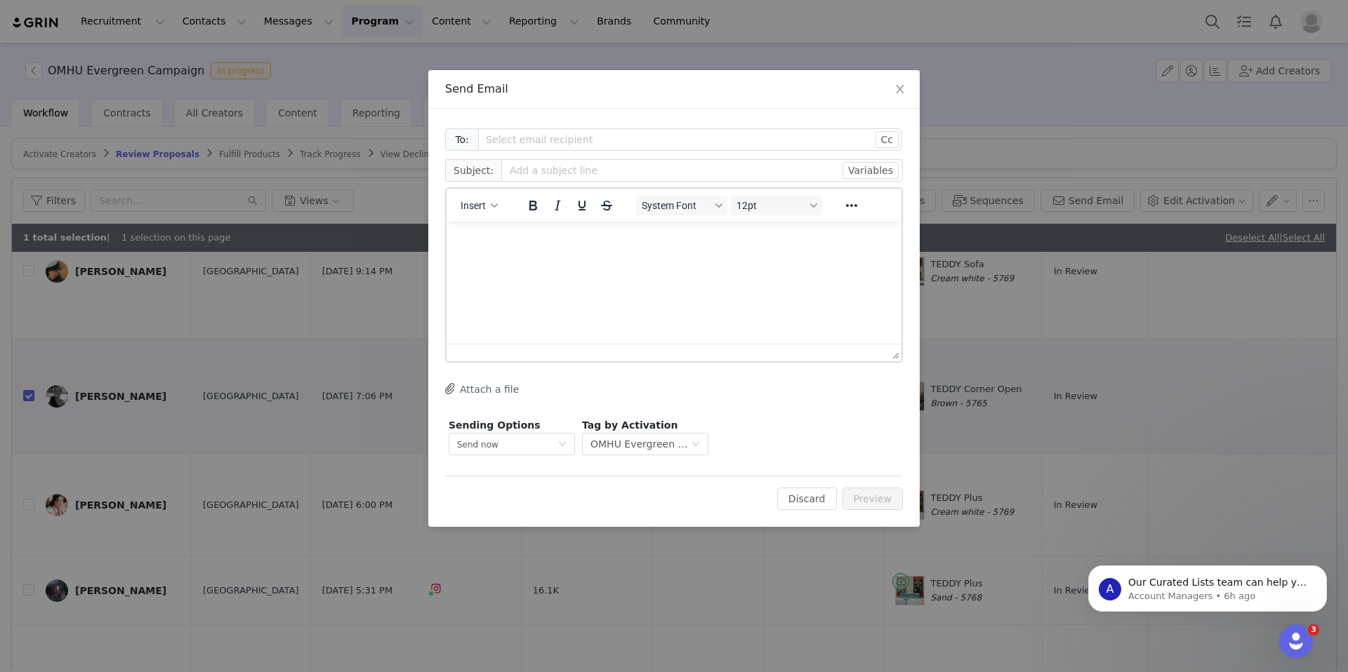
scroll to position [0, 0]
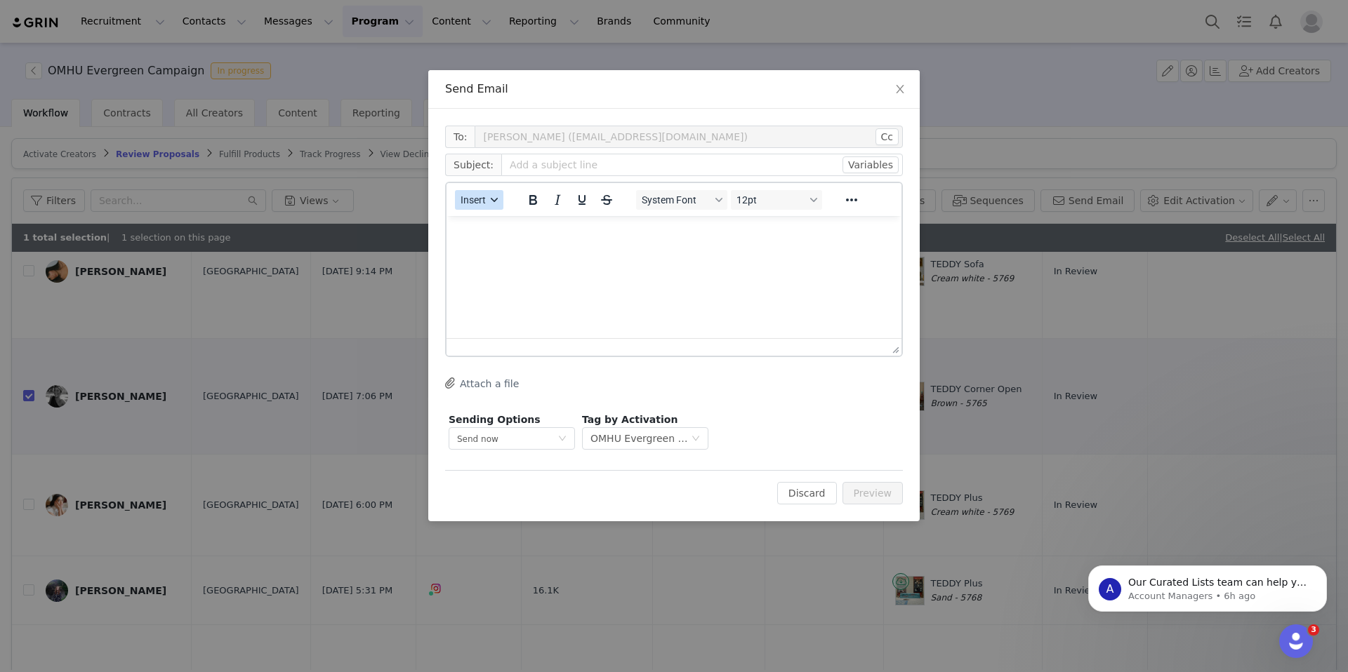
click at [489, 200] on div "button" at bounding box center [494, 200] width 11 height 7
click at [527, 227] on div "Insert Template" at bounding box center [530, 224] width 126 height 17
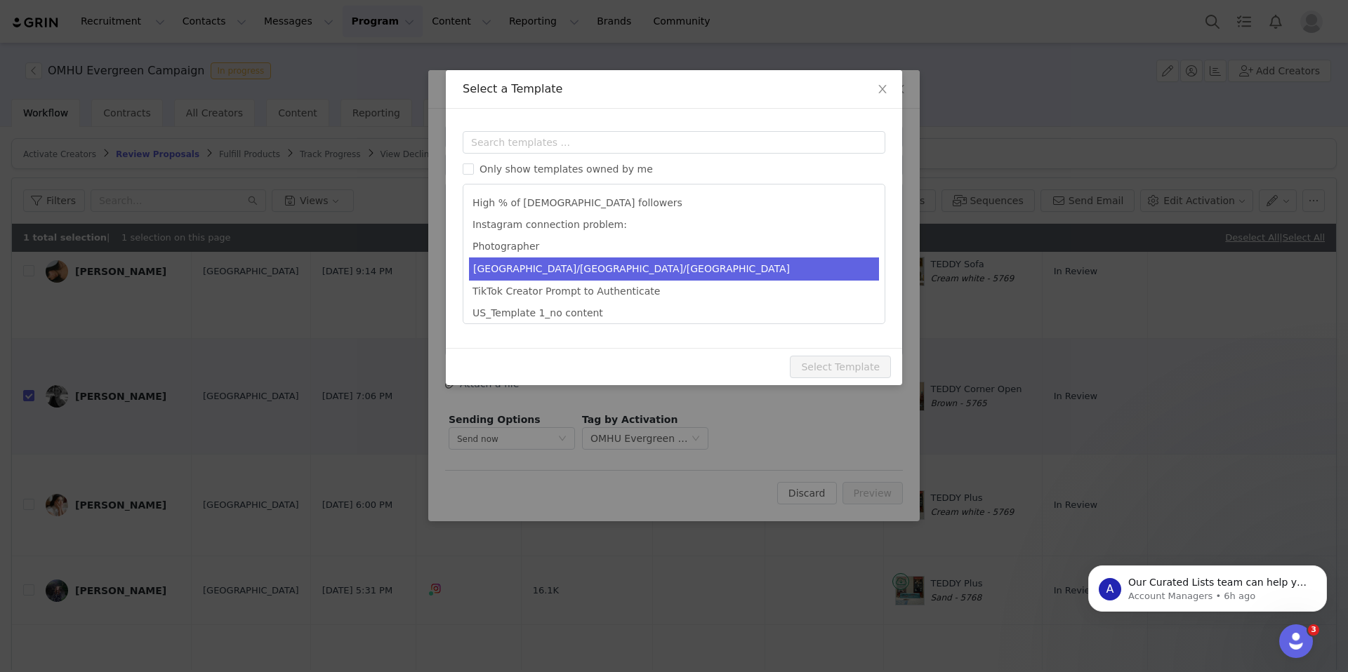
click at [540, 271] on li "SPAIN/PORTUGAL/ITALY" at bounding box center [674, 269] width 410 height 23
type input "Potential collaboration"
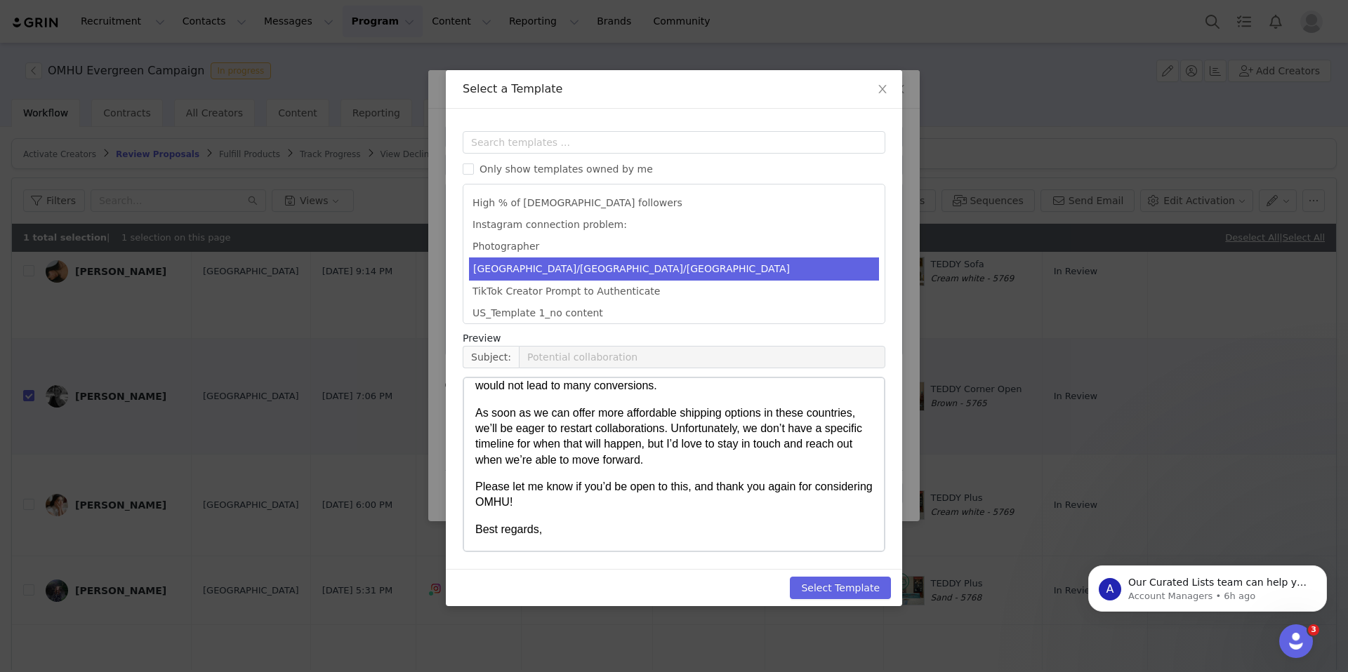
scroll to position [185, 0]
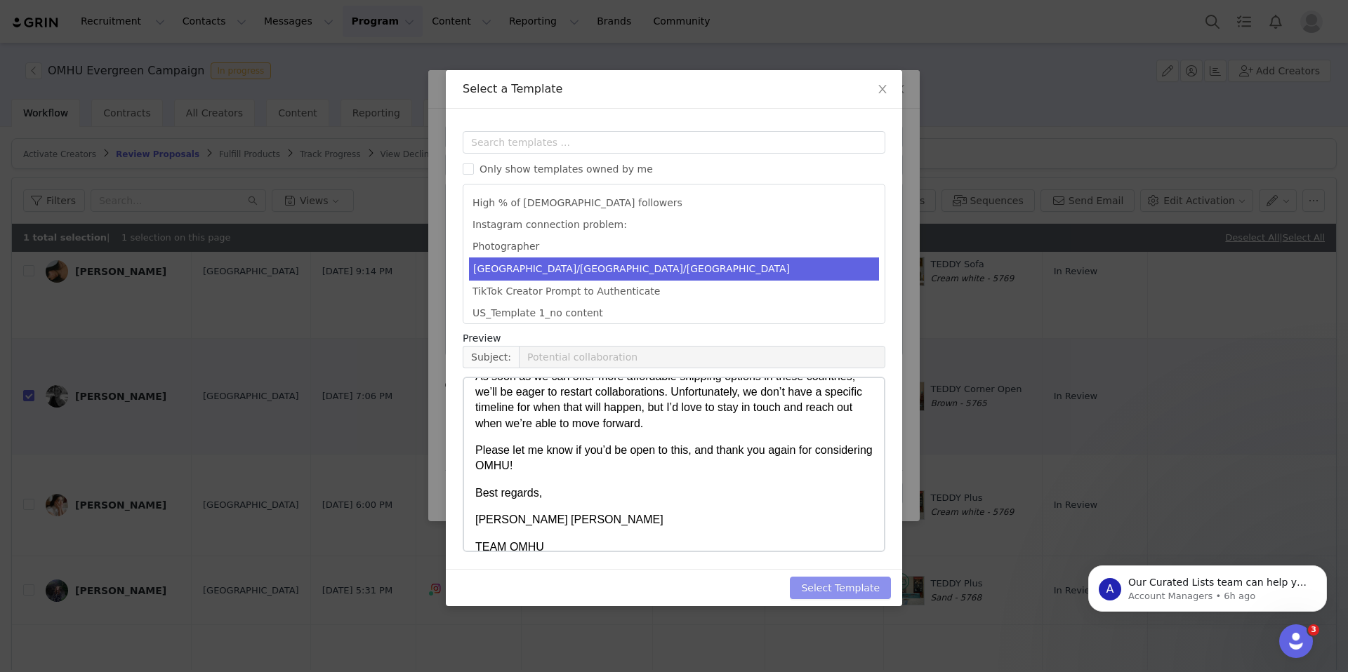
click at [835, 590] on button "Select Template" at bounding box center [840, 588] width 101 height 22
type input "Potential collaboration"
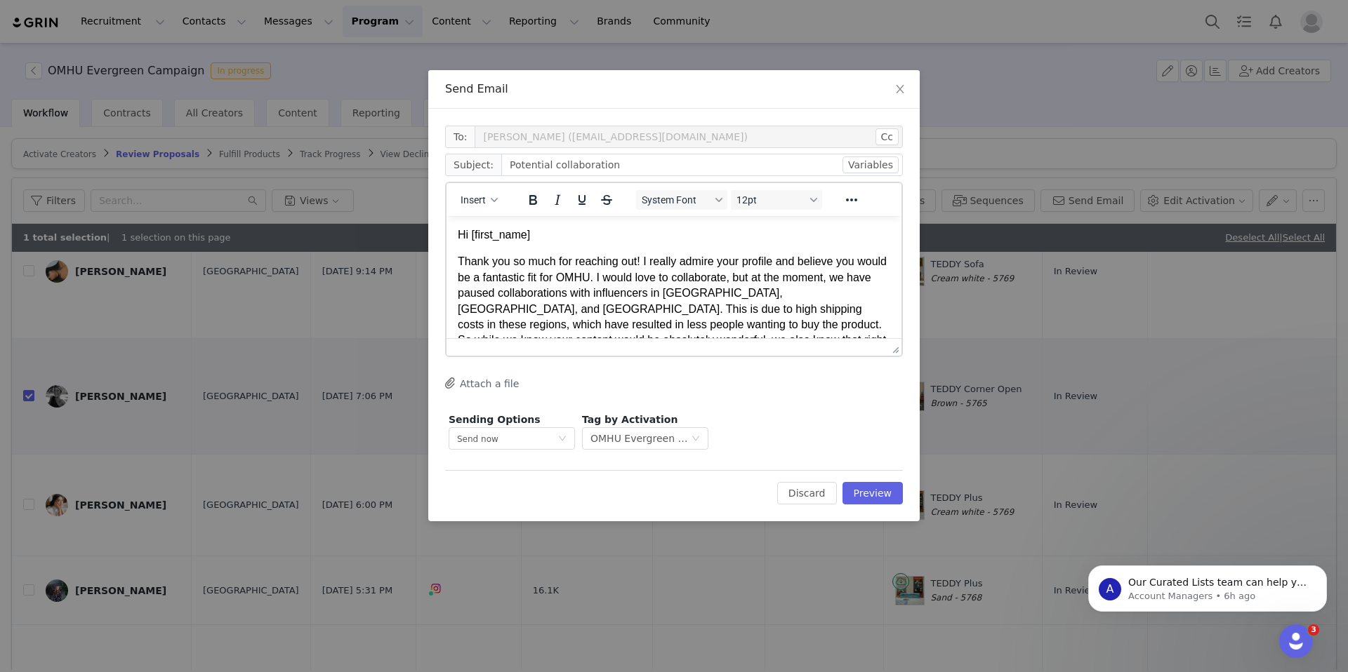
scroll to position [235, 0]
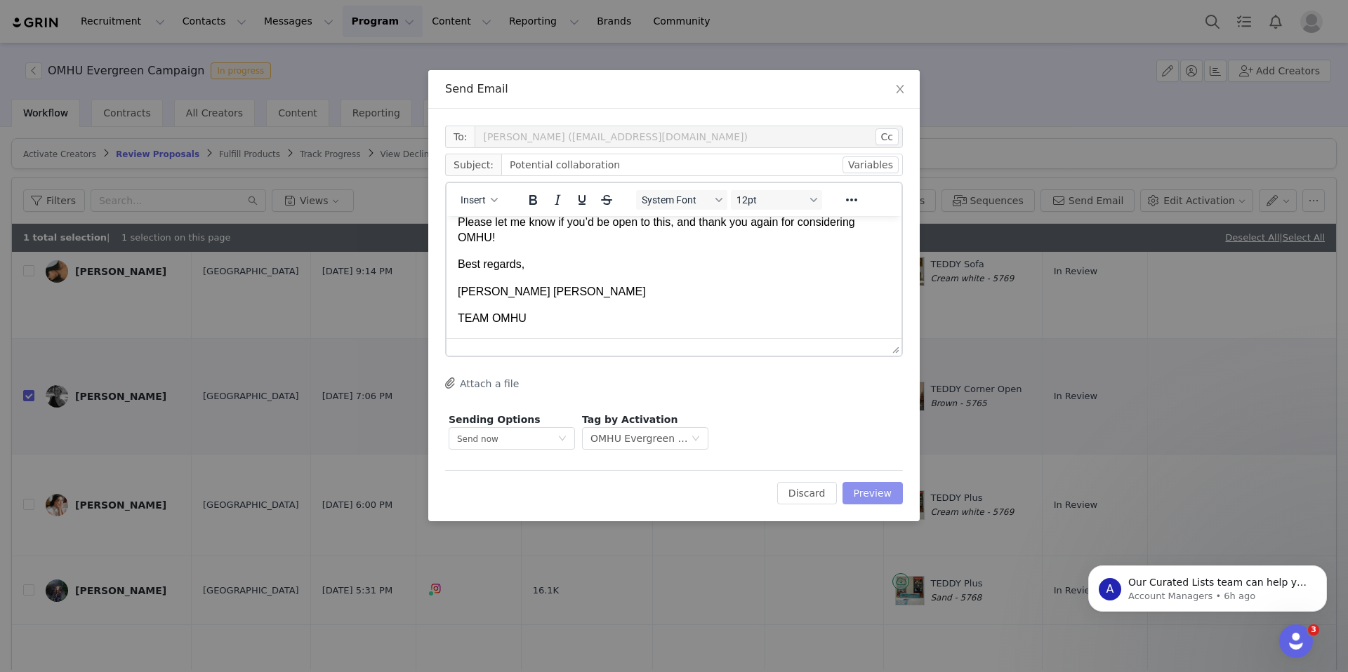
click at [866, 495] on button "Preview" at bounding box center [872, 493] width 61 height 22
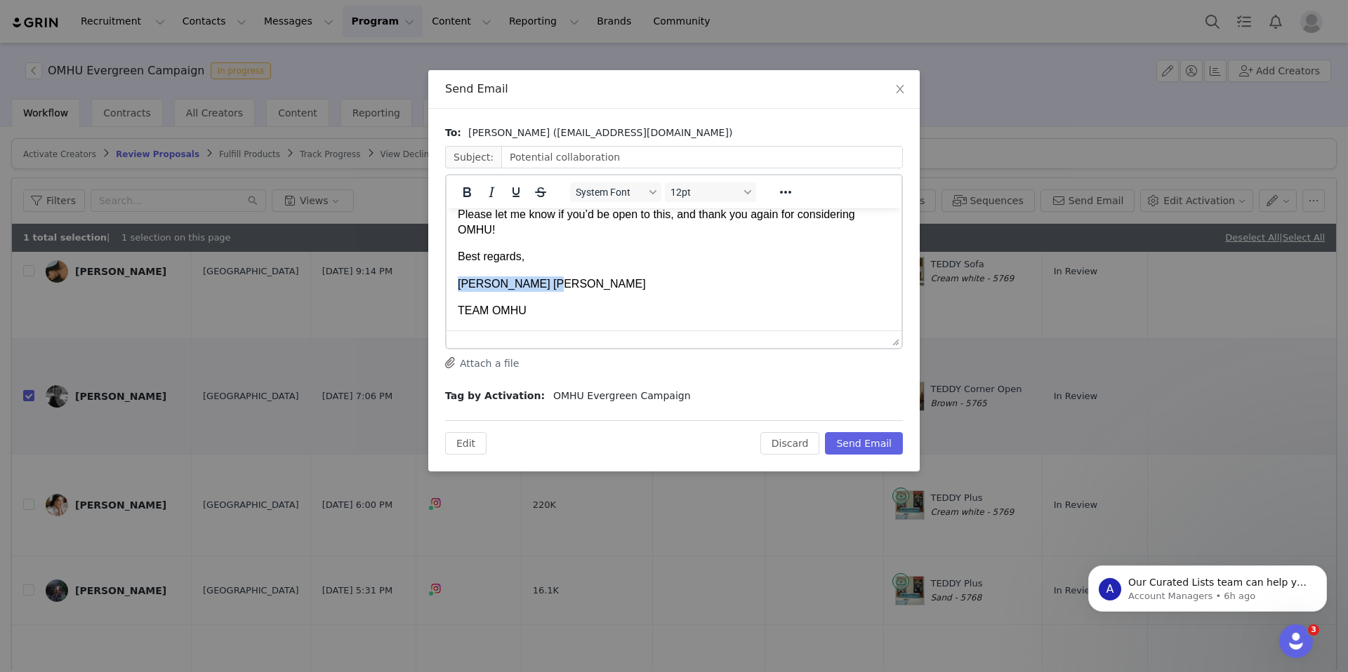
drag, startPoint x: 550, startPoint y: 286, endPoint x: 391, endPoint y: 286, distance: 159.3
click at [446, 286] on html "Hi Maria Thank you so much for reaching out! I really admire your profile and b…" at bounding box center [673, 151] width 455 height 357
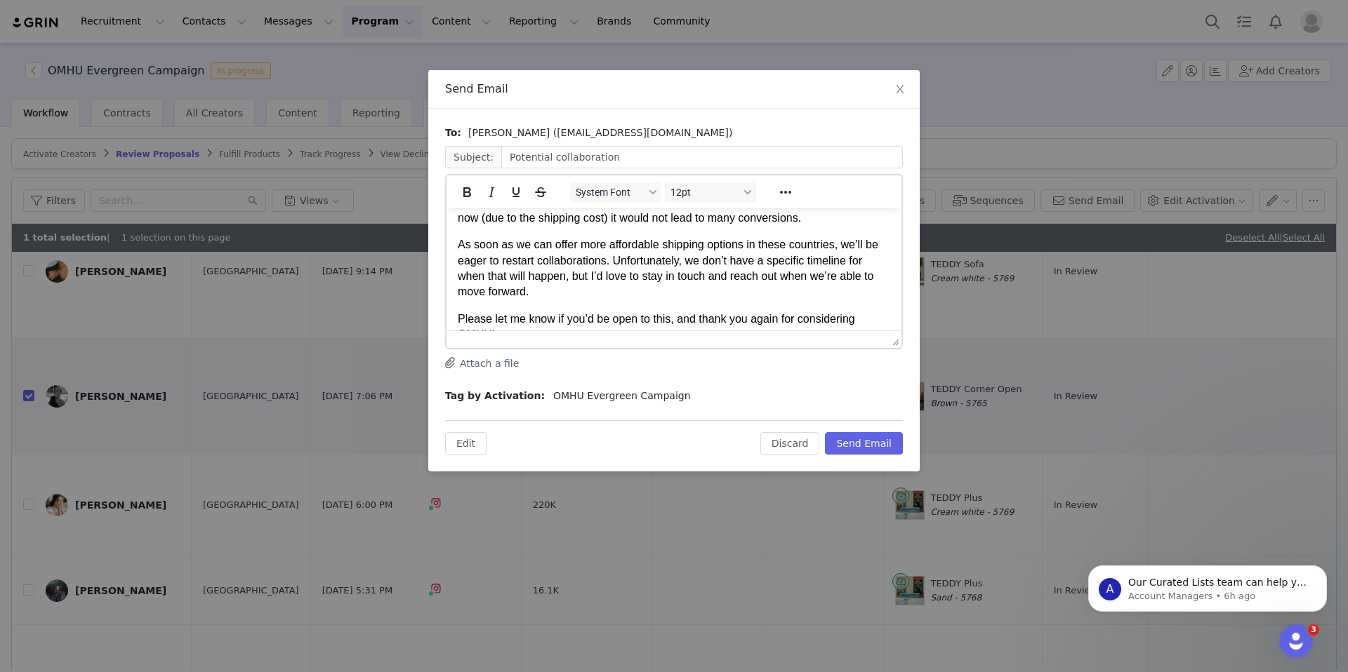
scroll to position [134, 0]
click at [592, 272] on p "As soon as we can offer more affordable shipping options in these countries, we…" at bounding box center [674, 265] width 432 height 63
click at [721, 300] on body "Hi Maria Thank you so much for reaching out! I really admire your profile and b…" at bounding box center [674, 253] width 432 height 335
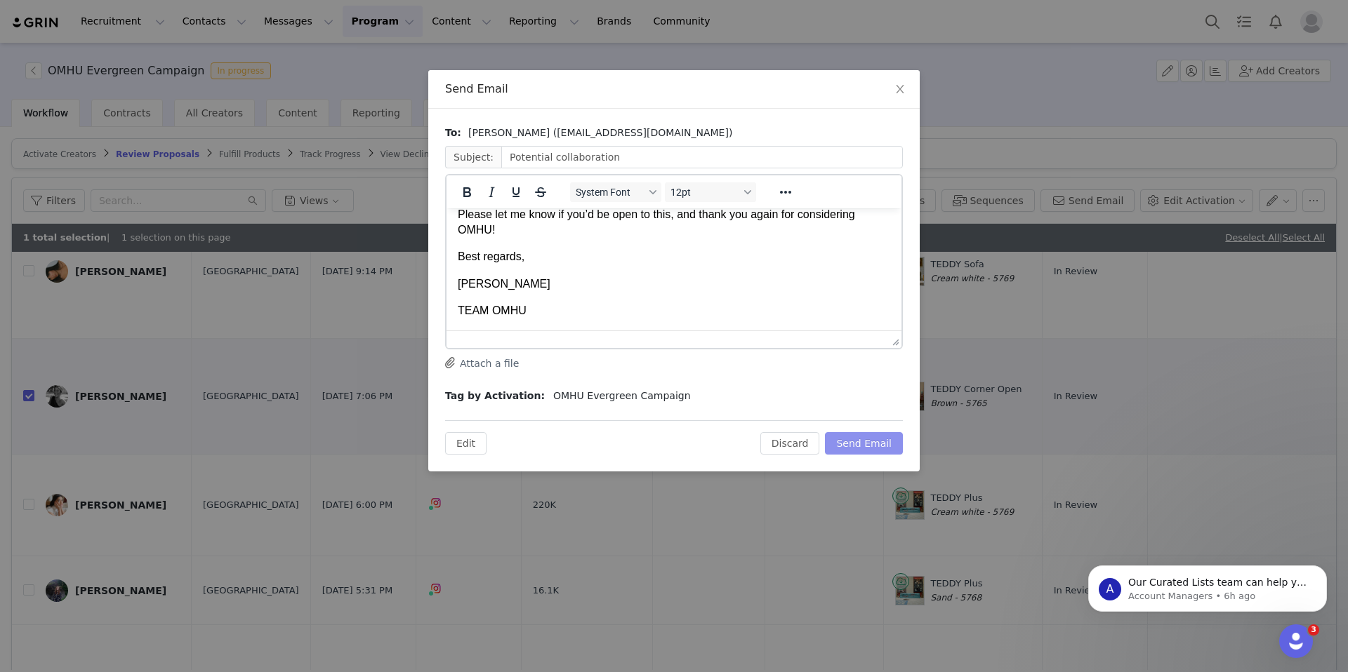
click at [849, 442] on button "Send Email" at bounding box center [864, 443] width 78 height 22
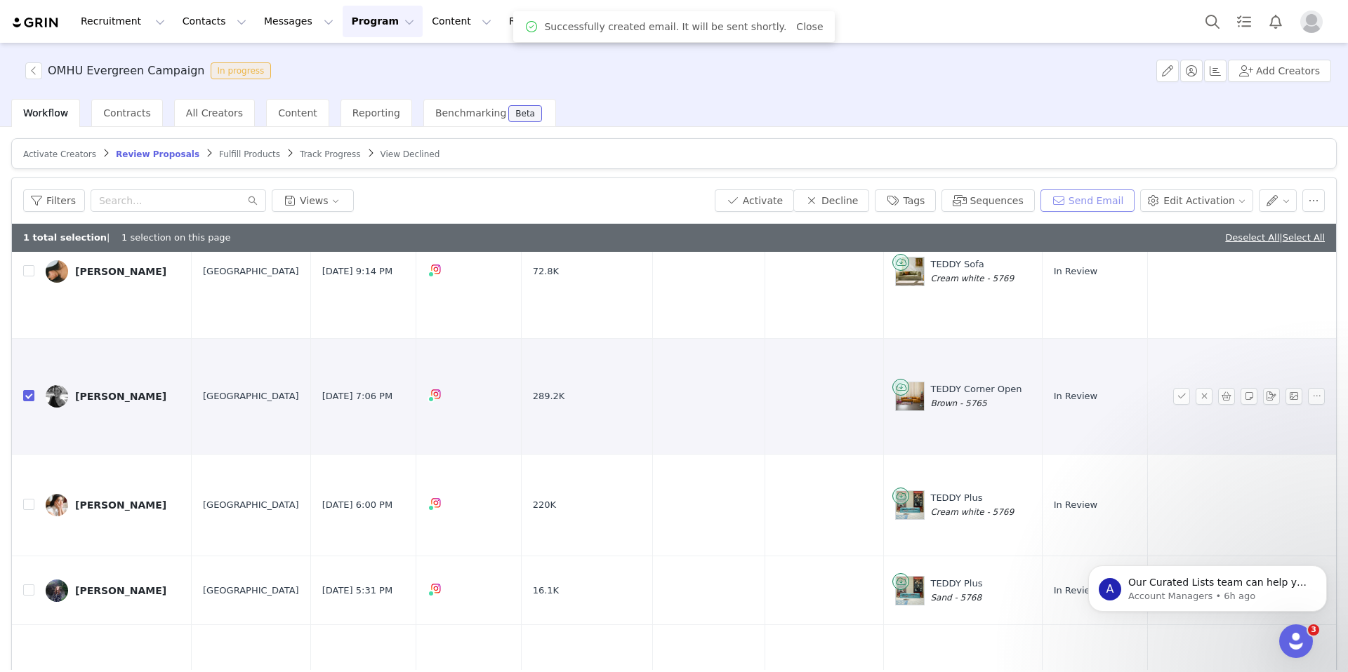
scroll to position [0, 0]
click at [918, 191] on button "Tags" at bounding box center [905, 201] width 61 height 22
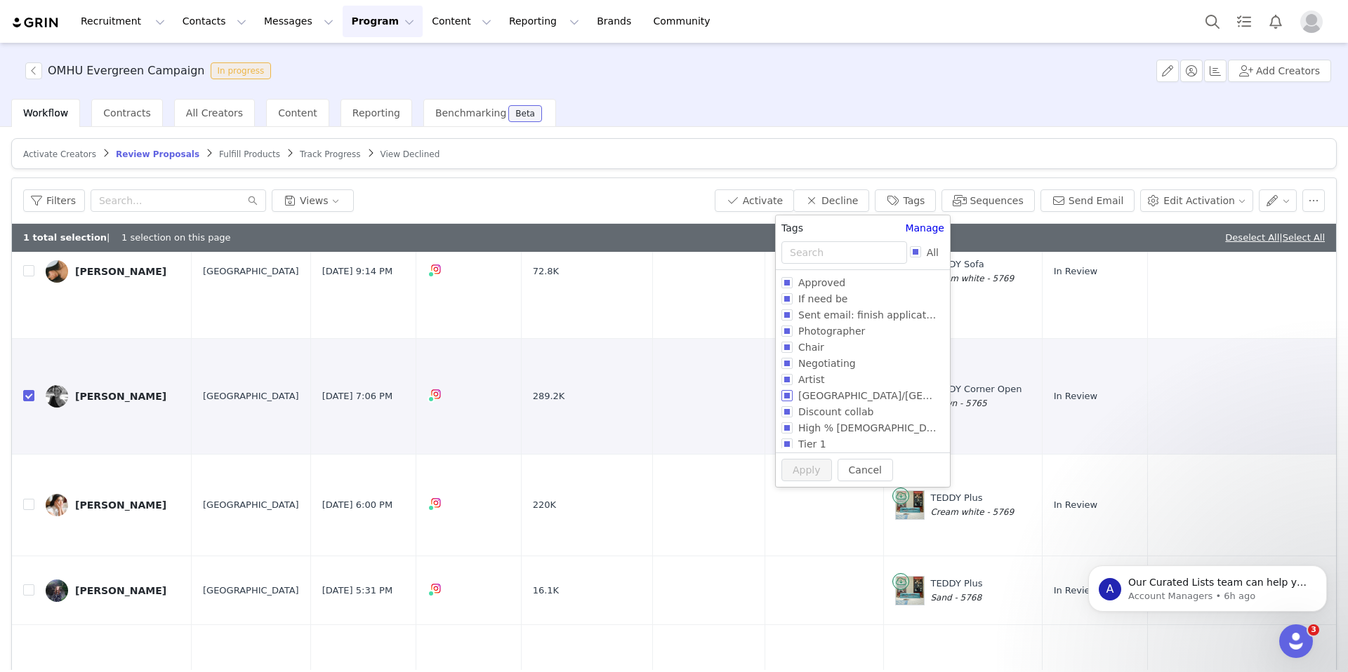
click at [794, 396] on span "SPAIN/PORTUGAL/ITALY" at bounding box center [956, 395] width 328 height 11
click at [792, 396] on input "SPAIN/PORTUGAL/ITALY" at bounding box center [786, 395] width 11 height 11
checkbox input "true"
click at [802, 498] on button "Apply" at bounding box center [806, 497] width 51 height 22
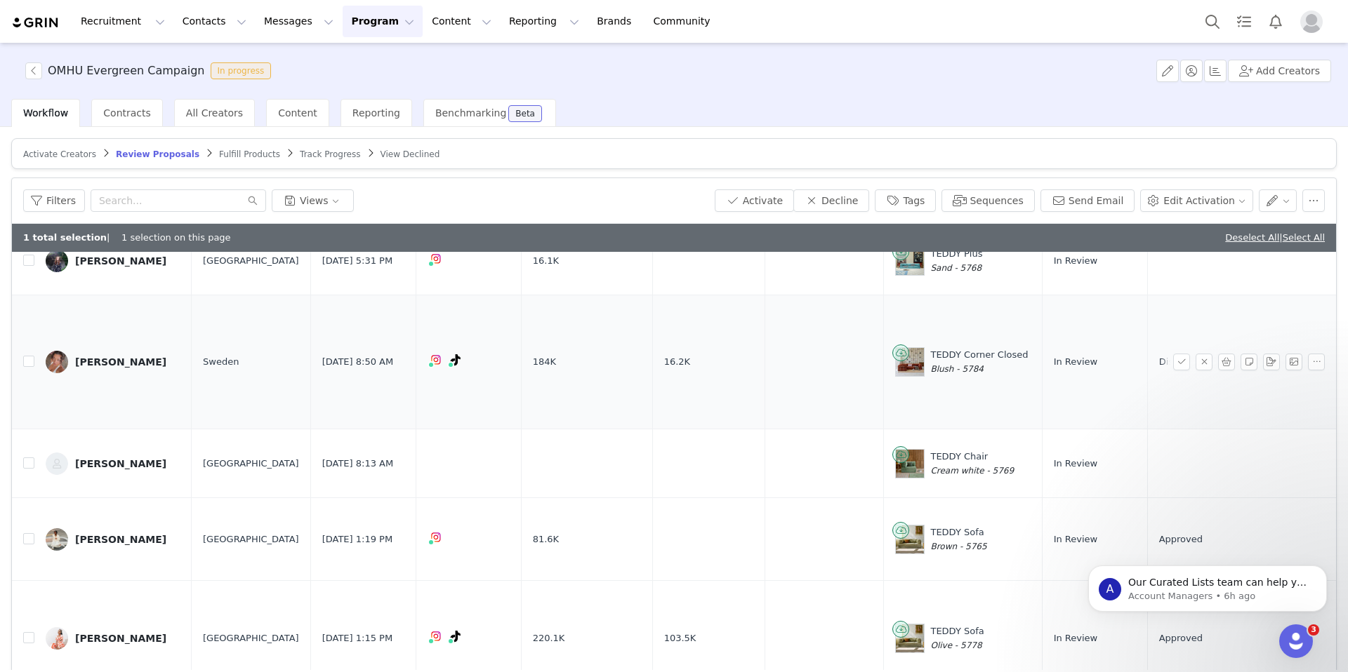
scroll to position [887, 0]
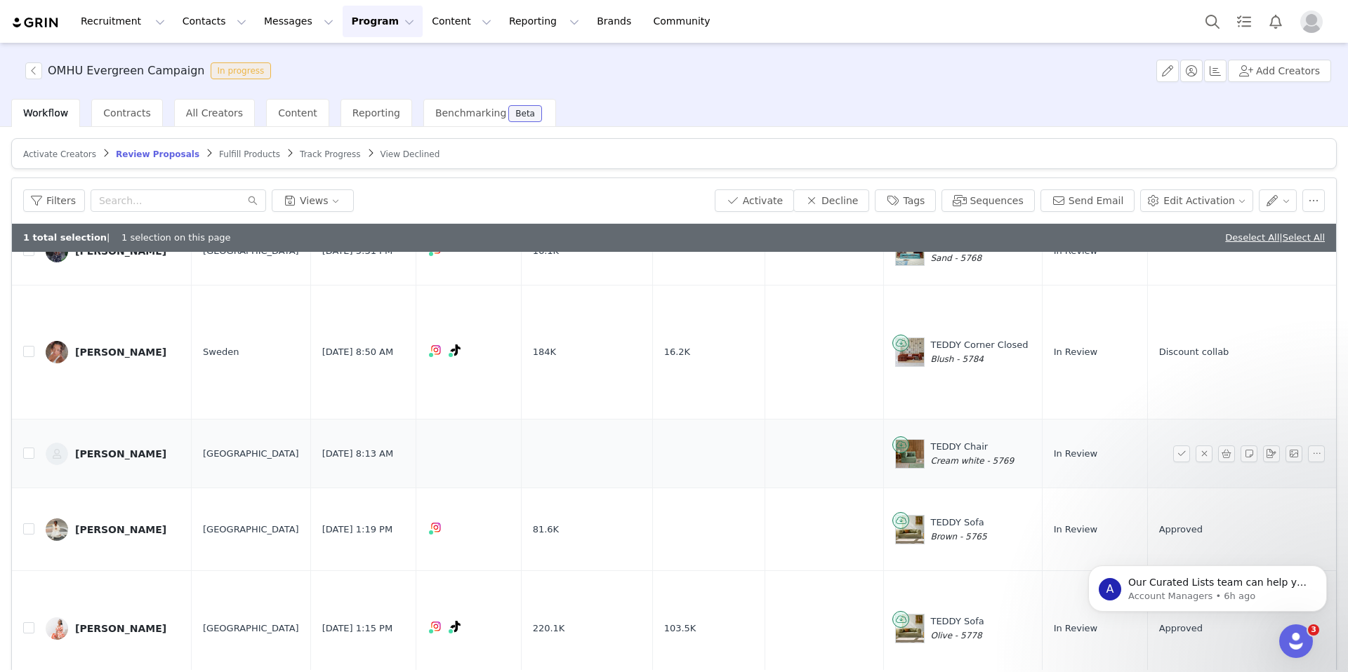
click at [117, 449] on div "Ani Margarian" at bounding box center [120, 454] width 91 height 11
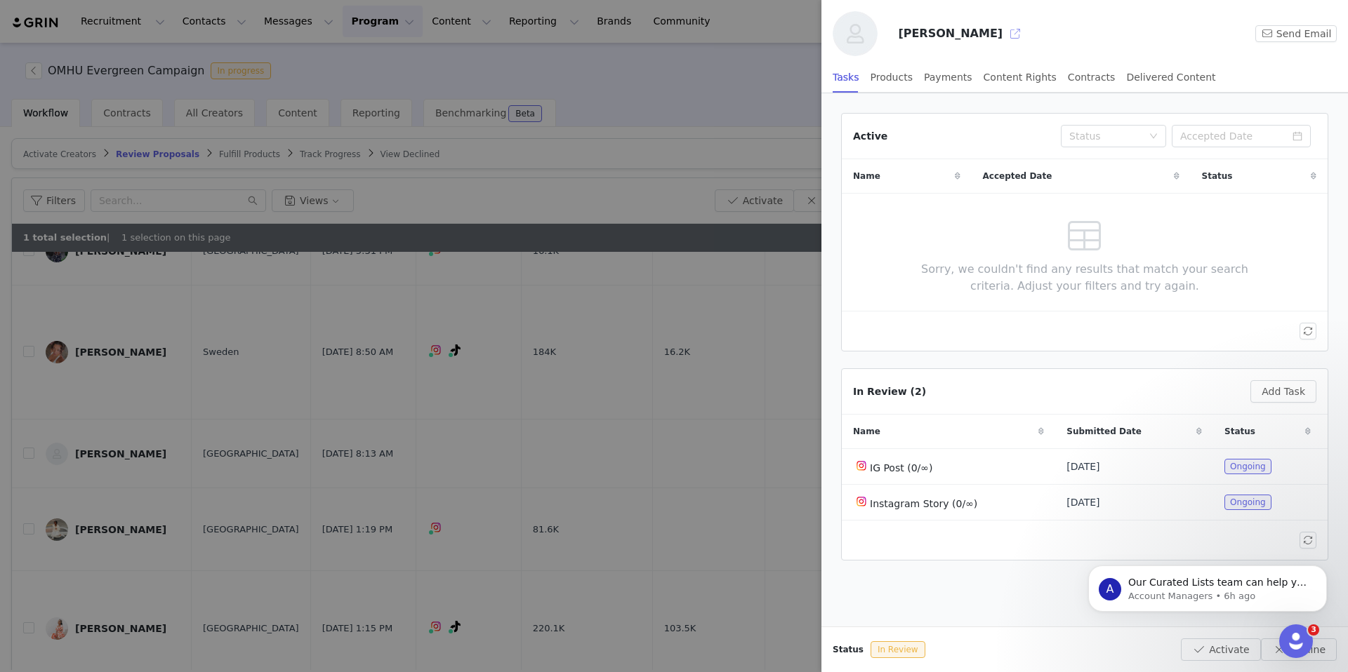
click at [1004, 34] on button "button" at bounding box center [1015, 33] width 22 height 22
click at [710, 104] on div at bounding box center [674, 336] width 1348 height 672
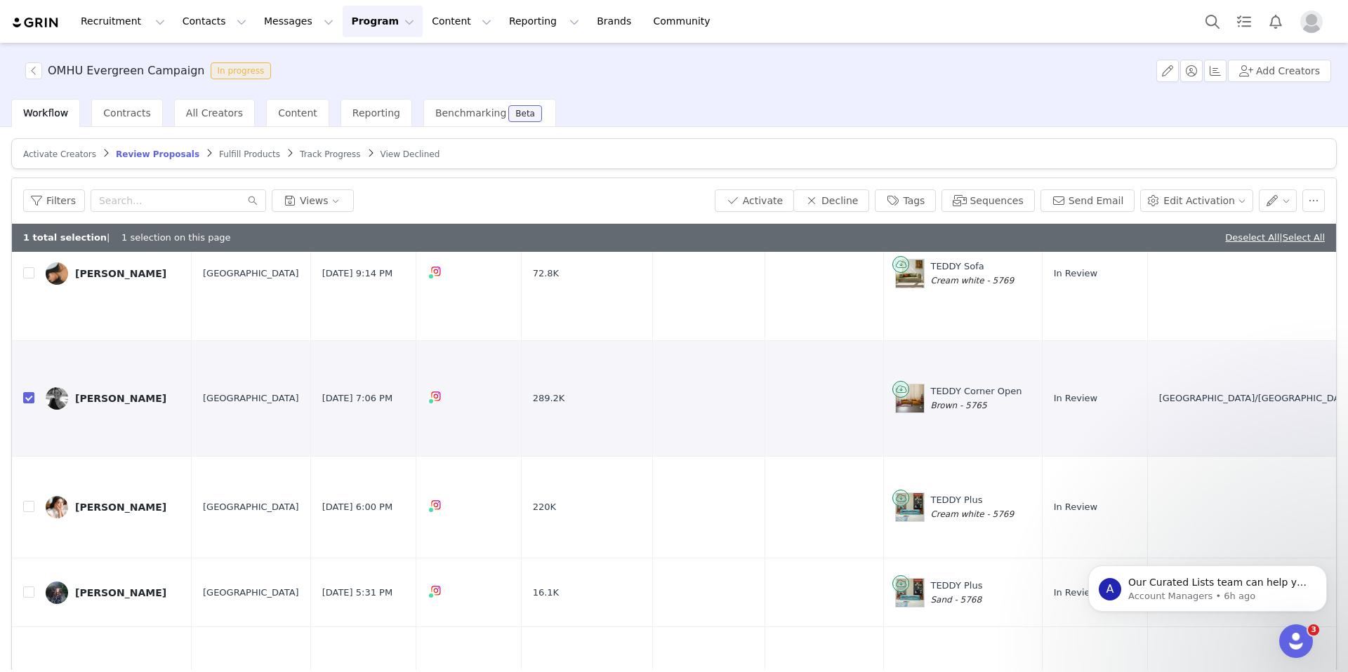
scroll to position [556, 0]
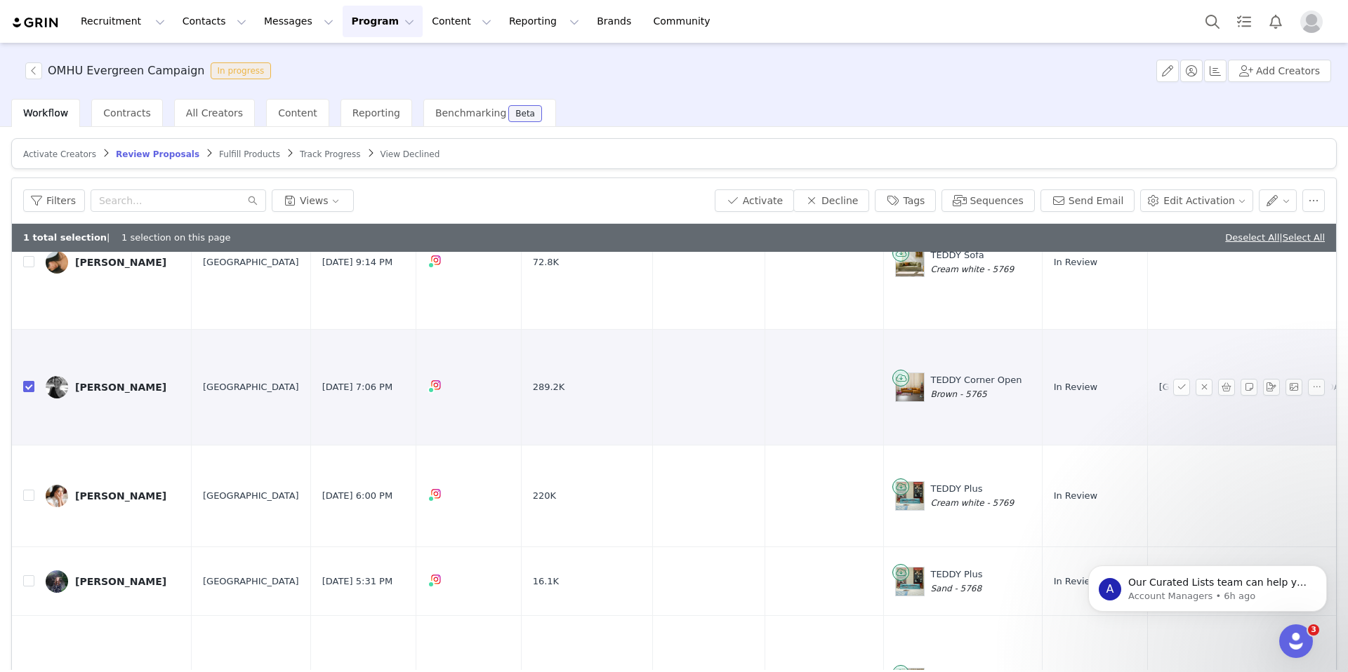
click at [24, 382] on input "checkbox" at bounding box center [28, 386] width 11 height 11
checkbox input "false"
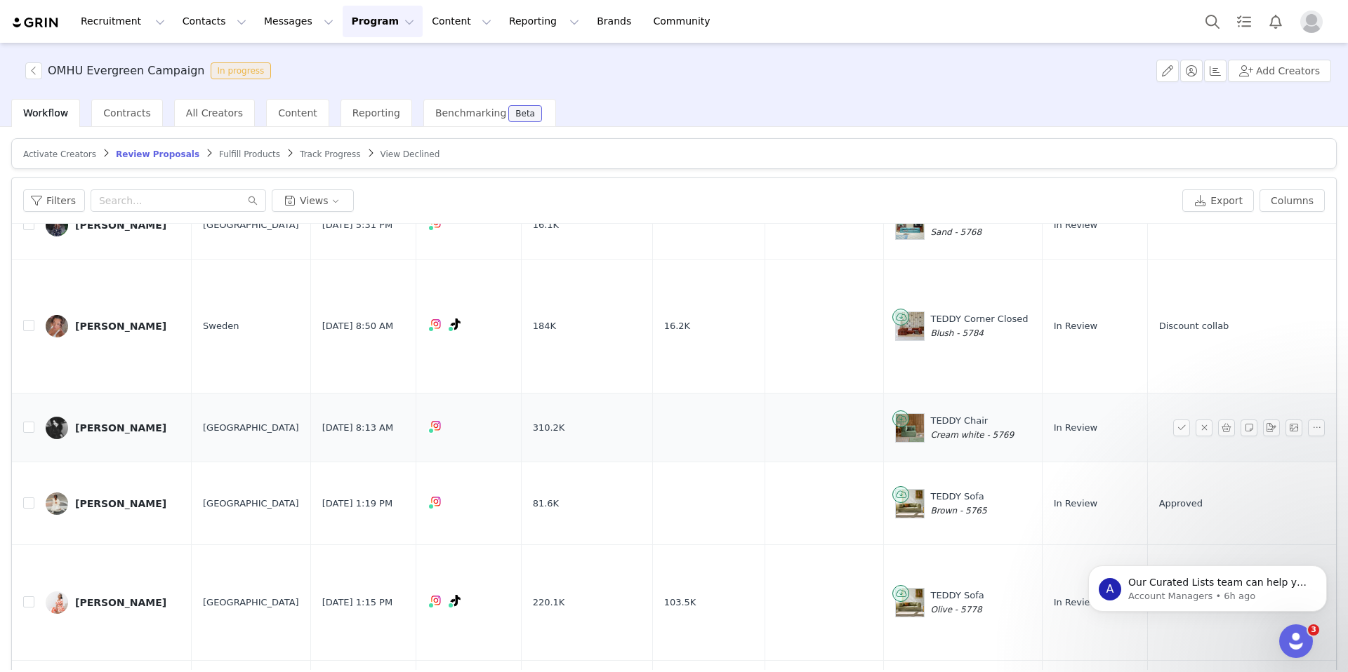
scroll to position [898, 0]
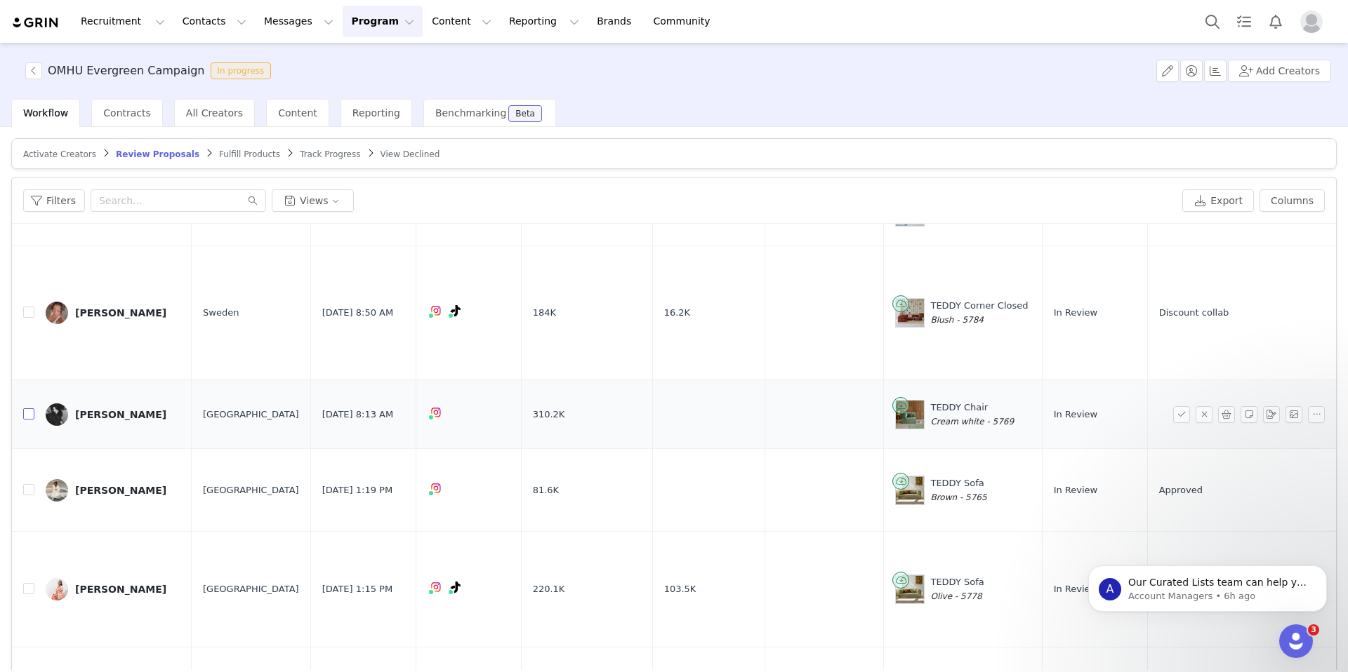
click at [29, 409] on input "checkbox" at bounding box center [28, 414] width 11 height 11
checkbox input "true"
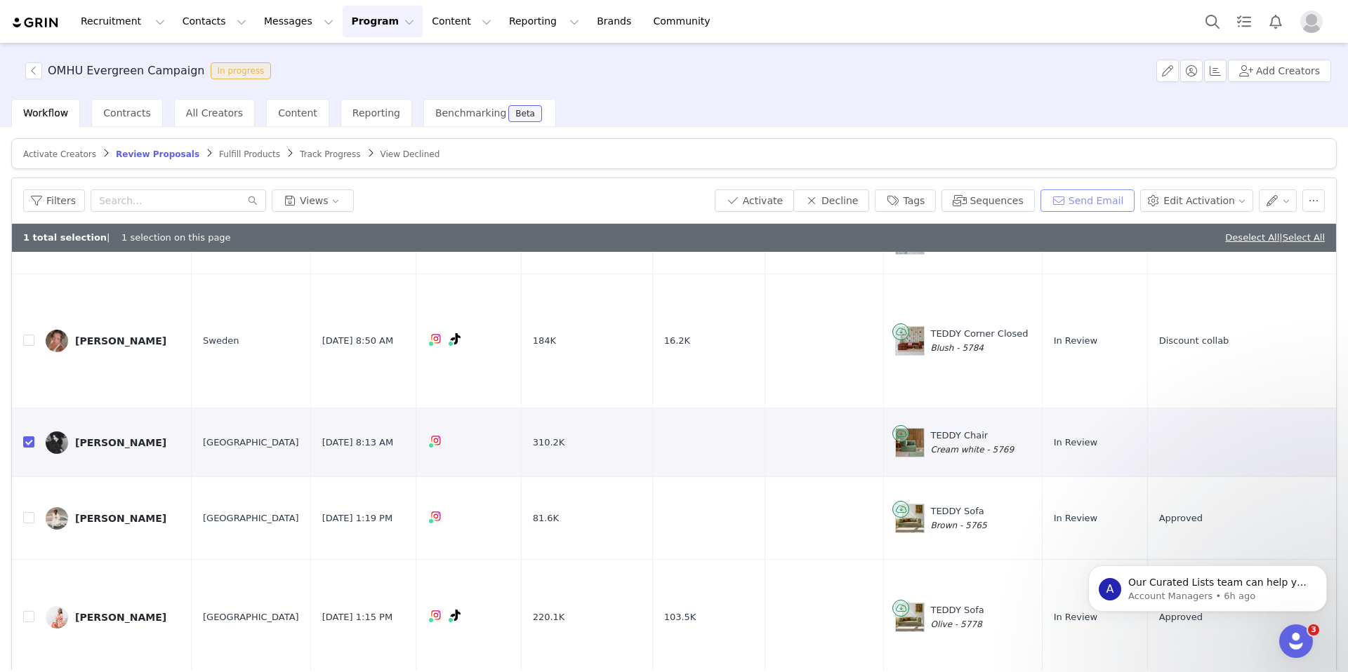
click at [1092, 198] on button "Send Email" at bounding box center [1087, 201] width 95 height 22
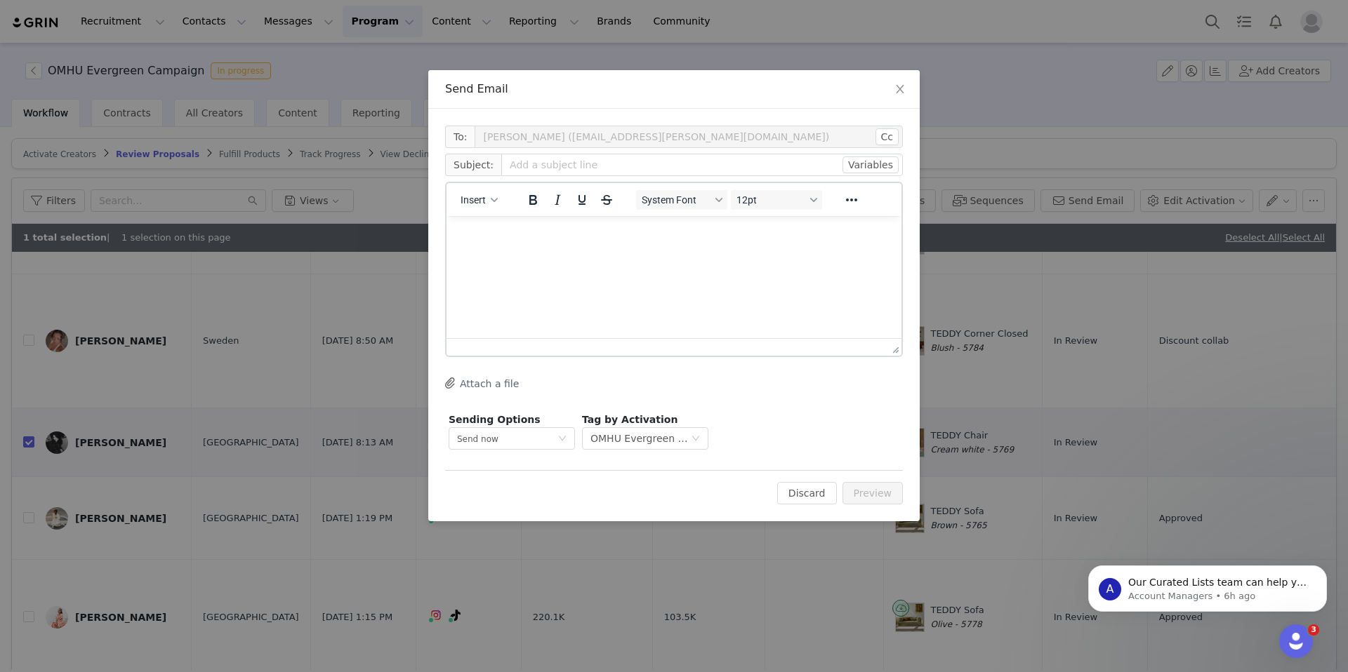
scroll to position [0, 0]
click at [904, 84] on span "Close" at bounding box center [899, 89] width 39 height 39
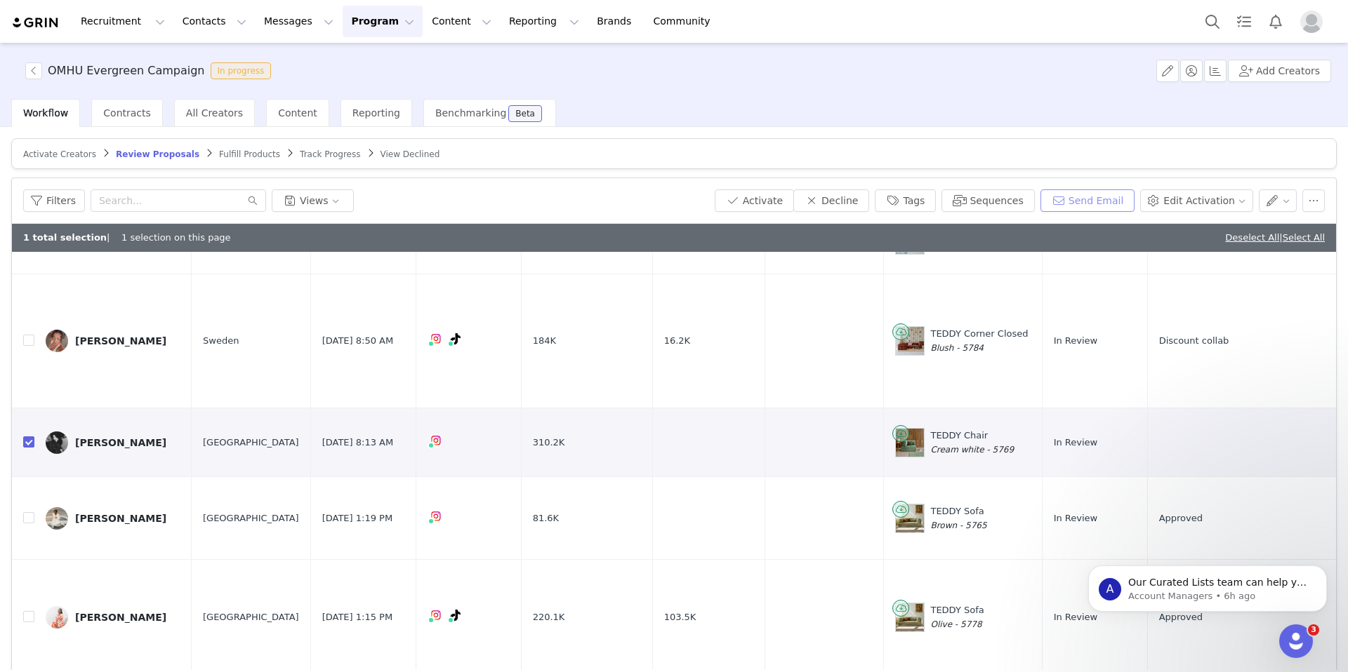
click at [1101, 199] on button "Send Email" at bounding box center [1087, 201] width 95 height 22
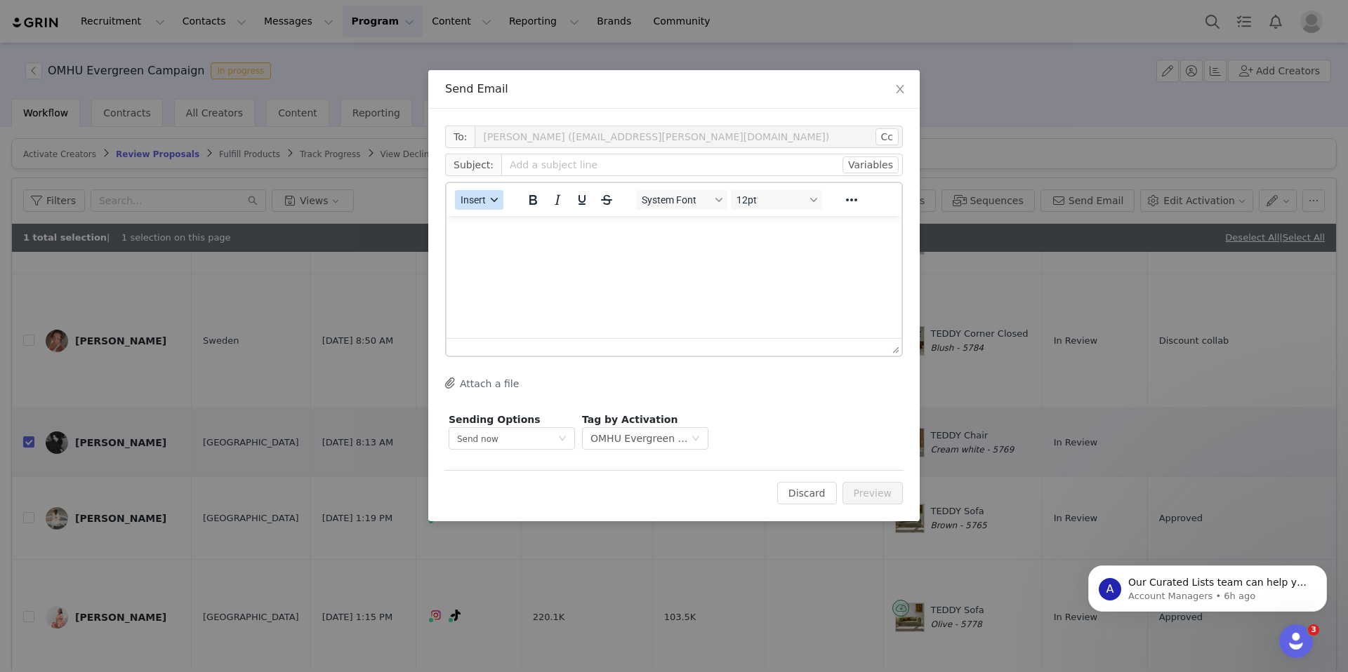
click at [475, 193] on button "Insert" at bounding box center [479, 200] width 48 height 20
click at [514, 229] on div "Insert Template" at bounding box center [530, 224] width 126 height 17
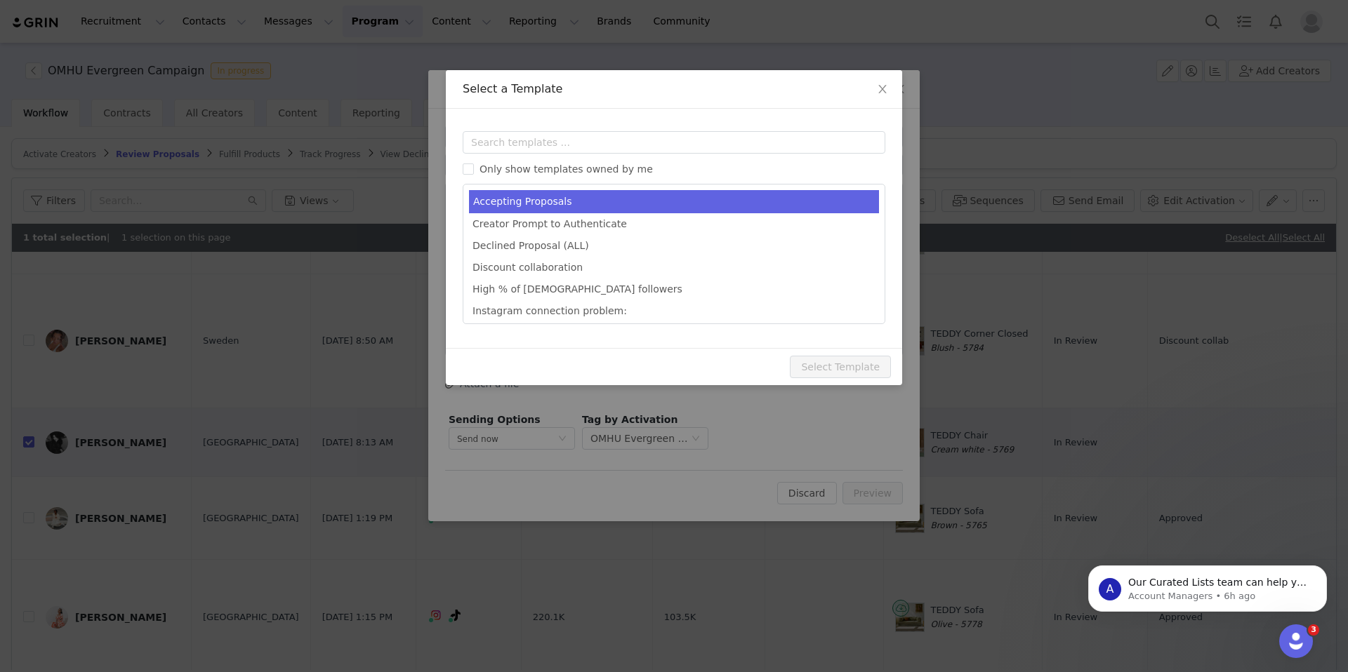
type input "Congrats [first_name]!💙"
click at [527, 194] on li "Accepting Proposals" at bounding box center [674, 201] width 410 height 23
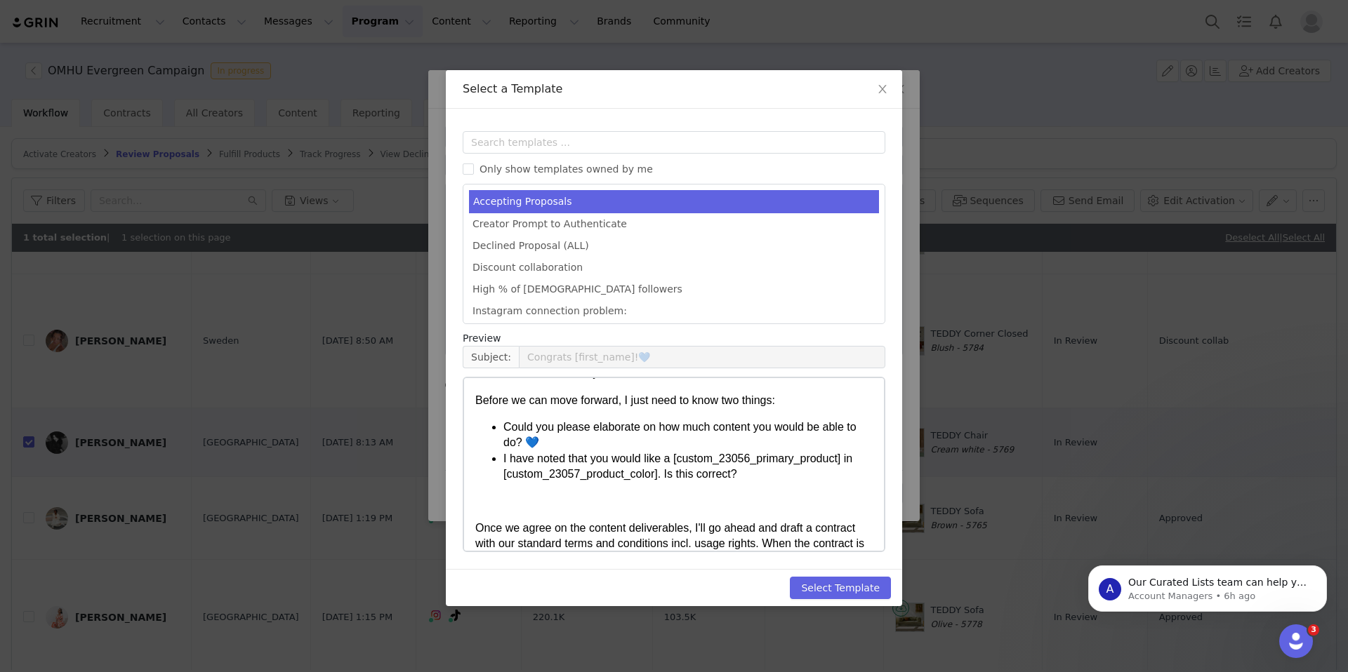
scroll to position [96, 0]
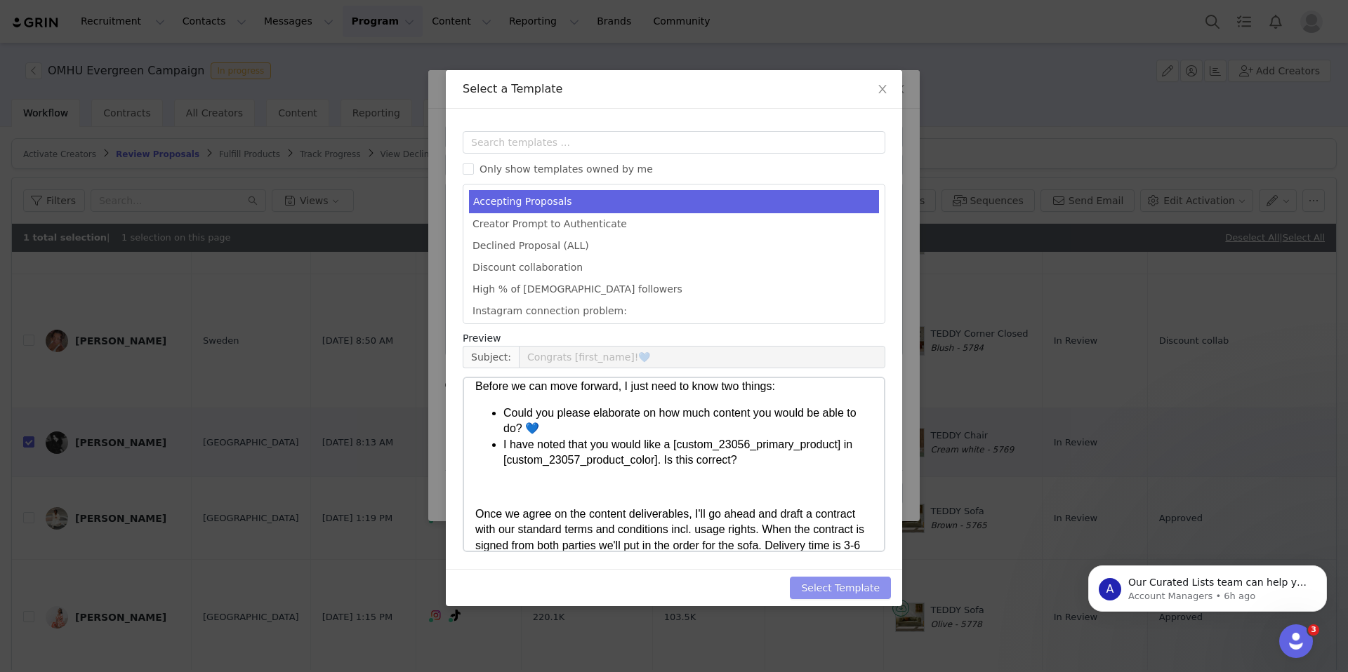
click at [834, 585] on button "Select Template" at bounding box center [840, 588] width 101 height 22
type input "Congrats [first_name]!💙"
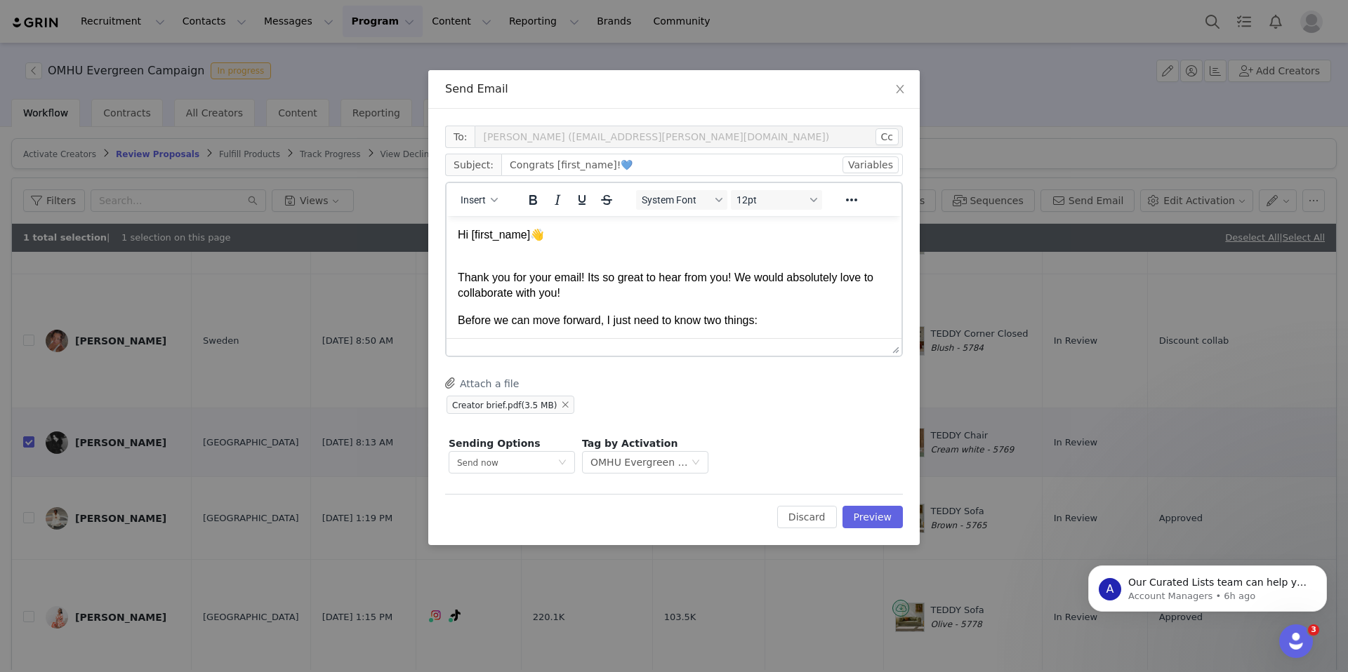
scroll to position [0, 0]
click at [862, 514] on button "Preview" at bounding box center [872, 517] width 61 height 22
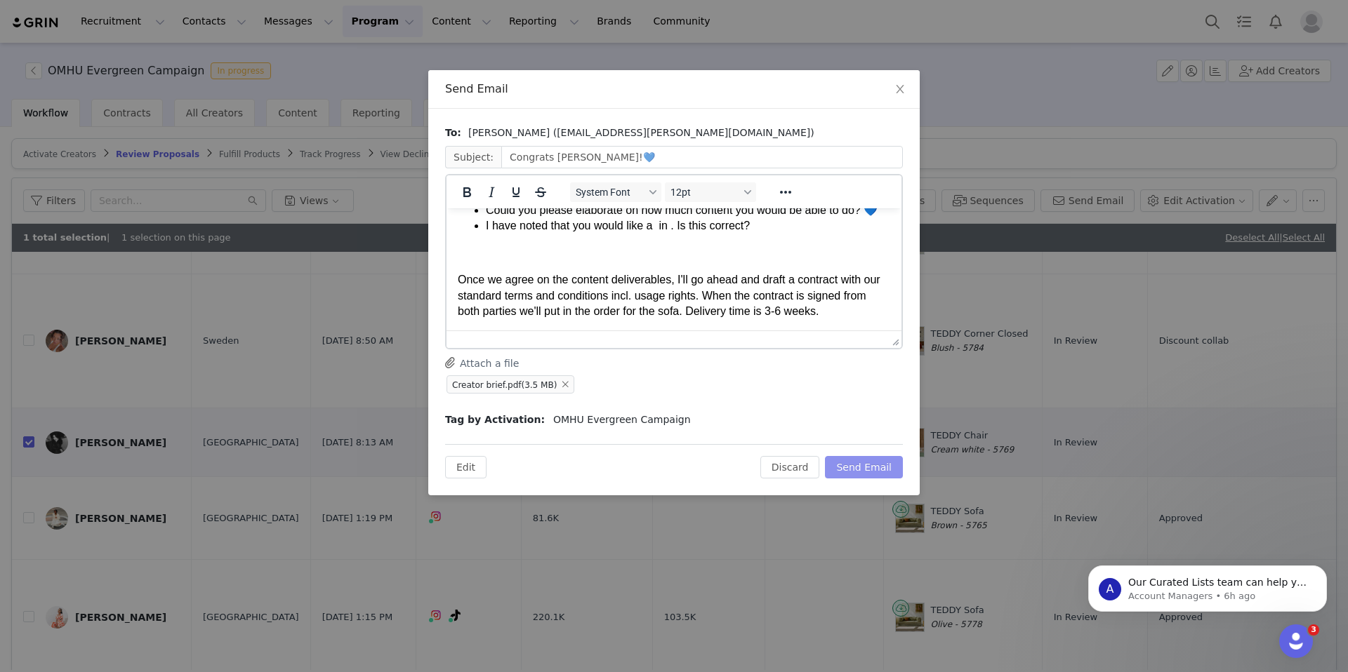
scroll to position [114, 0]
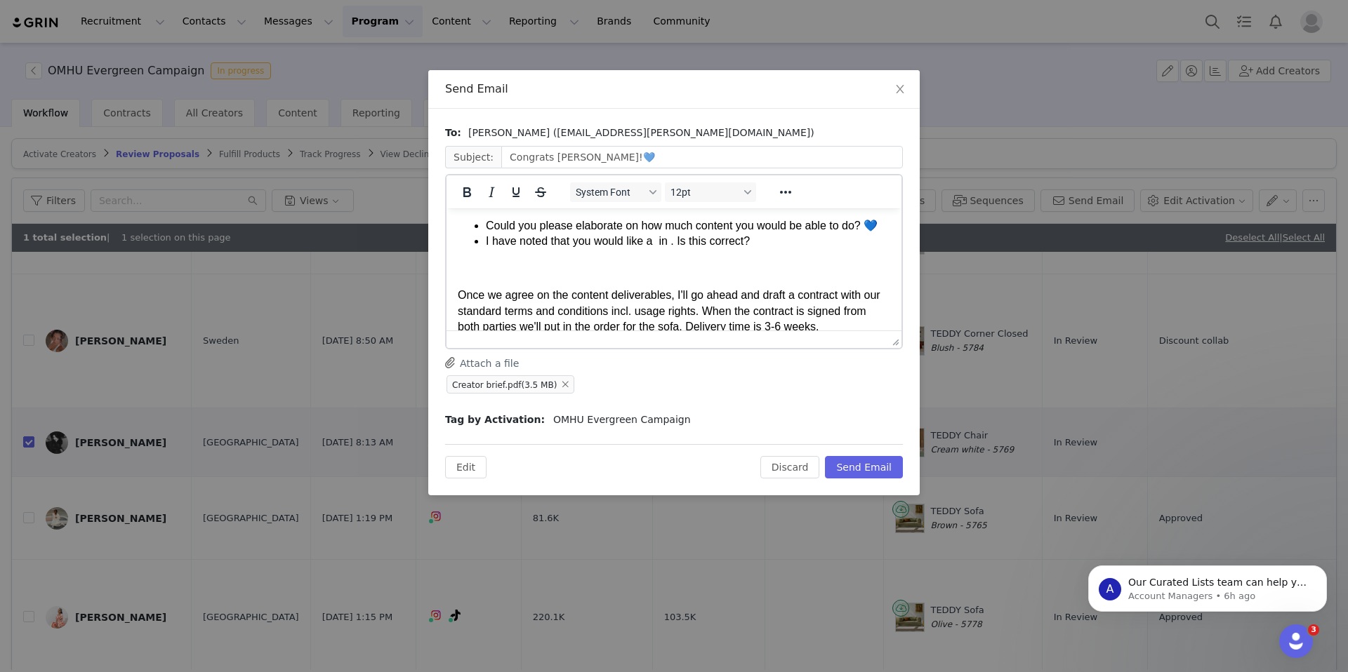
click at [656, 243] on li "I have noted that you would like a in . Is this correct?" at bounding box center [688, 241] width 404 height 15
click at [735, 245] on li "I have noted that you would like a Teddy Chair in . Is this correct?" at bounding box center [688, 241] width 404 height 15
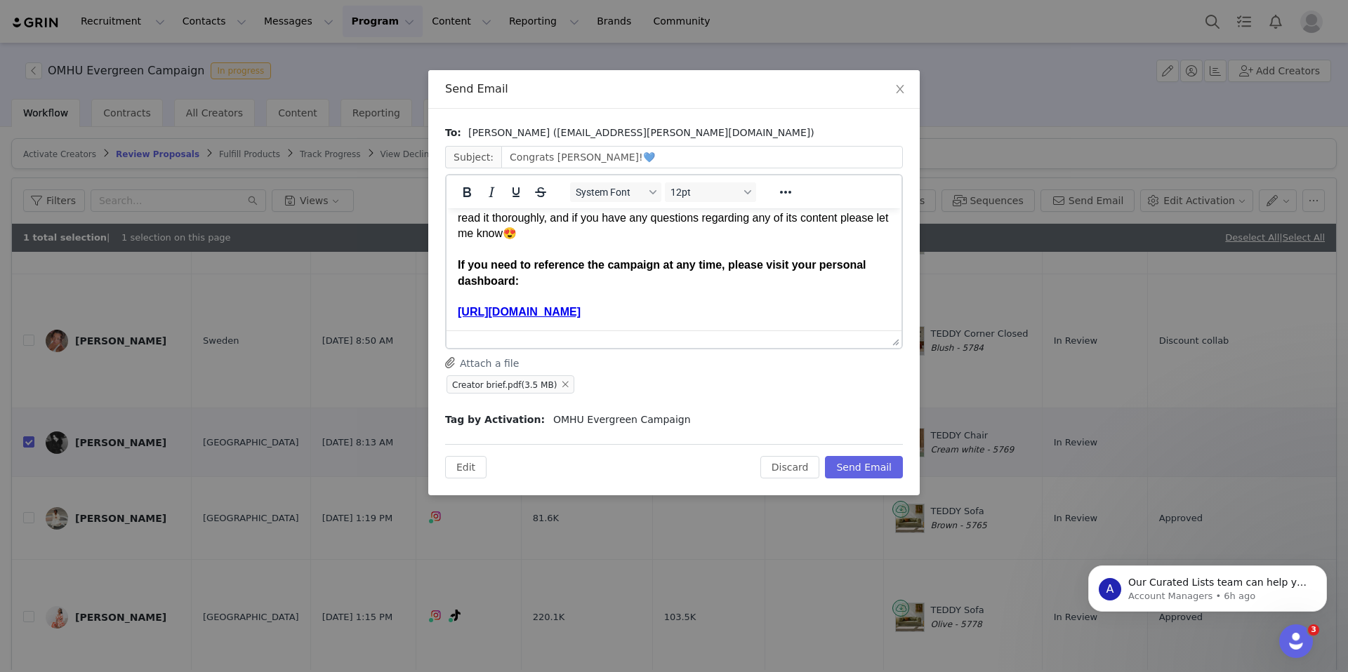
scroll to position [410, 0]
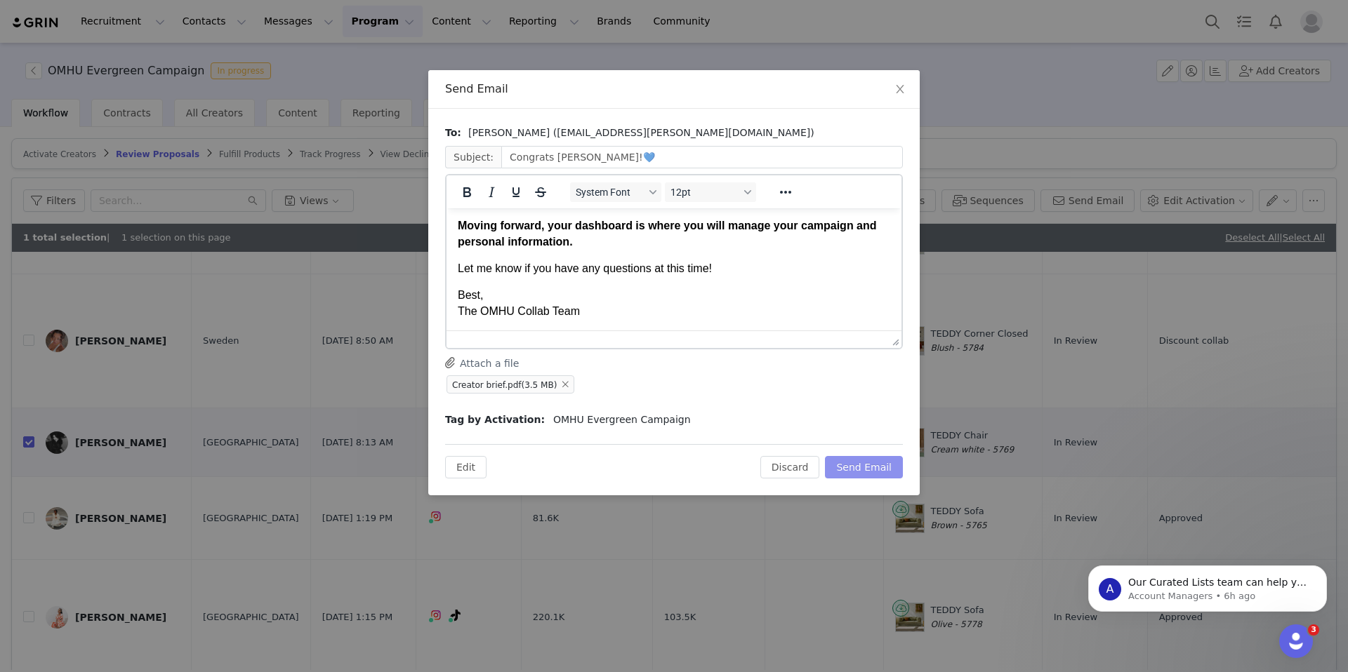
click at [857, 465] on button "Send Email" at bounding box center [864, 467] width 78 height 22
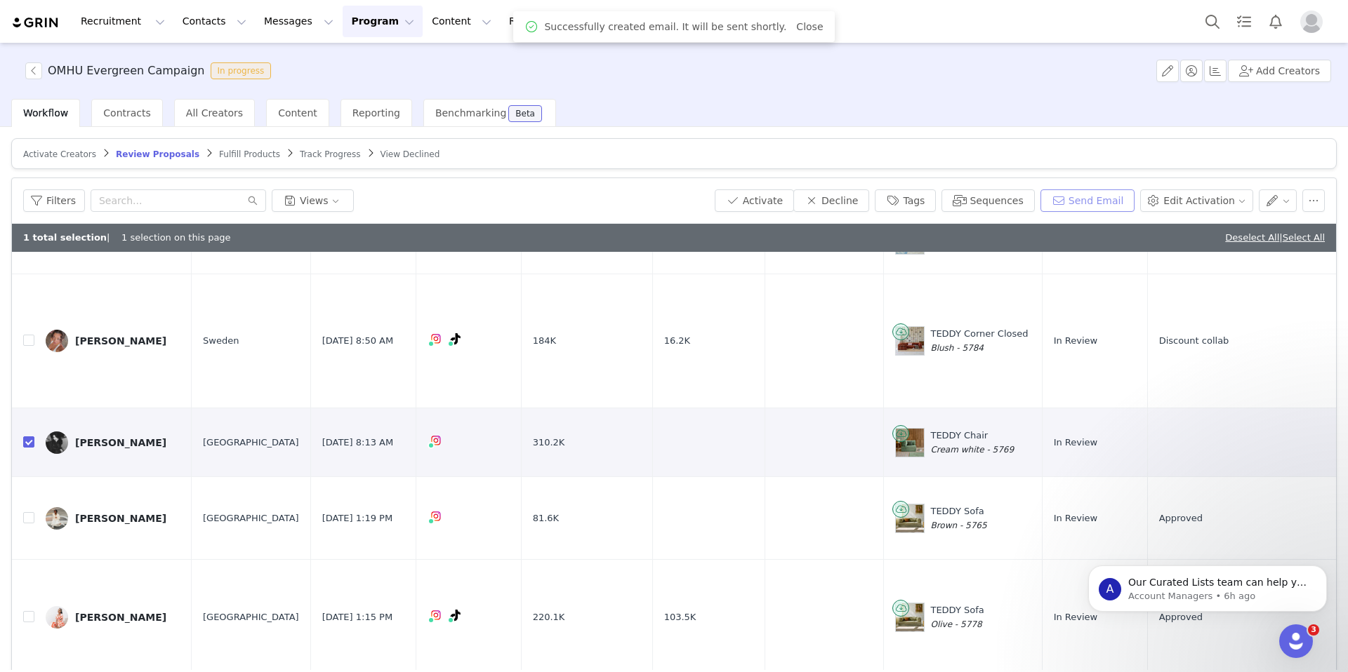
scroll to position [0, 0]
click at [929, 203] on button "Tags" at bounding box center [905, 201] width 61 height 22
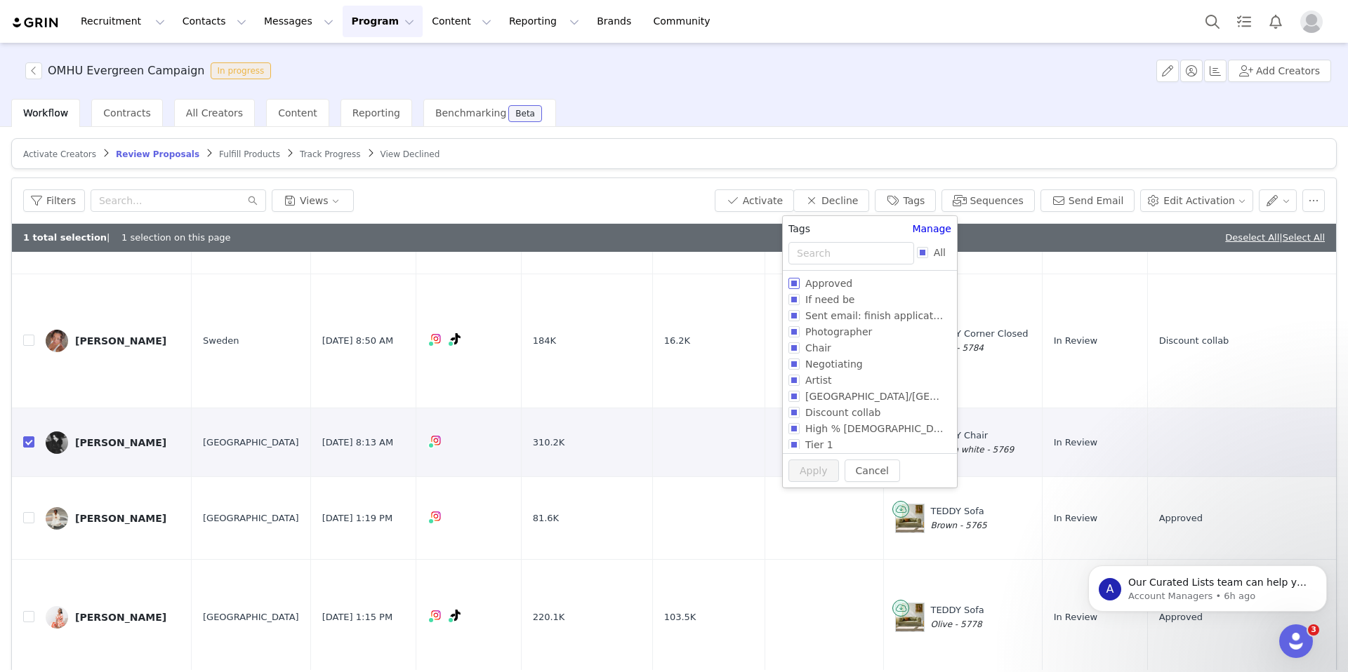
click at [802, 287] on span "Approved" at bounding box center [829, 283] width 58 height 11
click at [800, 287] on input "Approved" at bounding box center [793, 283] width 11 height 11
checkbox input "true"
click at [806, 496] on button "Apply" at bounding box center [806, 497] width 51 height 22
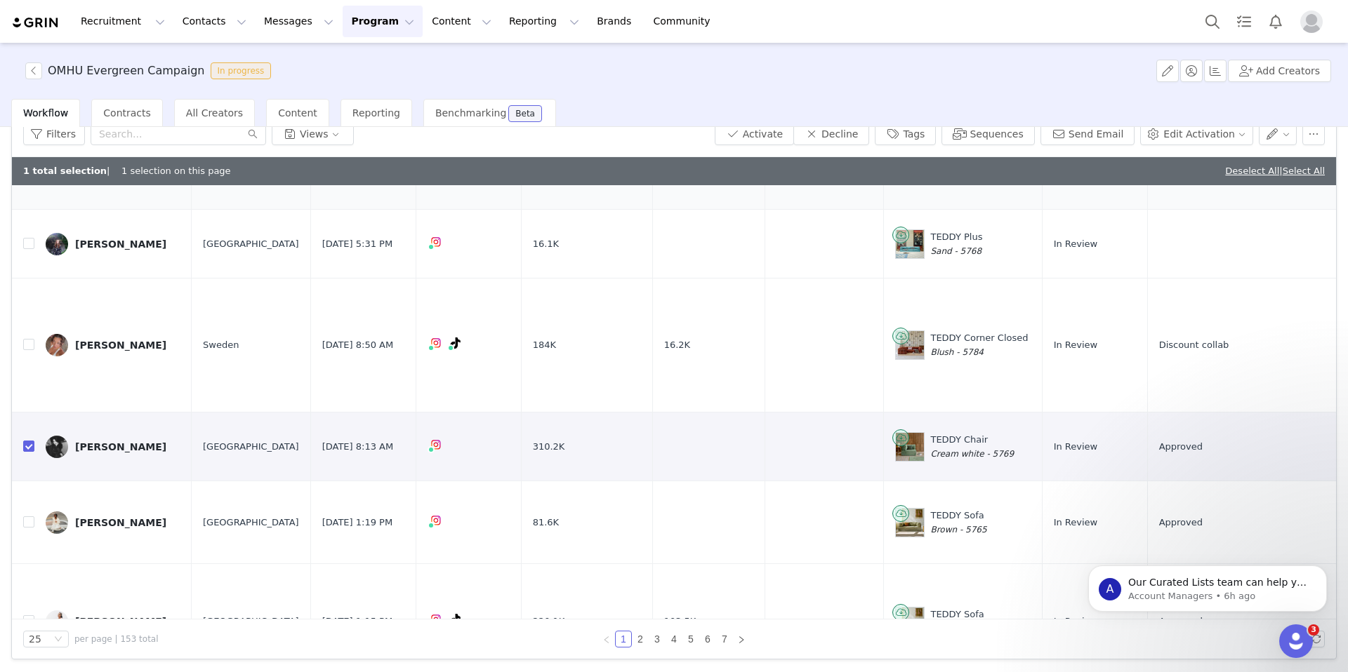
scroll to position [829, 0]
click at [31, 439] on input "checkbox" at bounding box center [28, 444] width 11 height 11
checkbox input "false"
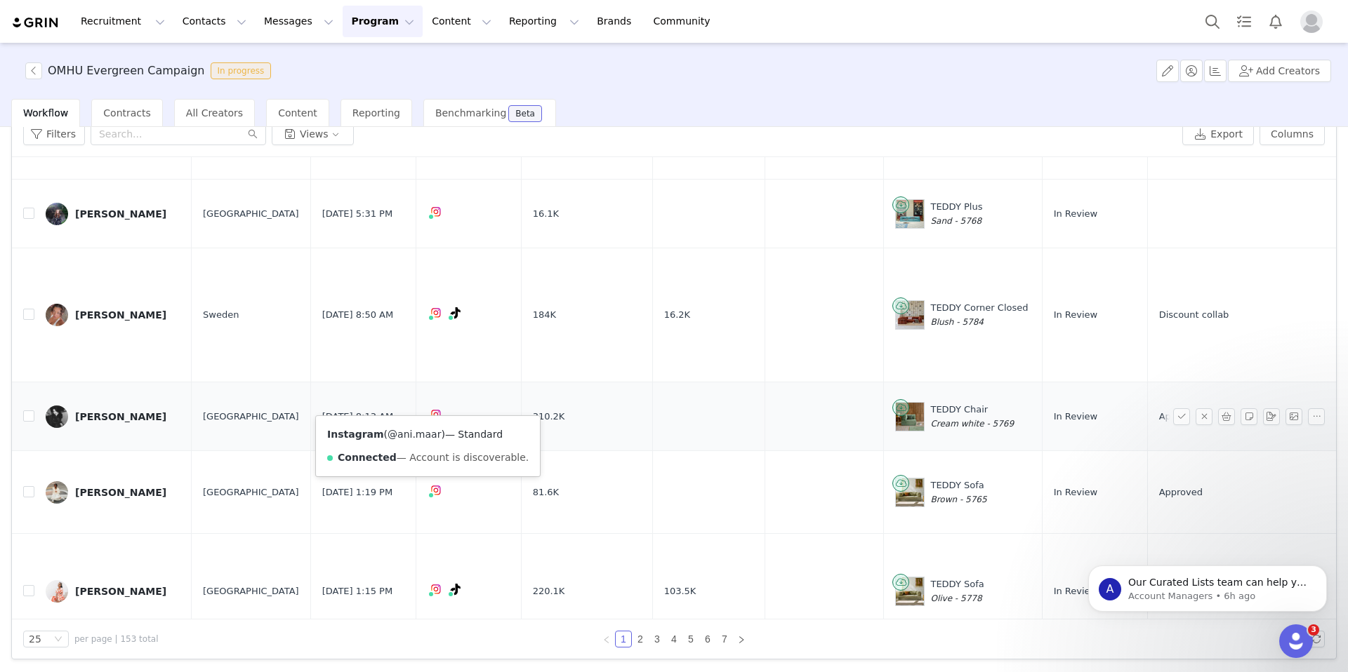
click at [418, 431] on link "@ani.maar" at bounding box center [413, 434] width 53 height 11
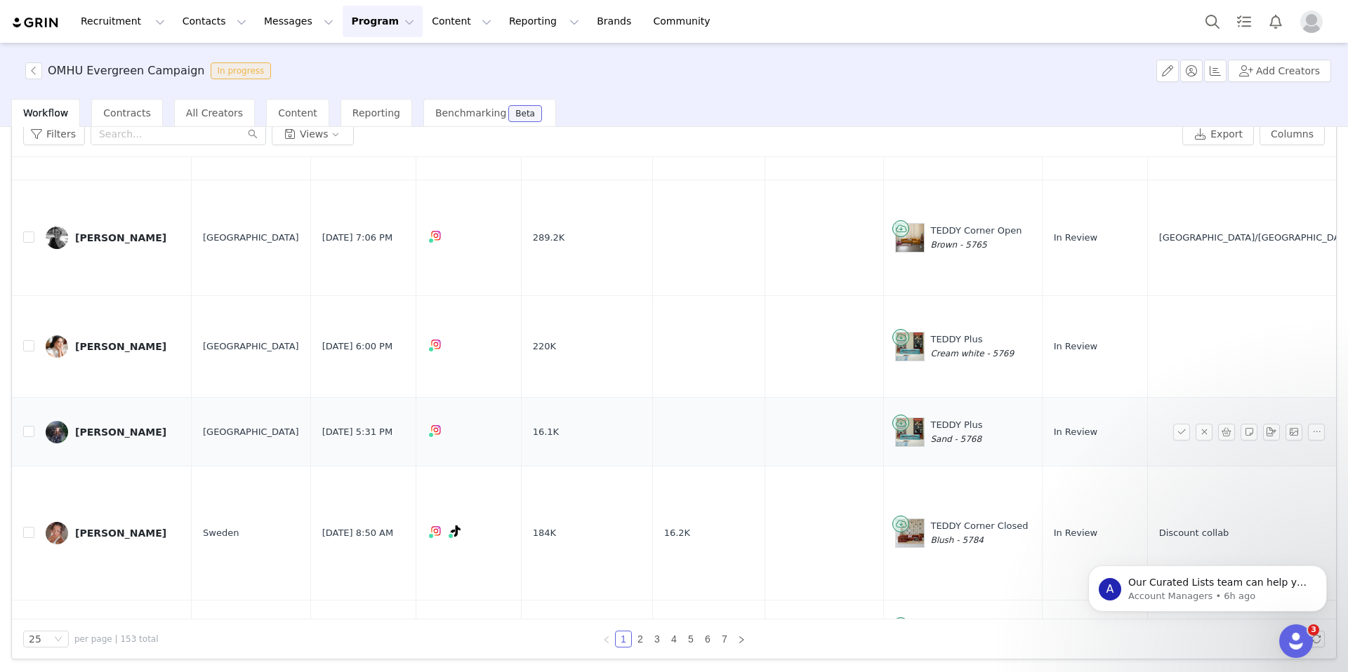
scroll to position [602, 0]
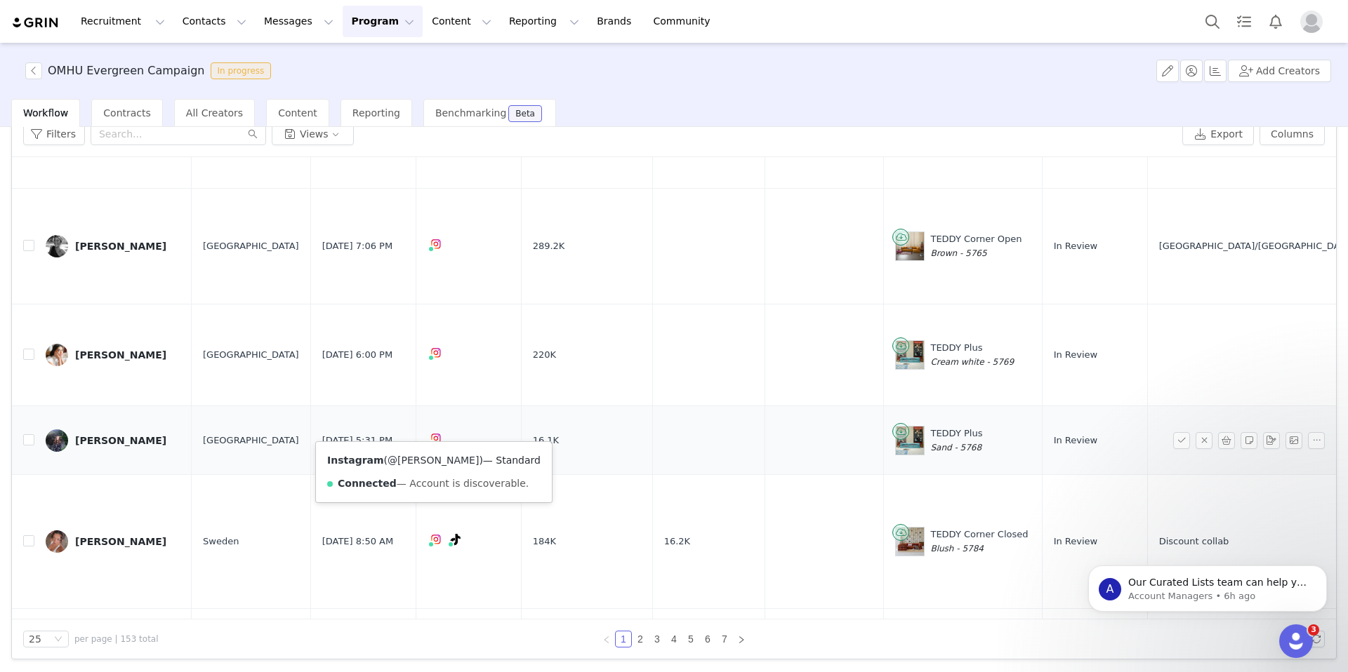
click at [415, 459] on link "@amy_powney" at bounding box center [432, 460] width 91 height 11
click at [29, 435] on input "checkbox" at bounding box center [28, 440] width 11 height 11
checkbox input "true"
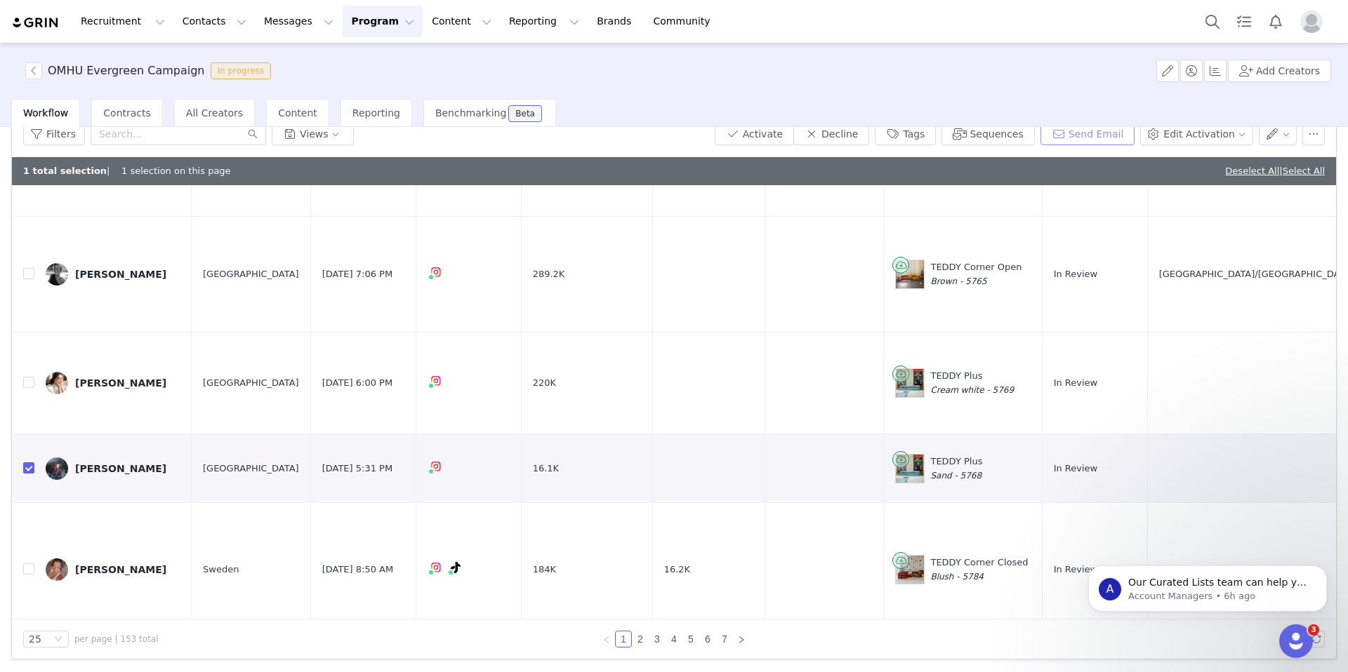
click at [1099, 131] on button "Send Email" at bounding box center [1087, 134] width 95 height 22
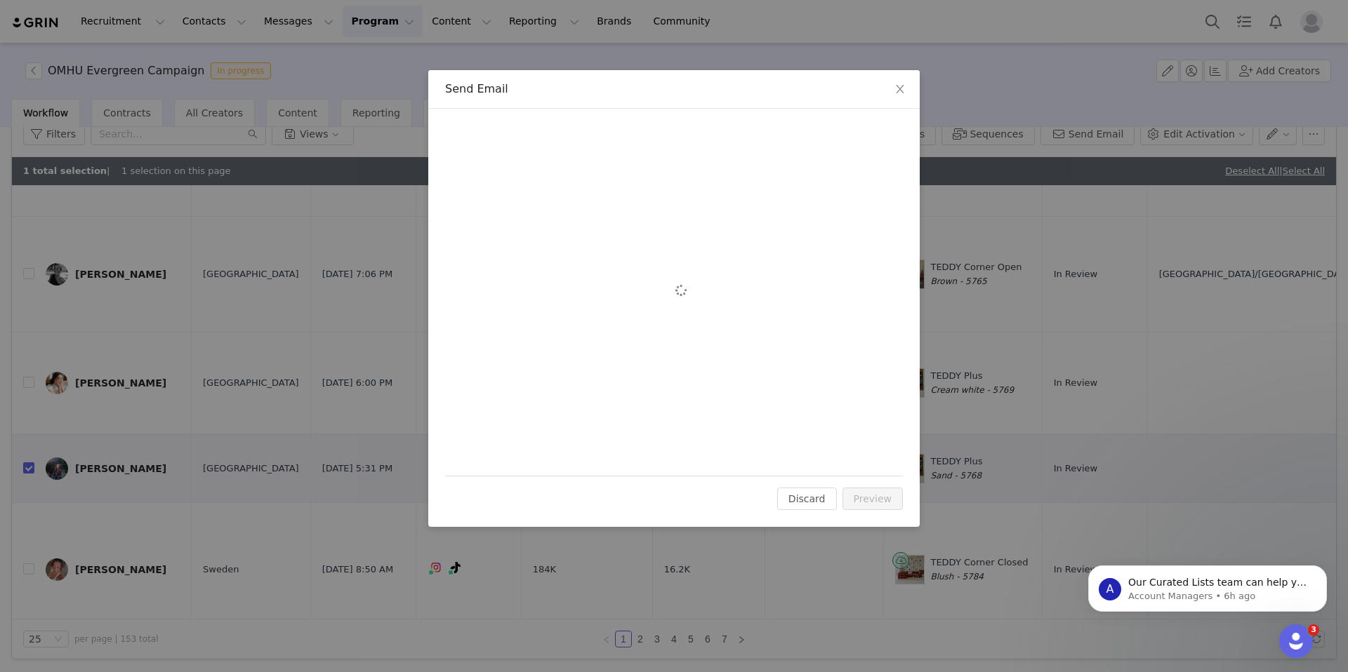
scroll to position [0, 0]
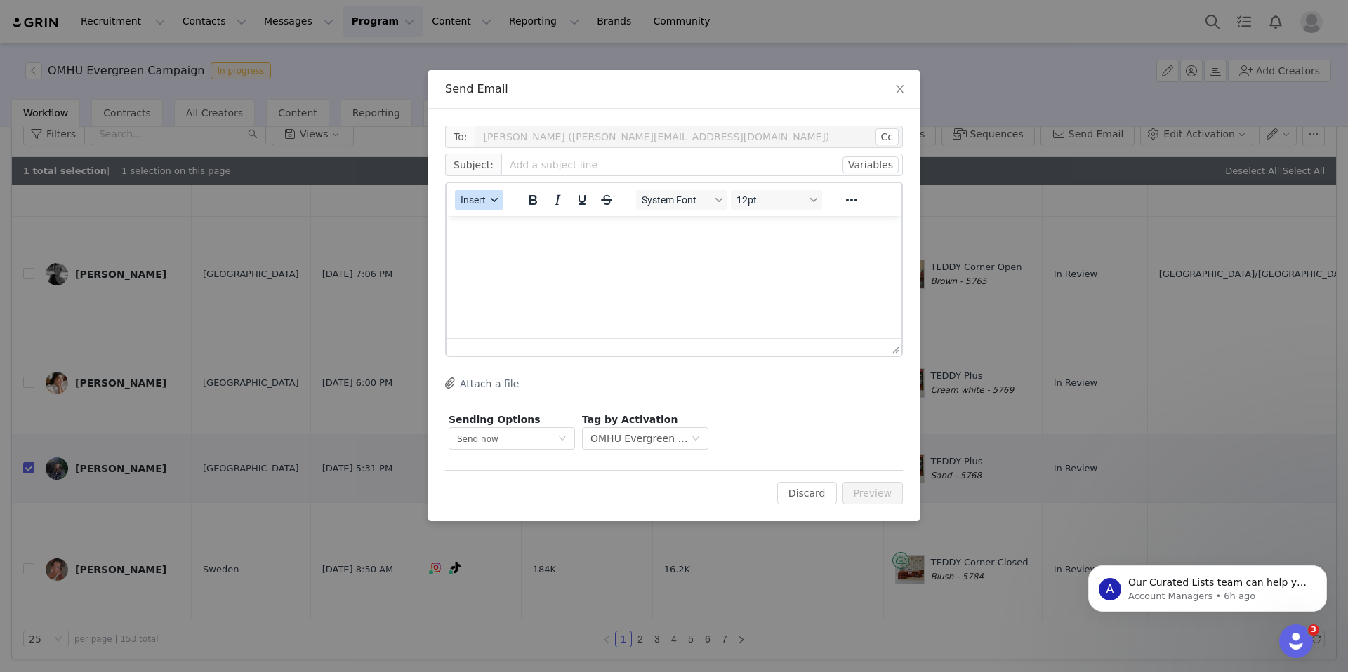
click at [493, 203] on icon "button" at bounding box center [494, 200] width 7 height 7
click at [500, 229] on div "Insert Template" at bounding box center [530, 224] width 126 height 17
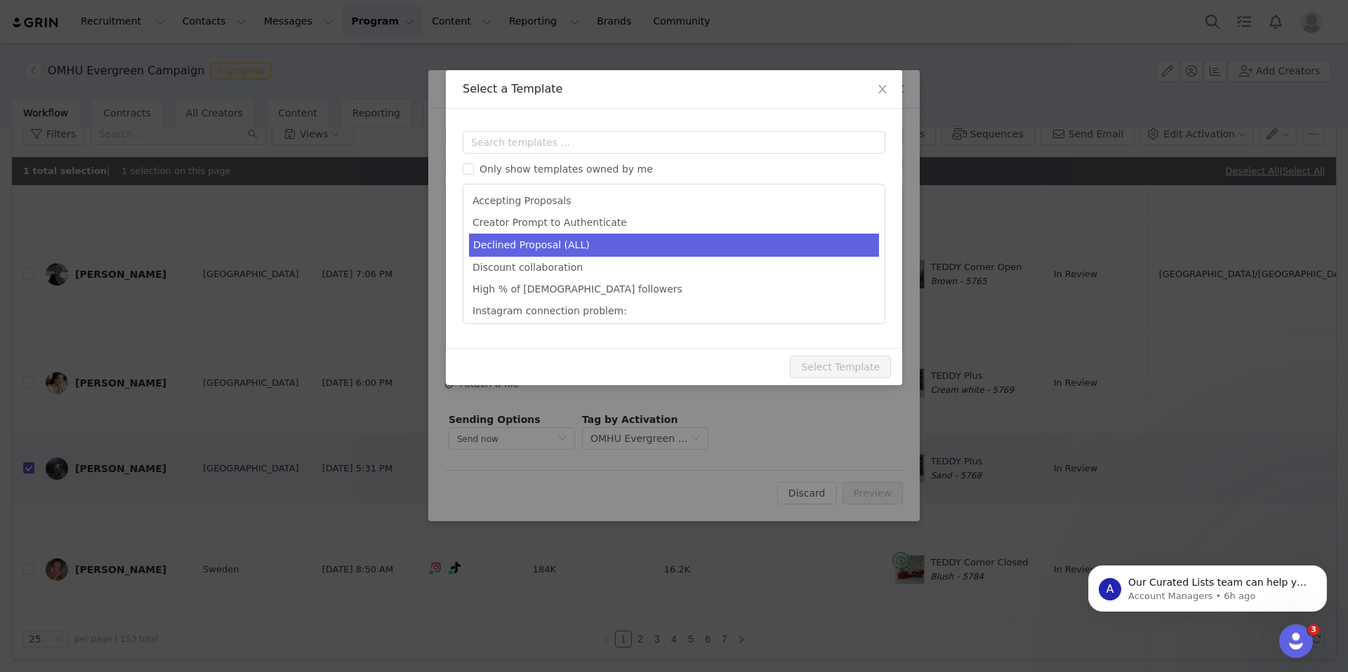
click at [538, 244] on li "Declined Proposal (ALL)" at bounding box center [674, 245] width 410 height 23
type input "Thank you for your interest in our latest campaign!"
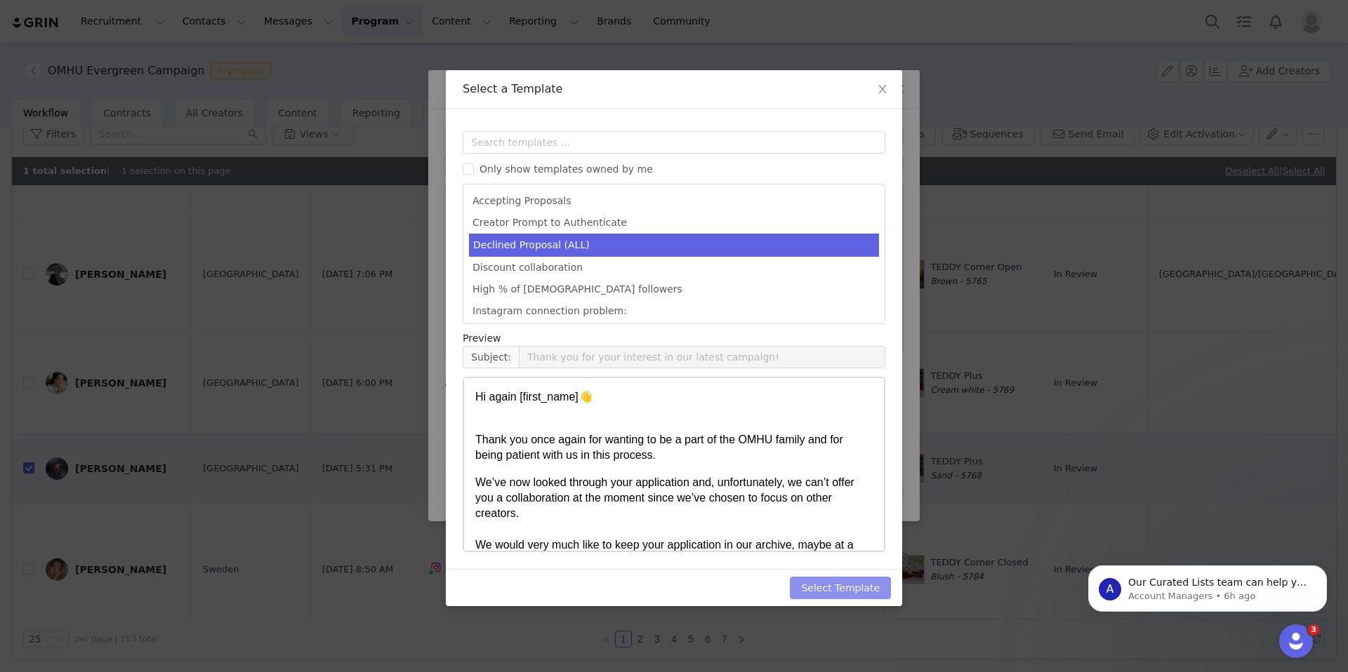
click at [848, 585] on button "Select Template" at bounding box center [840, 588] width 101 height 22
type input "Thank you for your interest in our latest campaign!"
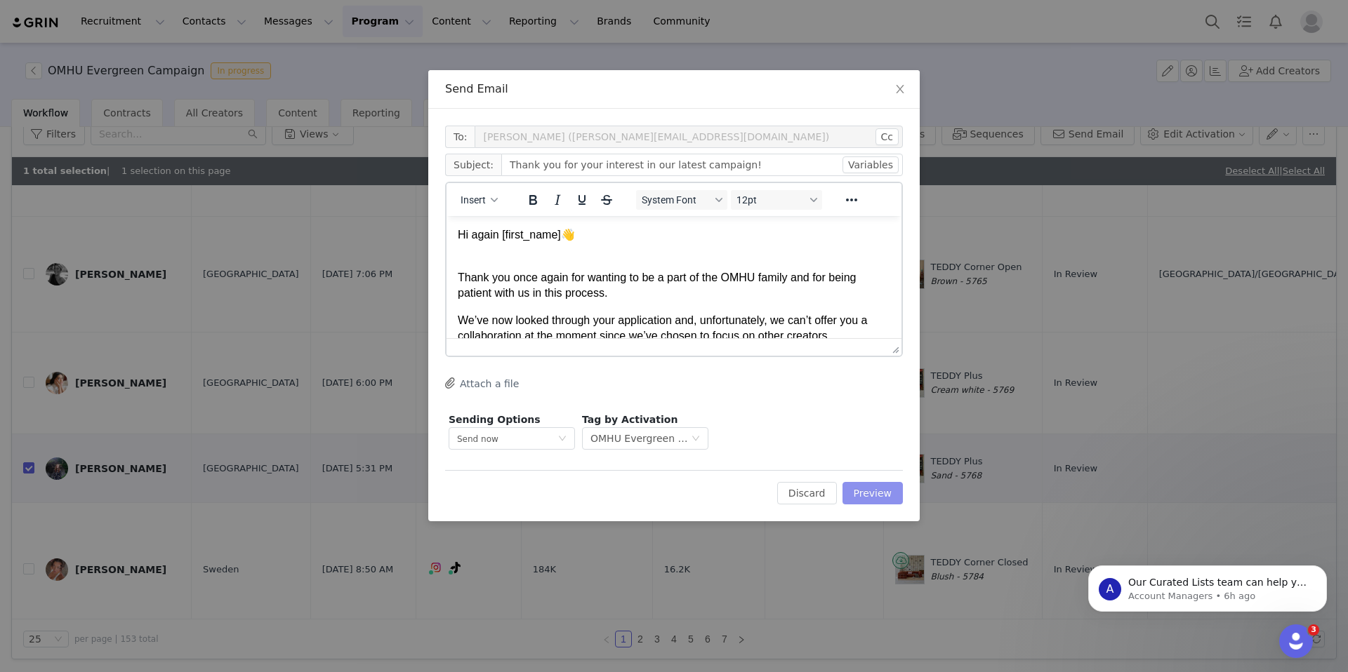
click at [879, 489] on button "Preview" at bounding box center [872, 493] width 61 height 22
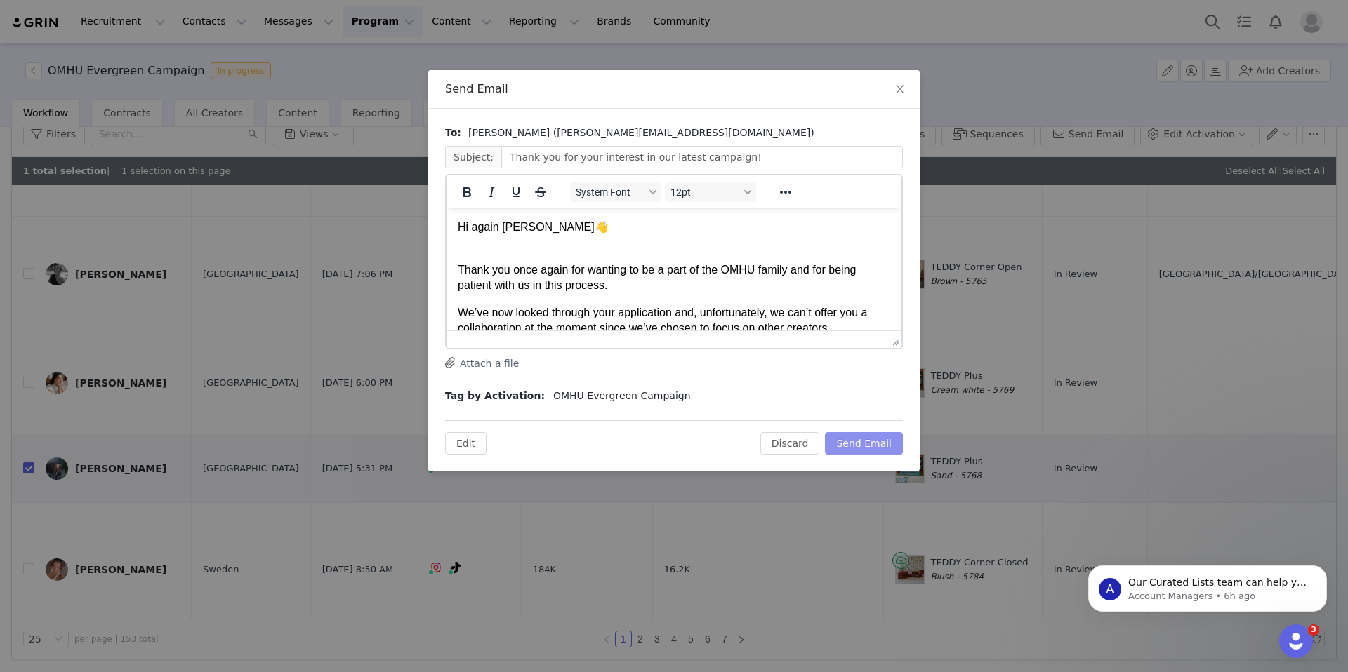
click at [874, 449] on button "Send Email" at bounding box center [864, 443] width 78 height 22
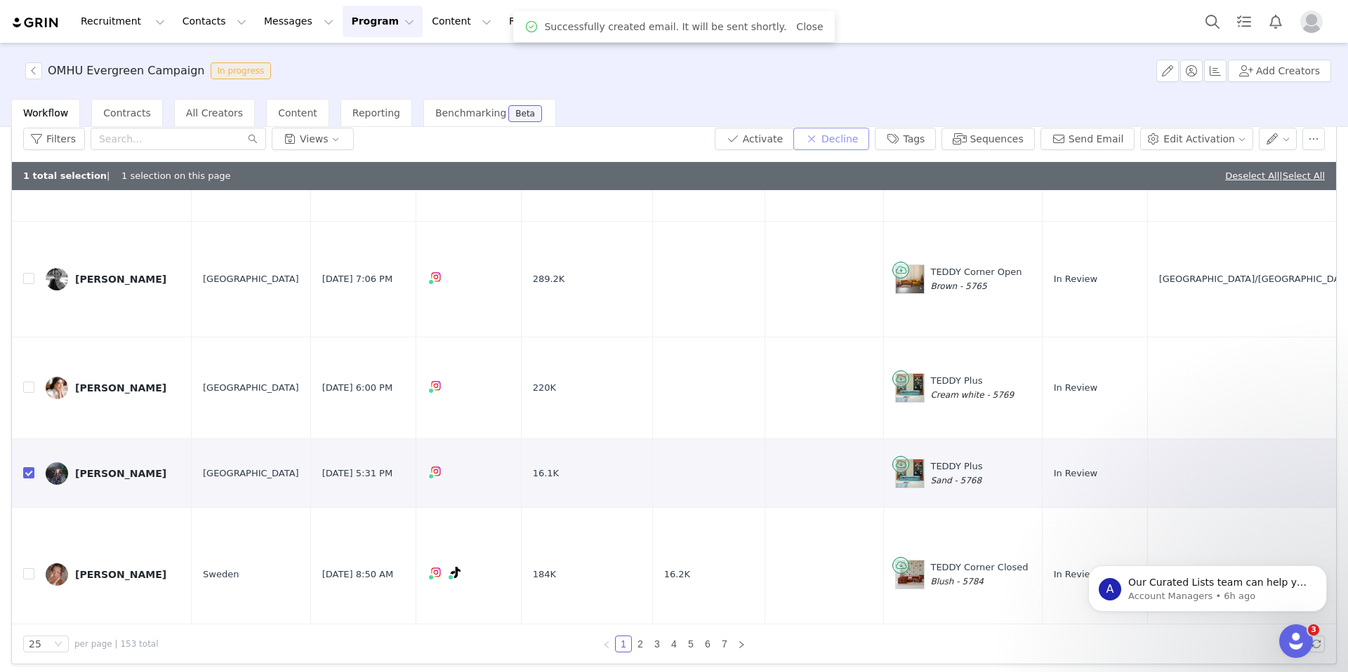
click at [842, 135] on button "Decline" at bounding box center [831, 139] width 76 height 22
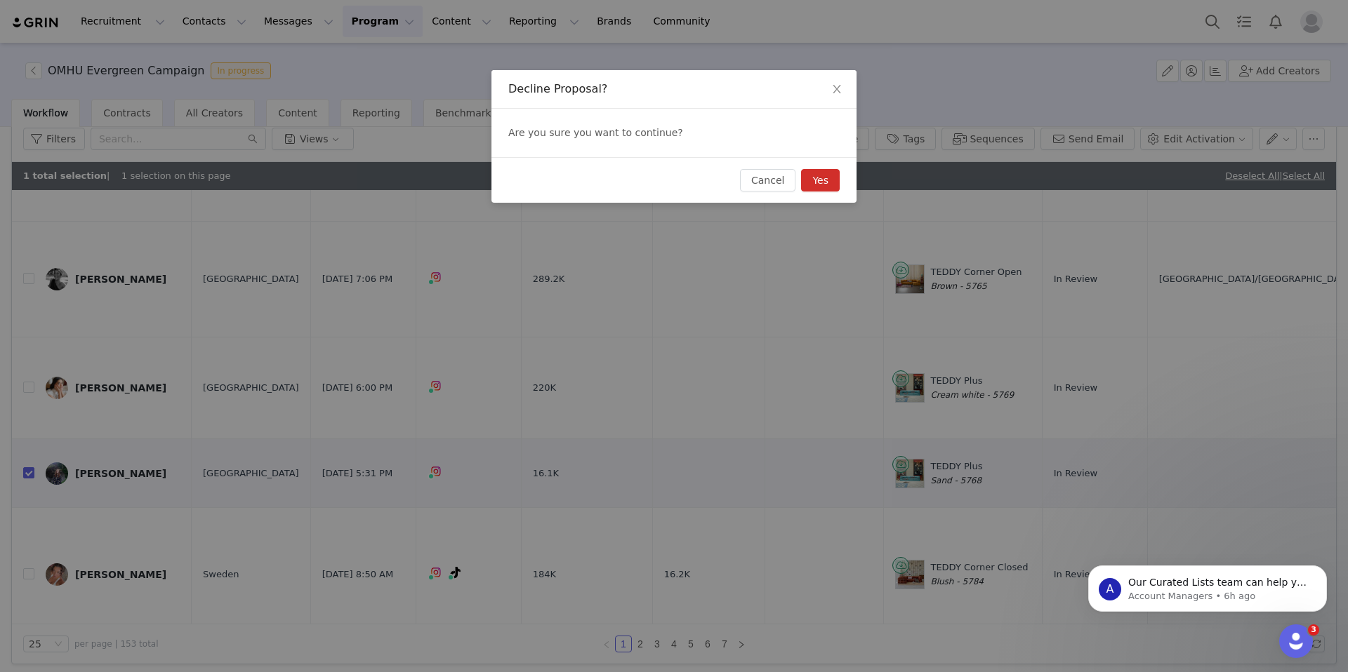
click at [815, 192] on div "Cancel Yes" at bounding box center [673, 180] width 365 height 46
click at [814, 183] on button "Yes" at bounding box center [820, 180] width 39 height 22
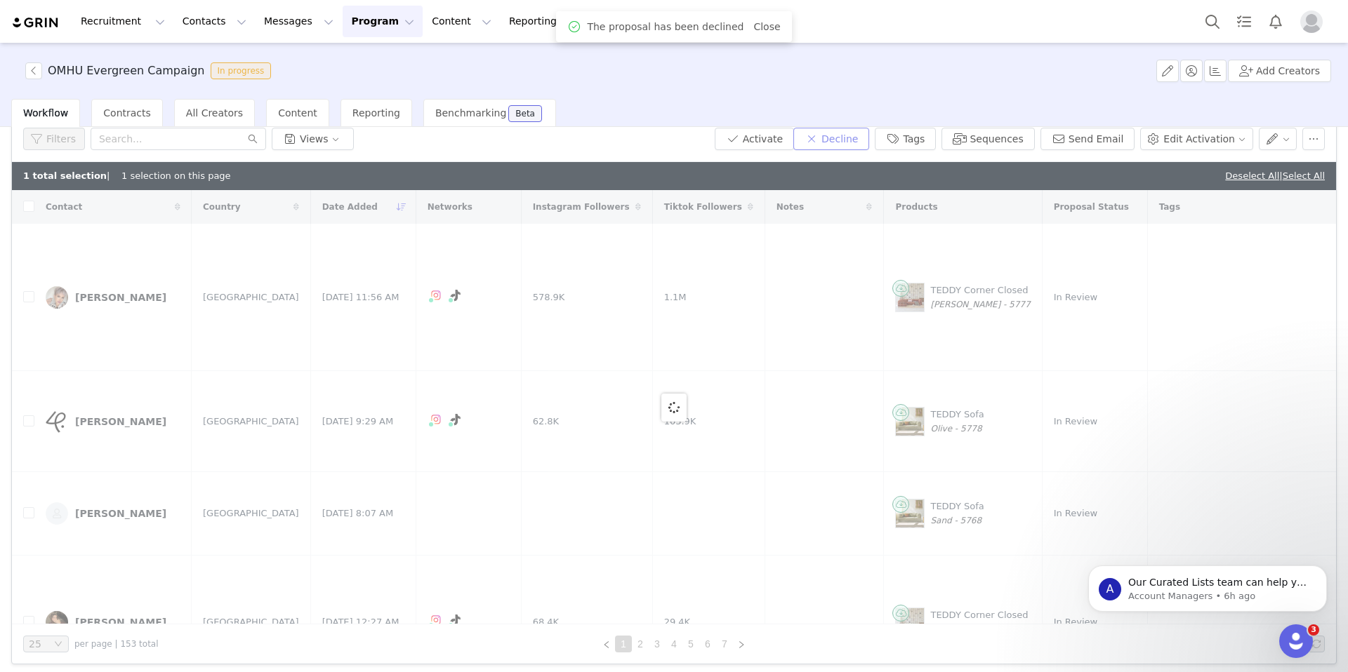
checkbox input "false"
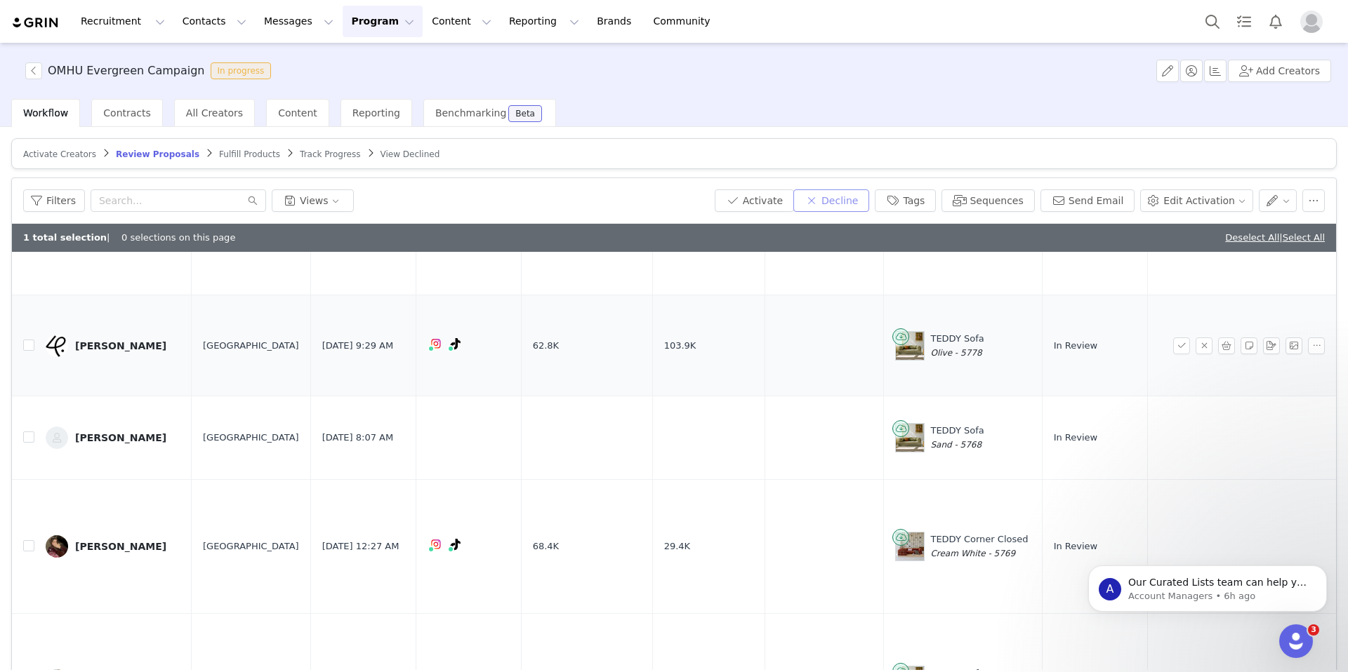
scroll to position [154, 0]
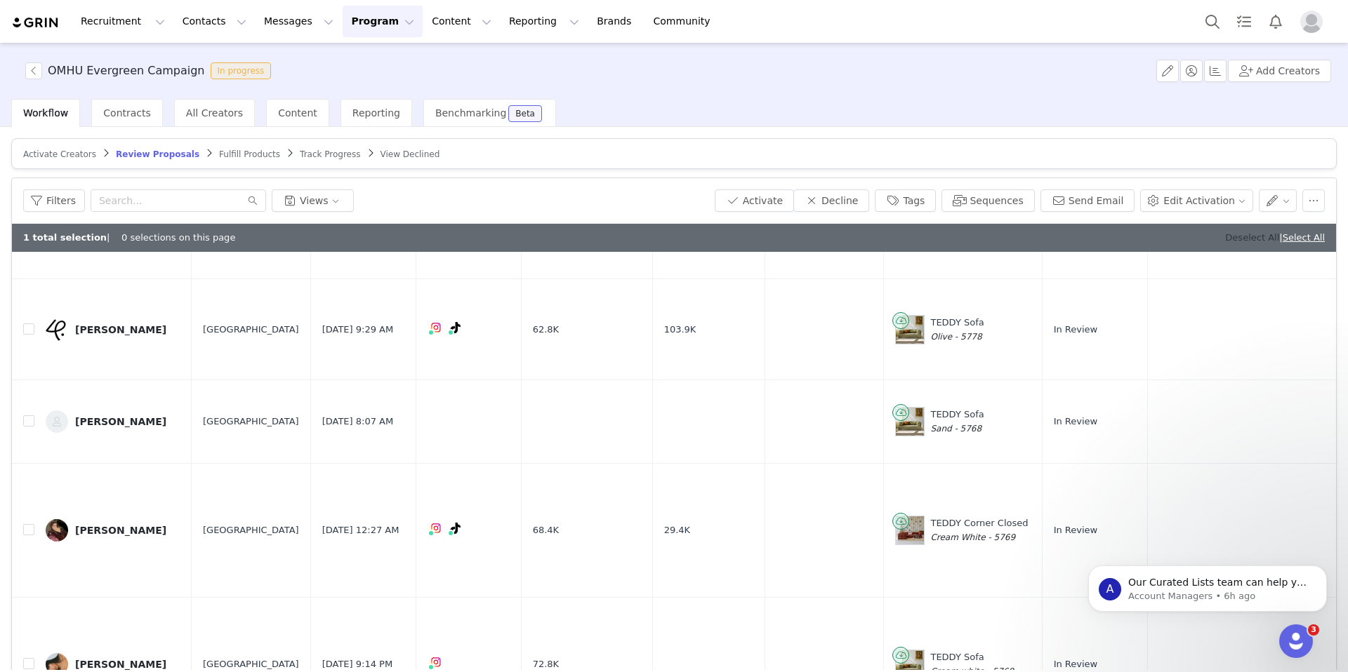
click at [1240, 239] on link "Deselect All" at bounding box center [1252, 237] width 54 height 11
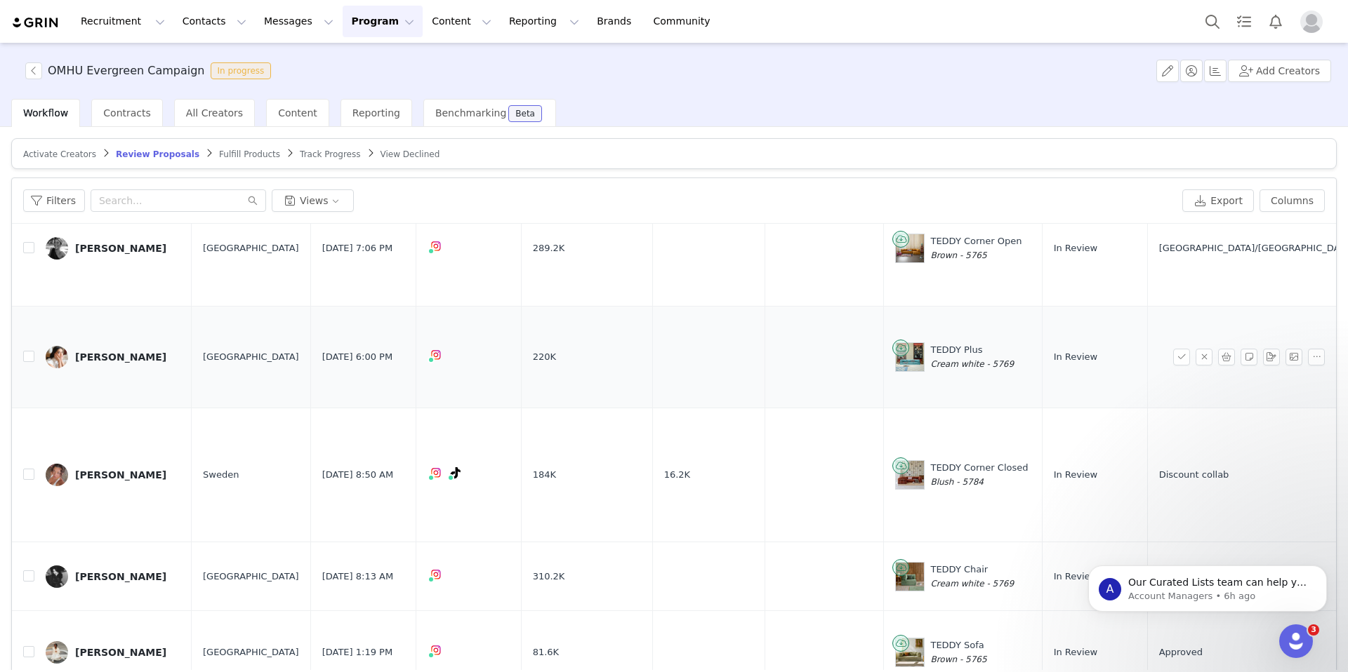
scroll to position [639, 0]
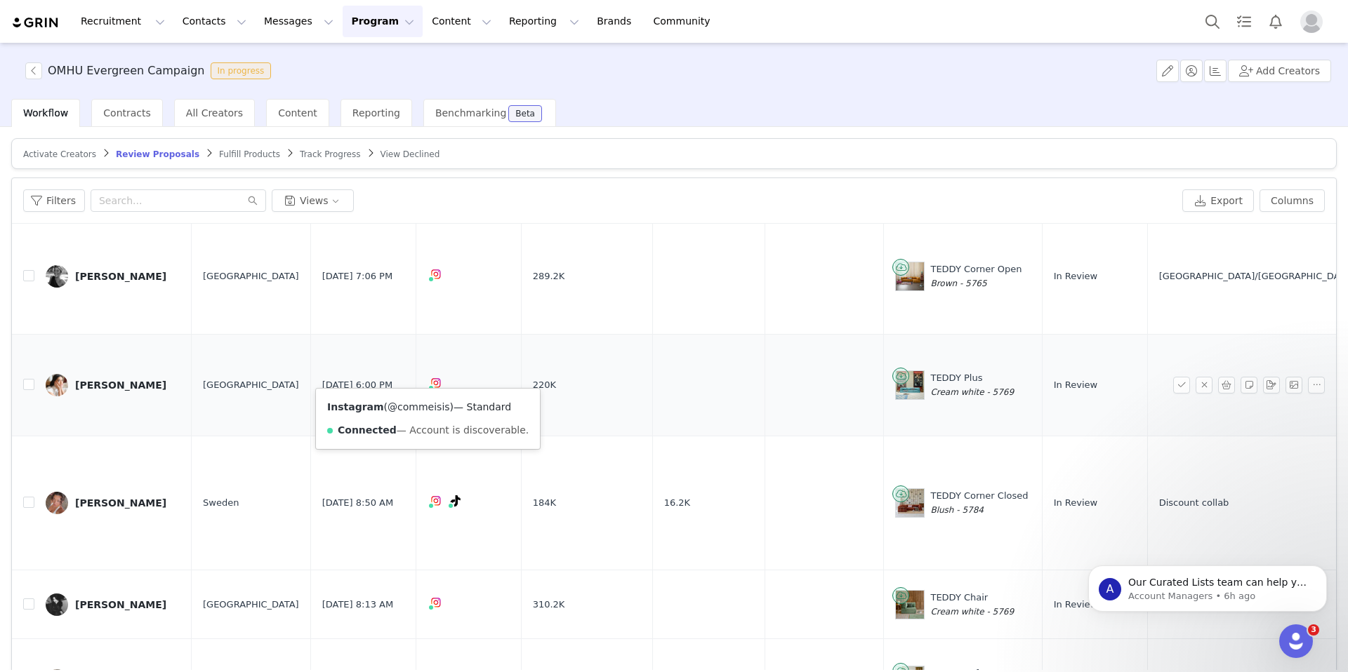
click at [411, 404] on link "@commeisis" at bounding box center [418, 407] width 62 height 11
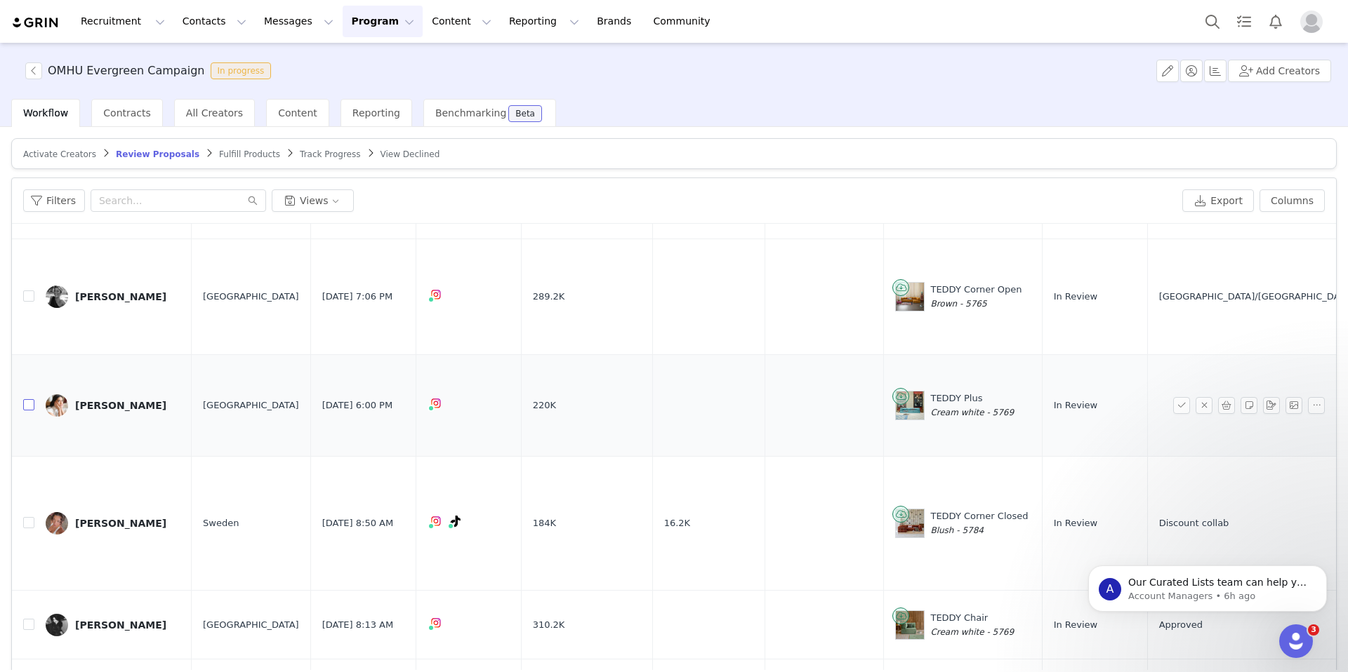
click at [27, 399] on input "checkbox" at bounding box center [28, 404] width 11 height 11
checkbox input "true"
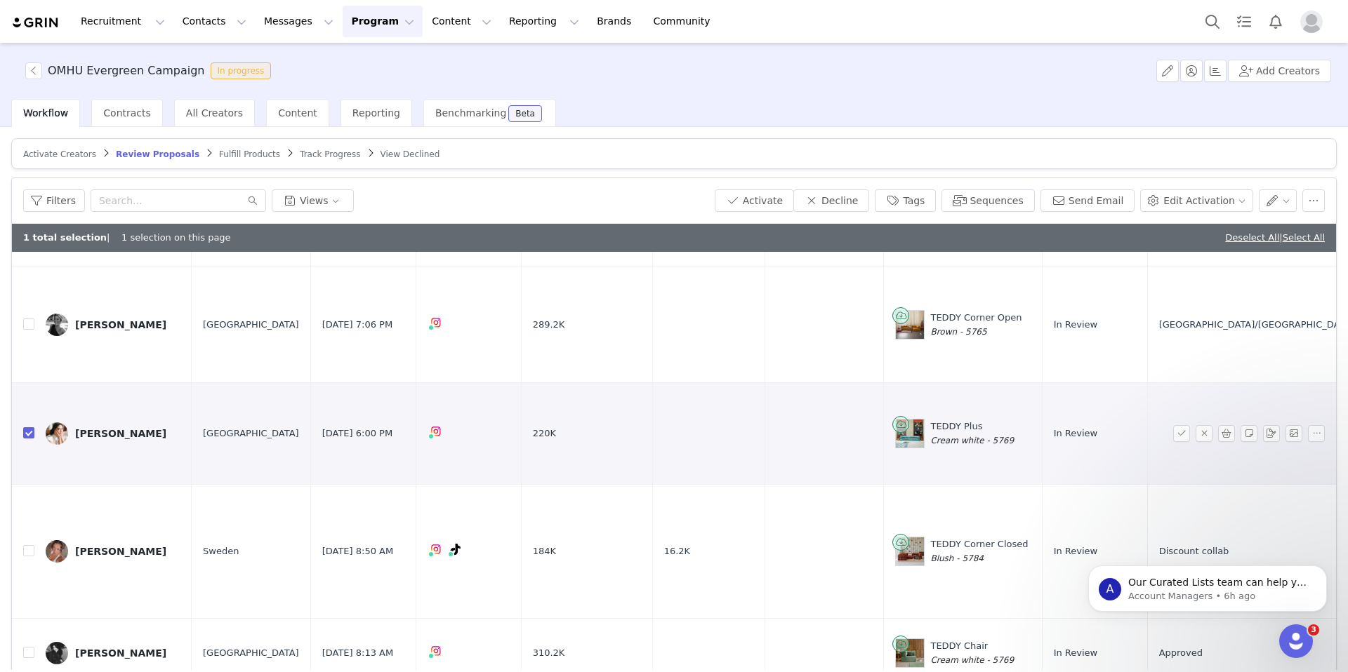
click at [102, 428] on div "Isis Louis" at bounding box center [120, 433] width 91 height 11
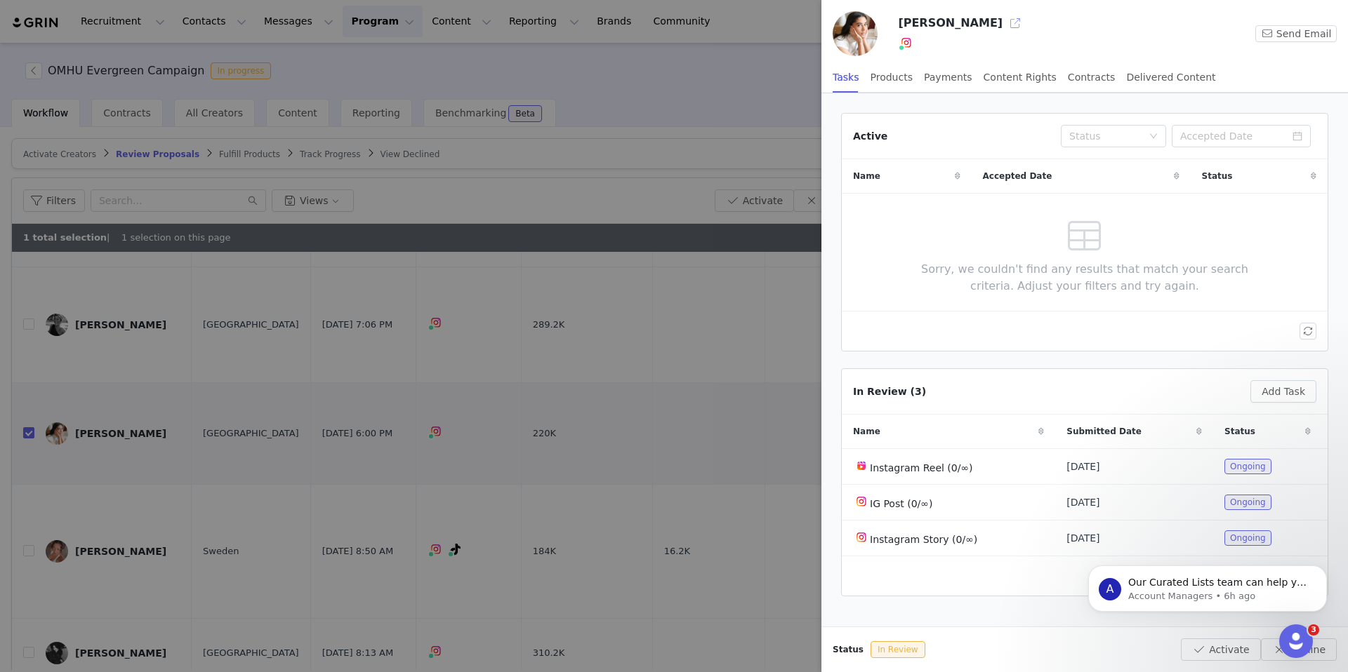
click at [1004, 24] on button "button" at bounding box center [1015, 23] width 22 height 22
click at [635, 81] on div at bounding box center [674, 336] width 1348 height 672
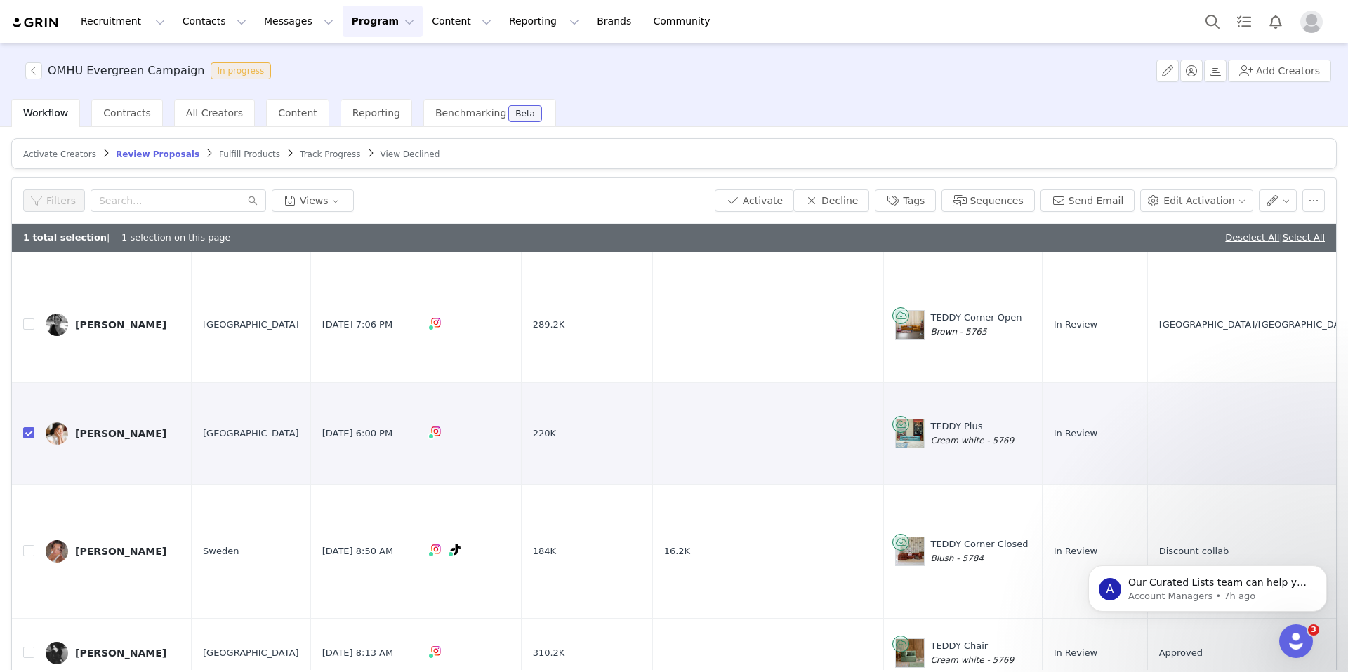
scroll to position [0, 0]
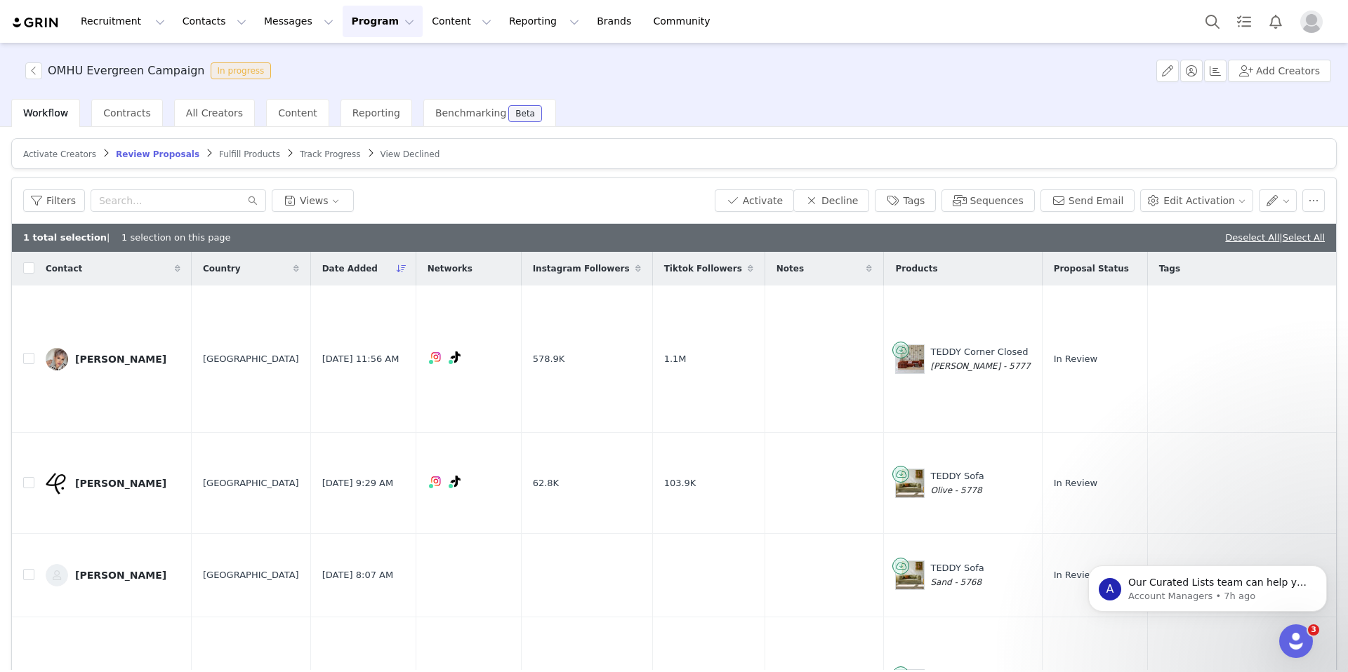
click at [380, 158] on span "View Declined" at bounding box center [410, 155] width 60 height 10
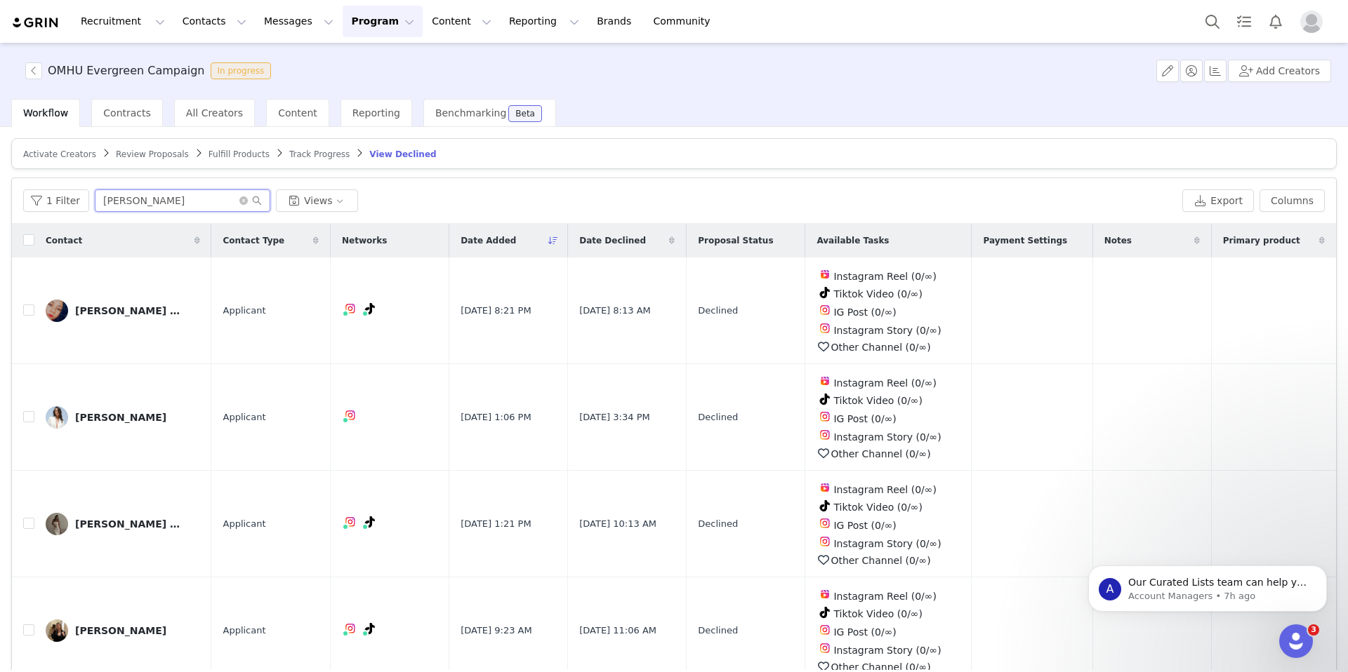
click at [179, 201] on input "Sandra" at bounding box center [182, 201] width 175 height 22
drag, startPoint x: 179, startPoint y: 201, endPoint x: 65, endPoint y: 201, distance: 114.4
click at [65, 201] on div "1 Filter Sandra Views" at bounding box center [599, 201] width 1153 height 22
paste input "aan"
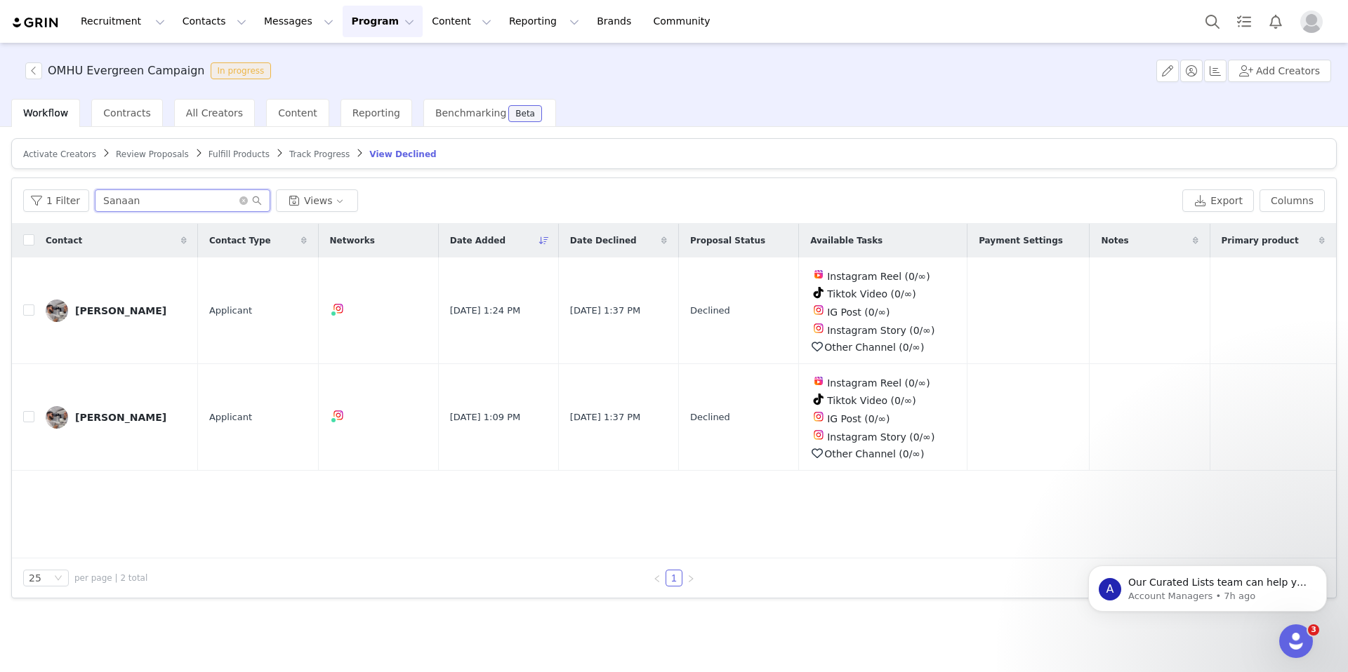
type input "Sanaan"
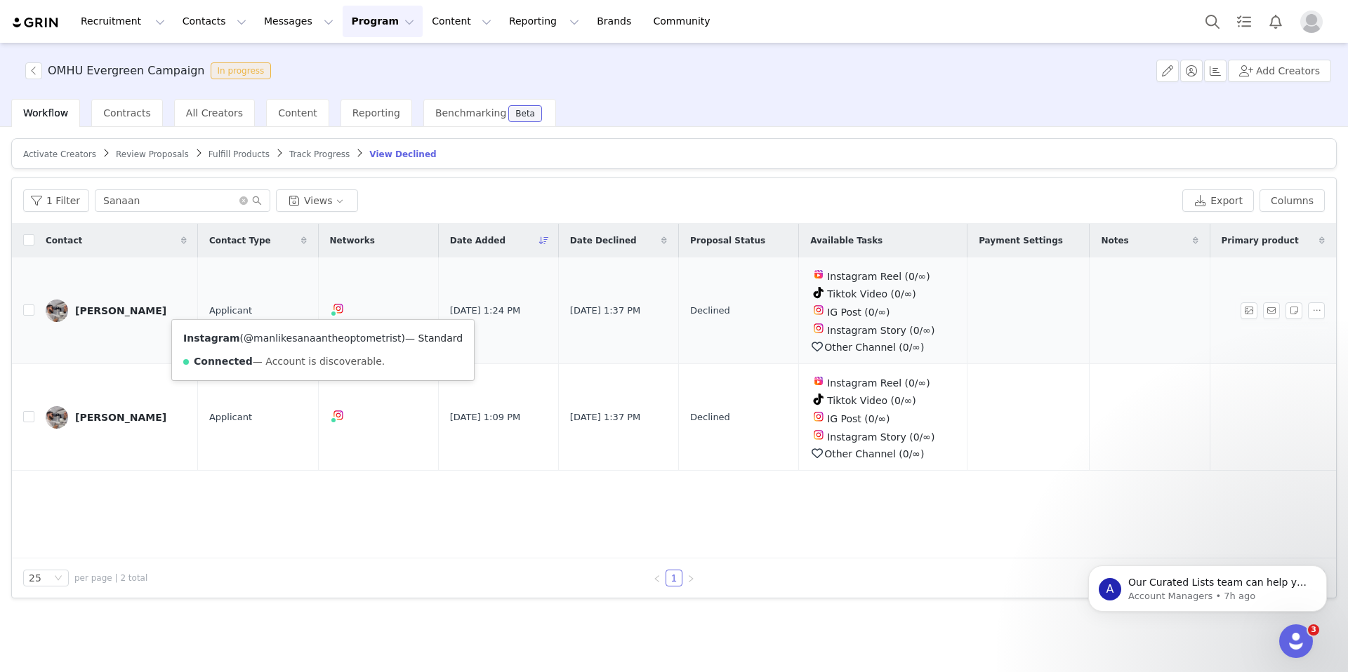
click at [321, 341] on link "@manlikesanaantheoptometrist" at bounding box center [323, 338] width 158 height 11
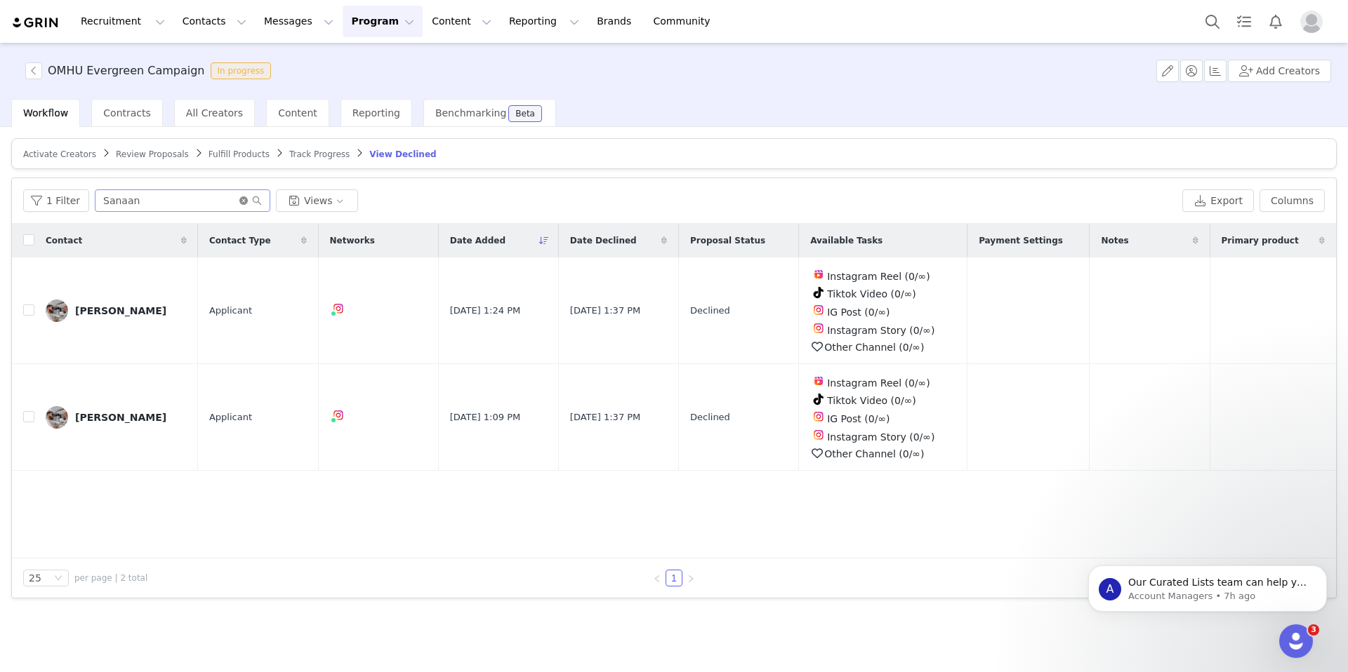
click at [239, 201] on icon "icon: close-circle" at bounding box center [243, 201] width 8 height 8
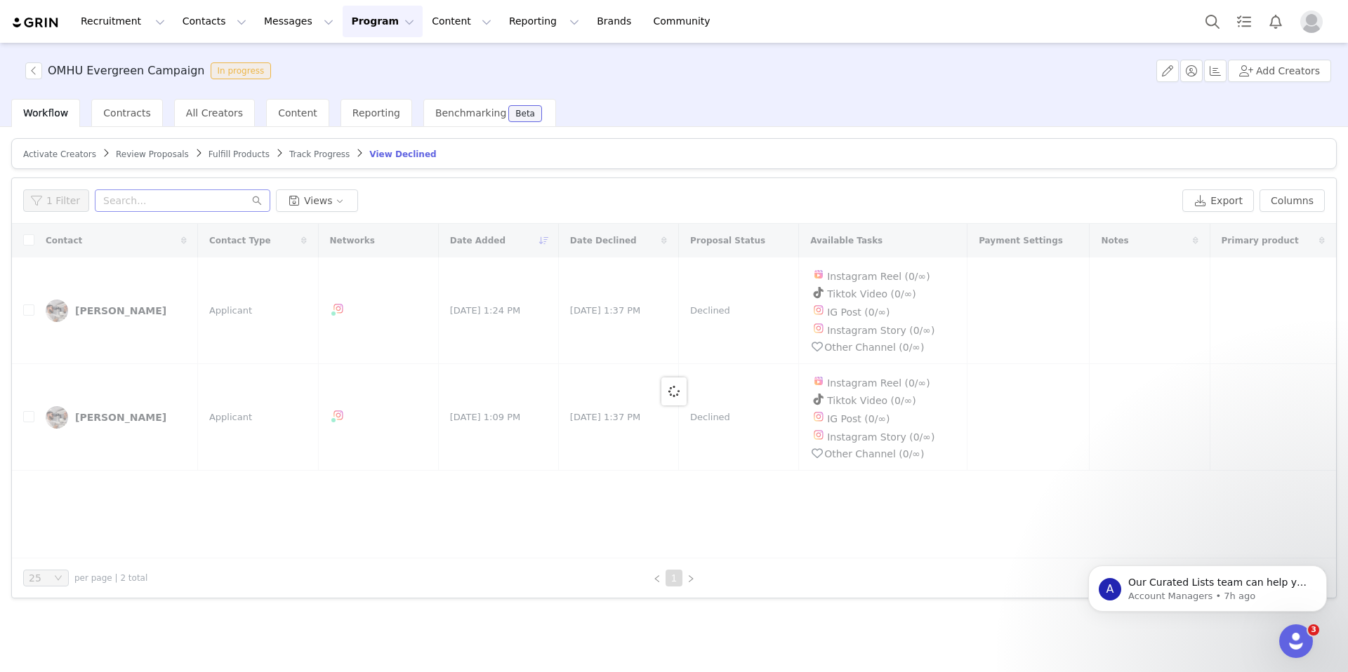
click at [131, 156] on span "Review Proposals" at bounding box center [152, 155] width 73 height 10
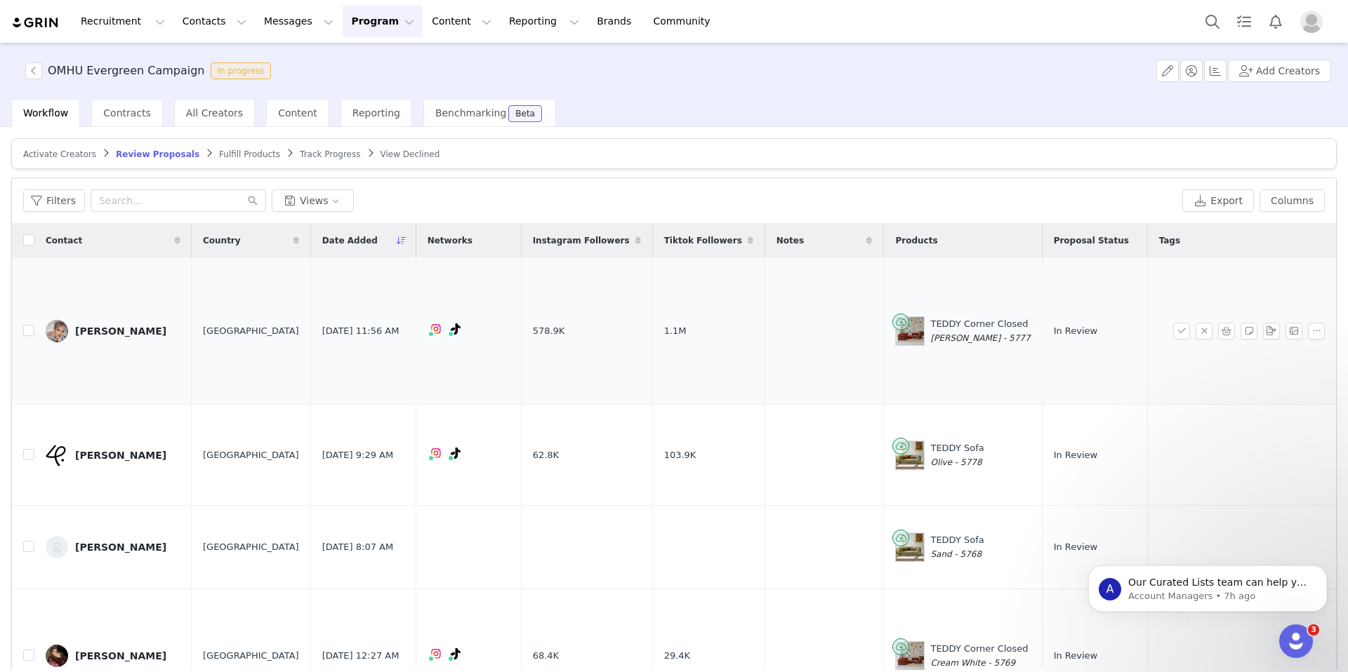
scroll to position [79, 0]
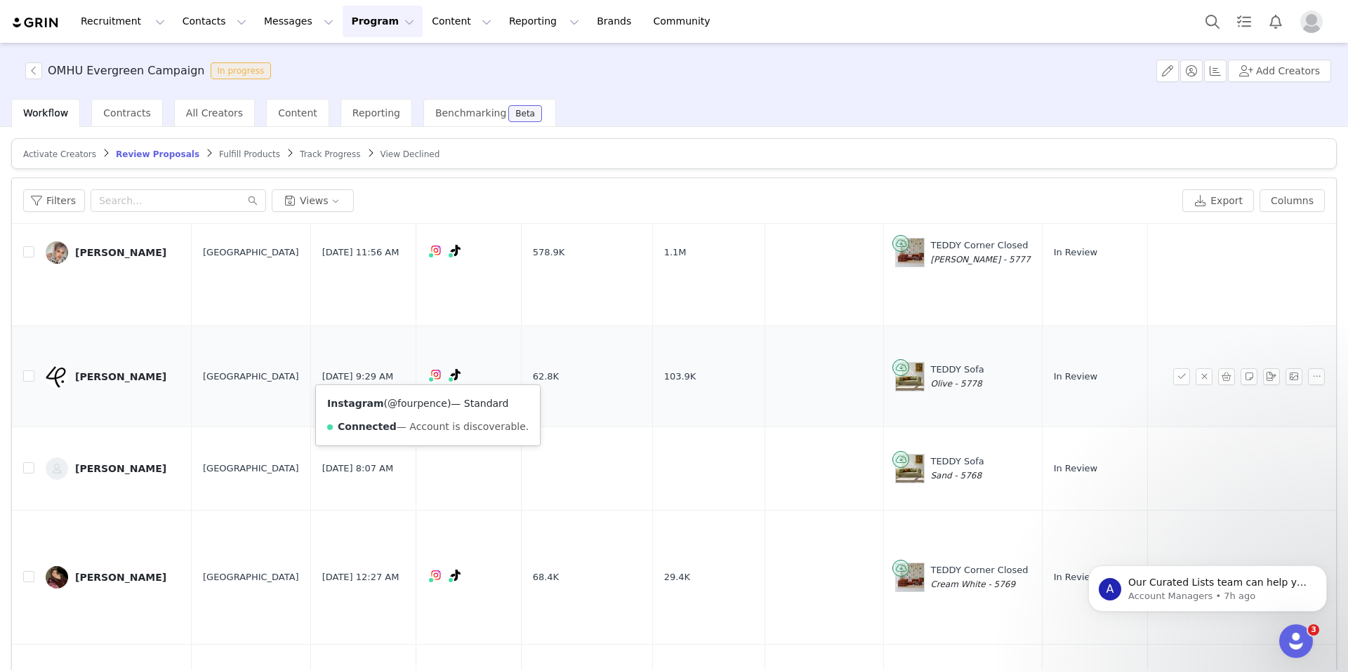
click at [418, 403] on link "@fourpence" at bounding box center [417, 403] width 60 height 11
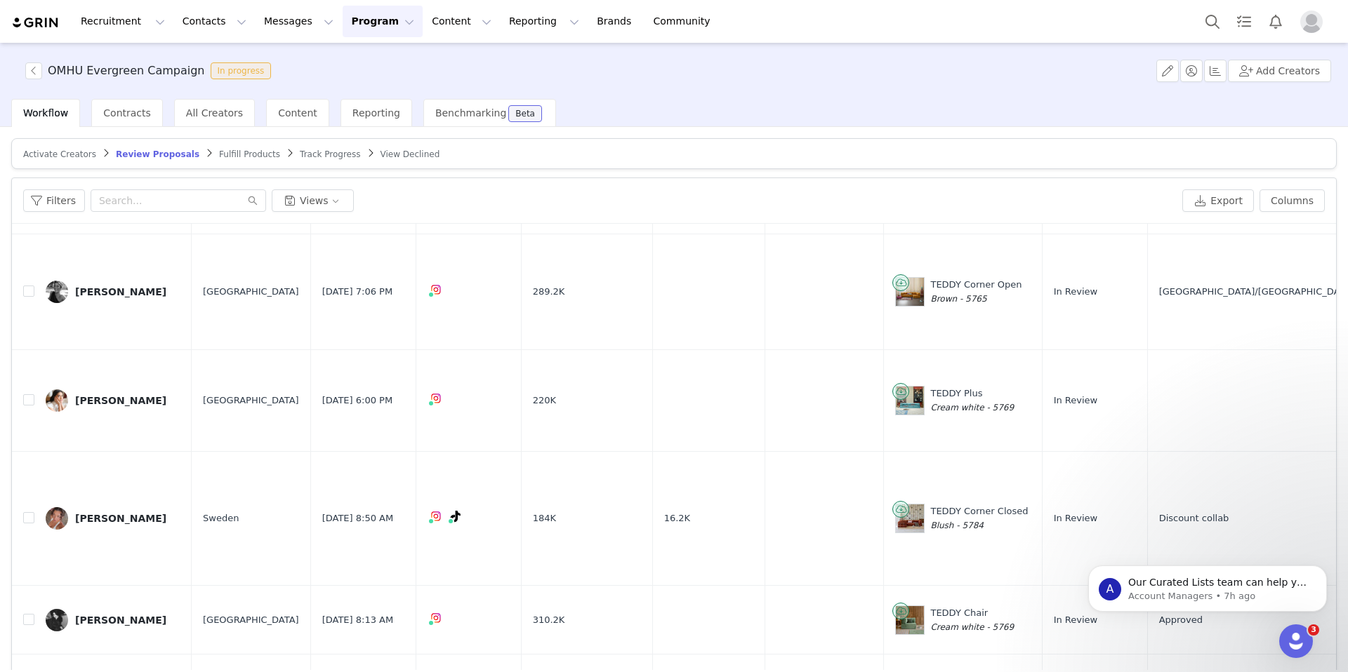
scroll to position [626, 0]
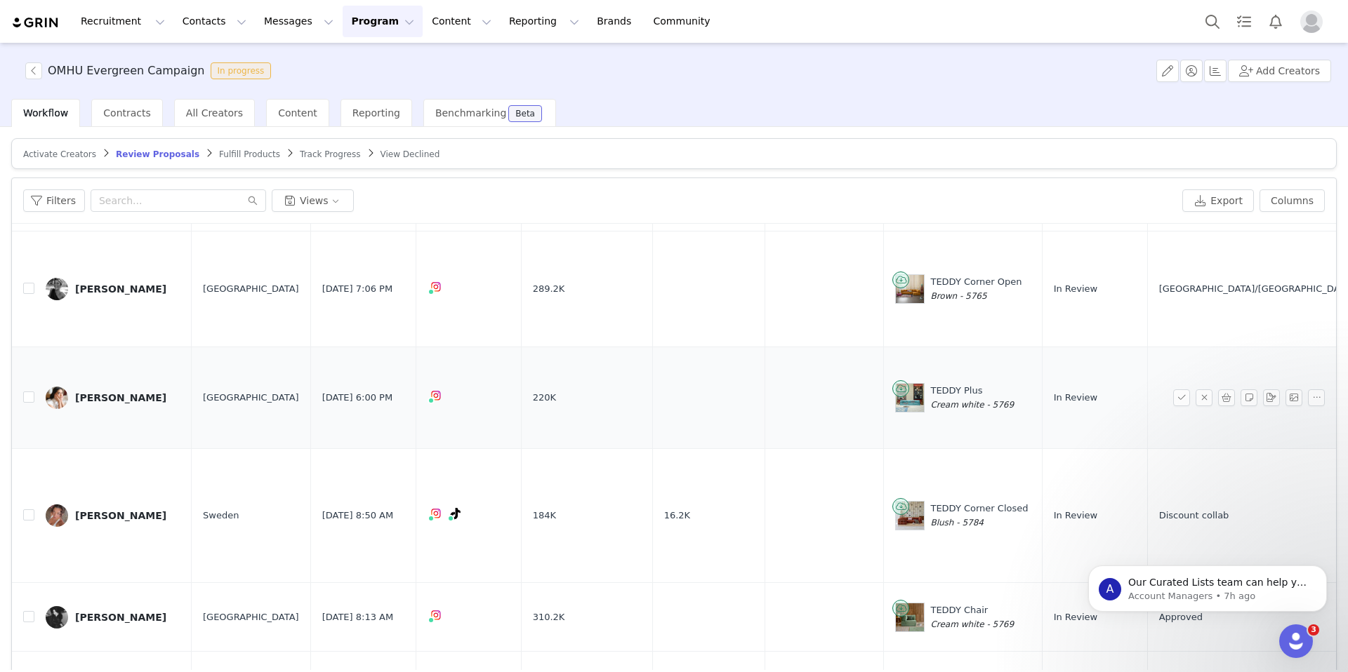
click at [20, 392] on td at bounding box center [23, 398] width 22 height 102
click at [27, 392] on input "checkbox" at bounding box center [28, 397] width 11 height 11
checkbox input "true"
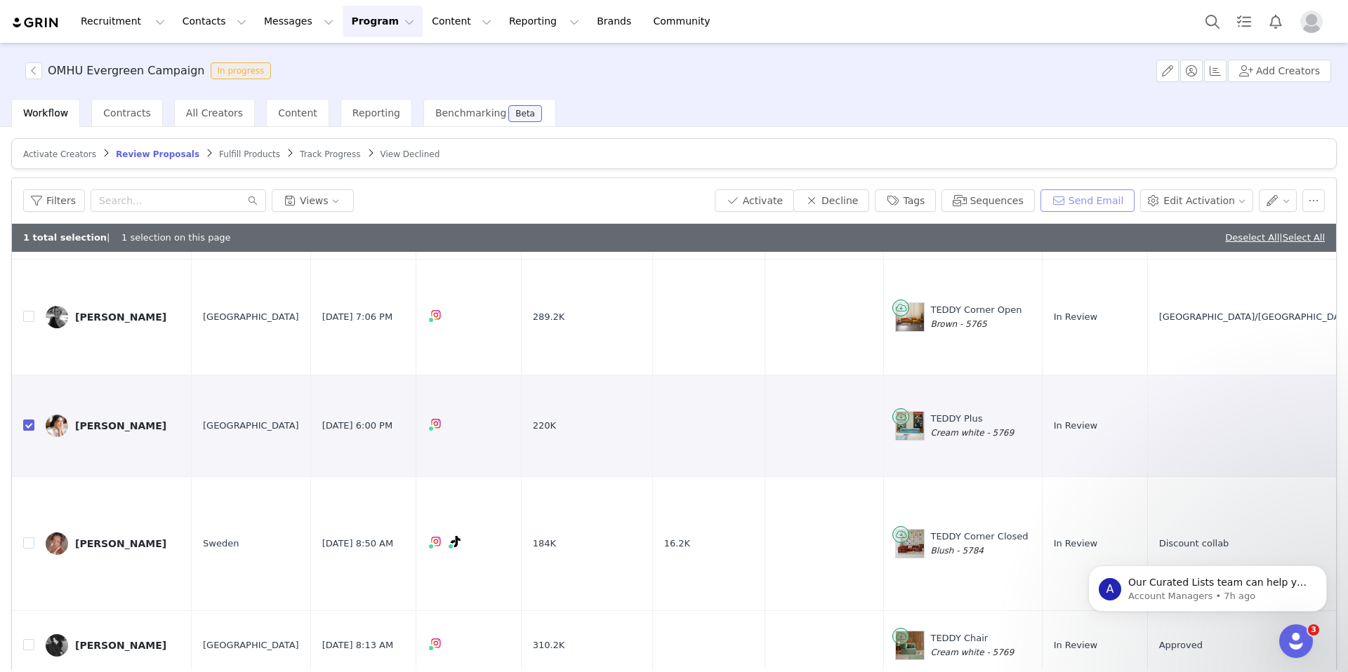
click at [1094, 196] on button "Send Email" at bounding box center [1087, 201] width 95 height 22
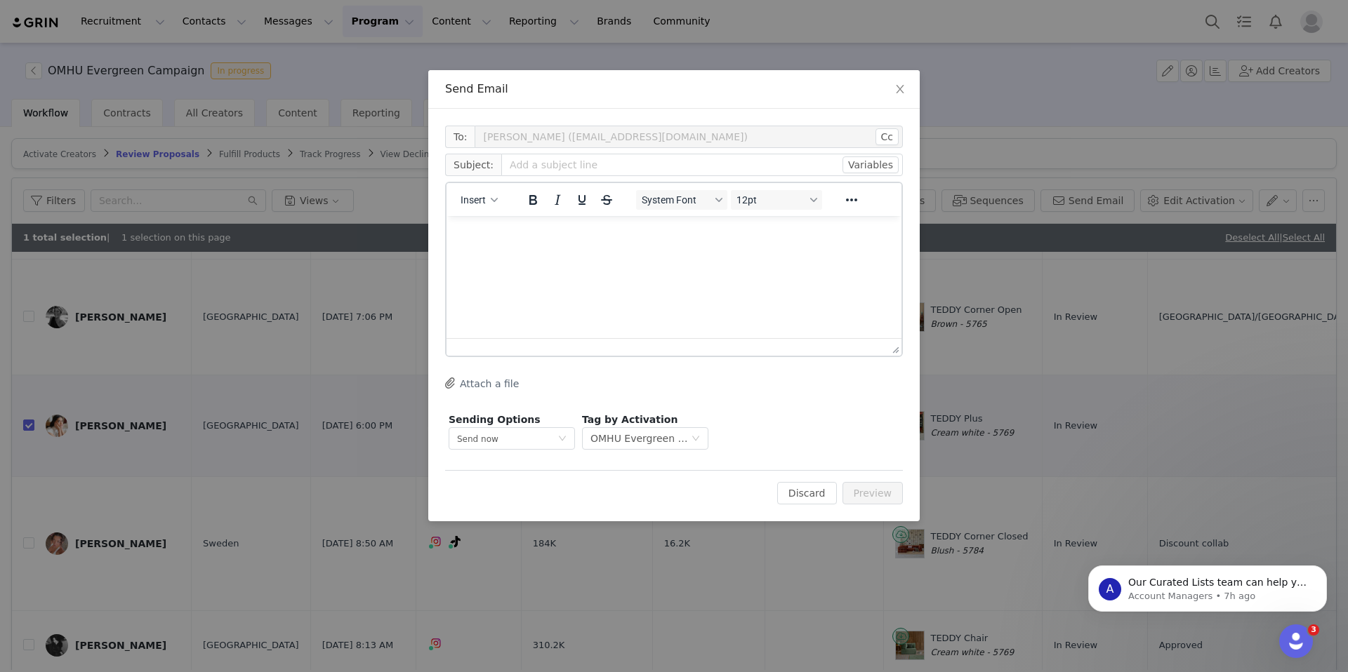
scroll to position [0, 0]
click at [480, 204] on span "Insert" at bounding box center [472, 199] width 25 height 11
click at [506, 226] on div "Insert Template" at bounding box center [530, 224] width 126 height 17
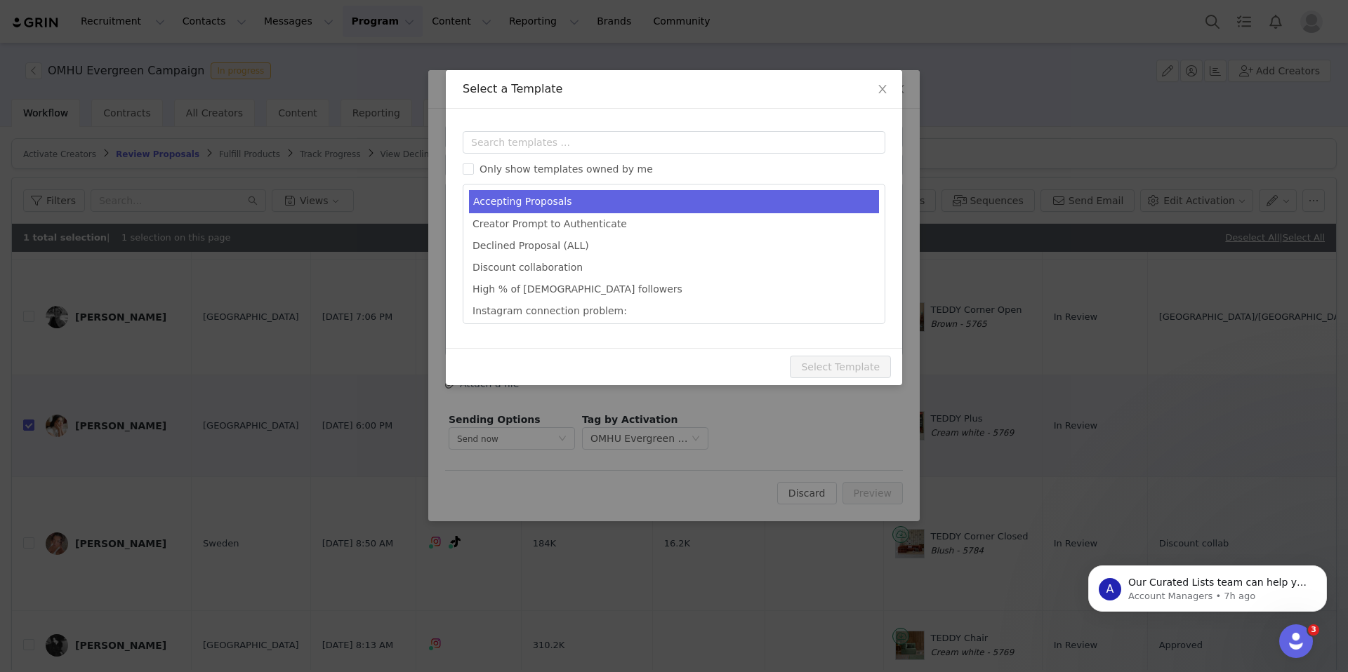
type input "Congrats [first_name]!💙"
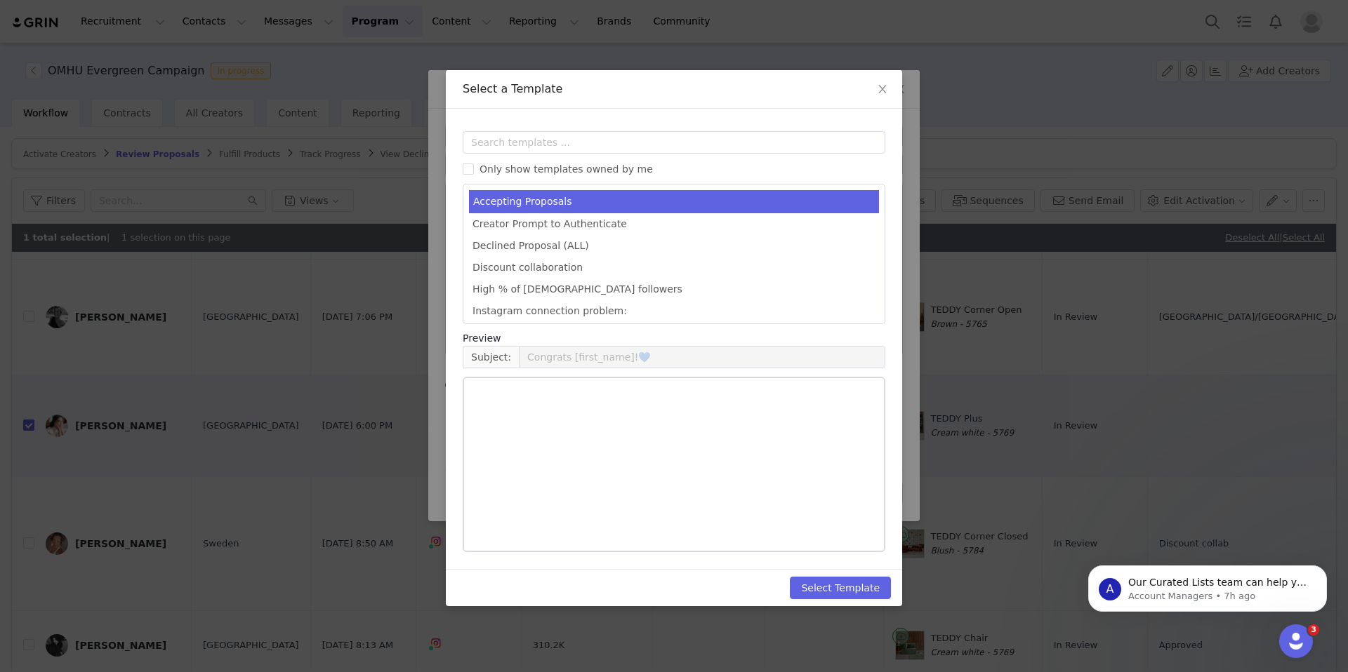
click at [543, 205] on li "Accepting Proposals" at bounding box center [674, 201] width 410 height 23
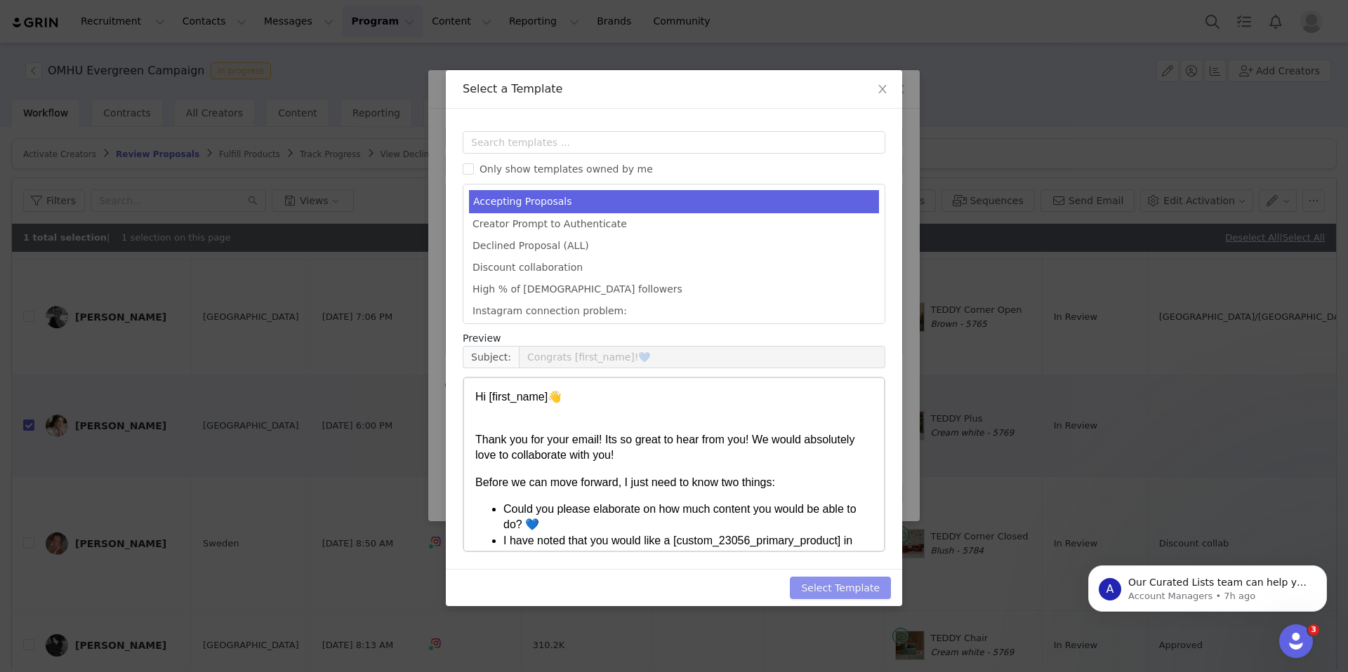
click at [826, 585] on button "Select Template" at bounding box center [840, 588] width 101 height 22
type input "Congrats [first_name]!💙"
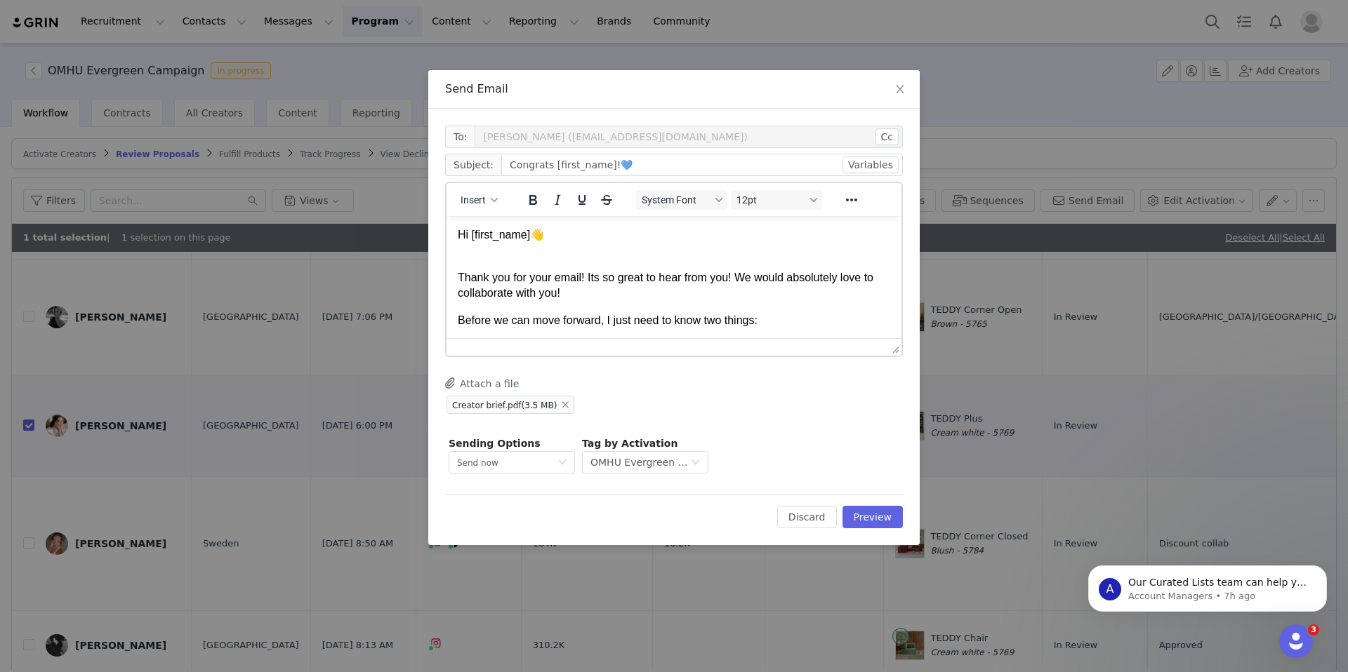
scroll to position [426, 0]
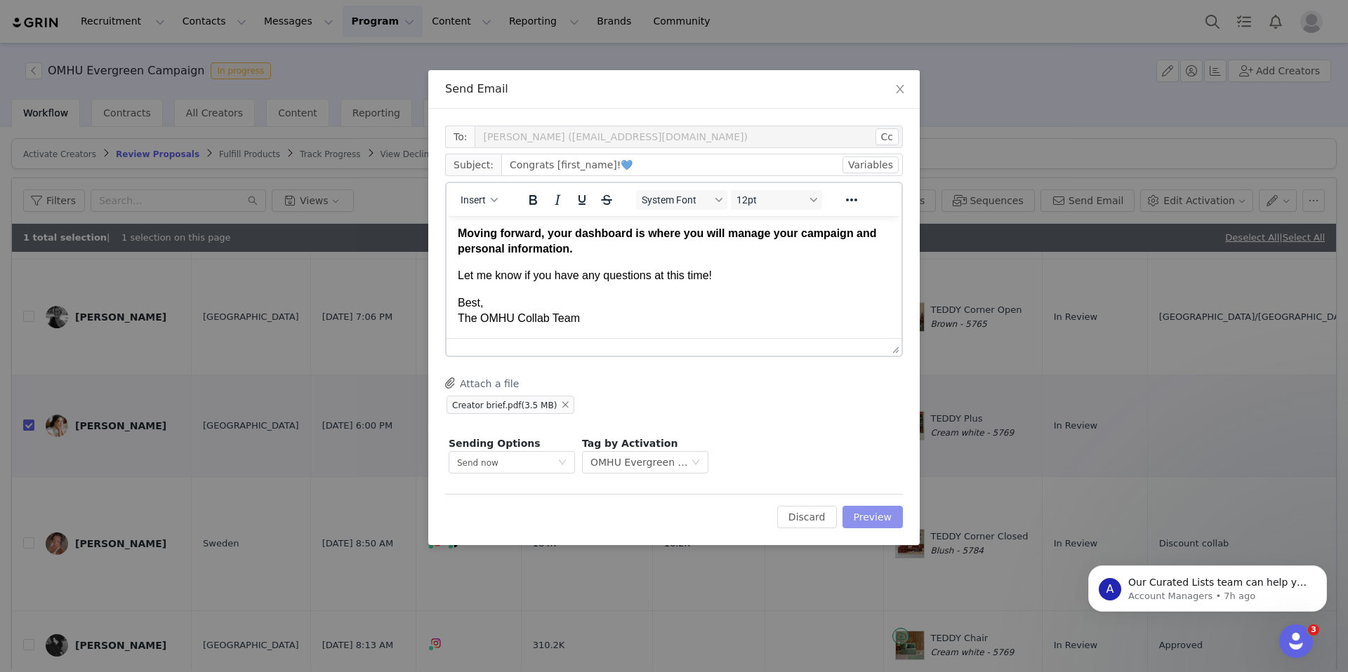
click at [869, 525] on button "Preview" at bounding box center [872, 517] width 61 height 22
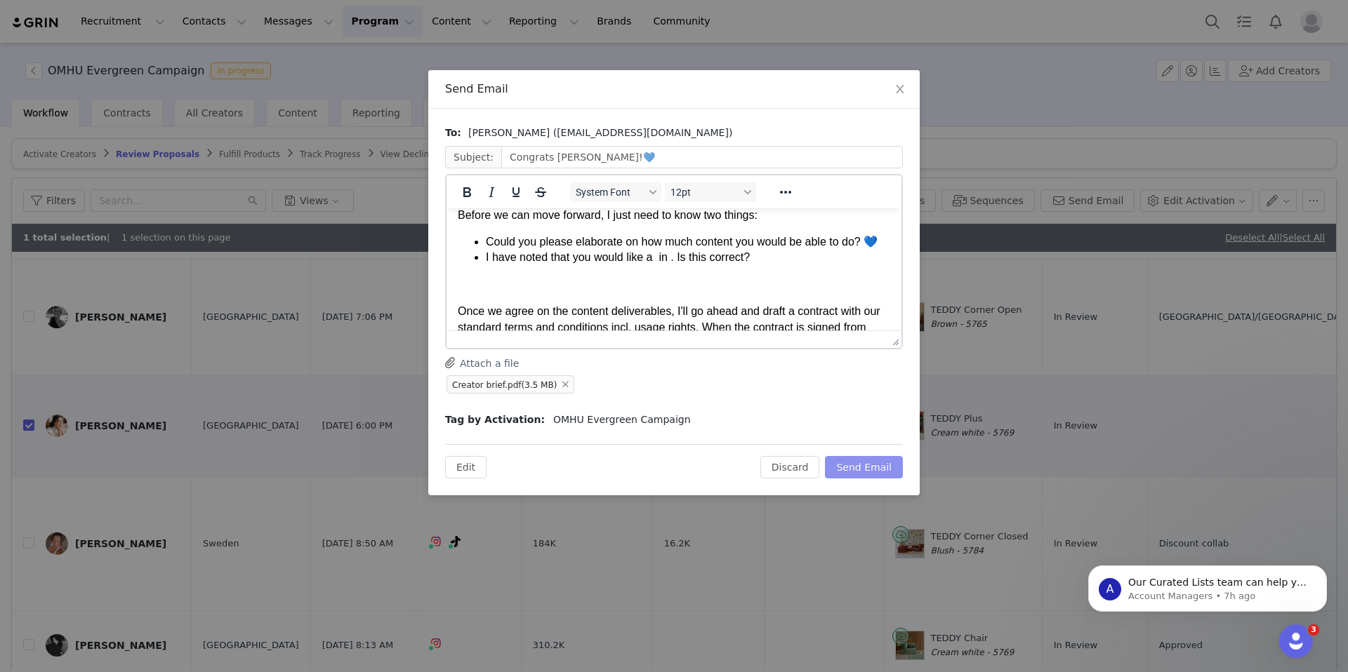
scroll to position [88, 0]
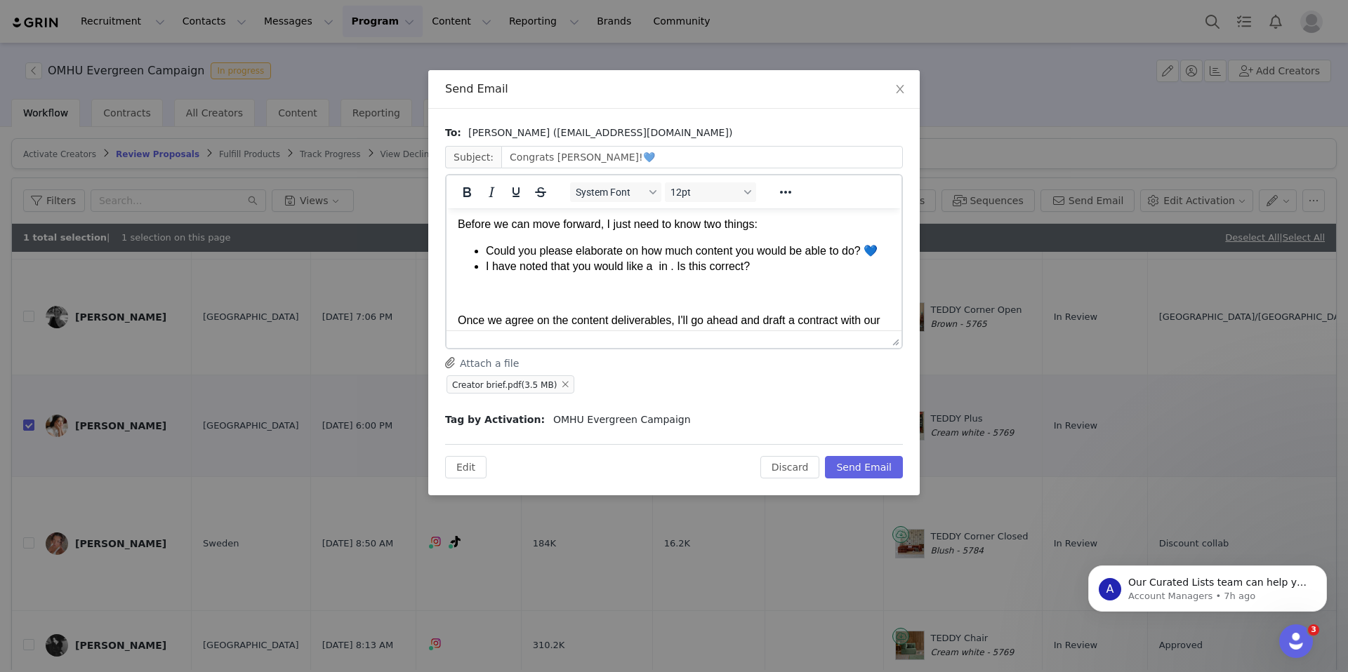
click at [668, 268] on li "I have noted that you would like a in . Is this correct?" at bounding box center [688, 266] width 404 height 15
click at [657, 267] on li "I have noted that you would like a in . Is this correct?" at bounding box center [688, 266] width 404 height 15
click at [727, 269] on li "I have noted that you would like a Teddy Plus in . Is this correct?" at bounding box center [688, 266] width 404 height 15
click at [874, 458] on button "Send Email" at bounding box center [864, 467] width 78 height 22
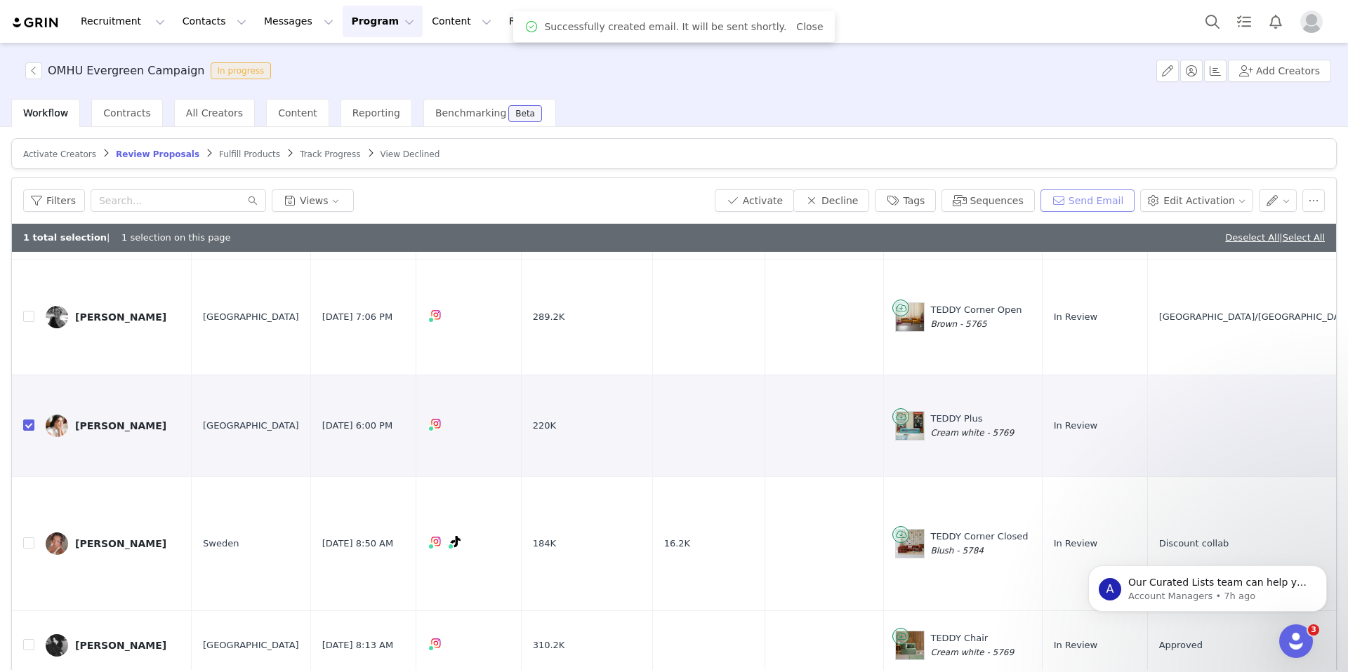
scroll to position [0, 0]
click at [913, 197] on button "Tags" at bounding box center [905, 201] width 61 height 22
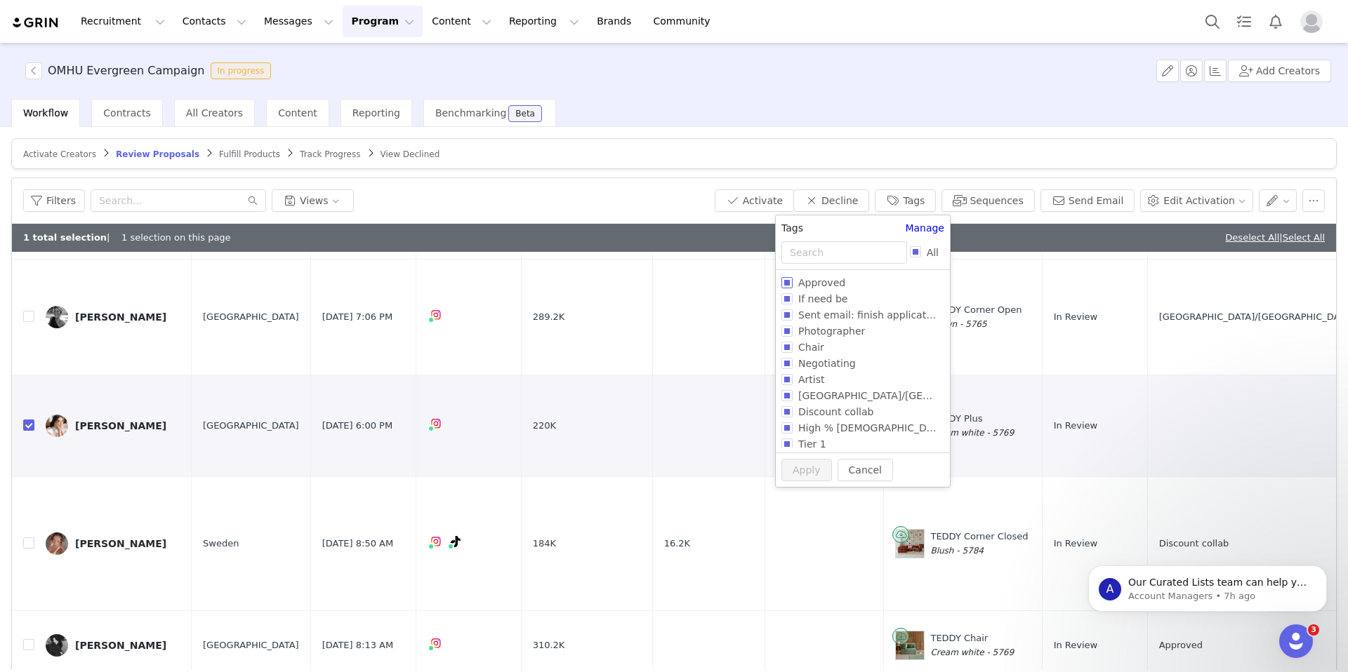
click at [789, 281] on input "Approved" at bounding box center [786, 282] width 11 height 11
checkbox input "true"
click at [798, 501] on button "Apply" at bounding box center [806, 497] width 51 height 22
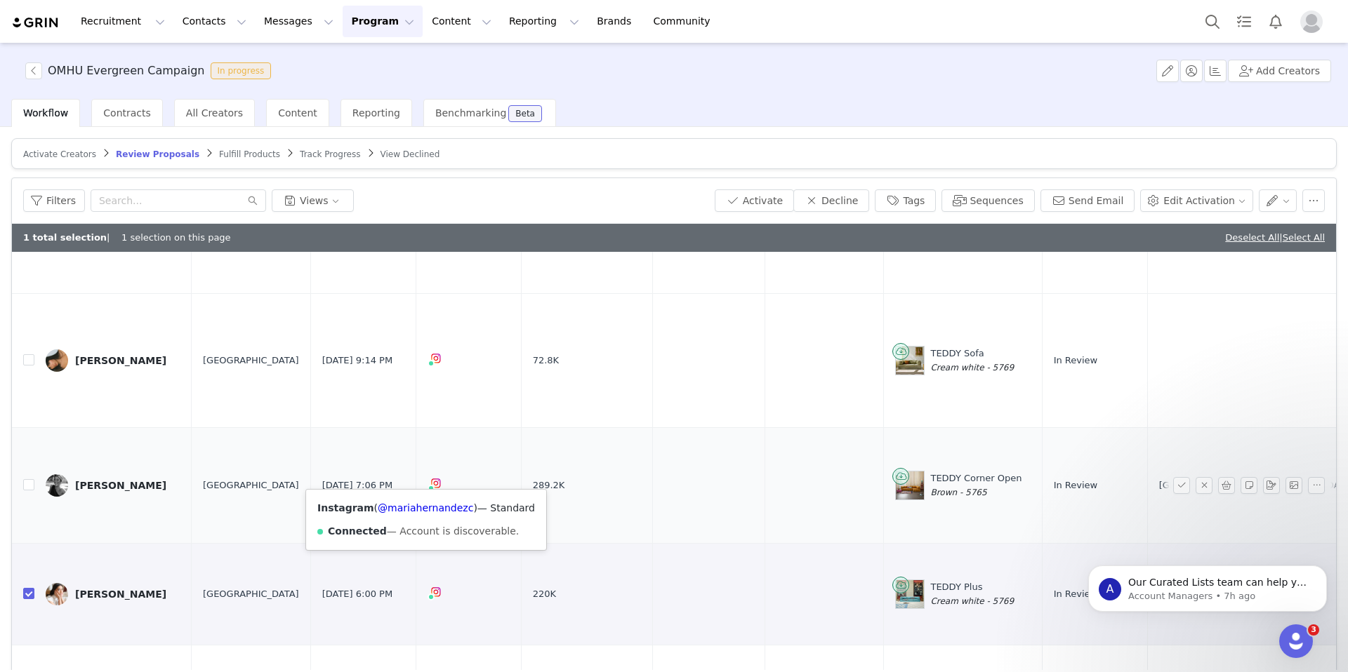
scroll to position [449, 0]
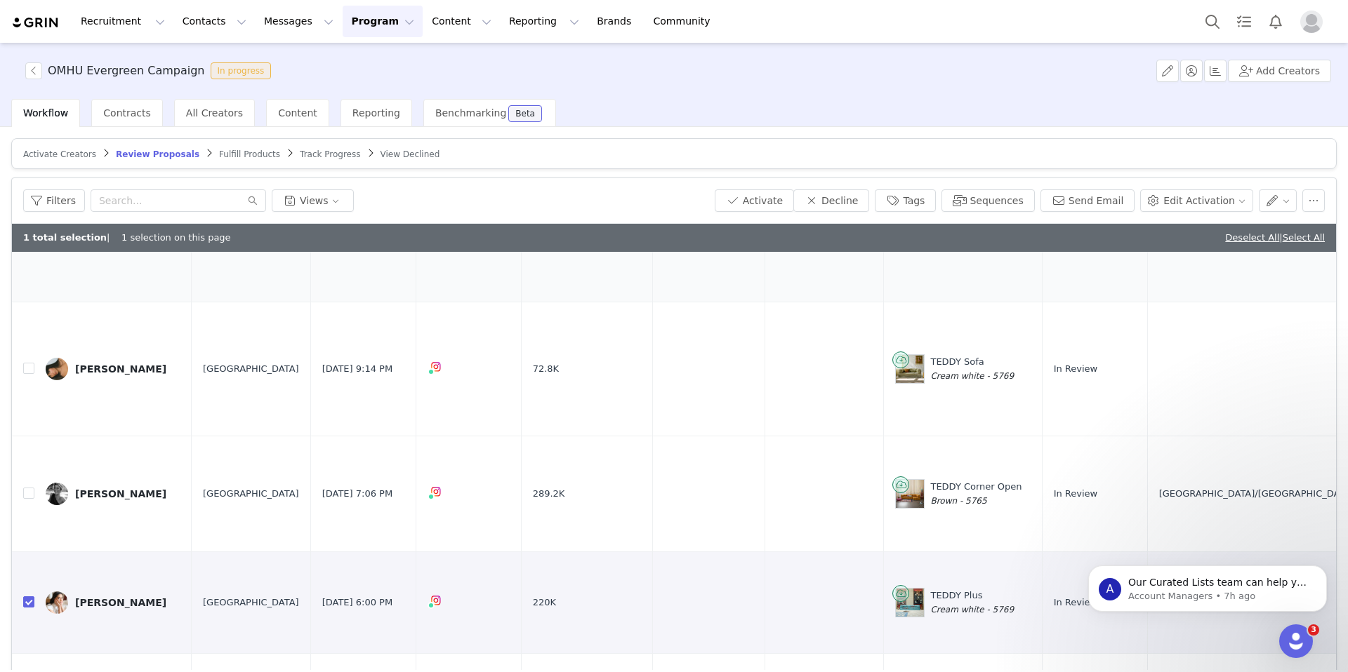
click at [1248, 232] on link "Deselect All" at bounding box center [1252, 237] width 54 height 11
checkbox input "false"
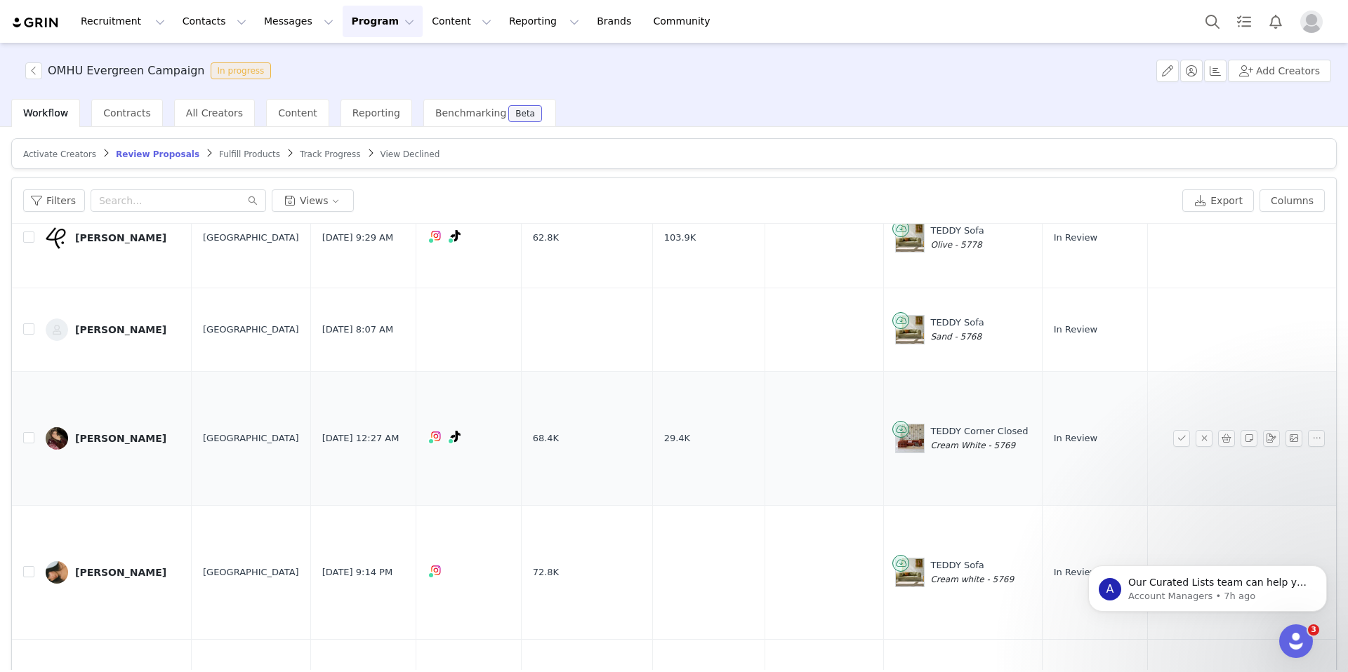
scroll to position [191, 0]
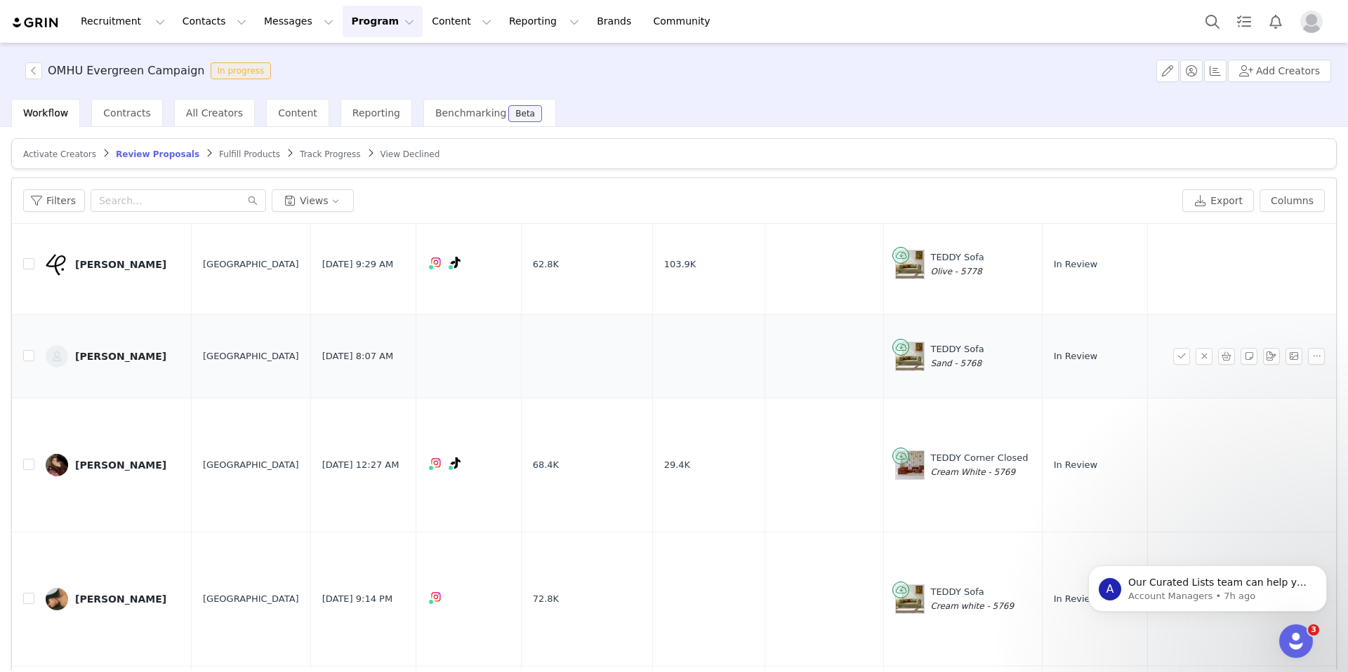
click at [132, 354] on div "[PERSON_NAME]" at bounding box center [120, 356] width 91 height 11
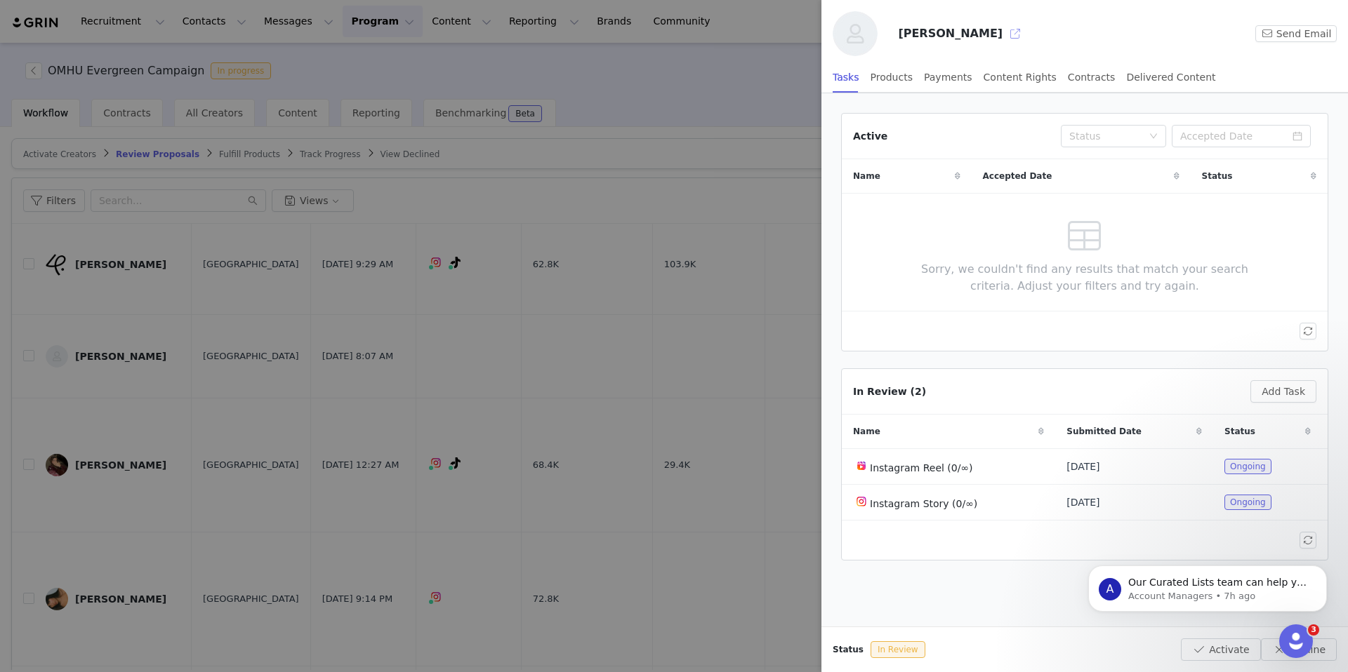
click at [1004, 37] on button "button" at bounding box center [1015, 33] width 22 height 22
click at [696, 65] on div at bounding box center [674, 336] width 1348 height 672
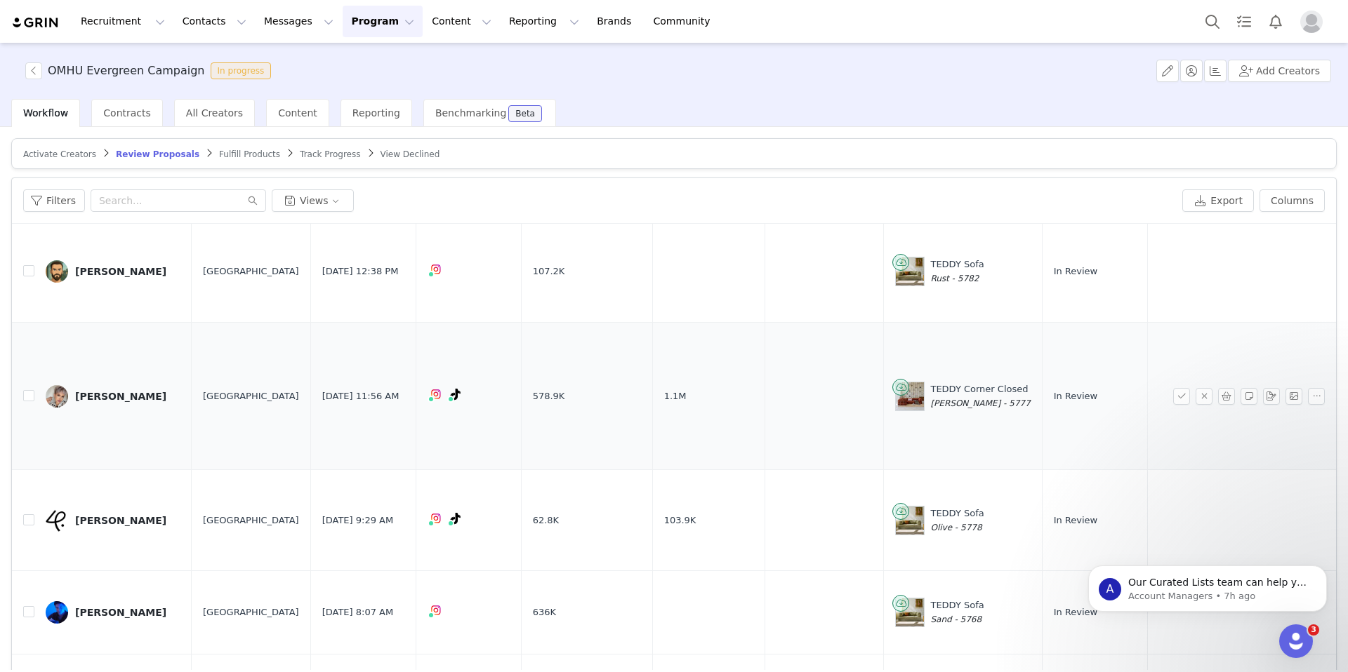
scroll to position [0, 0]
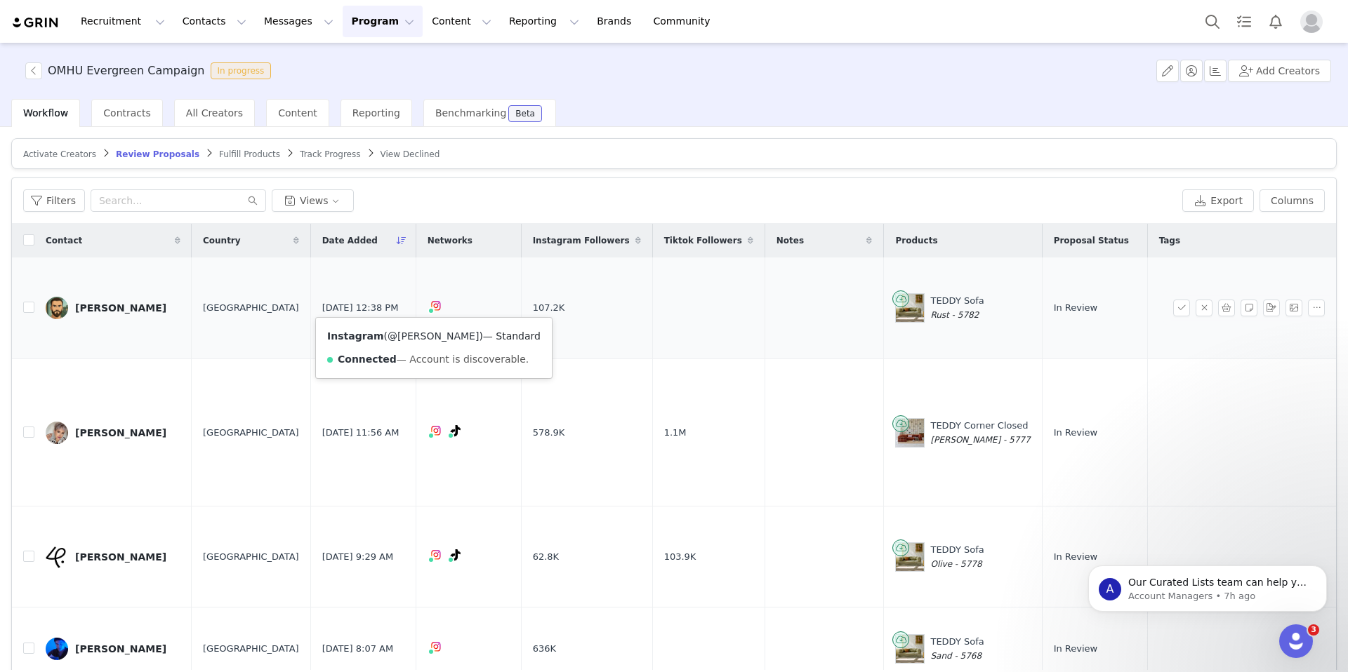
click at [419, 335] on link "@marius_bohn" at bounding box center [432, 336] width 91 height 11
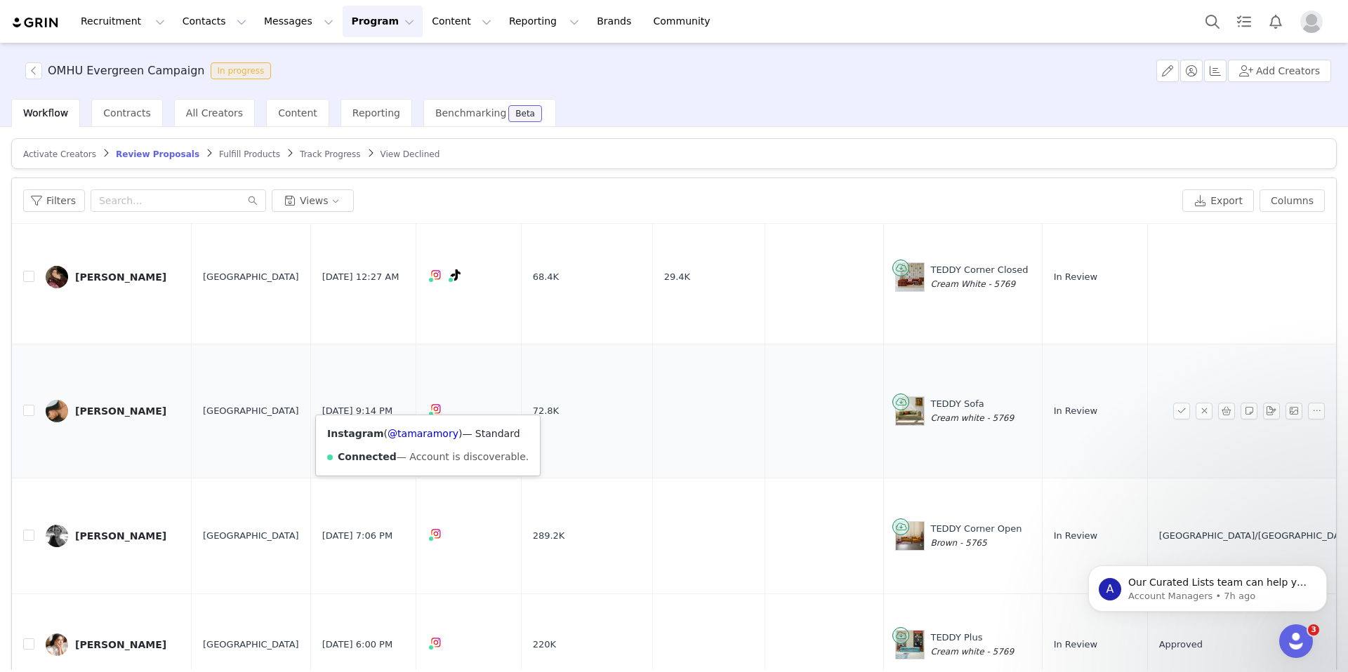
scroll to position [467, 0]
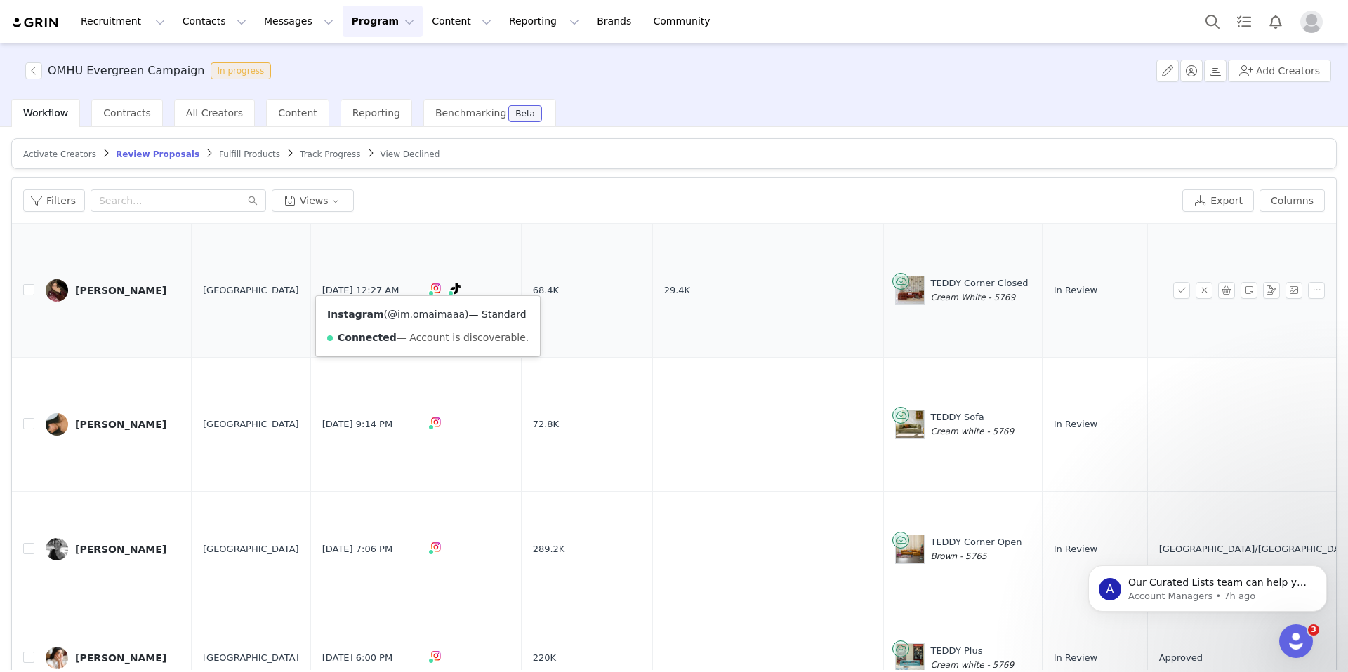
click at [413, 313] on link "@im.omaimaaa" at bounding box center [425, 314] width 77 height 11
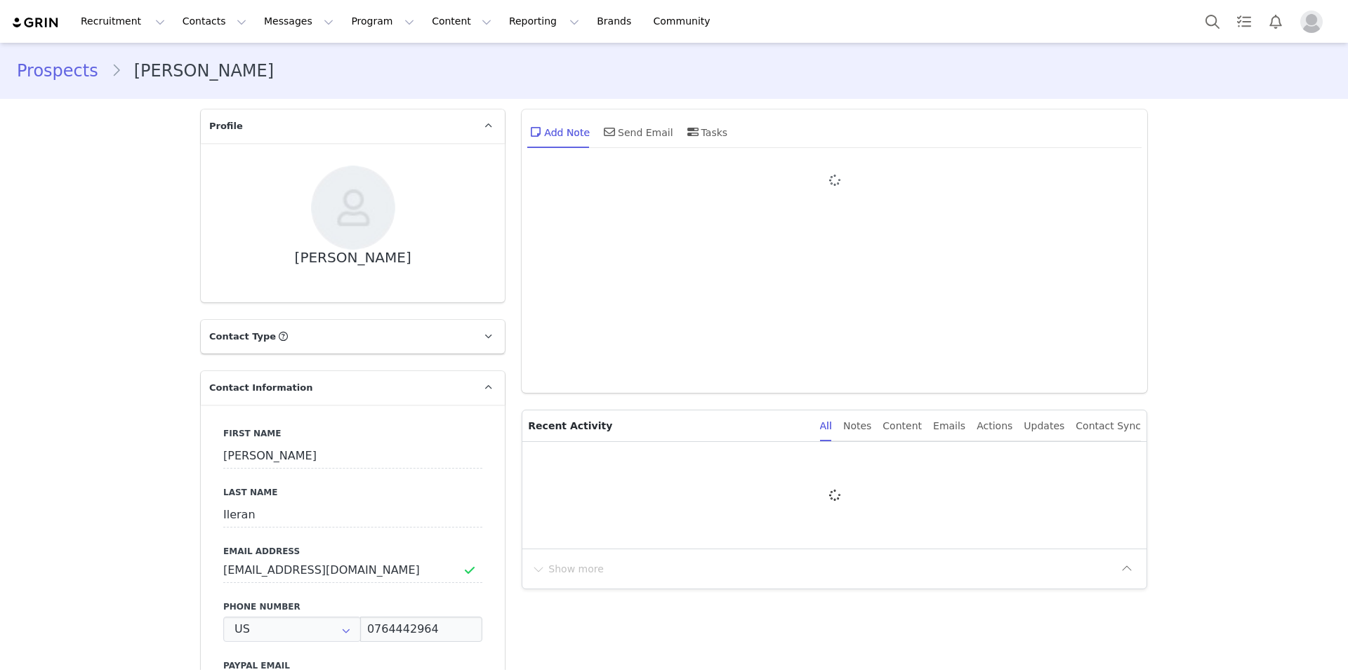
type input "+1 ([GEOGRAPHIC_DATA])"
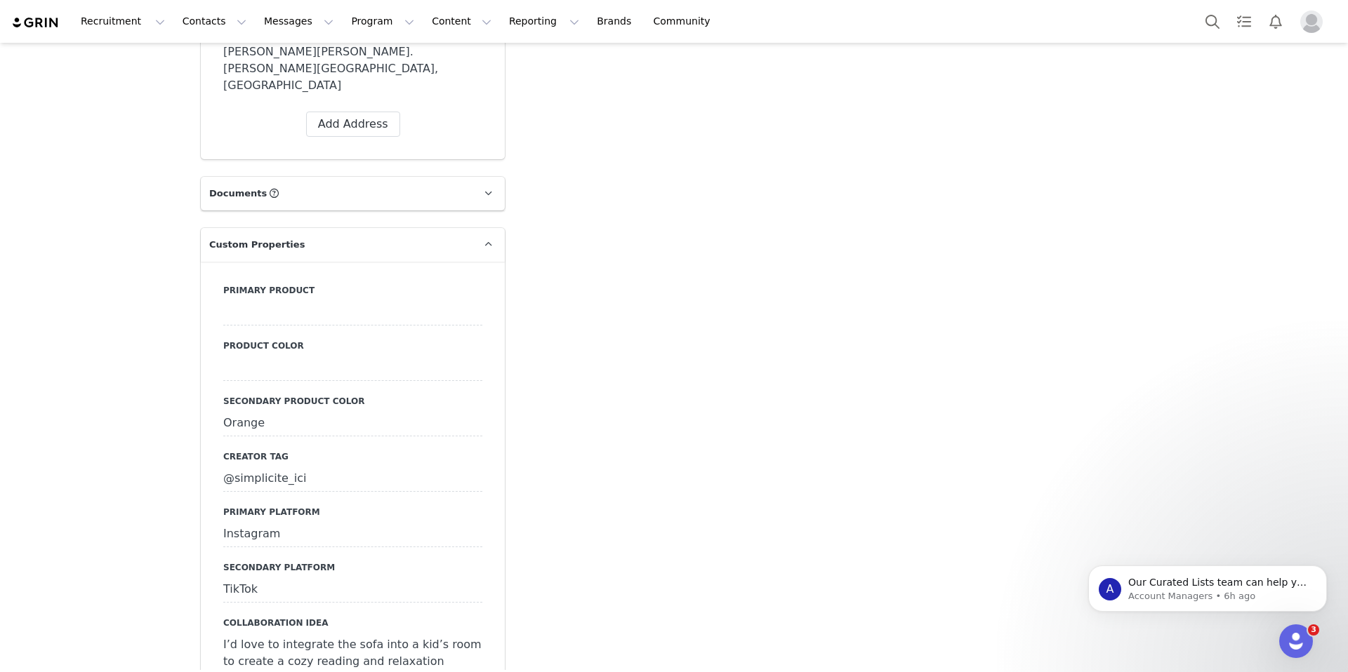
click at [308, 467] on div "@simplicite_ici" at bounding box center [352, 479] width 259 height 25
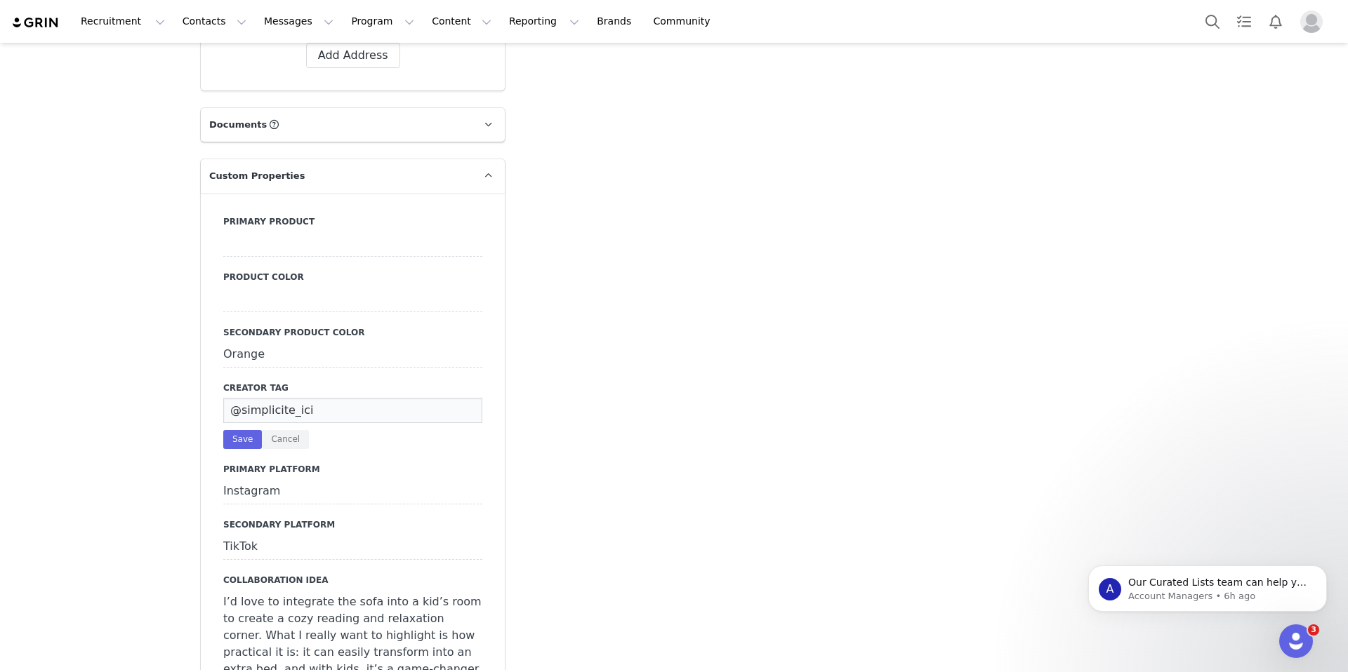
scroll to position [1054, 0]
drag, startPoint x: 317, startPoint y: 376, endPoint x: 207, endPoint y: 376, distance: 109.5
click at [207, 376] on div "Primary product Product color Secondary product color Orange Creator tag @simpl…" at bounding box center [353, 599] width 304 height 814
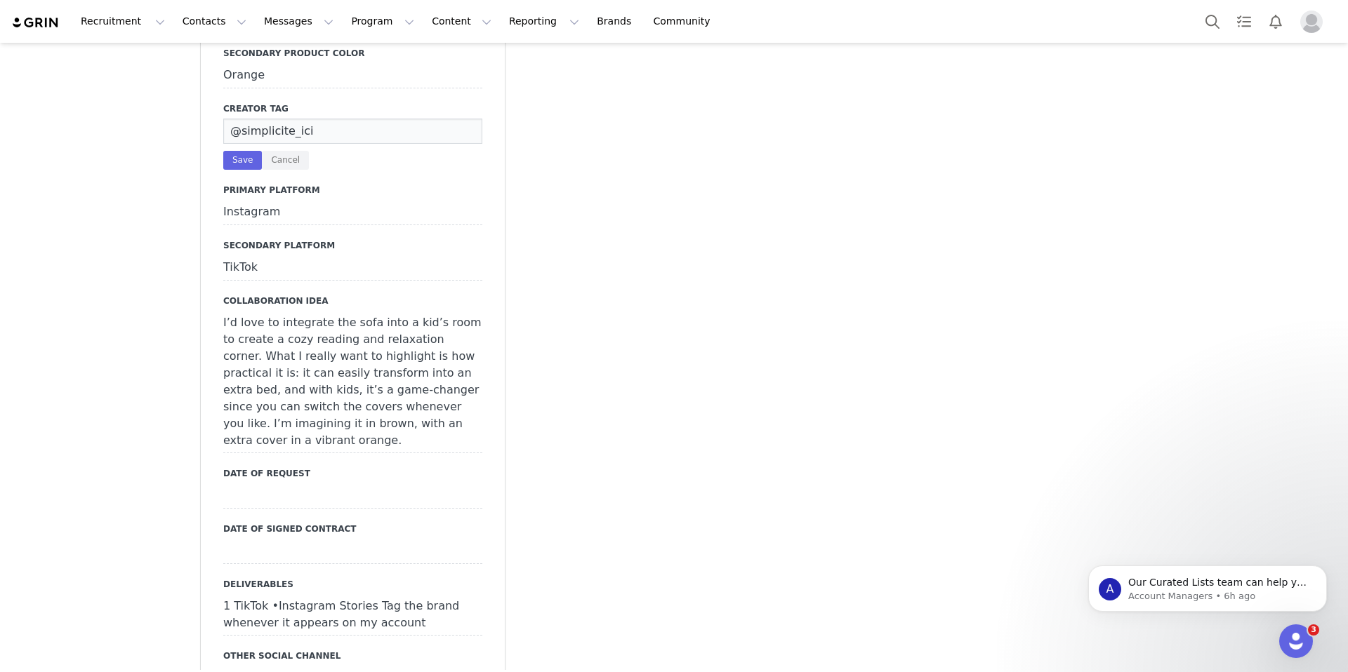
scroll to position [1333, 0]
click at [549, 317] on div "Add Note Send Email Tasks System Font 12pt To open the popup, press Shift+Enter…" at bounding box center [834, 343] width 642 height 3151
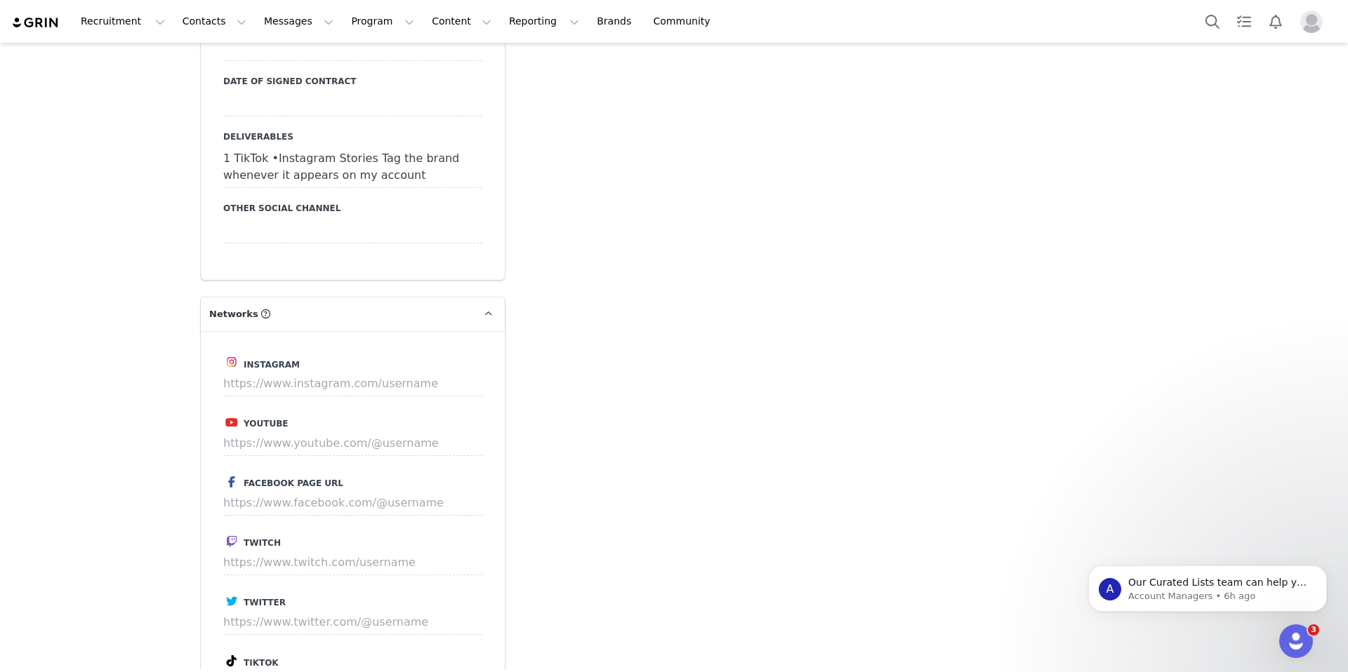
scroll to position [1795, 0]
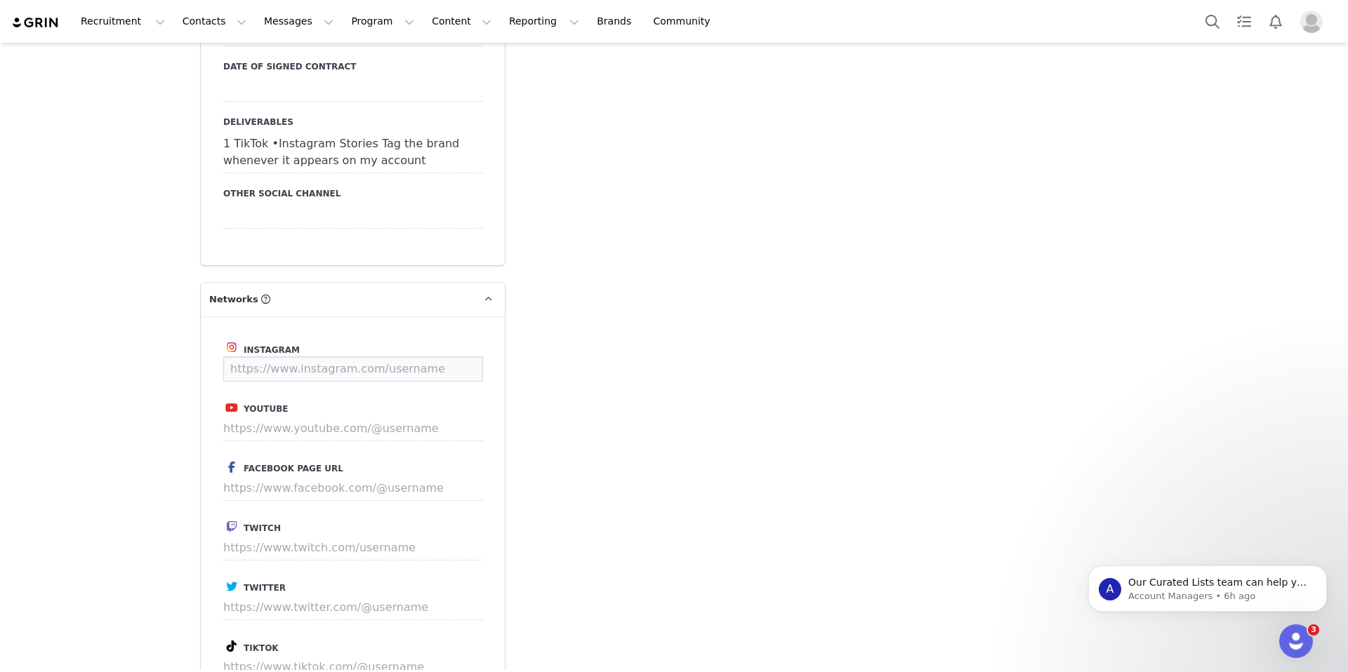
click at [376, 357] on input at bounding box center [353, 369] width 260 height 25
paste input "simplicite_ici"
type input "https://www.instagram.com/simplicite_ici"
click at [458, 357] on button "Save" at bounding box center [456, 369] width 51 height 25
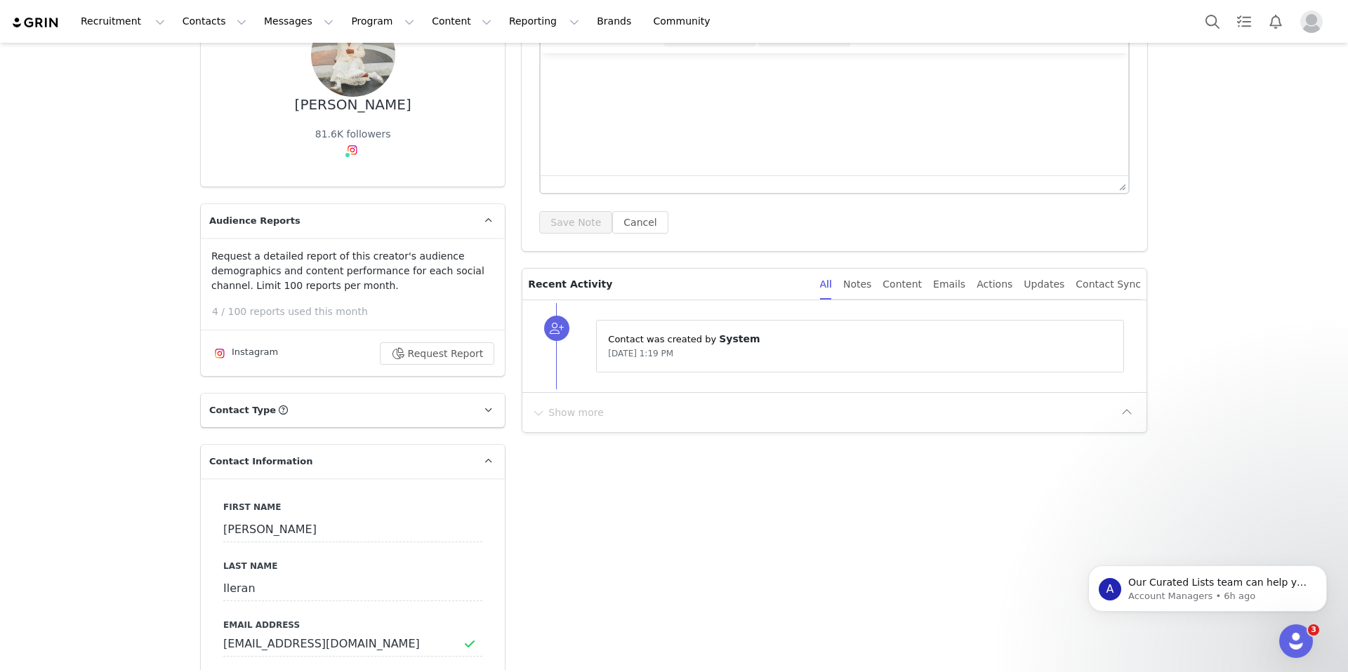
scroll to position [0, 0]
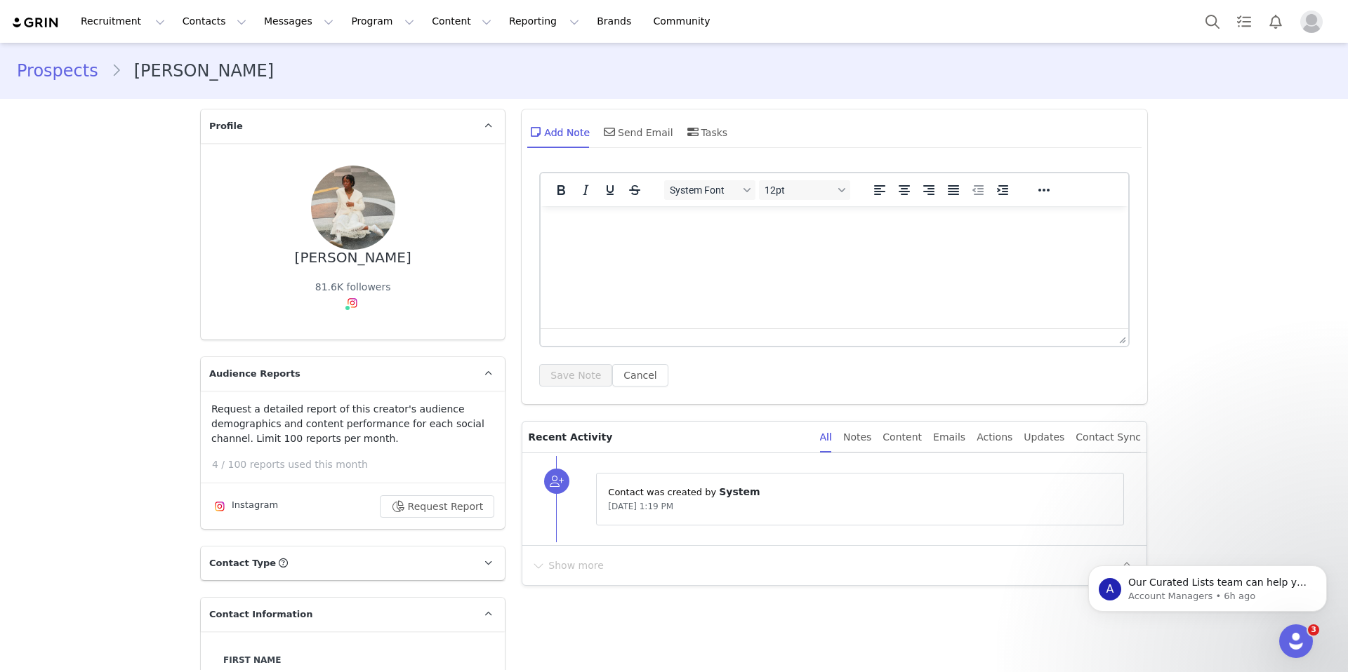
click at [280, 483] on div at bounding box center [353, 483] width 304 height 1
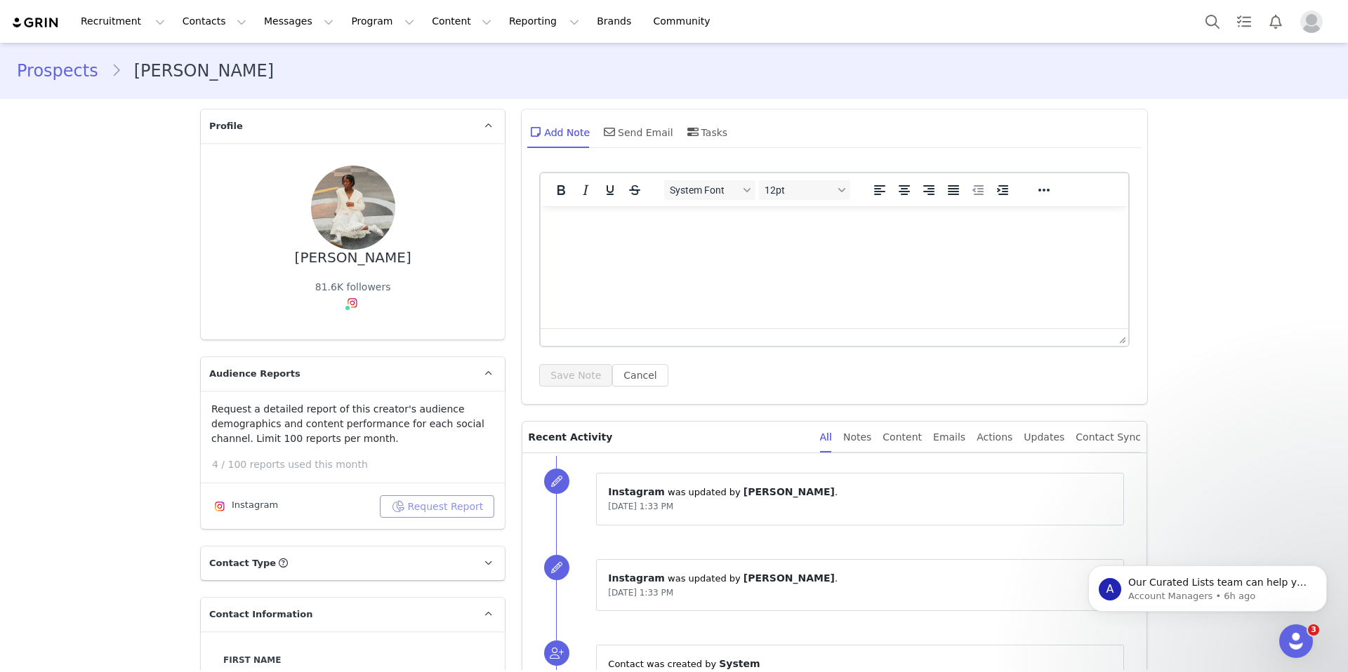
click at [432, 500] on button "Request Report" at bounding box center [437, 507] width 115 height 22
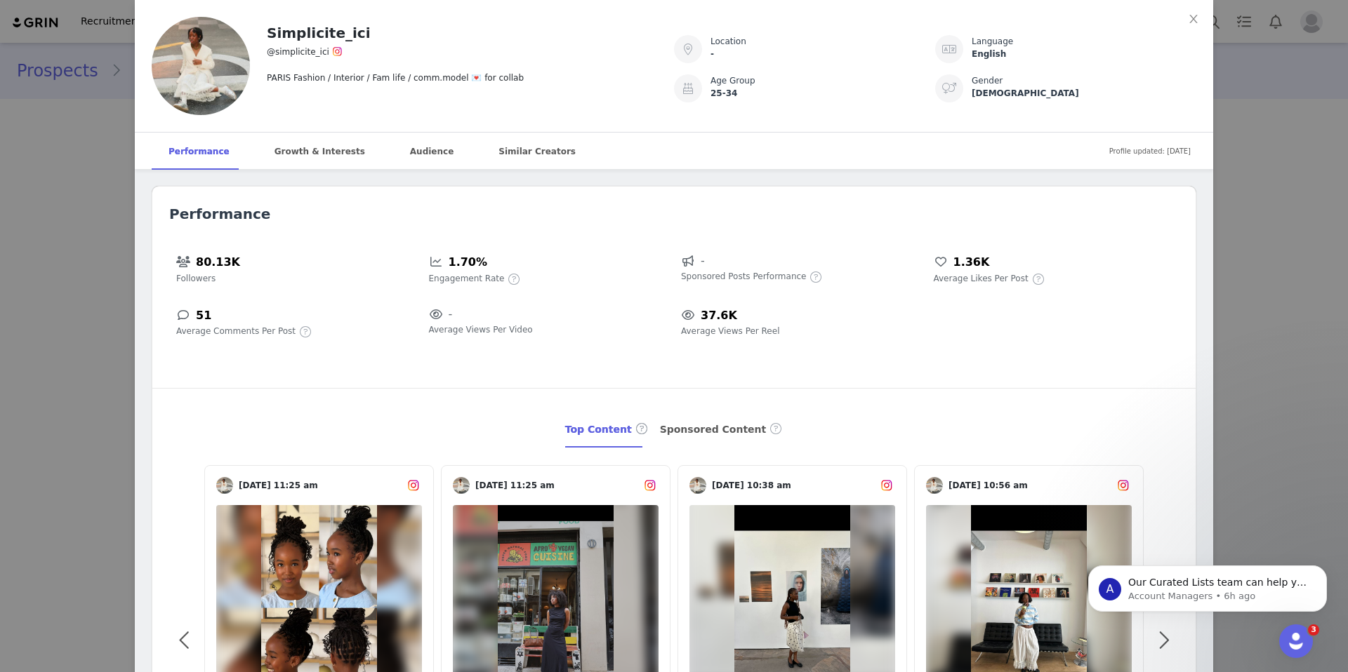
click at [1264, 88] on div "Simplicite_ici @simplicite_ici PARIS Fashion / Interior / Fam life / comm.model…" at bounding box center [674, 336] width 1348 height 672
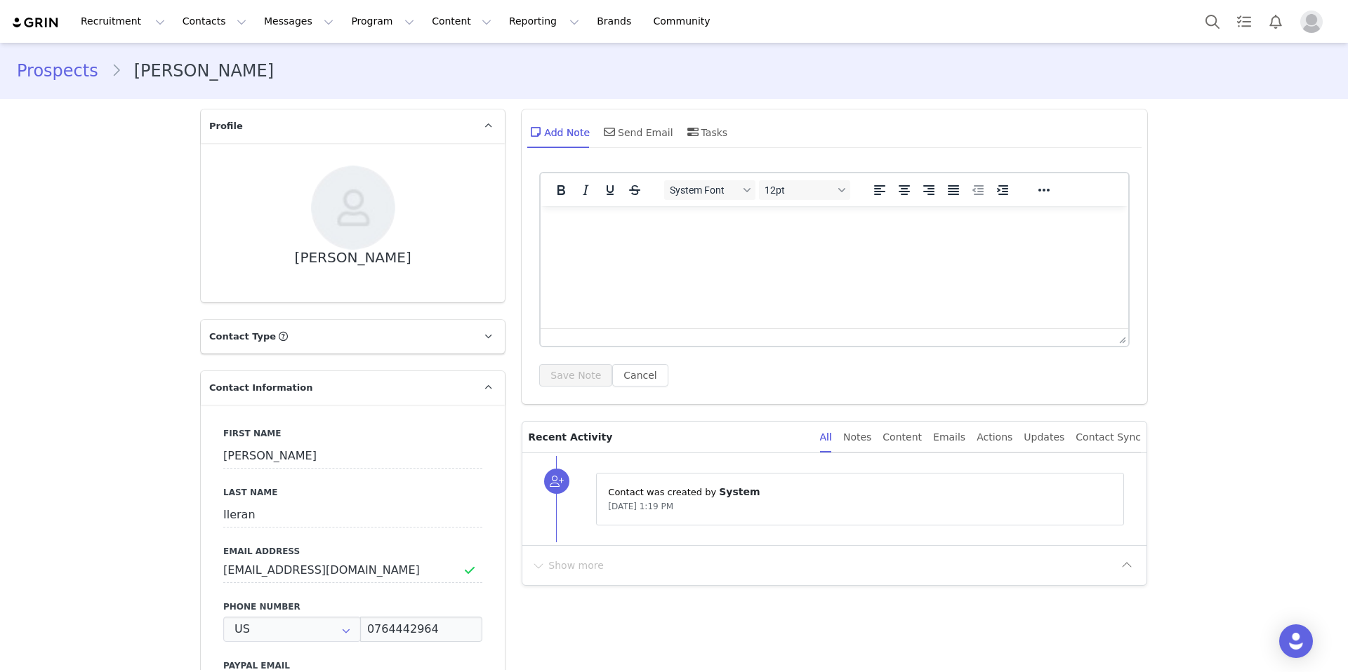
type input "+1 ([GEOGRAPHIC_DATA])"
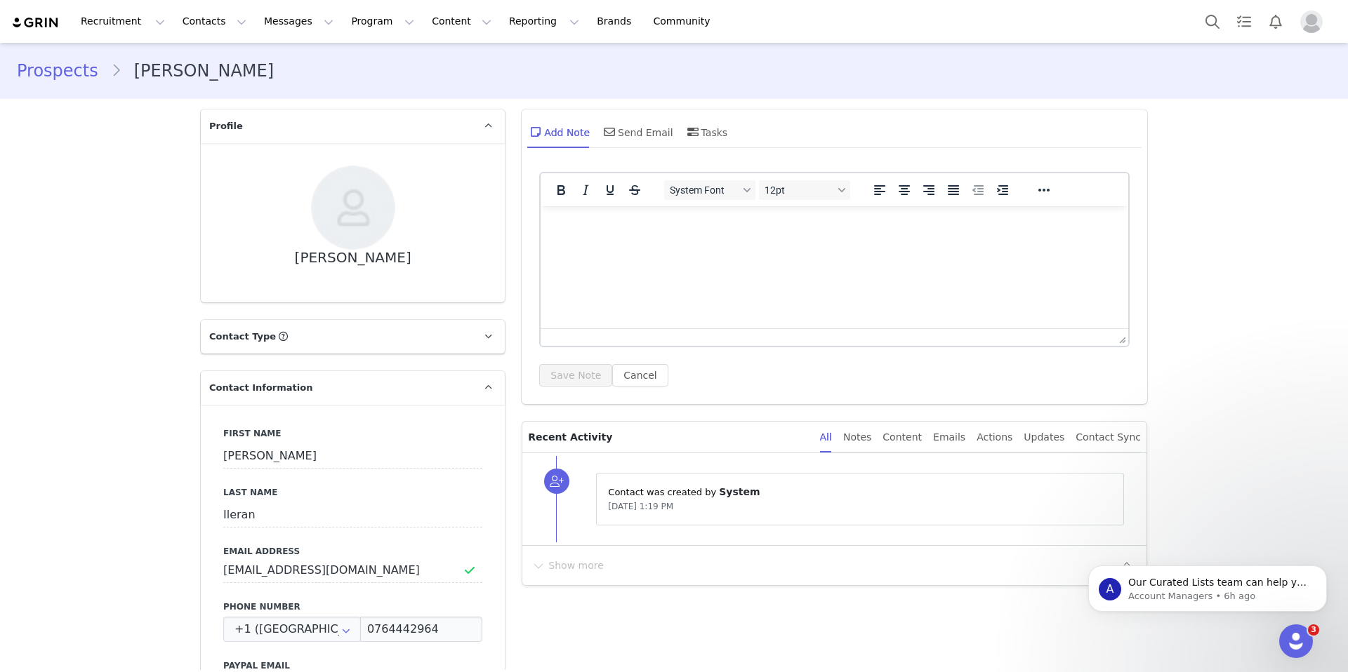
type input "[URL][DOMAIN_NAME]"
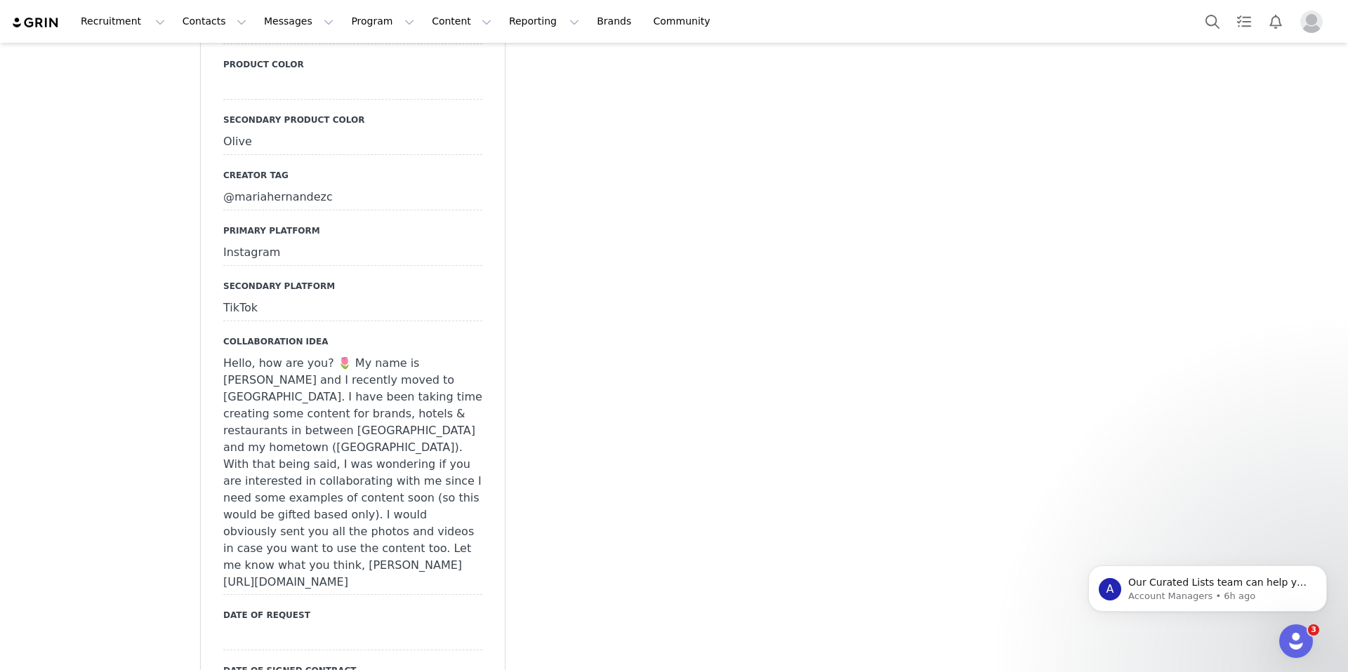
scroll to position [1262, 0]
click at [334, 189] on div "@mariahernandezc" at bounding box center [352, 201] width 259 height 25
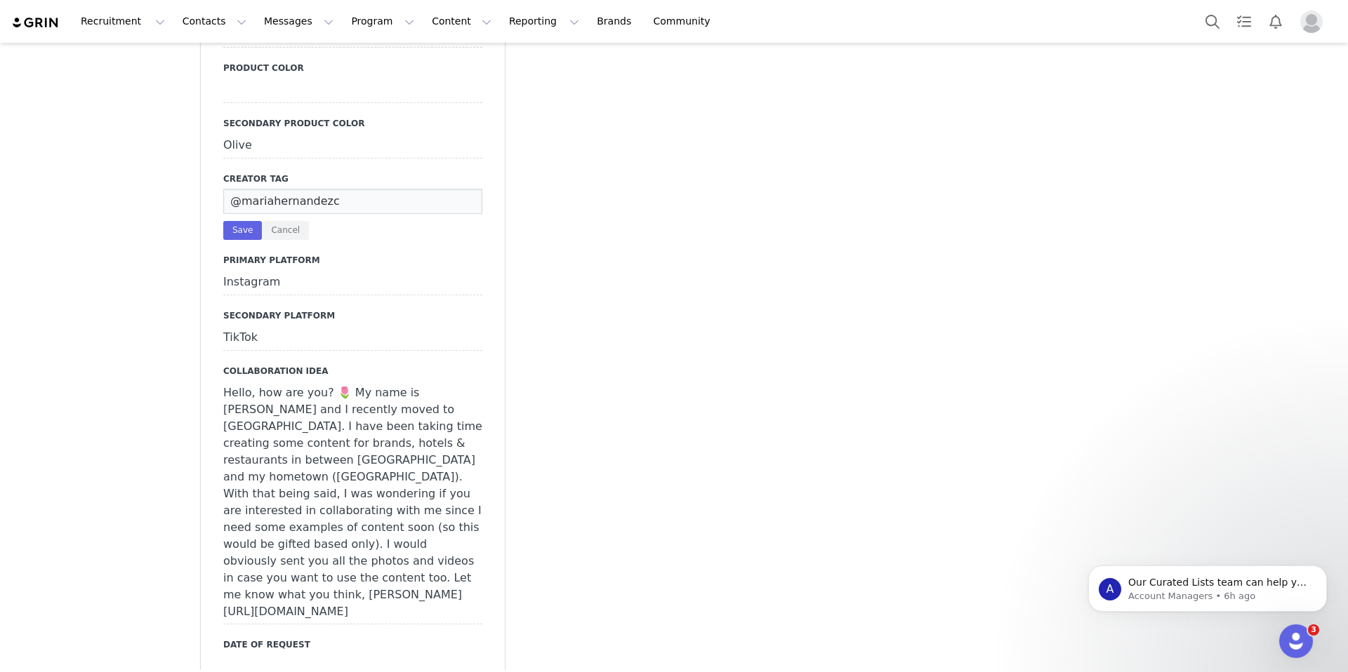
drag, startPoint x: 334, startPoint y: 163, endPoint x: 230, endPoint y: 161, distance: 103.9
click at [230, 189] on input "@mariahernandezc" at bounding box center [352, 201] width 259 height 25
click at [390, 265] on div "Primary product Product color Secondary product color Olive Creator tag @mariah…" at bounding box center [352, 426] width 259 height 840
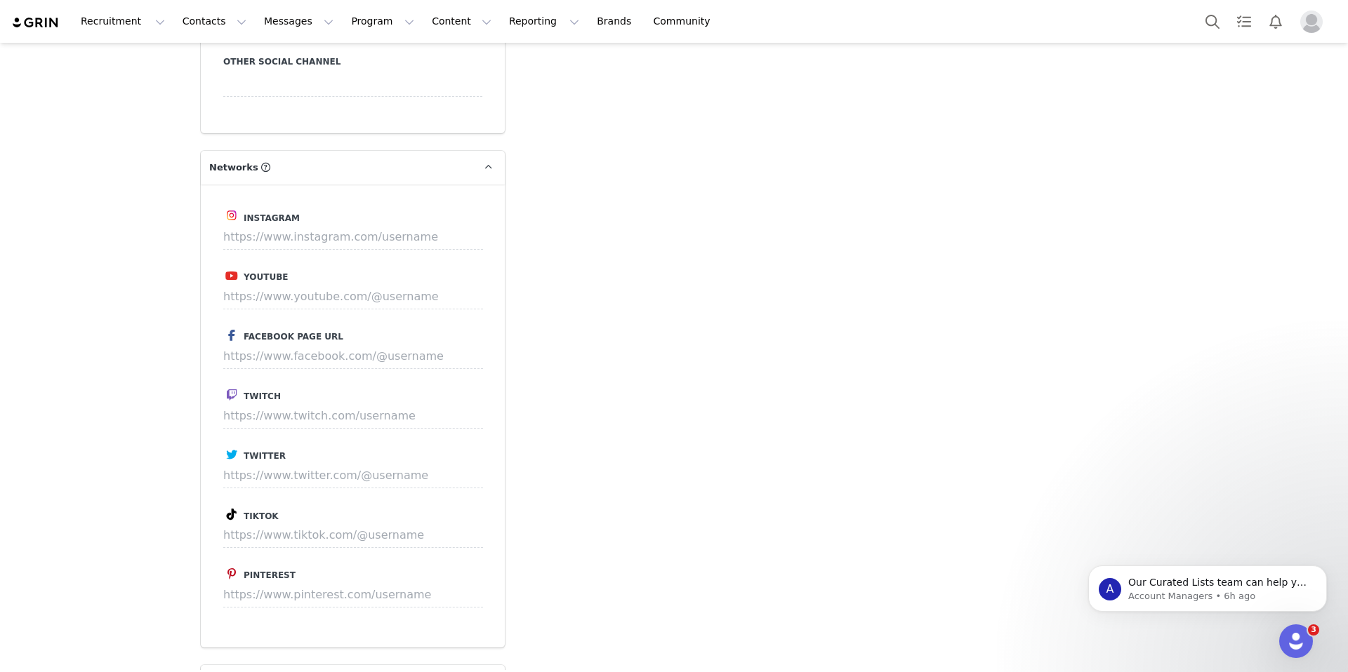
scroll to position [1998, 0]
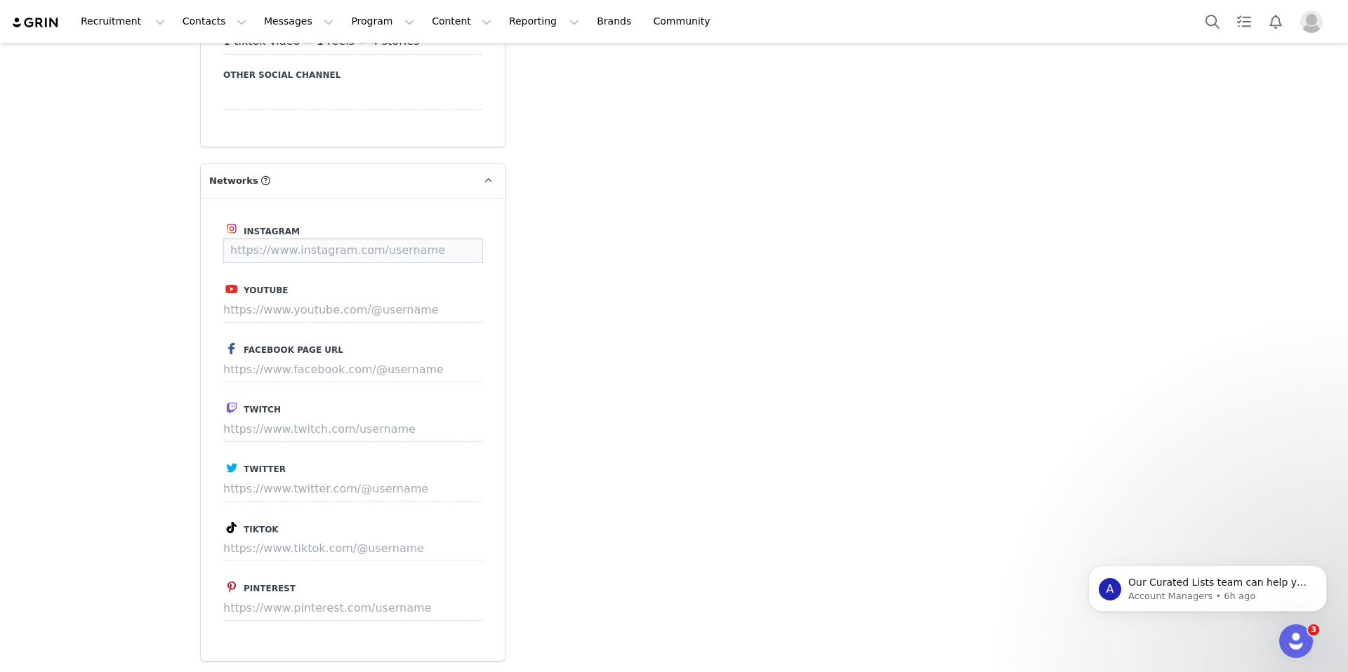
click at [317, 238] on input at bounding box center [353, 250] width 260 height 25
paste input "mariahernandezc"
type input "https://www.instagram.com/mariahernandezc"
click at [465, 238] on button "Save" at bounding box center [456, 250] width 51 height 25
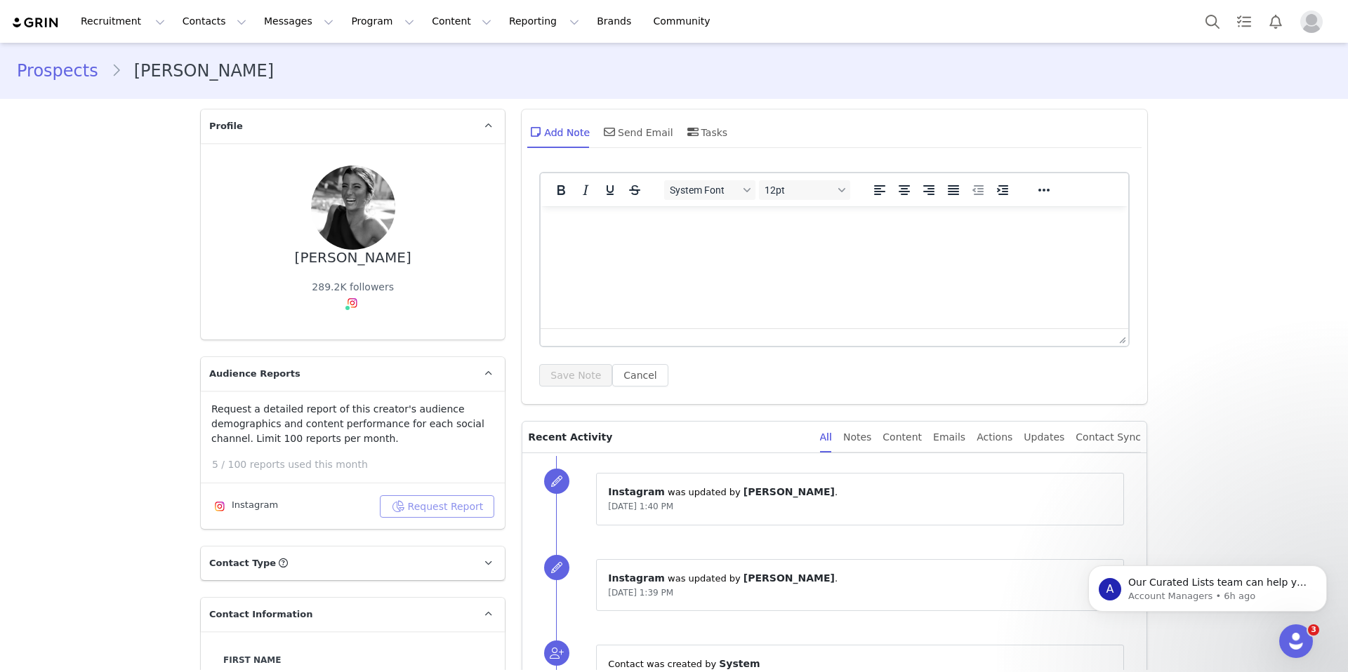
click at [442, 505] on button "Request Report" at bounding box center [437, 507] width 115 height 22
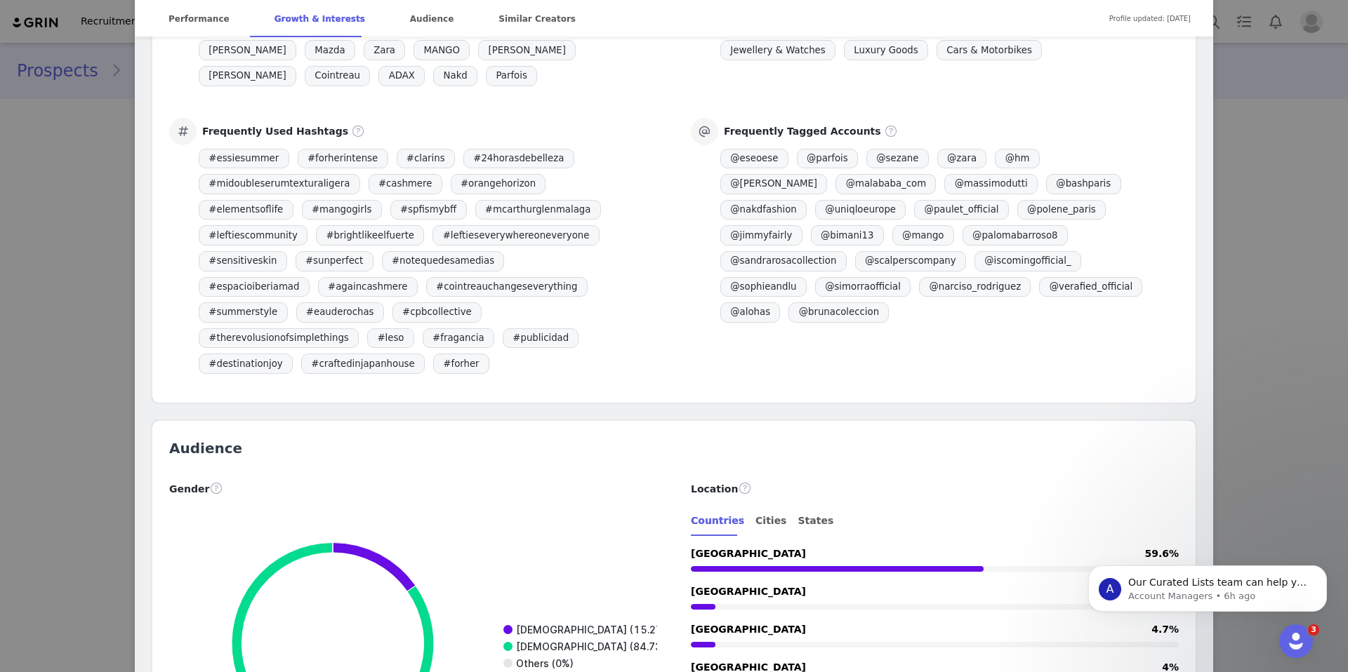
scroll to position [1622, 0]
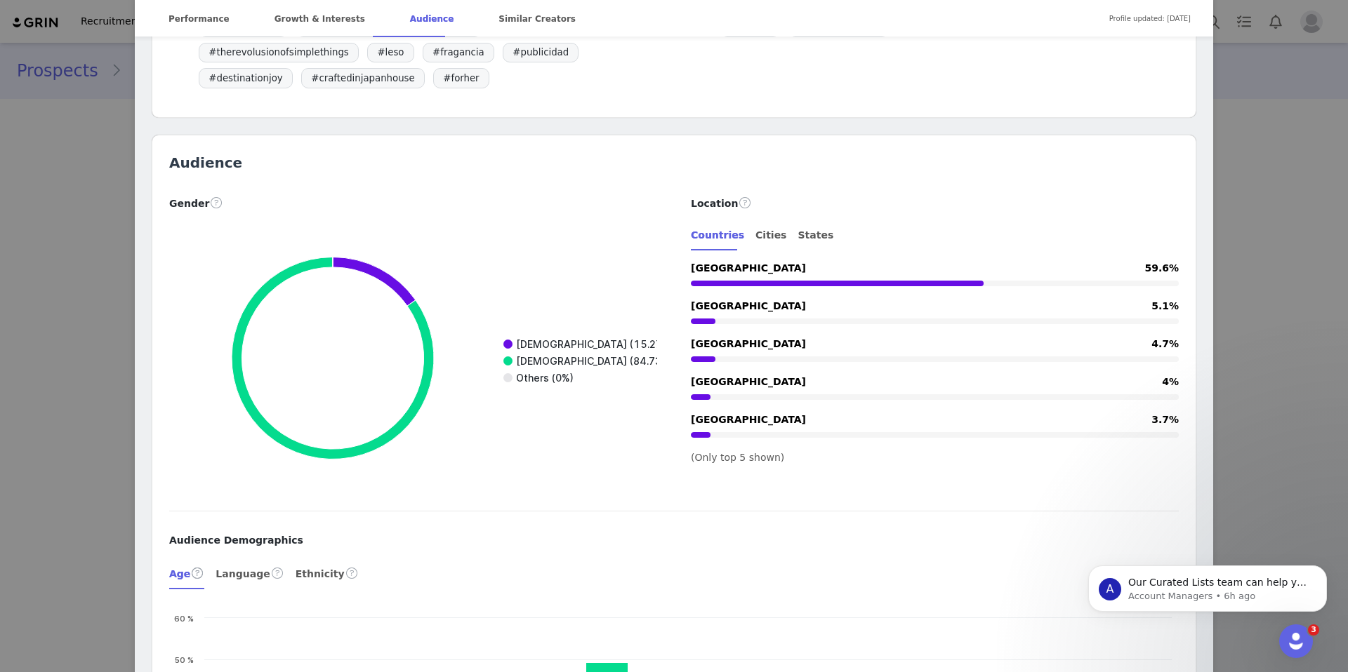
click at [761, 194] on div "Location Countries Cities States Spain 59.6% Portugal 5.1% France 4.7% United S…" at bounding box center [935, 329] width 522 height 271
click at [761, 220] on div "Cities" at bounding box center [770, 236] width 31 height 32
click at [713, 220] on div "Countries" at bounding box center [717, 236] width 53 height 32
click at [797, 220] on div "States" at bounding box center [815, 236] width 36 height 32
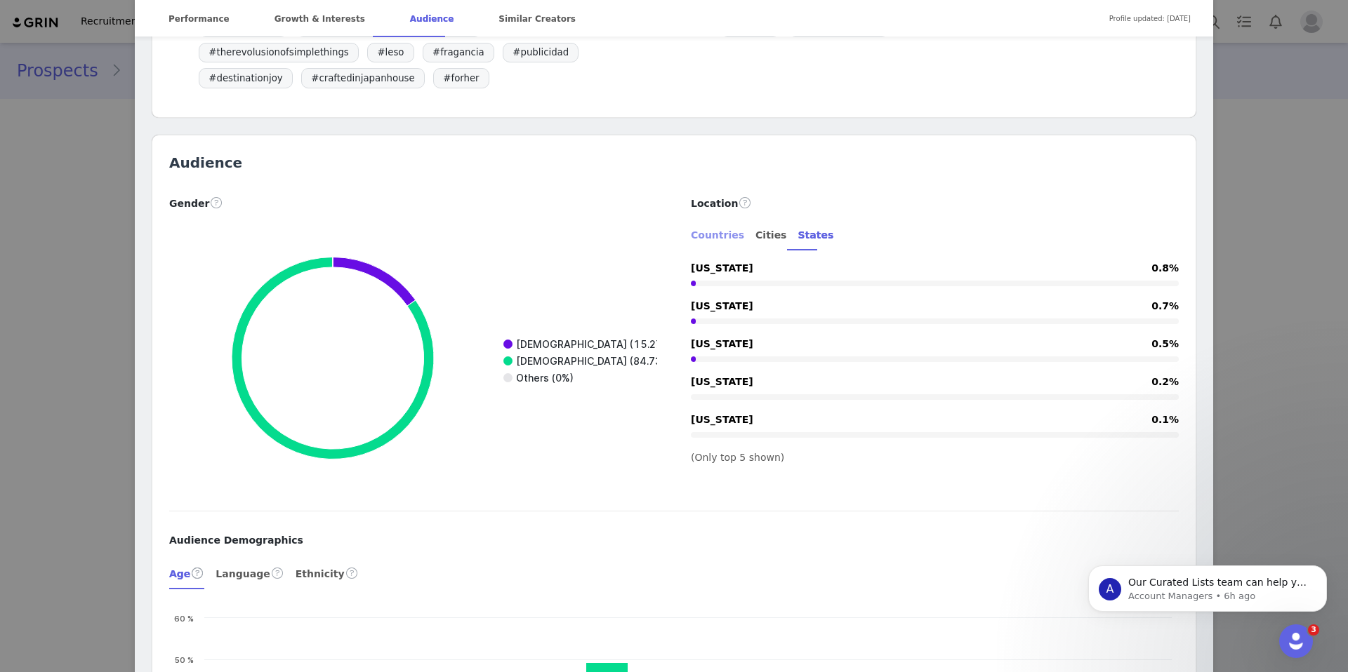
click at [712, 220] on div "Countries" at bounding box center [717, 236] width 53 height 32
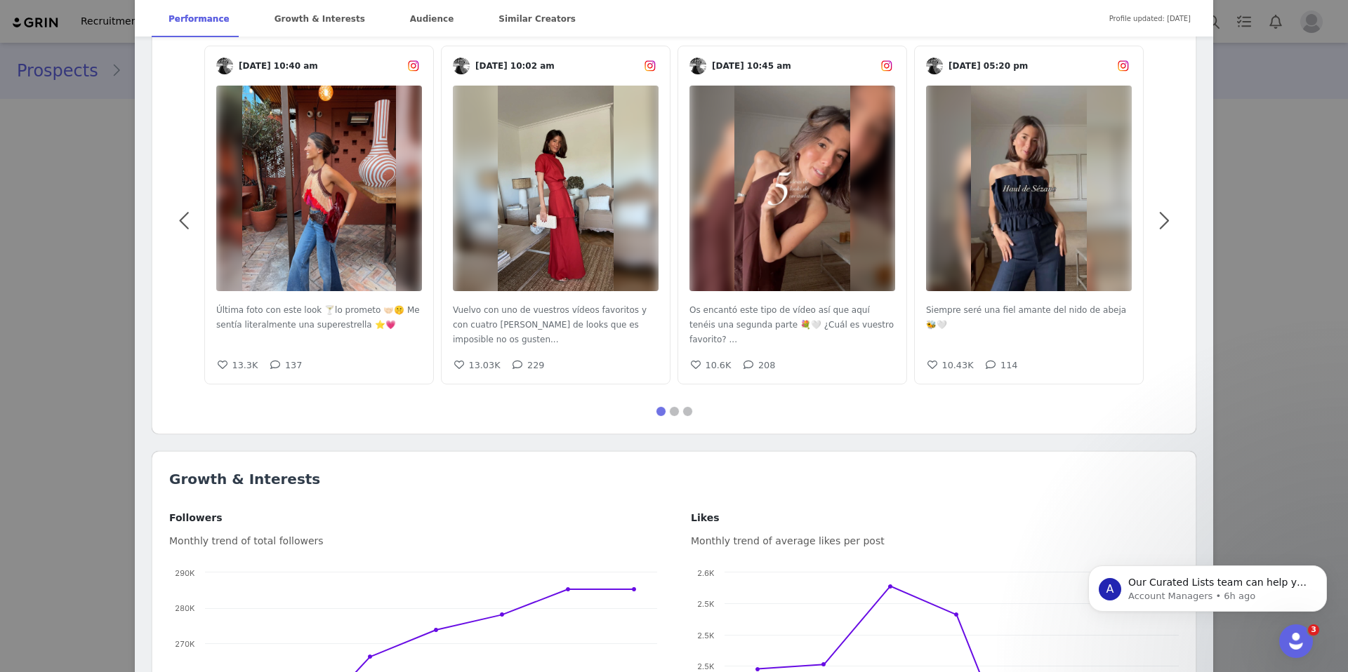
scroll to position [0, 0]
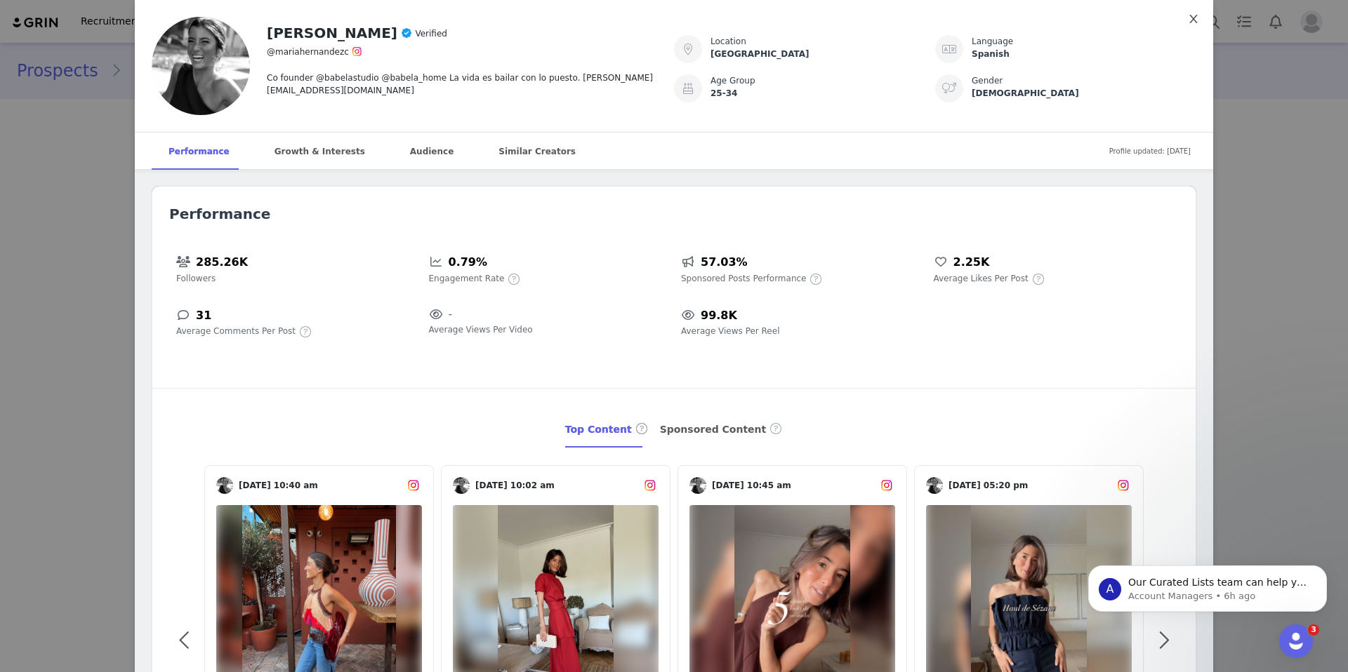
click at [1189, 16] on icon "icon: close" at bounding box center [1193, 18] width 11 height 11
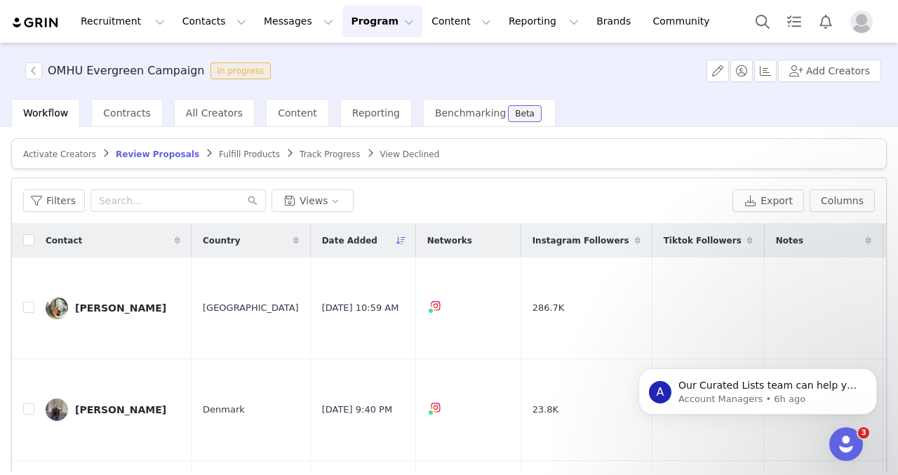
scroll to position [0, 639]
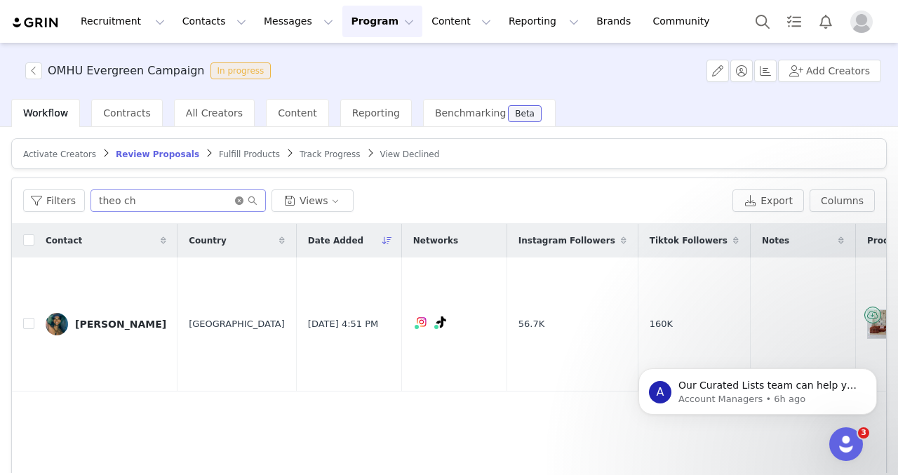
click at [241, 203] on icon "icon: close-circle" at bounding box center [239, 201] width 8 height 8
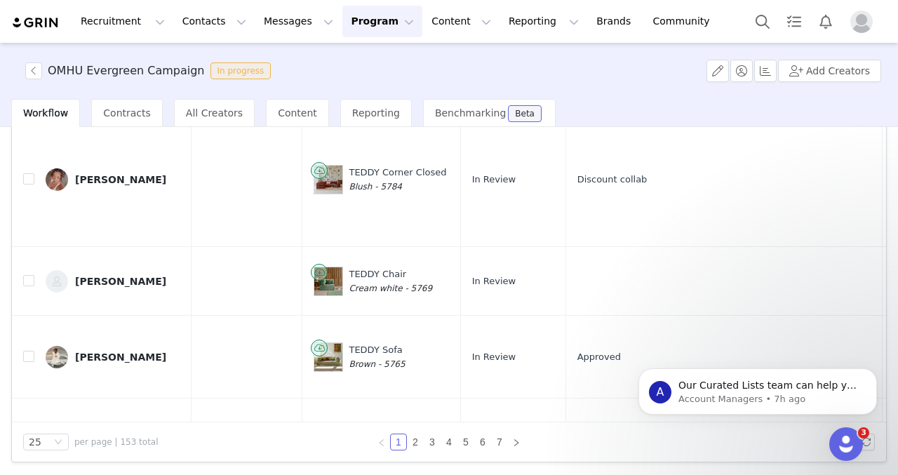
scroll to position [0, 581]
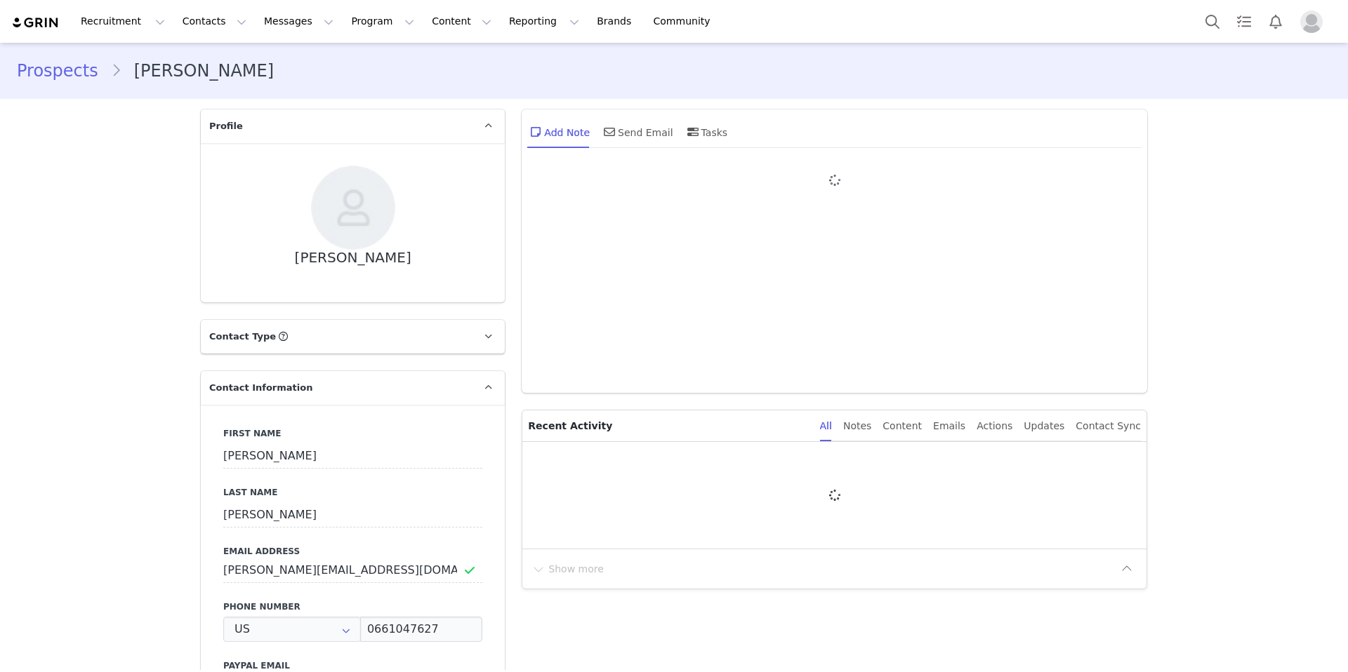
type input "+1 ([GEOGRAPHIC_DATA])"
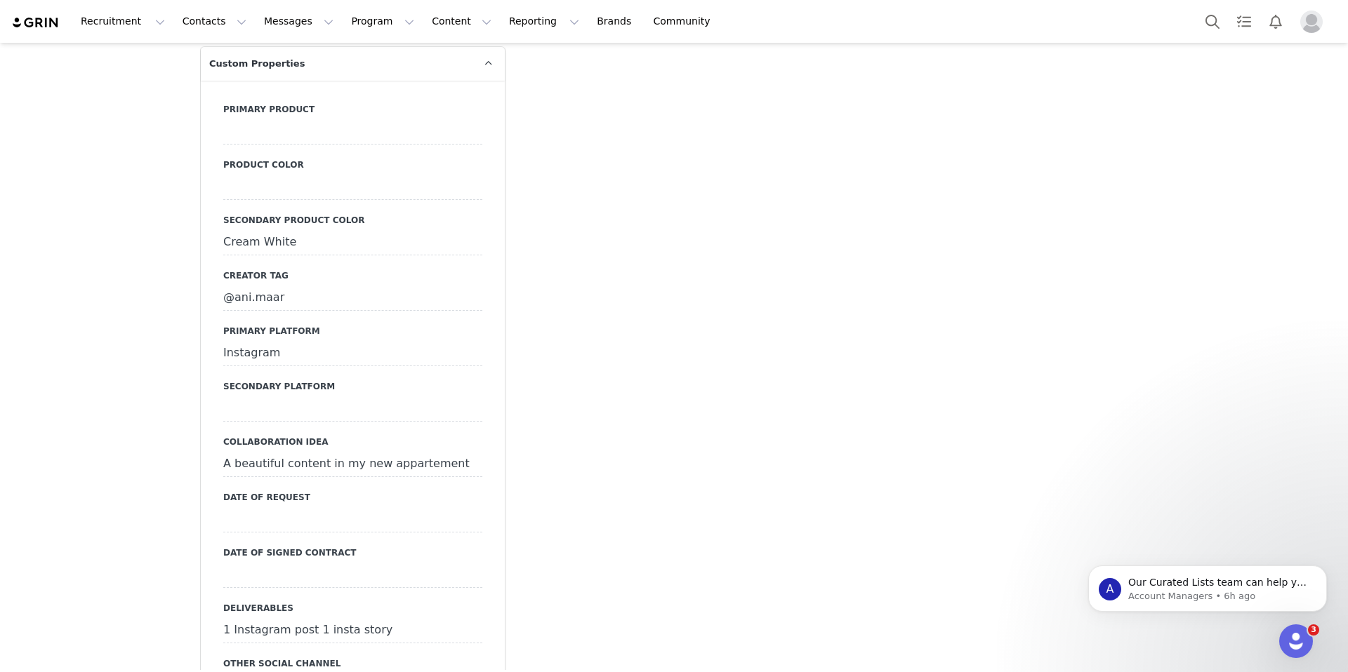
scroll to position [1183, 0]
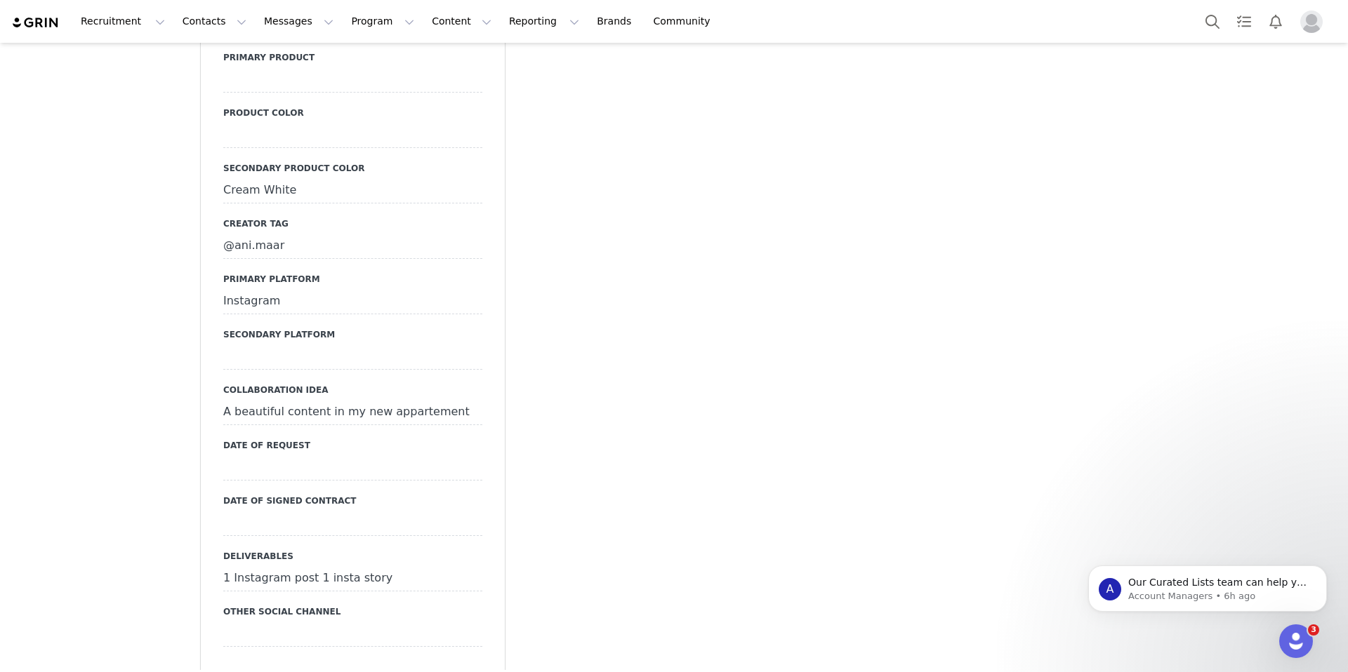
drag, startPoint x: 284, startPoint y: 244, endPoint x: 203, endPoint y: 243, distance: 80.7
click at [203, 243] on div "Primary product Product color Secondary product color Cream White Creator tag @…" at bounding box center [353, 356] width 304 height 655
copy div "@ani.maar"
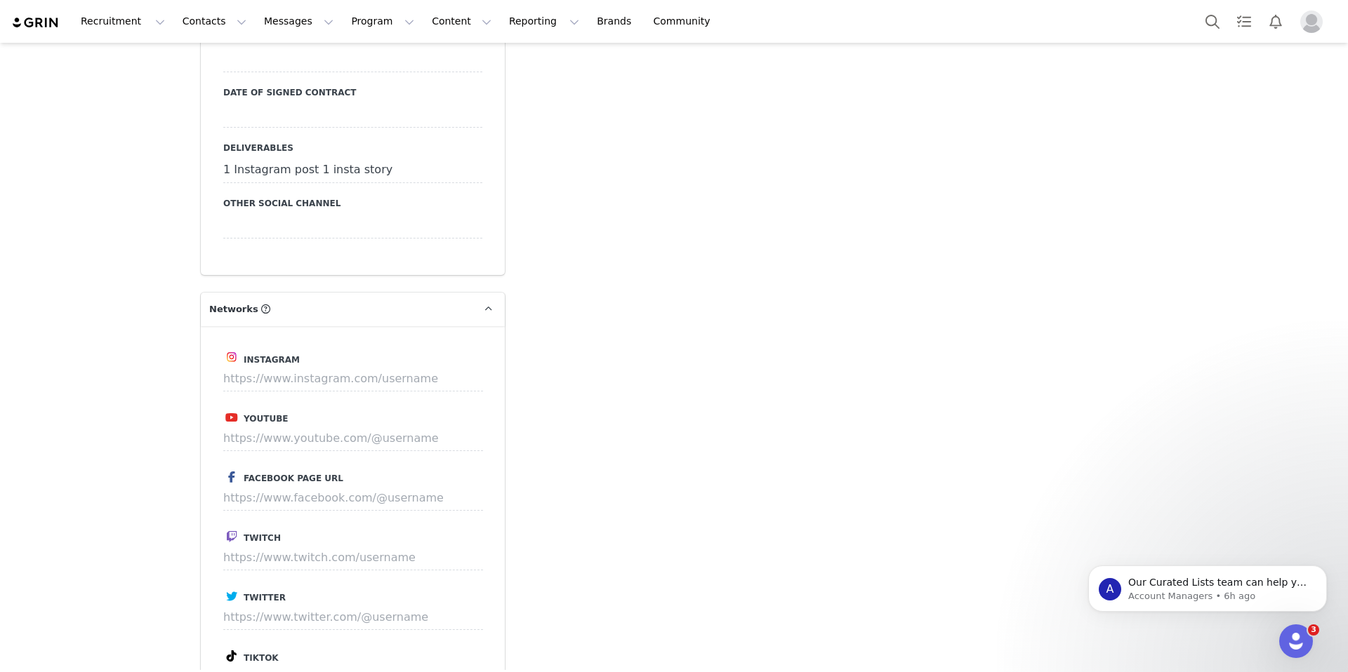
scroll to position [1607, 0]
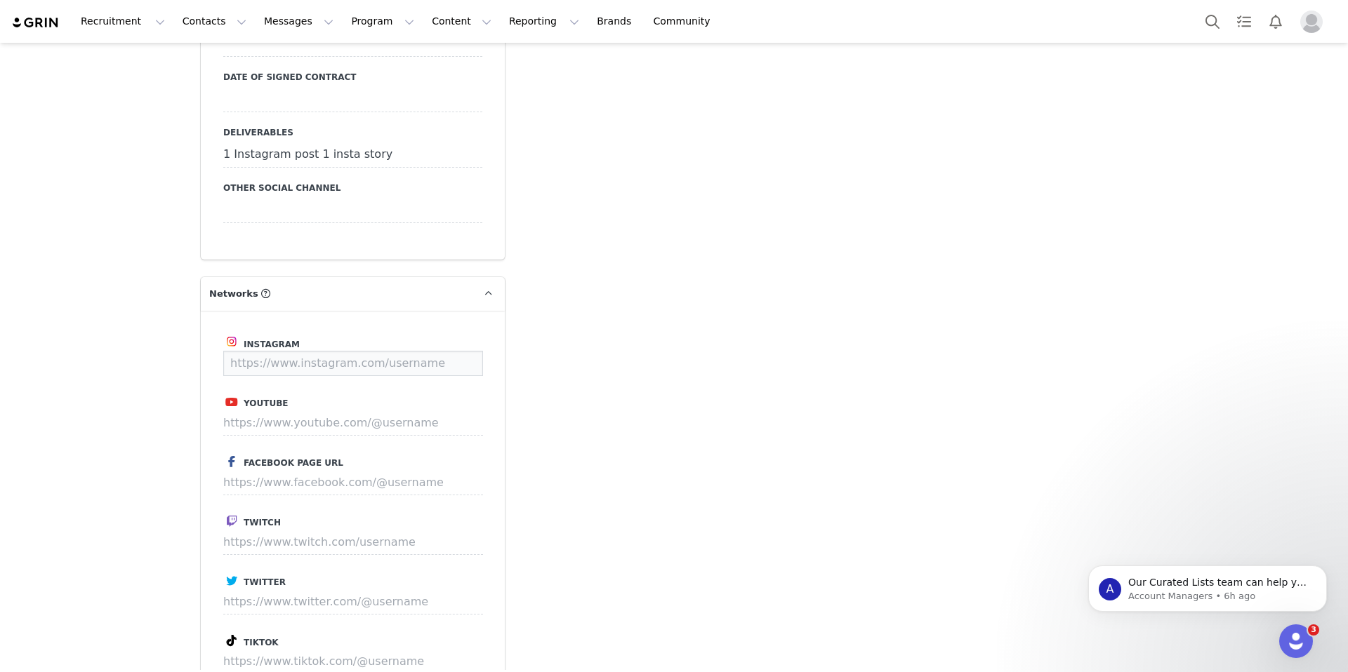
click at [326, 363] on input at bounding box center [353, 363] width 260 height 25
paste input "@ani.maar"
type input "[URL][DOMAIN_NAME][DOMAIN_NAME]"
click at [465, 359] on button "Save" at bounding box center [456, 363] width 51 height 25
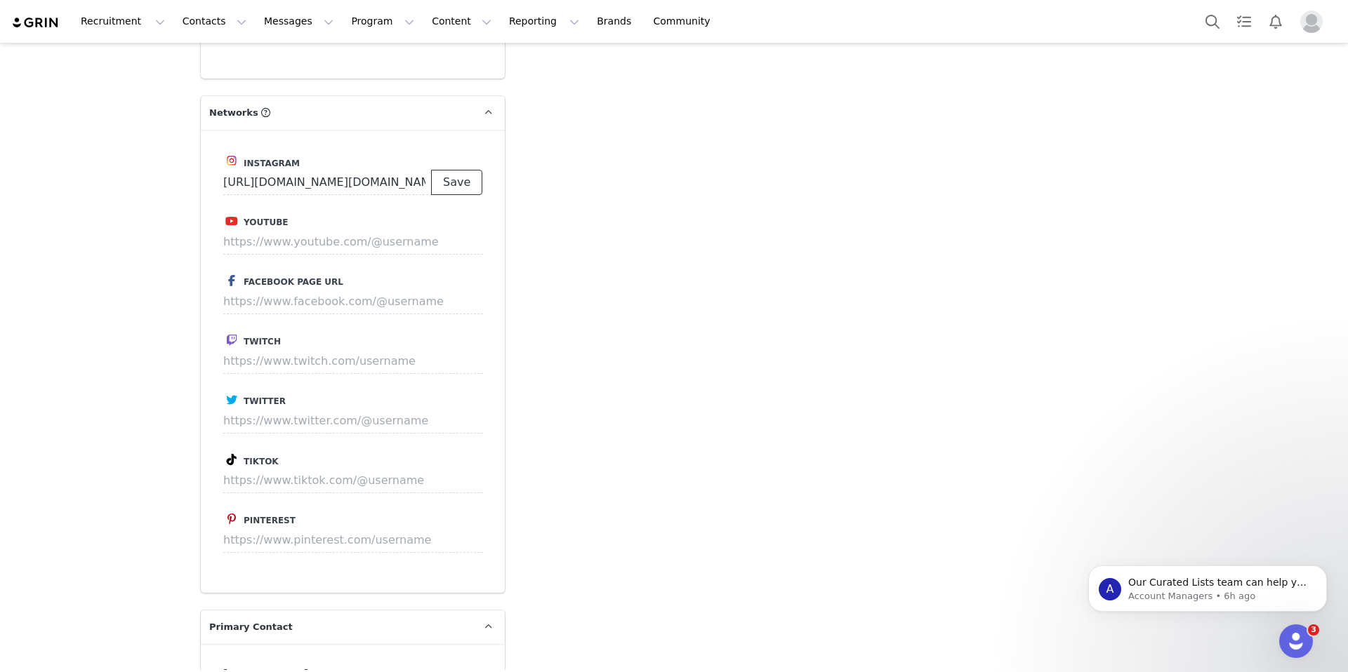
scroll to position [1624, 0]
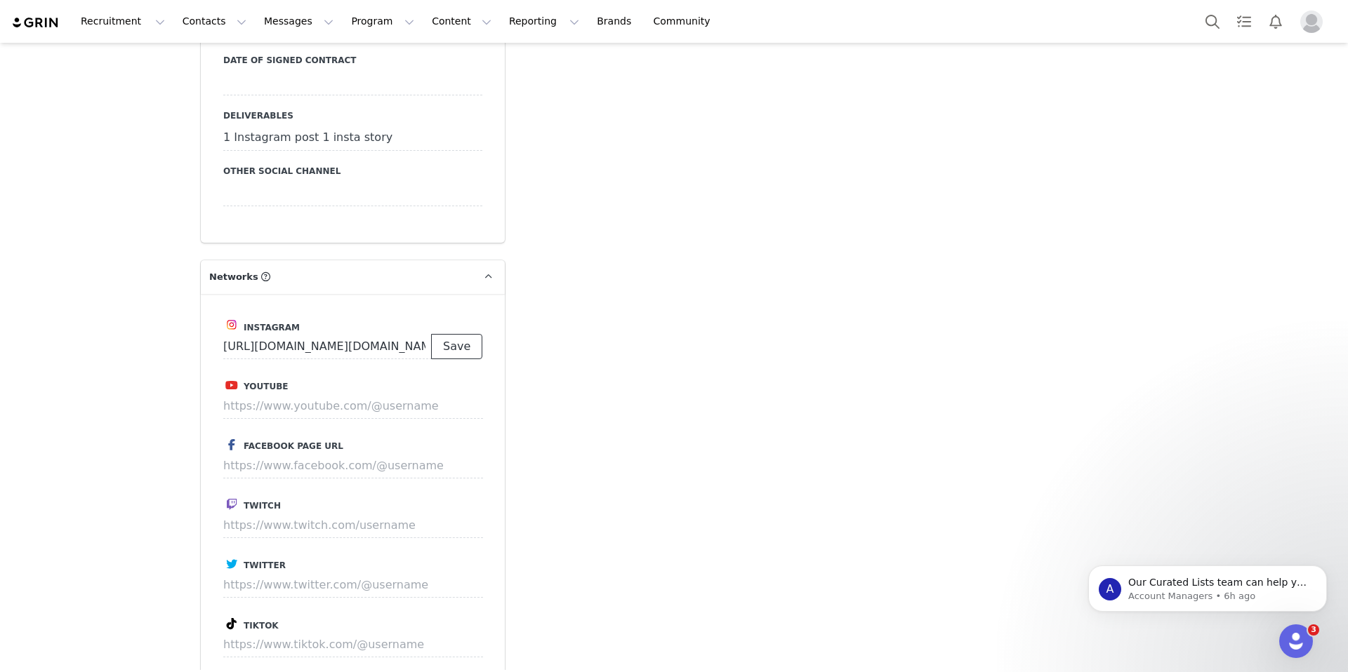
click at [467, 345] on button "Save" at bounding box center [456, 346] width 51 height 25
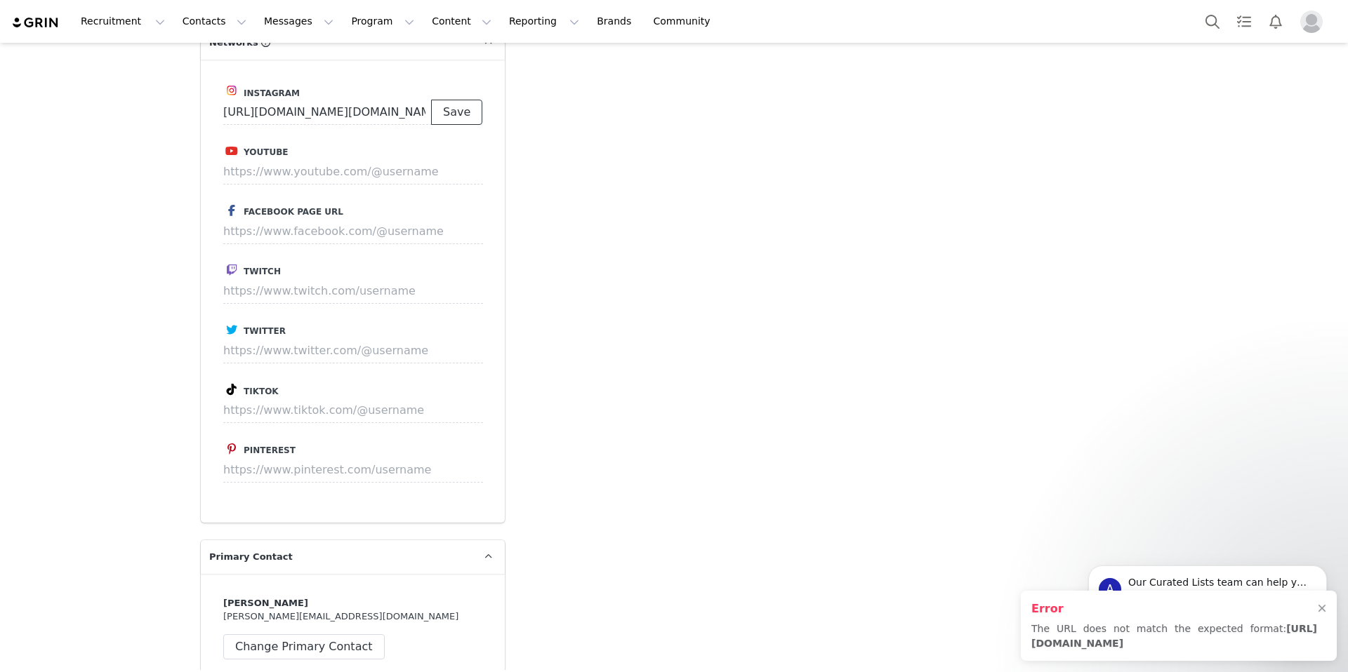
scroll to position [1823, 0]
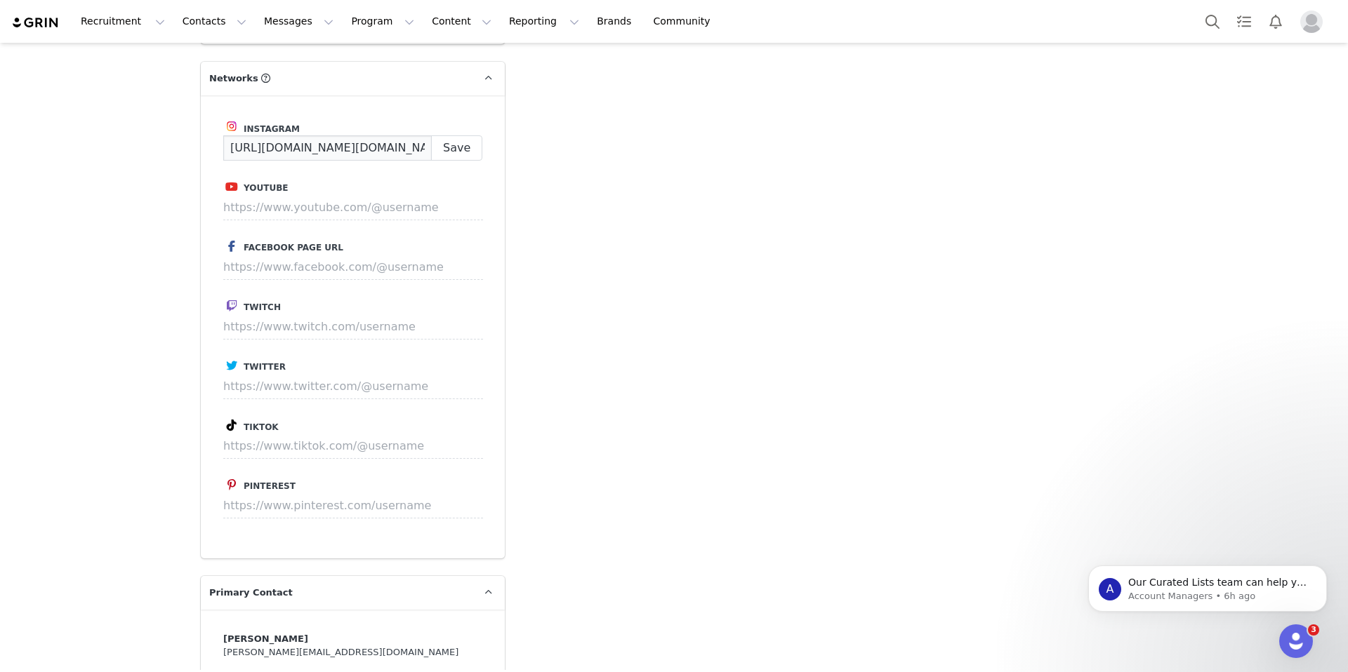
click at [358, 157] on input "[URL][DOMAIN_NAME][DOMAIN_NAME]" at bounding box center [327, 147] width 208 height 25
paste input "@ani.maar"
click at [381, 147] on input "[URL][DOMAIN_NAME][DOMAIN_NAME]" at bounding box center [327, 147] width 208 height 25
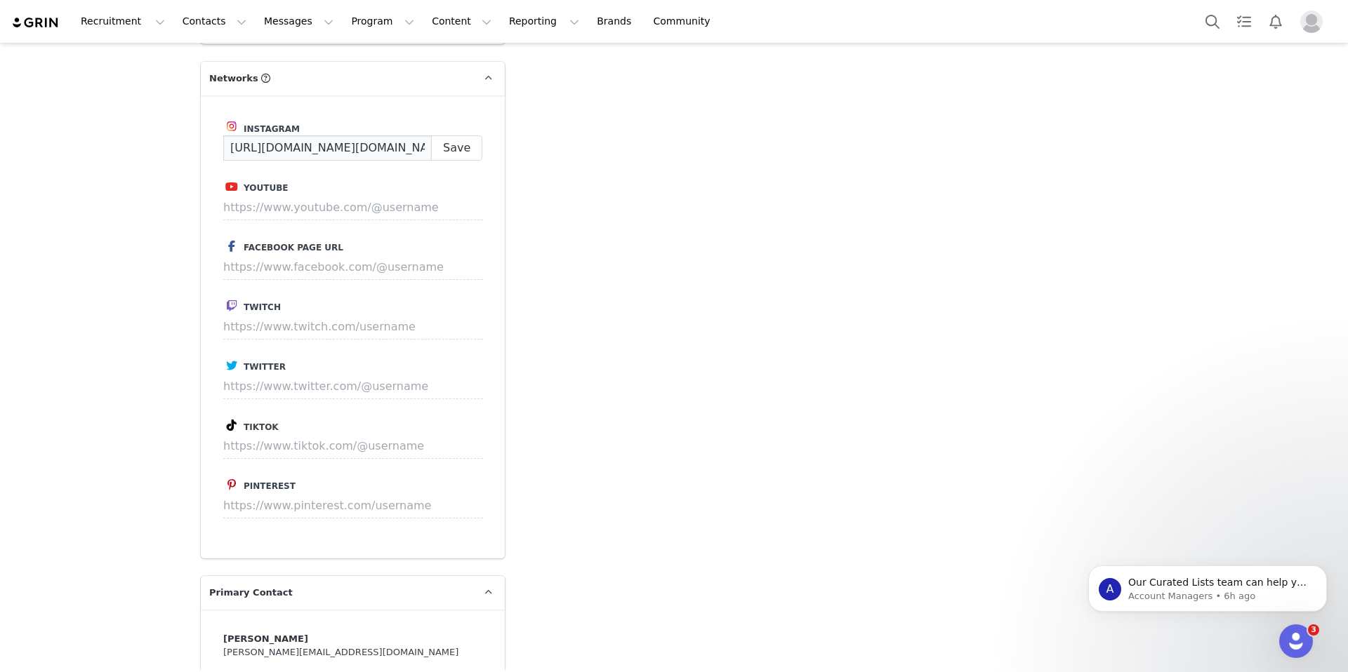
type input "[URL][DOMAIN_NAME][DOMAIN_NAME]"
click at [470, 150] on button "Save" at bounding box center [456, 147] width 51 height 25
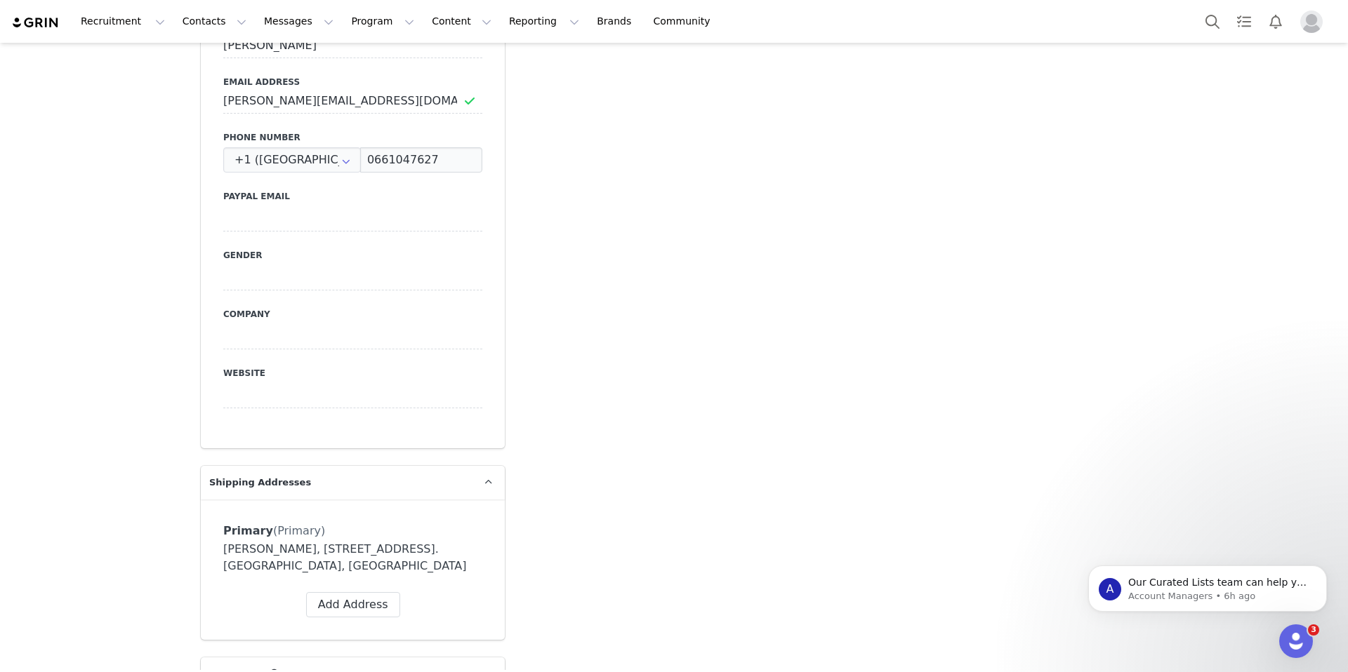
scroll to position [0, 0]
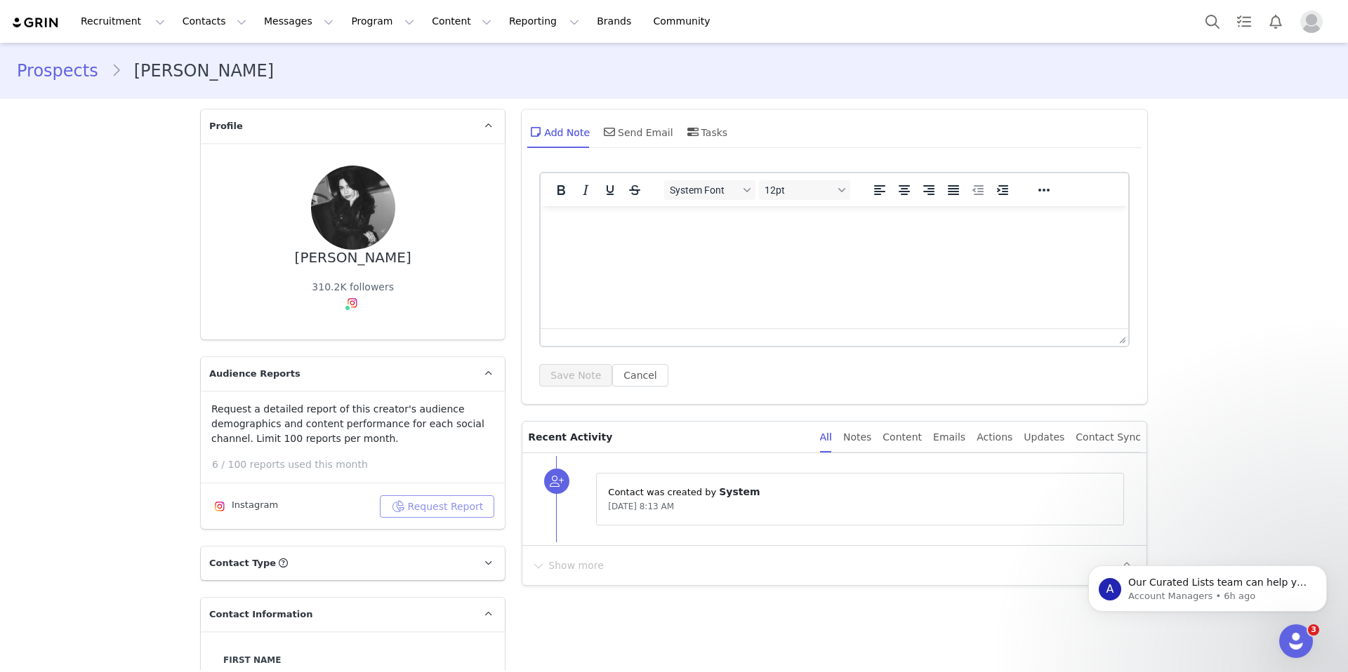
click at [431, 507] on button "Request Report" at bounding box center [437, 507] width 115 height 22
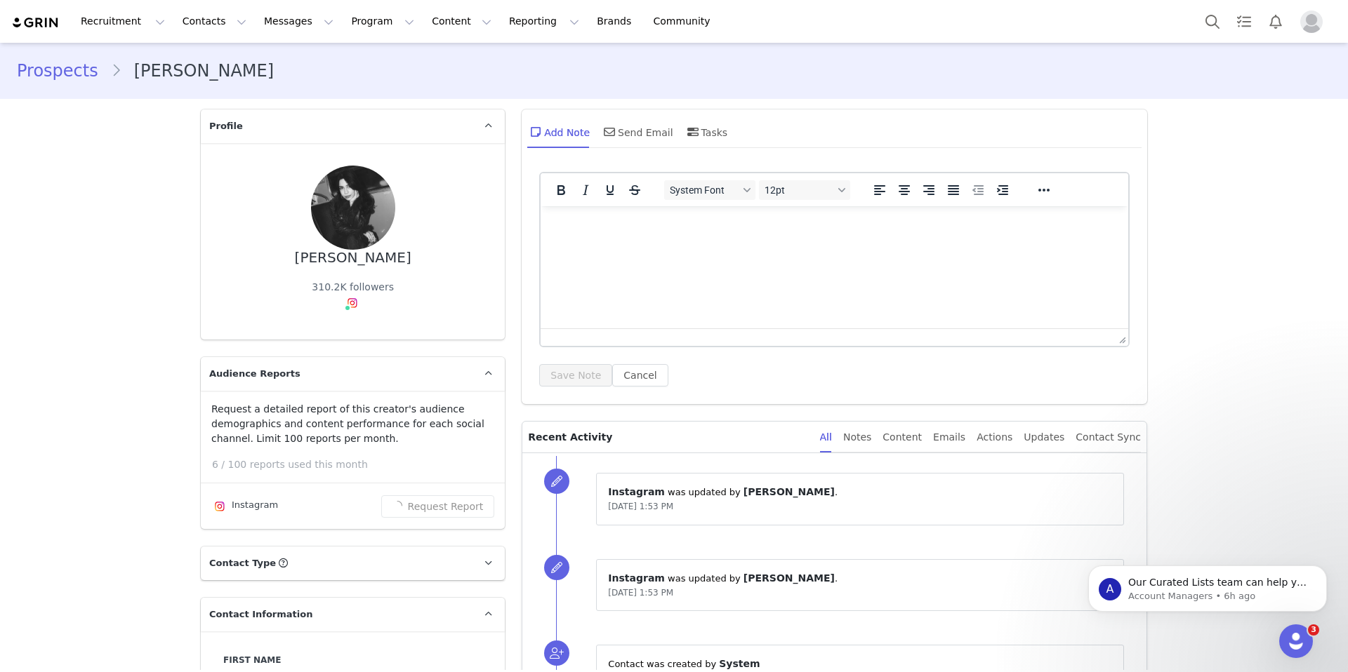
drag, startPoint x: 406, startPoint y: 256, endPoint x: 263, endPoint y: 256, distance: 143.2
click at [263, 256] on div "[PERSON_NAME] 310.2K followers Instagram ( @ani.maar ) — Standard Connected — A…" at bounding box center [352, 242] width 259 height 152
copy div "[PERSON_NAME]"
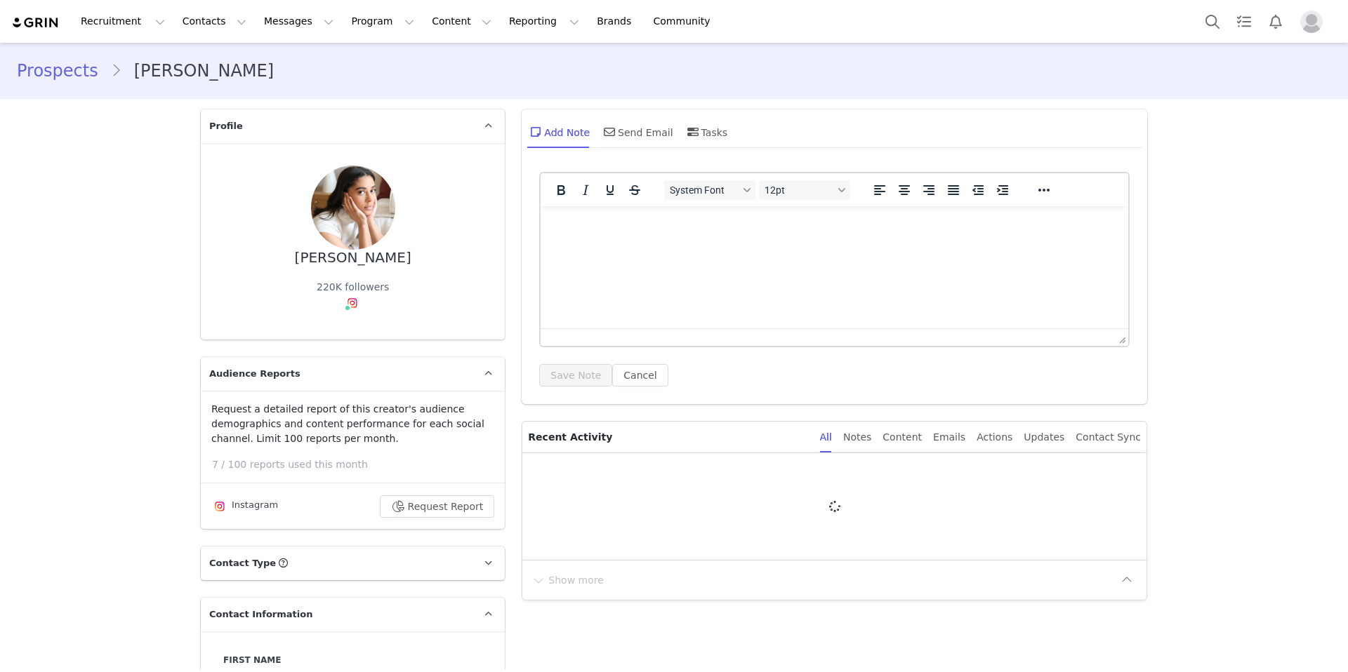
type input "+1 ([GEOGRAPHIC_DATA])"
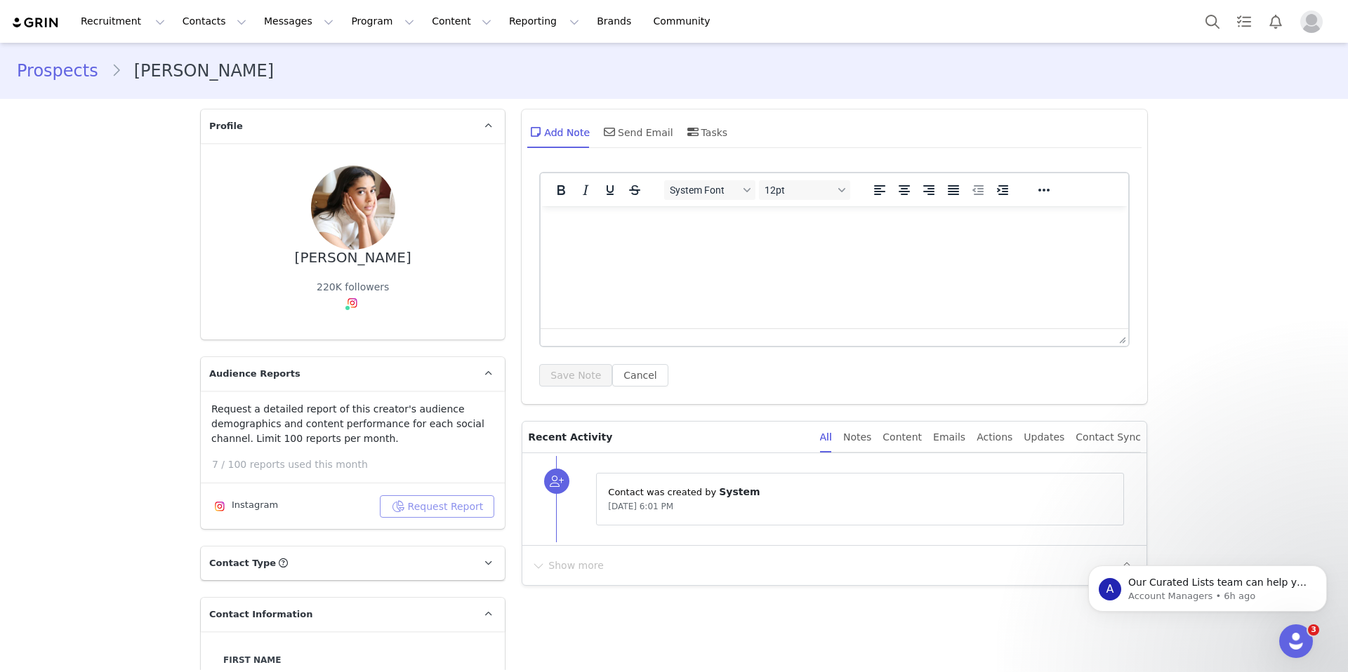
click at [420, 503] on button "Request Report" at bounding box center [437, 507] width 115 height 22
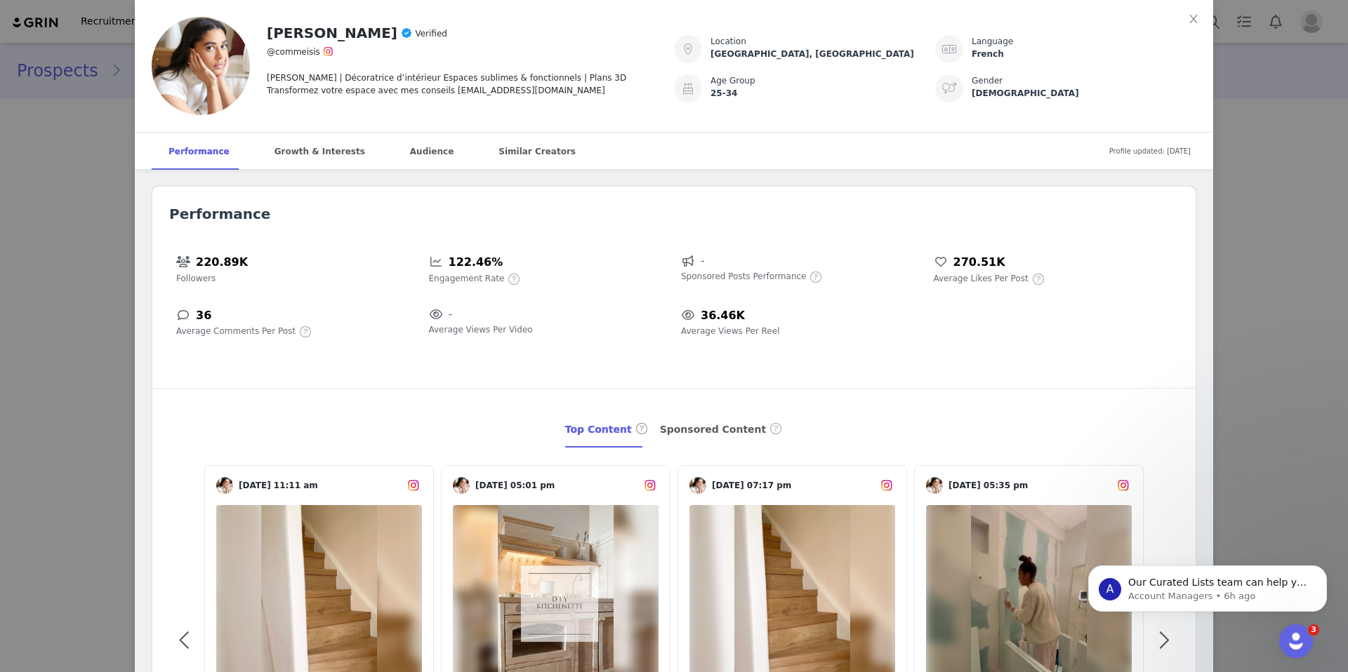
click at [1238, 71] on div "Isis Louis Verified @commeisis Isis Louis | Décoratrice d’intérieur Espaces sub…" at bounding box center [674, 336] width 1348 height 672
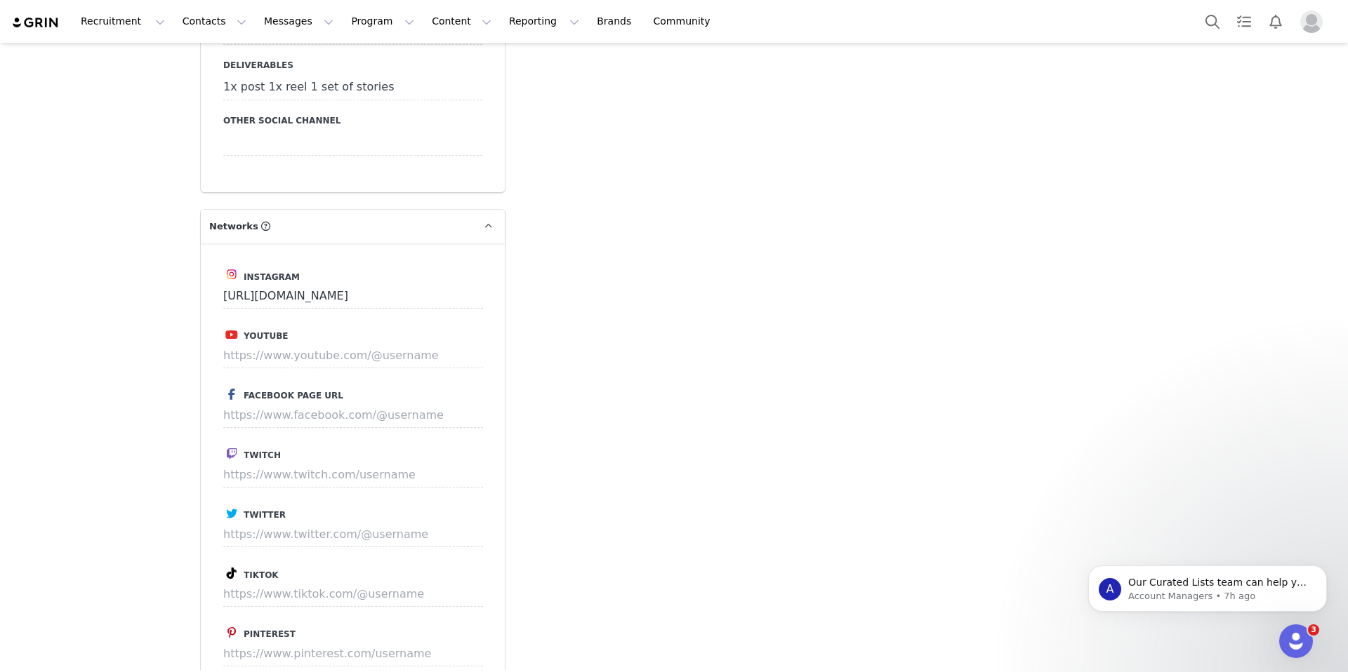
scroll to position [1964, 0]
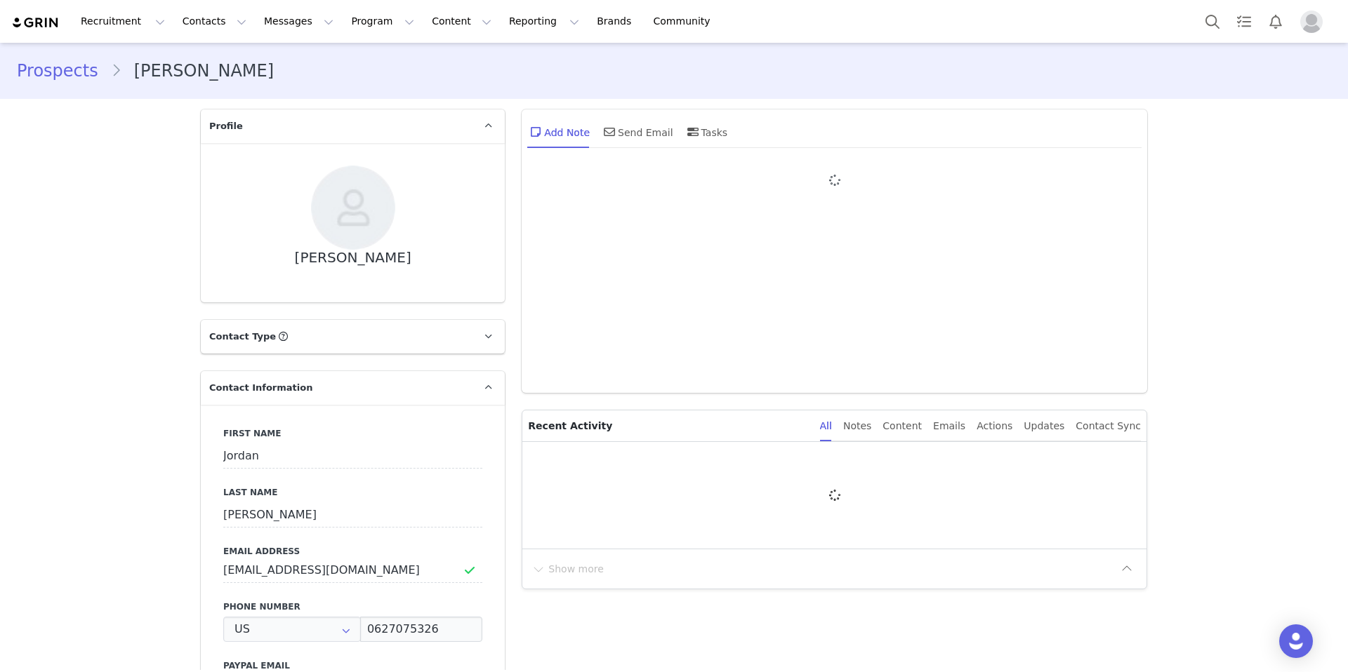
type input "+1 ([GEOGRAPHIC_DATA])"
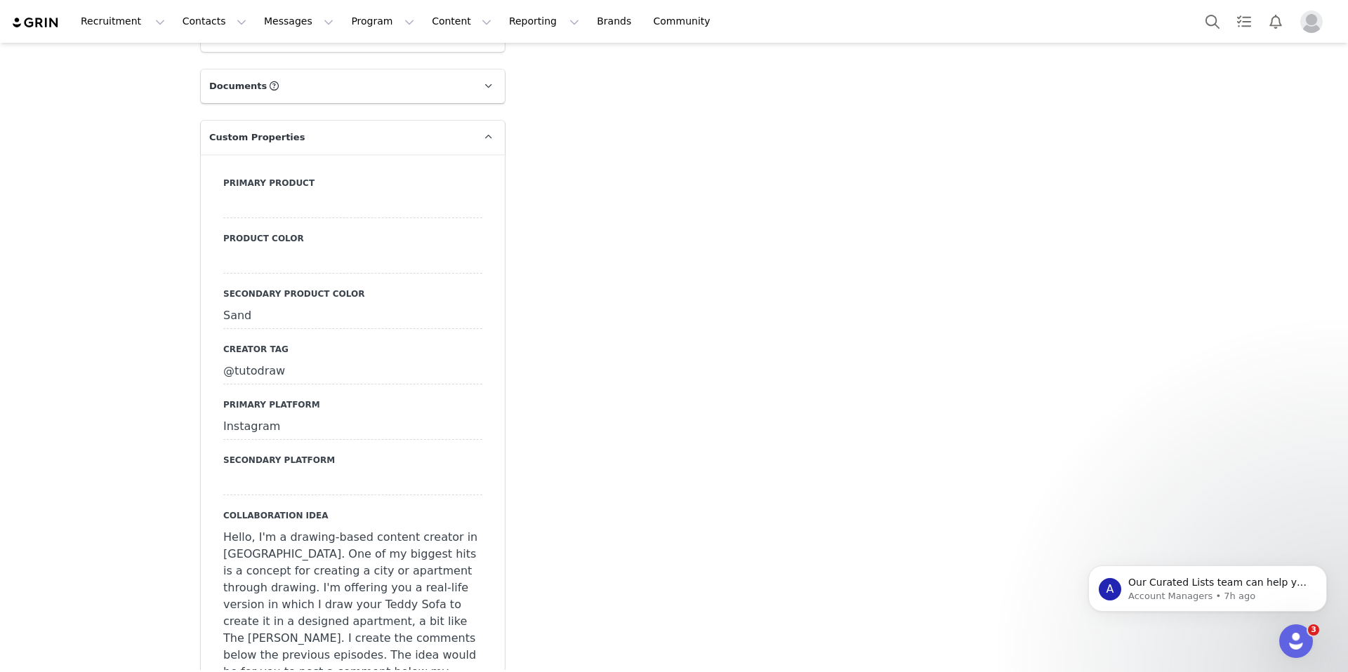
scroll to position [1077, 0]
drag, startPoint x: 284, startPoint y: 353, endPoint x: 237, endPoint y: 353, distance: 47.0
click at [237, 357] on div "@tutodraw" at bounding box center [352, 369] width 259 height 25
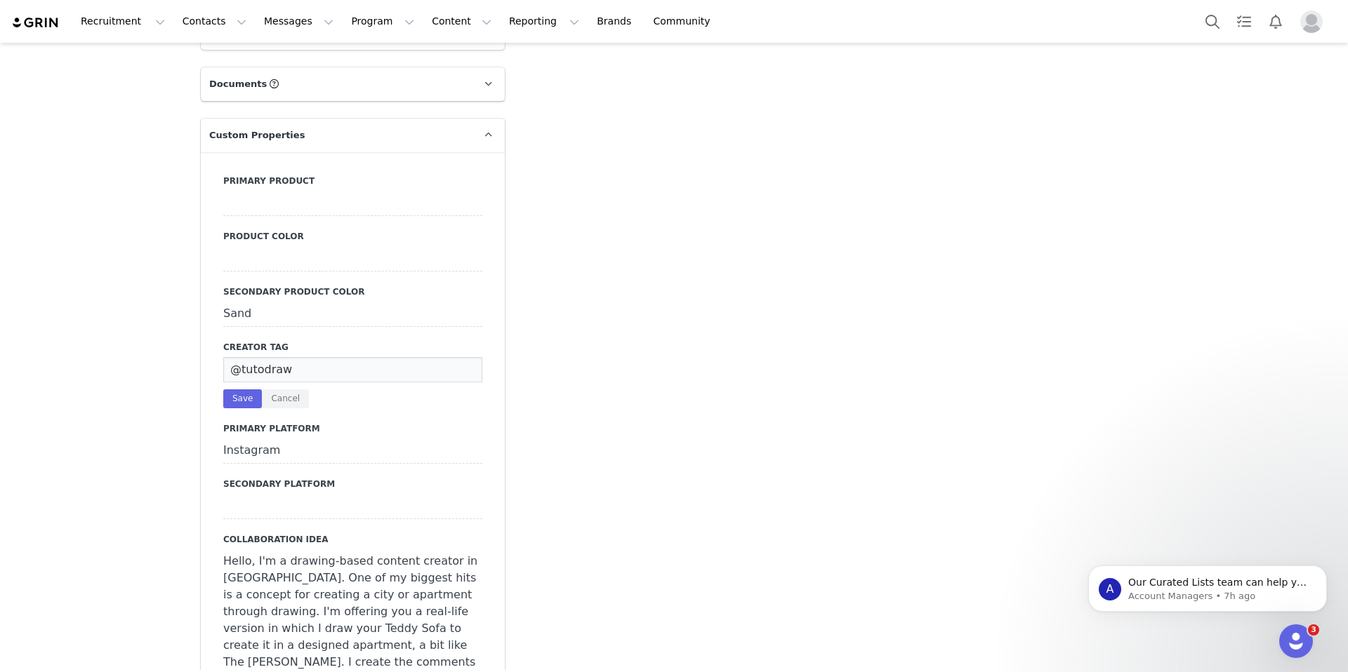
drag, startPoint x: 272, startPoint y: 350, endPoint x: 178, endPoint y: 350, distance: 94.1
click at [178, 350] on div "Prospects [PERSON_NAME] Profile [PERSON_NAME] Contact Type Contact type can be …" at bounding box center [674, 589] width 1348 height 3246
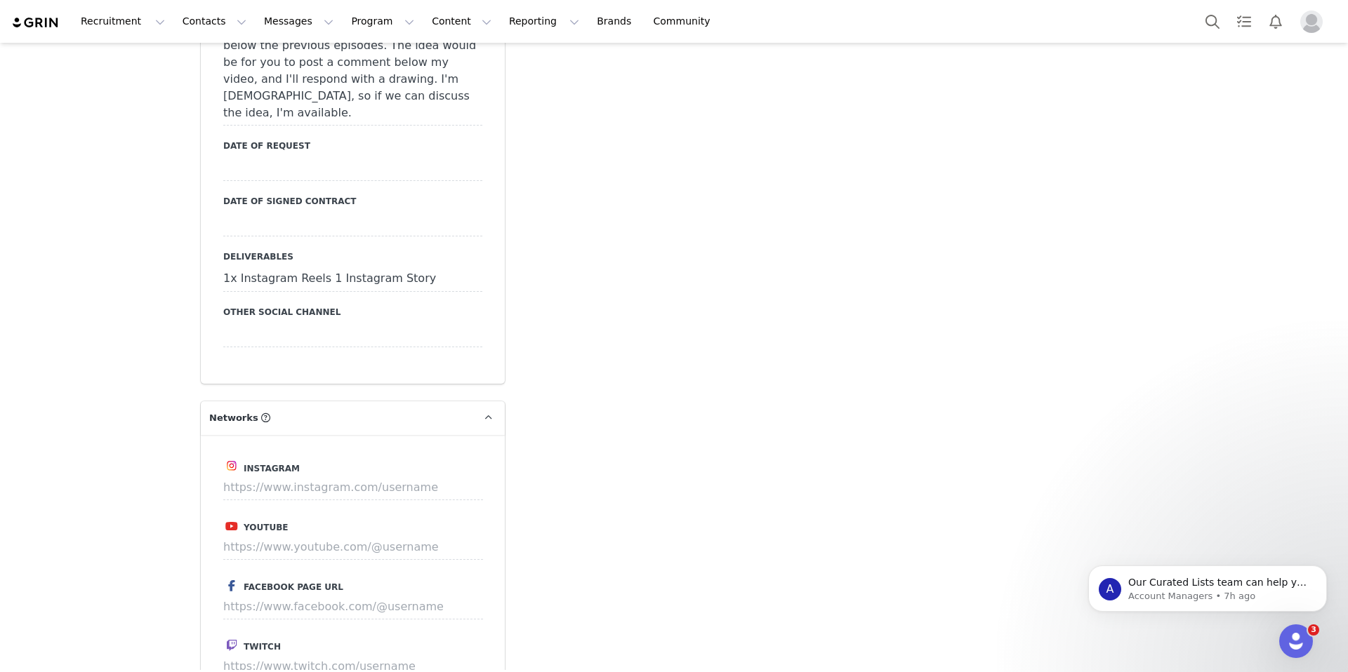
scroll to position [1775, 0]
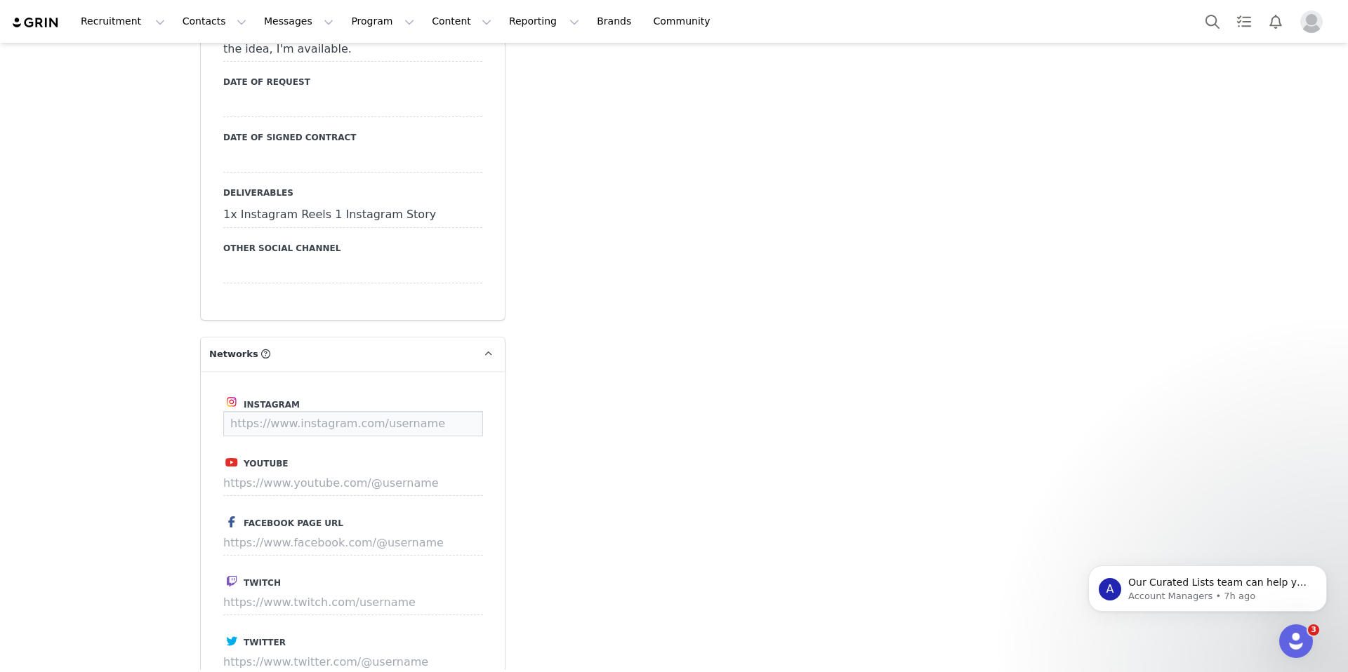
click at [364, 411] on input at bounding box center [353, 423] width 260 height 25
paste input "tutodraw"
type input "[URL][DOMAIN_NAME]"
click at [465, 411] on button "Save" at bounding box center [456, 423] width 51 height 25
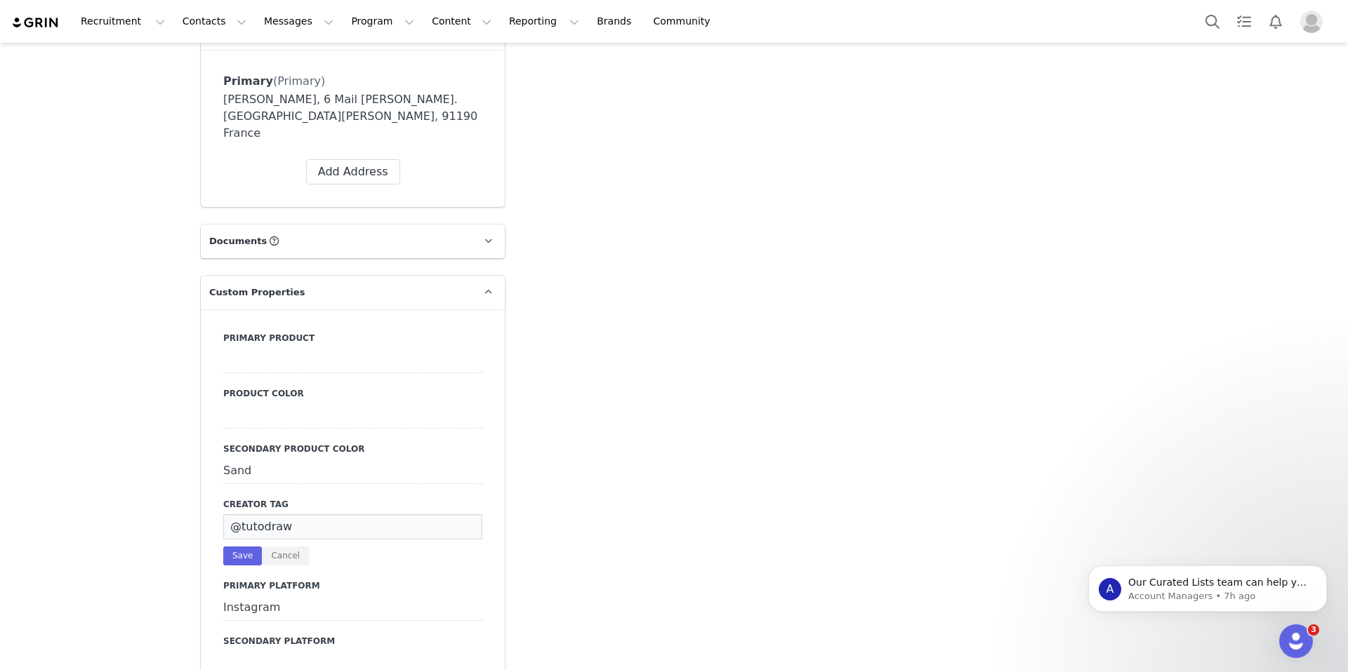
scroll to position [0, 0]
